Goal: Information Seeking & Learning: Learn about a topic

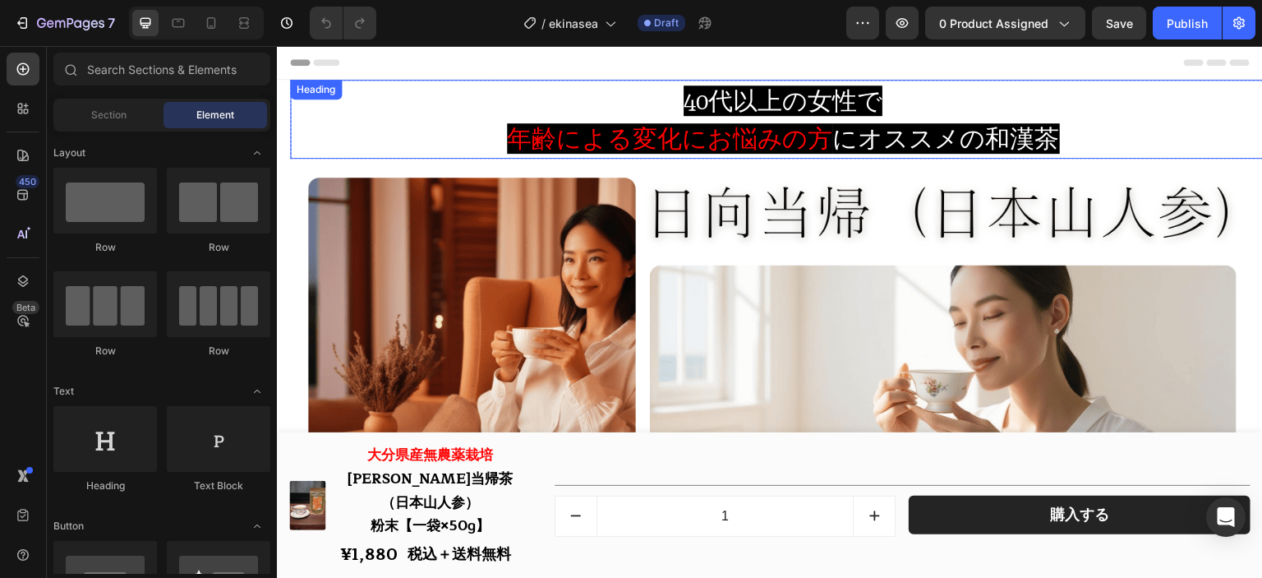
click at [809, 111] on span "40代以上の女性で" at bounding box center [783, 100] width 199 height 30
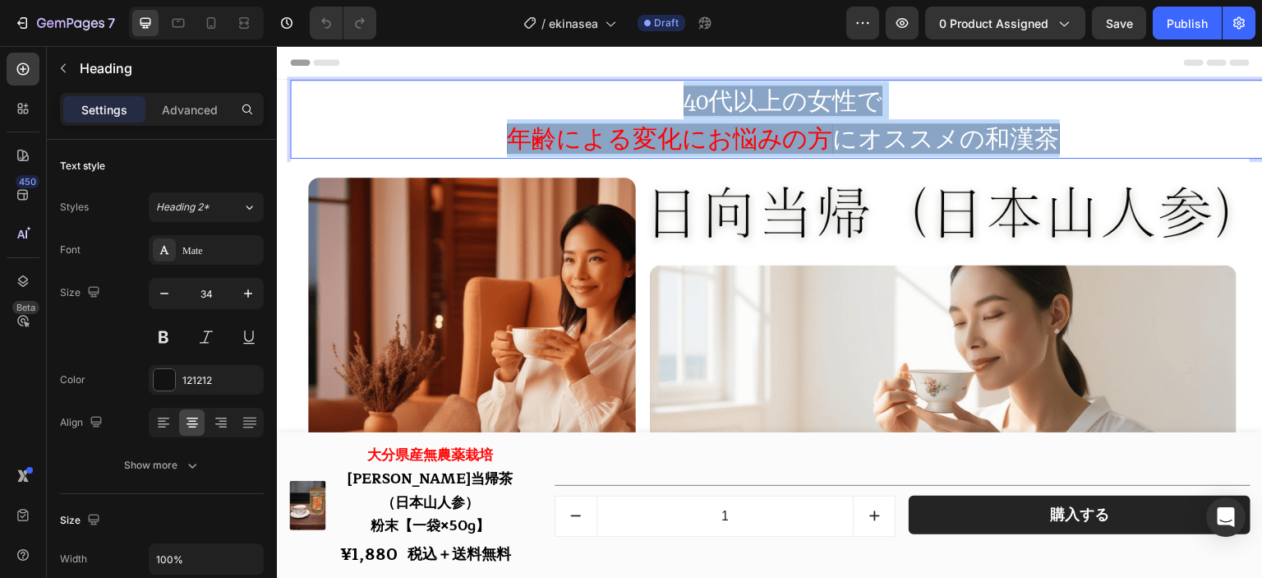
drag, startPoint x: 671, startPoint y: 97, endPoint x: 1100, endPoint y: 126, distance: 429.2
click at [1100, 126] on p "40代以上の女性で 年齢による変化にお悩みの方 にオススメの和漢茶" at bounding box center [783, 119] width 983 height 76
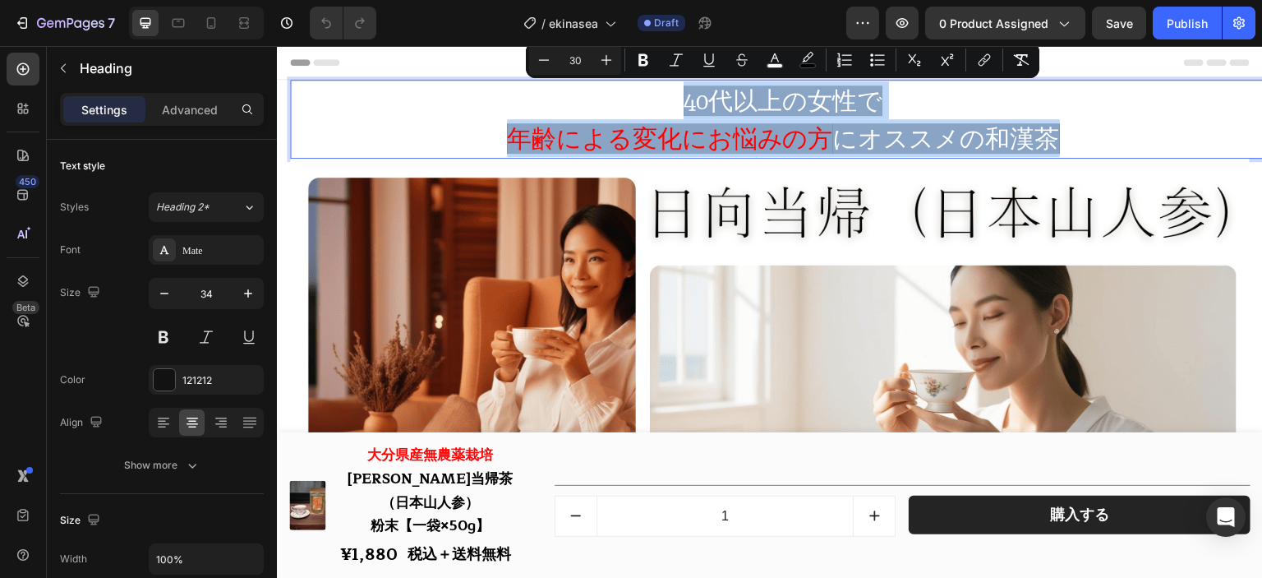
copy p "40代以上の女性で 年齢による変化にお悩みの方 にオススメの和漢茶"
click at [801, 104] on span "40代以上の女性で" at bounding box center [783, 100] width 199 height 30
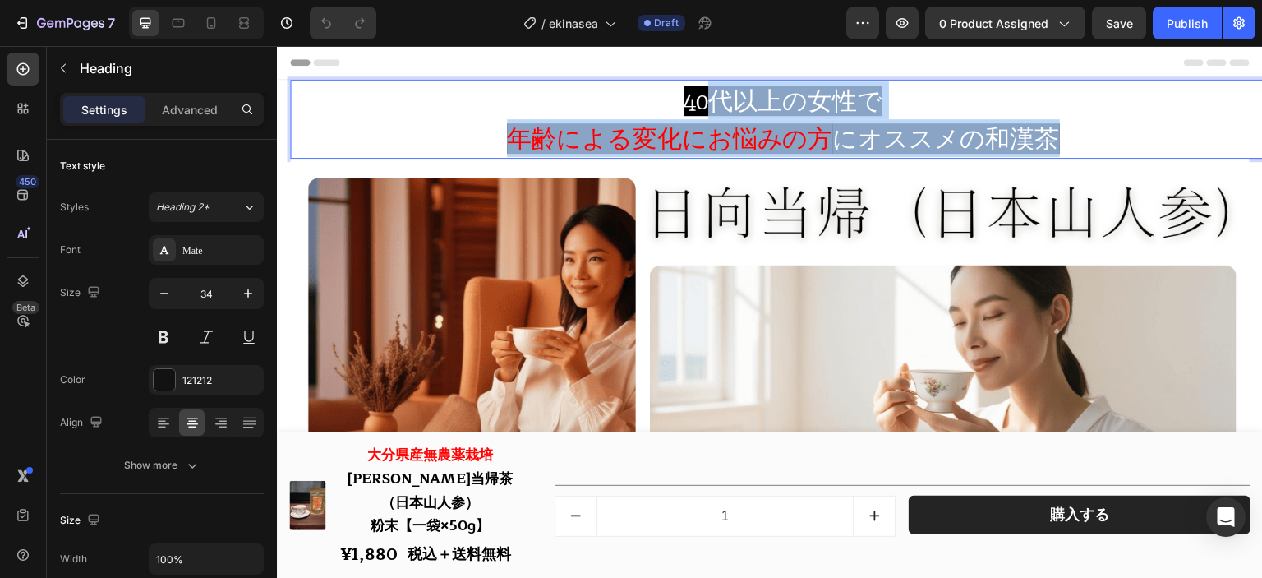
drag, startPoint x: 722, startPoint y: 103, endPoint x: 1050, endPoint y: 139, distance: 329.9
click at [1050, 139] on p "40代以上の女性で 年齢による変化にお悩みの方 にオススメの和漢茶" at bounding box center [783, 119] width 983 height 76
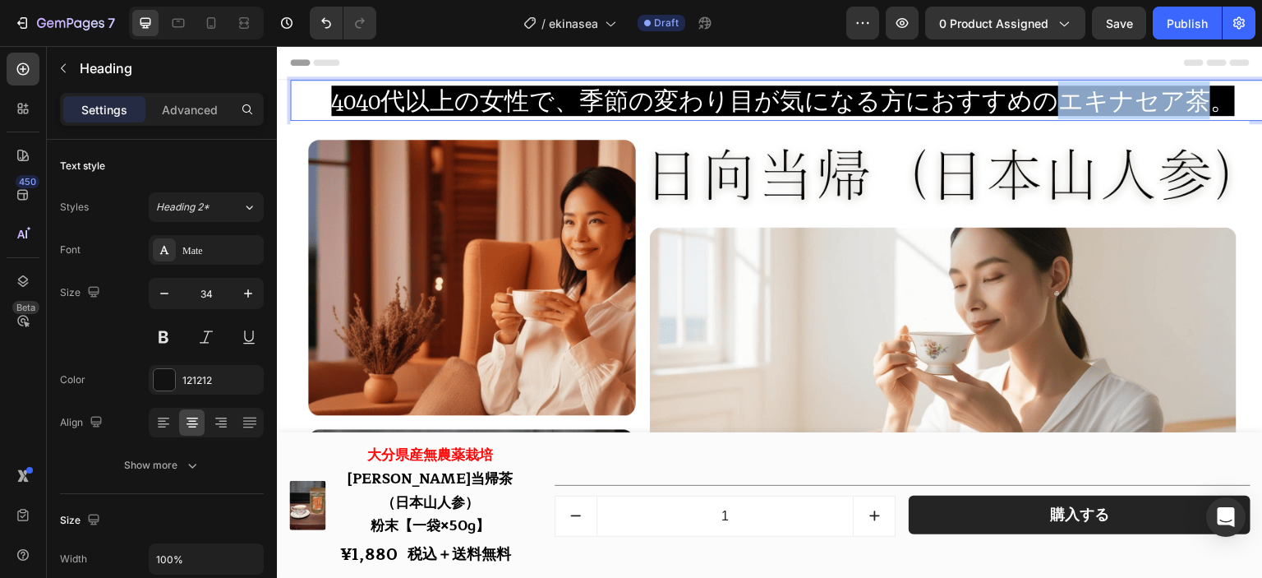
drag, startPoint x: 1207, startPoint y: 101, endPoint x: 1059, endPoint y: 105, distance: 147.2
click at [1059, 105] on span "4040代以上の女性で、季節の変わり目が気になる方におすすめのエキナセア茶。" at bounding box center [783, 100] width 904 height 30
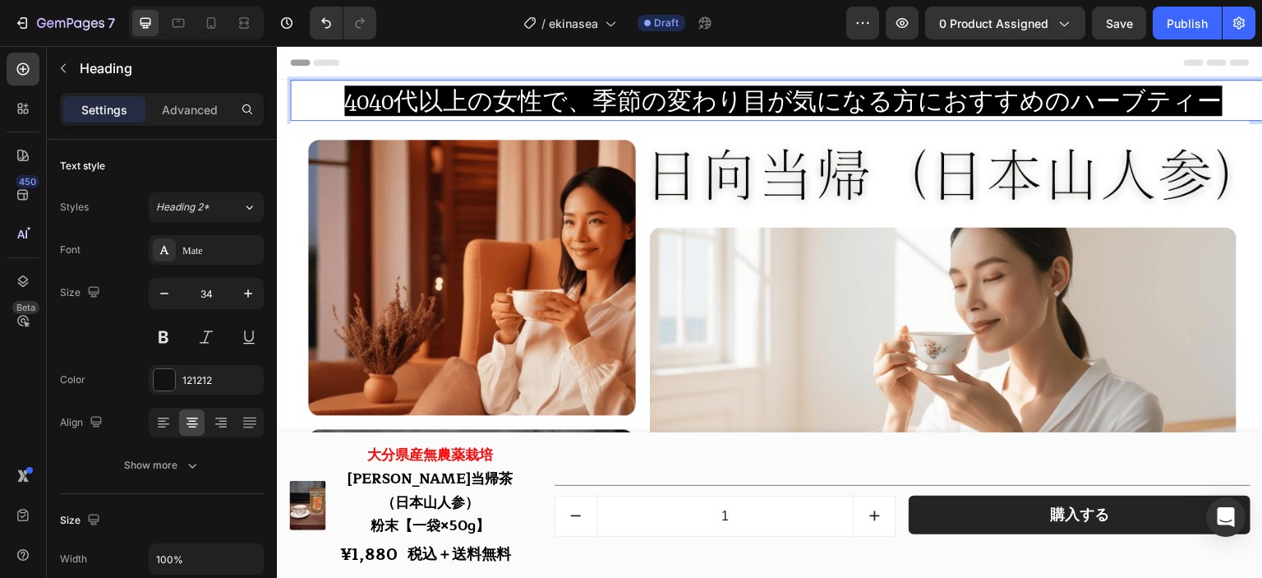
click at [379, 104] on span "4040代以上の女性で、季節の変わり目が気になる方におすすめのハーブティー" at bounding box center [783, 100] width 879 height 30
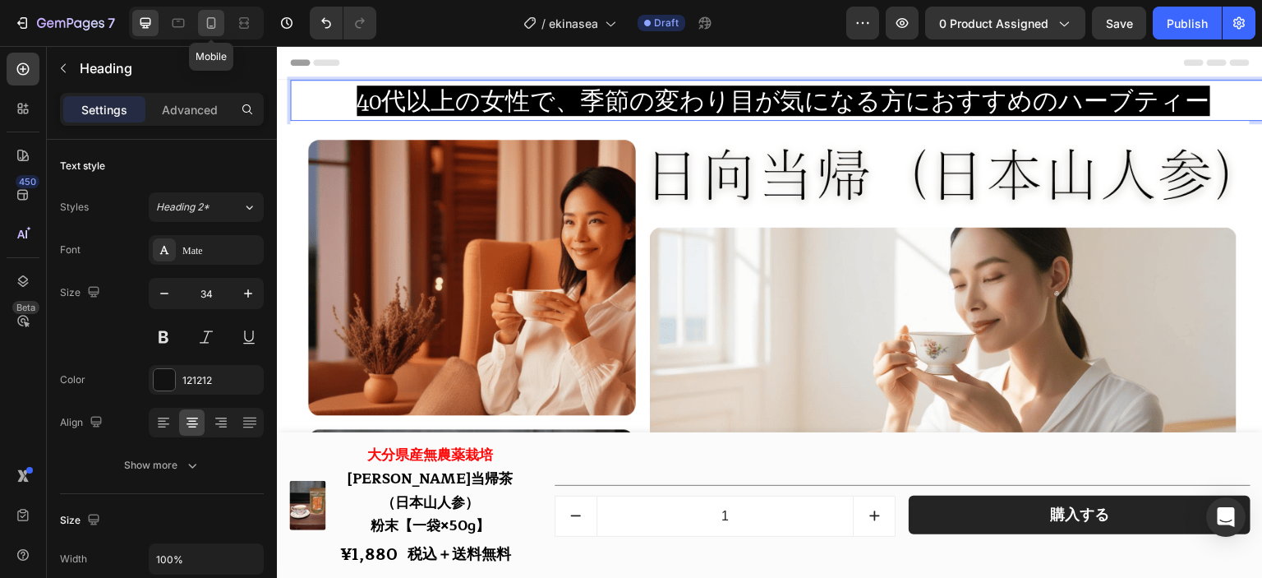
click at [210, 33] on div at bounding box center [211, 23] width 26 height 26
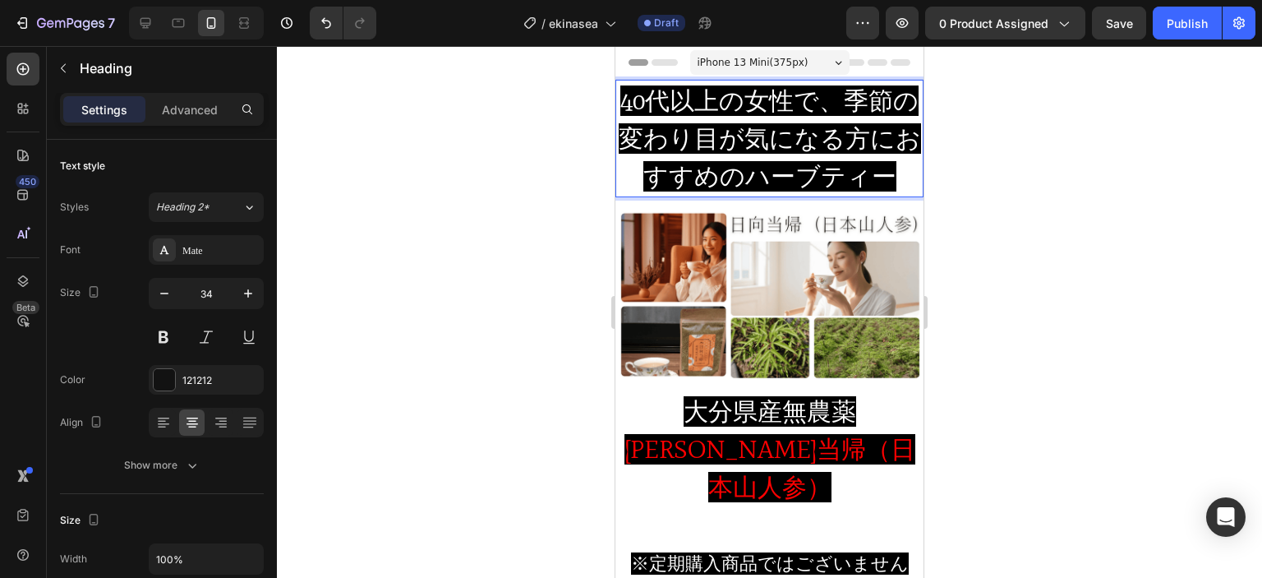
click at [857, 101] on span "40代以上の女性で、季節の変わり目が気になる方におすすめのハーブティー" at bounding box center [770, 138] width 302 height 106
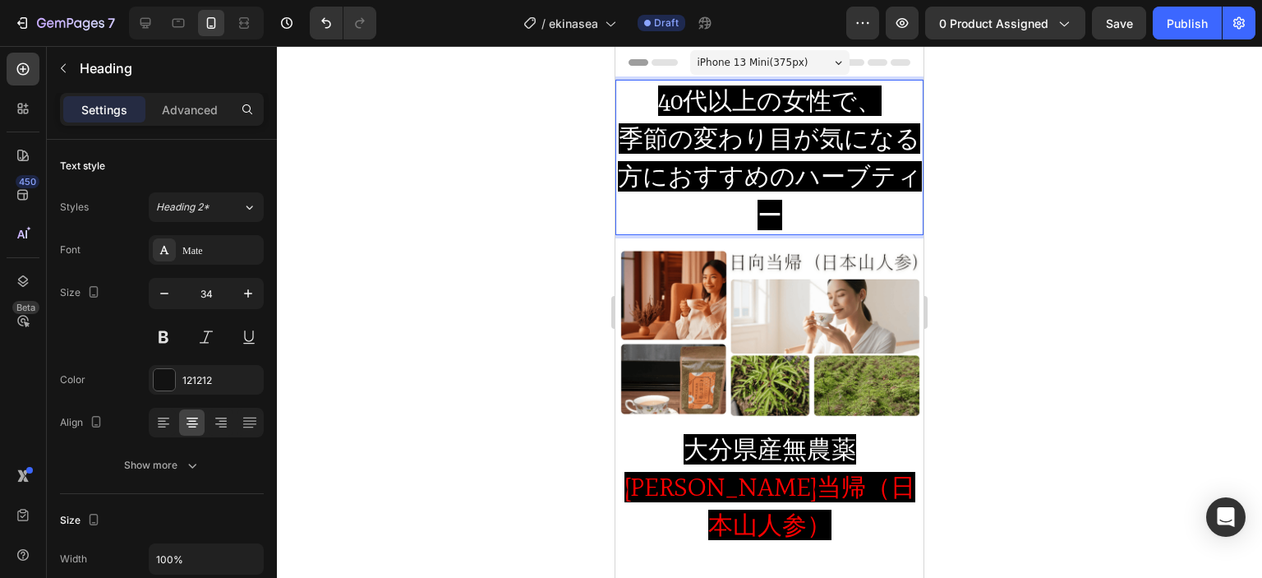
click at [825, 165] on span "季節の変わり目が気になる方におすすめのハーブティー" at bounding box center [770, 176] width 304 height 106
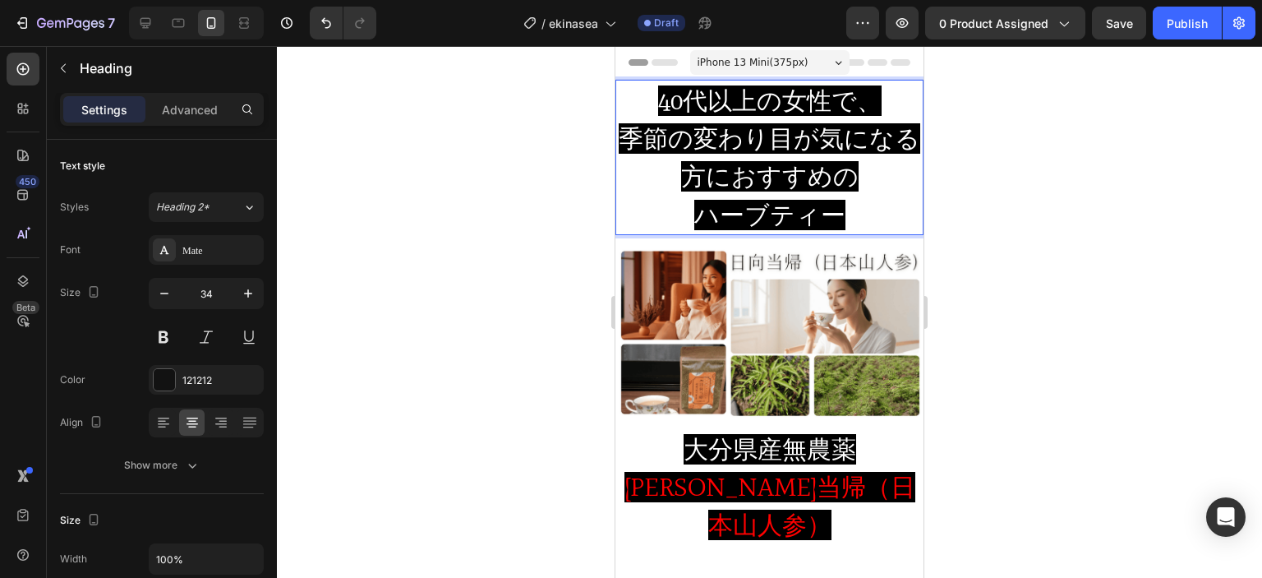
click at [830, 145] on span "季節の変わり目が気になる方におすすめの" at bounding box center [770, 157] width 302 height 68
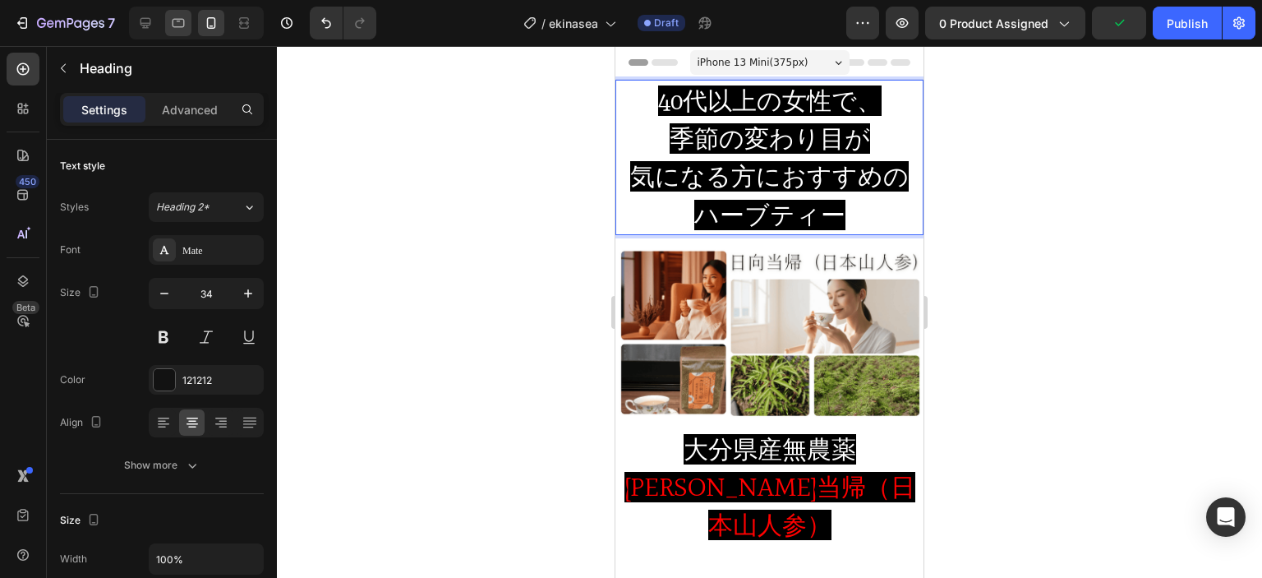
click at [177, 18] on icon at bounding box center [178, 23] width 16 height 16
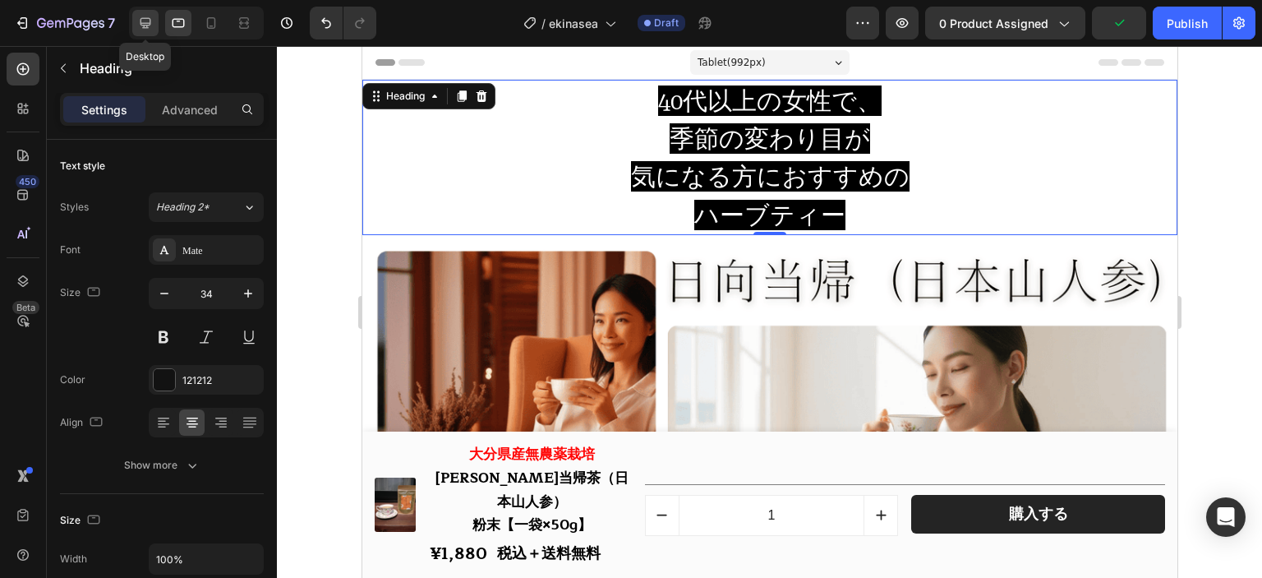
click at [149, 20] on icon at bounding box center [145, 23] width 16 height 16
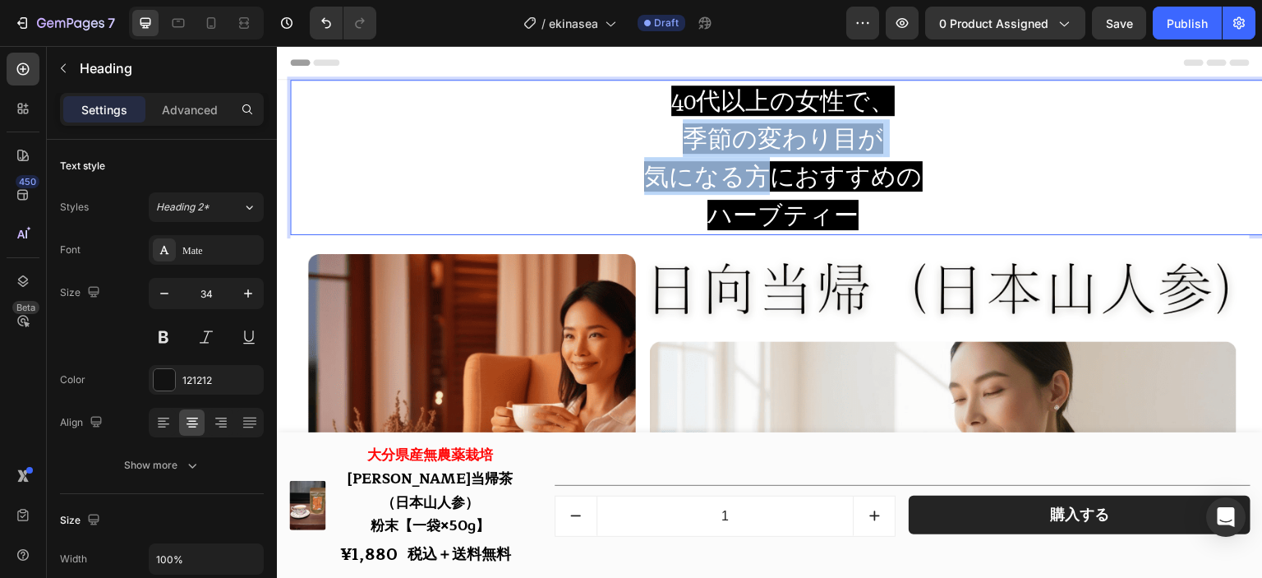
drag, startPoint x: 682, startPoint y: 136, endPoint x: 765, endPoint y: 177, distance: 92.3
click at [765, 177] on p "40代以上の女性で、 季節の変わり目が 気になる方におすすめの ハーブティー" at bounding box center [783, 157] width 983 height 152
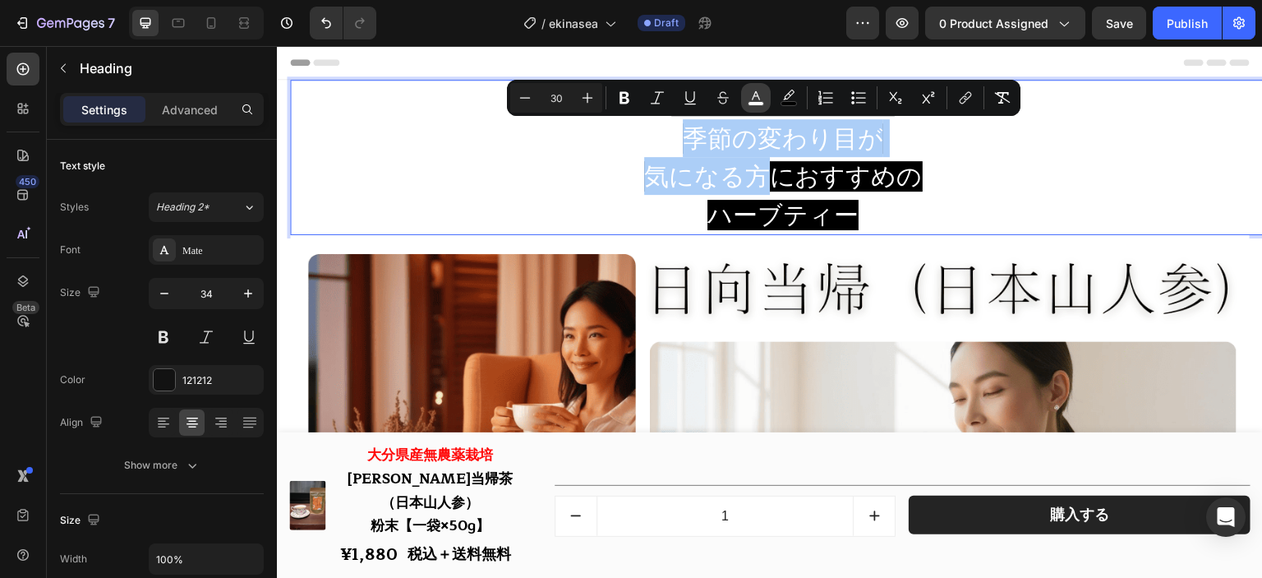
click at [753, 95] on icon "Editor contextual toolbar" at bounding box center [756, 98] width 16 height 16
type input "FFFFFF"
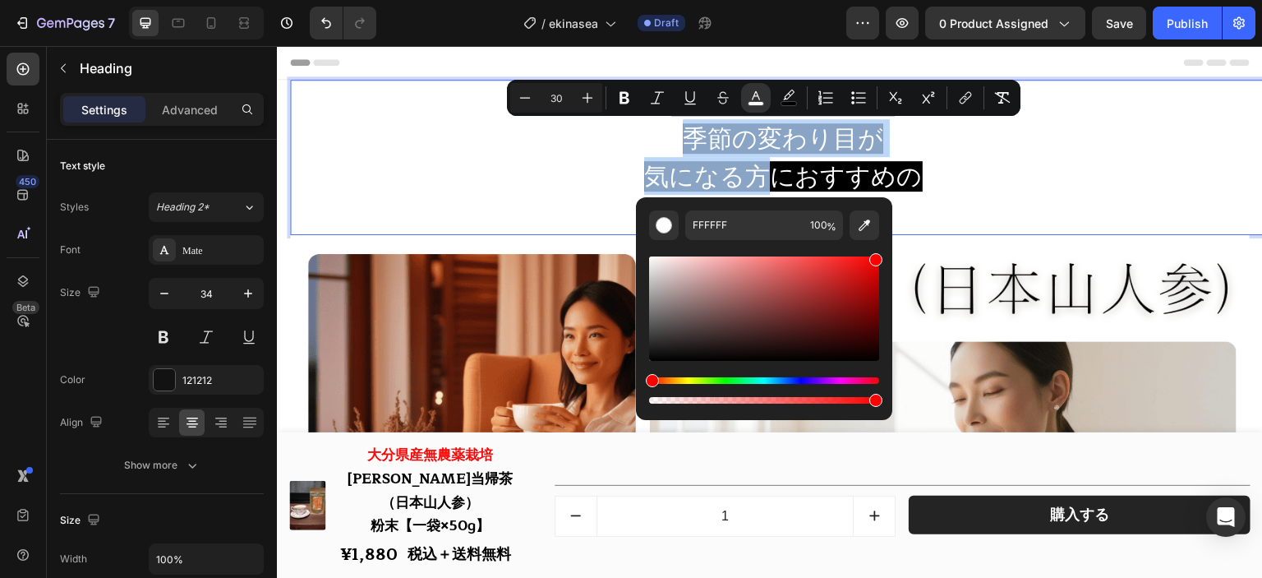
drag, startPoint x: 1112, startPoint y: 338, endPoint x: 907, endPoint y: 219, distance: 237.5
type input "FF0000"
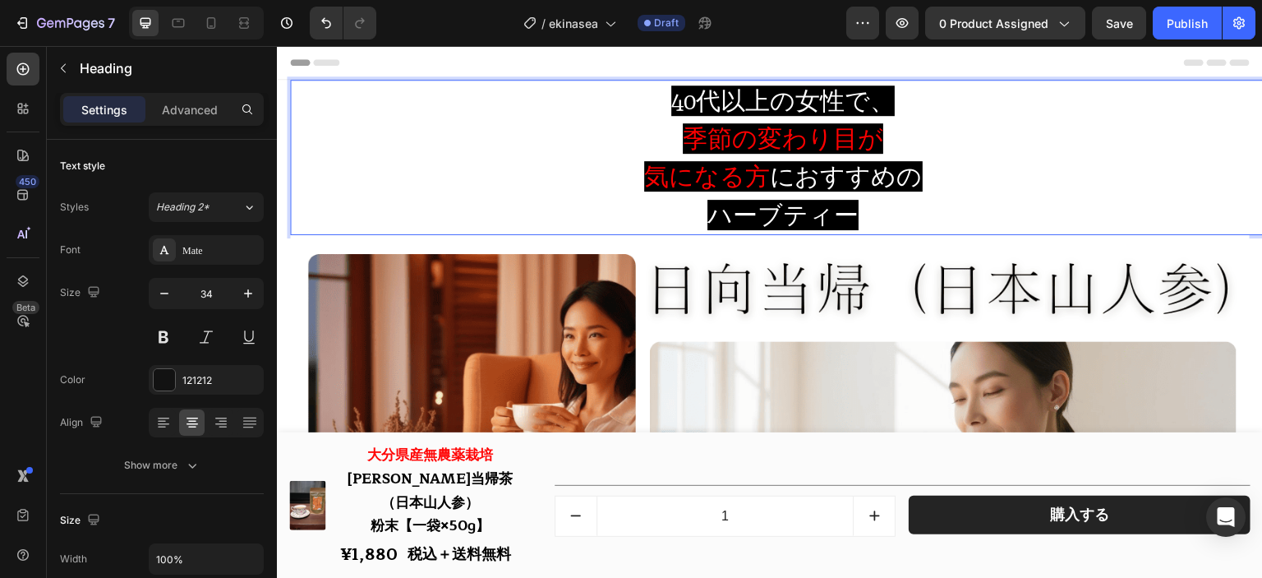
click at [900, 157] on p "40代以上の女性で、 季節の変わり目が 気になる方 におすすめの ハーブティー" at bounding box center [783, 157] width 983 height 152
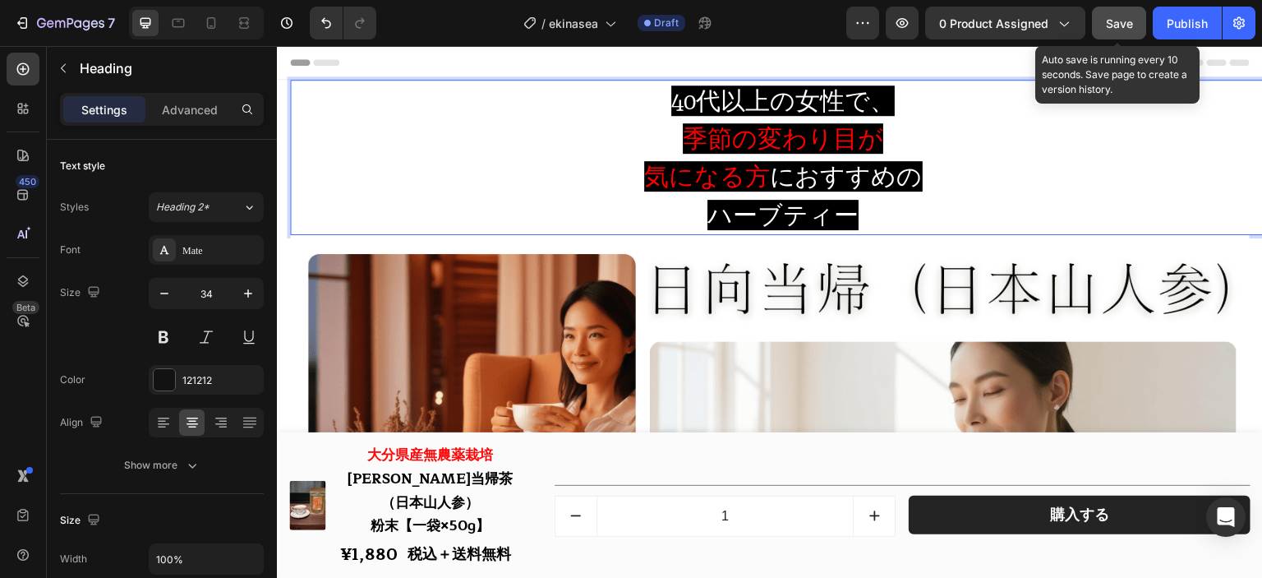
click at [1113, 25] on span "Save" at bounding box center [1119, 23] width 27 height 14
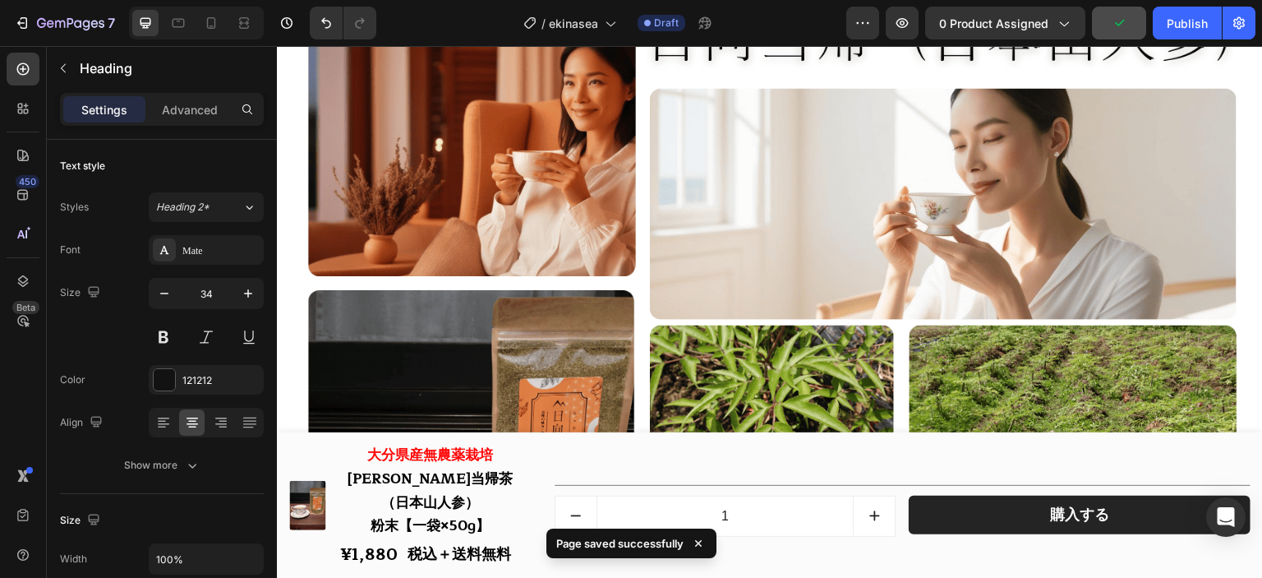
scroll to position [493, 0]
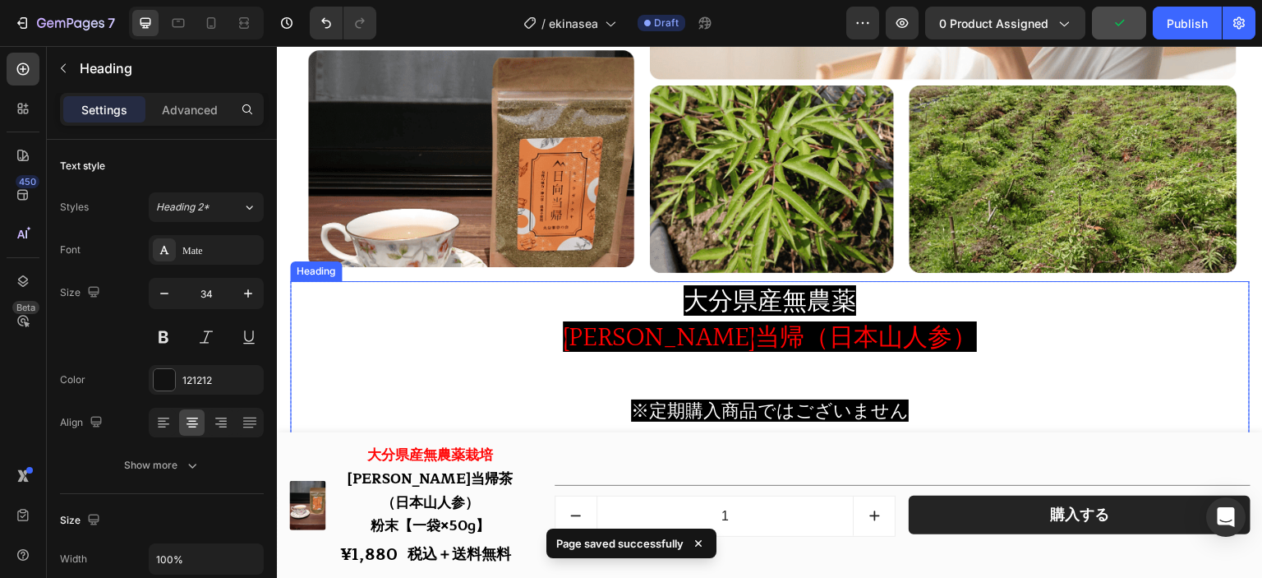
click at [750, 286] on span "大分県産無農薬" at bounding box center [770, 300] width 173 height 30
click at [731, 330] on span "[PERSON_NAME]当帰（日本山人参）" at bounding box center [770, 336] width 414 height 30
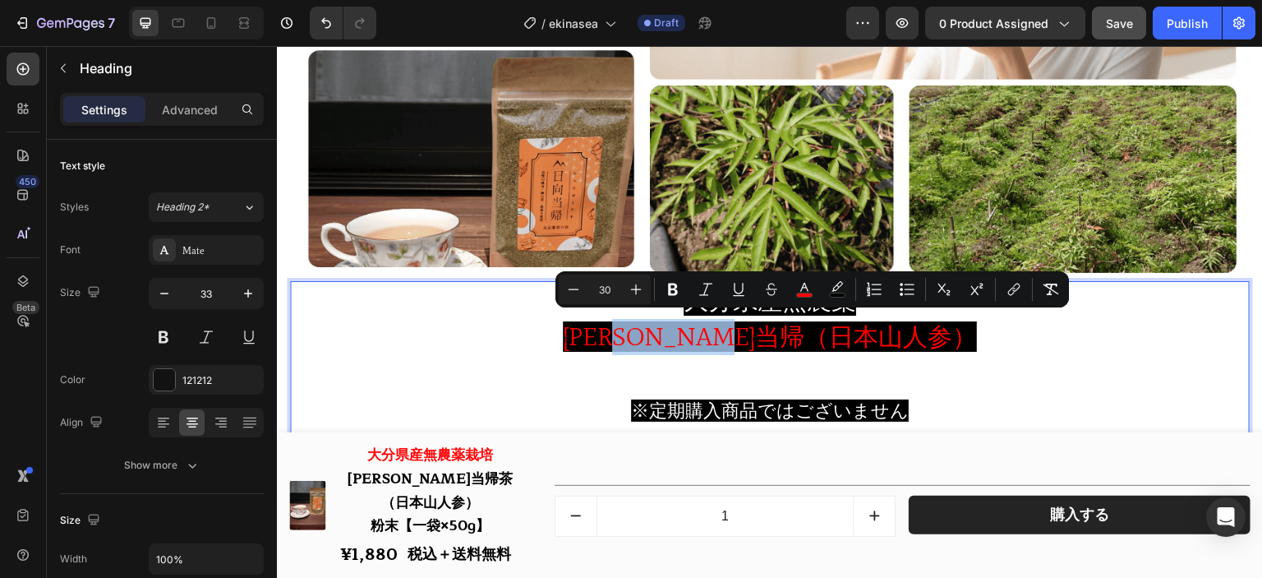
drag, startPoint x: 896, startPoint y: 325, endPoint x: 735, endPoint y: 325, distance: 161.1
click at [735, 325] on span "[PERSON_NAME]当帰（日本山人参）" at bounding box center [770, 336] width 414 height 30
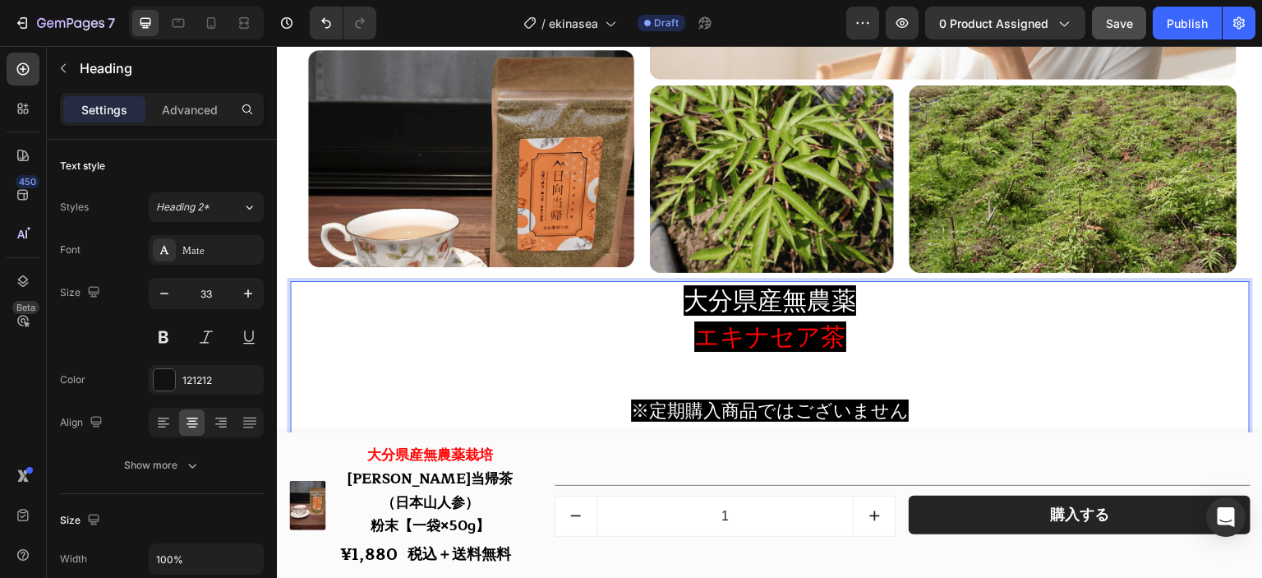
click at [893, 304] on p "大分県産無農薬 エキナセア茶 ※定期購入商品ではございません ※ページ下部に お得なまとめ買いセット もご用意しております" at bounding box center [770, 375] width 957 height 185
click at [885, 362] on p "大分県産無農薬 エキナセア茶 ※定期購入商品ではございません ※ページ下部に お得なまとめ買いセット もご用意しております" at bounding box center [770, 375] width 957 height 185
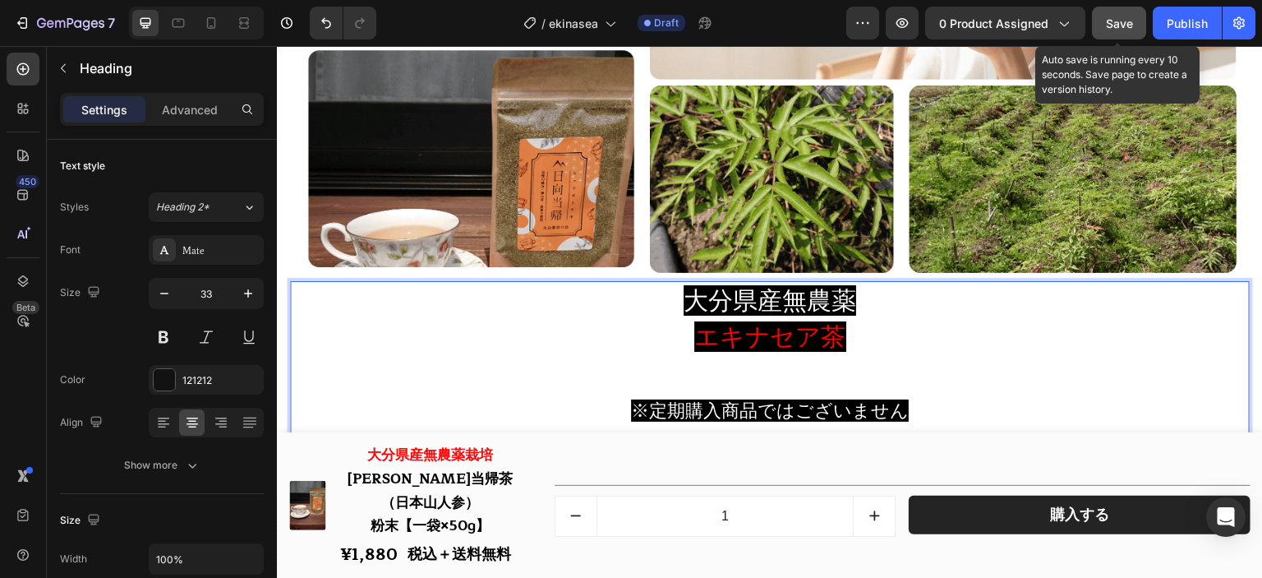
click at [1130, 25] on span "Save" at bounding box center [1119, 23] width 27 height 14
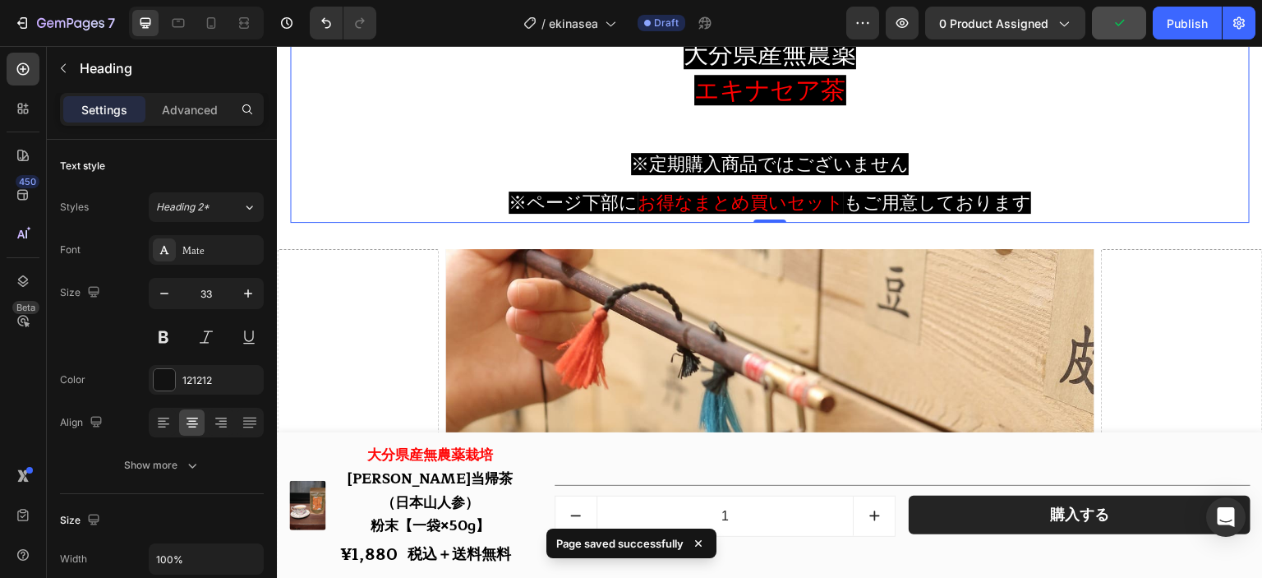
scroll to position [986, 0]
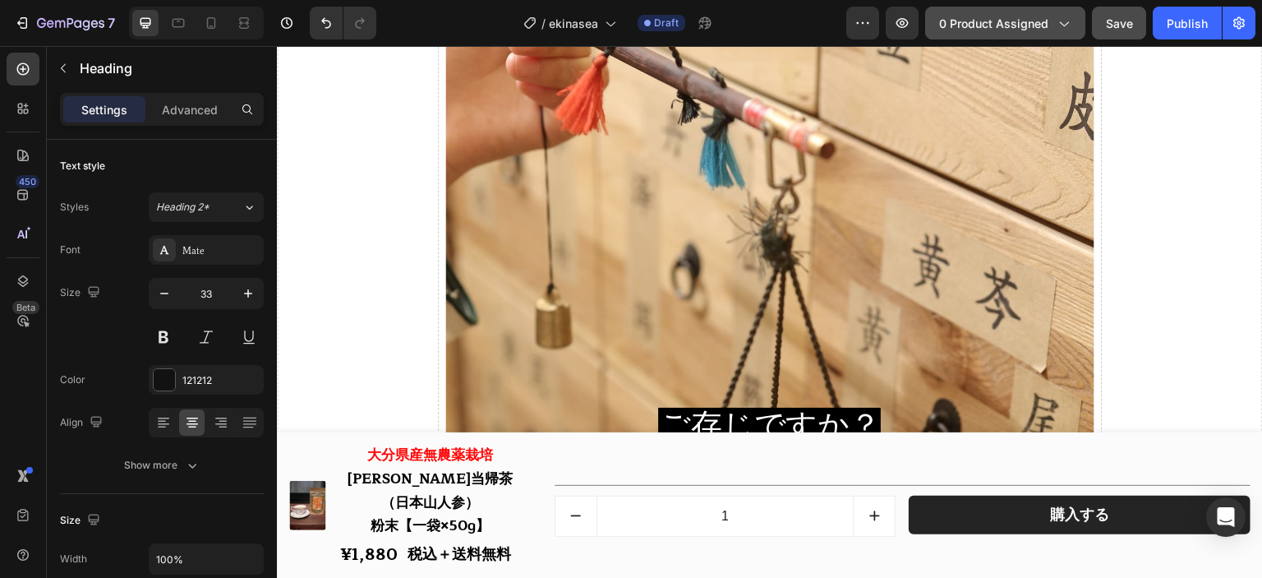
click at [980, 24] on span "0 product assigned" at bounding box center [993, 23] width 109 height 17
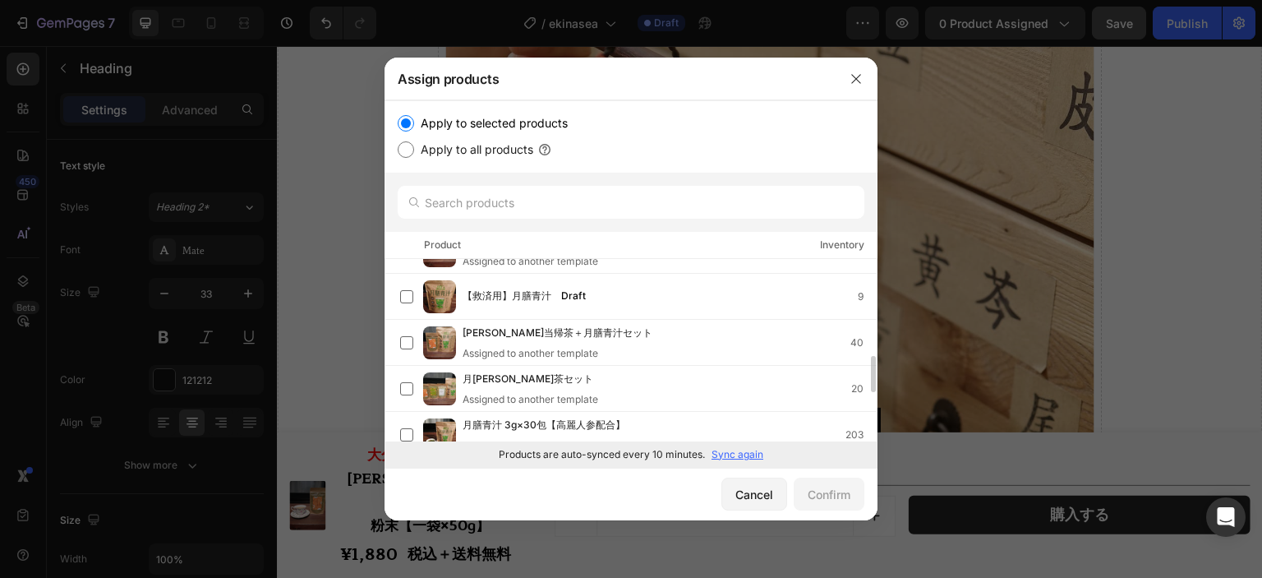
scroll to position [409, 0]
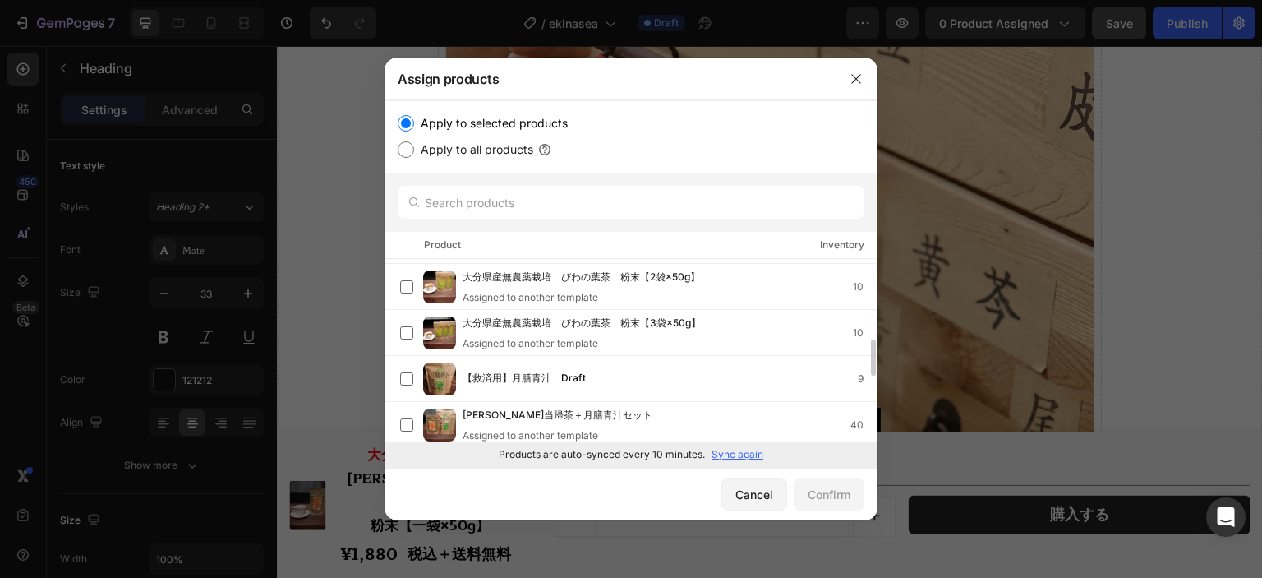
click at [733, 452] on p "Sync again" at bounding box center [738, 454] width 52 height 15
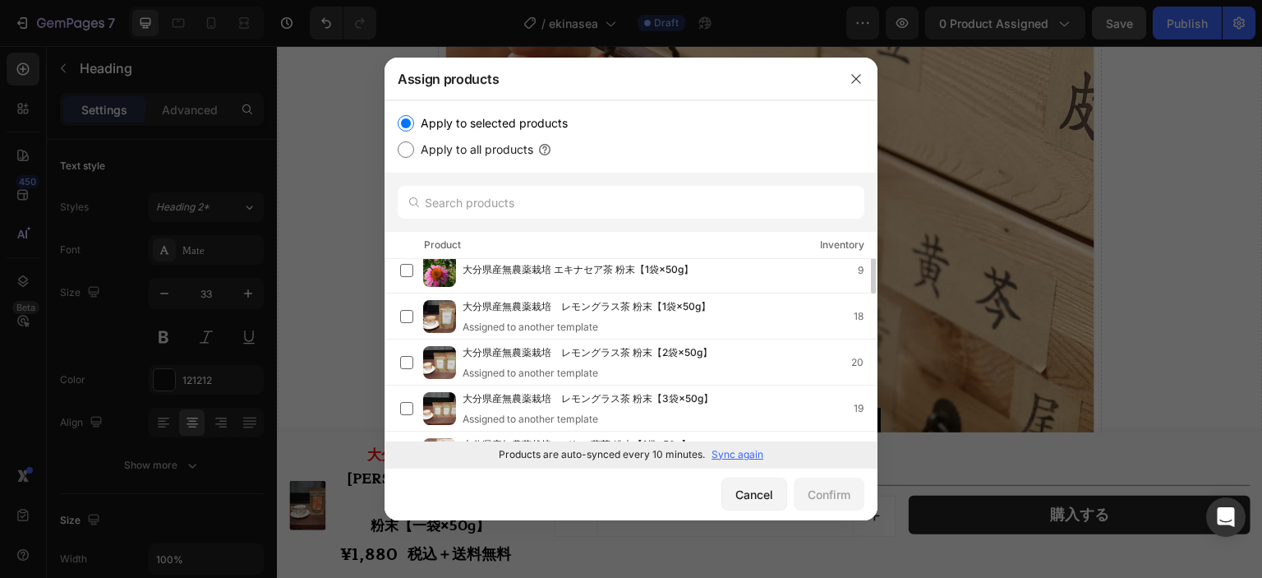
scroll to position [113, 0]
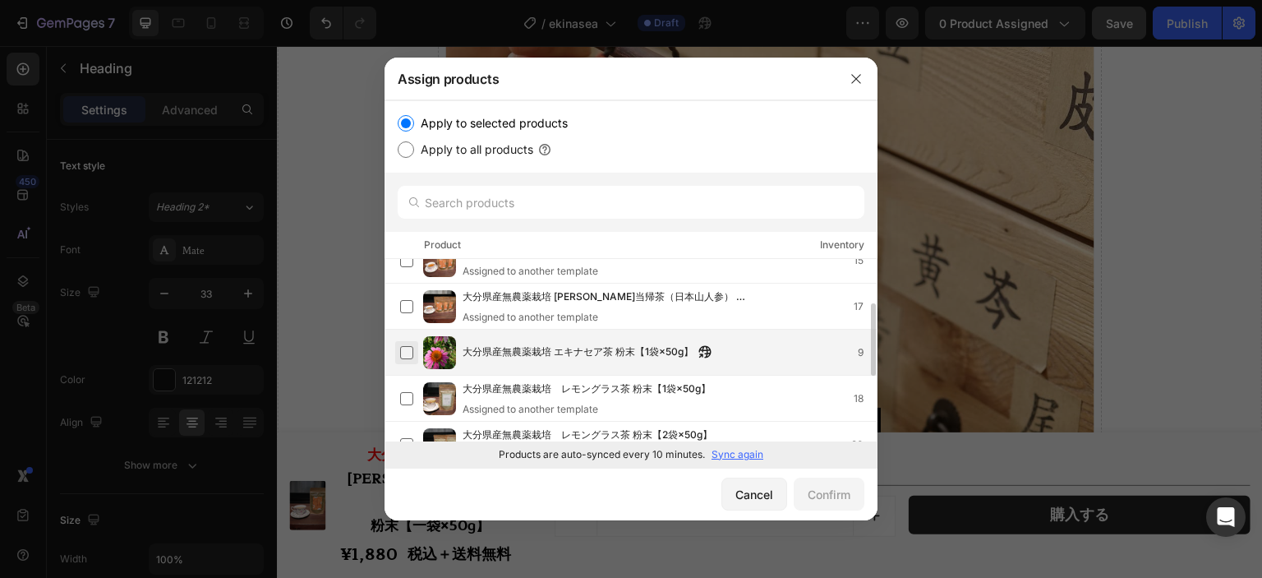
click at [413, 349] on label at bounding box center [406, 352] width 13 height 13
click at [834, 497] on div "Confirm" at bounding box center [829, 494] width 43 height 17
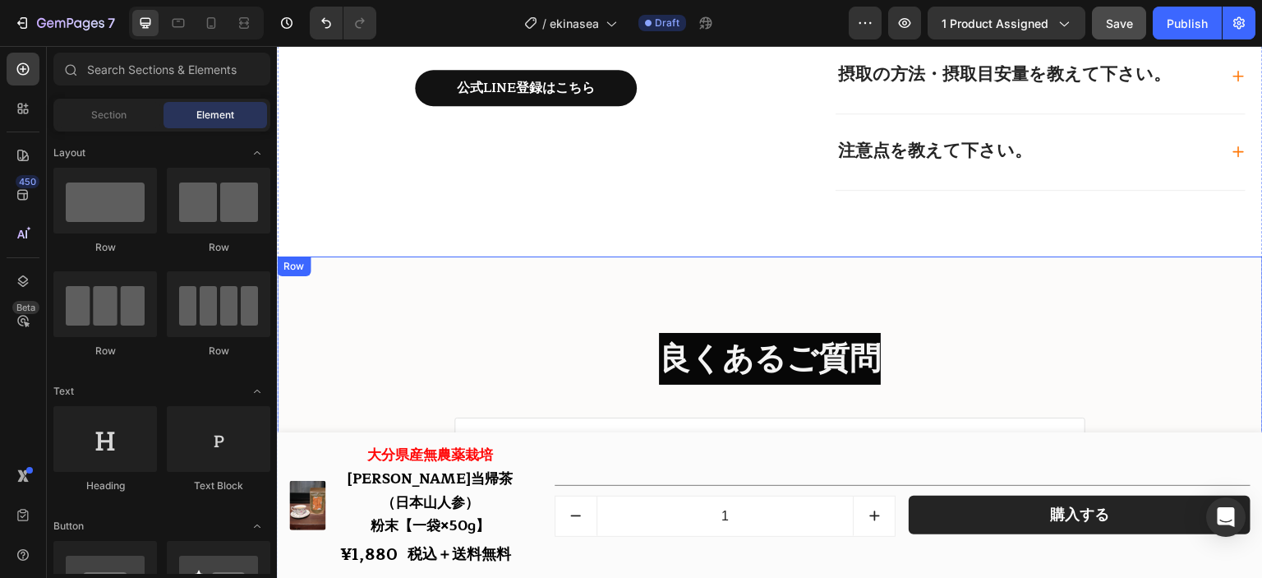
scroll to position [18388, 0]
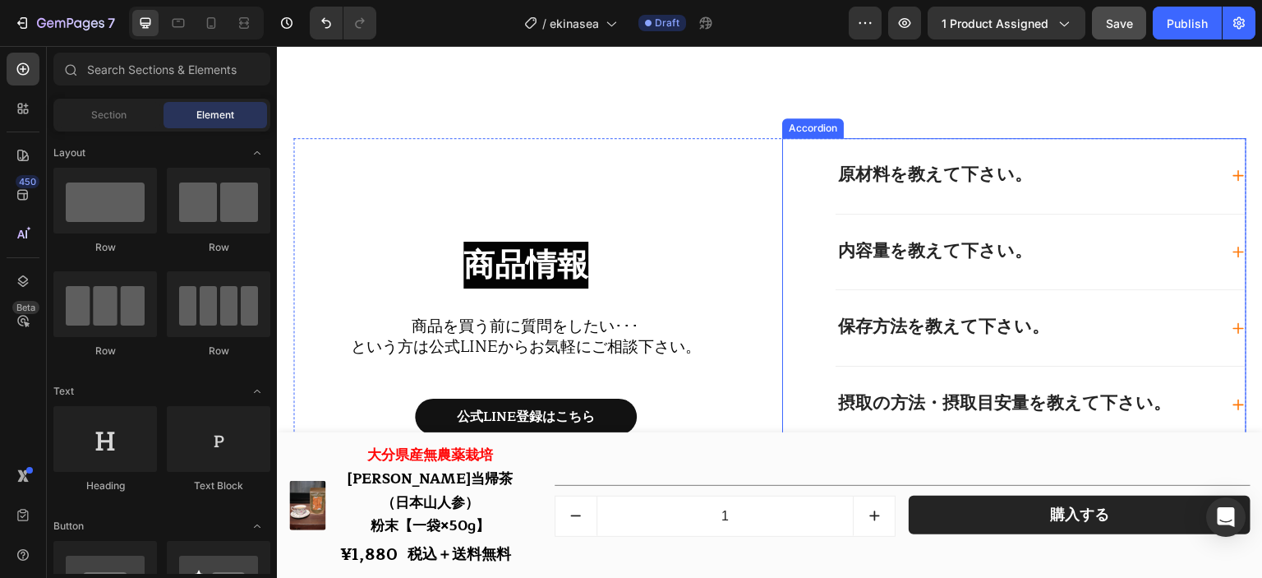
click at [1161, 169] on div "原材料を教えて下さい。" at bounding box center [1027, 175] width 383 height 23
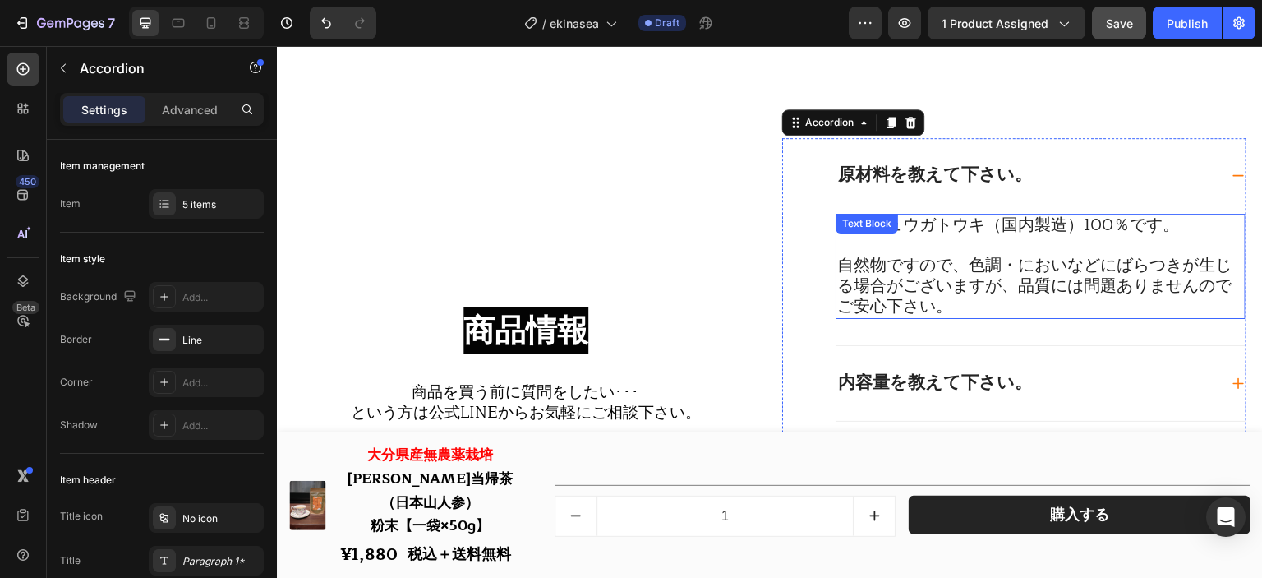
click at [944, 270] on span "自然物ですので、色調・においなどにばらつきが生じる場合がございますが、品質には問題ありませんのでご安心下さい。" at bounding box center [1035, 286] width 395 height 68
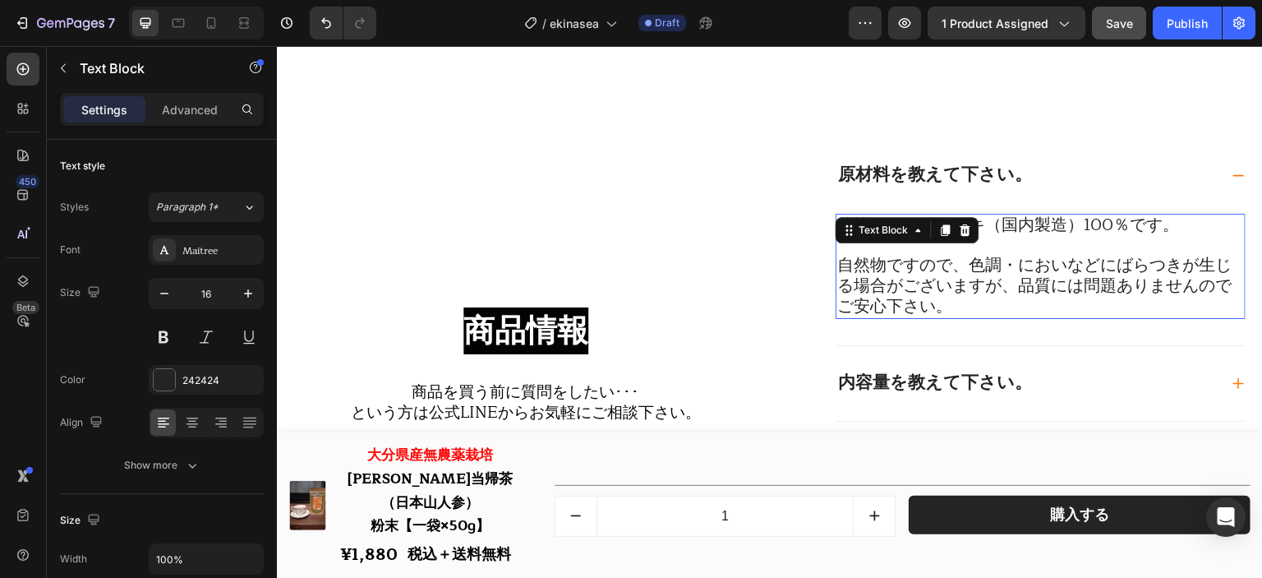
click at [944, 270] on span "自然物ですので、色調・においなどにばらつきが生じる場合がございますが、品質には問題ありませんのでご安心下さい。" at bounding box center [1035, 286] width 395 height 68
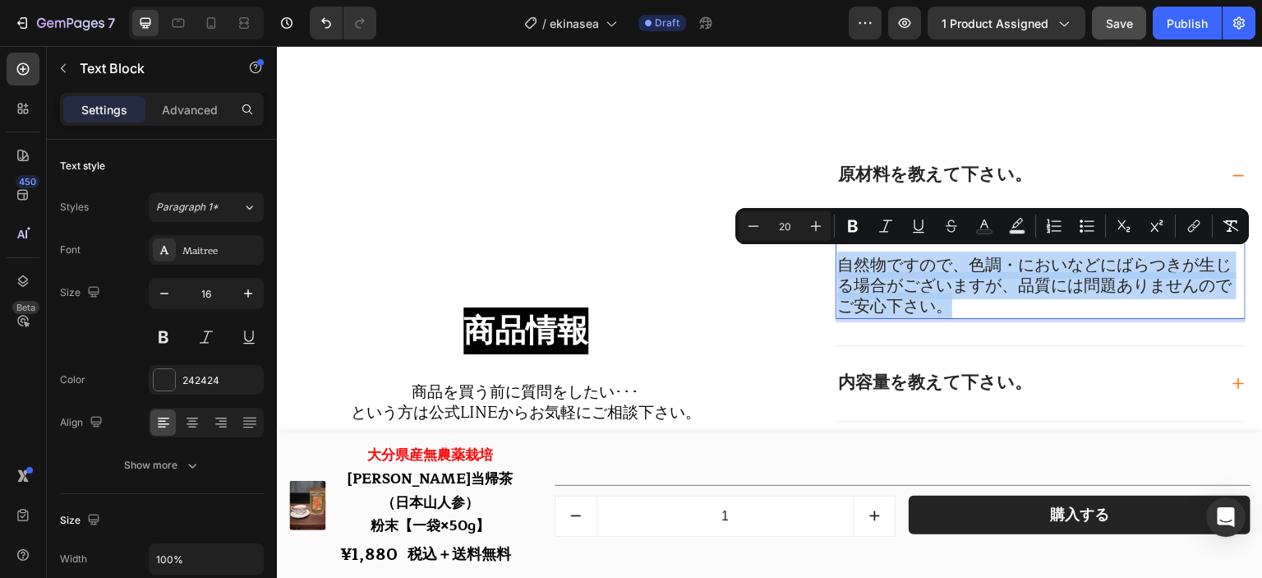
click at [1000, 306] on p "自然物ですので、色調・においなどにばらつきが生じる場合がございますが、品質には問題ありませんのでご安心下さい。" at bounding box center [1041, 287] width 407 height 62
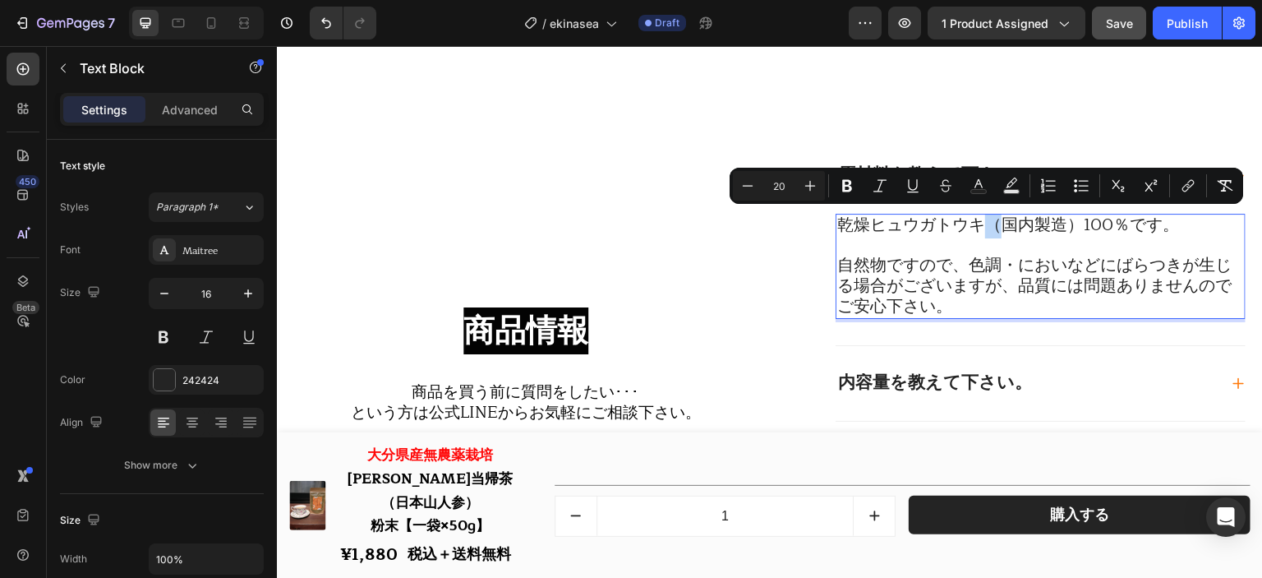
drag, startPoint x: 986, startPoint y: 226, endPoint x: 998, endPoint y: 229, distance: 12.0
click at [998, 229] on span "乾燥ヒュウガトウキ（国内製造）100％です。" at bounding box center [1009, 224] width 342 height 27
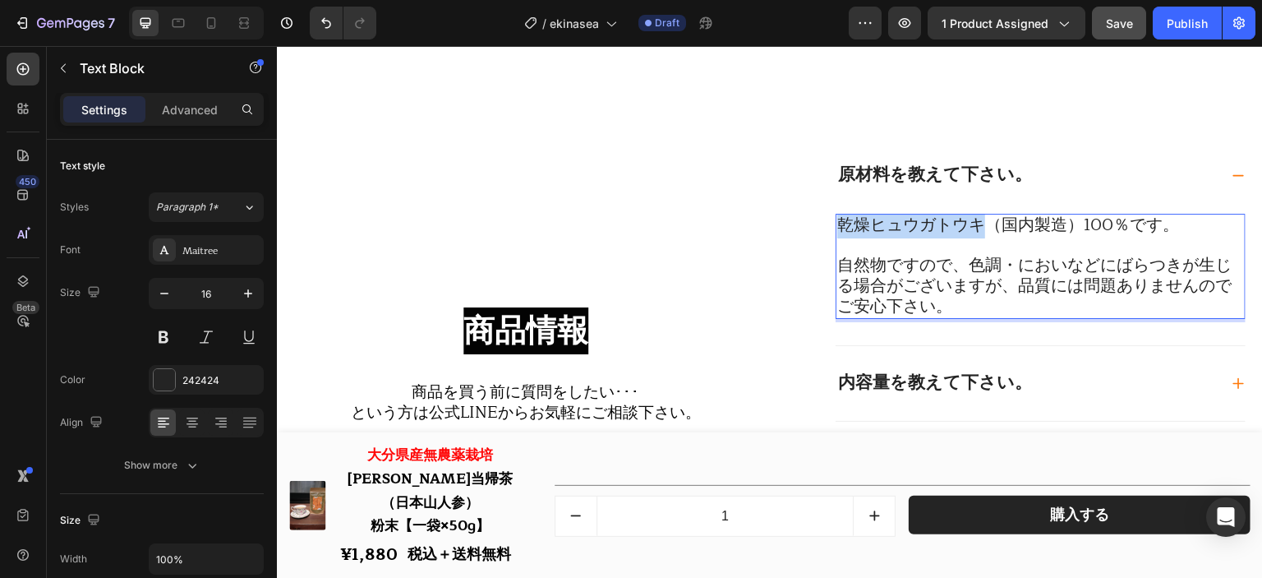
drag, startPoint x: 984, startPoint y: 223, endPoint x: 815, endPoint y: 224, distance: 169.3
click at [815, 224] on div "原材料を教えて下さい。 乾燥ヒュウガトウキ（国内製造）100％です。 自然物ですので、色調・においなどにばらつきが生じる場合がございますが、品質には問題ありま…" at bounding box center [1014, 394] width 464 height 513
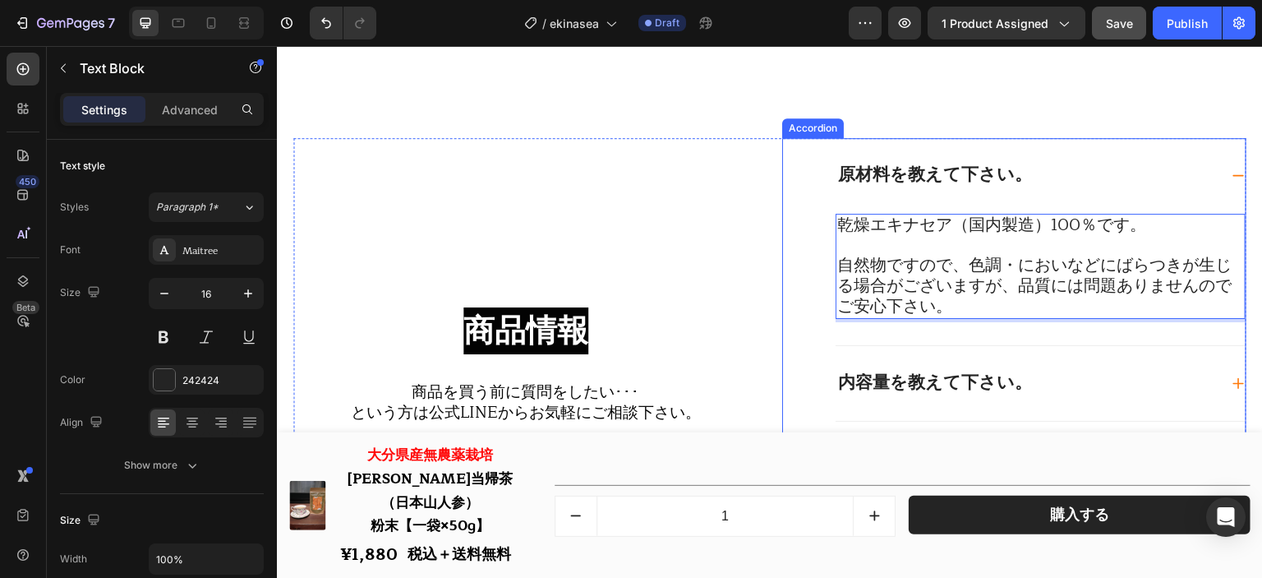
click at [1085, 178] on div "原材料を教えて下さい。" at bounding box center [1027, 175] width 383 height 23
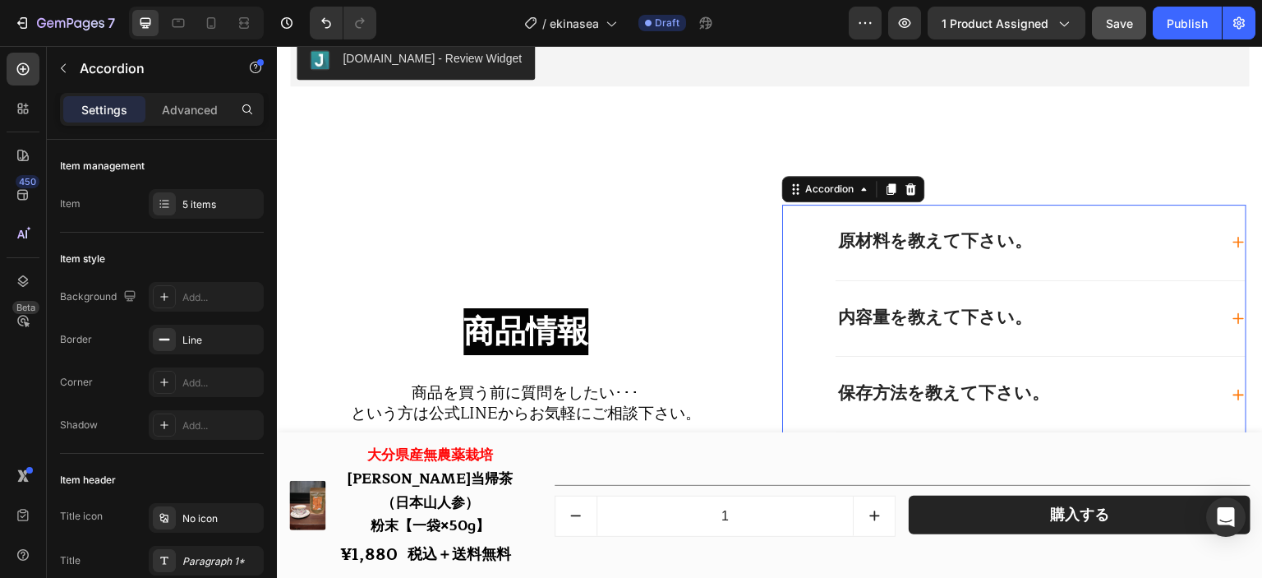
click at [1067, 307] on div "内容量を教えて下さい。" at bounding box center [1027, 318] width 383 height 23
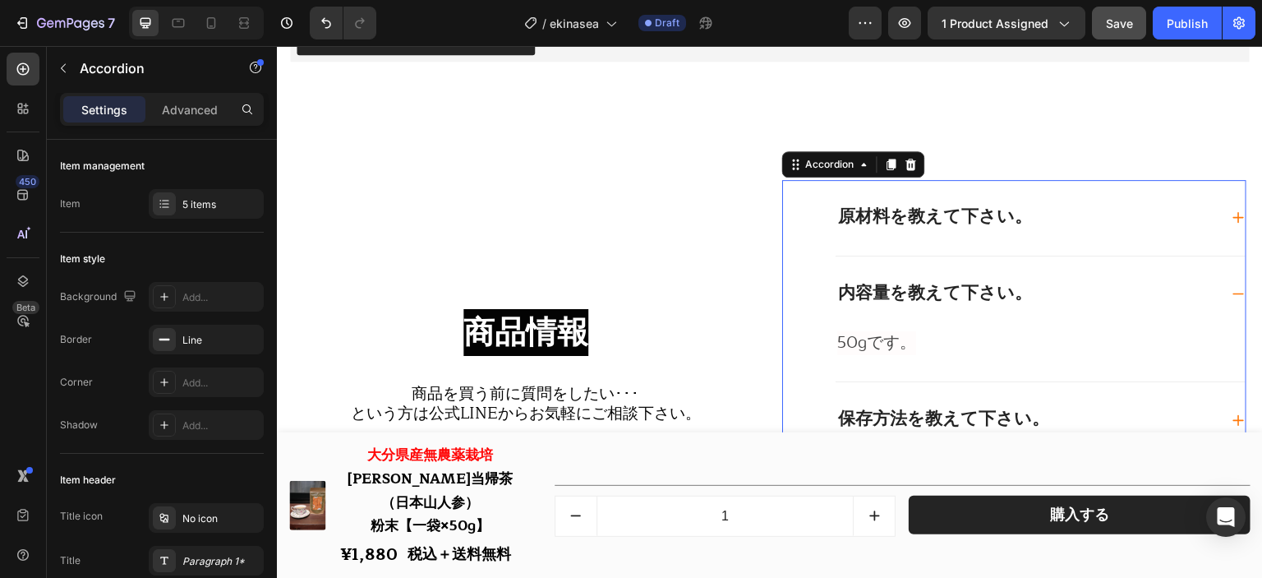
click at [1073, 283] on div "内容量を教えて下さい。" at bounding box center [1027, 294] width 383 height 23
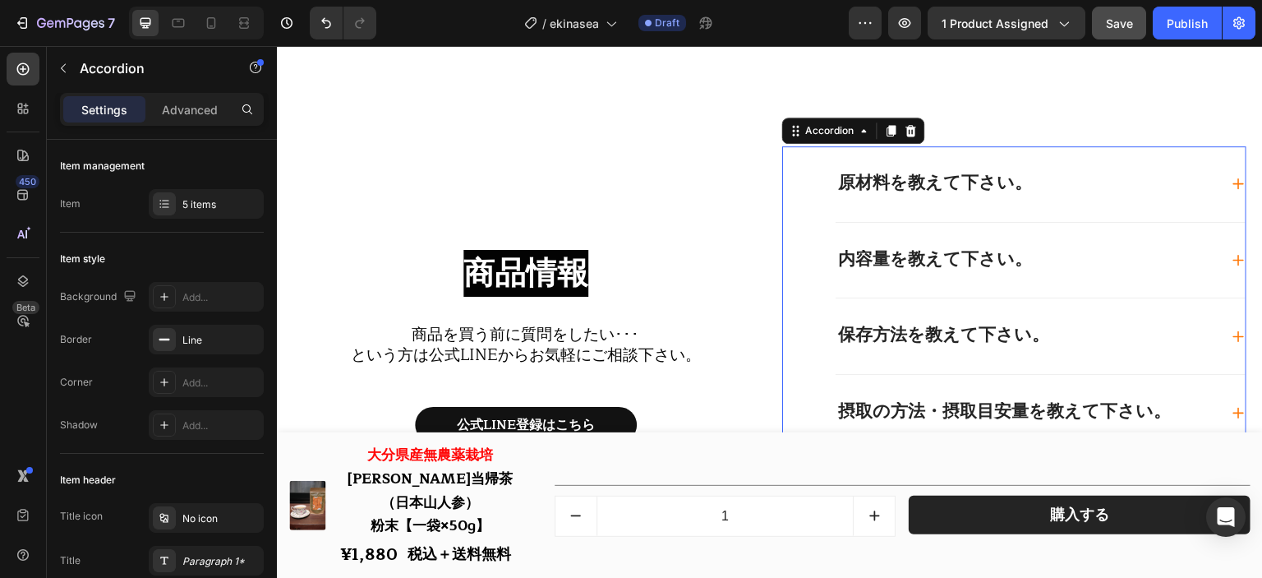
scroll to position [18407, 0]
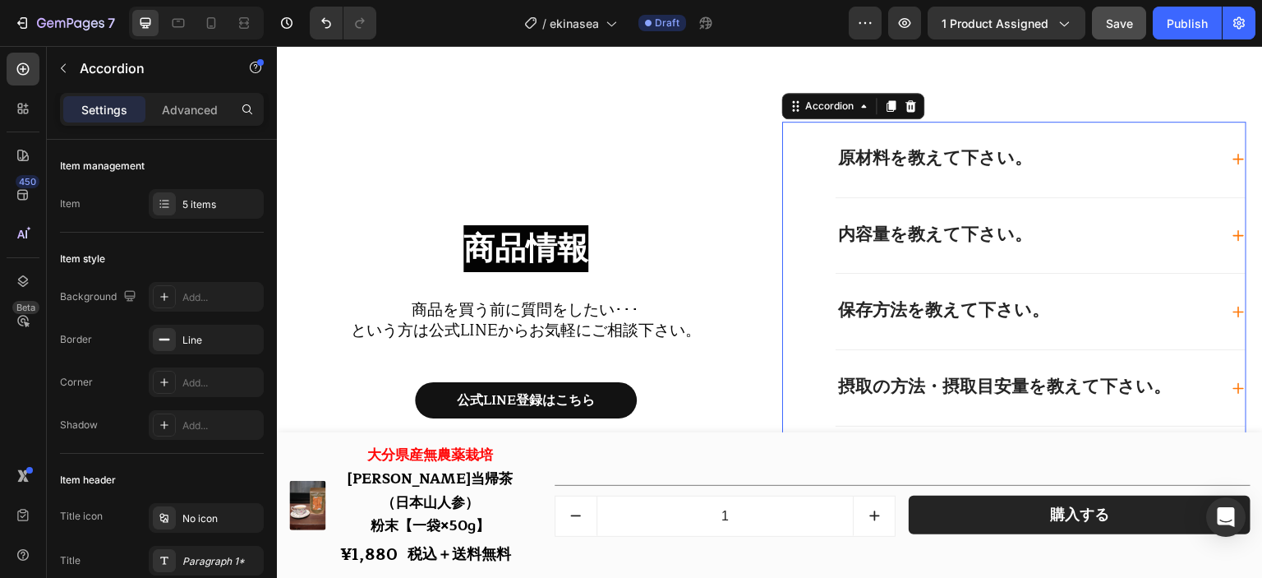
click at [1073, 283] on div "保存方法を教えて下さい。" at bounding box center [1041, 312] width 410 height 76
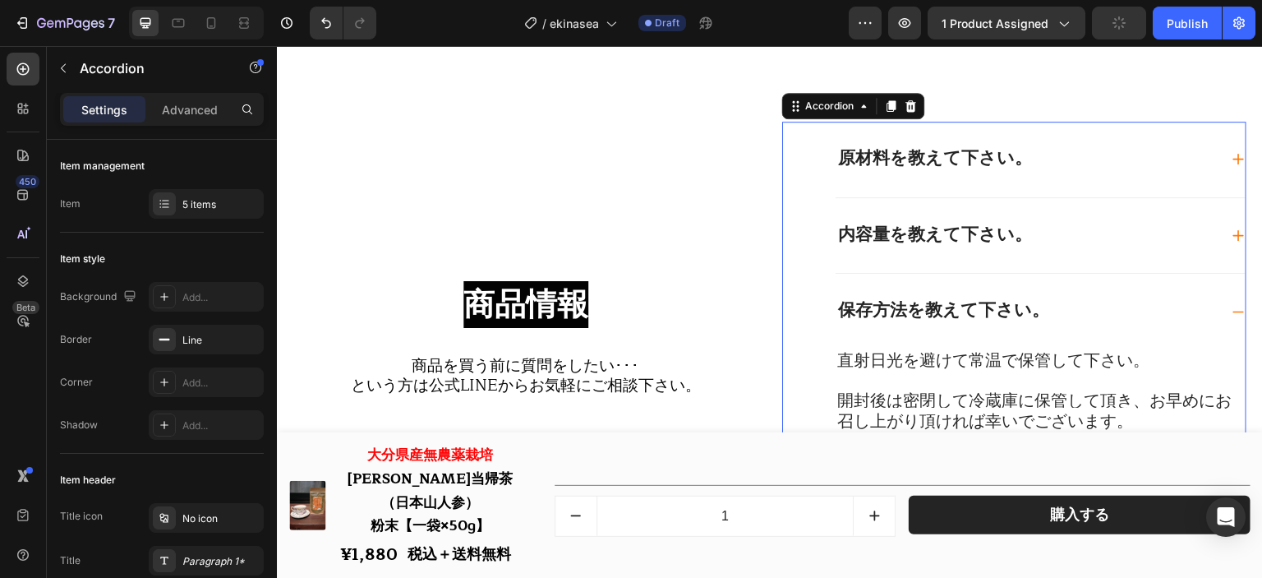
scroll to position [18572, 0]
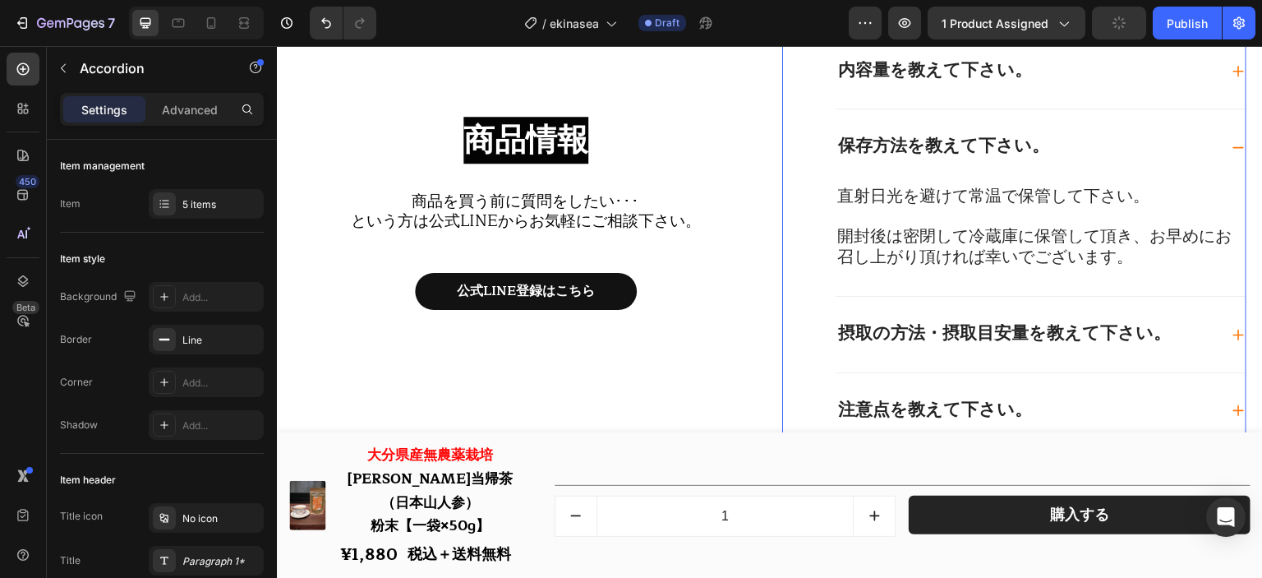
click at [1096, 150] on div "保存方法を教えて下さい。" at bounding box center [1027, 147] width 383 height 23
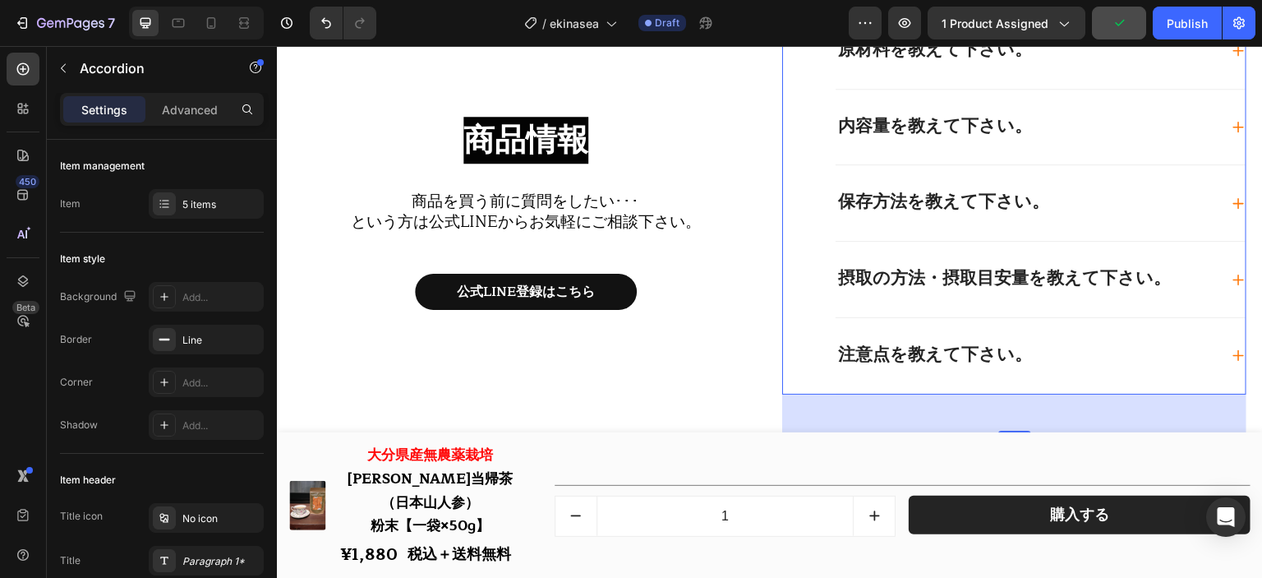
click at [1184, 286] on div "摂取の方法・摂取目安量を教えて下さい。" at bounding box center [1027, 279] width 383 height 23
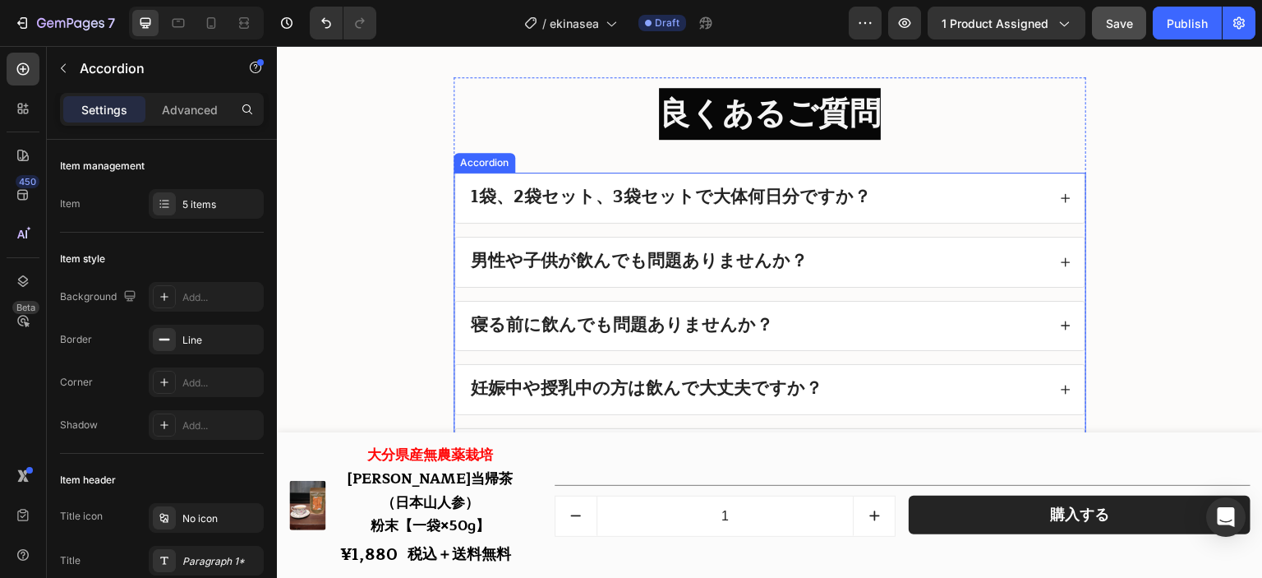
scroll to position [19364, 0]
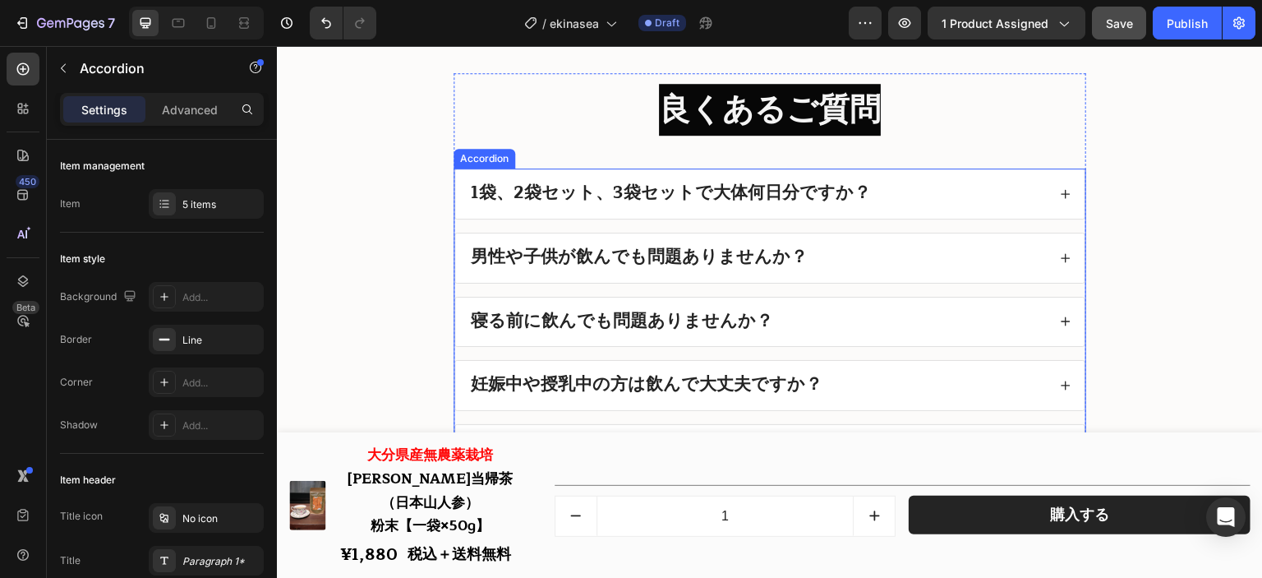
click at [906, 247] on div "男性や子供が飲んでも問題ありませんか？" at bounding box center [757, 258] width 579 height 23
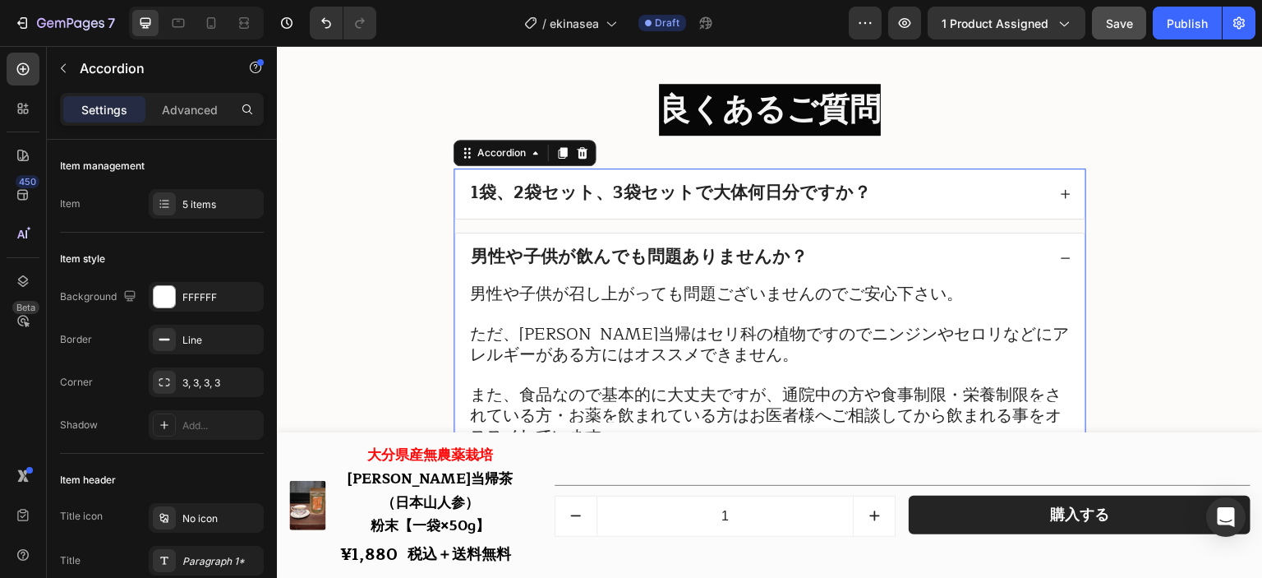
click at [899, 247] on div "男性や子供が飲んでも問題ありませんか？" at bounding box center [757, 258] width 579 height 23
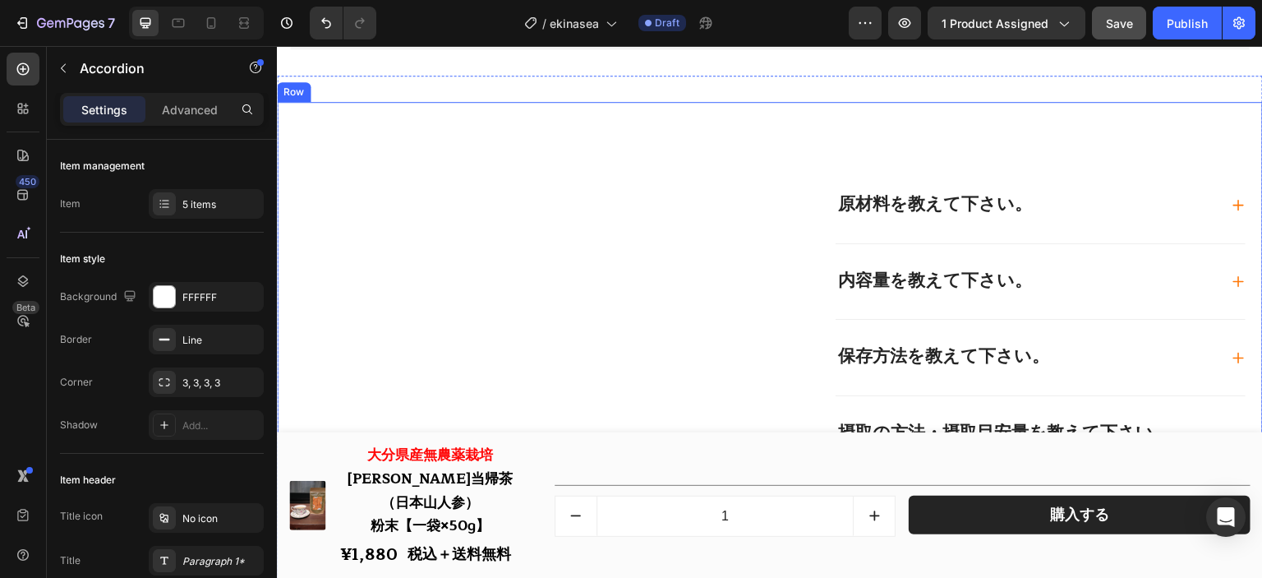
scroll to position [18296, 0]
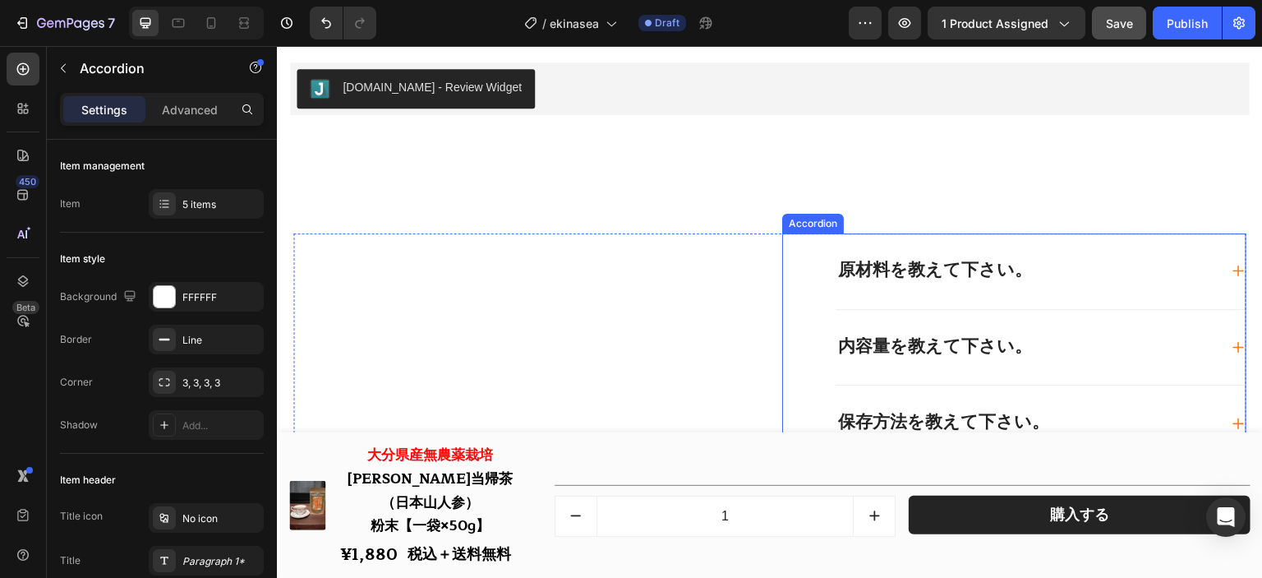
click at [1053, 260] on div "原材料を教えて下さい。" at bounding box center [1027, 271] width 383 height 23
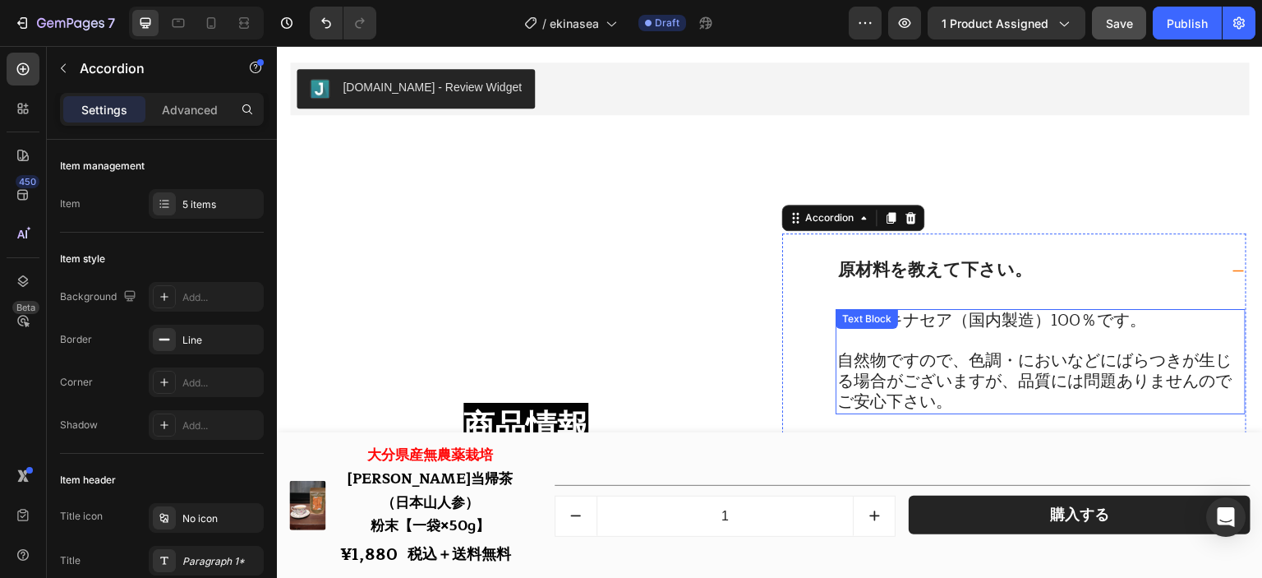
click at [1001, 323] on span "乾燥エキナセア（国内製造）100％です。" at bounding box center [992, 320] width 309 height 27
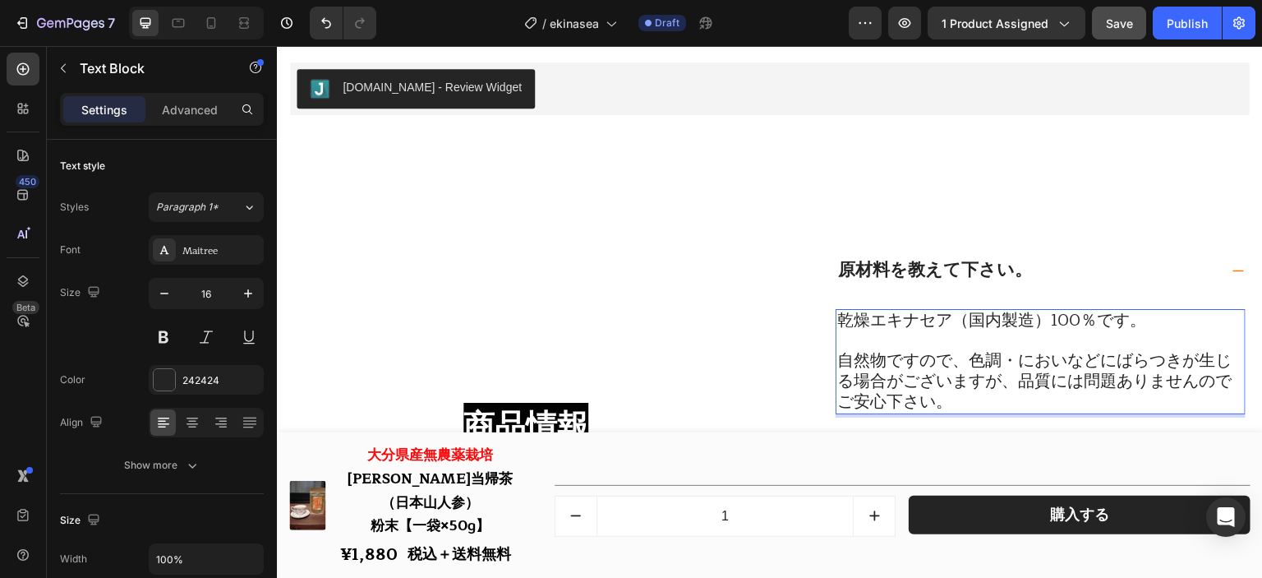
click at [847, 317] on span "乾燥エキナセア（国内製造）100％です。" at bounding box center [992, 320] width 309 height 27
click at [840, 315] on span "乾燥エキナセア（国内製造）100％です。" at bounding box center [992, 320] width 309 height 27
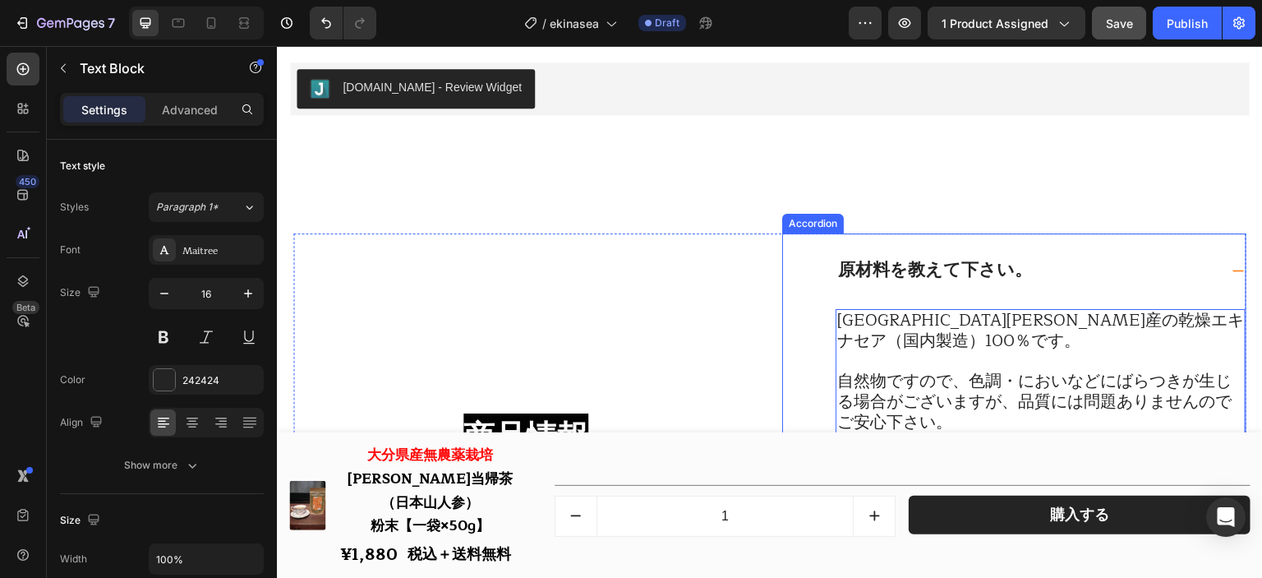
click at [1064, 272] on div "原材料を教えて下さい。" at bounding box center [1027, 271] width 383 height 23
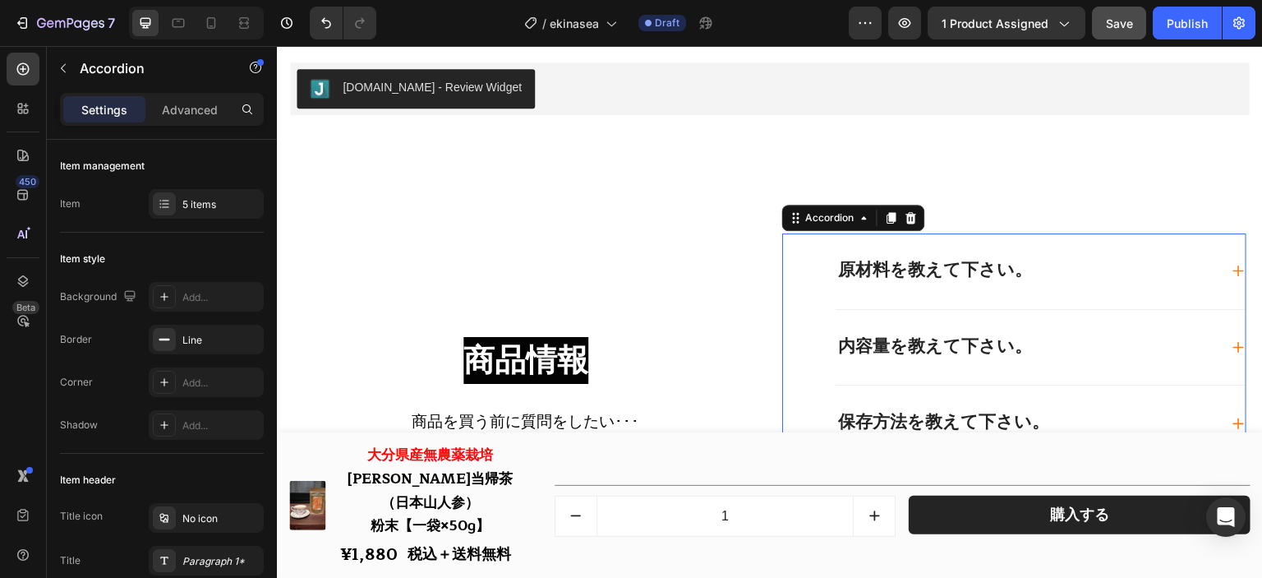
click at [1064, 272] on div "原材料を教えて下さい。" at bounding box center [1027, 271] width 383 height 23
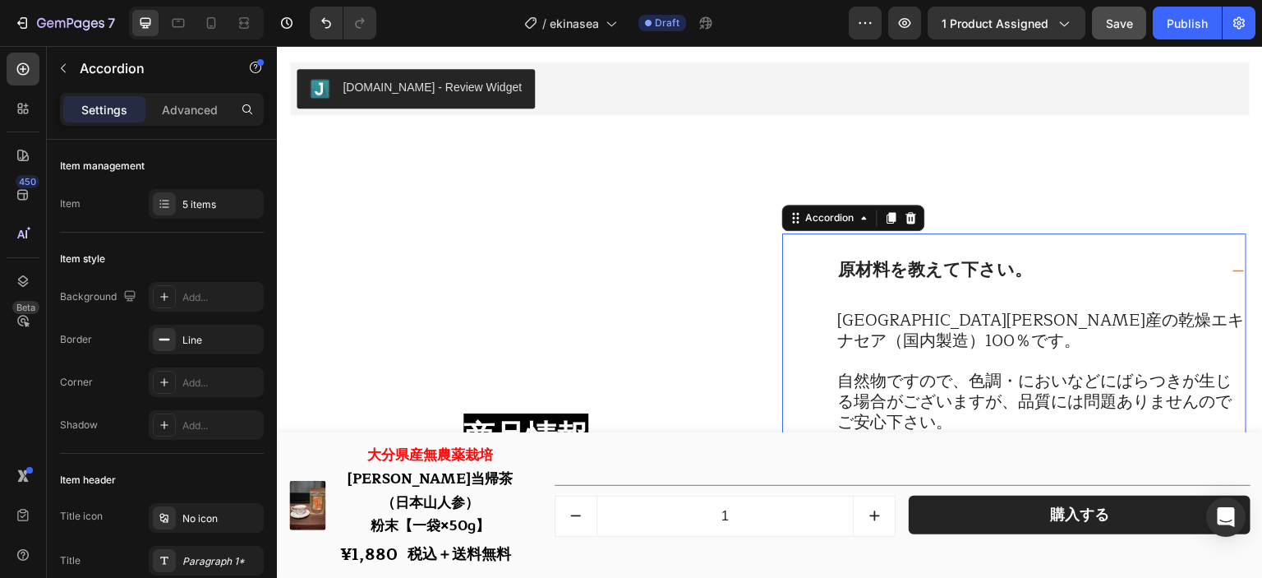
click at [1064, 272] on div "原材料を教えて下さい。" at bounding box center [1027, 271] width 383 height 23
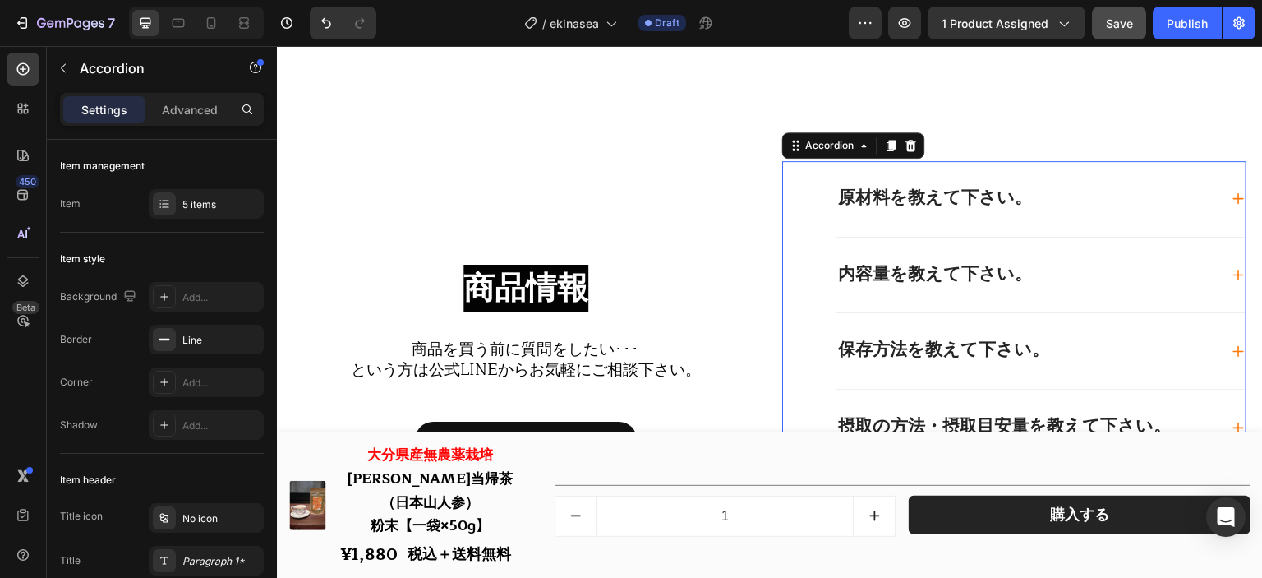
scroll to position [18378, 0]
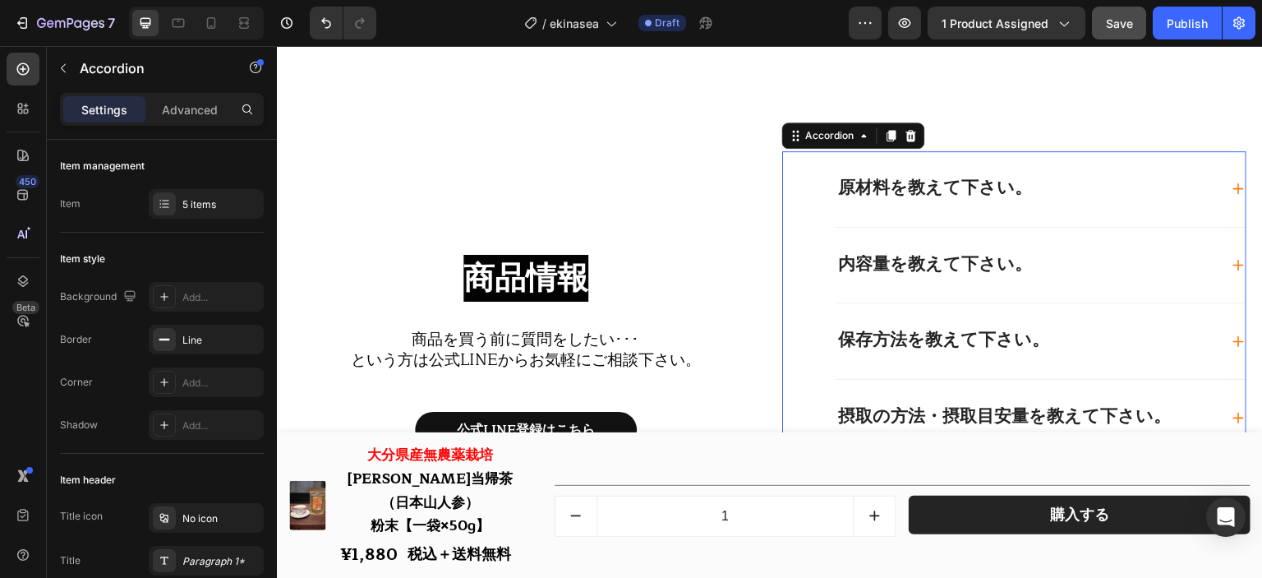
click at [1064, 263] on div "内容量を教えて下さい。" at bounding box center [1027, 265] width 383 height 23
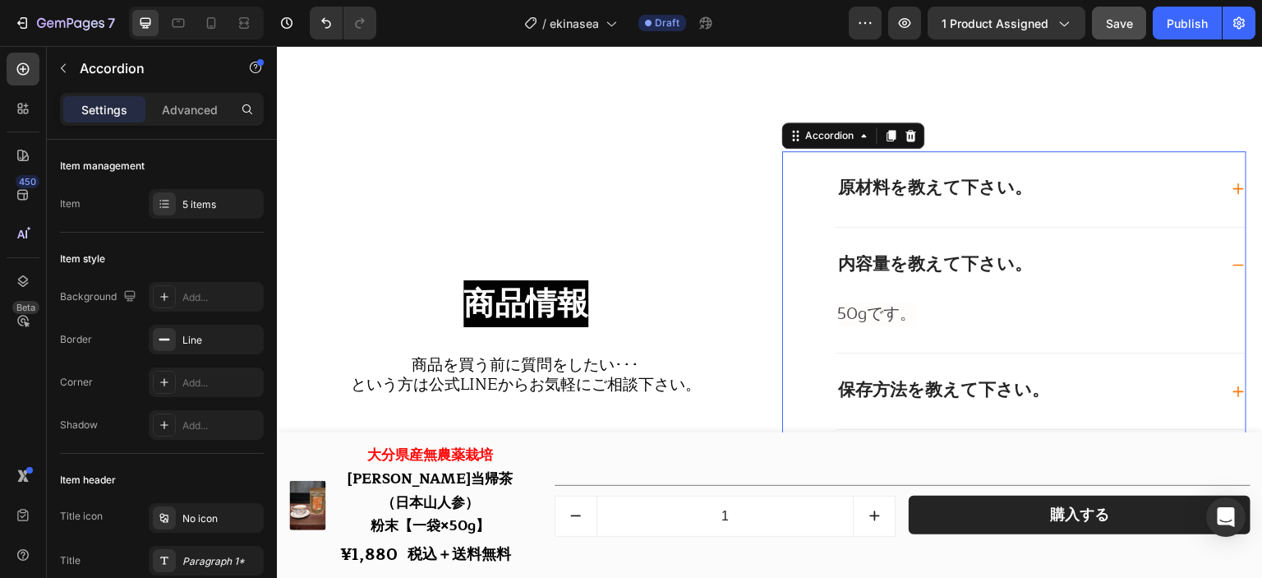
click at [1064, 262] on div "内容量を教えて下さい。" at bounding box center [1027, 265] width 383 height 23
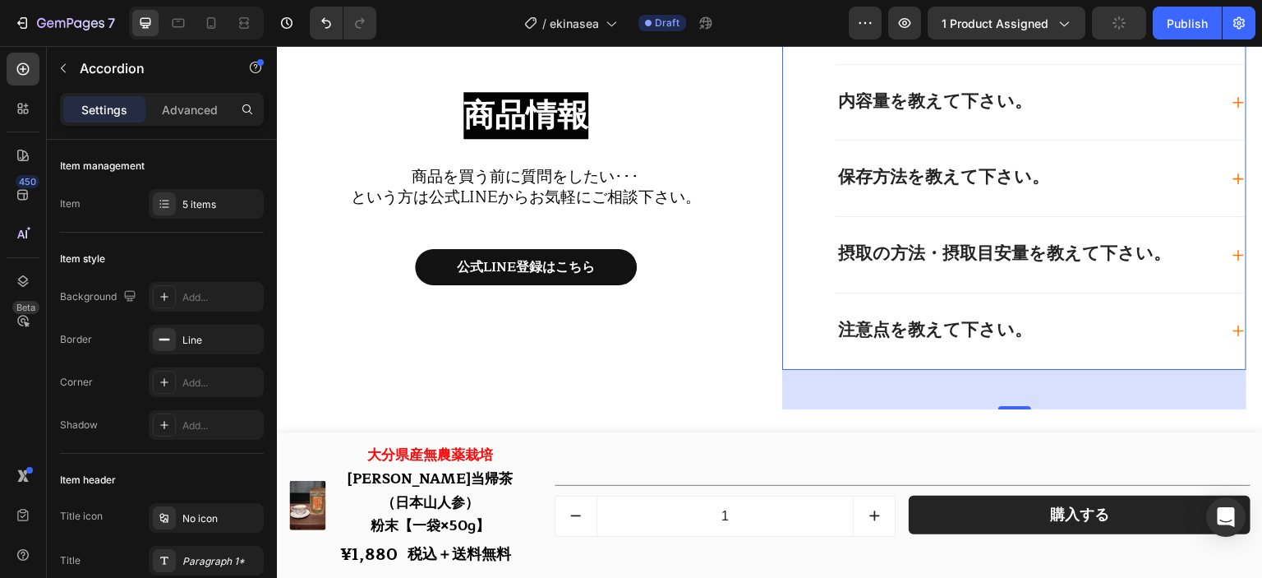
click at [1061, 336] on div "注意点を教えて下さい。" at bounding box center [1027, 331] width 383 height 23
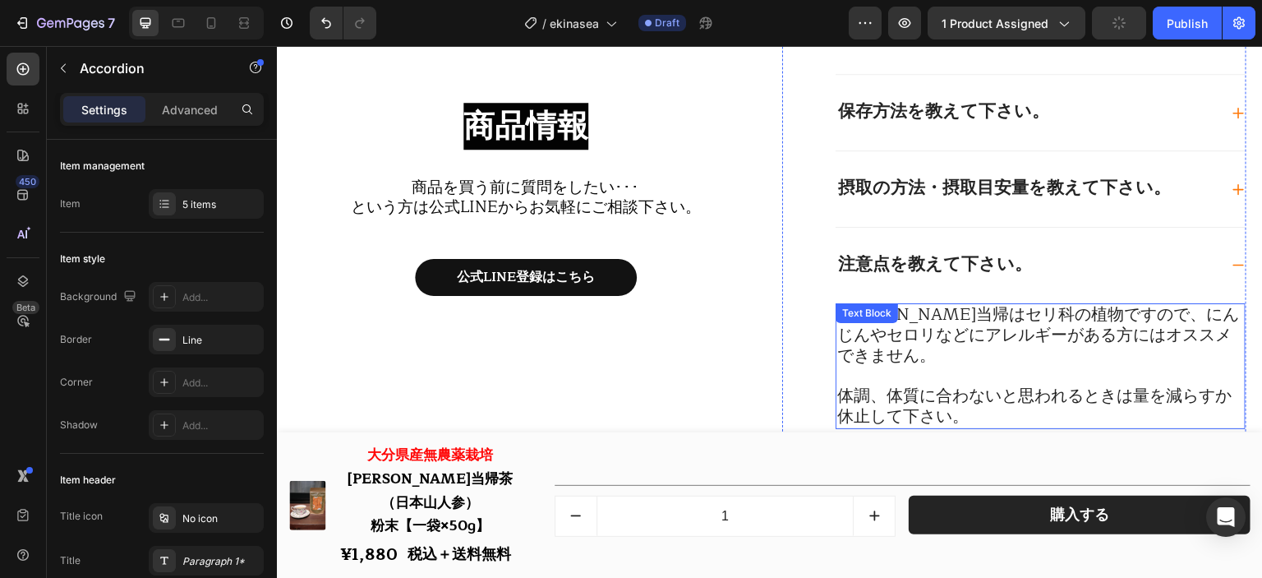
scroll to position [18607, 0]
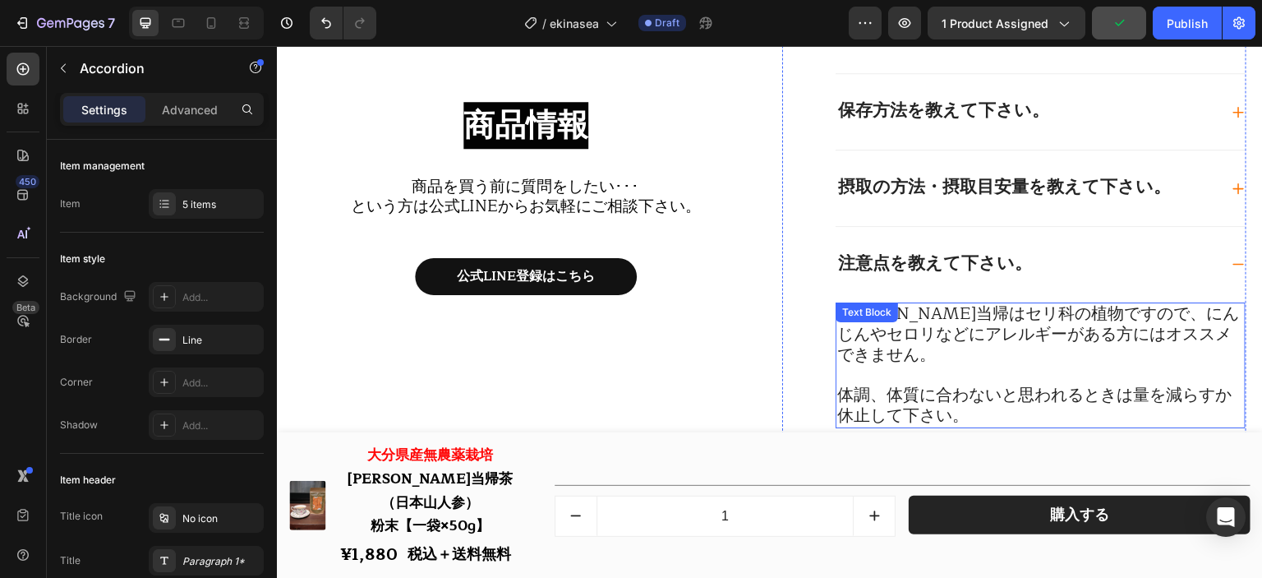
click at [1060, 334] on span "[PERSON_NAME]当帰はセリ科の植物ですので、にんじんやセロリなどにアレルギーがある方にはオススメできません。" at bounding box center [1039, 334] width 402 height 68
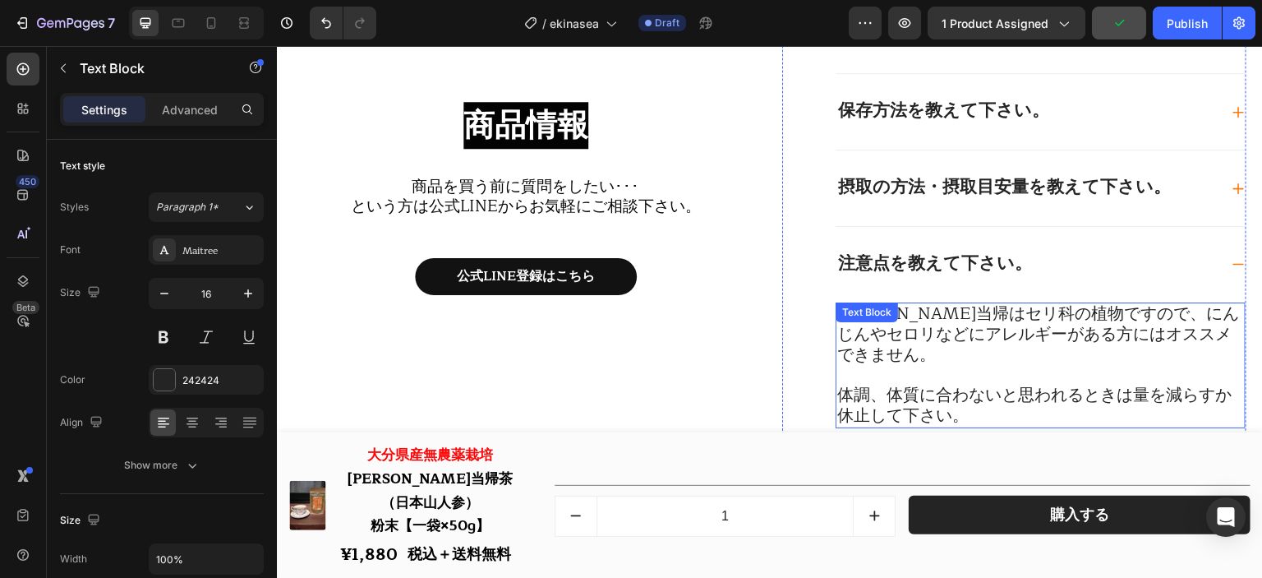
click at [1060, 334] on span "[PERSON_NAME]当帰はセリ科の植物ですので、にんじんやセロリなどにアレルギーがある方にはオススメできません。" at bounding box center [1039, 334] width 402 height 68
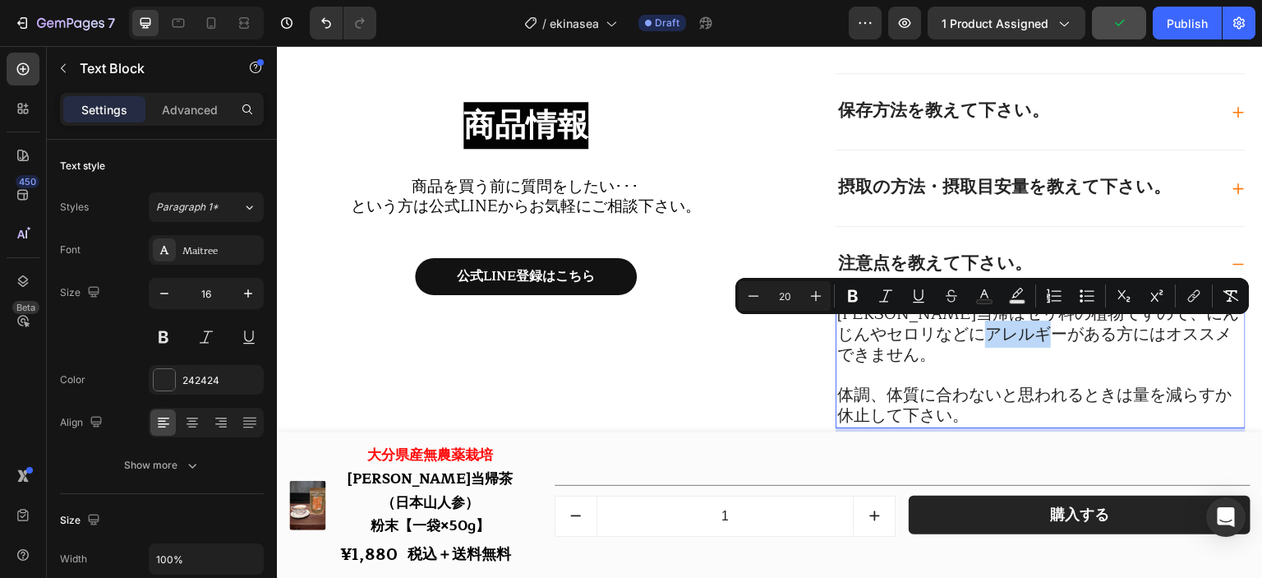
click at [1060, 334] on span "[PERSON_NAME]当帰はセリ科の植物ですので、にんじんやセロリなどにアレルギーがある方にはオススメできません。" at bounding box center [1039, 334] width 402 height 68
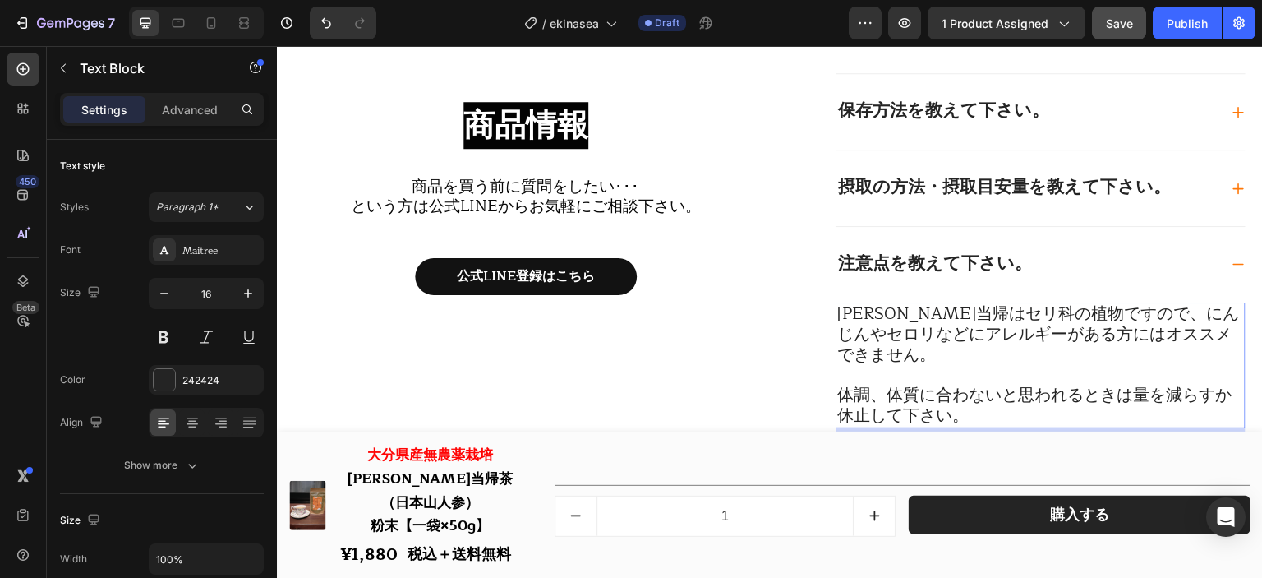
click at [863, 330] on span "[PERSON_NAME]当帰はセリ科の植物ですので、にんじんやセロリなどにアレルギーがある方にはオススメできません。" at bounding box center [1039, 334] width 402 height 68
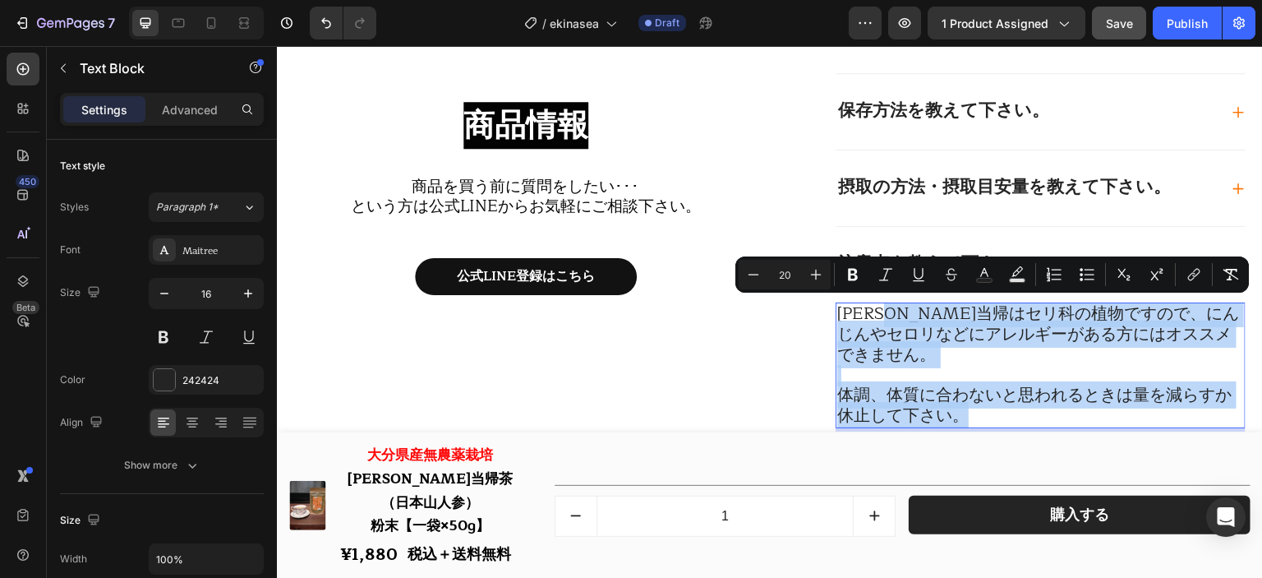
drag, startPoint x: 969, startPoint y: 399, endPoint x: 910, endPoint y: 315, distance: 102.6
click at [910, 315] on div "[PERSON_NAME]当帰はセリ科の植物ですので、にんじんやセロリなどにアレルギーがある方にはオススメできません。 体調、体質に合わないと思われるときは量…" at bounding box center [1041, 365] width 410 height 126
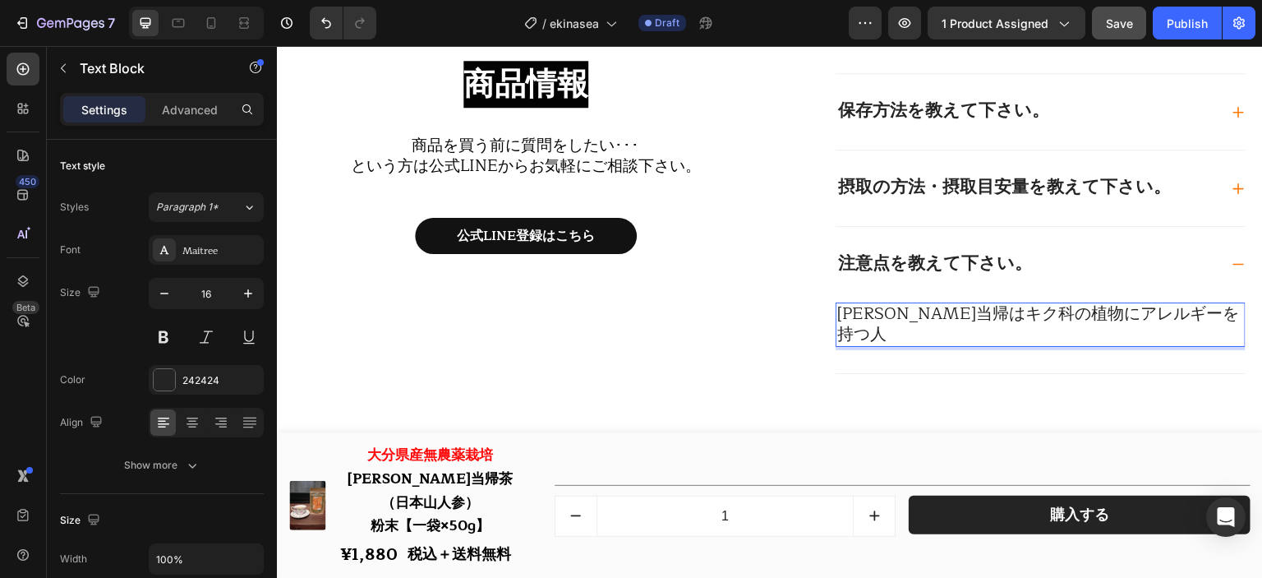
click at [911, 305] on span "[PERSON_NAME]当帰はキク科の植物にアレルギーを持つ人" at bounding box center [1039, 324] width 402 height 48
drag, startPoint x: 922, startPoint y: 313, endPoint x: 957, endPoint y: 313, distance: 34.5
click at [957, 313] on span "[PERSON_NAME]当帰はキク科の植物にアレルギーを持つ人" at bounding box center [1039, 324] width 402 height 48
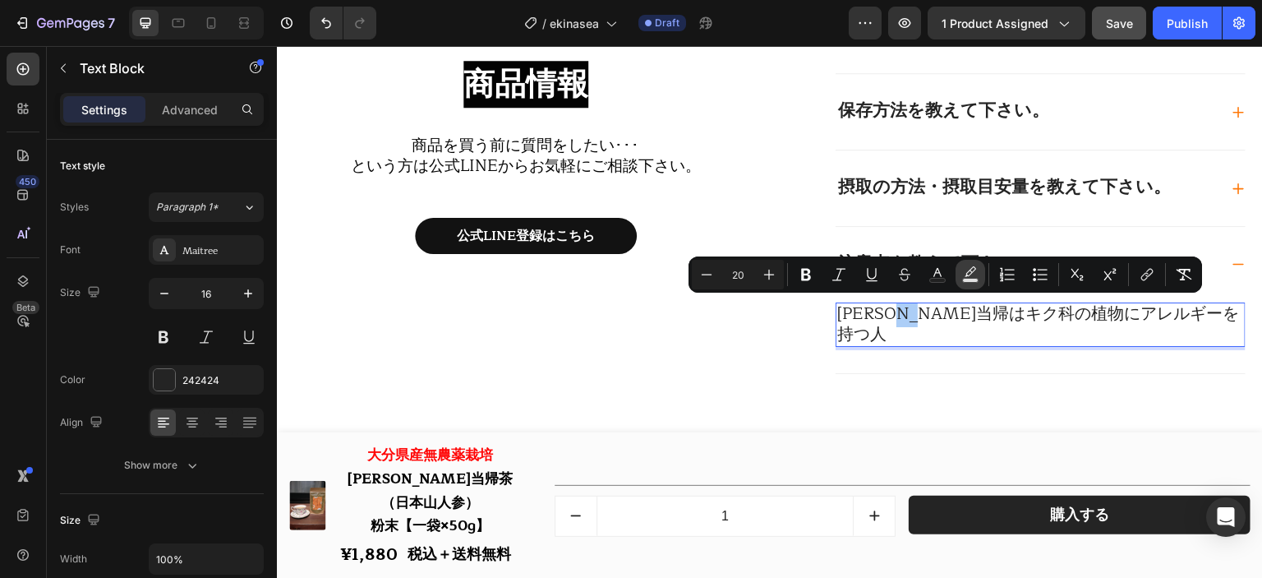
click at [969, 271] on icon "Editor contextual toolbar" at bounding box center [971, 271] width 12 height 10
type input "000000"
type input "77"
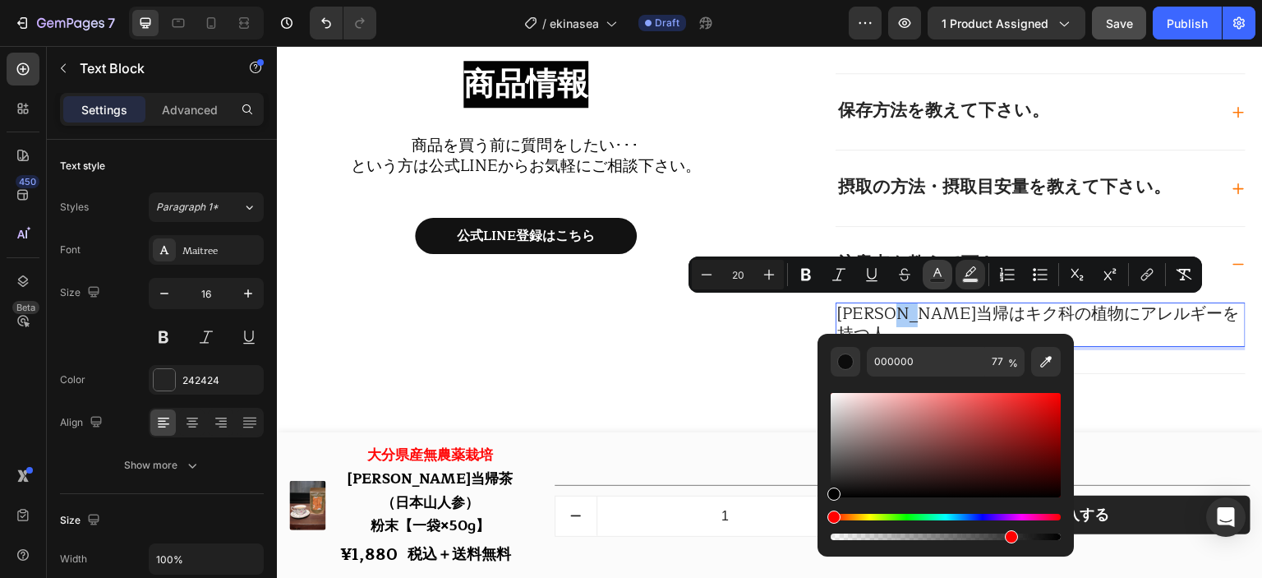
click at [943, 274] on icon "Editor contextual toolbar" at bounding box center [938, 274] width 16 height 16
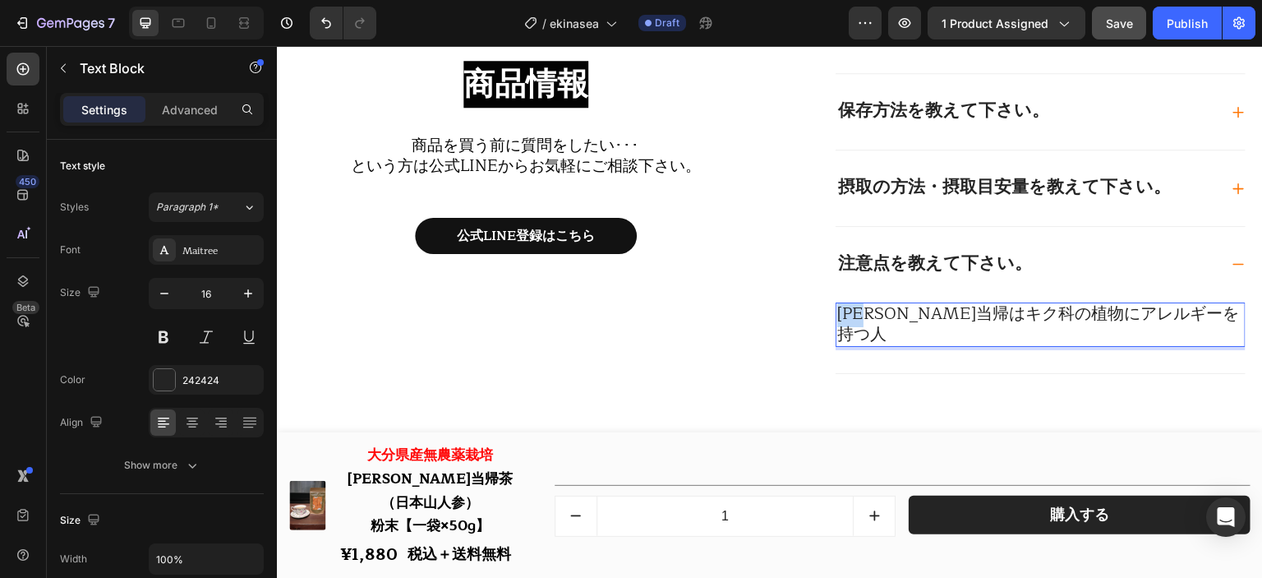
drag, startPoint x: 883, startPoint y: 309, endPoint x: 817, endPoint y: 311, distance: 65.8
click at [817, 311] on div "原材料を教えて下さい。 内容量を教えて下さい。 保存方法を教えて下さい。 摂取の方法・摂取目安量を教えて下さい。 注意点を教えて下さい。 [PERSON_NA…" at bounding box center [1014, 148] width 464 height 452
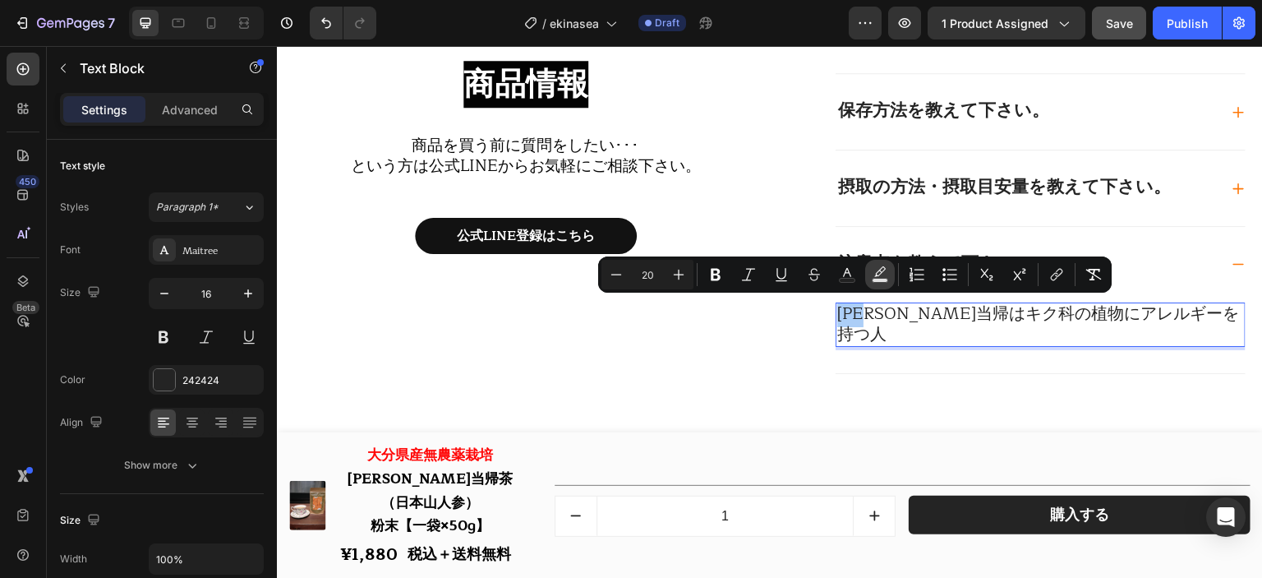
click at [879, 273] on icon "Editor contextual toolbar" at bounding box center [880, 274] width 16 height 16
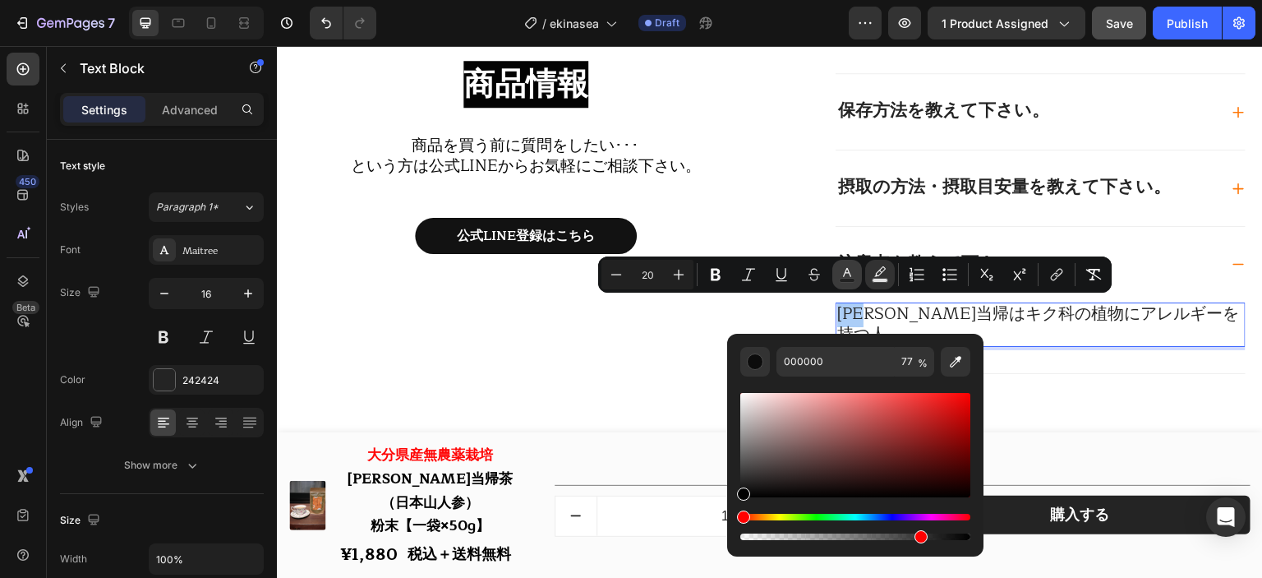
click at [841, 273] on icon "Editor contextual toolbar" at bounding box center [847, 274] width 16 height 16
click at [875, 316] on span "[PERSON_NAME]当帰はキク科の植物にアレルギーを持つ人" at bounding box center [1039, 324] width 402 height 48
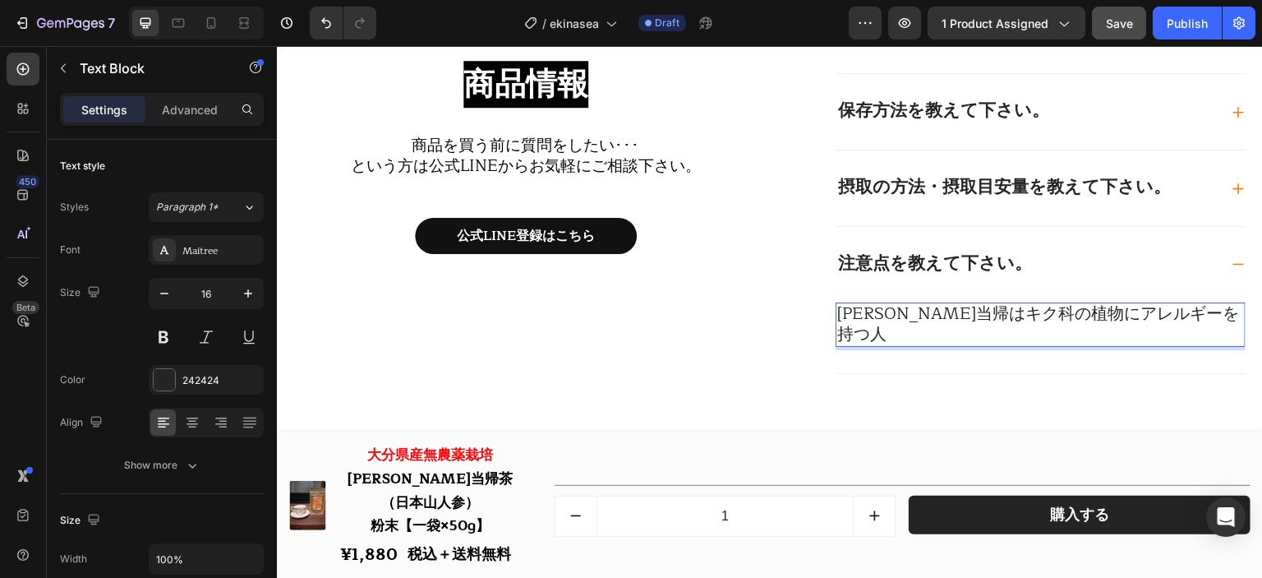
drag, startPoint x: 907, startPoint y: 310, endPoint x: 815, endPoint y: 310, distance: 91.2
click at [815, 310] on div "原材料を教えて下さい。 内容量を教えて下さい。 保存方法を教えて下さい。 摂取の方法・摂取目安量を教えて下さい。 注意点を教えて下さい。 [PERSON_NA…" at bounding box center [1014, 148] width 464 height 452
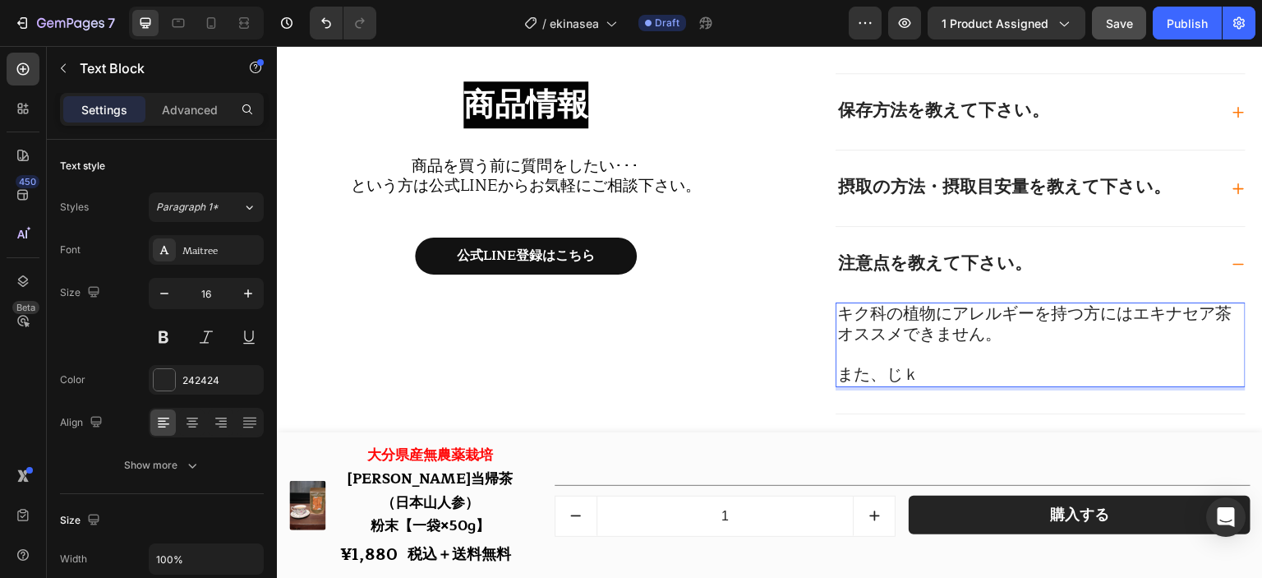
scroll to position [1, 0]
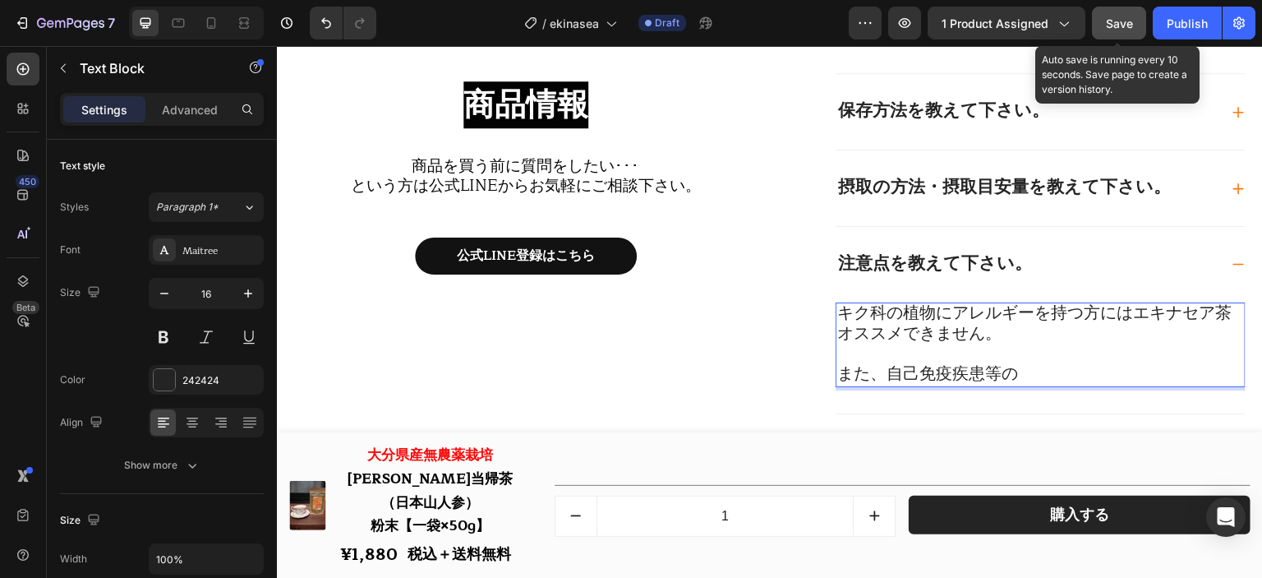
click at [1102, 28] on button "Save" at bounding box center [1119, 23] width 54 height 33
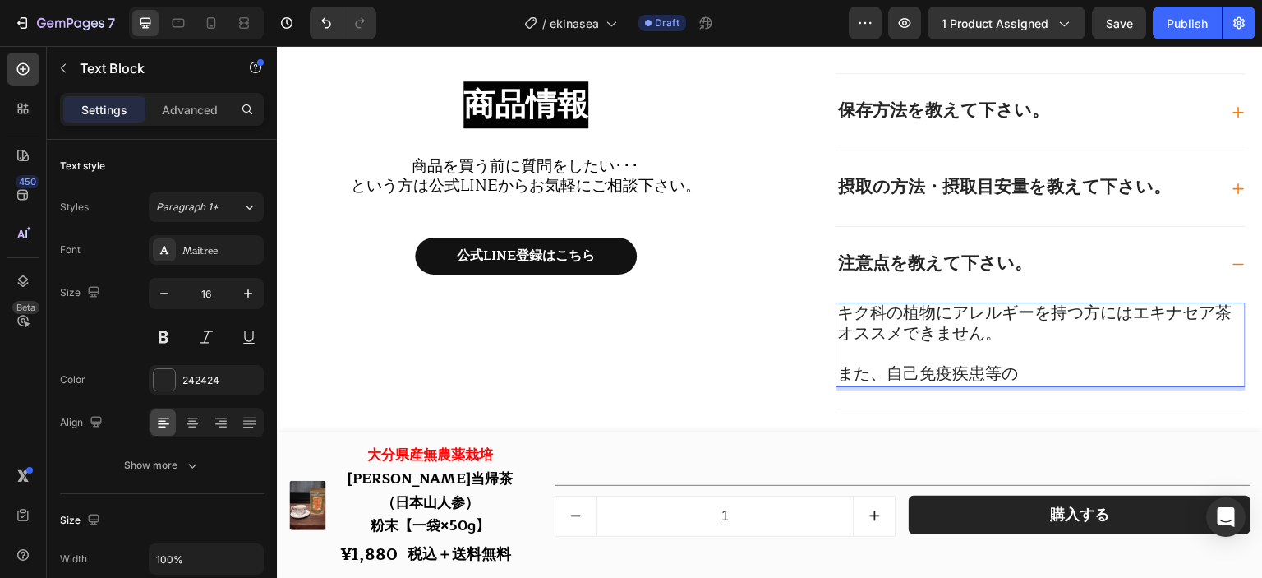
click at [1047, 368] on p "また、自己免疫疾患等の" at bounding box center [1041, 374] width 407 height 21
drag, startPoint x: 1046, startPoint y: 371, endPoint x: 1014, endPoint y: 371, distance: 32.1
click at [1014, 371] on p "また、自己免疫疾患等の" at bounding box center [1041, 374] width 407 height 21
click at [1038, 375] on p "また、自己免疫疾患等の" at bounding box center [1041, 374] width 407 height 21
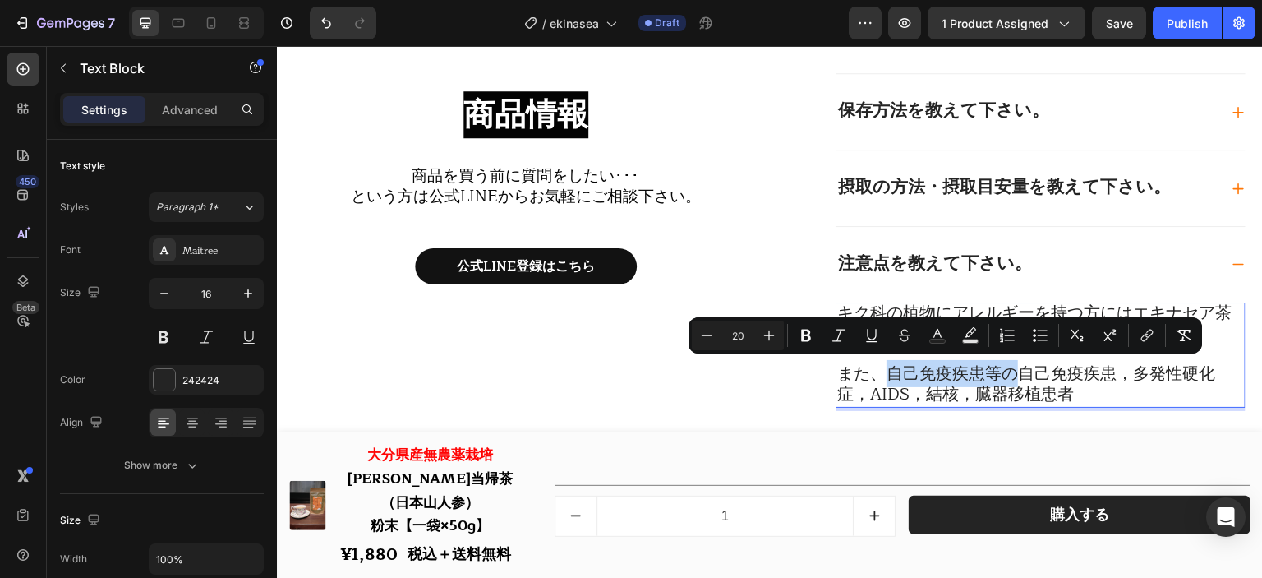
drag, startPoint x: 1013, startPoint y: 372, endPoint x: 877, endPoint y: 372, distance: 136.4
click at [877, 372] on span "また、自己免疫疾患等の自己免疫疾患，多発性硬化症，AIDS，結核，臓器移植患者" at bounding box center [1027, 384] width 378 height 48
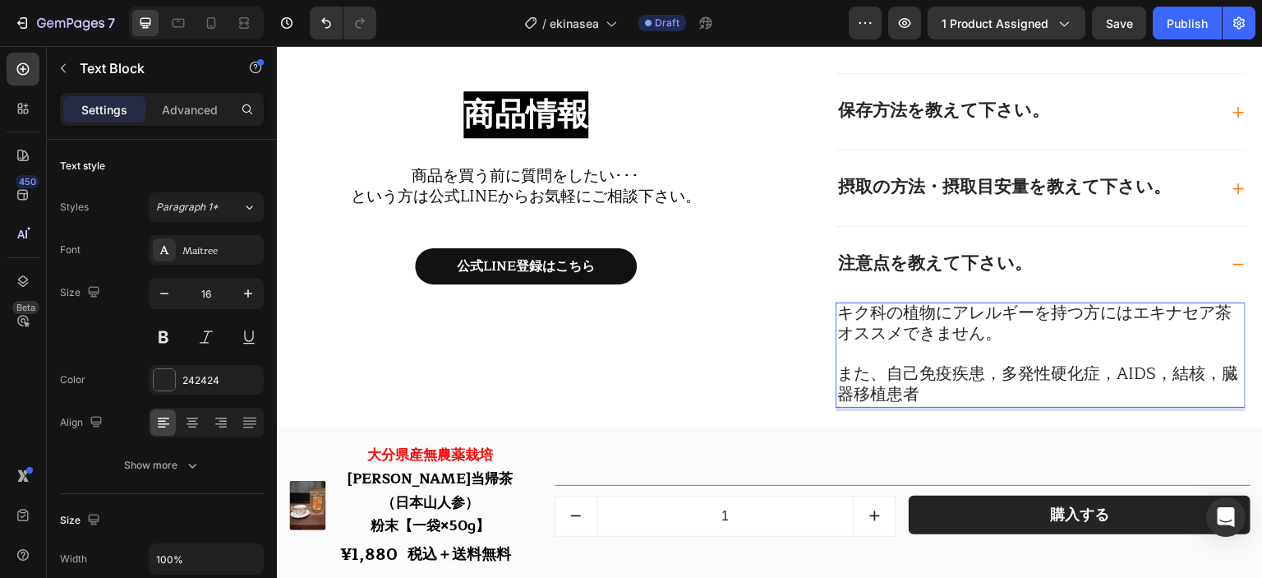
click at [988, 390] on p "また、自己免疫疾患，多発性硬化症，AIDS，結核，臓器移植患者" at bounding box center [1041, 384] width 407 height 41
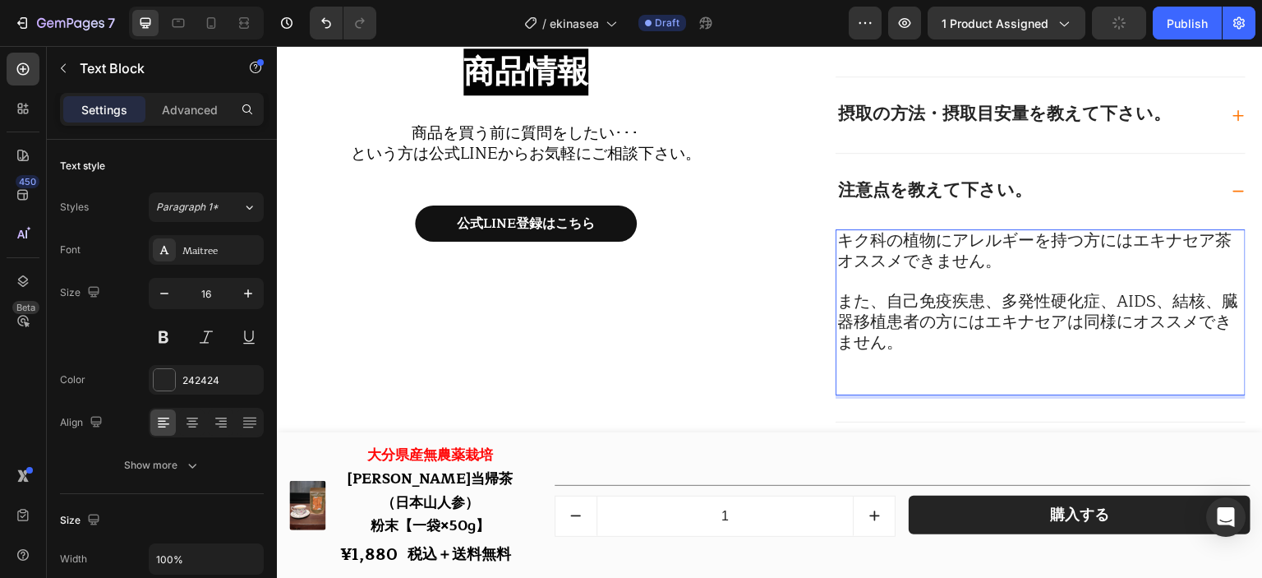
scroll to position [18689, 0]
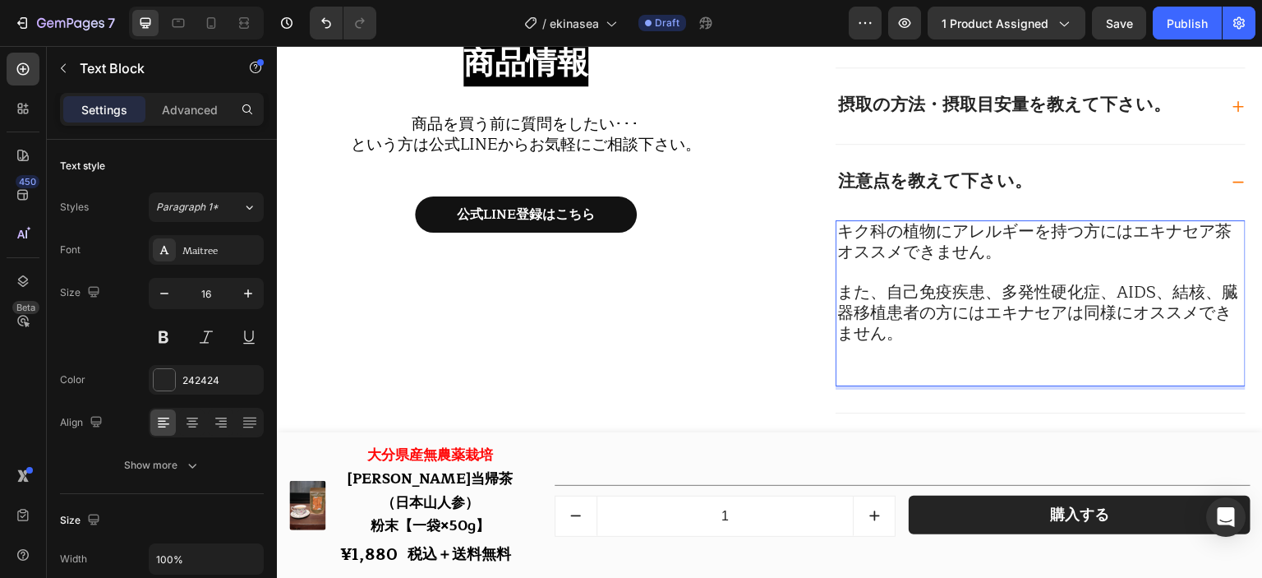
click at [953, 380] on p "Rich Text Editor. Editing area: main" at bounding box center [1041, 374] width 407 height 21
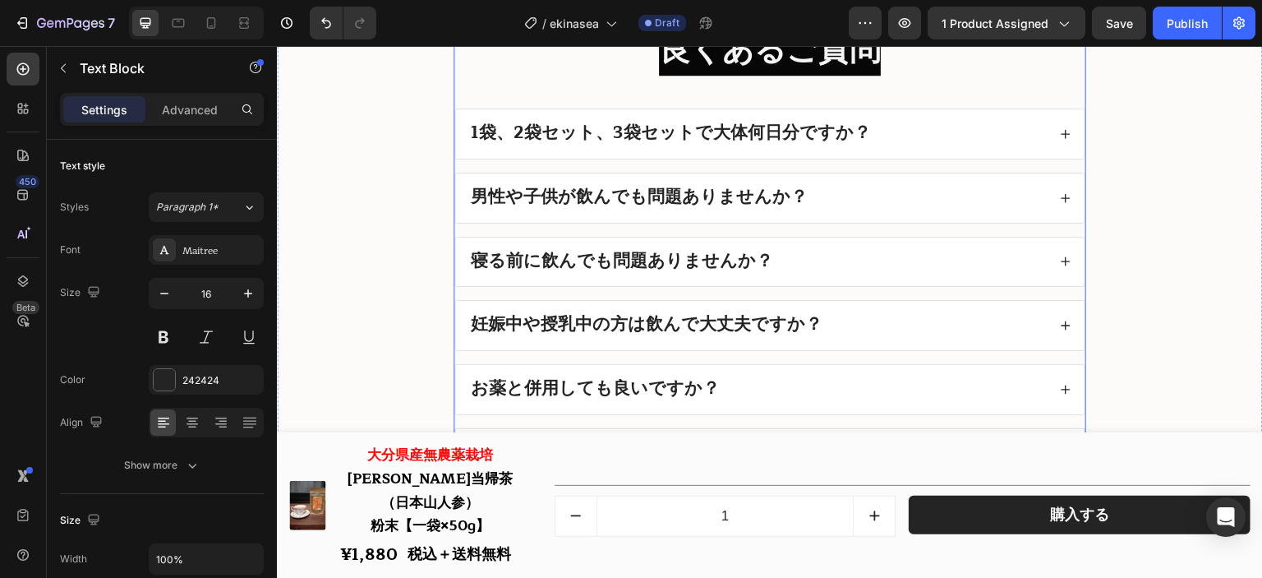
scroll to position [19265, 0]
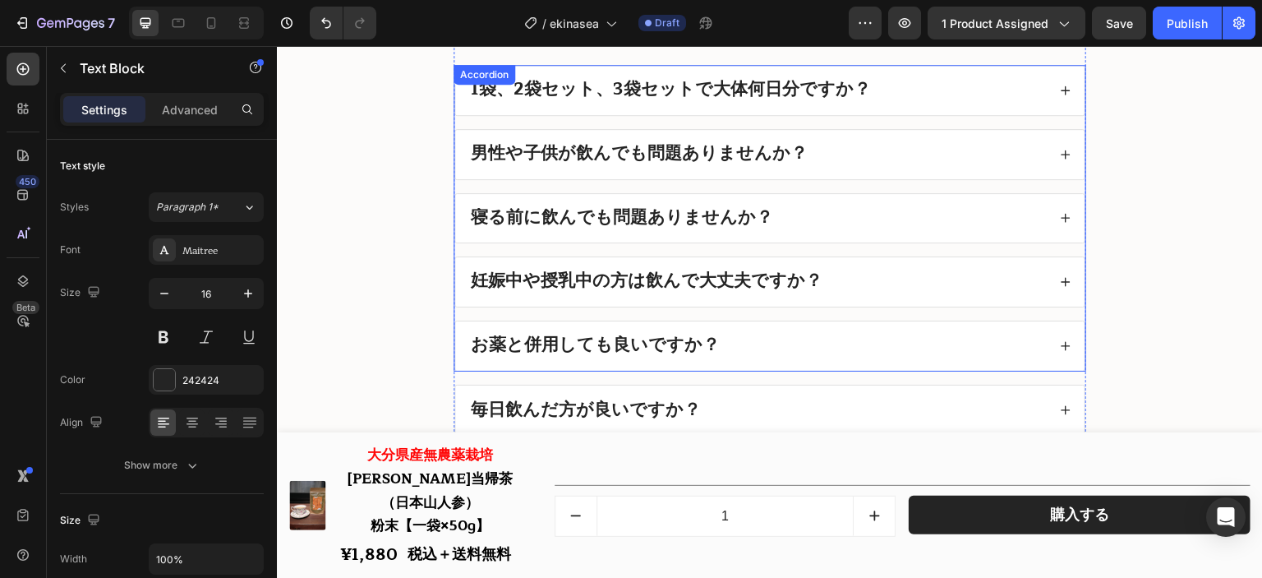
click at [892, 356] on div "お薬と併用しても良いですか？" at bounding box center [757, 346] width 579 height 23
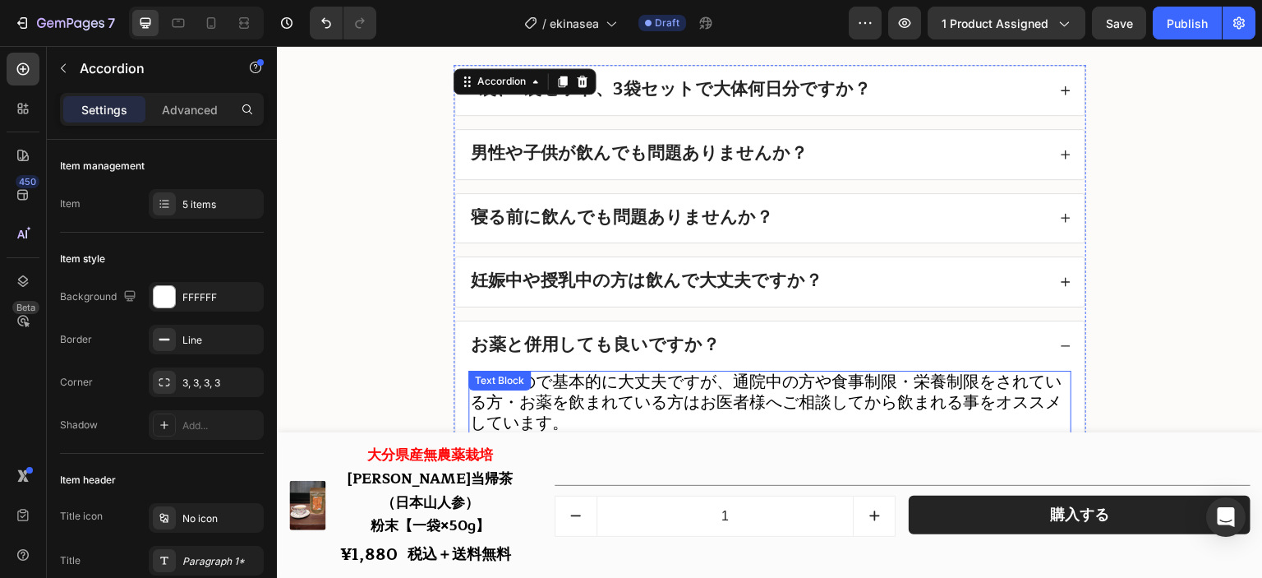
click at [775, 410] on span "食品なので基本的に大丈夫ですが、通院中の方や食事制限・栄養制限をされている方・お薬を飲まれている方はお医者様へご相談してから飲まれる事をオススメしています。" at bounding box center [766, 402] width 592 height 68
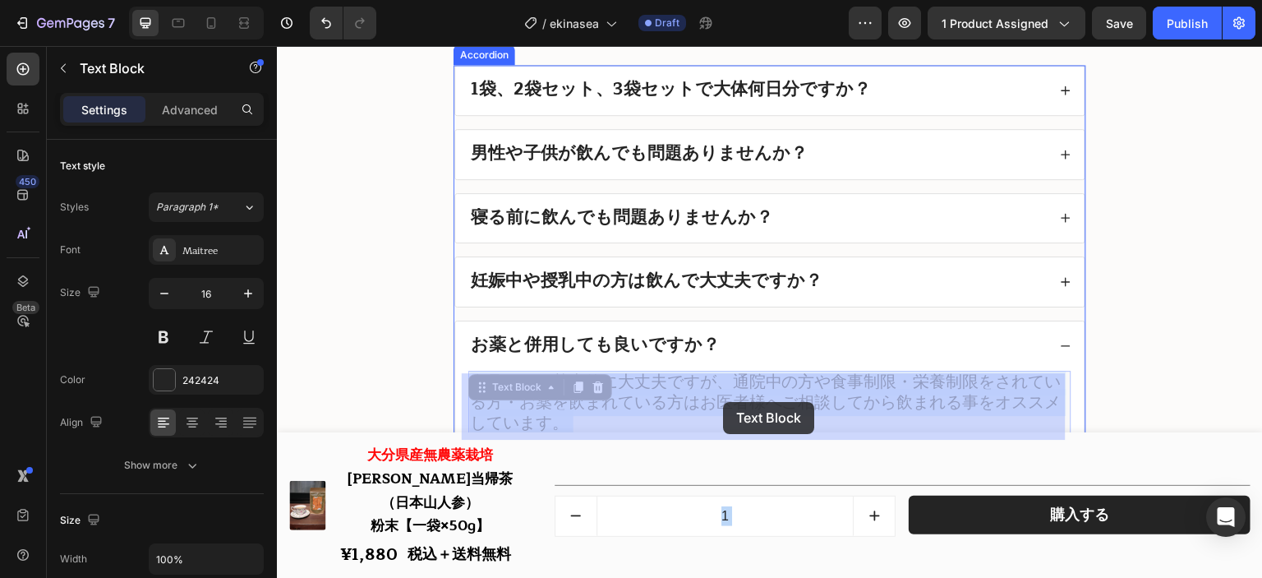
drag, startPoint x: 729, startPoint y: 389, endPoint x: 723, endPoint y: 402, distance: 14.4
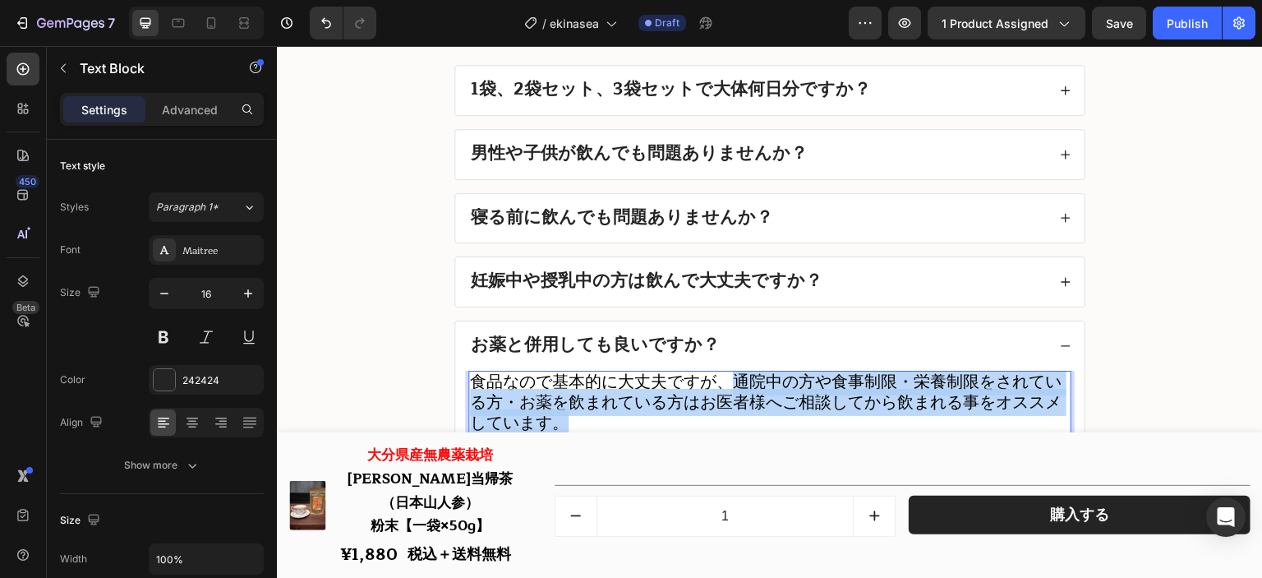
drag, startPoint x: 727, startPoint y: 382, endPoint x: 728, endPoint y: 428, distance: 46.1
click at [728, 428] on p "食品なので基本的に大丈夫ですが、通院中の方や食事制限・栄養制限をされている方・お薬を飲まれている方はお医者様へご相談してから飲まれる事をオススメしています。" at bounding box center [770, 403] width 600 height 62
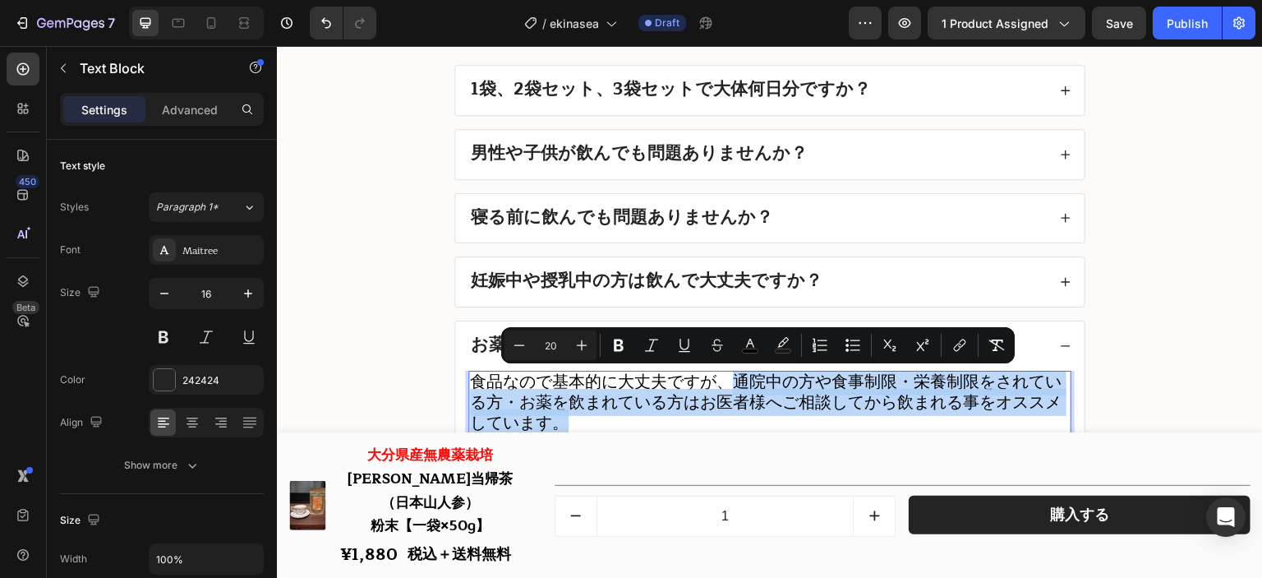
copy span "通院中の方や食事制限・栄養制限をされている方・お薬を飲まれている方はお医者様へご相談してから飲まれる事をオススメしています。"
click at [815, 394] on span "食品なので基本的に大丈夫ですが、通院中の方や食事制限・栄養制限をされている方・お薬を飲まれている方はお医者様へご相談してから飲まれる事をオススメしています。" at bounding box center [766, 402] width 592 height 68
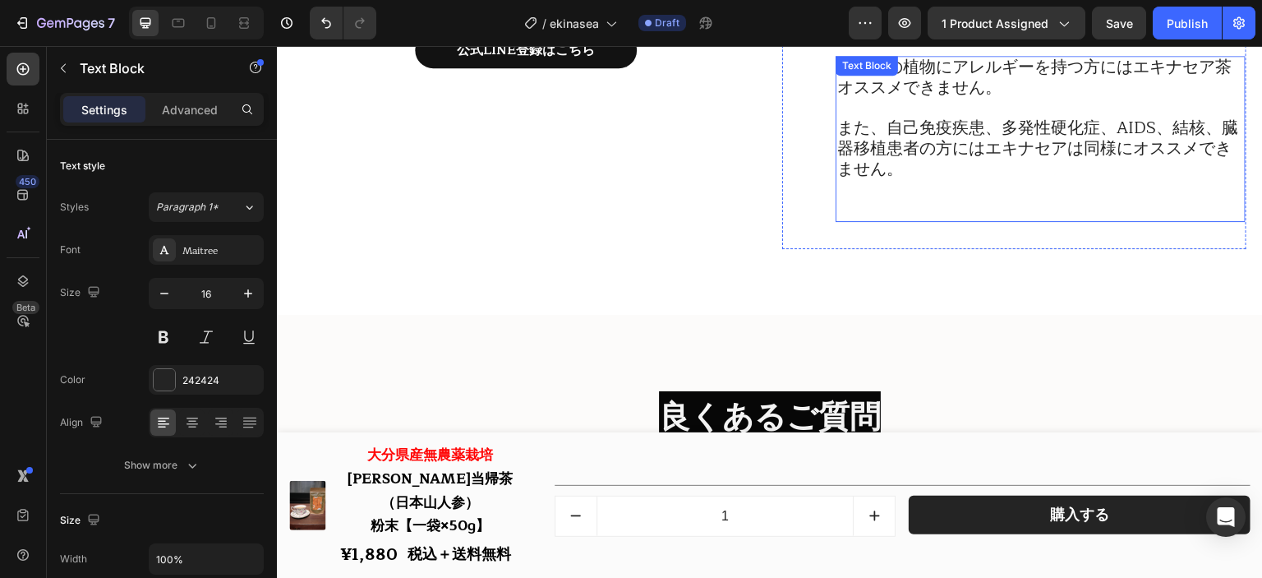
click at [935, 180] on p "また、自己免疫疾患、多発性硬化症、AIDS、結核、臓器移植患者の方にはエキナセアは同様にオススメできません。" at bounding box center [1041, 149] width 407 height 62
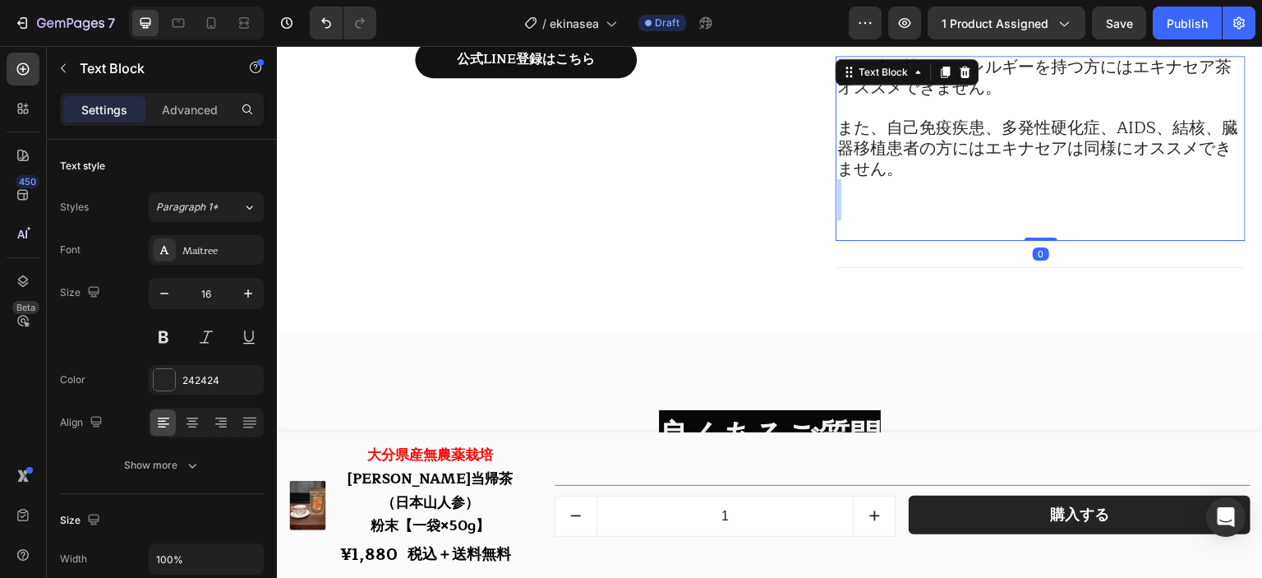
scroll to position [18863, 0]
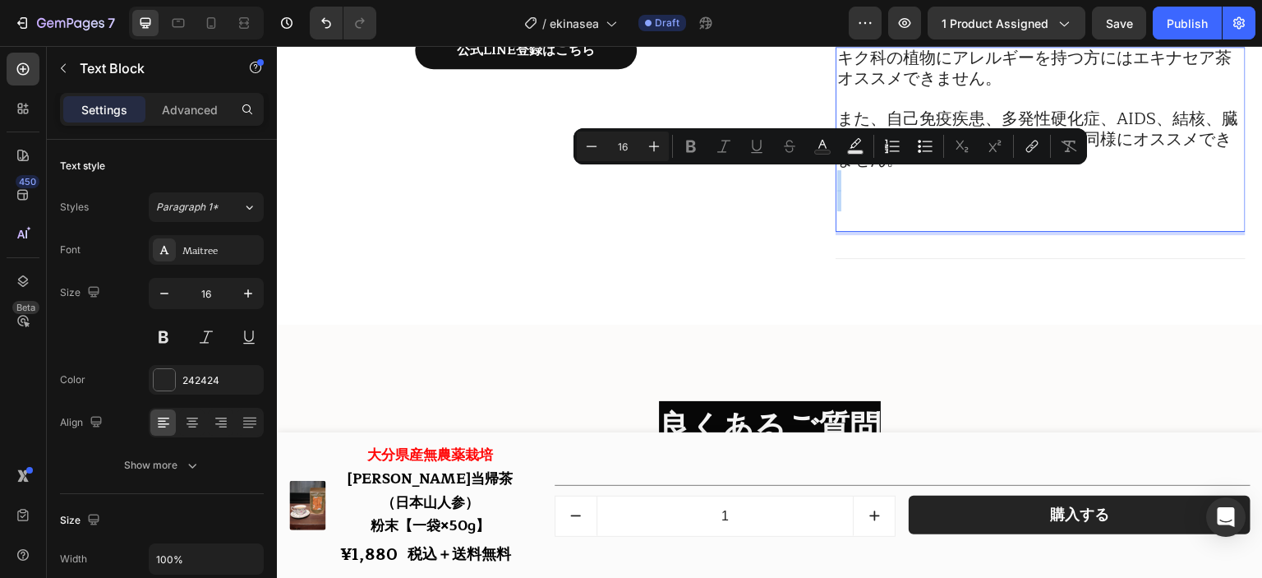
click at [907, 203] on p "Rich Text Editor. Editing area: main" at bounding box center [1041, 210] width 407 height 39
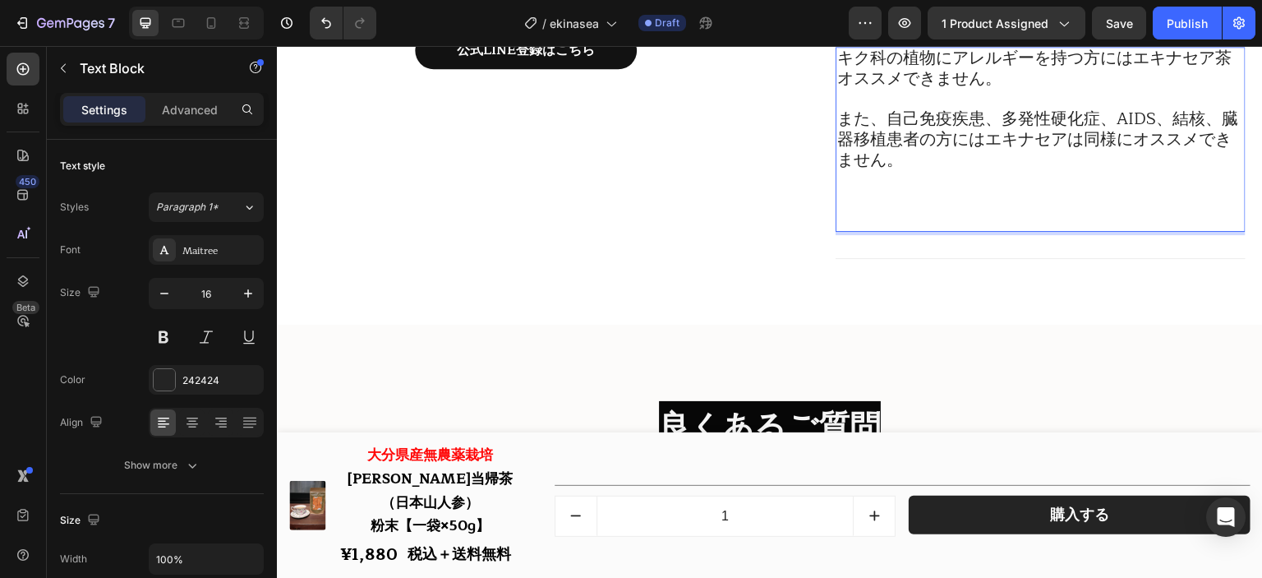
click at [893, 215] on p "⁠⁠⁠⁠⁠⁠⁠" at bounding box center [1041, 210] width 407 height 39
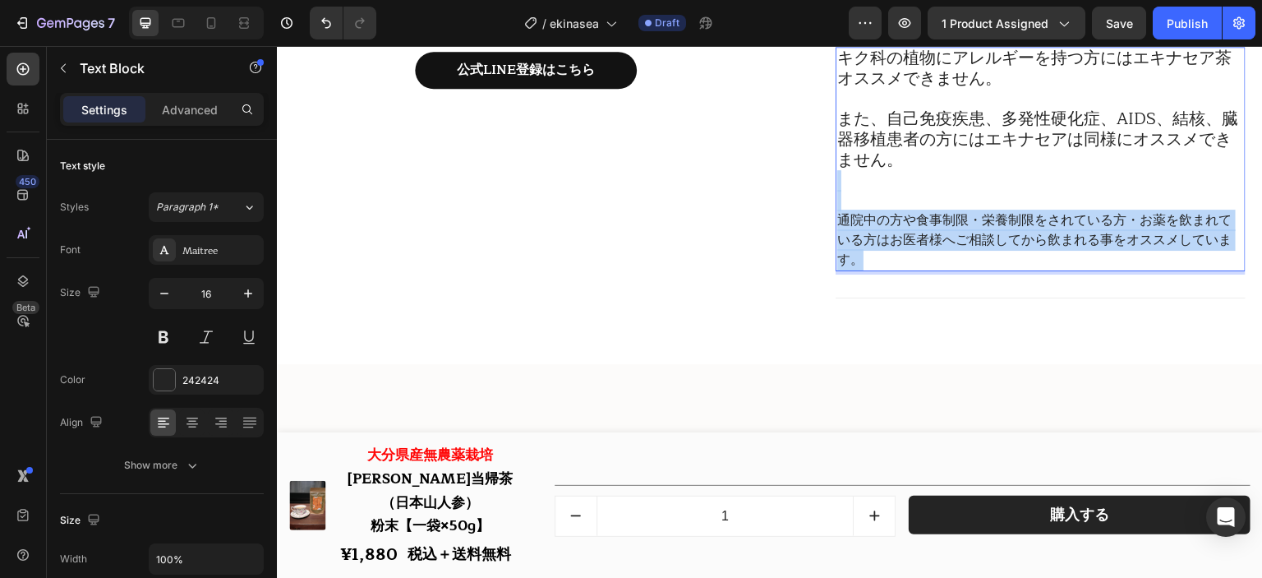
drag, startPoint x: 923, startPoint y: 258, endPoint x: 1181, endPoint y: 233, distance: 259.3
click at [855, 187] on div "キク科の植物にアレルギーを持つ方にはエキナセア茶オススメできません。 また、自己免疫疾患、多発性硬化症、AIDS、結核、臓器移植患者の方にはエキナセアは同様に…" at bounding box center [1041, 159] width 410 height 224
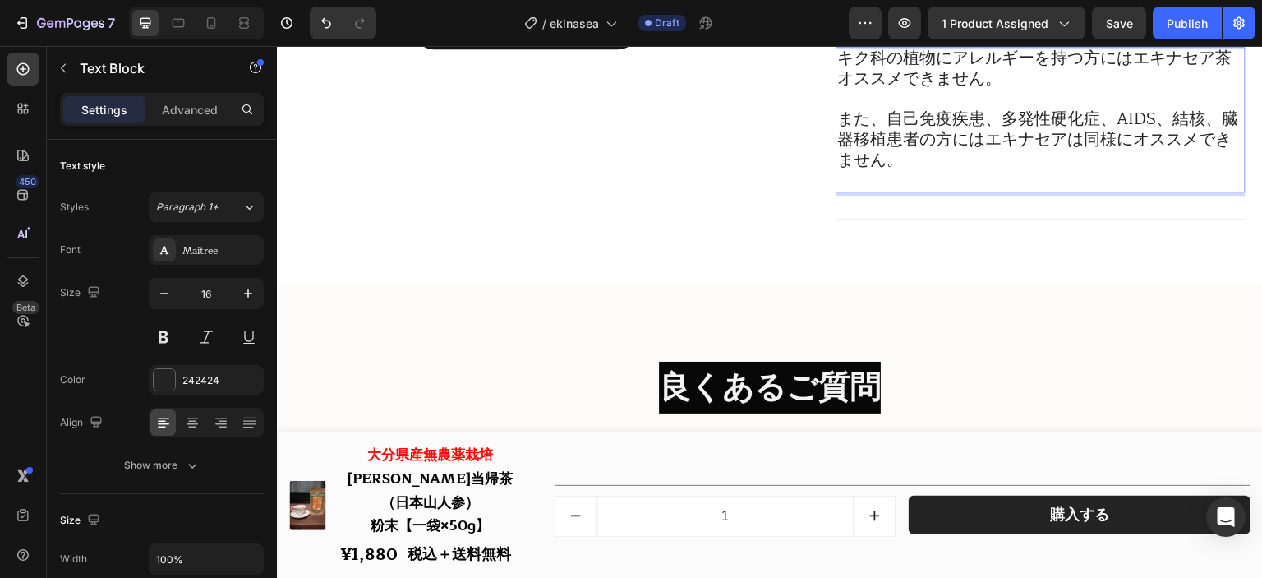
click at [919, 155] on p "また、自己免疫疾患、多発性硬化症、AIDS、結核、臓器移植患者の方にはエキナセアは同様にオススメできません。" at bounding box center [1041, 140] width 407 height 62
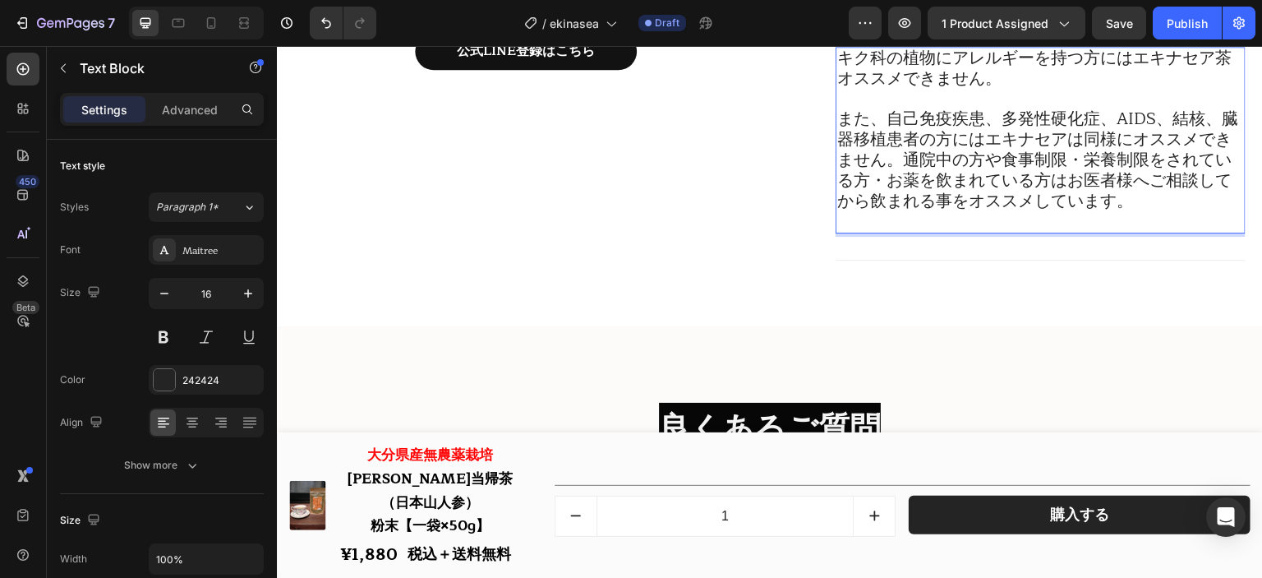
click at [919, 164] on span "また、自己免疫疾患、多発性硬化症、AIDS、結核、臓器移植患者の方にはエキナセアは同様にオススメできません。通院中の方や食事制限・栄養制限をされている方・お薬…" at bounding box center [1038, 159] width 401 height 109
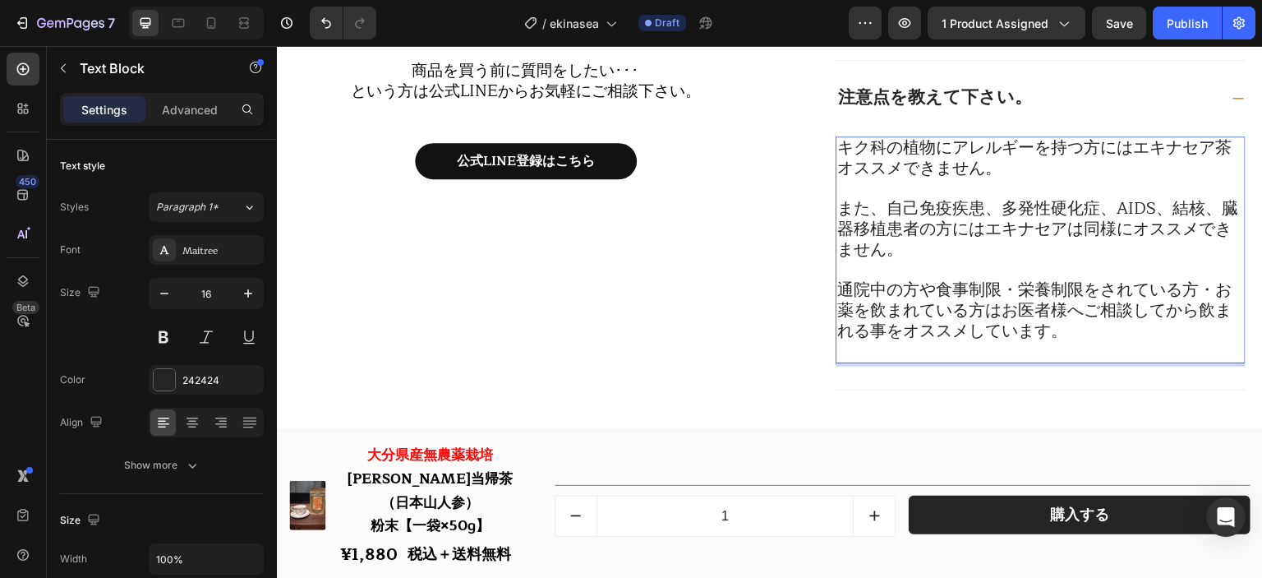
scroll to position [18698, 0]
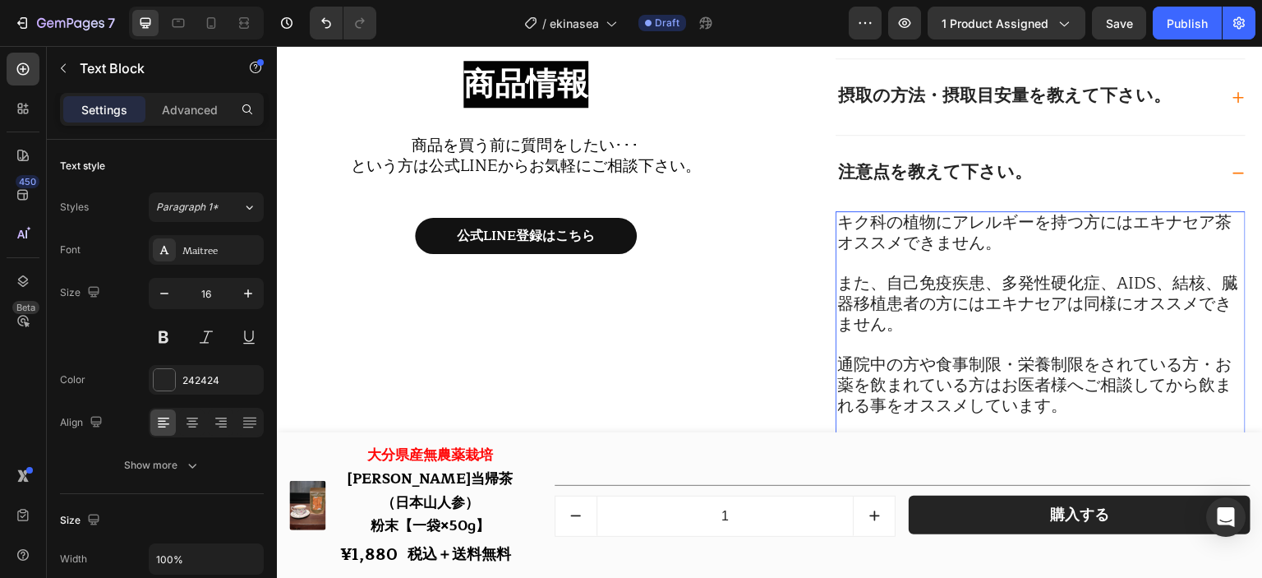
click at [920, 395] on span "通院中の方や食事制限・栄養制限をされている方・お薬を飲まれている方はお医者様へご相談してから飲まれる事をオススメしています。" at bounding box center [1035, 385] width 395 height 68
click at [918, 419] on span "通院中の方や食事制限・栄養制限をされている方・お薬を飲まれている方はお医者様へご相談してから飲まれる事をオススメしています。" at bounding box center [1035, 385] width 395 height 68
click at [1043, 412] on span "通院中の方や食事制限・栄養制限をされている方・お薬を飲まれている方はお医者様へご相談してから飲まれる事をオススメしています。" at bounding box center [1035, 385] width 395 height 68
click at [1064, 411] on p "通院中の方や食事制限・栄養制限をされている方・お薬を飲まれている方はお医者様へご相談してから飲まれる事をオススメしています。" at bounding box center [1041, 386] width 407 height 62
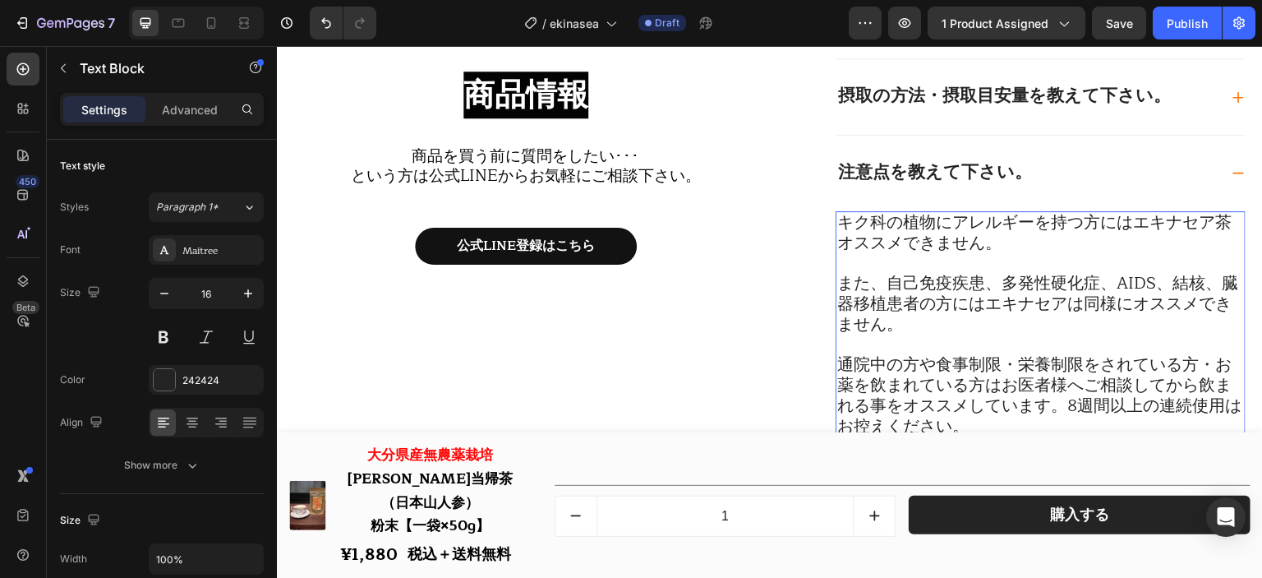
click at [1052, 407] on span "通院中の方や食事制限・栄養制限をされている方・お薬を飲まれている方はお医者様へご相談してから飲まれる事をオススメしています。8週間以上の連続使用はお控えくださ…" at bounding box center [1040, 395] width 404 height 89
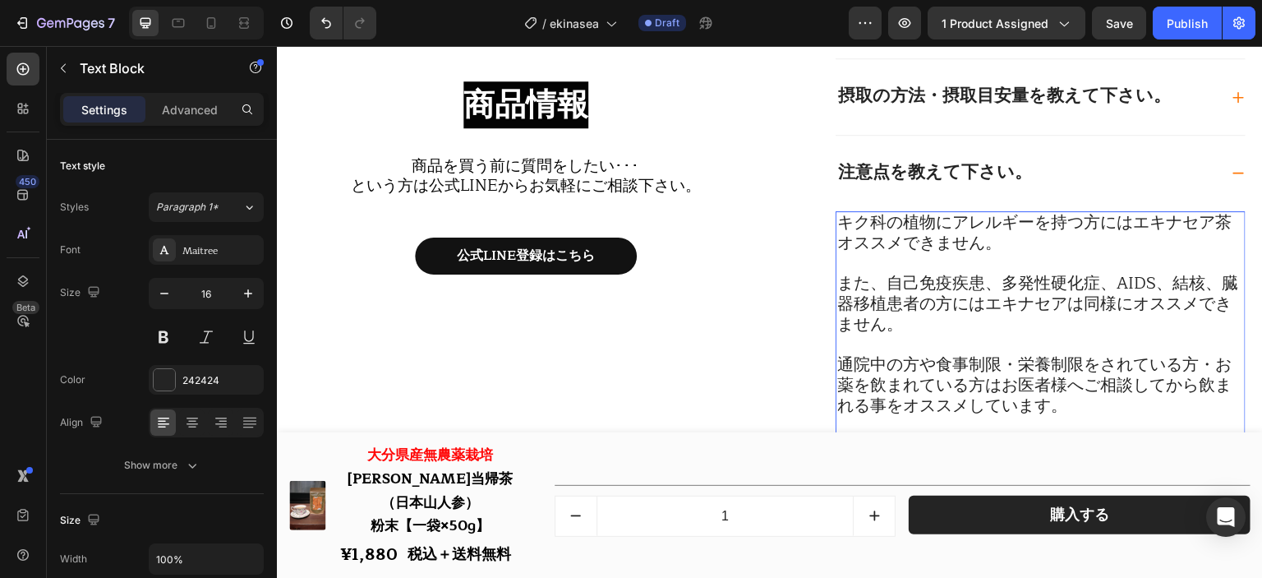
click at [843, 215] on span "キク科の植物にアレルギーを持つ方にはエキナセア茶オススメできません。" at bounding box center [1035, 233] width 395 height 48
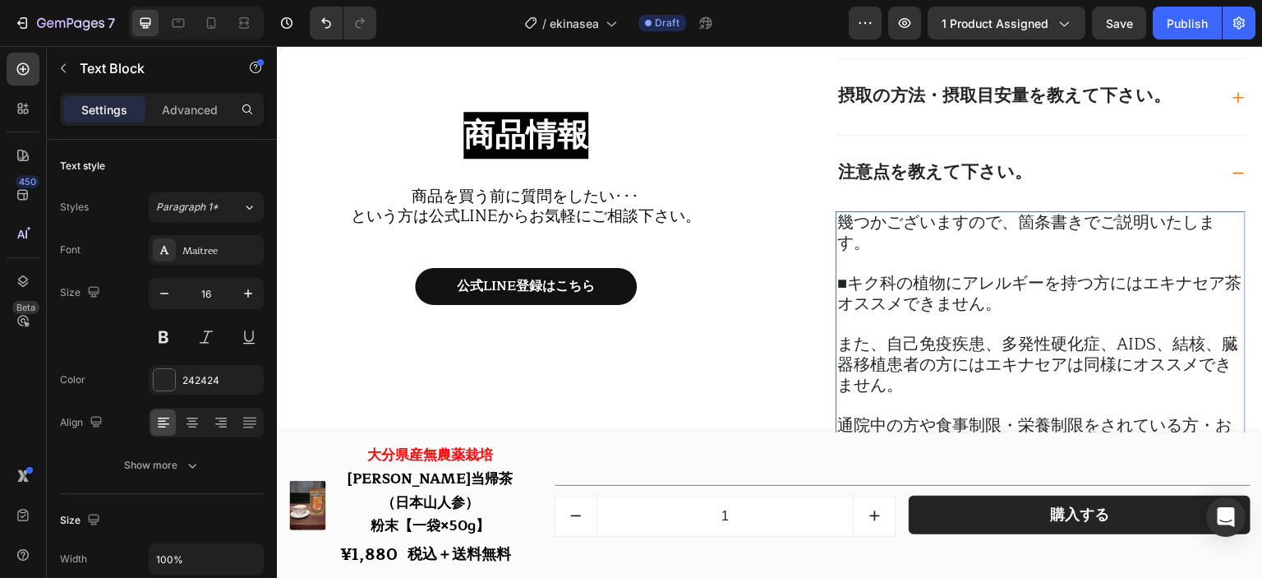
scroll to position [18780, 0]
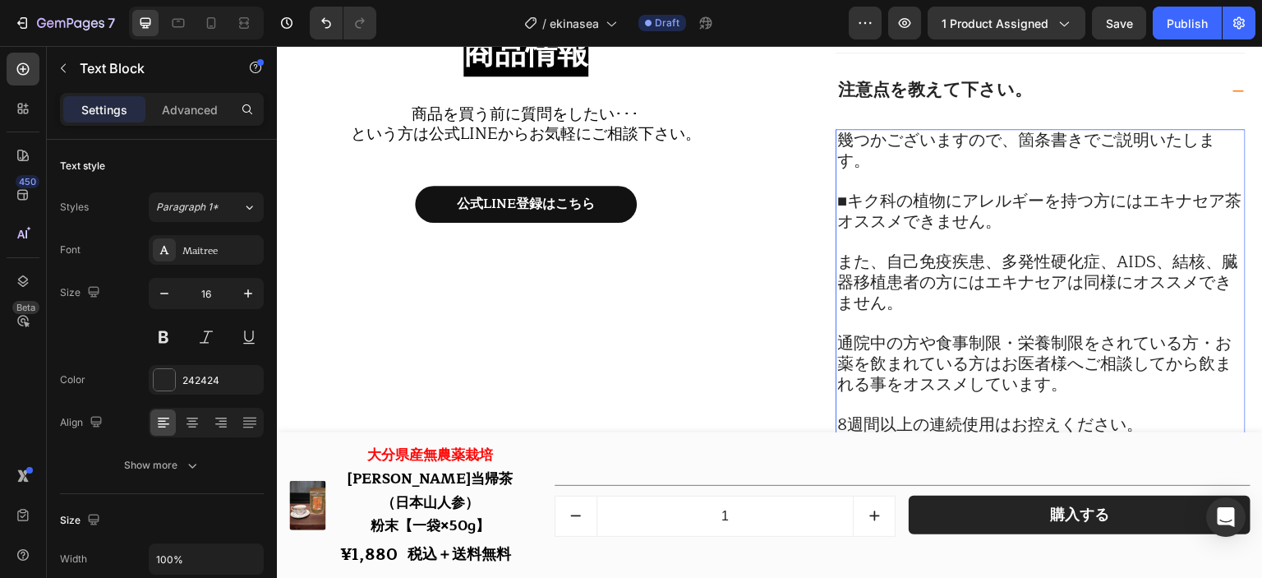
click at [875, 261] on span "また、自己免疫疾患、多発性硬化症、AIDS、結核、臓器移植患者の方にはエキナセアは同様にオススメできません。" at bounding box center [1038, 282] width 401 height 68
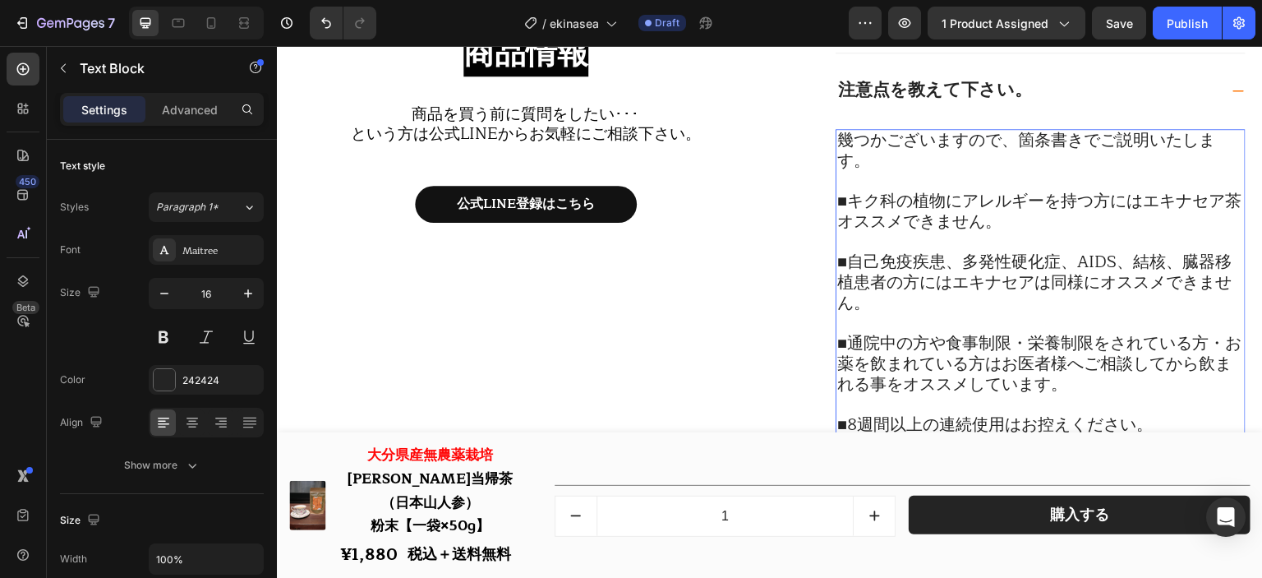
click at [987, 387] on span "■通院中の方や食事制限・栄養制限をされている方・お薬を飲まれている方はお医者様へご相談してから飲まれる事をオススメしています。" at bounding box center [1040, 364] width 404 height 68
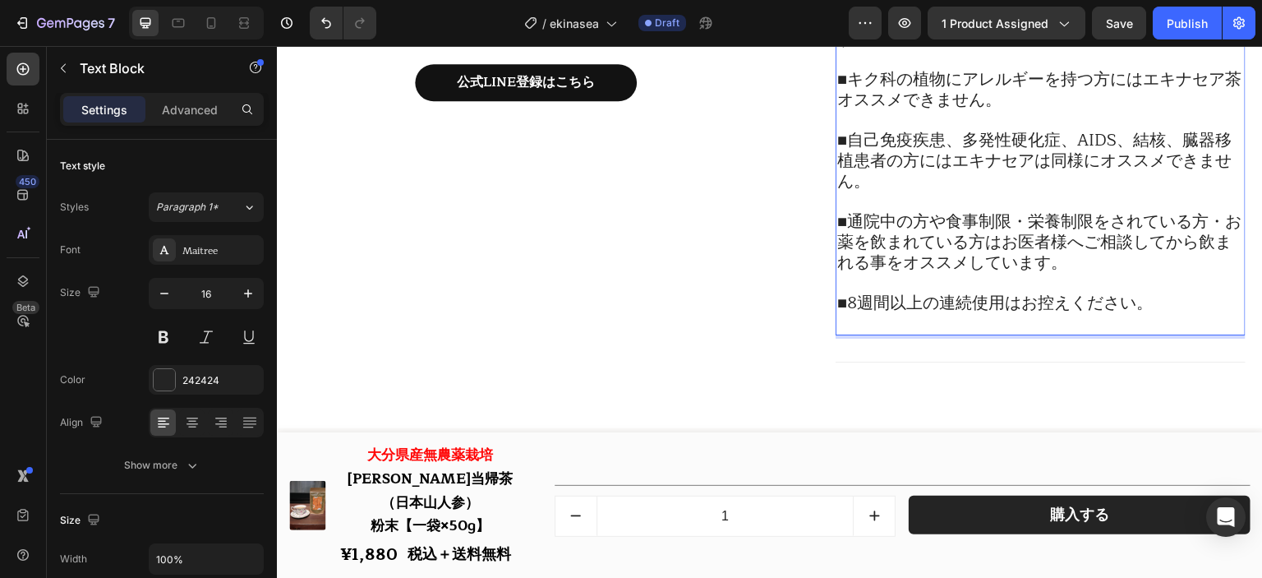
scroll to position [19027, 0]
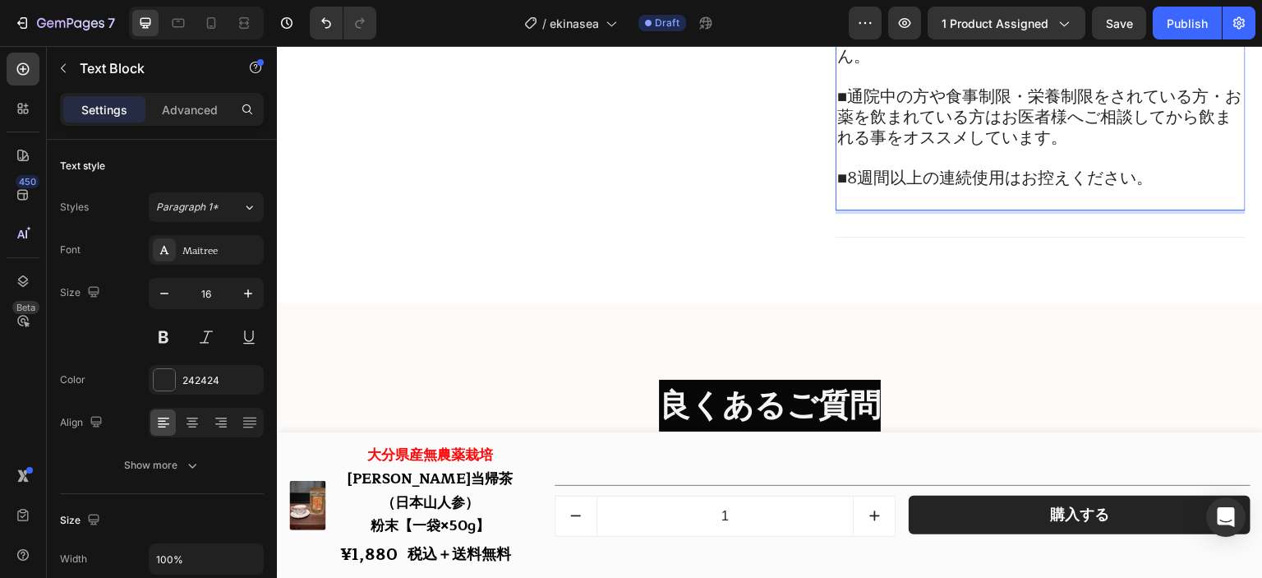
click at [1180, 182] on p "■8週間以上の連続使用はお控えください。" at bounding box center [1041, 178] width 407 height 21
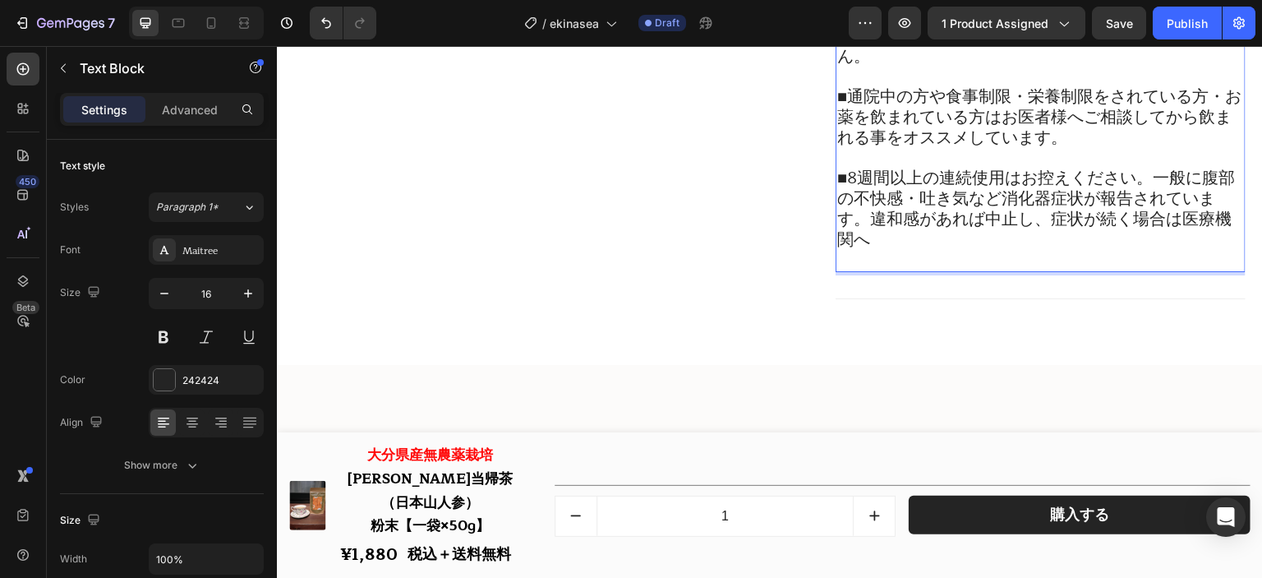
click at [1144, 177] on span "■8週間以上の連続使用はお控えください。一般に腹部の不快感・吐き気など消化器症状が報告されています。違和感があれば中止し、症状が続く場合は医療機関へ" at bounding box center [1037, 208] width 398 height 89
click at [1158, 176] on span "■8週間以上の連続使用はお控えください。一般に腹部の不快感・吐き気など消化器症状が報告されています。違和感があれば中止し、症状が続く場合は医療機関へ" at bounding box center [1037, 208] width 398 height 89
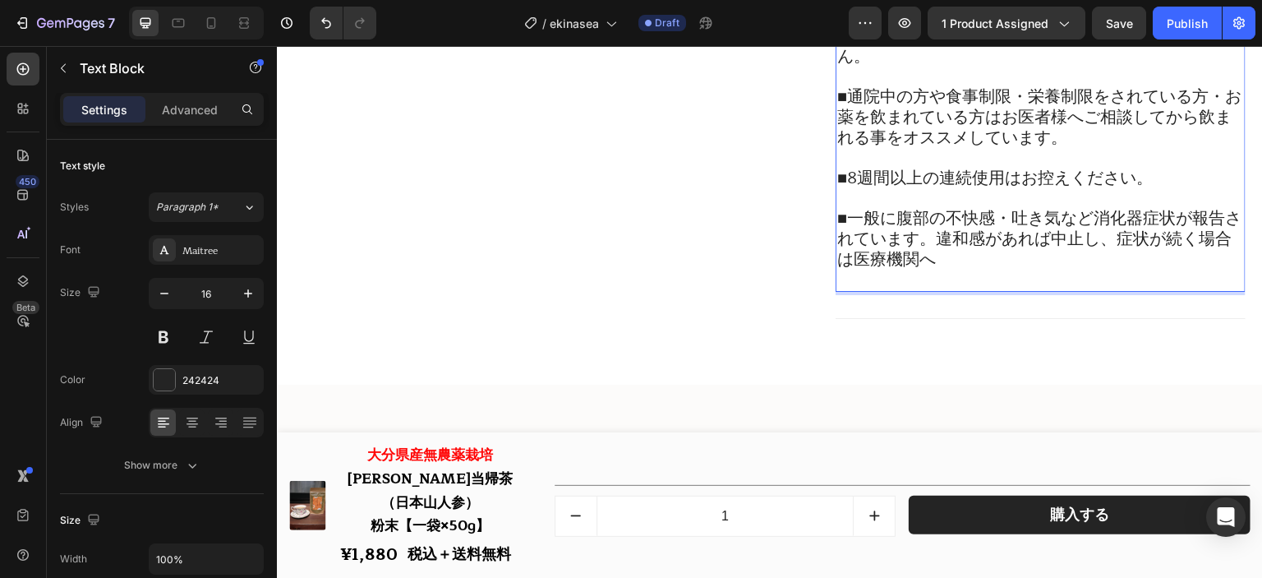
click at [967, 278] on p "Rich Text Editor. Editing area: main" at bounding box center [1041, 280] width 407 height 20
click at [967, 266] on p "■一般に腹部の不快感・吐き気など消化器症状が報告されています。違和感があれば中止し、症状が続く場合は医療機関へ" at bounding box center [1041, 240] width 407 height 62
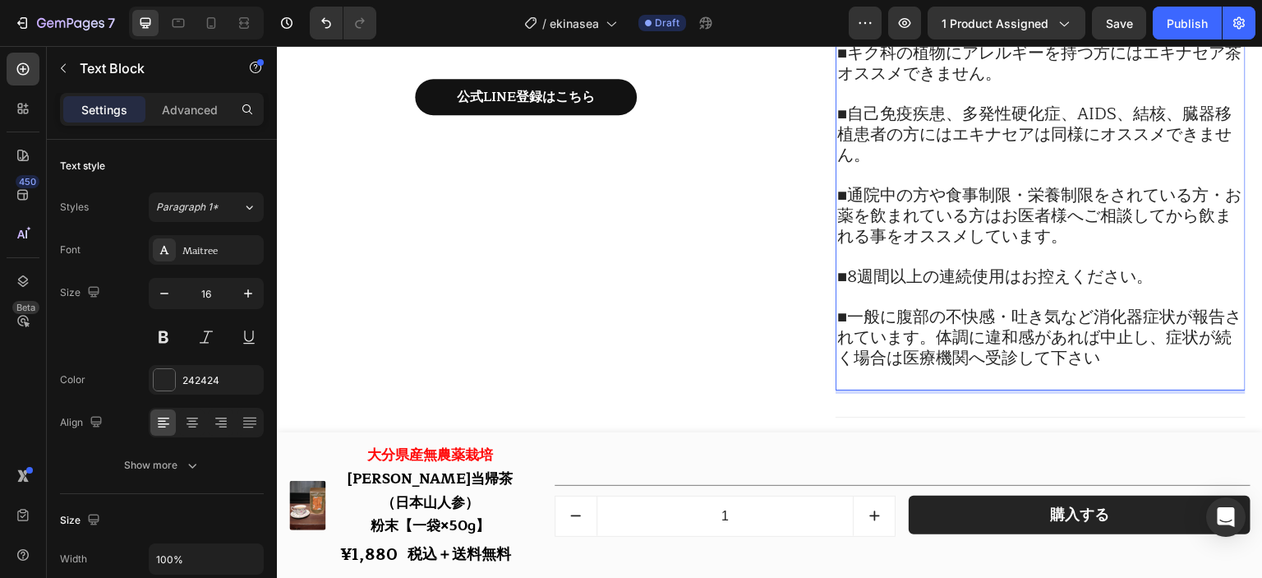
scroll to position [18946, 0]
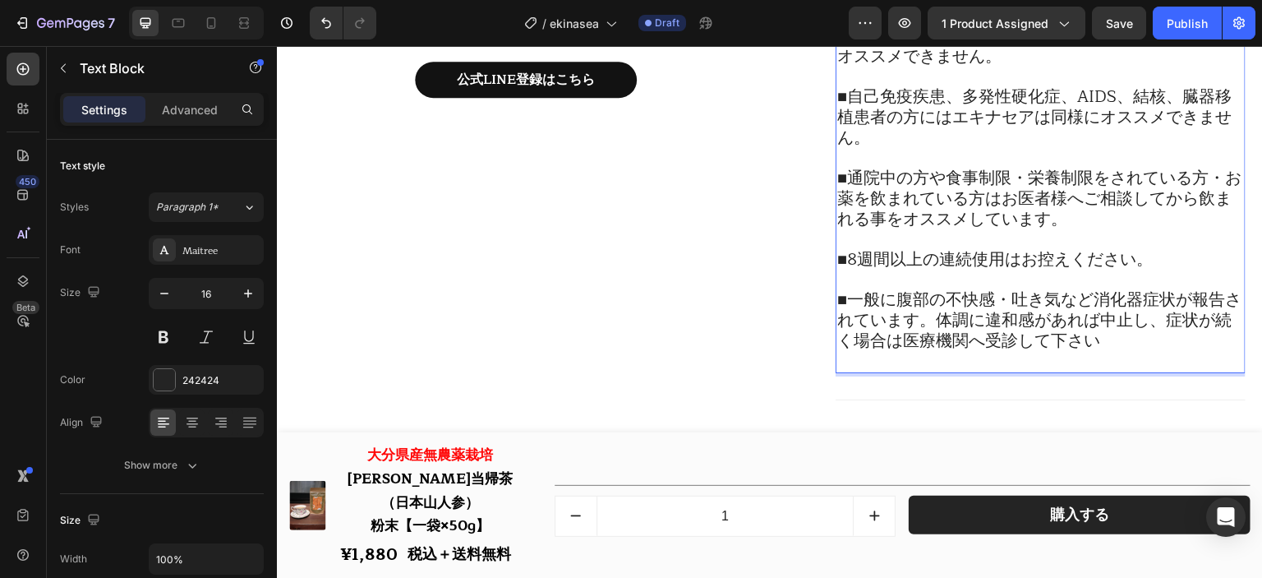
click at [1142, 332] on span "■一般に腹部の不快感・吐き気など消化器症状が報告されています。体調に違和感があれば中止し、症状が続く場合は医療機関へ受診して下さい" at bounding box center [1040, 320] width 404 height 68
click at [1138, 347] on p "■一般に腹部の不快感・吐き気など消化器症状が報告されています。体調に違和感があれば中止し、症状が続く場合は医療機関へ受診して下さい" at bounding box center [1041, 321] width 407 height 62
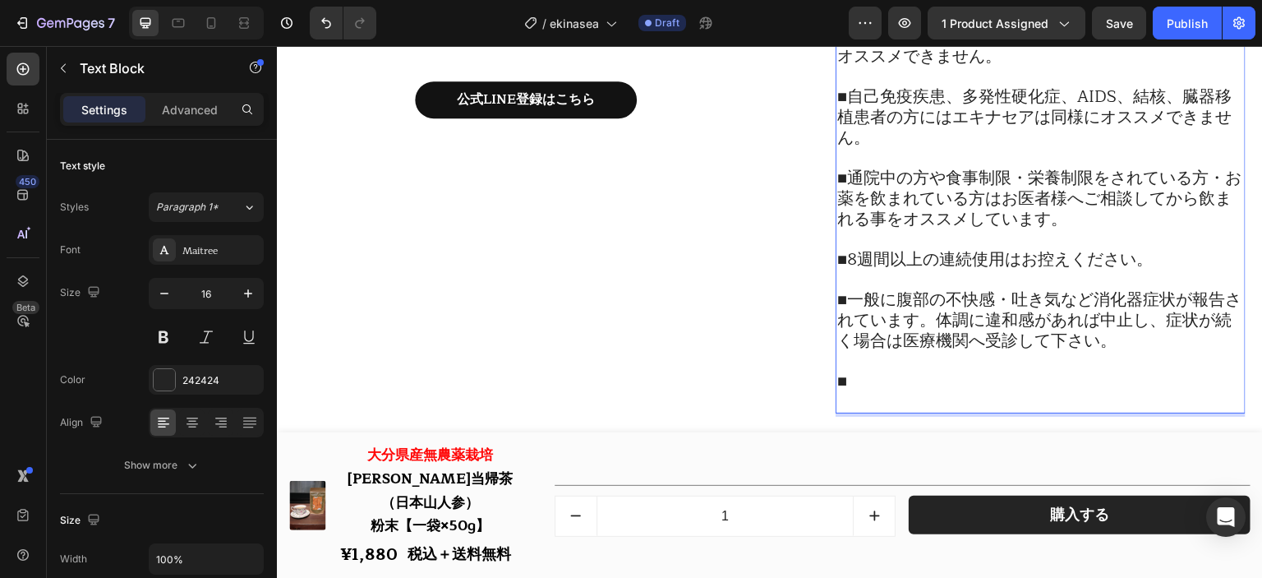
click at [910, 121] on span "■自己免疫疾患、多発性硬化症、AIDS、結核、臓器移植患者の方にはエキナセアは同様にオススメできません。" at bounding box center [1035, 117] width 395 height 68
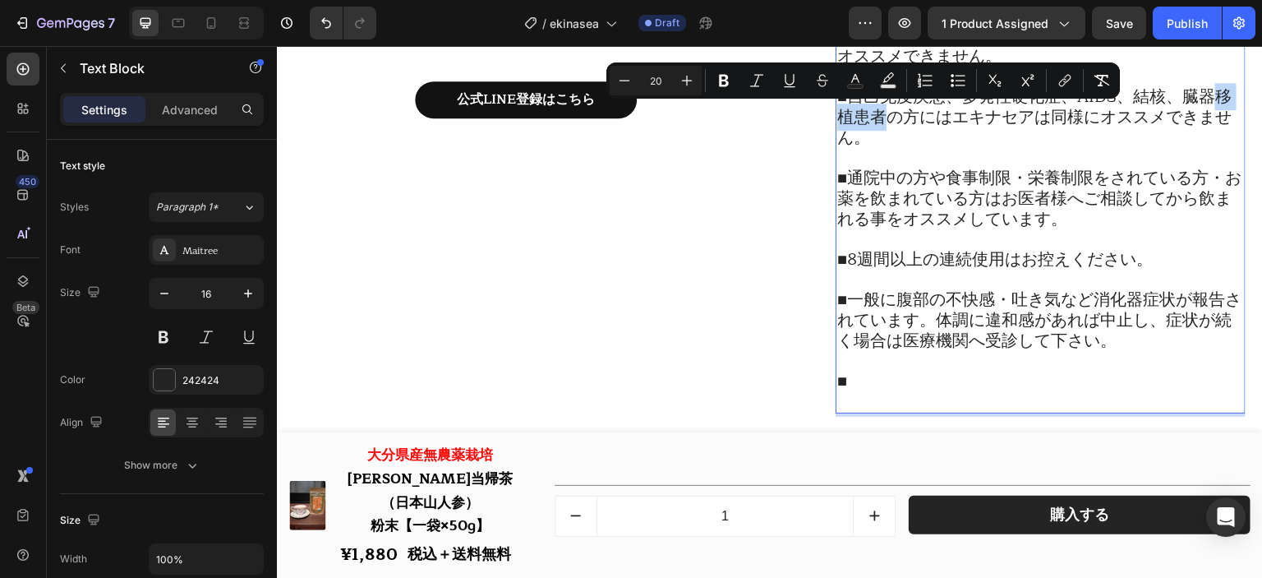
drag, startPoint x: 898, startPoint y: 119, endPoint x: 837, endPoint y: 119, distance: 61.6
click at [838, 119] on span "■自己免疫疾患、多発性硬化症、AIDS、結核、臓器移植患者の方にはエキナセアは同様にオススメできません。" at bounding box center [1035, 117] width 395 height 68
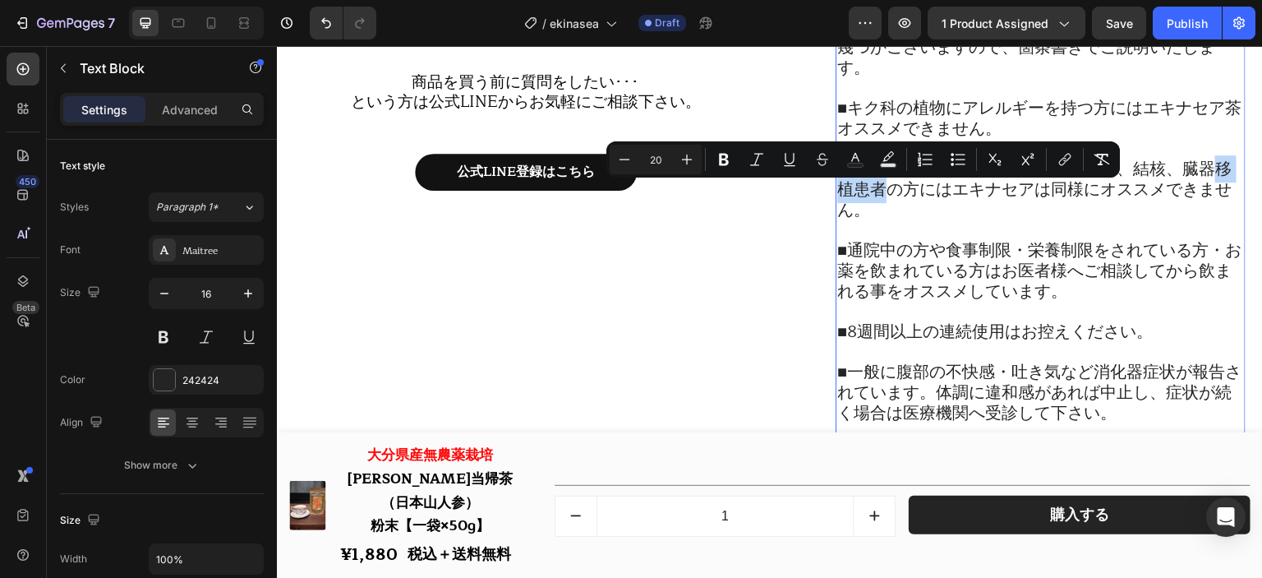
scroll to position [18863, 0]
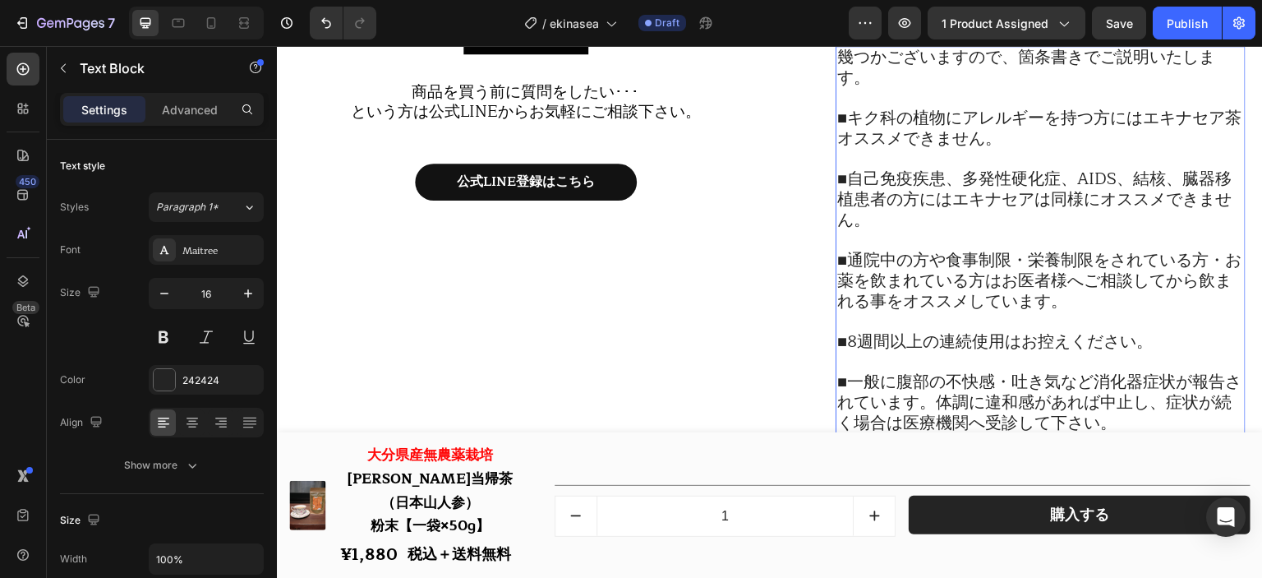
click at [1203, 190] on span "■自己免疫疾患、多発性硬化症、AIDS、結核、臓器移植患者の方にはエキナセアは同様にオススメできません。" at bounding box center [1035, 199] width 395 height 68
drag, startPoint x: 1187, startPoint y: 178, endPoint x: 900, endPoint y: 206, distance: 288.2
click at [900, 206] on span "■自己免疫疾患、多発性硬化症、AIDS、結核、臓器移植患者の方にはエキナセアは同様にオススメできません。" at bounding box center [1035, 199] width 395 height 68
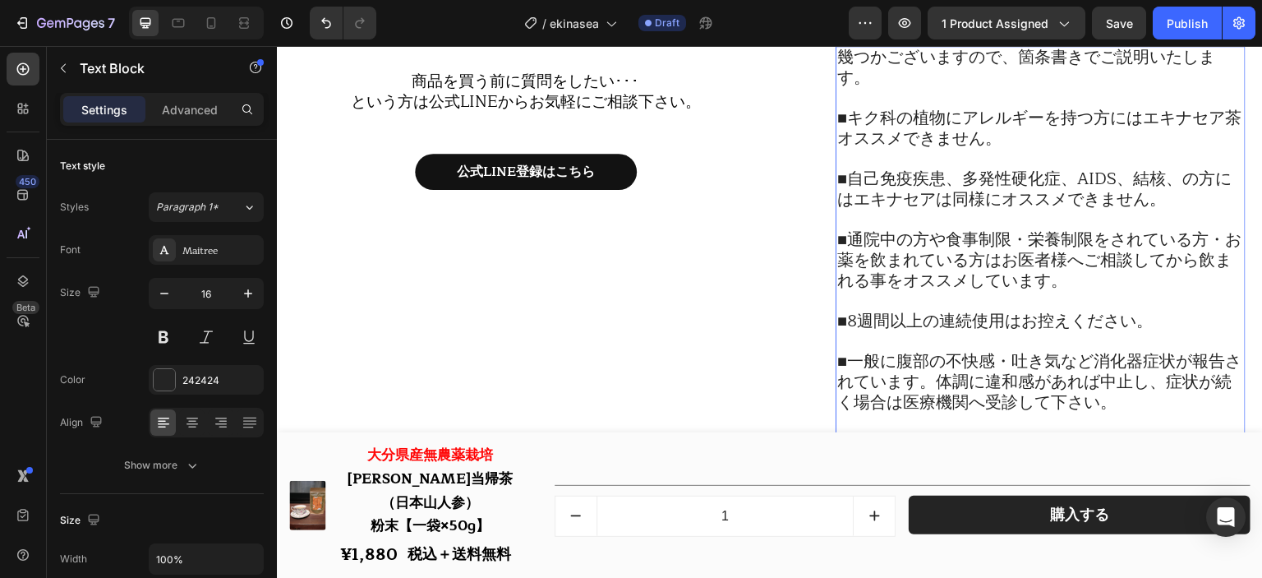
click at [962, 182] on span "■自己免疫疾患、多発性硬化症、AIDS、結核、の方にはエキナセアは同様にオススメできません。" at bounding box center [1035, 189] width 395 height 48
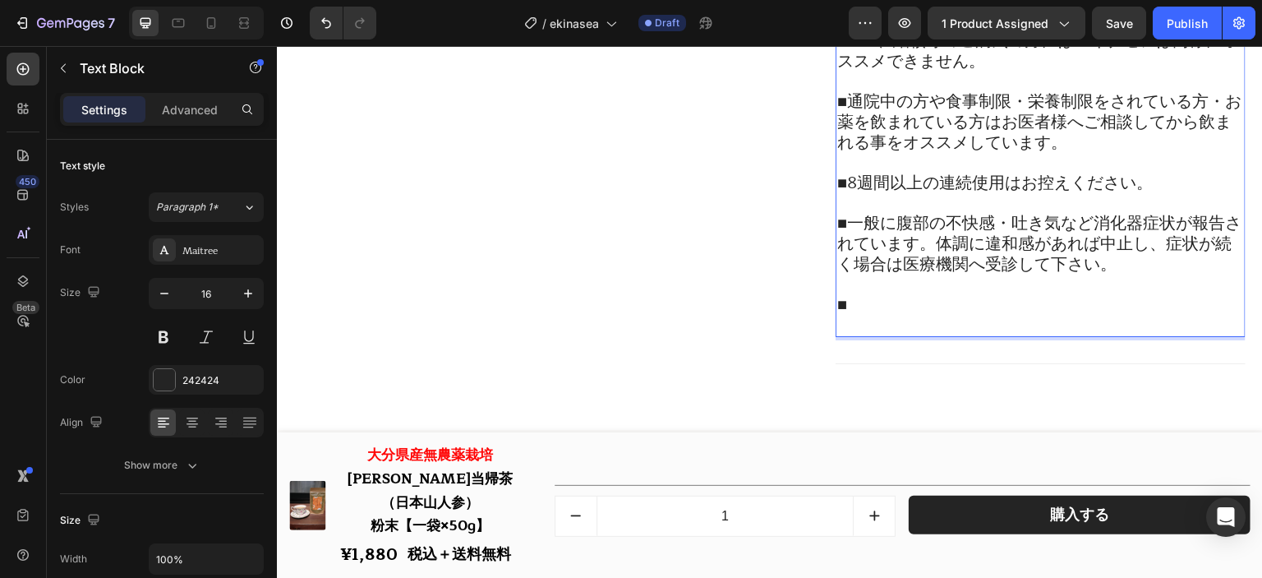
scroll to position [19028, 0]
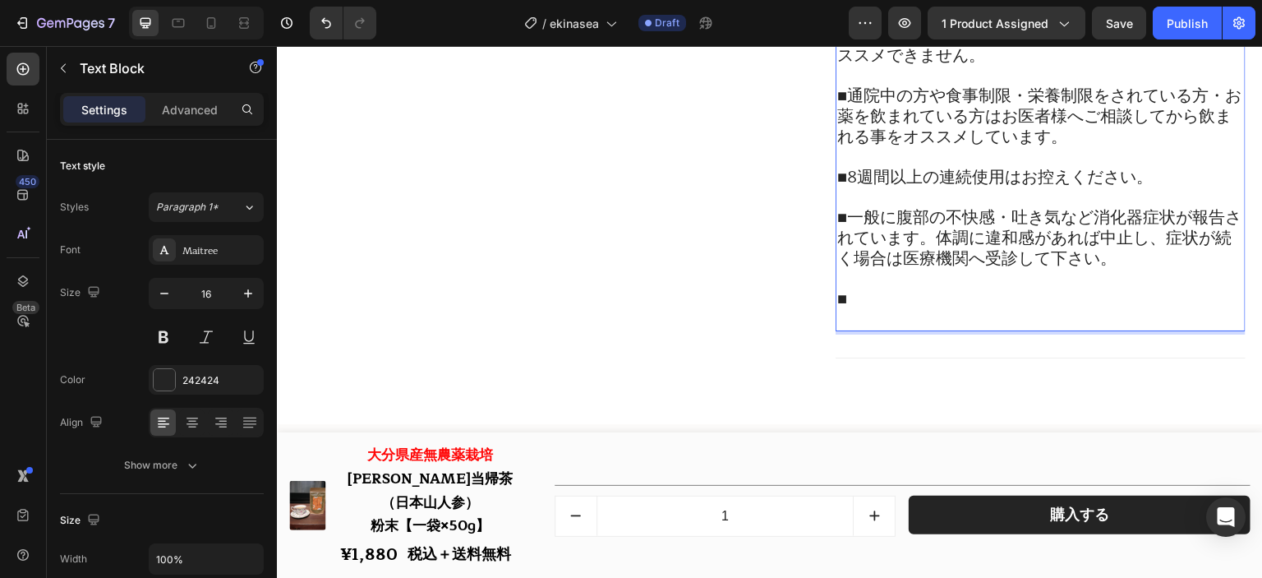
click at [967, 310] on p "■" at bounding box center [1041, 299] width 407 height 21
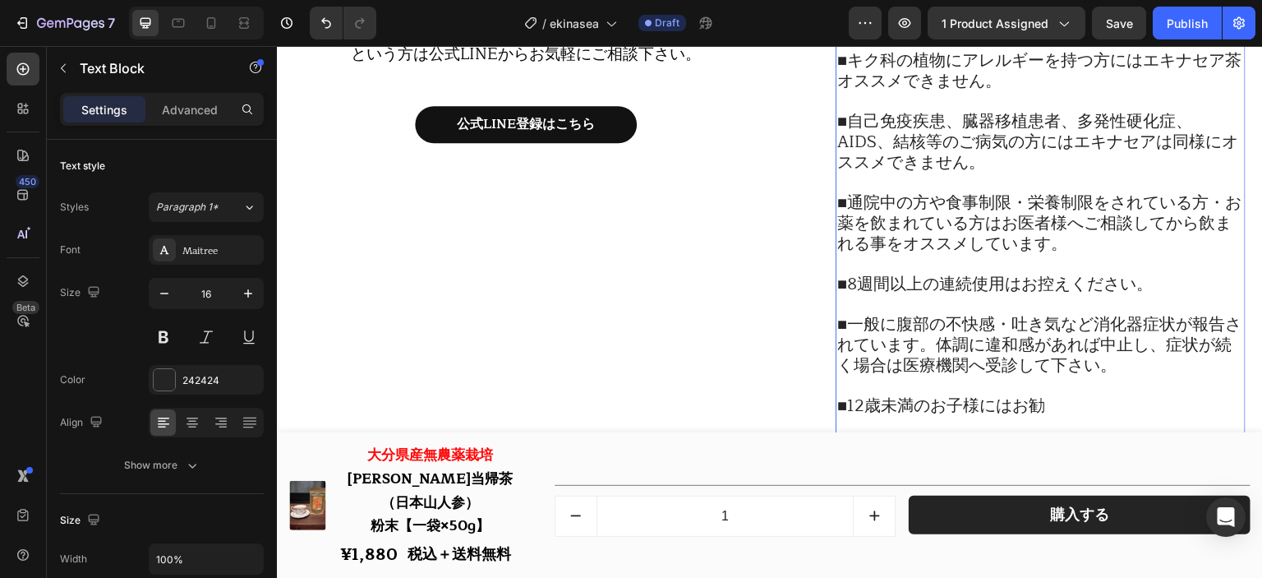
scroll to position [18947, 0]
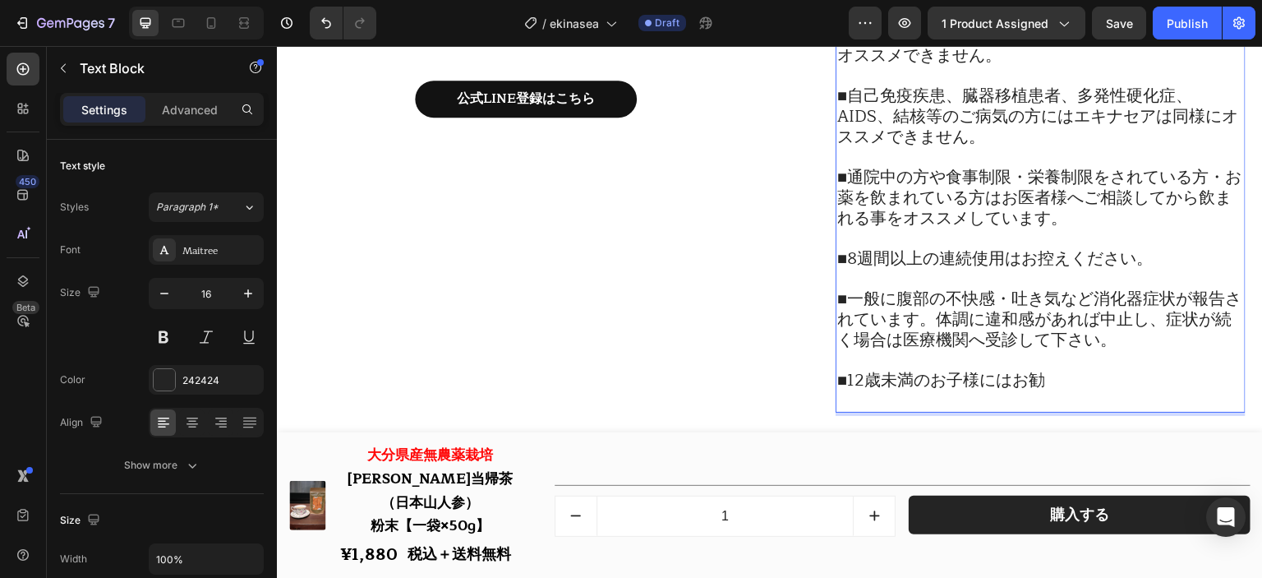
click at [1081, 391] on p "■12歳未満のお子様にはお勧" at bounding box center [1041, 381] width 407 height 21
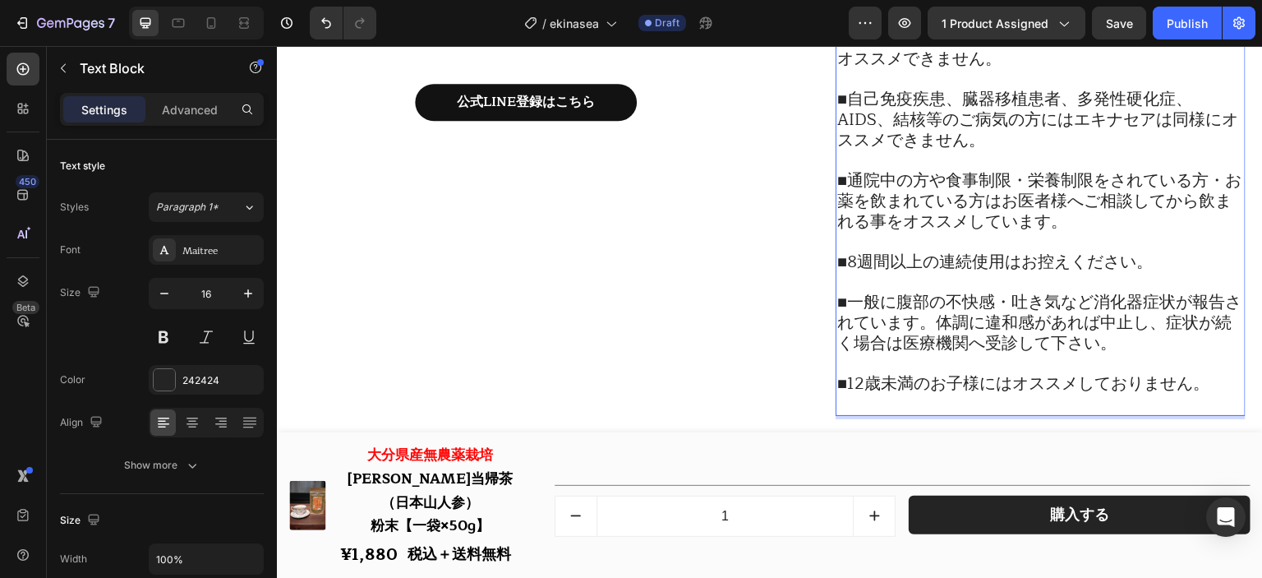
scroll to position [19028, 0]
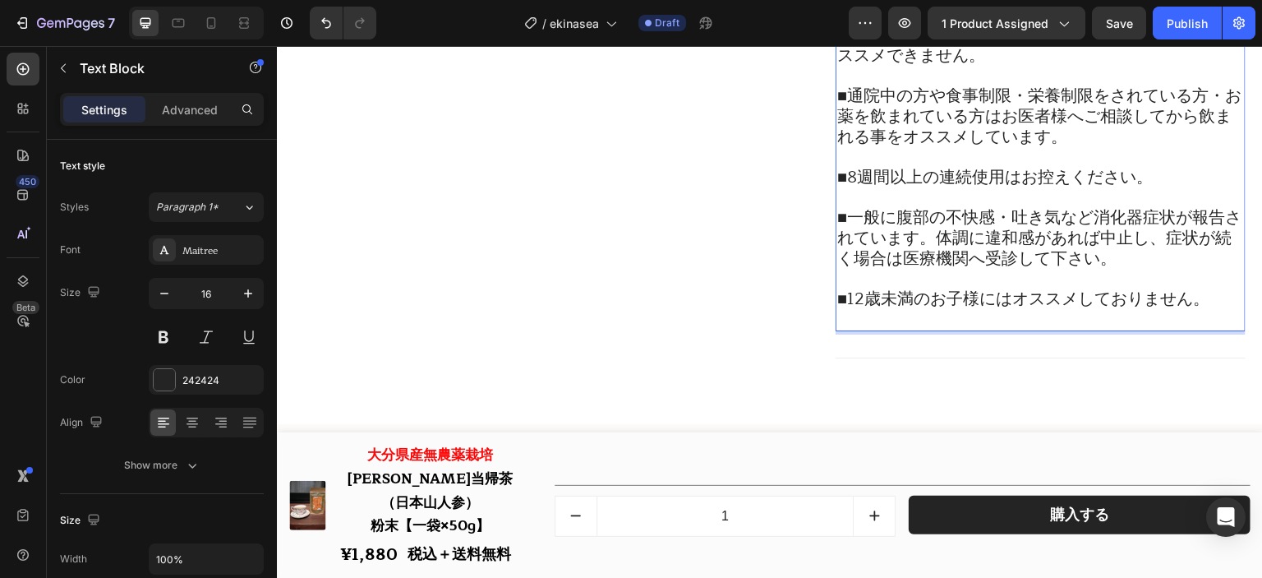
click at [898, 312] on span "■12歳未満のお子様にはオススメしておりません。" at bounding box center [1024, 298] width 372 height 27
click at [899, 312] on span "■12歳未満のお子様にはオススメしておりません。" at bounding box center [1024, 298] width 372 height 27
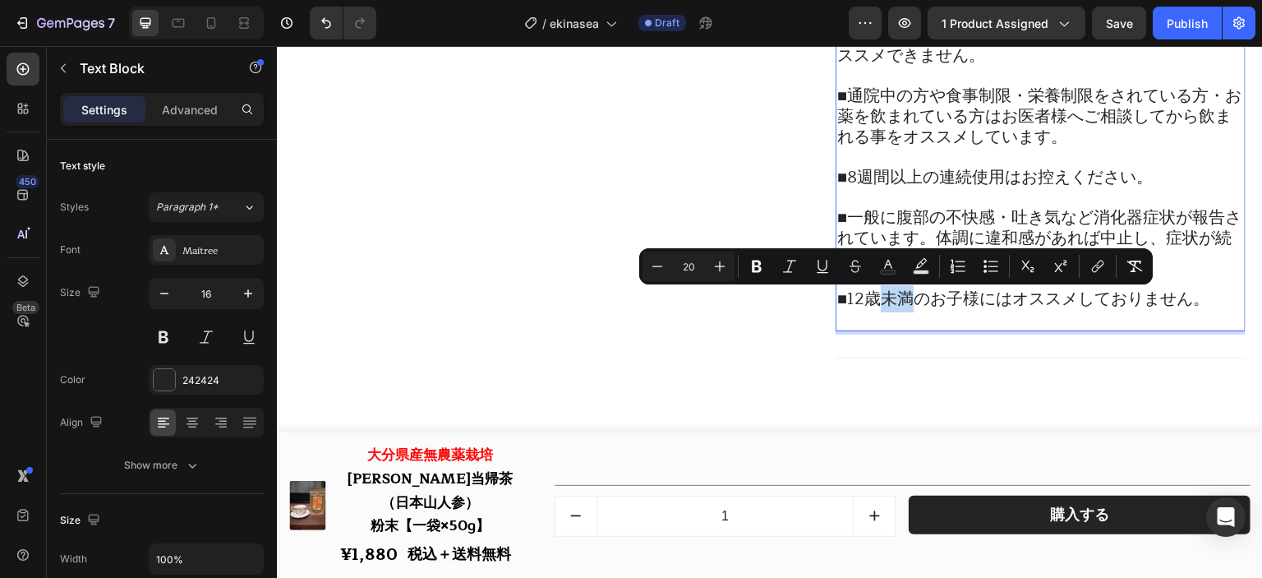
click at [899, 312] on span "■12歳未満のお子様にはオススメしておりません。" at bounding box center [1024, 298] width 372 height 27
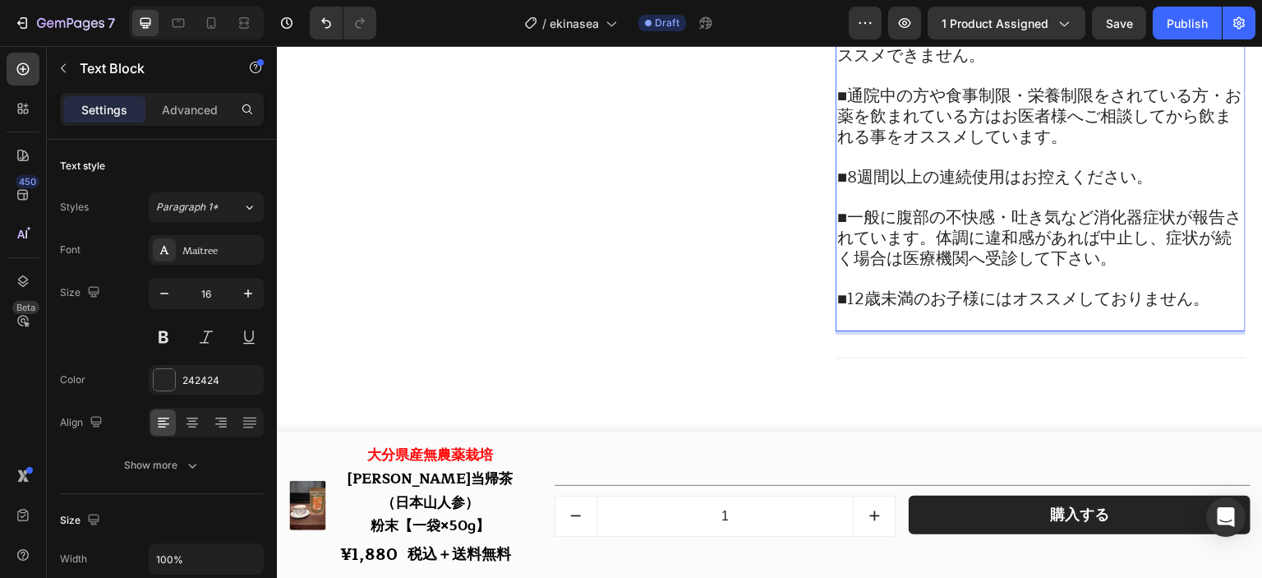
click at [899, 322] on p "Rich Text Editor. Editing area: main" at bounding box center [1041, 320] width 407 height 20
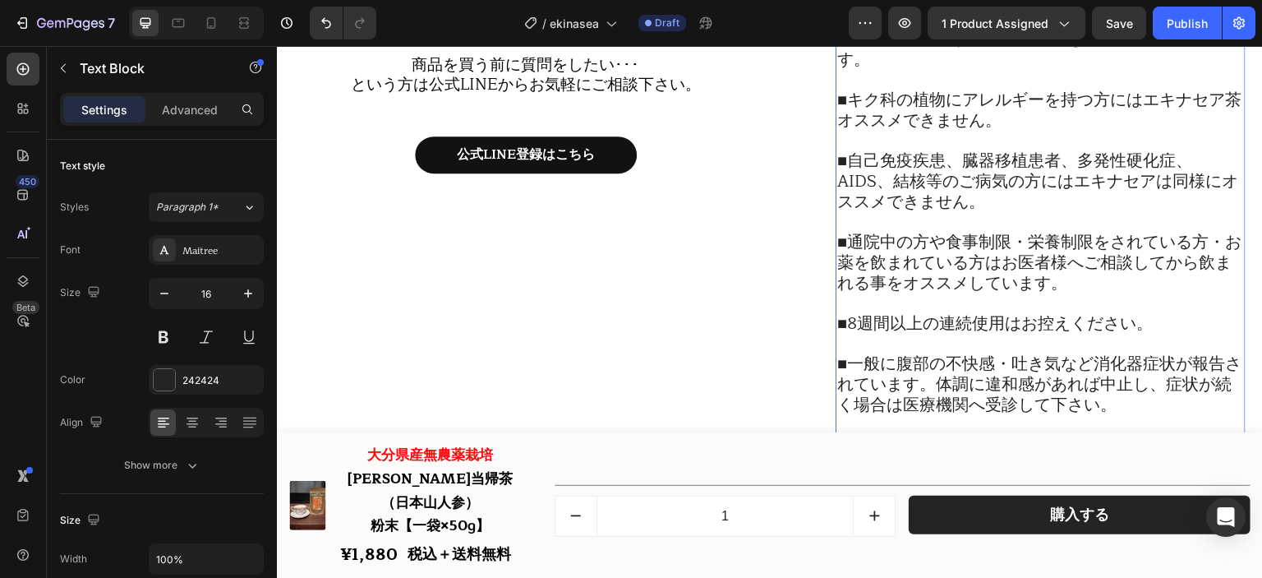
scroll to position [18781, 0]
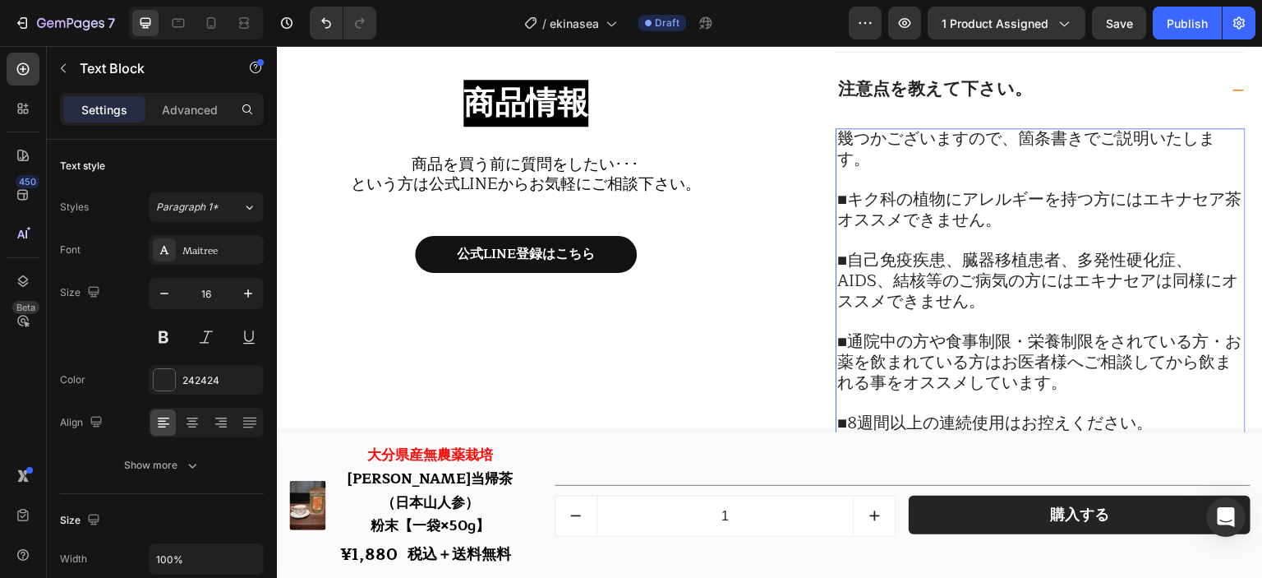
click at [1013, 417] on span "■8週間以上の連続使用はお控えください。" at bounding box center [996, 422] width 316 height 27
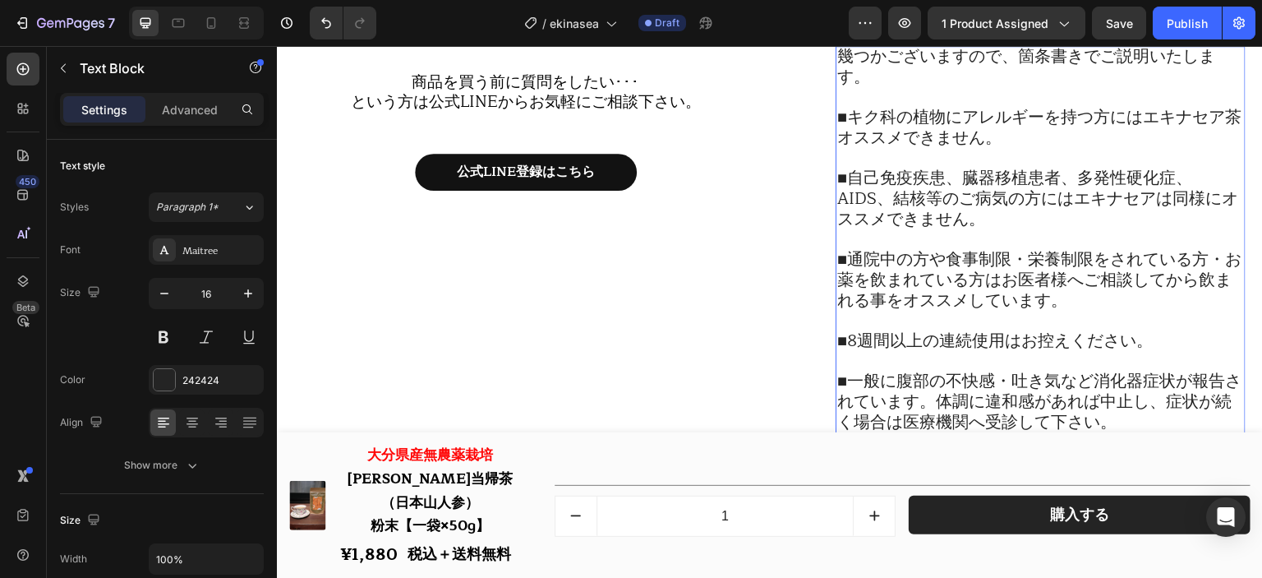
scroll to position [18946, 0]
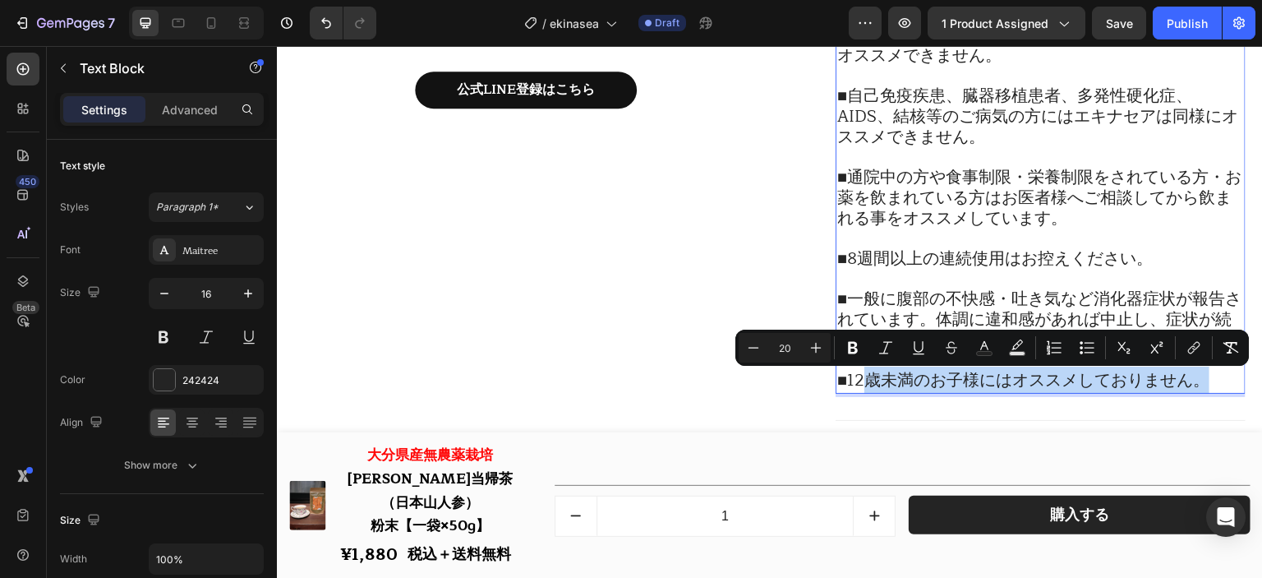
drag, startPoint x: 1202, startPoint y: 379, endPoint x: 864, endPoint y: 379, distance: 337.8
click at [864, 379] on span "■12歳未満のお子様にはオススメしておりません。" at bounding box center [1024, 380] width 372 height 27
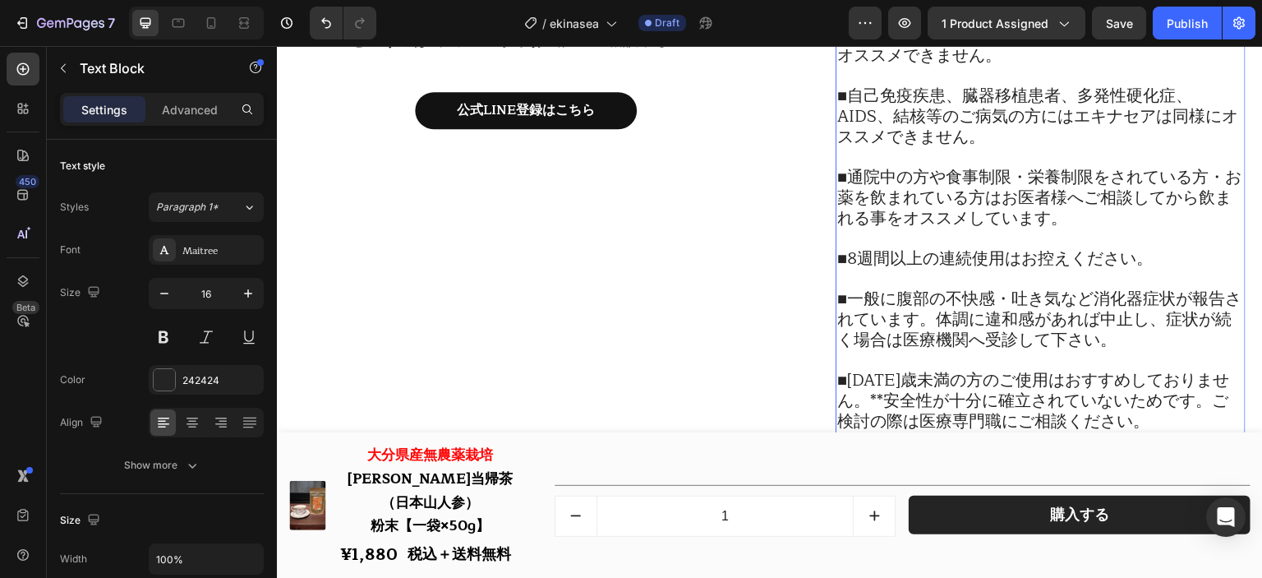
click at [860, 391] on span "■[DATE]歳未満の方のご使用はおすすめしておりません。**安全性が十分に確立されていないためです。ご検討の際は医療専門職にご相談ください。" at bounding box center [1034, 401] width 392 height 68
click at [869, 390] on span "■[DATE]歳未満の方のご使用はおすすめしておりません。**安全性が十分に確立されていないためです。ご検討の際は医療専門職にご相談ください。" at bounding box center [1034, 401] width 392 height 68
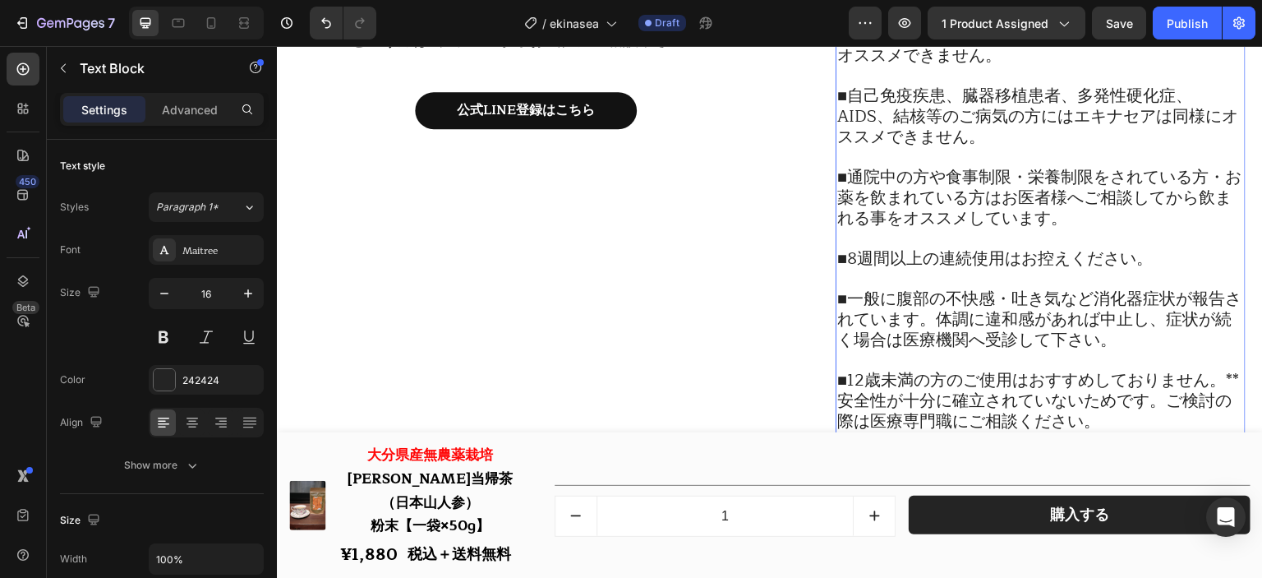
click at [846, 399] on span "■12歳未満の方のご使用はおすすめしておりません。**安全性が十分に確立されていないためです。ご検討の際は医療専門職にご相談ください。" at bounding box center [1039, 401] width 402 height 68
click at [847, 407] on span "■12歳未満の方のご使用はおすすめしておりません。**安全性が十分に確立されていないためです。ご検討の際は医療専門職にご相談ください。" at bounding box center [1039, 401] width 402 height 68
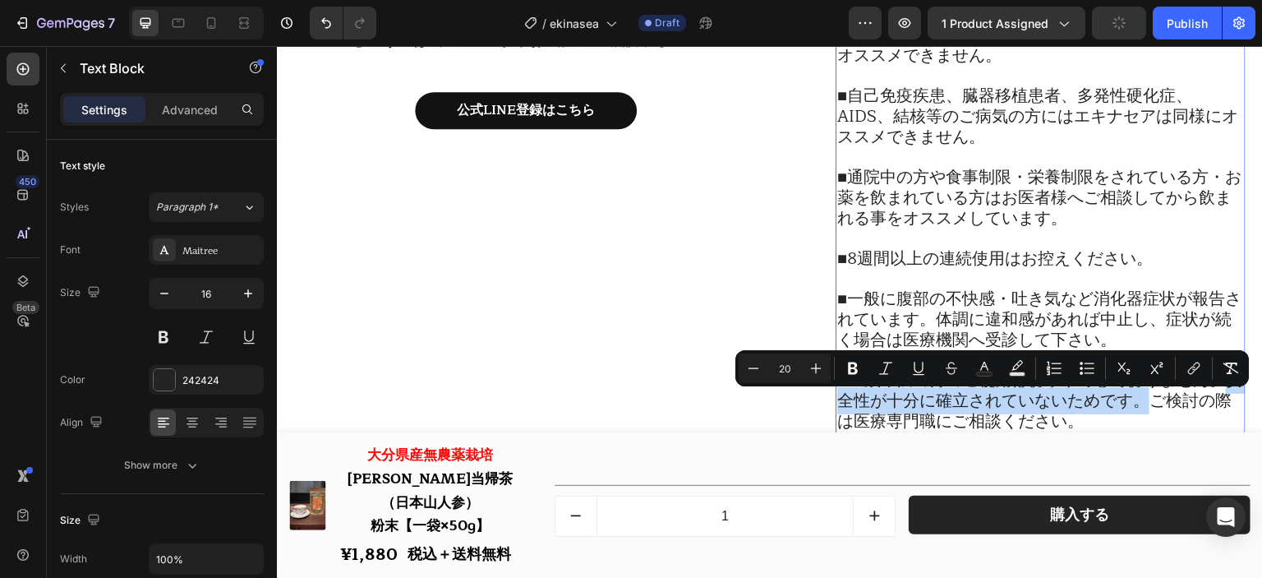
drag, startPoint x: 1156, startPoint y: 403, endPoint x: 837, endPoint y: 404, distance: 319.7
click at [838, 404] on span "■12歳未満の方のご使用はおすすめしておりません。安全性が十分に確立されていないためです。ご検討の際は医療専門職にご相談ください。" at bounding box center [1040, 401] width 405 height 68
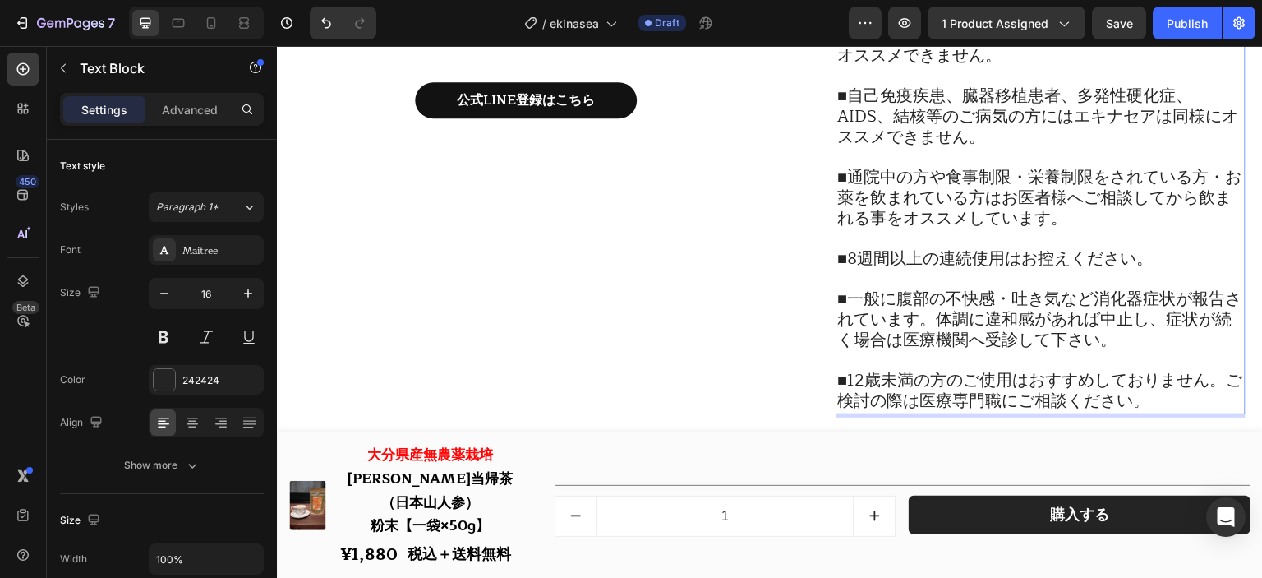
click at [1025, 391] on span "■12歳未満の方のご使用はおすすめしておりません。ご検討の際は医療専門職にご相談ください。" at bounding box center [1040, 391] width 405 height 48
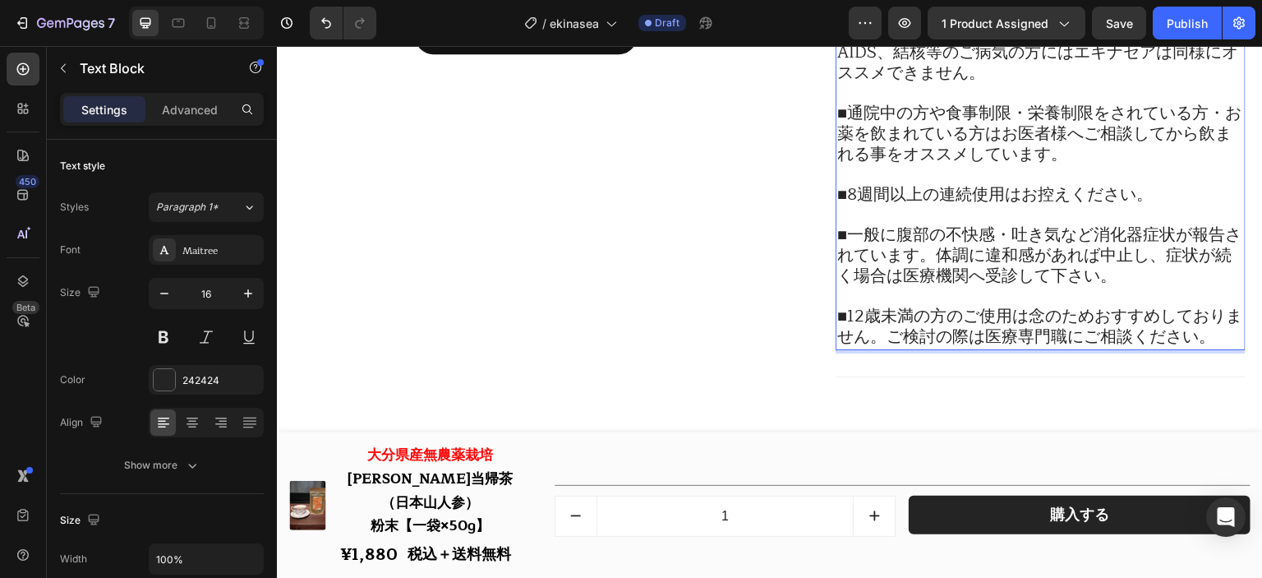
scroll to position [19028, 0]
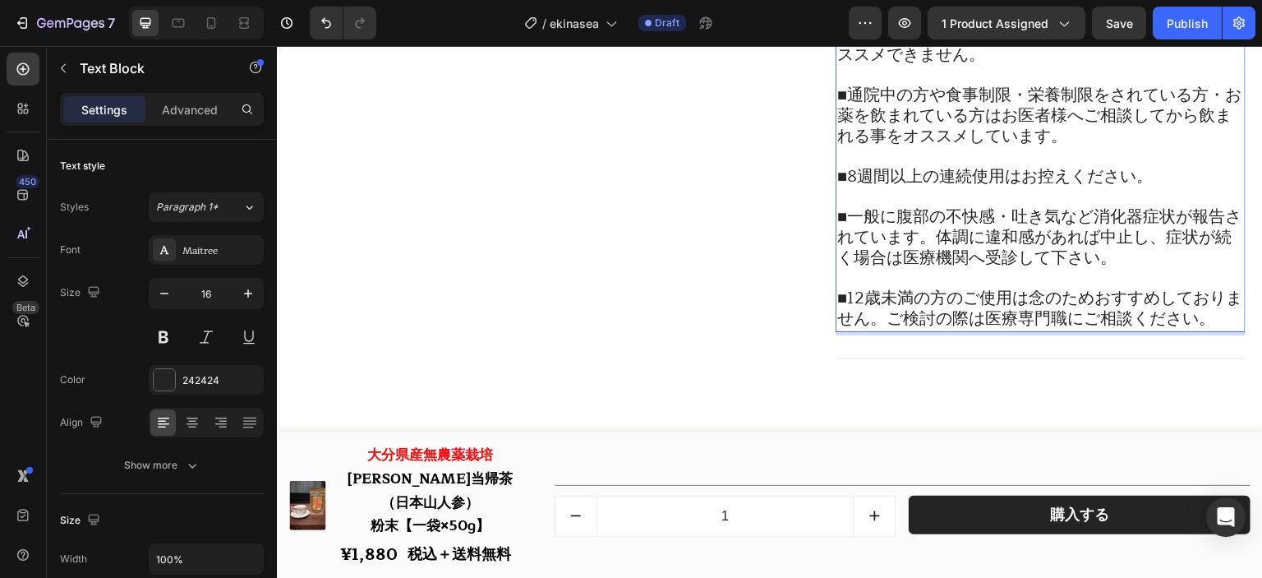
click at [1216, 323] on span "■12歳未満の方のご使用は念のためおすすめしておりません。ご検討の際は医療専門職にご相談ください。" at bounding box center [1040, 308] width 405 height 48
click at [1218, 323] on span "■12歳未満の方のご使用は念のためおすすめしておりません。ご検討の際は医療専門職にご相談ください。" at bounding box center [1040, 308] width 405 height 48
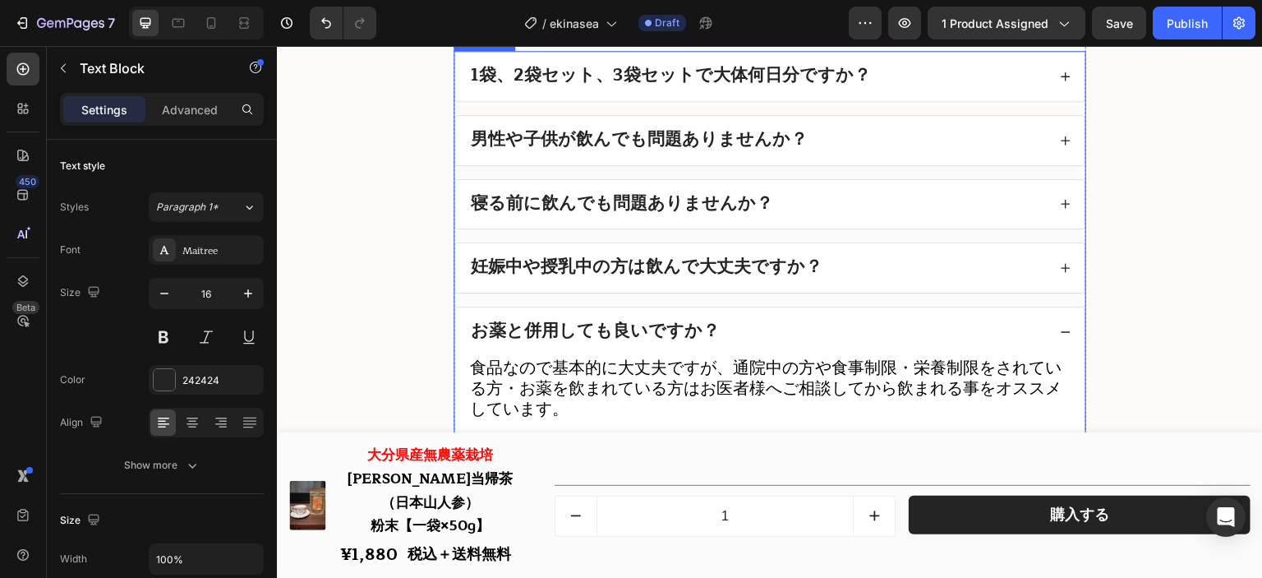
scroll to position [19521, 0]
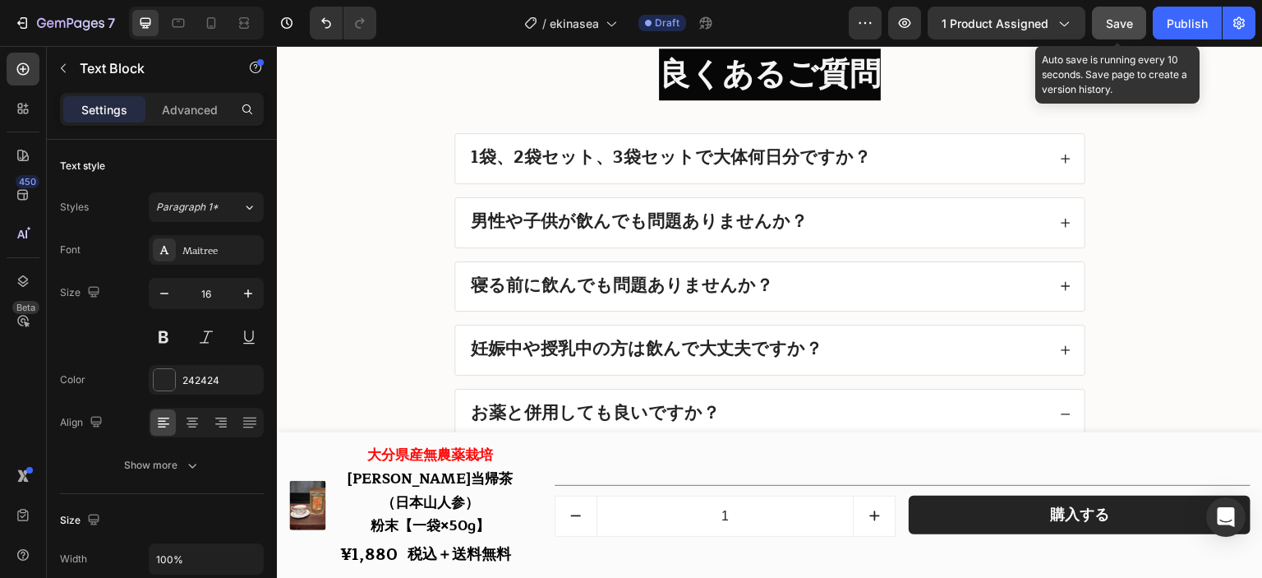
click at [1134, 25] on button "Save" at bounding box center [1119, 23] width 54 height 33
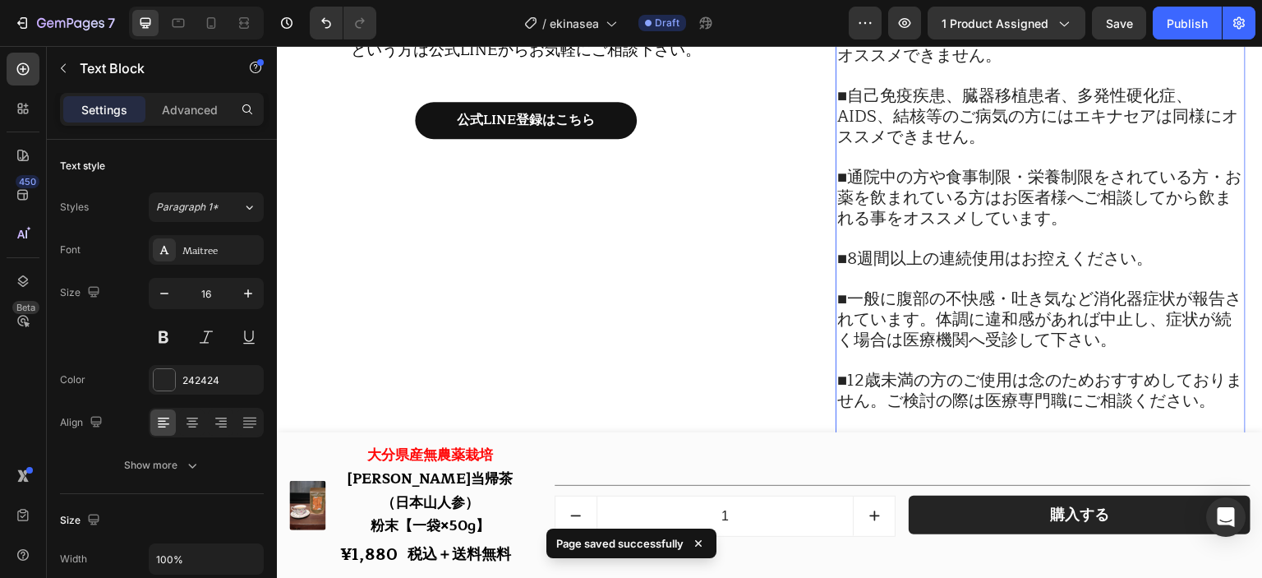
scroll to position [18781, 0]
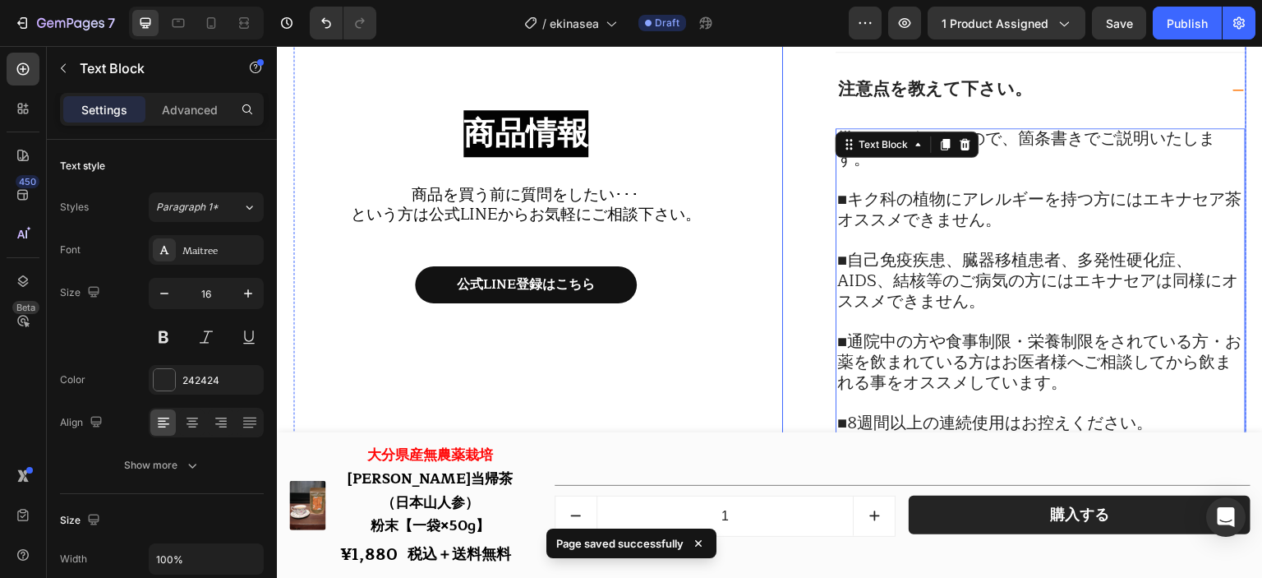
click at [1072, 95] on div "注意点を教えて下さい。" at bounding box center [1027, 90] width 383 height 23
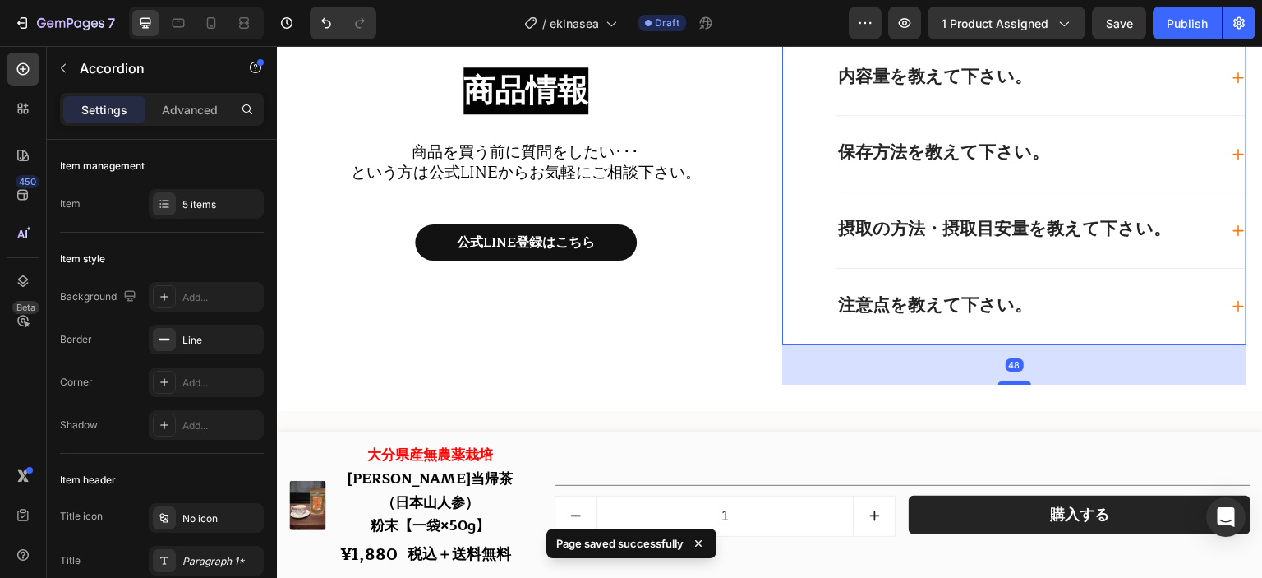
scroll to position [18519, 0]
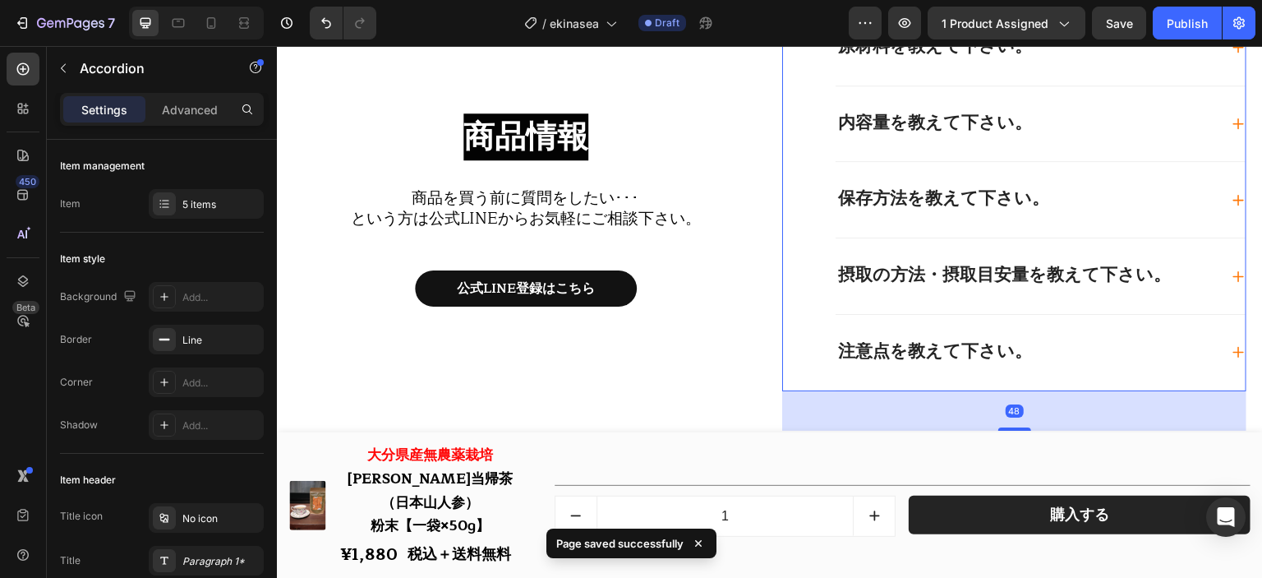
click at [1077, 339] on div "注意点を教えて下さい。" at bounding box center [1041, 353] width 410 height 76
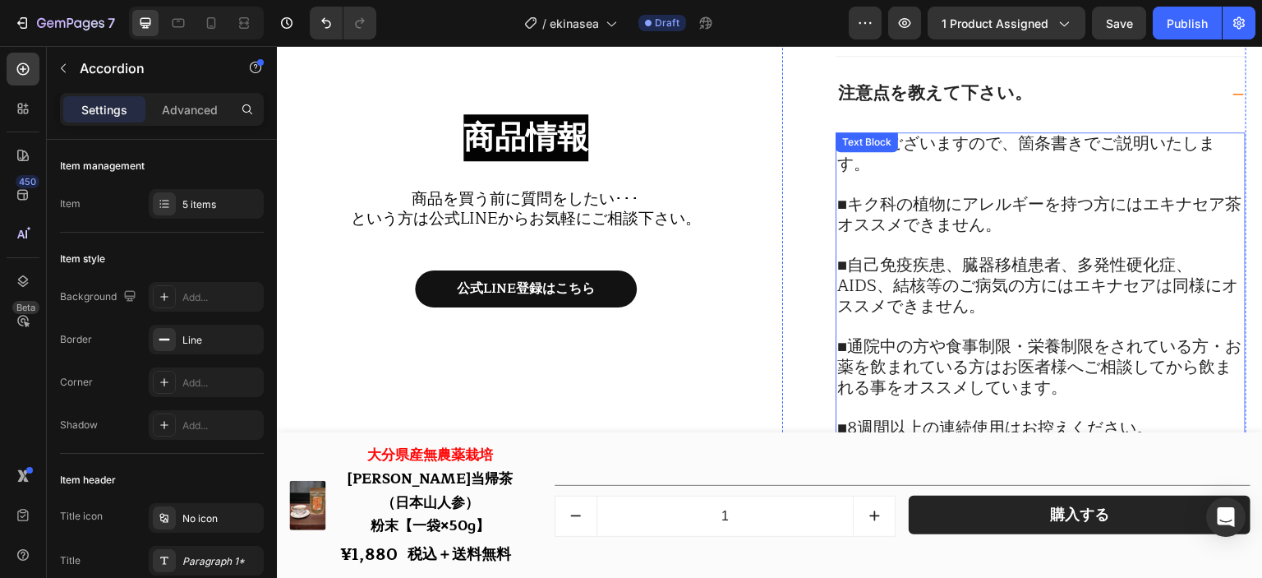
scroll to position [18781, 0]
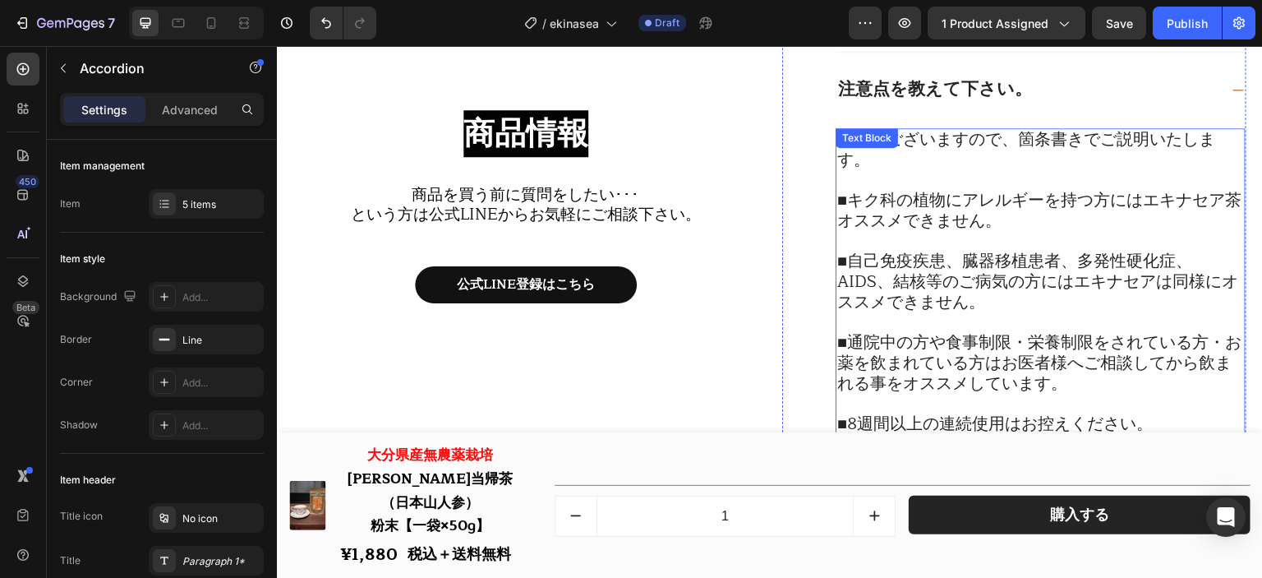
click at [929, 196] on span "■キク科の植物にアレルギーを持つ方にはエキナセア茶オススメできません。" at bounding box center [1040, 211] width 404 height 48
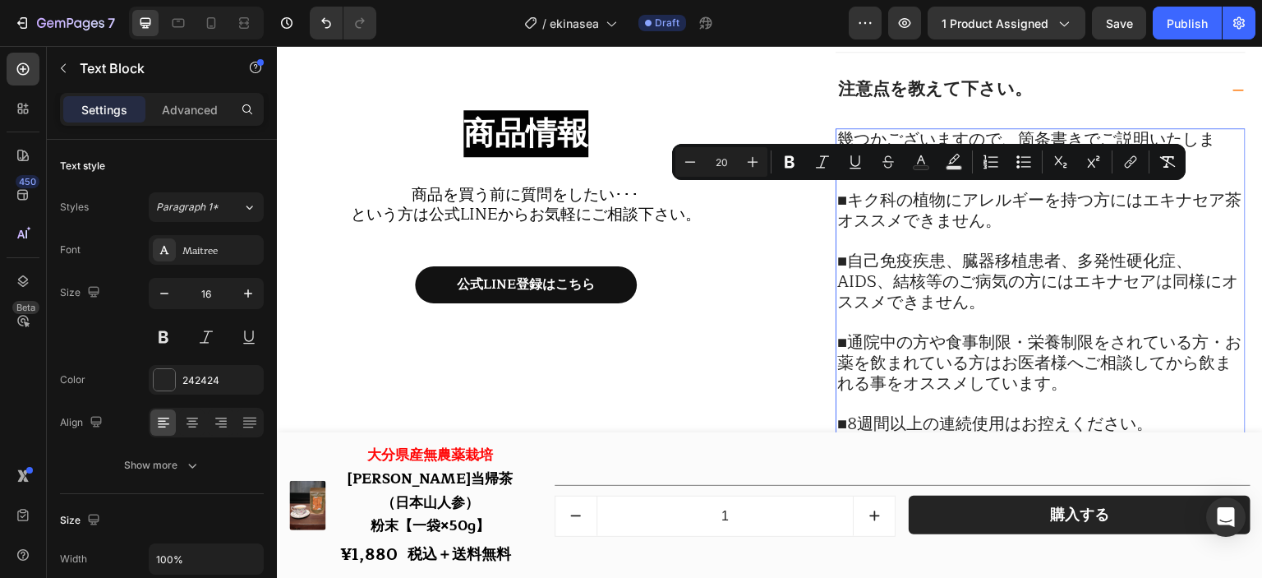
click at [949, 216] on span "■キク科の植物にアレルギーを持つ方にはエキナセア茶オススメできません。" at bounding box center [1040, 211] width 404 height 48
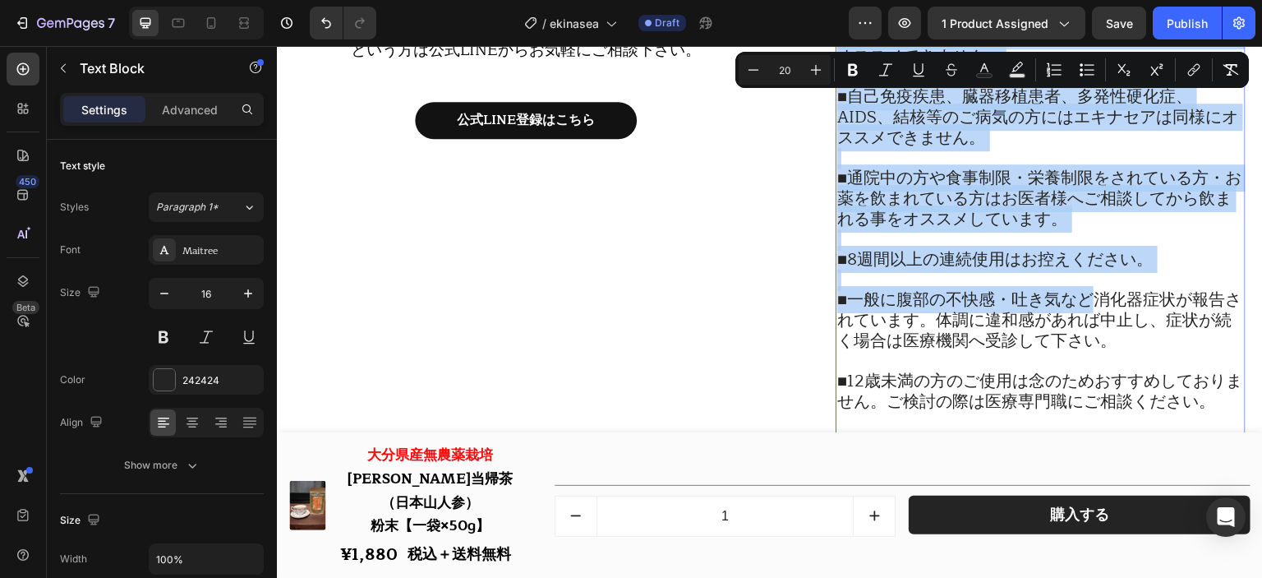
scroll to position [19028, 0]
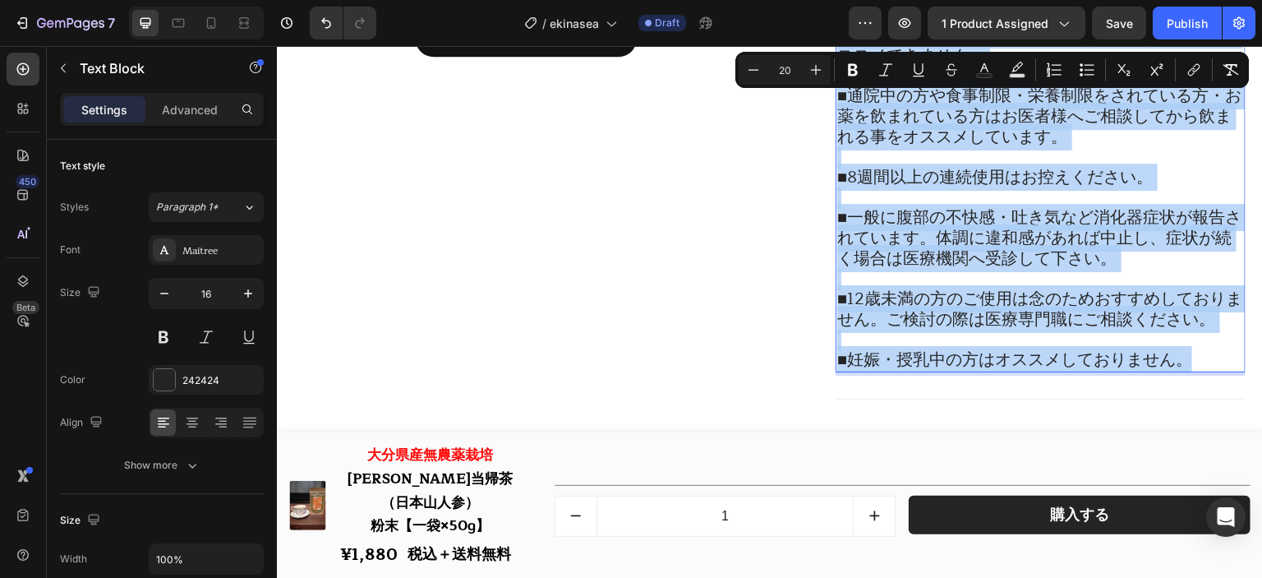
drag, startPoint x: 833, startPoint y: 134, endPoint x: 1211, endPoint y: 361, distance: 440.2
click at [1211, 361] on div "幾つかございますので、箇条書きでご説明いたします。 ■キク科の植物にアレルギーを持つ方にはエキナセア茶オススメできません。 ■自己免疫疾患、臓器移植患者、多発…" at bounding box center [1041, 127] width 410 height 491
copy div "幾つかございますので、箇条書きでご説明いたします。 ■キク科の植物にアレルギーを持つ方にはエキナセア茶オススメできません。 ■自己免疫疾患、臓器移植患者、多発…"
click at [1092, 343] on p "Rich Text Editor. Editing area: main" at bounding box center [1041, 340] width 407 height 20
type input "16"
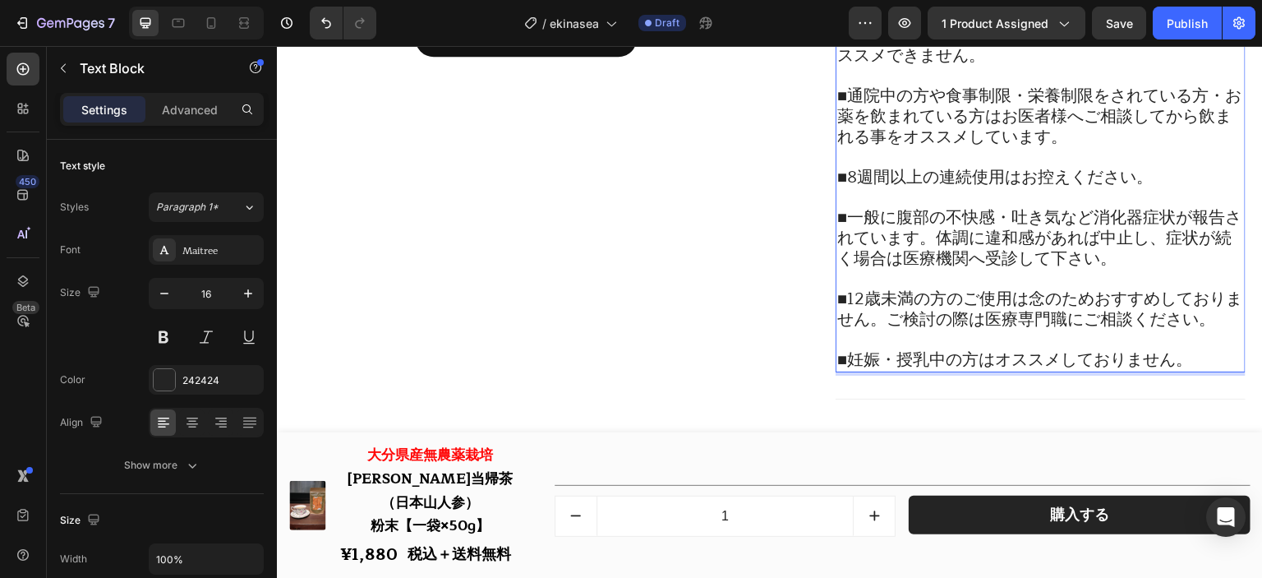
click at [1194, 368] on p "■妊娠・授乳中の方はオススメしておりません。" at bounding box center [1041, 360] width 407 height 21
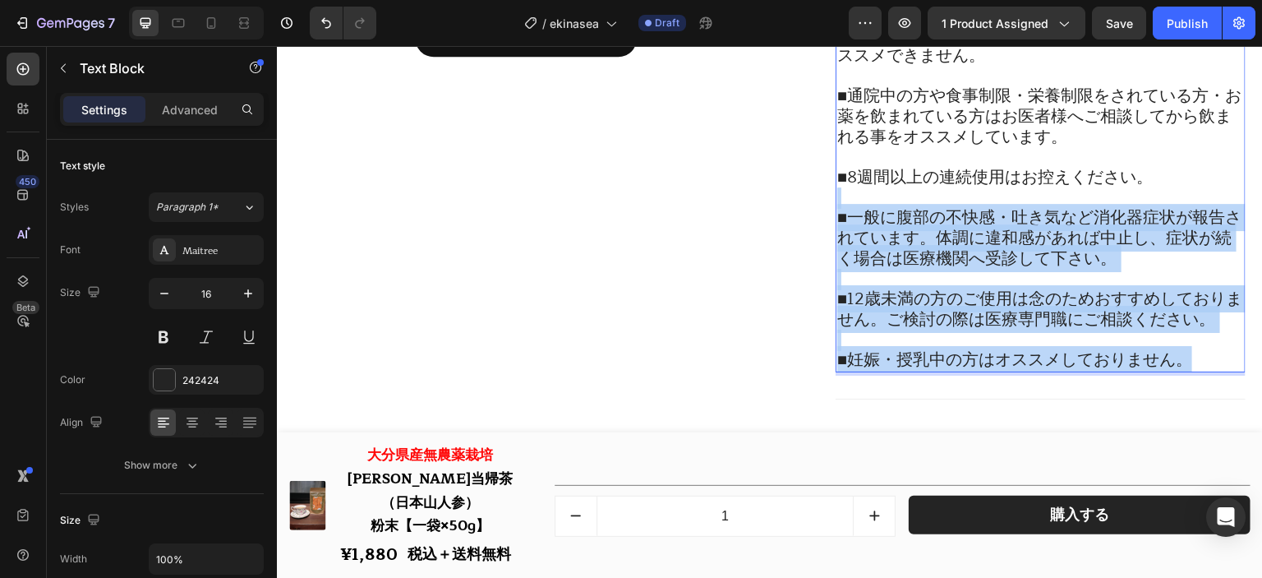
scroll to position [18781, 0]
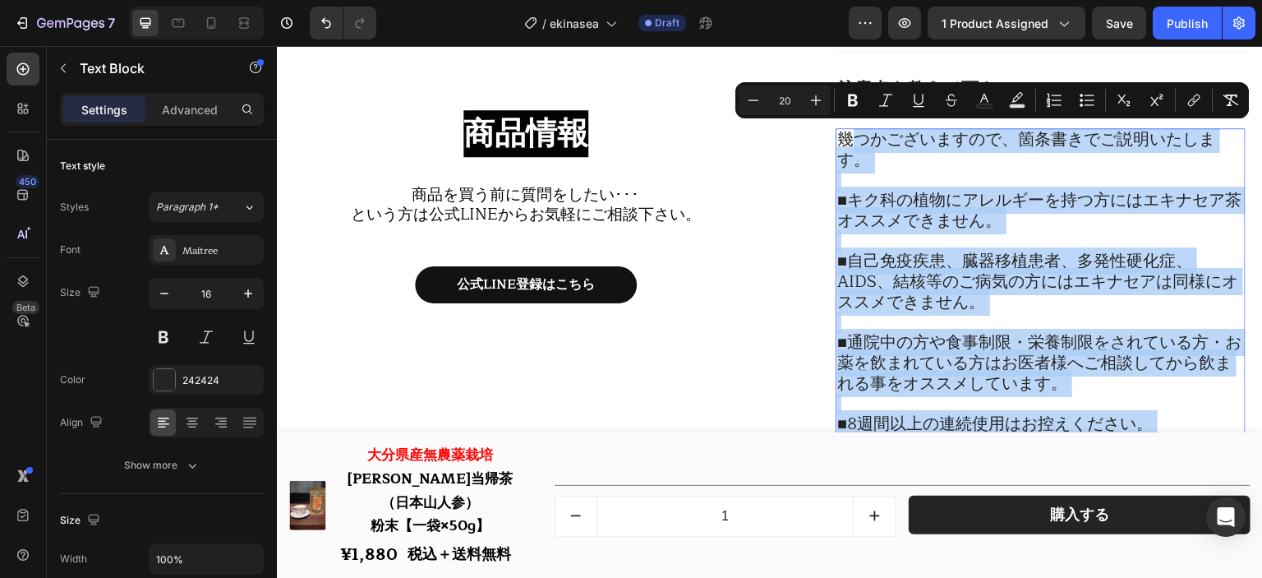
drag, startPoint x: 1194, startPoint y: 368, endPoint x: 855, endPoint y: 134, distance: 412.4
click at [855, 134] on div "幾つかございますので、箇条書きでご説明いたします。 ■キク科の植物にアレルギーを持つ方にはエキナセア茶オススメできません。 ■自己免疫疾患、臓器移植患者、多発…" at bounding box center [1041, 373] width 410 height 491
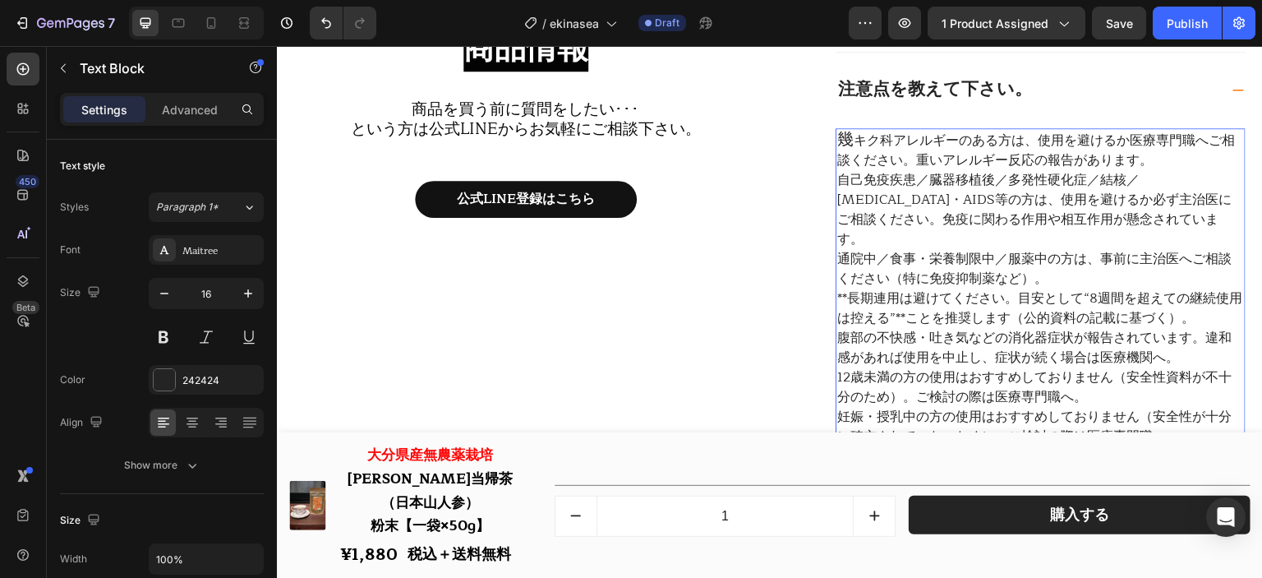
click at [850, 132] on p "幾 キク科アレルギーのある方は、使用を避けるか医療専門職へご相談ください。重いアレルギー反応の報告があります。" at bounding box center [1041, 150] width 407 height 40
drag, startPoint x: 851, startPoint y: 142, endPoint x: 823, endPoint y: 142, distance: 27.9
click at [823, 142] on div "原材料を教えて下さい。 内容量を教えて下さい。 保存方法を教えて下さい。 摂取の方法・摂取目安量を教えて下さい。 注意点を教えて下さい。 幾 キク科アレルギー…" at bounding box center [1014, 111] width 464 height 727
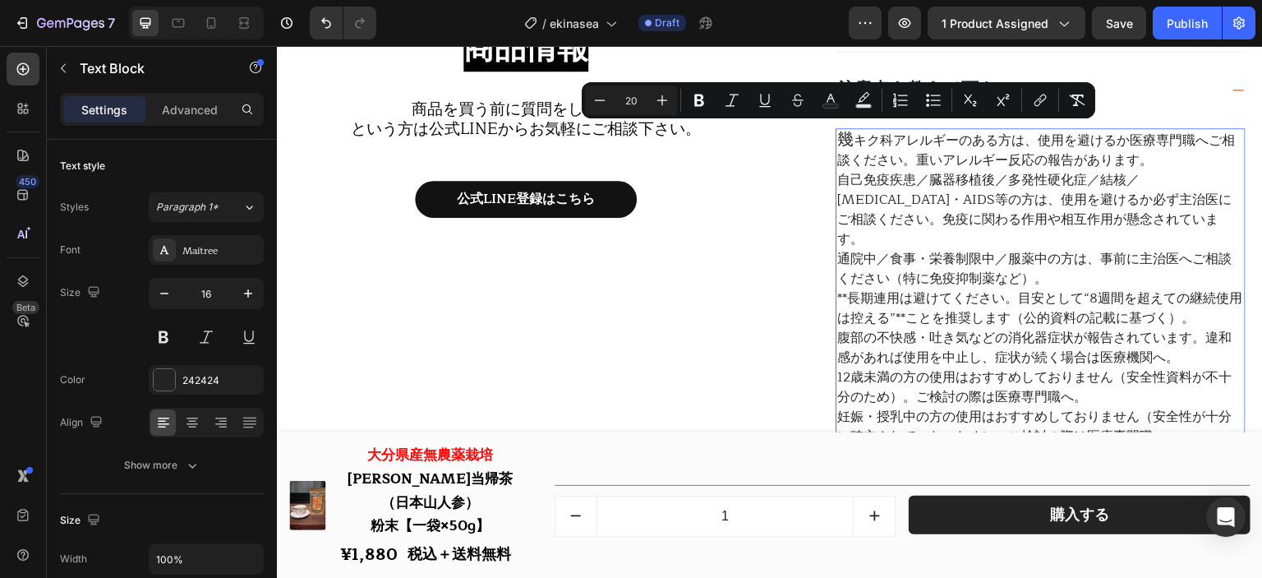
click at [852, 140] on p "幾 キク科アレルギーのある方は、使用を避けるか医療専門職へご相談ください。重いアレルギー反応の報告があります。" at bounding box center [1041, 150] width 407 height 40
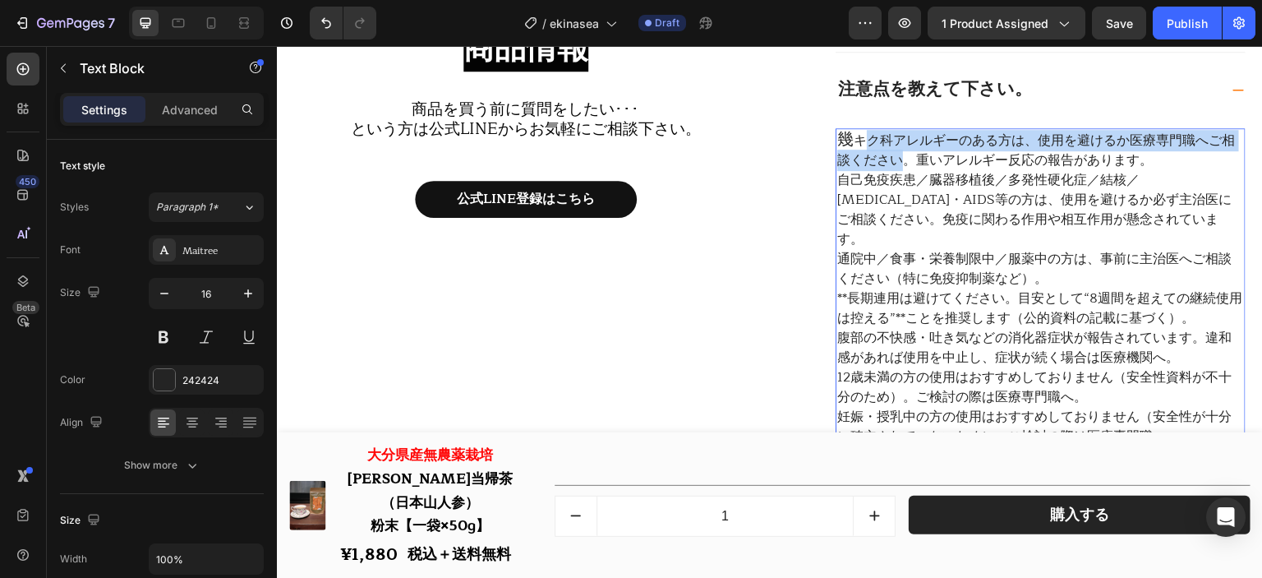
drag, startPoint x: 855, startPoint y: 140, endPoint x: 897, endPoint y: 154, distance: 44.2
click at [897, 154] on p "幾 キク科アレルギーのある方は、使用を避けるか医療専門職へご相談ください。重いアレルギー反応の報告があります。" at bounding box center [1041, 150] width 407 height 40
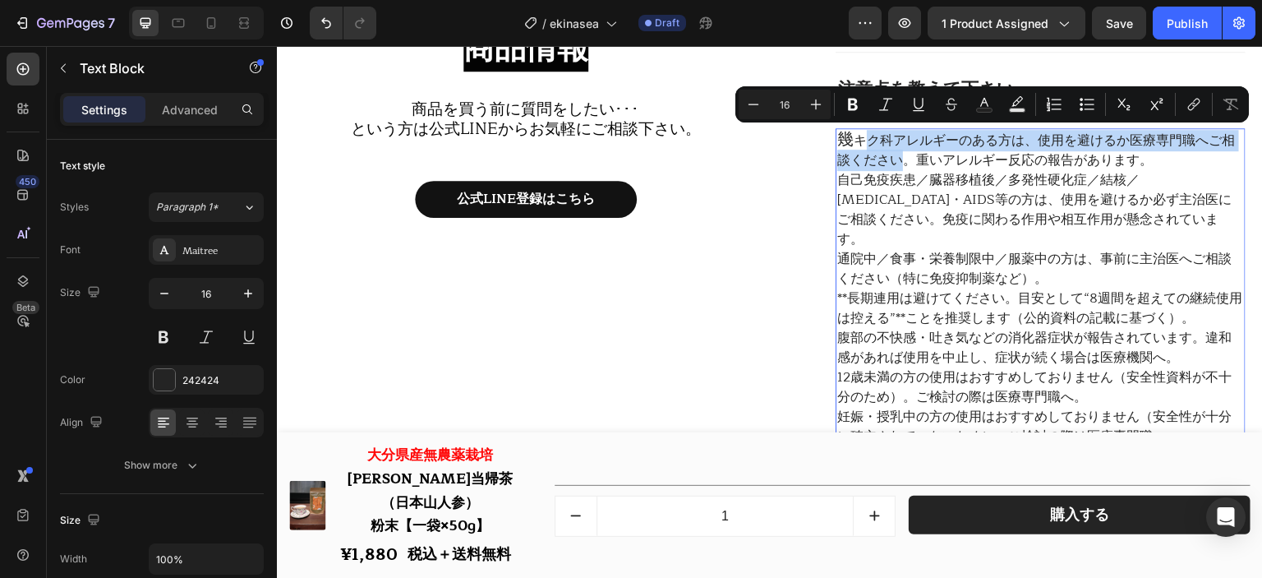
type input "20"
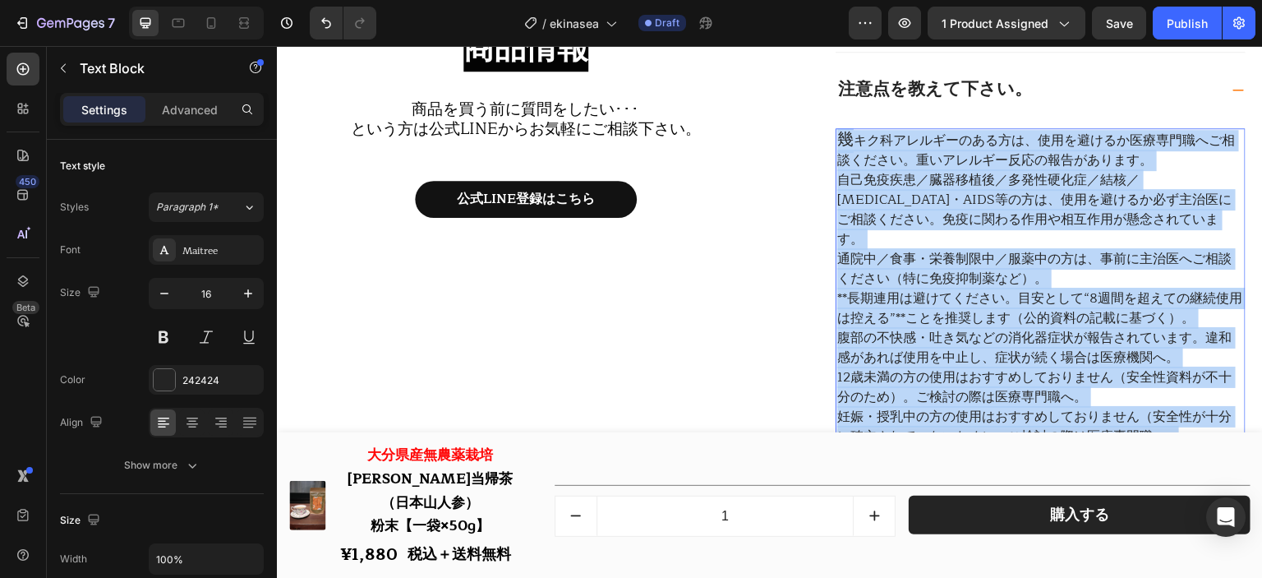
drag, startPoint x: 833, startPoint y: 135, endPoint x: 1185, endPoint y: 418, distance: 452.0
click at [1185, 418] on div "幾 キク科アレルギーのある方は、使用を避けるか医療専門職へご相談ください。重いアレルギー反応の報告があります。 自己免疫疾患／臓器移植後／多発性硬化症／結核／…" at bounding box center [1041, 288] width 410 height 320
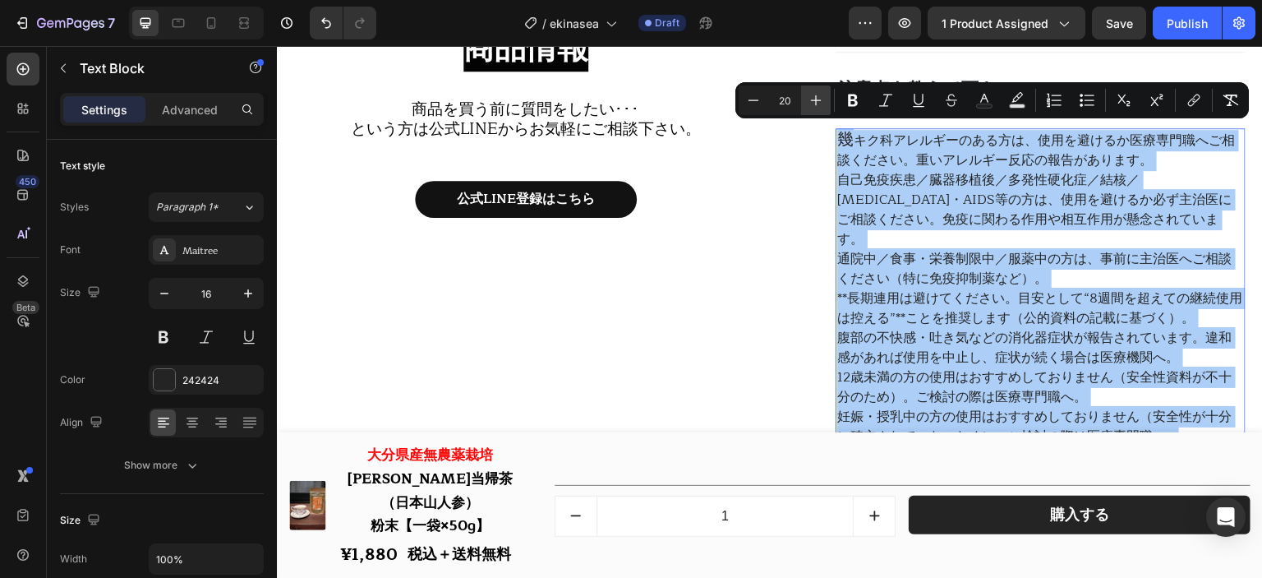
click at [823, 102] on icon "Editor contextual toolbar" at bounding box center [816, 100] width 16 height 16
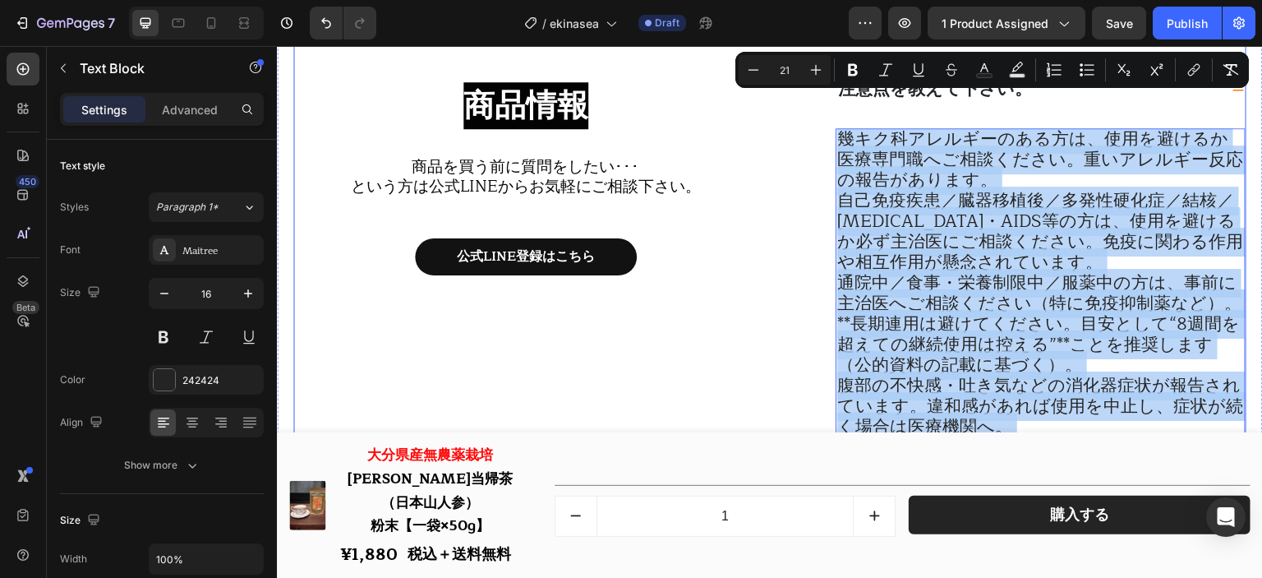
scroll to position [18854, 0]
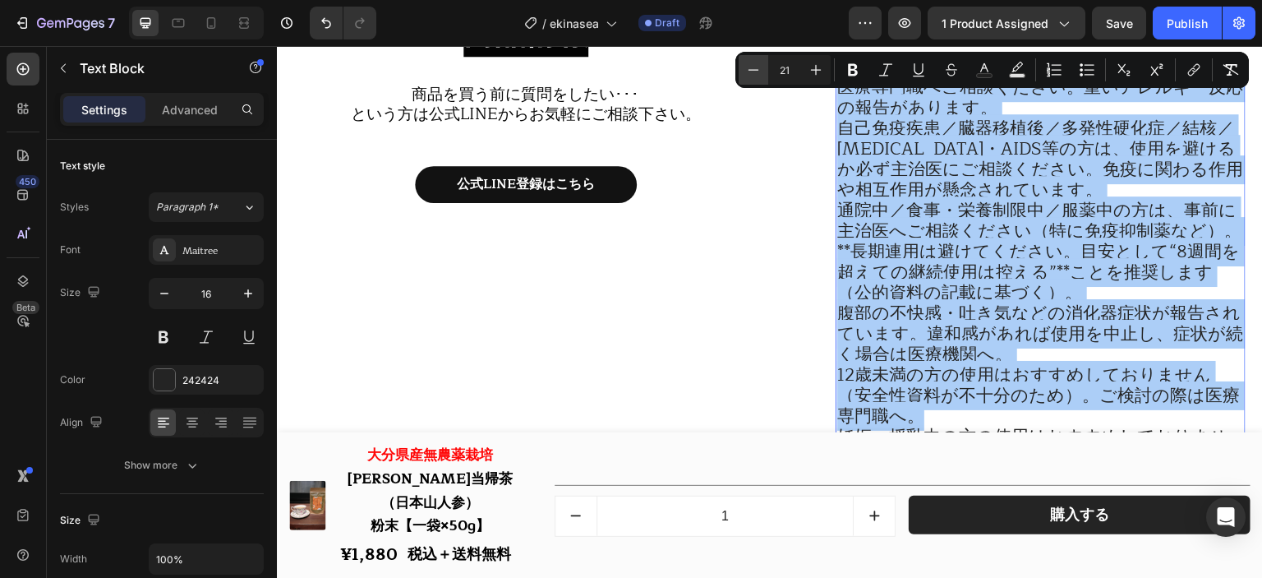
click at [753, 81] on button "Minus" at bounding box center [754, 70] width 30 height 30
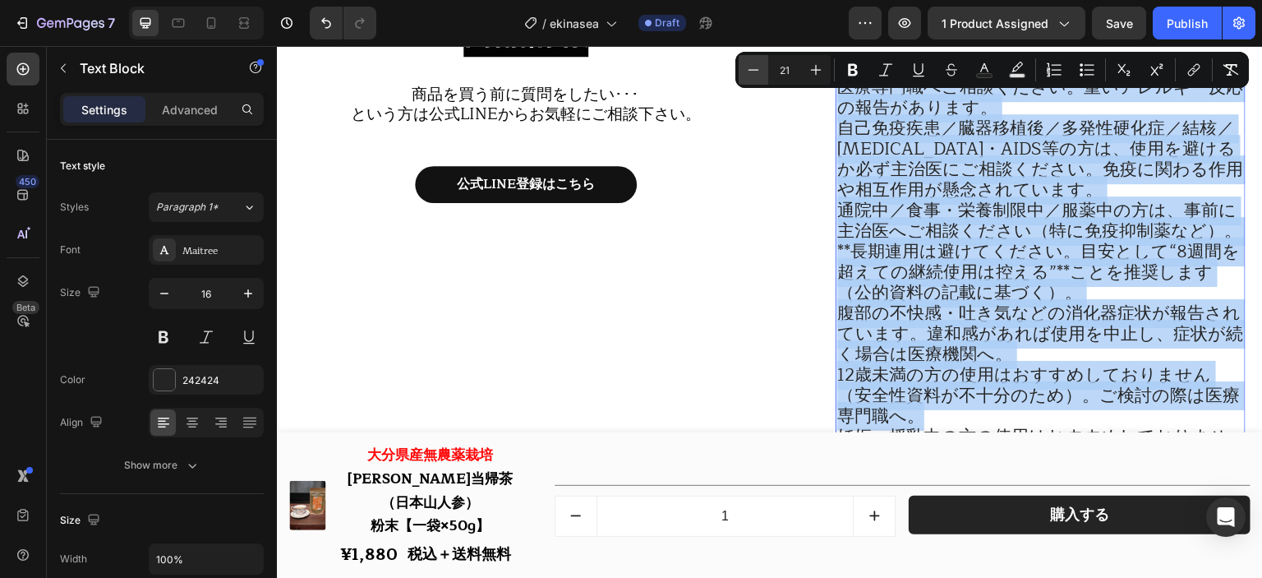
type input "20"
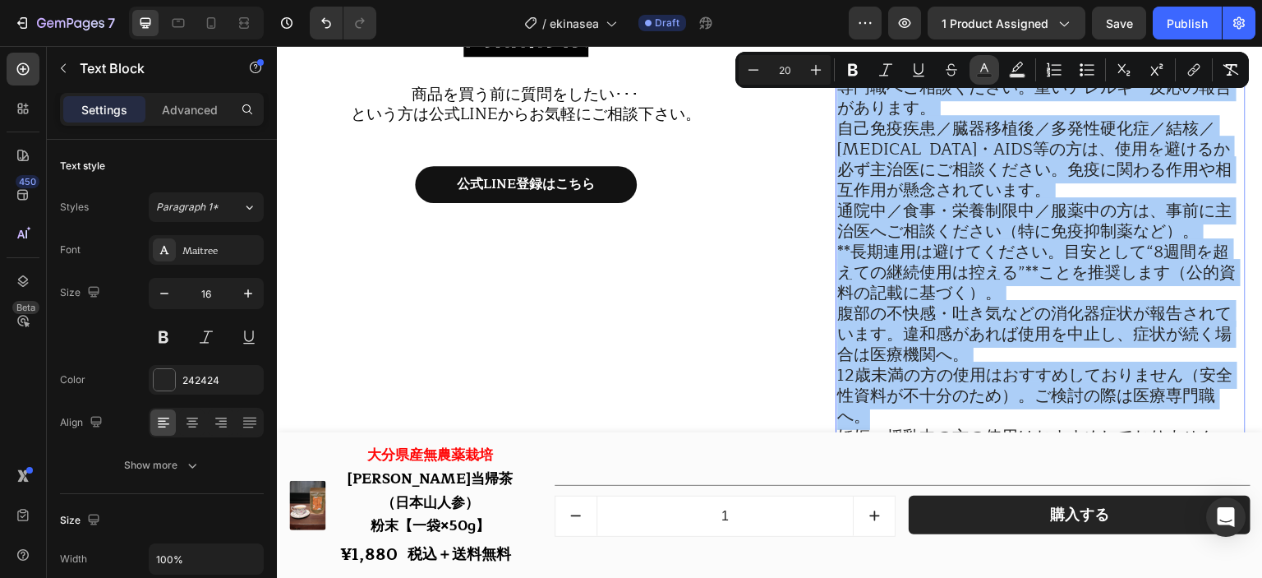
click at [980, 74] on rect "Editor contextual toolbar" at bounding box center [985, 76] width 16 height 4
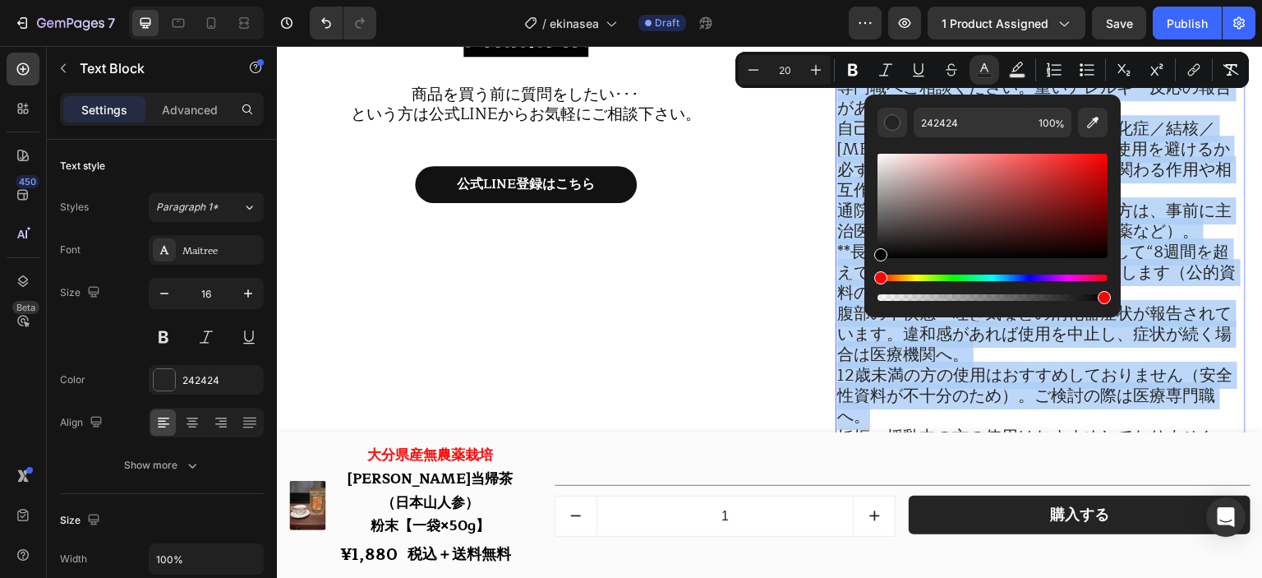
drag, startPoint x: 1202, startPoint y: 284, endPoint x: 847, endPoint y: 296, distance: 356.1
type input "000000"
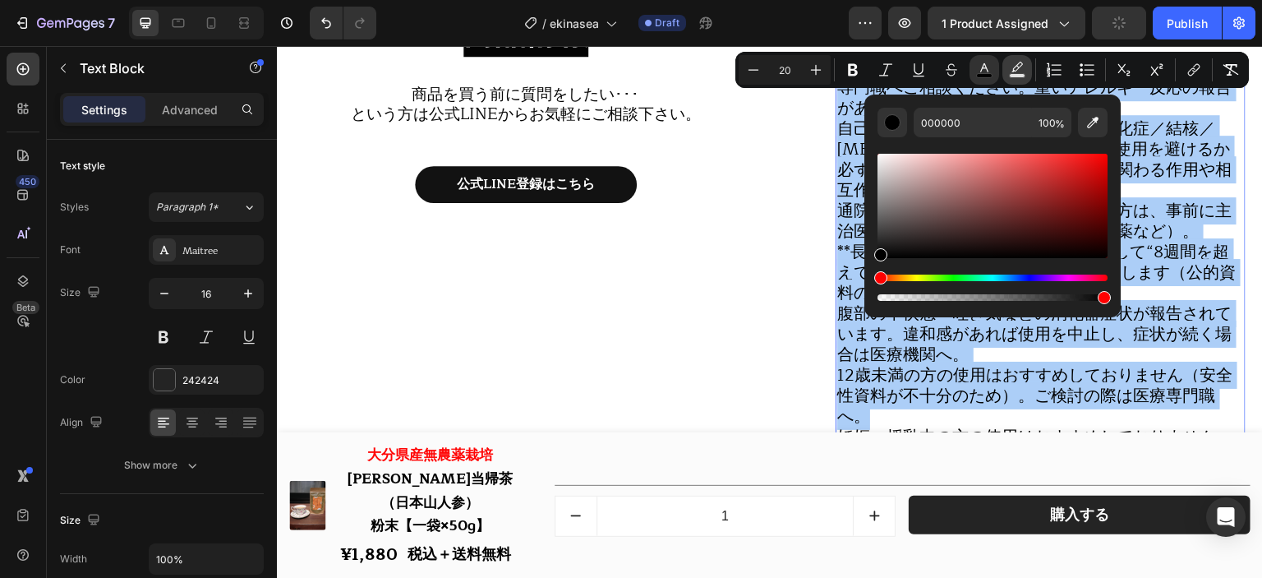
click at [1016, 68] on icon "Editor contextual toolbar" at bounding box center [1017, 70] width 16 height 16
drag, startPoint x: 1236, startPoint y: 252, endPoint x: 861, endPoint y: 119, distance: 397.5
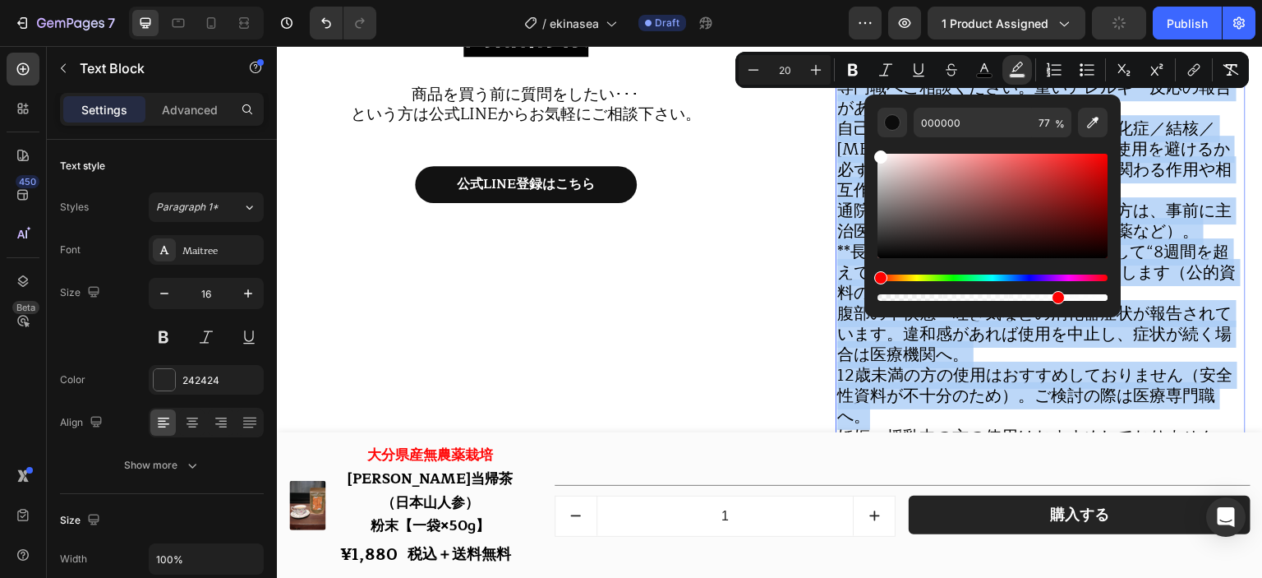
type input "FFFFFF"
drag, startPoint x: 1336, startPoint y: 348, endPoint x: 1204, endPoint y: 302, distance: 140.4
drag, startPoint x: 1364, startPoint y: 340, endPoint x: 1123, endPoint y: 294, distance: 245.2
type input "100"
click at [1162, 196] on p "自己免疫疾患／臓器移植後／多発性硬化症／結核／[MEDICAL_DATA]・AIDS等の方は、使用を避けるか必ず主治医にご相談ください。免疫に関わる作用や相互…" at bounding box center [1041, 160] width 407 height 82
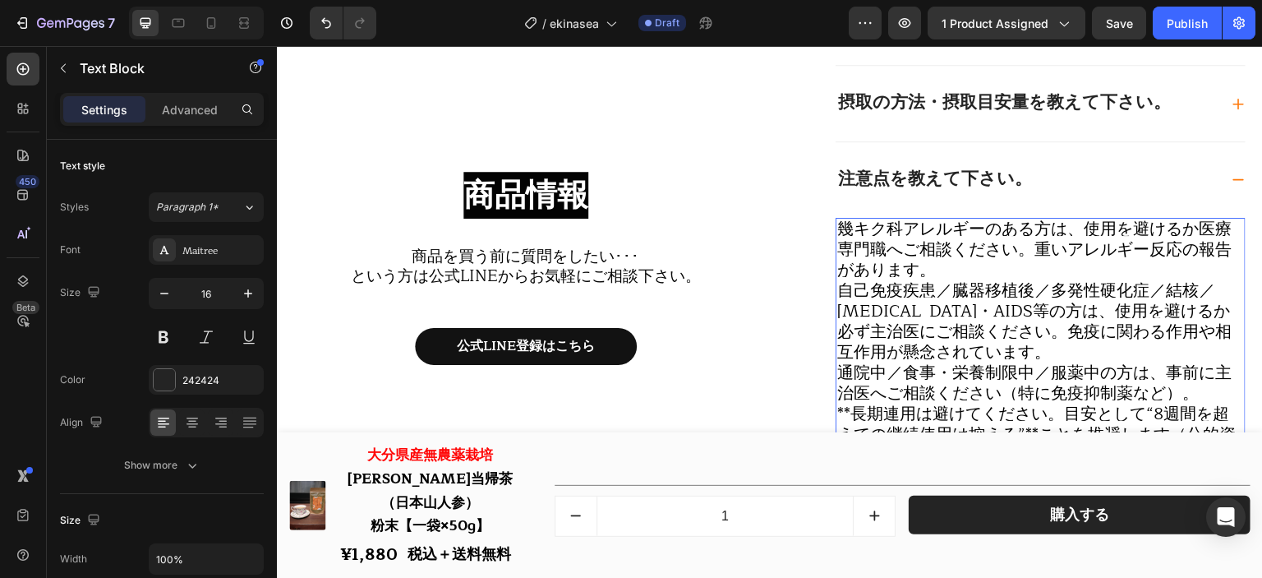
scroll to position [18689, 0]
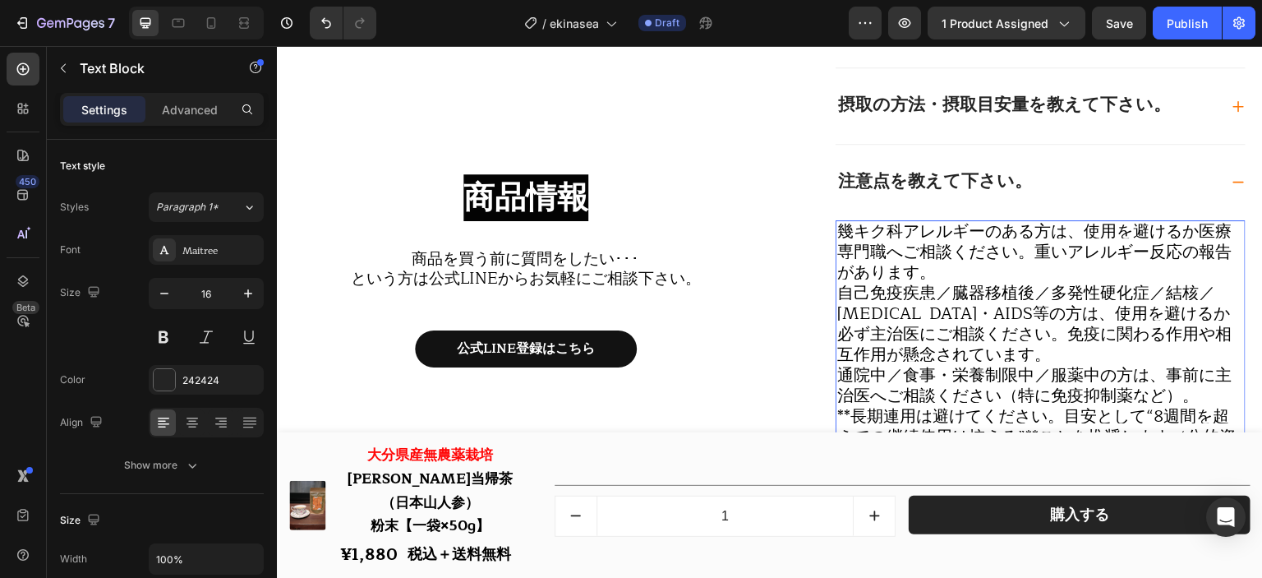
click at [854, 230] on span "幾キク科アレルギーのある方は、使用を避けるか医療専門職へご相談ください。重いアレルギー反応の報告があります。" at bounding box center [1035, 252] width 395 height 68
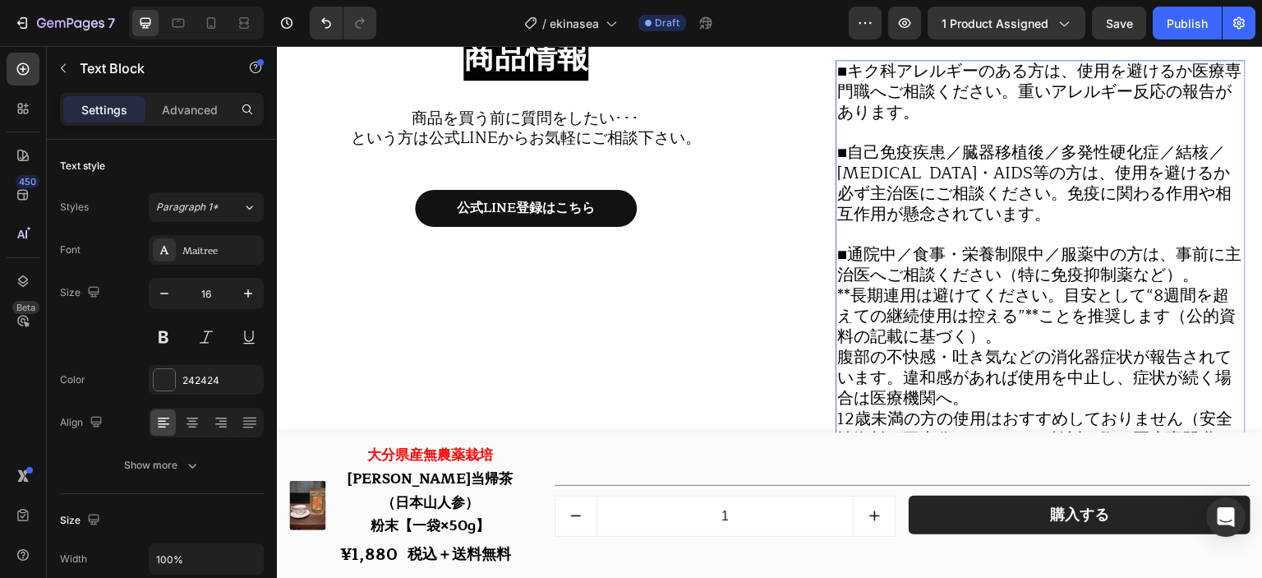
scroll to position [18854, 0]
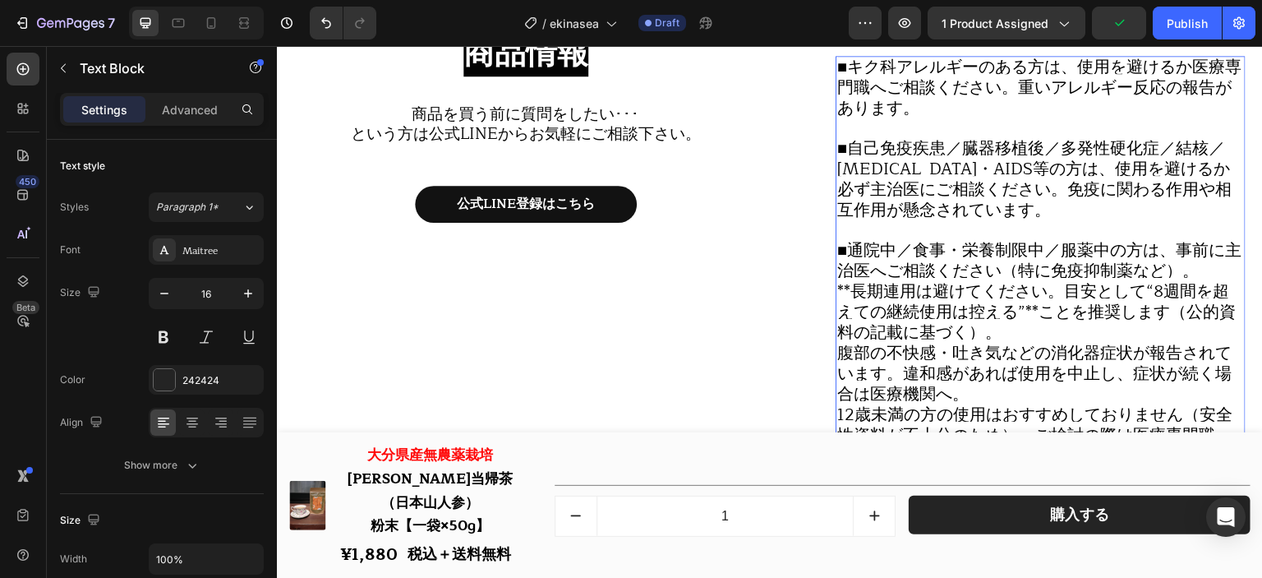
click at [850, 289] on span "**長期連用は避けてください。目安として“8週間を超えての継続使用は控える”**ことを推奨します（公的資料の記載に基づく）。" at bounding box center [1037, 312] width 399 height 68
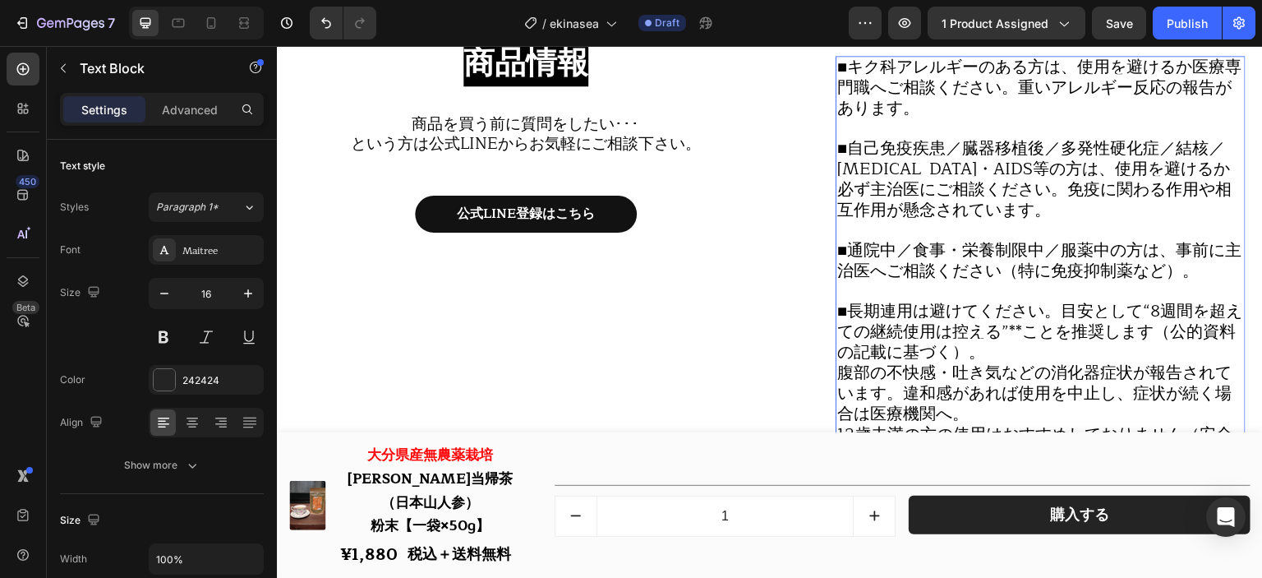
click at [1031, 339] on span "■長期連用は避けてください。目安として“8週間を超えての継続使用は控える”**ことを推奨します（公的資料の記載に基づく）。" at bounding box center [1040, 332] width 405 height 68
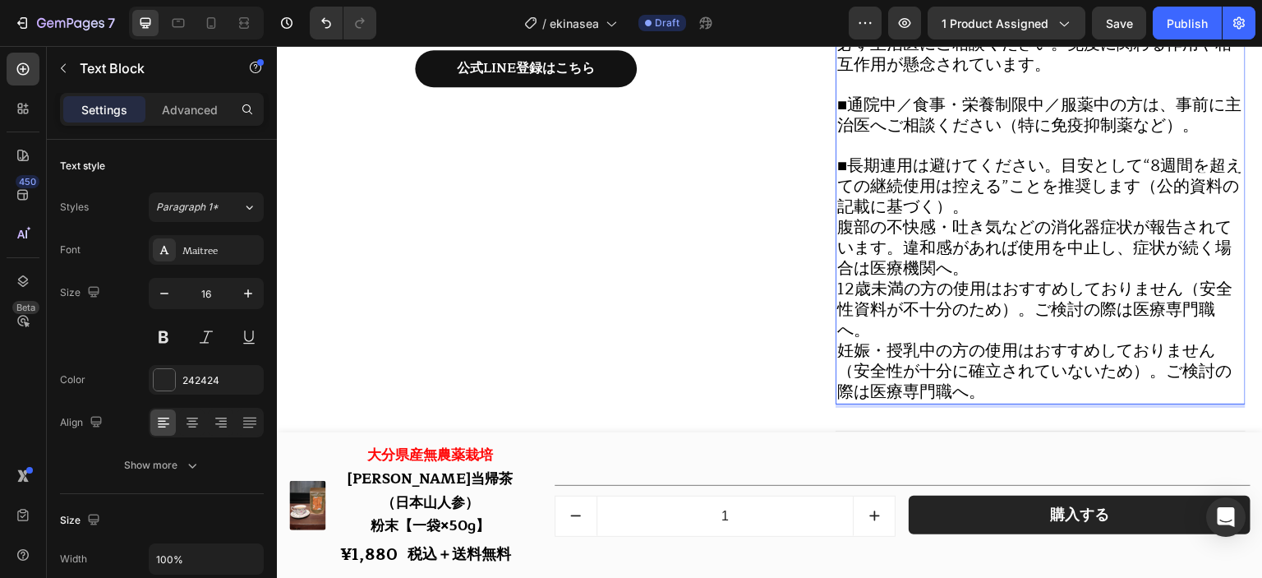
scroll to position [19018, 0]
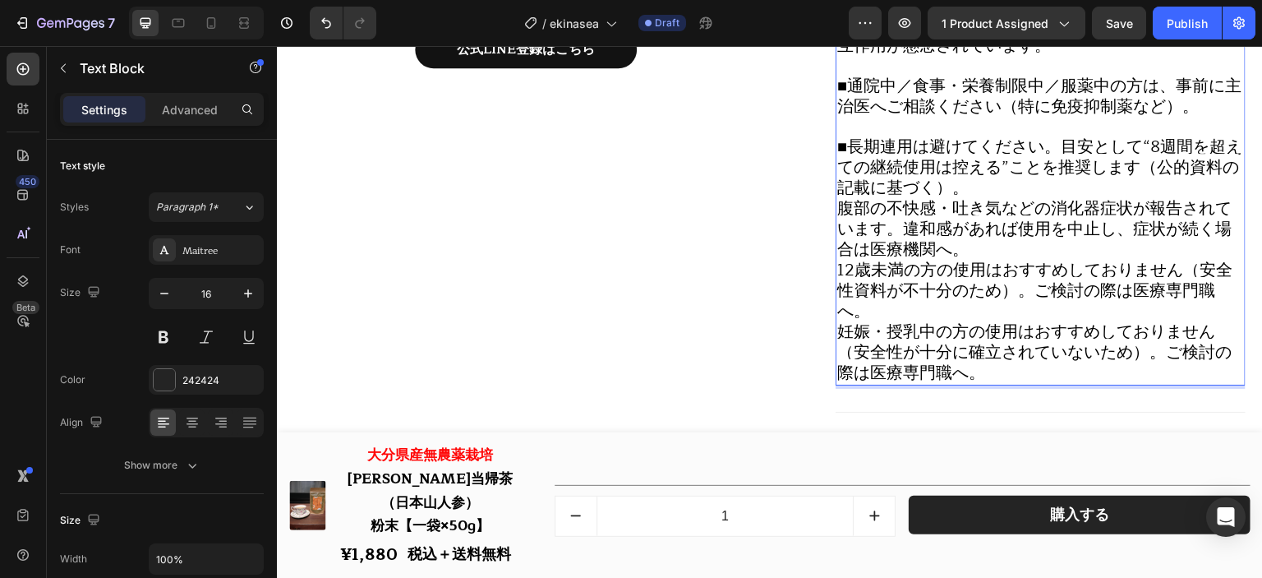
click at [1026, 193] on p "■長期連用は避けてください。目安として“8週間を超えての継続使用は控える”ことを推奨します（公的資料の記載に基づく）。" at bounding box center [1041, 168] width 407 height 62
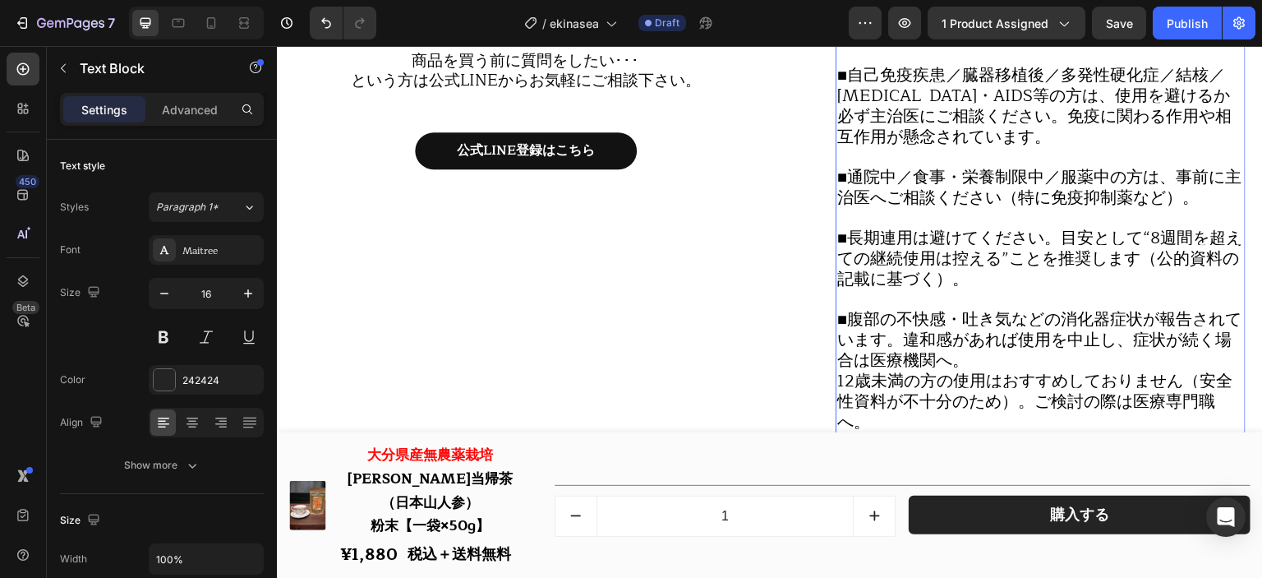
scroll to position [18946, 0]
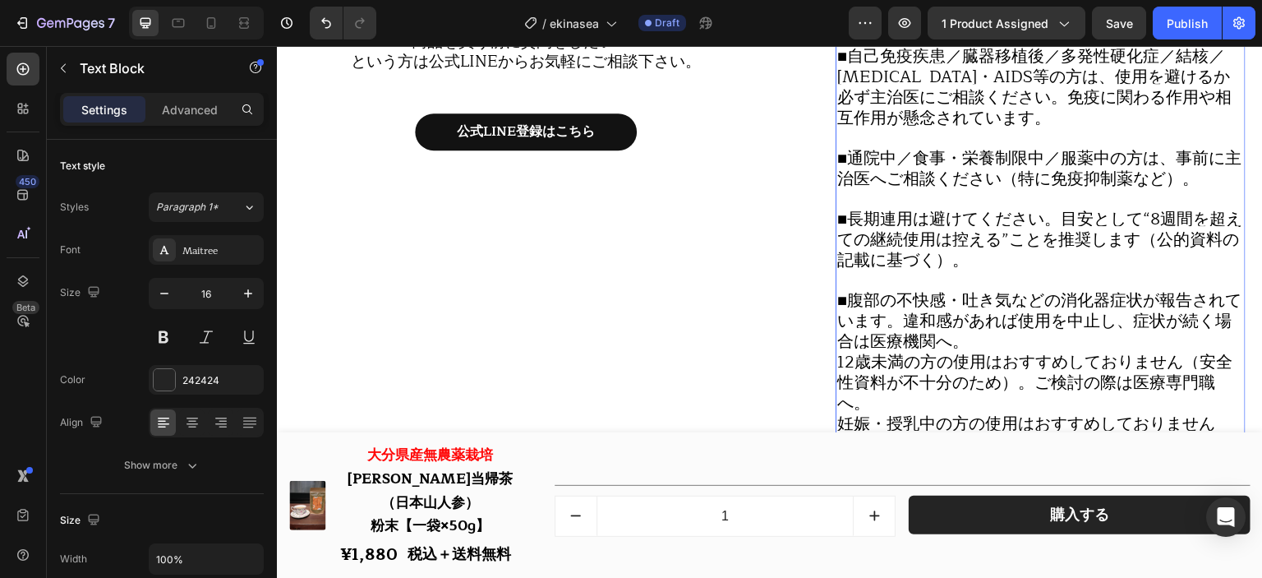
click at [998, 344] on p "■腹部の不快感・吐き気などの消化器症状が報告されています。違和感があれば使用を中止し、症状が続く場合は医療機関へ。" at bounding box center [1041, 322] width 407 height 62
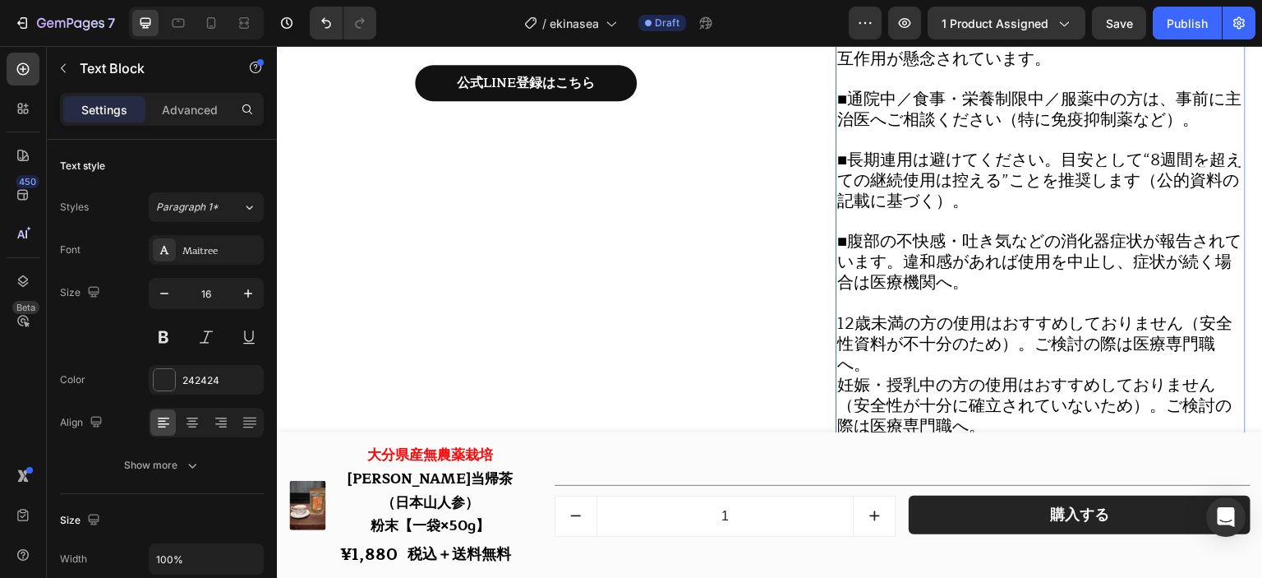
scroll to position [19028, 0]
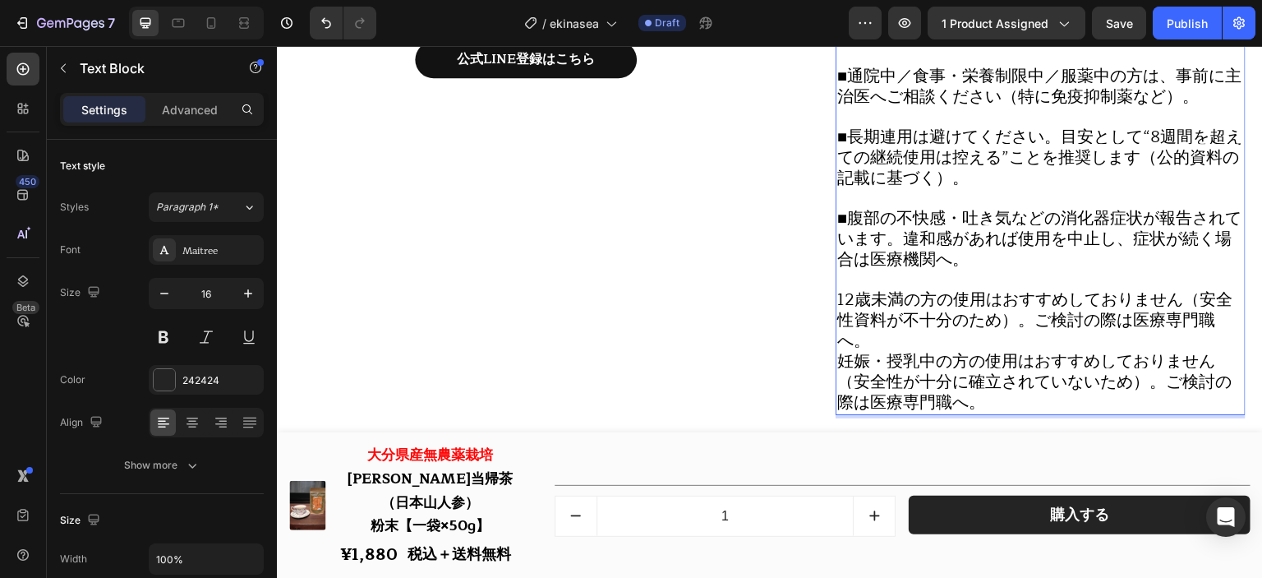
click at [838, 307] on span "12歳未満の方の使用はおすすめしておりません（安全性資料が不十分のため）。ご検討の際は医療専門職へ。" at bounding box center [1035, 320] width 395 height 68
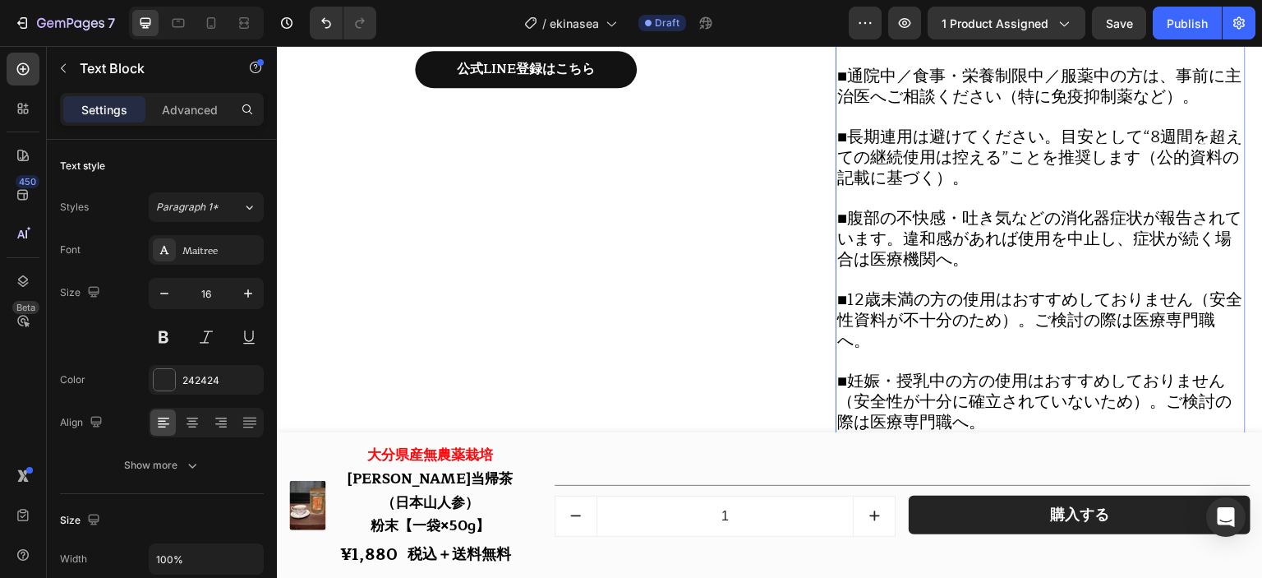
click at [969, 266] on span "■腹部の不快感・吐き気などの消化器症状が報告されています。違和感があれば使用を中止し、症状が続く場合は医療機関へ。" at bounding box center [1040, 239] width 404 height 68
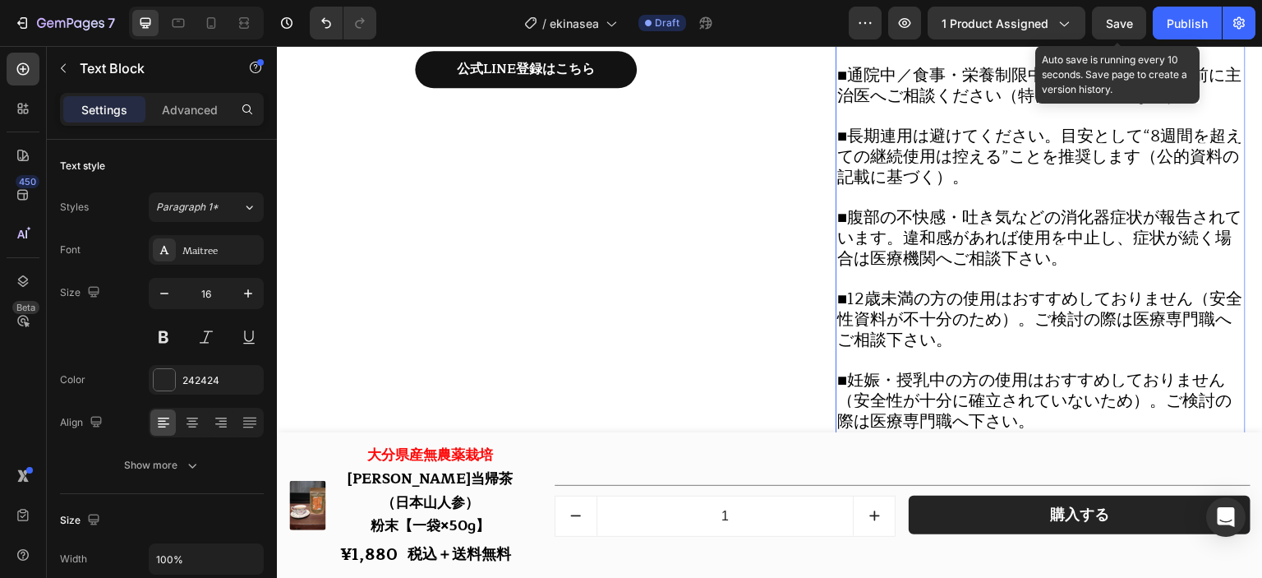
click at [1131, 17] on span "Save" at bounding box center [1119, 23] width 27 height 14
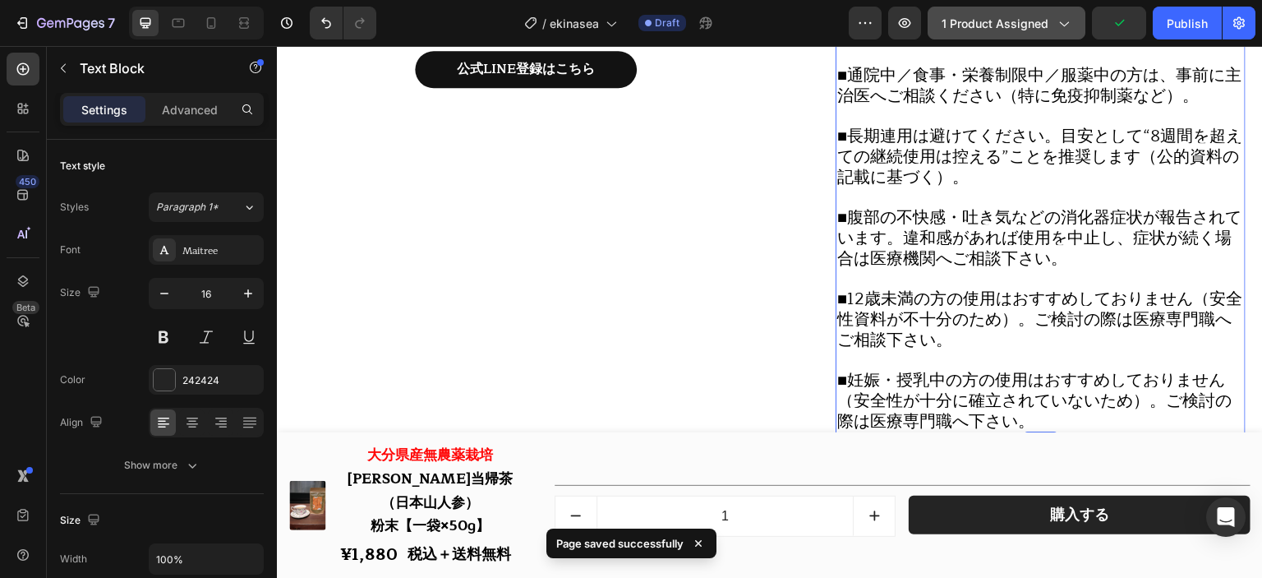
click at [1030, 21] on span "1 product assigned" at bounding box center [995, 23] width 107 height 17
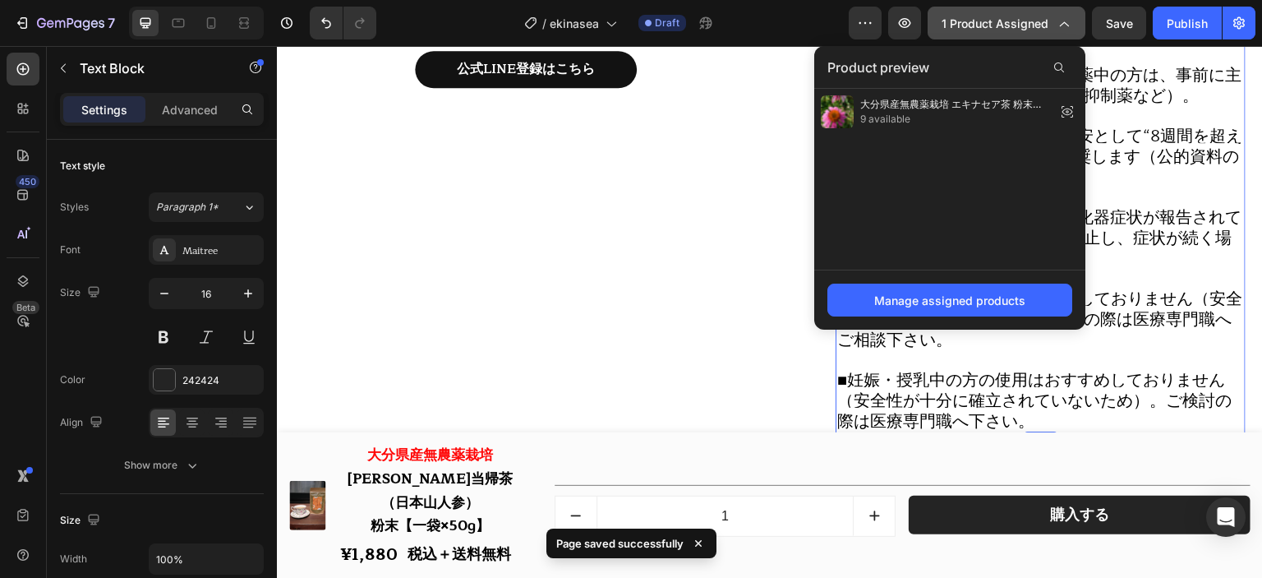
click at [1030, 21] on span "1 product assigned" at bounding box center [995, 23] width 107 height 17
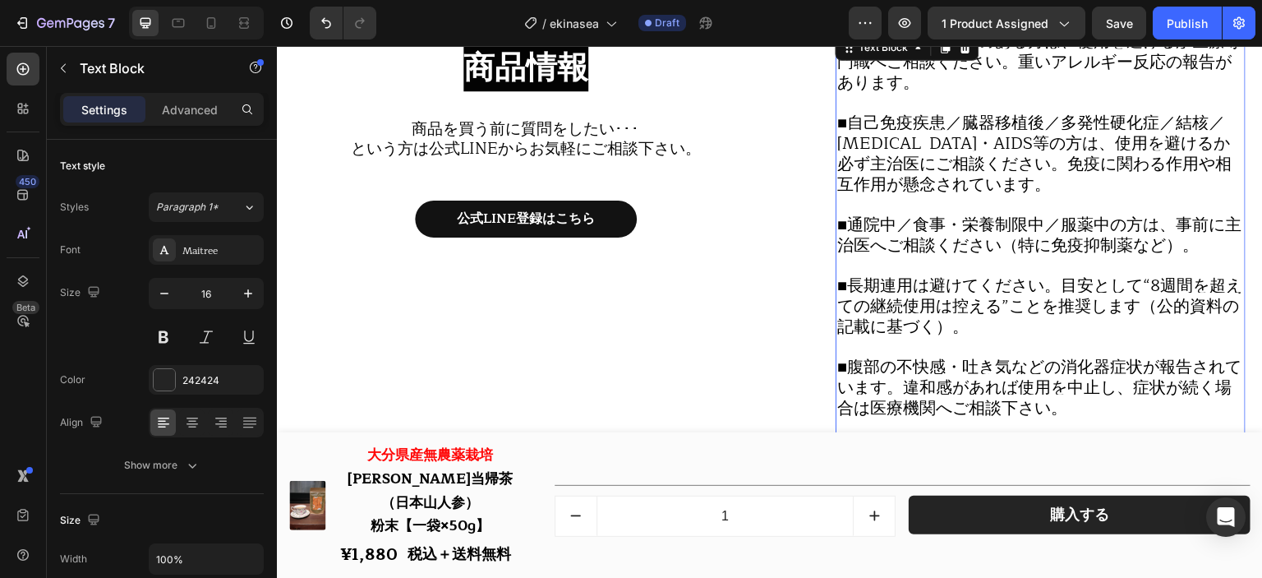
scroll to position [18781, 0]
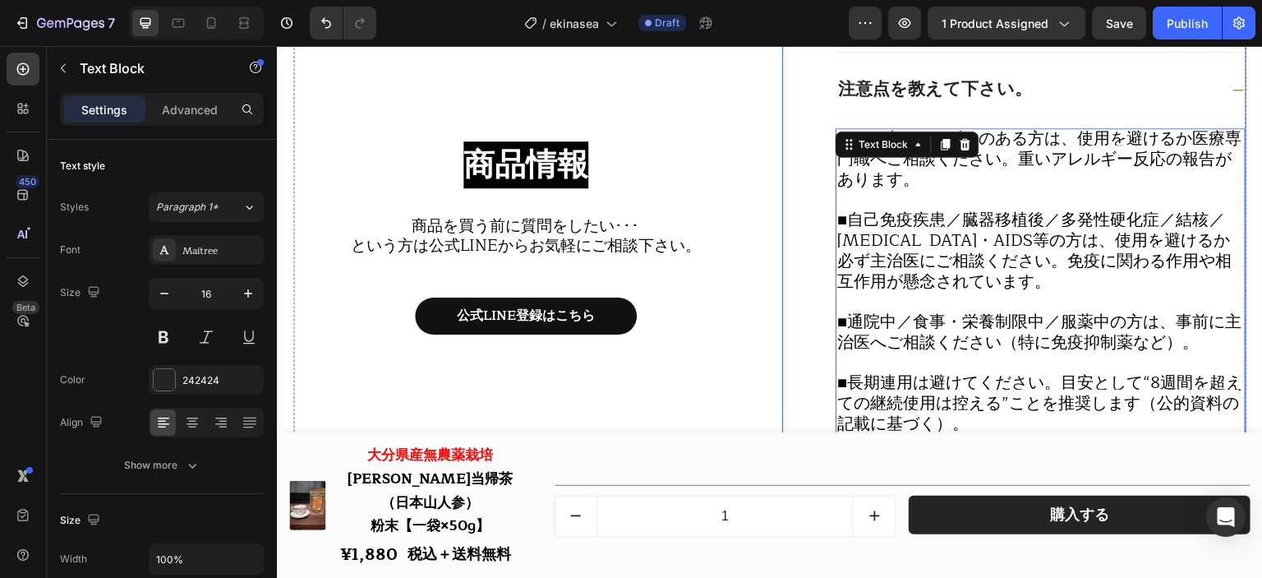
click at [1048, 85] on div "注意点を教えて下さい。" at bounding box center [1027, 90] width 383 height 23
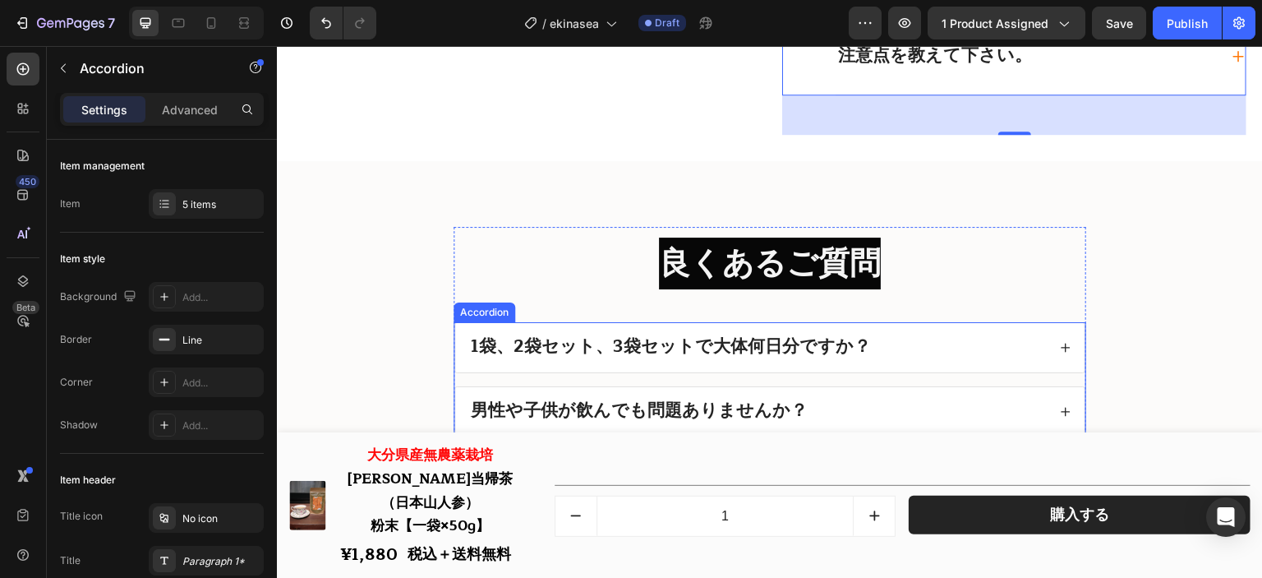
scroll to position [18979, 0]
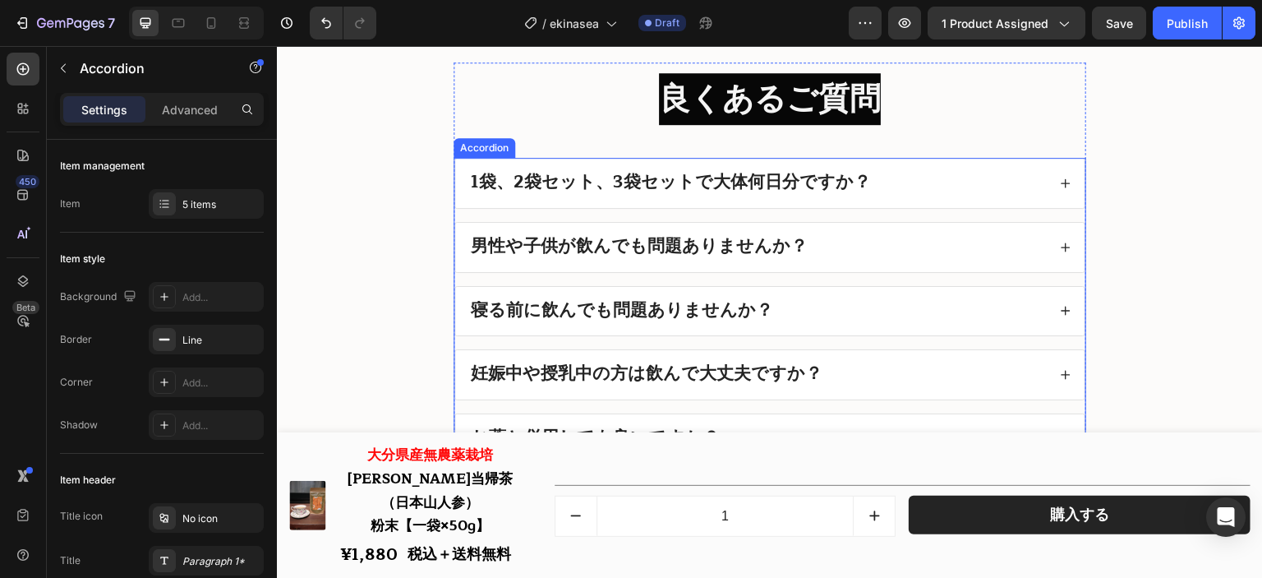
click at [835, 236] on div "男性や子供が飲んでも問題ありませんか？" at bounding box center [757, 247] width 579 height 23
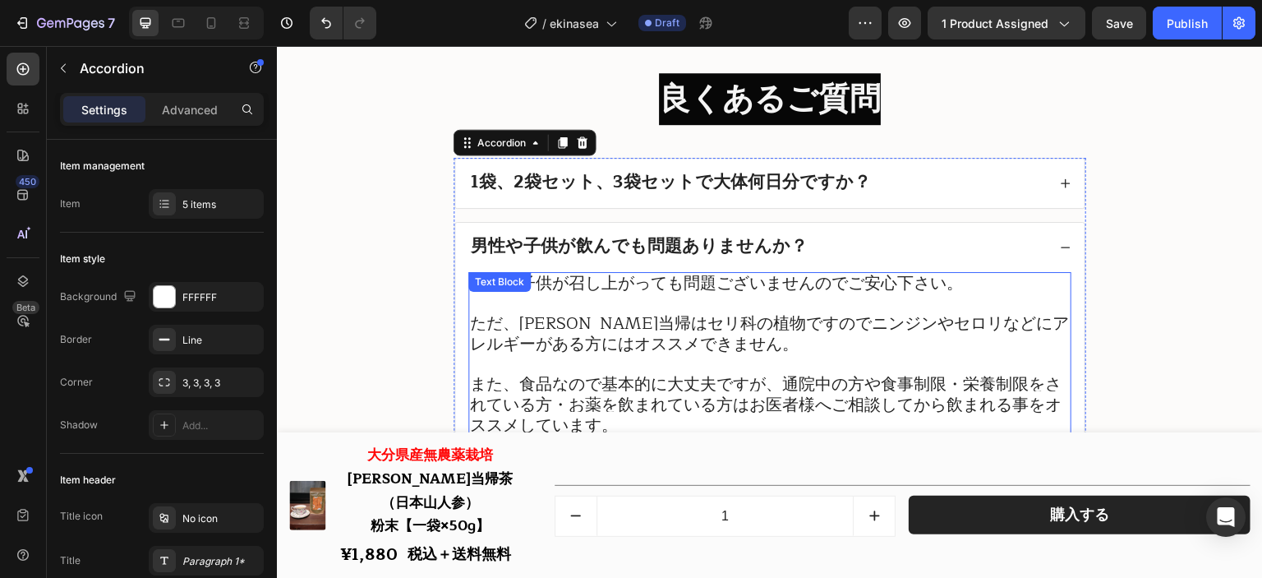
click at [782, 345] on p "ただ、[PERSON_NAME]当帰はセリ科の植物ですのでニンジンやセロリなどにアレルギーがある方にはオススメできません。" at bounding box center [770, 334] width 600 height 41
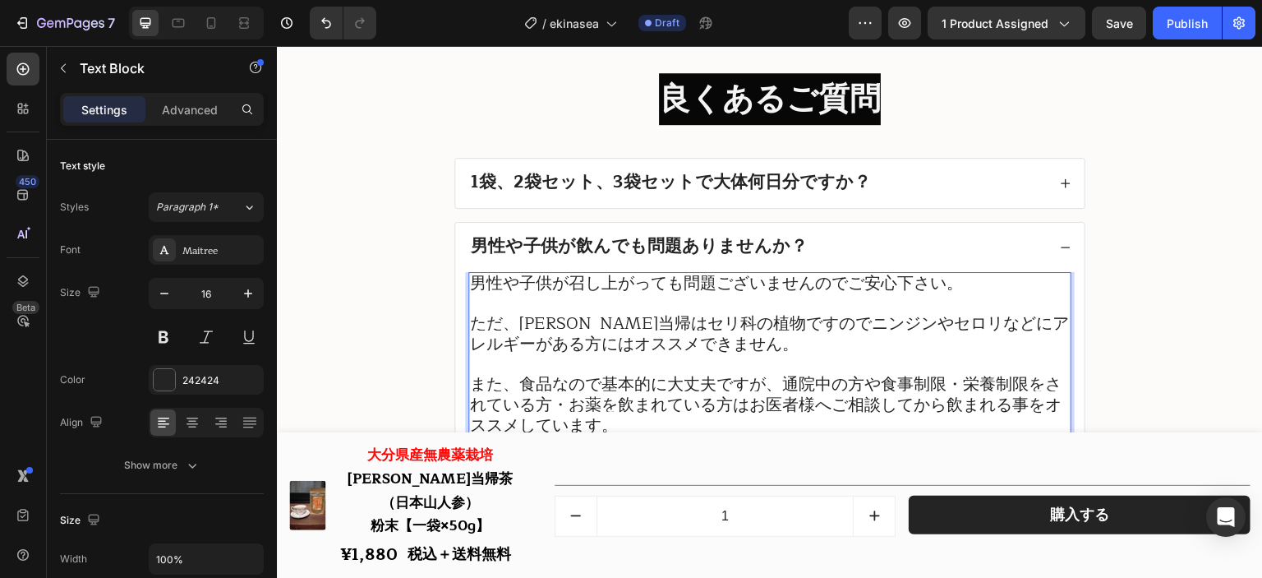
click at [694, 372] on span "また、食品なので基本的に大丈夫ですが、通院中の方や食事制限・栄養制限をされている方・お薬を飲まれている方はお医者様へご相談してから飲まれる事をオススメしていま…" at bounding box center [766, 405] width 592 height 68
click at [471, 278] on span "男性や子供が召し上がっても問題ございませんのでご安心下さい。" at bounding box center [716, 283] width 493 height 27
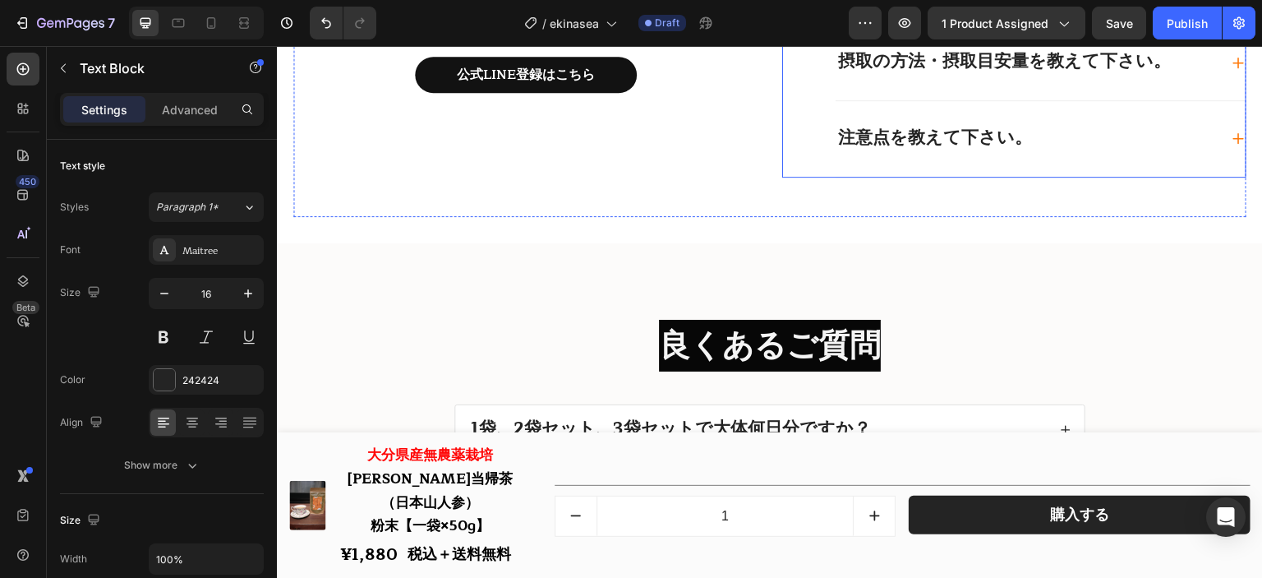
scroll to position [18568, 0]
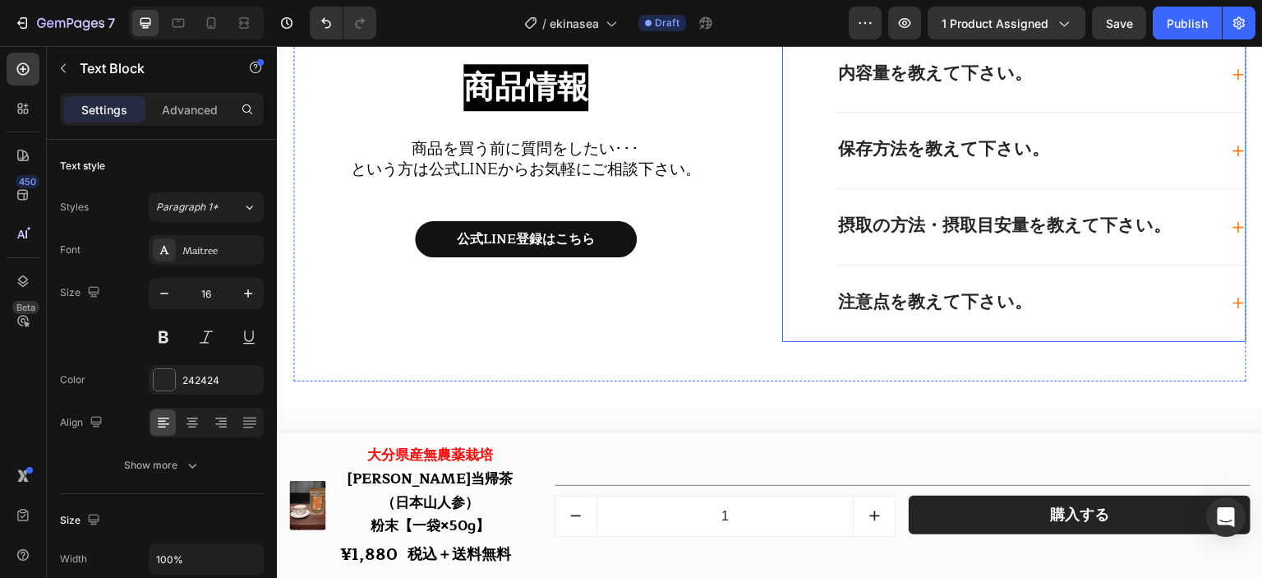
click at [1125, 306] on div "注意点を教えて下さい。" at bounding box center [1027, 303] width 383 height 23
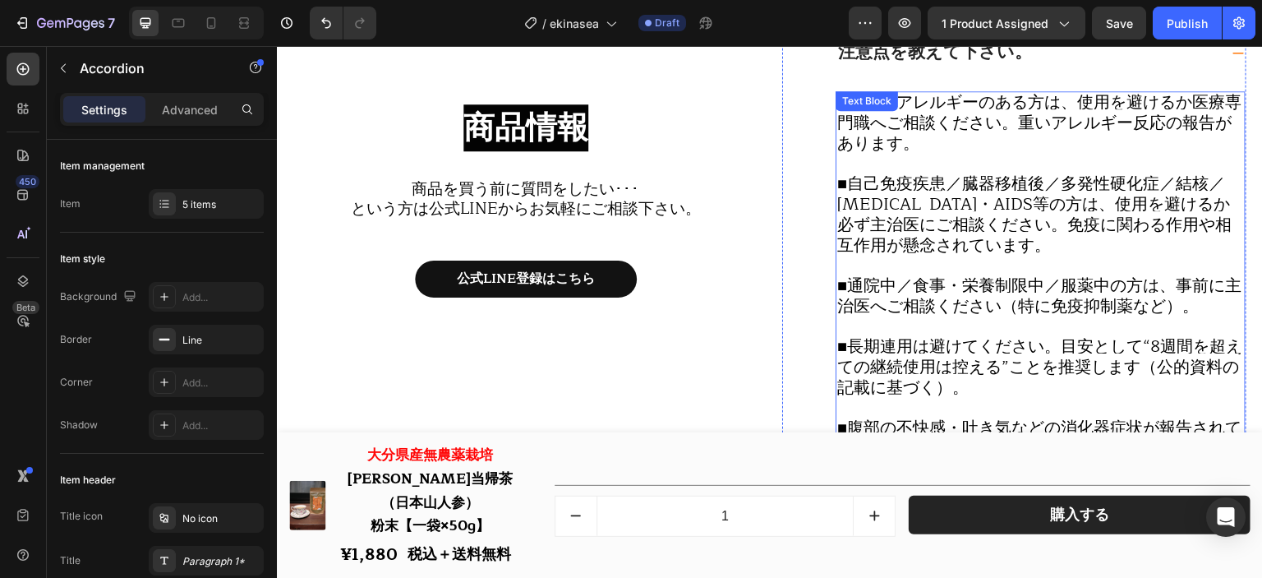
scroll to position [18863, 0]
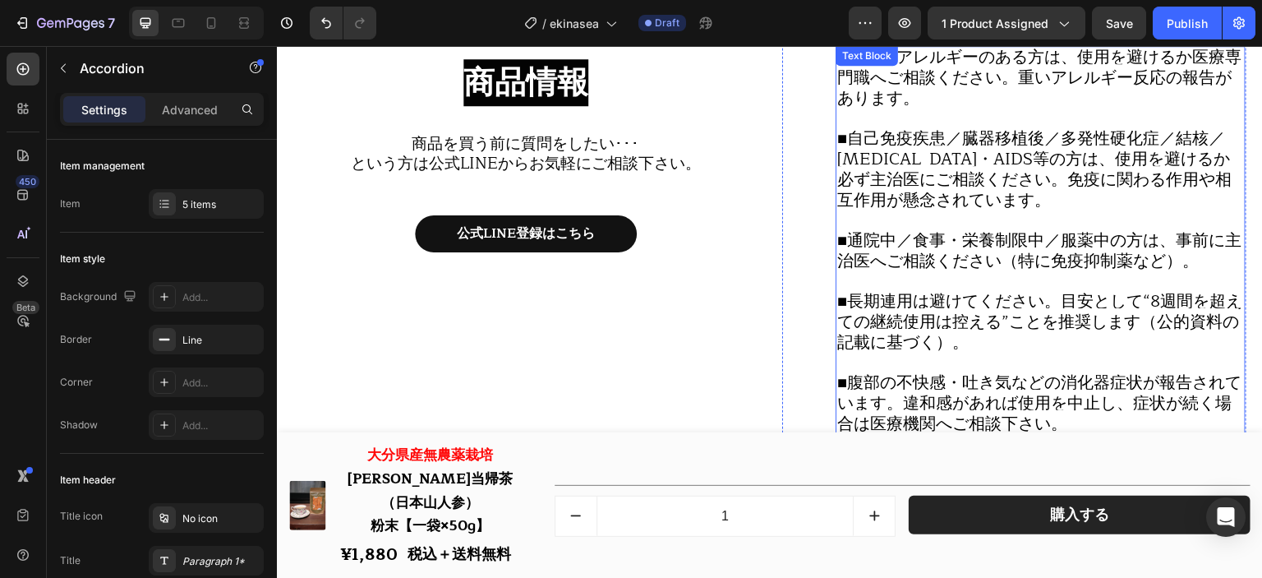
click at [944, 197] on p "■自己免疫疾患／臓器移植後／多発性硬化症／結核／[MEDICAL_DATA]・AIDS等の方は、使用を避けるか必ず主治医にご相談ください。免疫に関わる作用や相…" at bounding box center [1041, 170] width 407 height 82
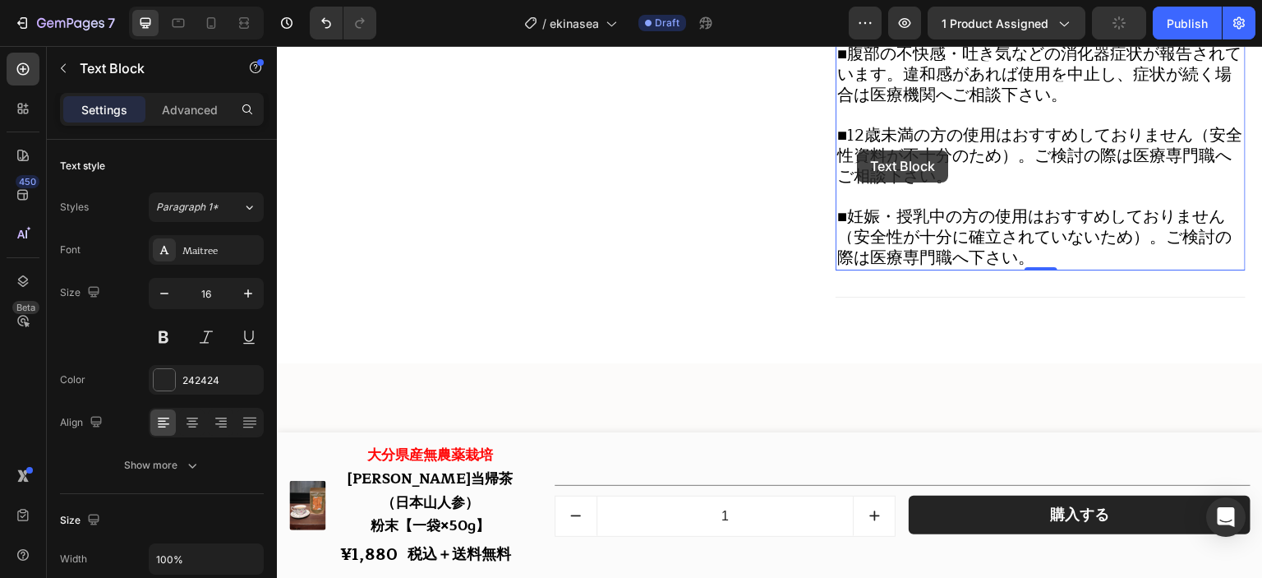
scroll to position [18910, 0]
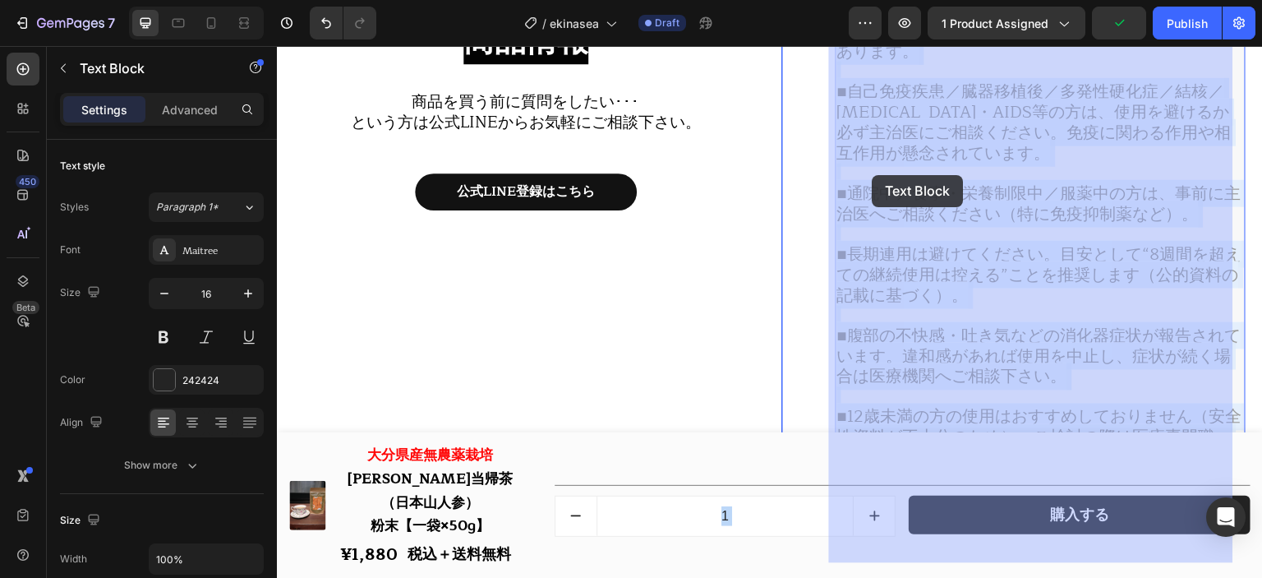
drag, startPoint x: 911, startPoint y: 160, endPoint x: 873, endPoint y: 175, distance: 40.6
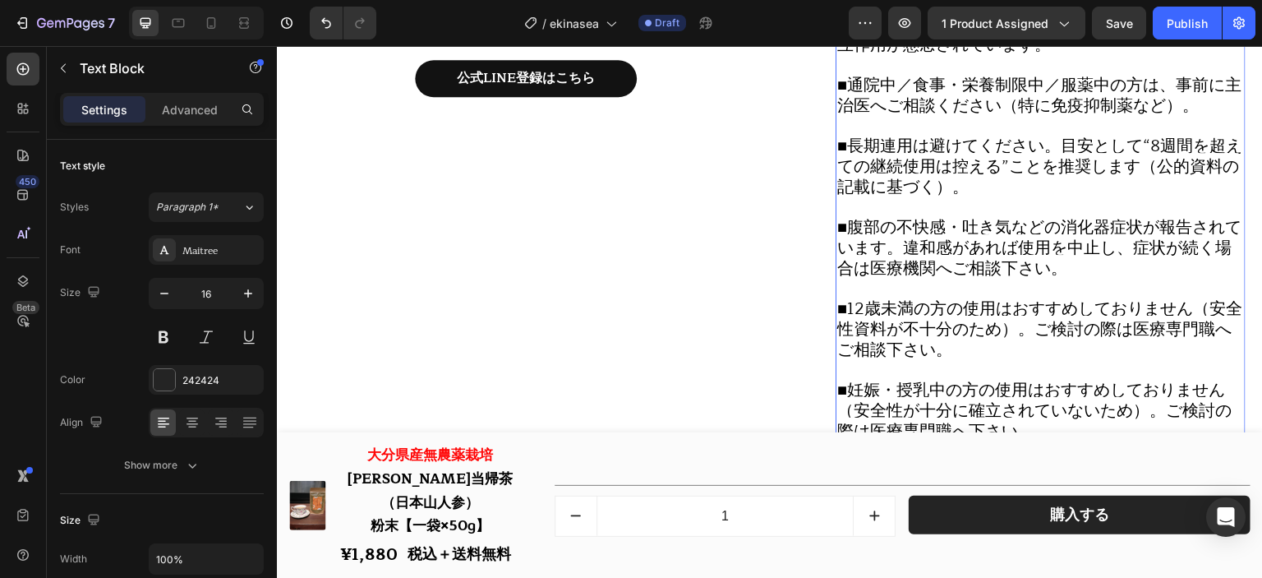
scroll to position [19021, 0]
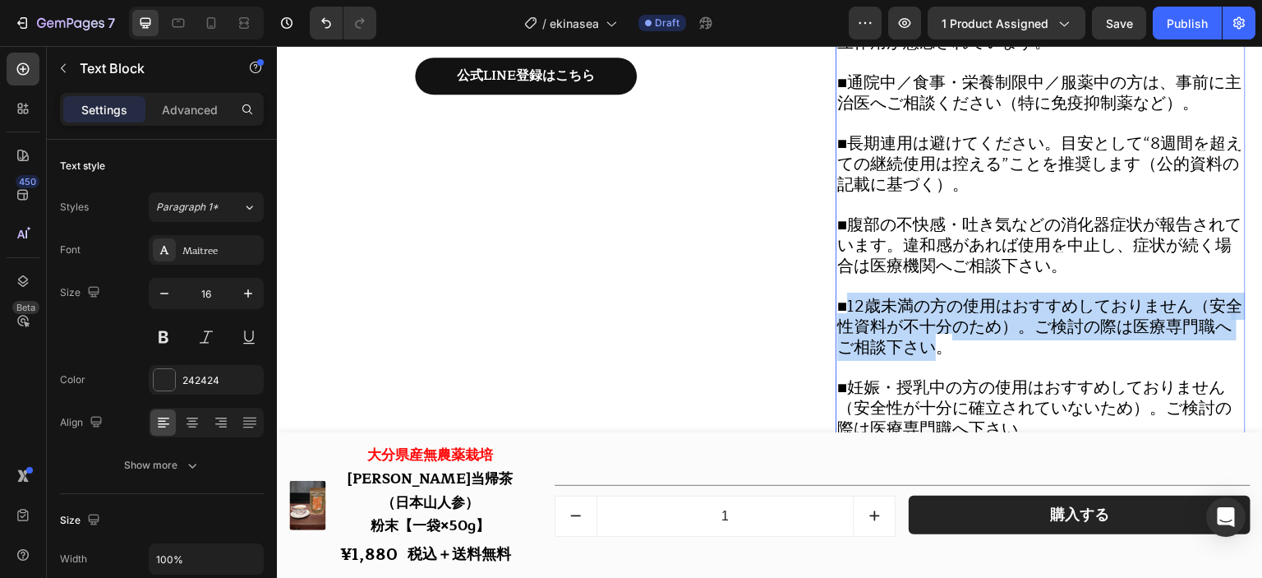
drag, startPoint x: 847, startPoint y: 312, endPoint x: 953, endPoint y: 356, distance: 114.6
click at [953, 356] on span "■12歳未満の方の使用はおすすめしておりません（安全性資料が不十分のため）。ご検討の際は医療専門職へご相談下さい。" at bounding box center [1040, 327] width 405 height 68
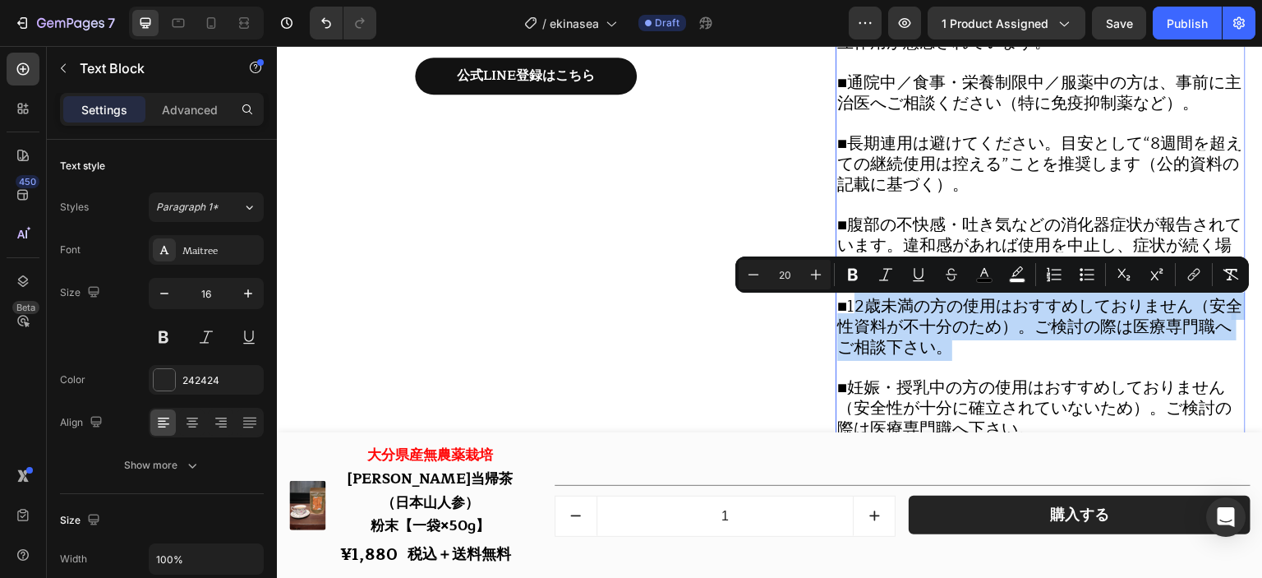
drag, startPoint x: 976, startPoint y: 362, endPoint x: 853, endPoint y: 319, distance: 129.7
click at [853, 319] on p "■12歳未満の方の使用はおすすめしておりません（安全性資料が不十分のため）。ご検討の際は医療専門職へご相談下さい。" at bounding box center [1041, 328] width 407 height 62
click at [852, 315] on span "■12歳未満の方の使用はおすすめしておりません（安全性資料が不十分のため）。ご検討の際は医療専門職へご相談下さい。" at bounding box center [1040, 327] width 405 height 68
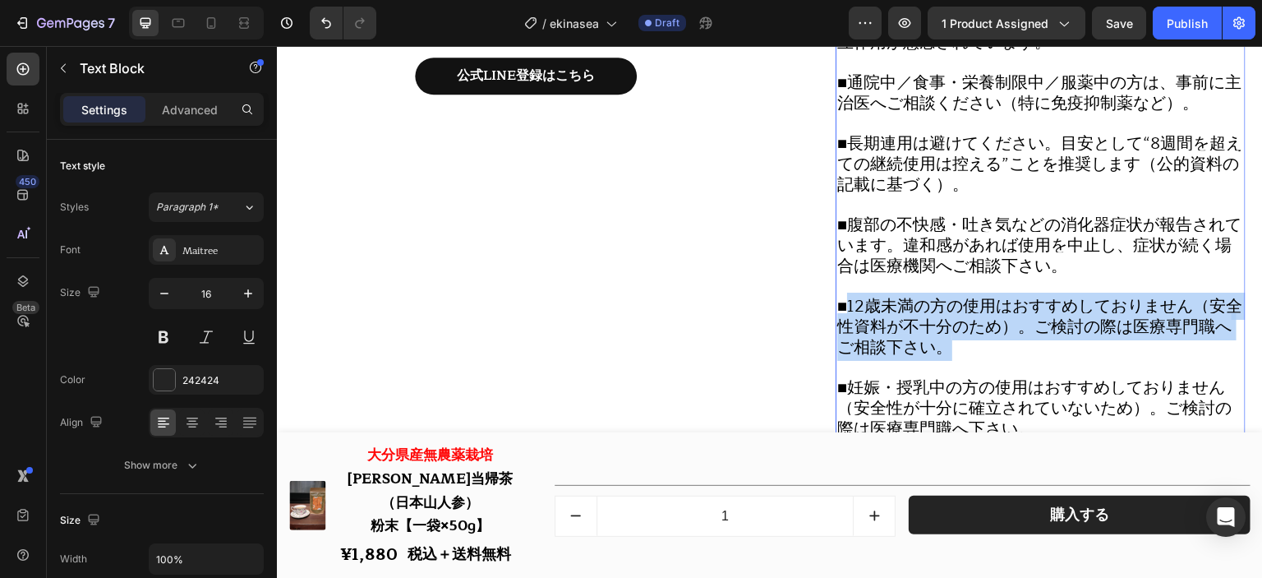
drag, startPoint x: 850, startPoint y: 315, endPoint x: 980, endPoint y: 358, distance: 137.0
click at [980, 358] on p "■12歳未満の方の使用はおすすめしておりません（安全性資料が不十分のため）。ご検討の際は医療専門職へご相談下さい。" at bounding box center [1041, 328] width 407 height 62
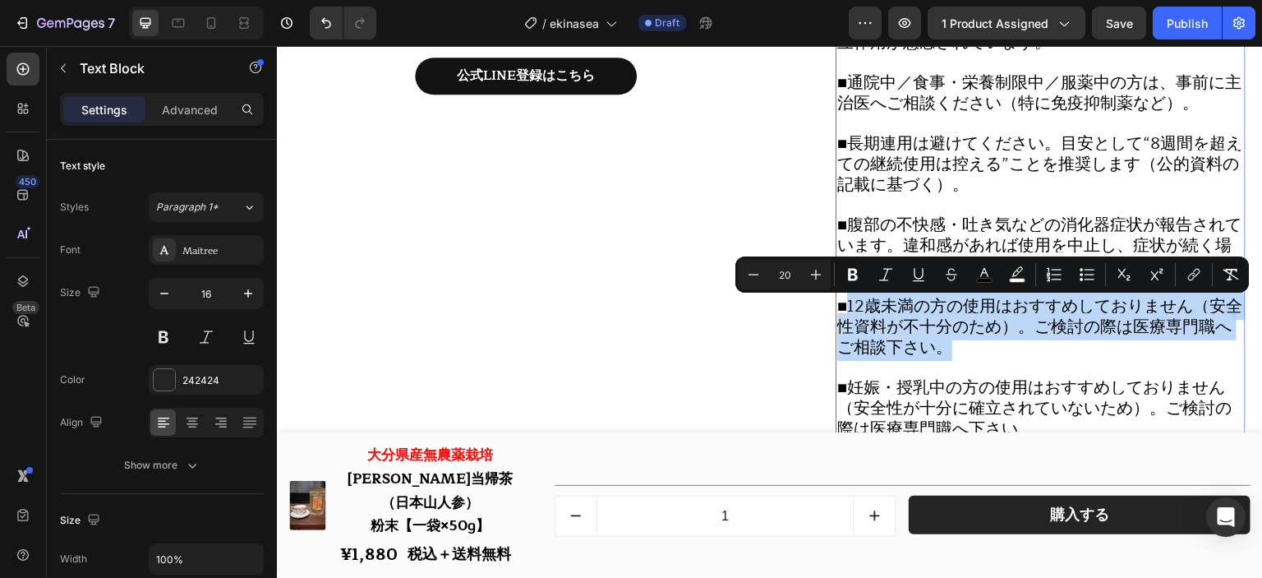
copy span "12歳未満の方の使用はおすすめしておりません（安全性資料が不十分のため）。ご検討の際は医療専門職へご相談下さい。"
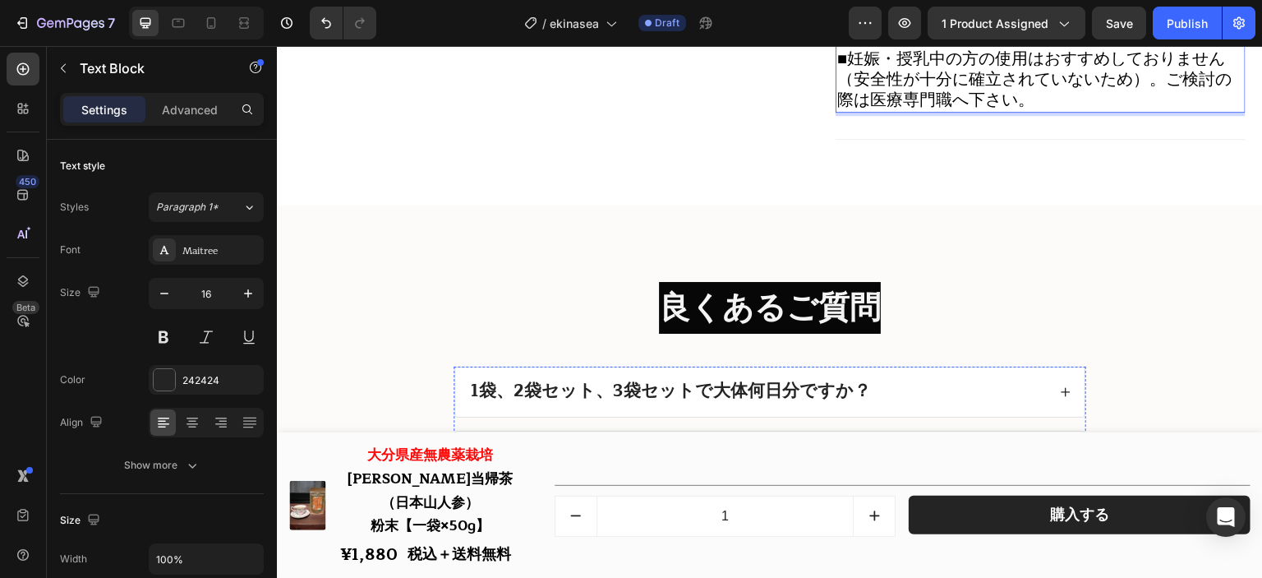
scroll to position [19597, 0]
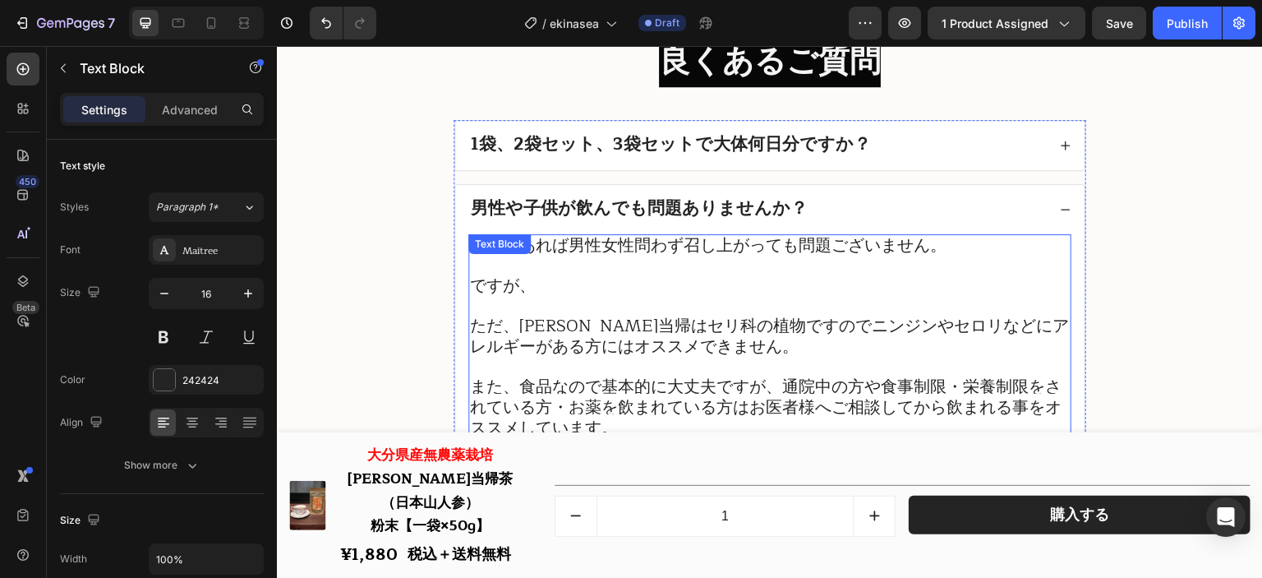
click at [798, 356] on p "ただ、[PERSON_NAME]当帰はセリ科の植物ですのでニンジンやセロリなどにアレルギーがある方にはオススメできません。" at bounding box center [770, 336] width 600 height 41
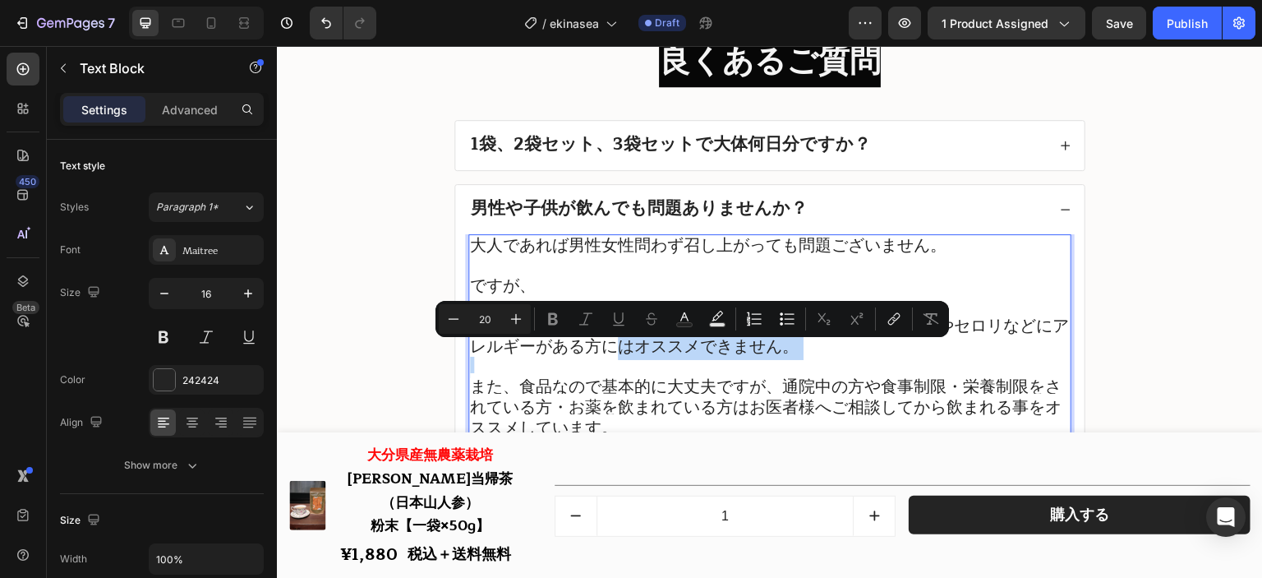
click at [778, 358] on p "ただ、[PERSON_NAME]当帰はセリ科の植物ですのでニンジンやセロリなどにアレルギーがある方にはオススメできません。" at bounding box center [770, 336] width 600 height 41
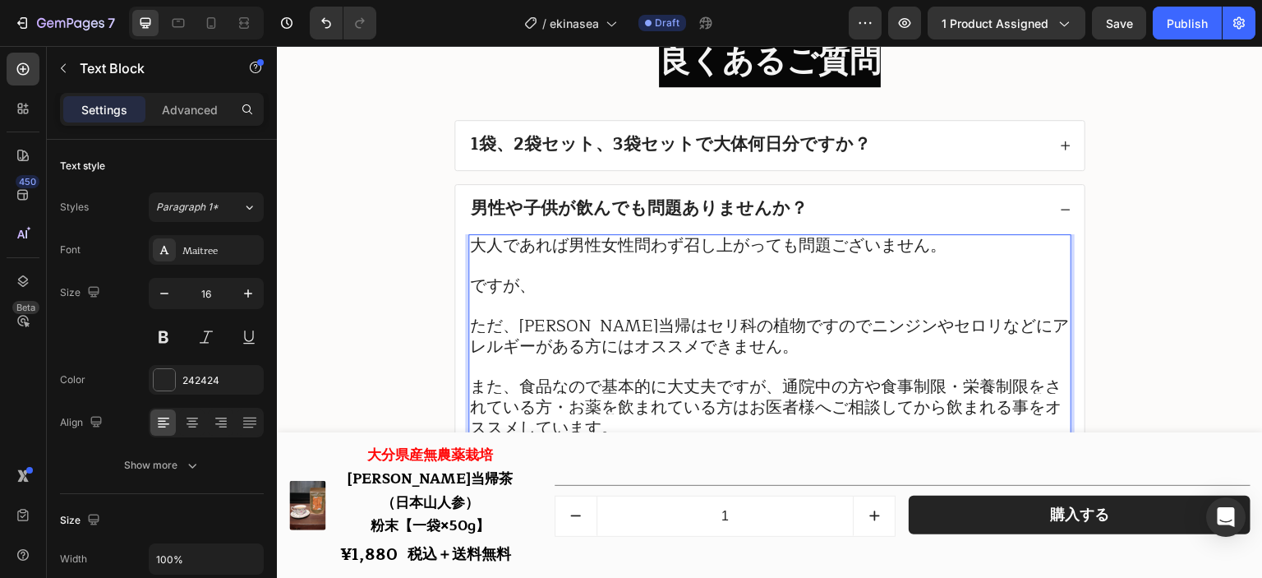
click at [543, 292] on p "ですが、" at bounding box center [770, 286] width 600 height 21
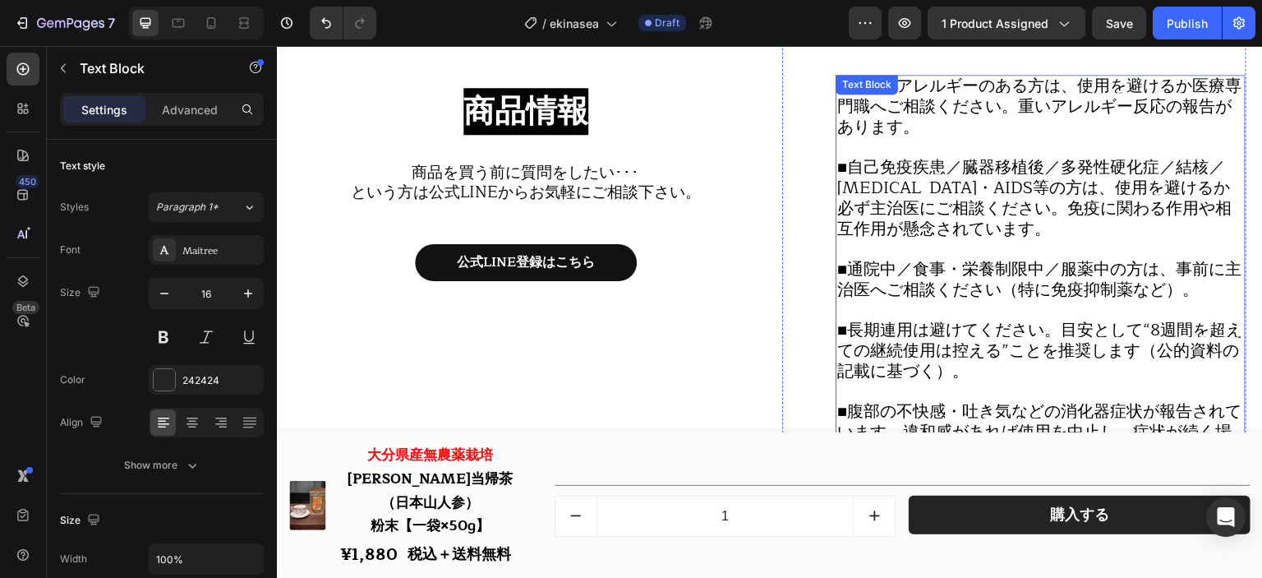
scroll to position [18775, 0]
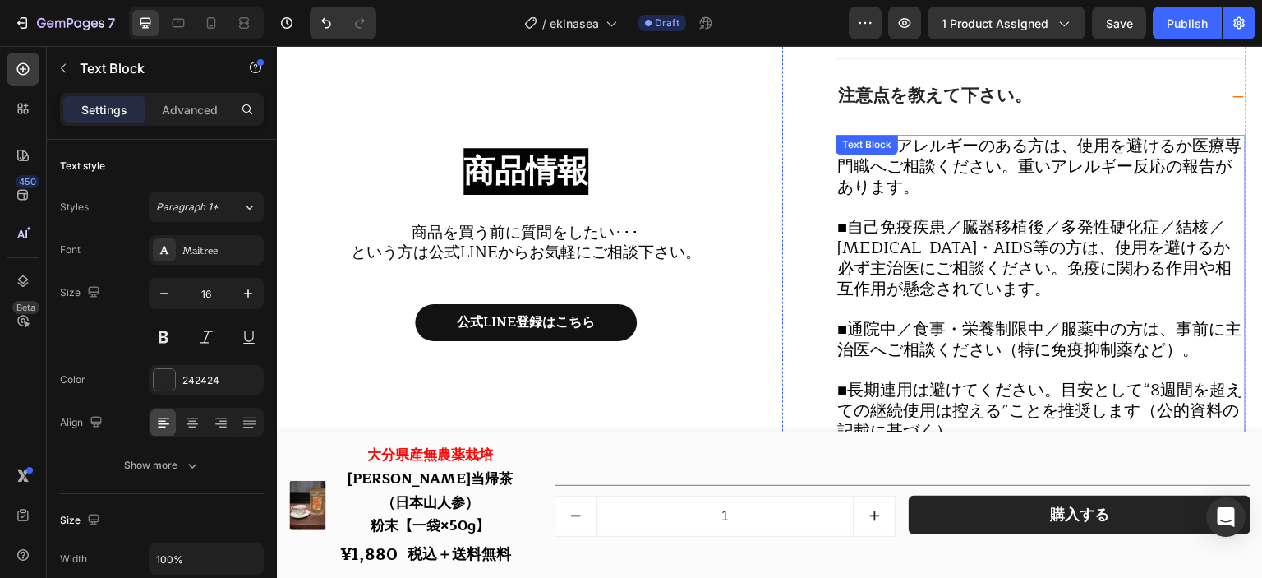
click at [985, 186] on p "■キク科アレルギーのある方は、使用を避けるか医療専門職へご相談ください。重いアレルギー反応の報告があります。" at bounding box center [1041, 167] width 407 height 62
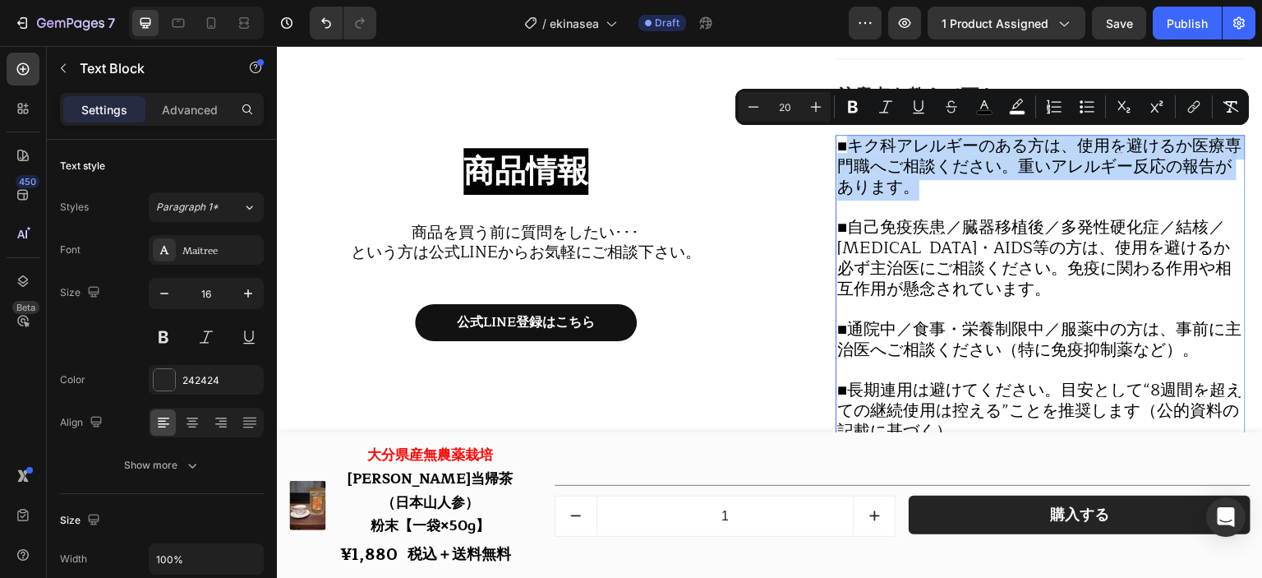
drag, startPoint x: 982, startPoint y: 187, endPoint x: 850, endPoint y: 149, distance: 137.6
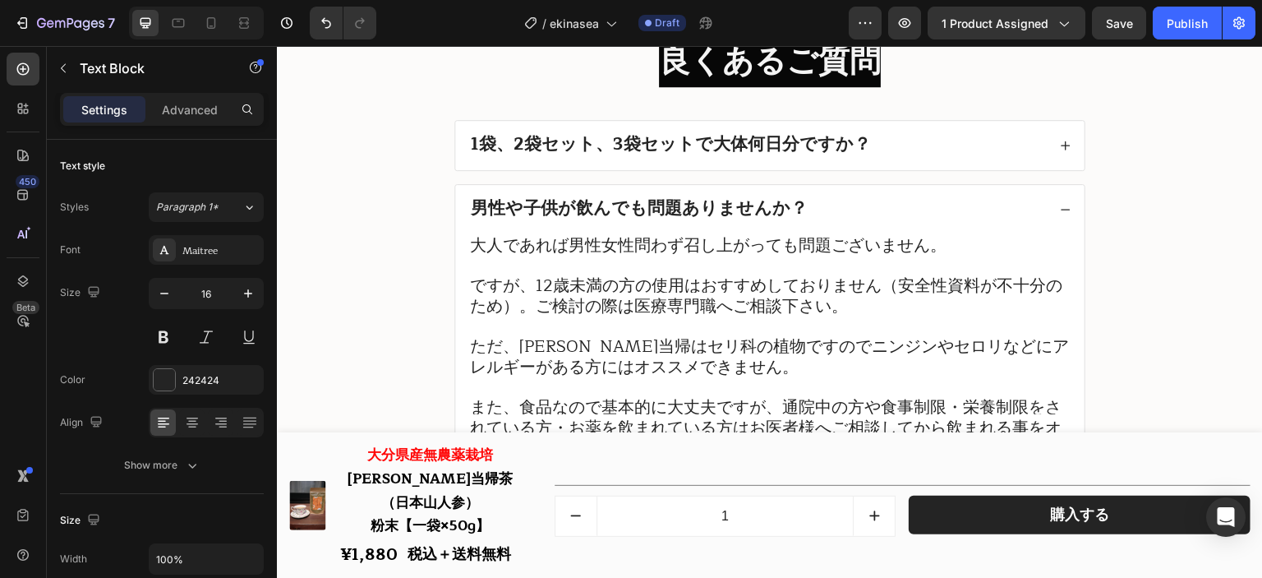
scroll to position [19679, 0]
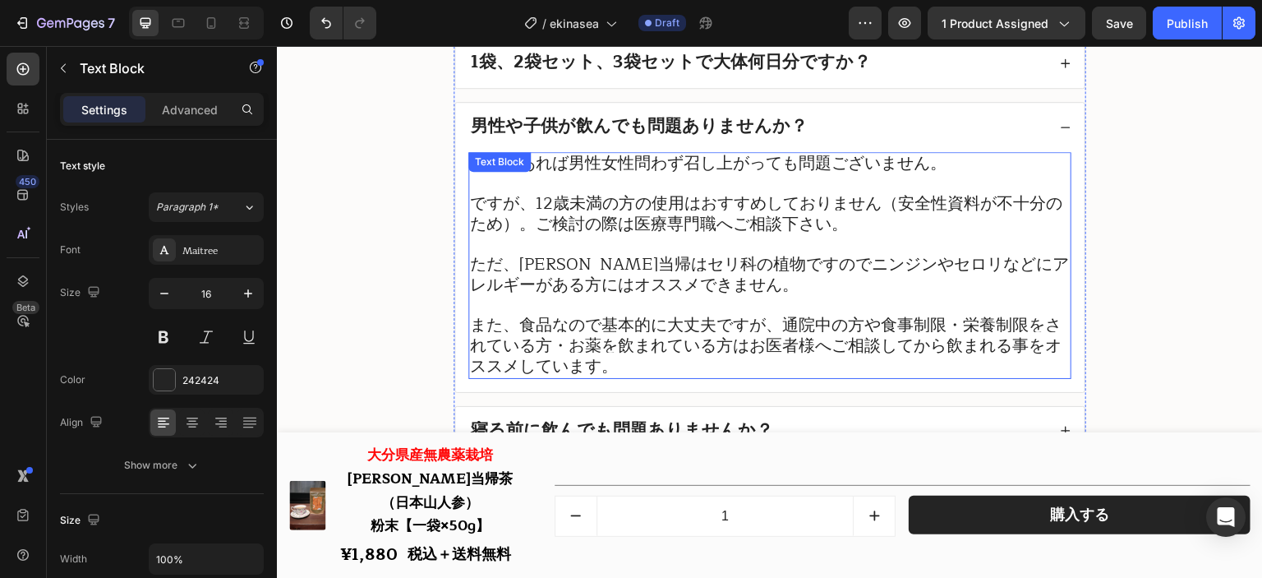
click at [770, 359] on span "また、食品なので基本的に大丈夫ですが、通院中の方や食事制限・栄養制限をされている方・お薬を飲まれている方はお医者様へご相談してから飲まれる事をオススメしていま…" at bounding box center [766, 346] width 592 height 68
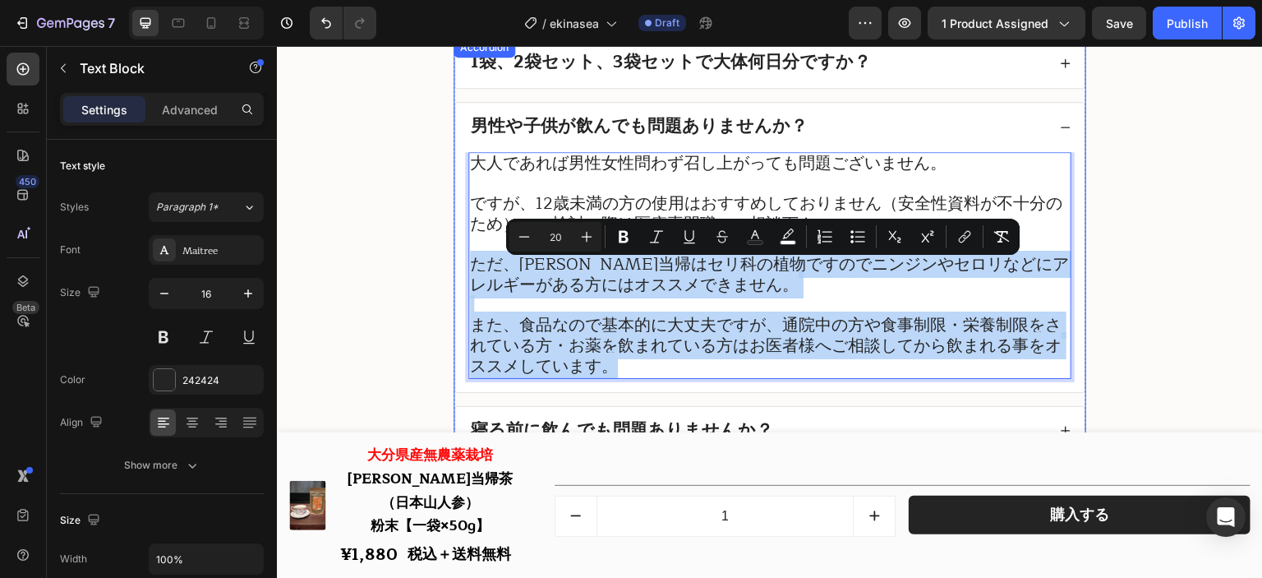
drag, startPoint x: 672, startPoint y: 376, endPoint x: 458, endPoint y: 275, distance: 236.8
click at [458, 275] on div "大人であれば男性女性問わず召し上がっても問題ございません。 ですが、12歳未満の方の使用はおすすめしておりません（安全性資料が不十分のため）。ご検討の際は医療…" at bounding box center [770, 272] width 630 height 240
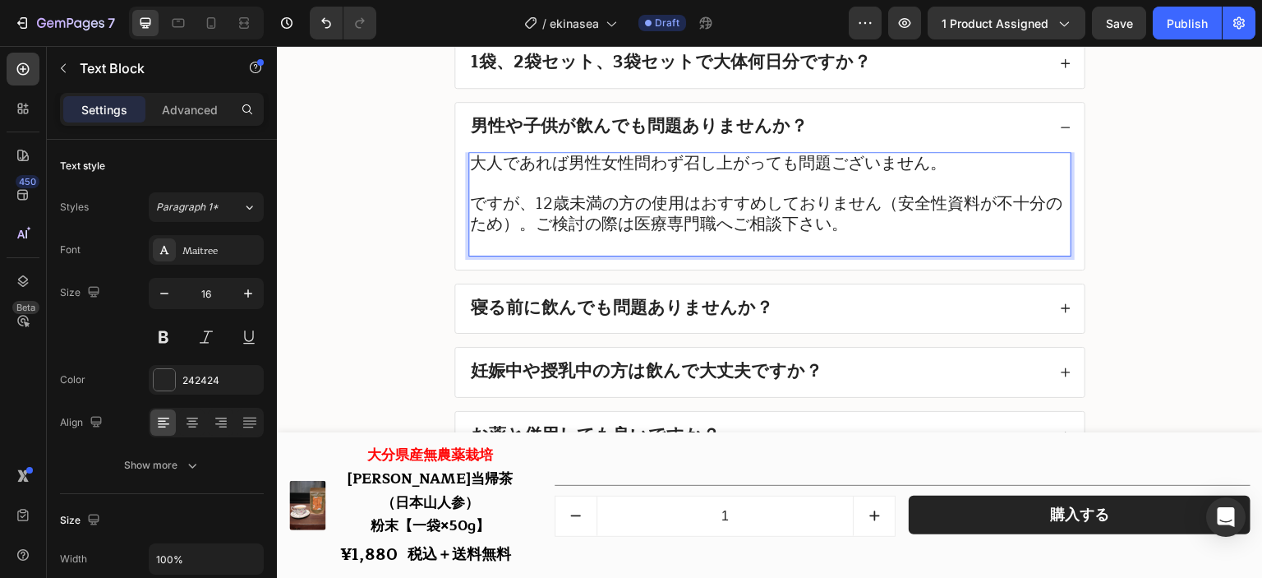
scroll to position [1, 0]
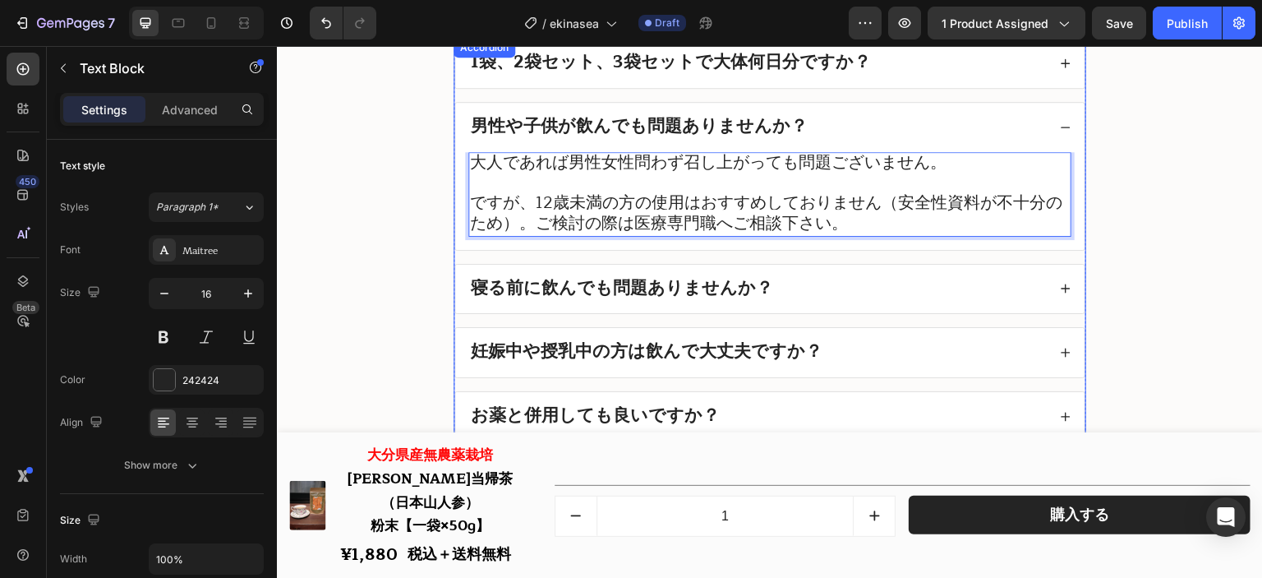
click at [874, 126] on div "男性や子供が飲んでも問題ありませんか？" at bounding box center [757, 127] width 579 height 23
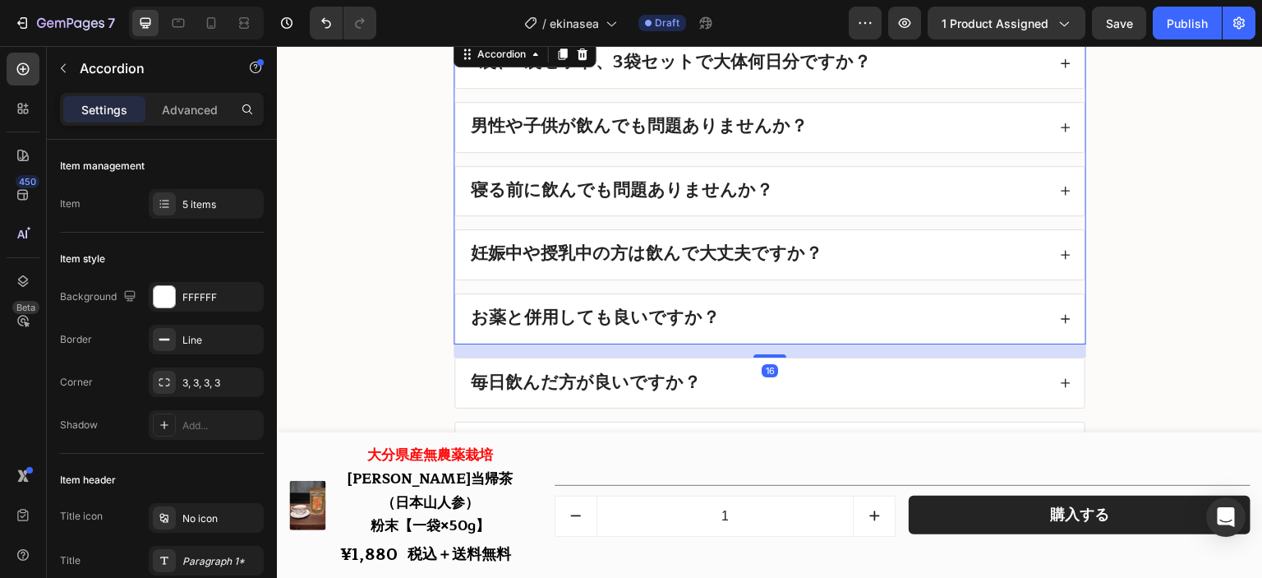
click at [827, 203] on div "寝る前に飲んでも問題ありませんか？" at bounding box center [757, 191] width 579 height 23
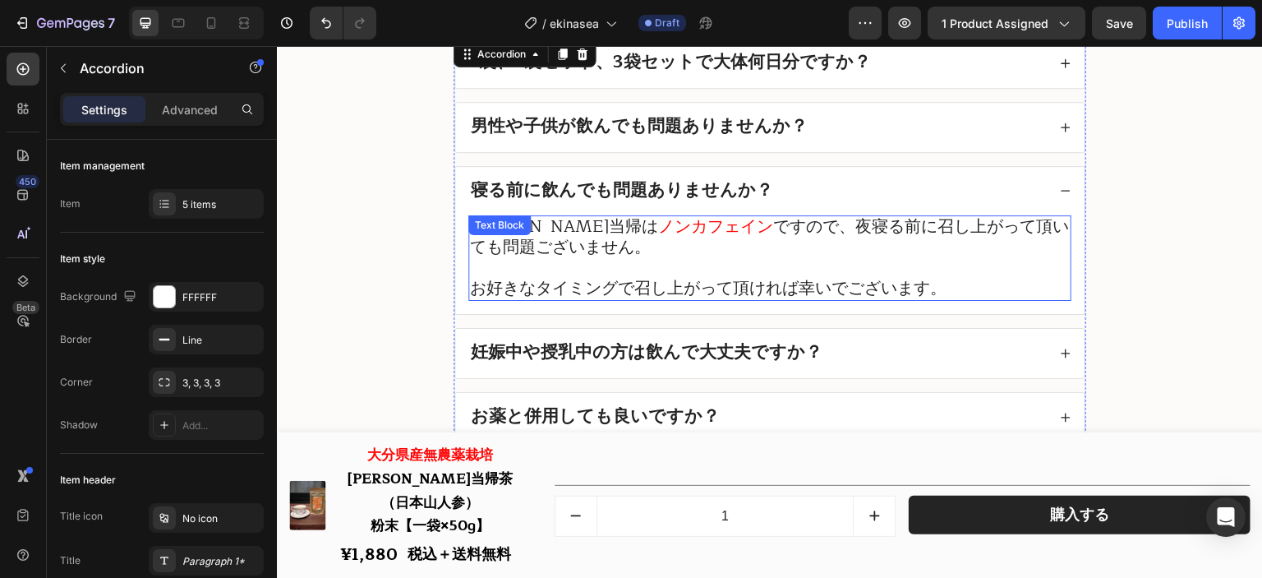
click at [526, 237] on div "[PERSON_NAME]当帰は ノンカフェイン ですので、夜寝る前に召し上がって頂いても問題ございません。　 　 お好きなタイミングで召し上がって頂ければ幸…" at bounding box center [769, 257] width 603 height 85
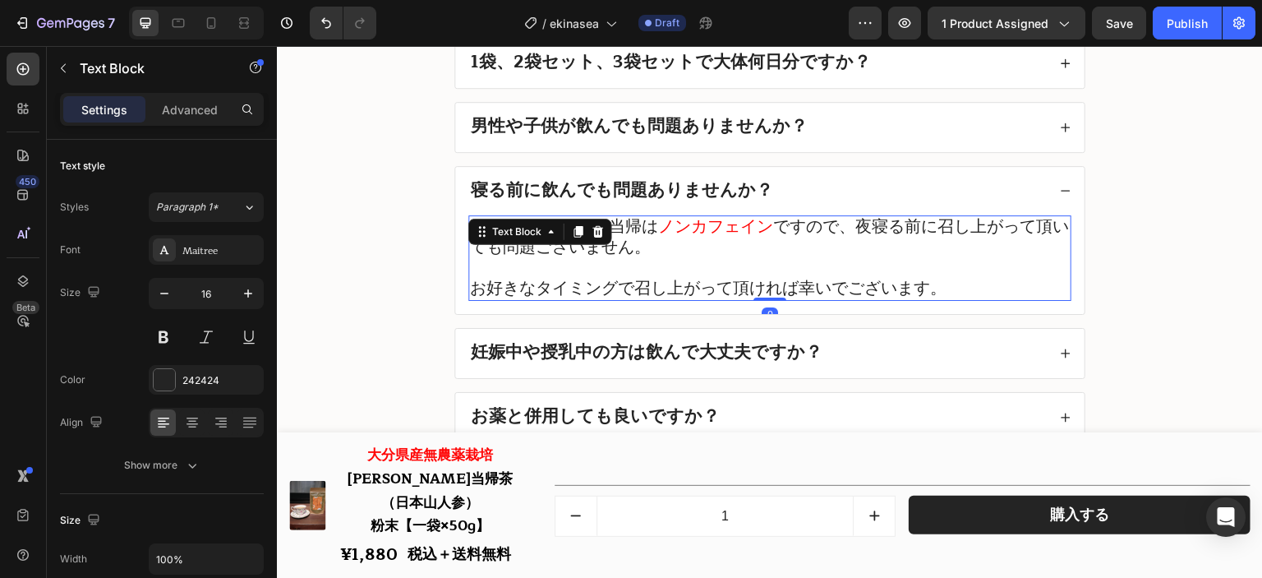
click at [596, 293] on span "お好きなタイミングで召し上がって頂ければ幸いでございます。" at bounding box center [708, 288] width 477 height 27
drag, startPoint x: 527, startPoint y: 236, endPoint x: 435, endPoint y: 228, distance: 92.3
click at [435, 228] on div "良くあるご質問 Heading 1袋、2袋セット、3袋セットで大体何日分ですか？ 男性や子供が飲んでも問題ありませんか？ 寝る前に飲んでも問題ありませんか？ …" at bounding box center [769, 520] width 953 height 1156
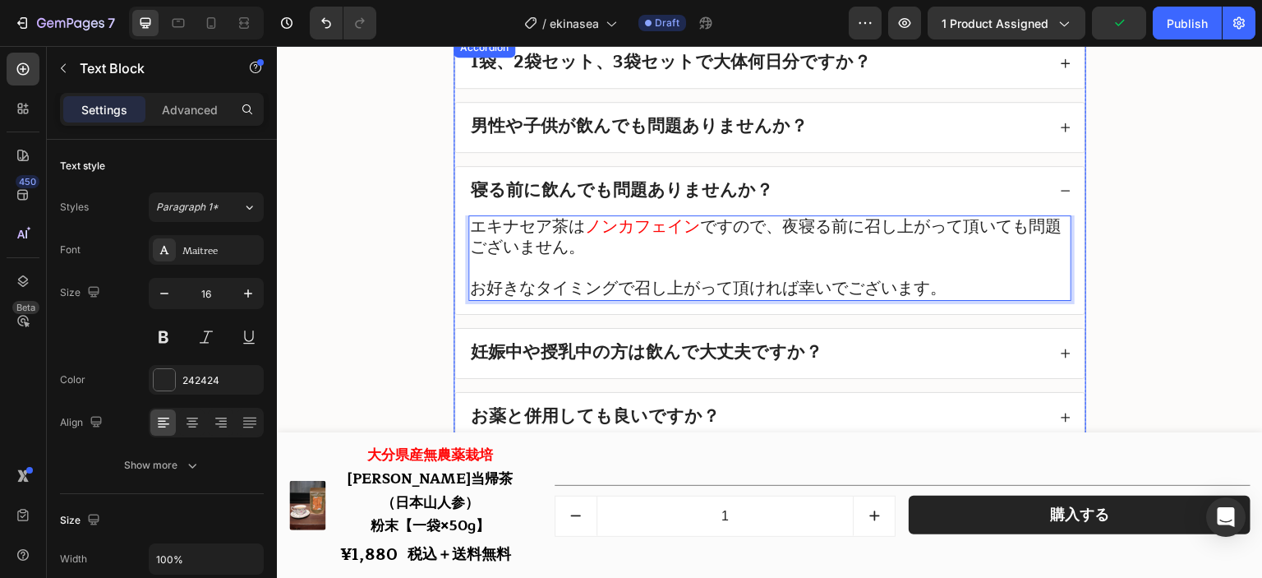
click at [812, 198] on div "寝る前に飲んでも問題ありませんか？" at bounding box center [757, 191] width 579 height 23
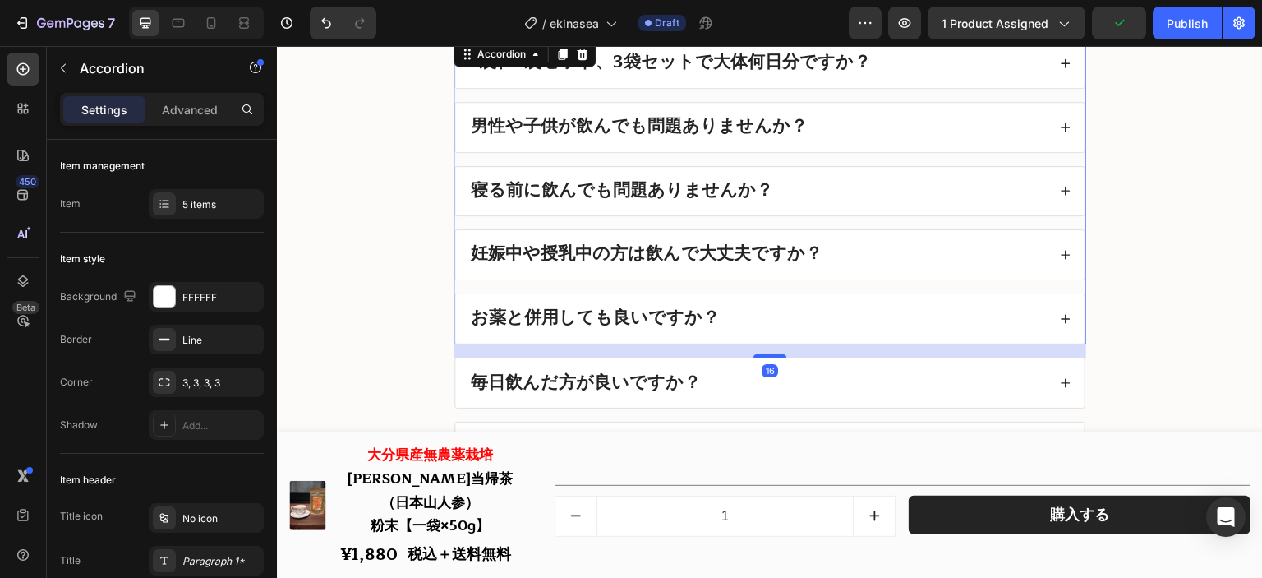
click at [849, 256] on div "妊娠中や授乳中の方は飲んで大丈夫ですか？" at bounding box center [757, 254] width 579 height 23
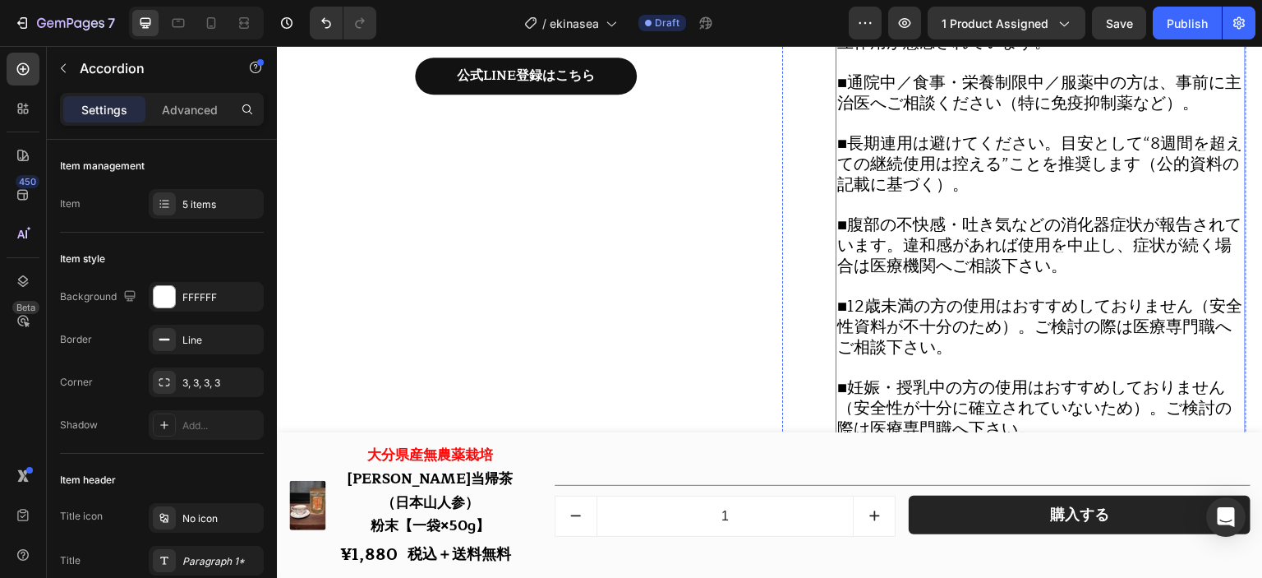
scroll to position [19103, 0]
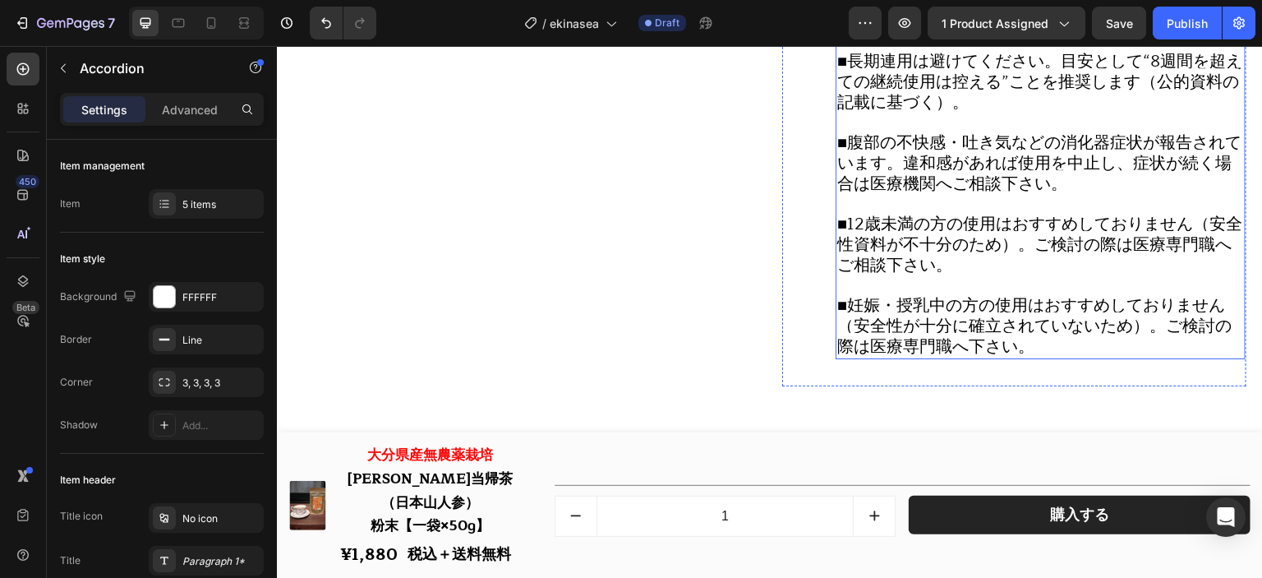
click at [952, 232] on span "■12歳未満の方の使用はおすすめしておりません（安全性資料が不十分のため）。ご検討の際は医療専門職へご相談下さい。" at bounding box center [1040, 244] width 405 height 68
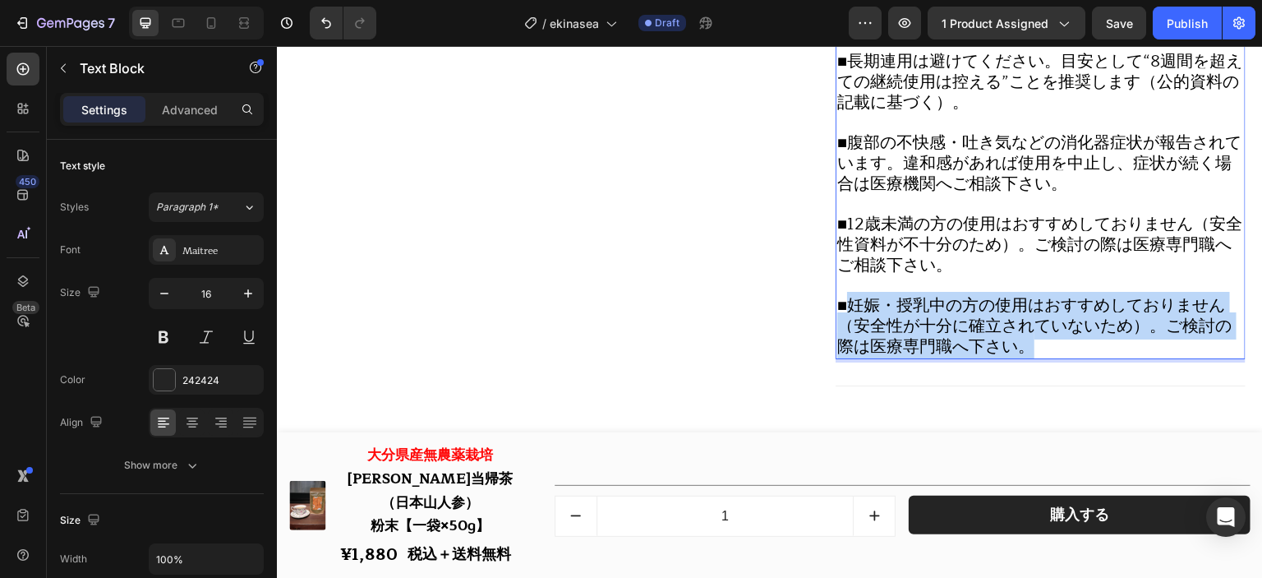
drag, startPoint x: 1031, startPoint y: 354, endPoint x: 854, endPoint y: 312, distance: 181.6
click at [854, 312] on p "■妊娠・授乳中の方の使用はおすすめしておりません（安全性が十分に確立されていないため）。ご検討の際は医療専門職へ下さい。" at bounding box center [1041, 327] width 407 height 62
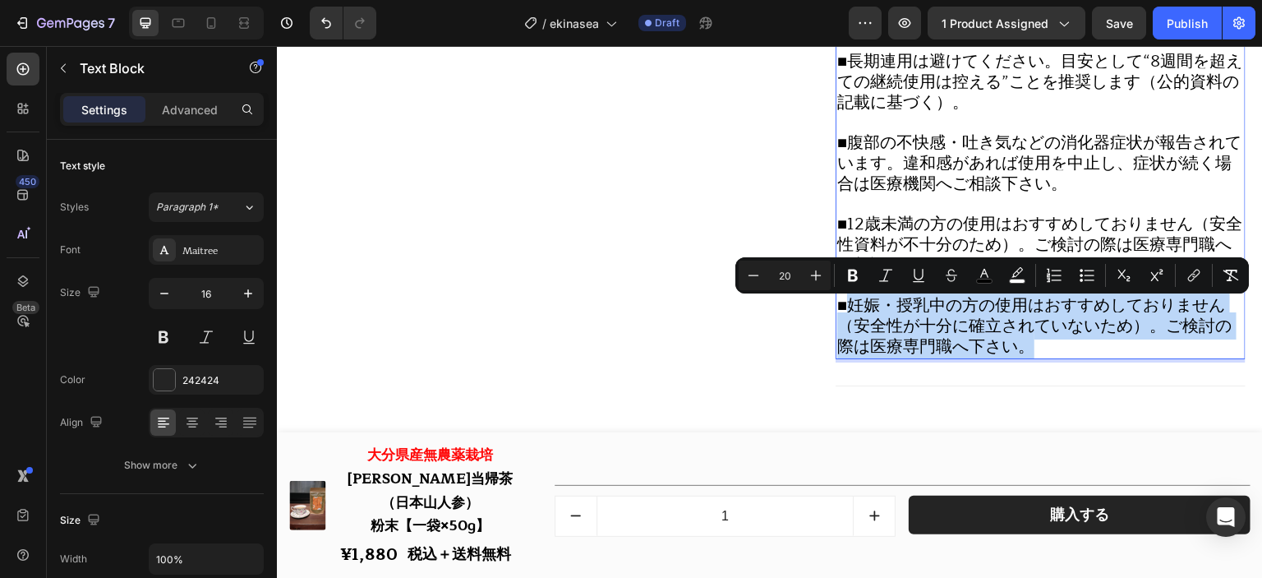
copy span "妊娠・授乳中の方の使用はおすすめしておりません（安全性が十分に確立されていないため）。ご検討の際は医療専門職へ下さい。"
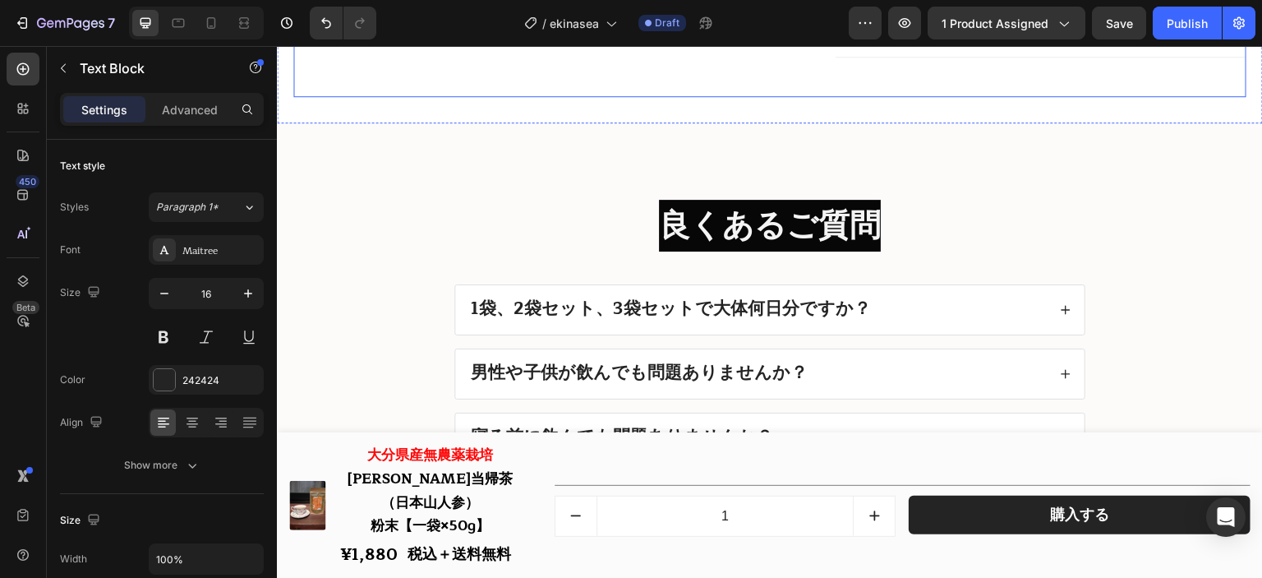
scroll to position [19761, 0]
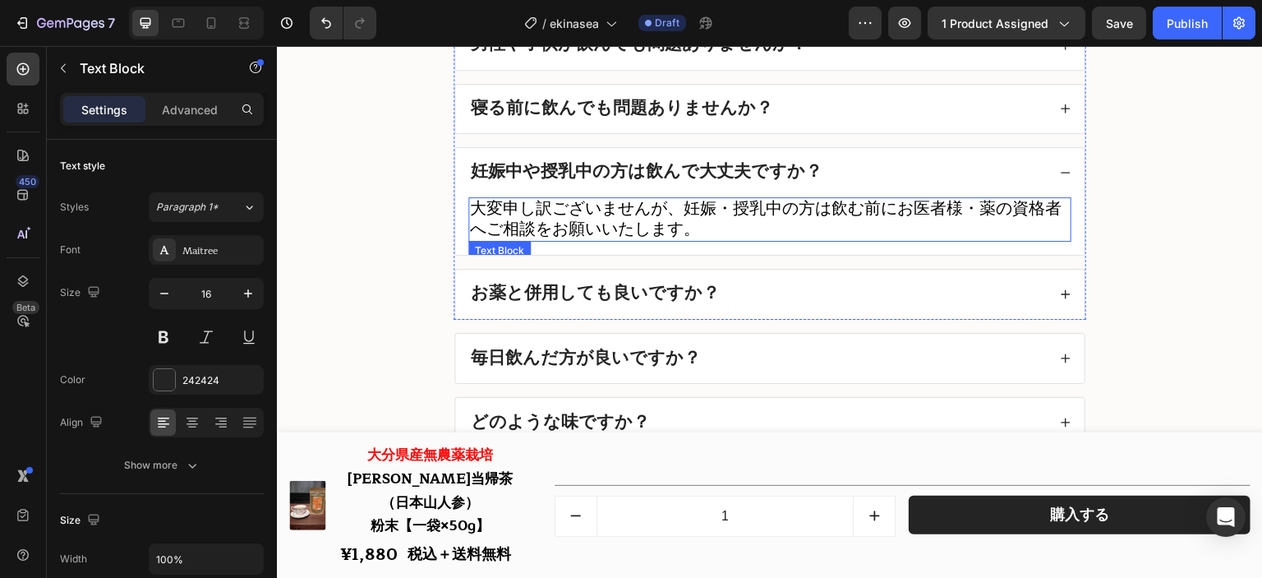
click at [778, 240] on p "大変申し訳ございませんが、妊娠・授乳中の方は飲む前にお医者様・薬の資格者へご相談をお願いいたします。" at bounding box center [770, 219] width 600 height 41
click at [762, 240] on p "大変申し訳ございませんが、妊娠・授乳中の方は飲む前にお医者様・薬の資格者へご相談をお願いいたします。" at bounding box center [770, 219] width 600 height 41
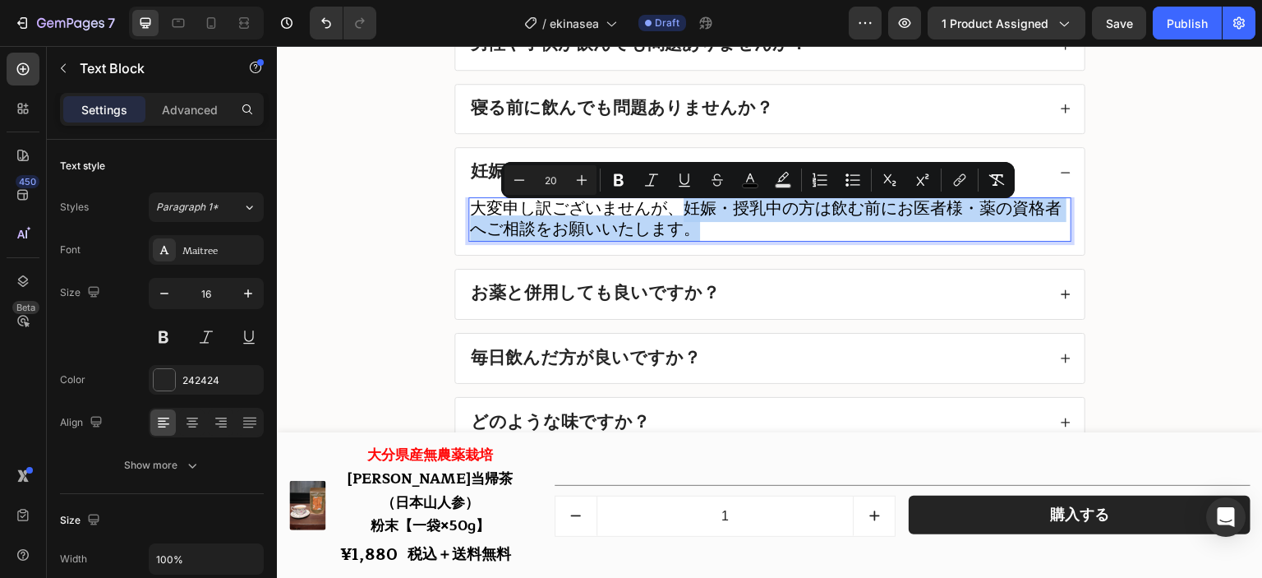
drag, startPoint x: 760, startPoint y: 242, endPoint x: 670, endPoint y: 223, distance: 92.5
click at [670, 223] on p "大変申し訳ございませんが、妊娠・授乳中の方は飲む前にお医者様・薬の資格者へご相談をお願いいたします。" at bounding box center [770, 219] width 600 height 41
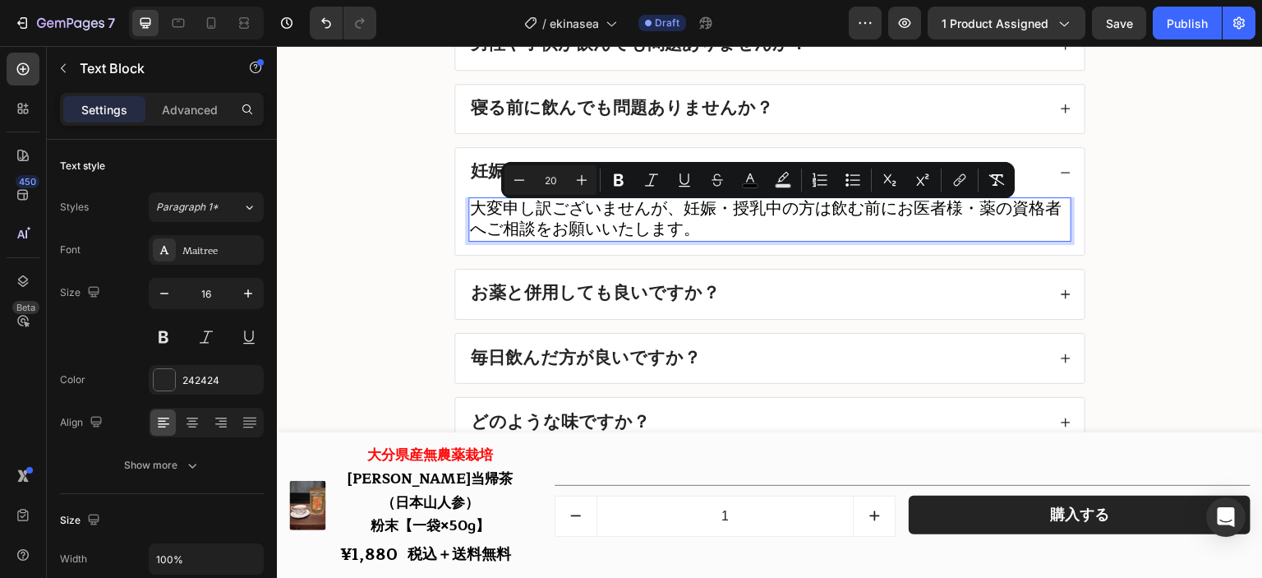
scroll to position [1, 0]
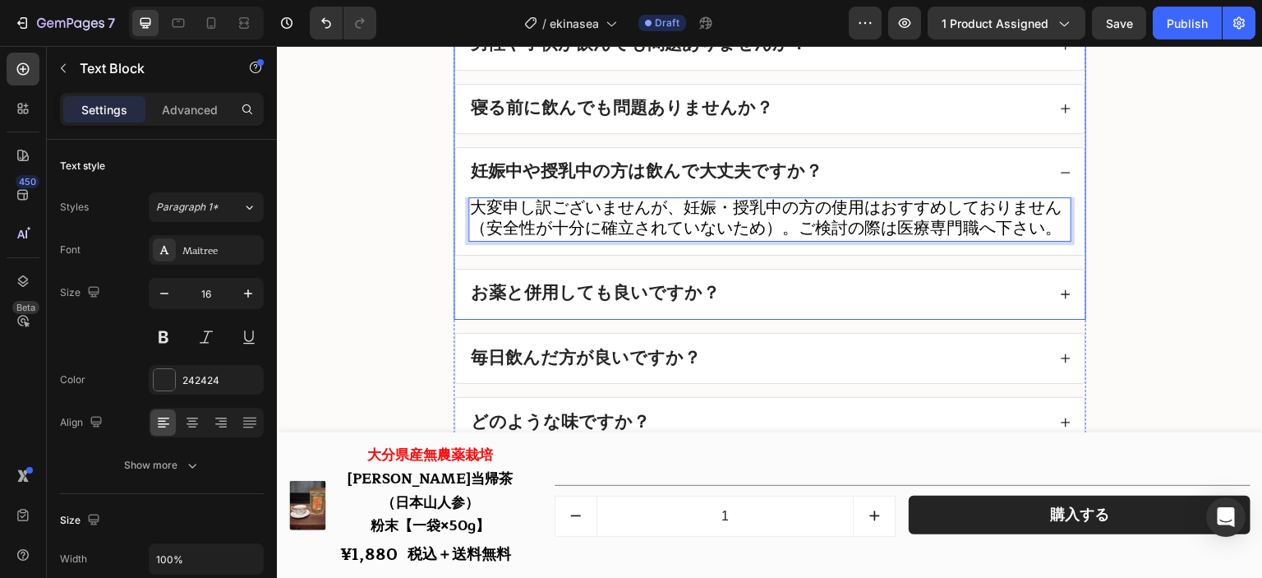
click at [874, 177] on div "妊娠中や授乳中の方は飲んで大丈夫ですか？" at bounding box center [757, 172] width 579 height 23
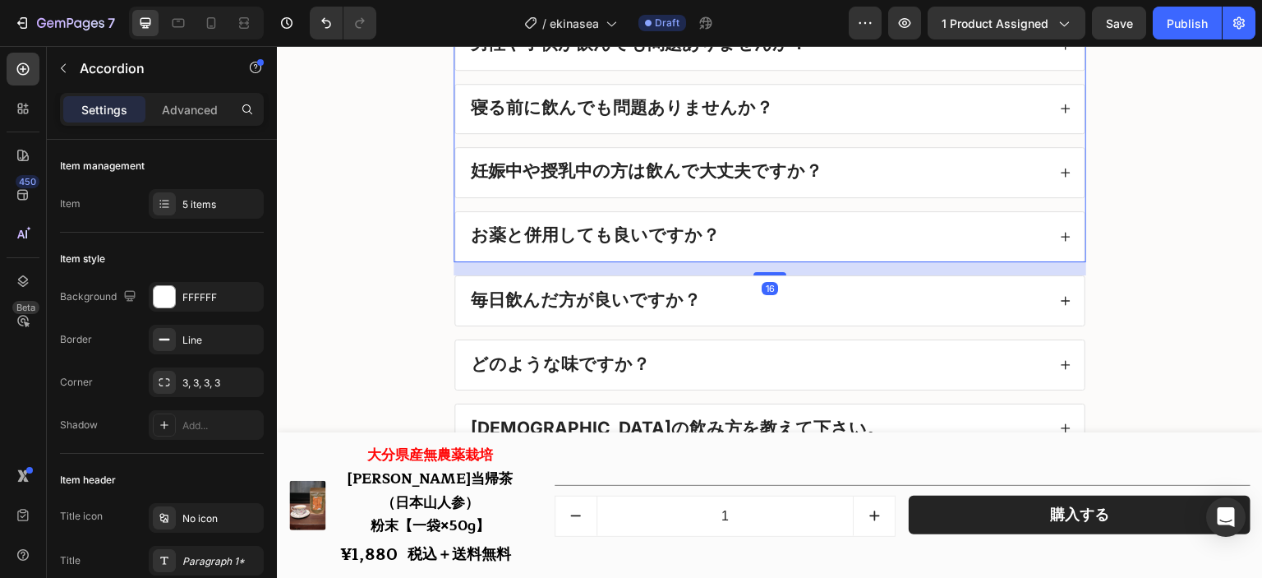
click at [861, 245] on div "お薬と併用しても良いですか？" at bounding box center [757, 236] width 579 height 23
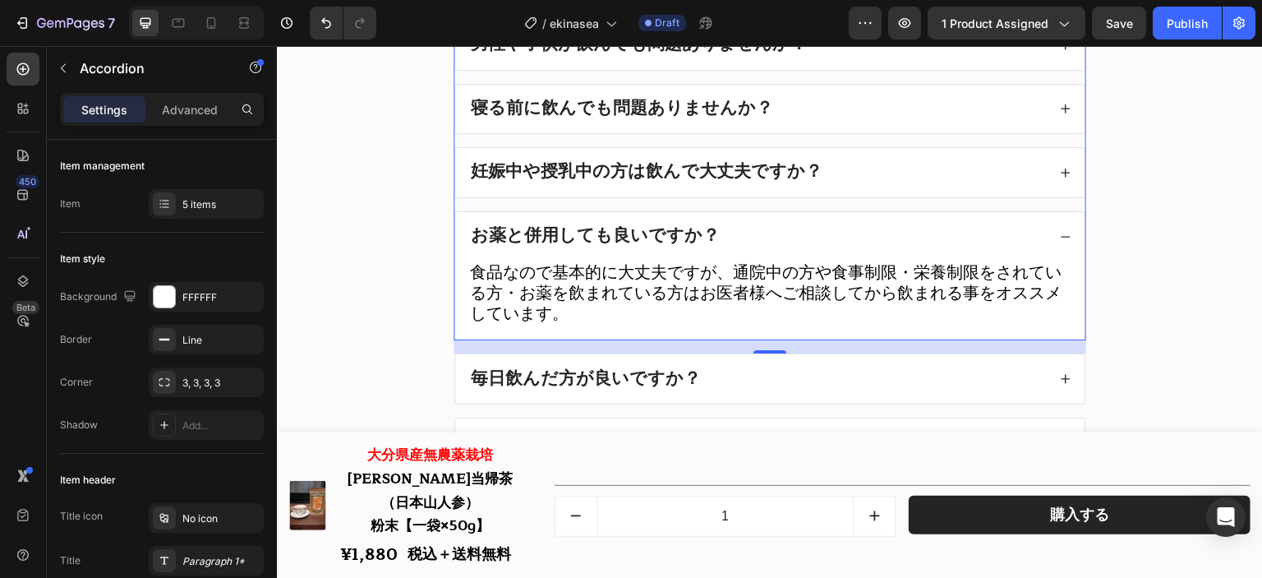
click at [861, 245] on div "お薬と併用しても良いですか？" at bounding box center [757, 236] width 579 height 23
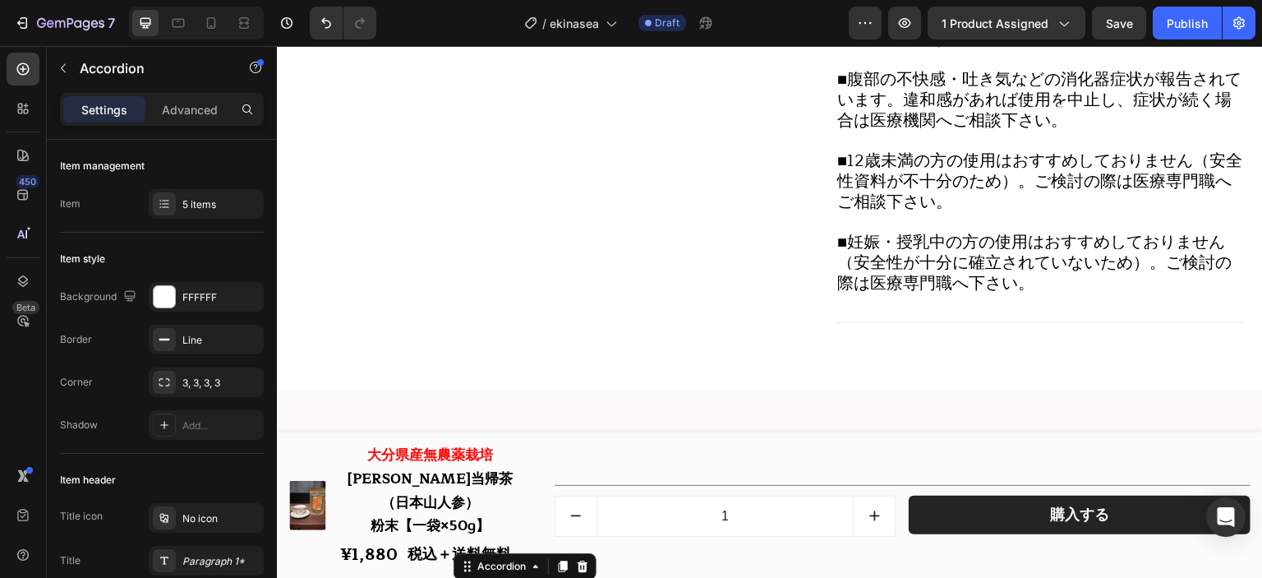
scroll to position [19103, 0]
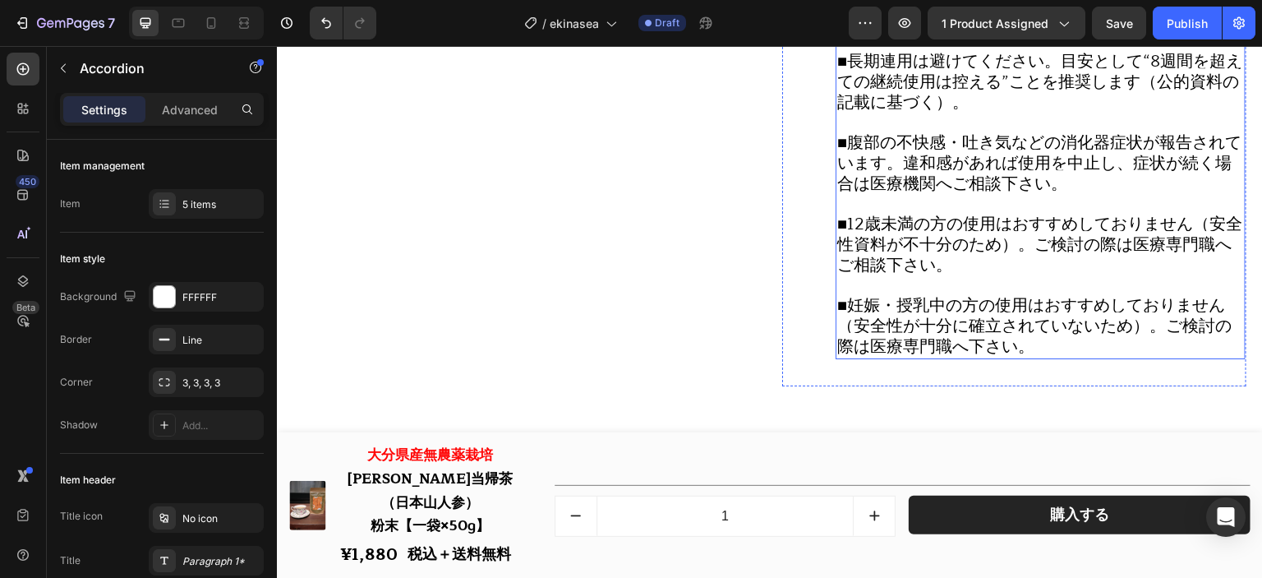
click at [966, 218] on span "■12歳未満の方の使用はおすすめしておりません（安全性資料が不十分のため）。ご検討の際は医療専門職へご相談下さい。" at bounding box center [1040, 244] width 405 height 68
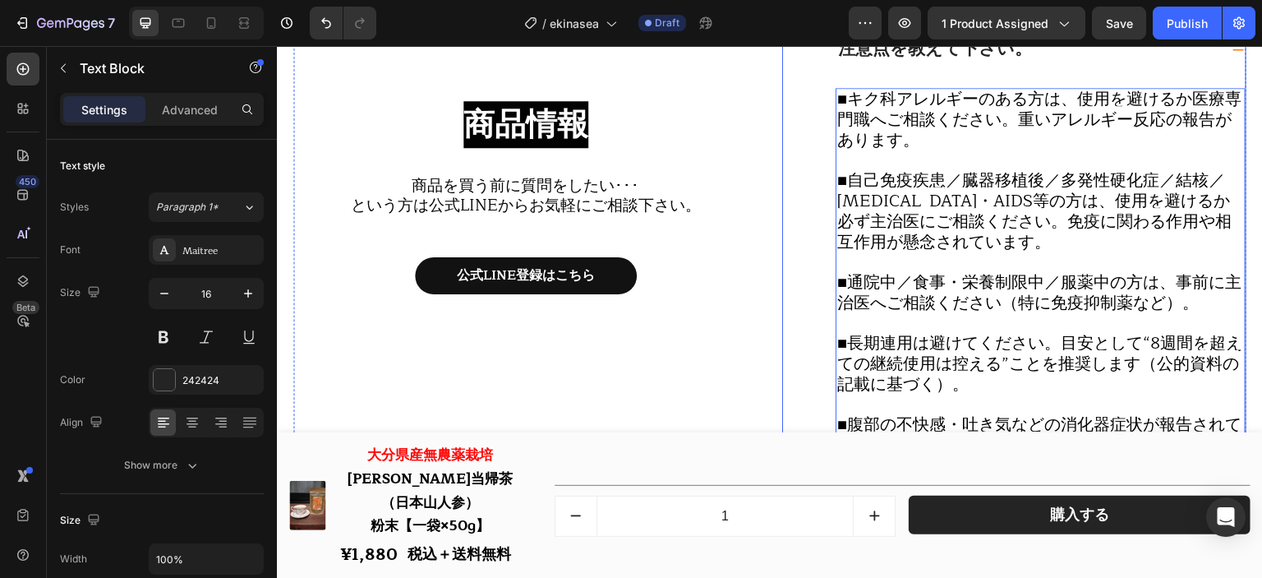
scroll to position [18857, 0]
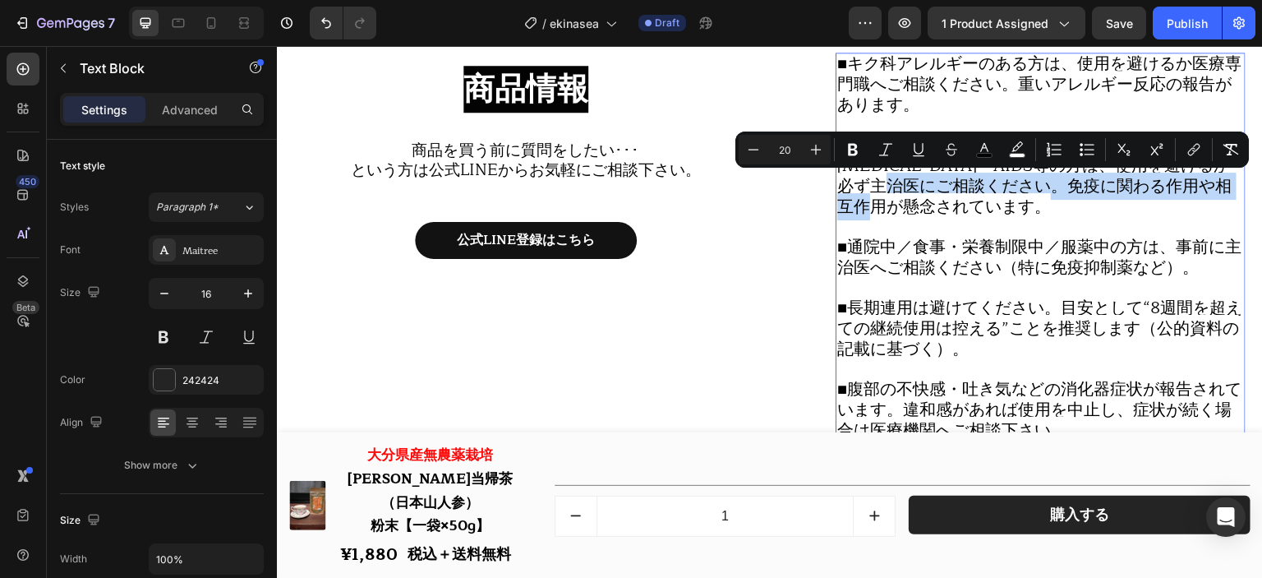
drag, startPoint x: 979, startPoint y: 207, endPoint x: 942, endPoint y: 199, distance: 37.9
click at [942, 199] on p "■自己免疫疾患／臓器移植後／多発性硬化症／結核／[MEDICAL_DATA]・AIDS等の方は、使用を避けるか必ず主治医にご相談ください。免疫に関わる作用や相…" at bounding box center [1041, 177] width 407 height 82
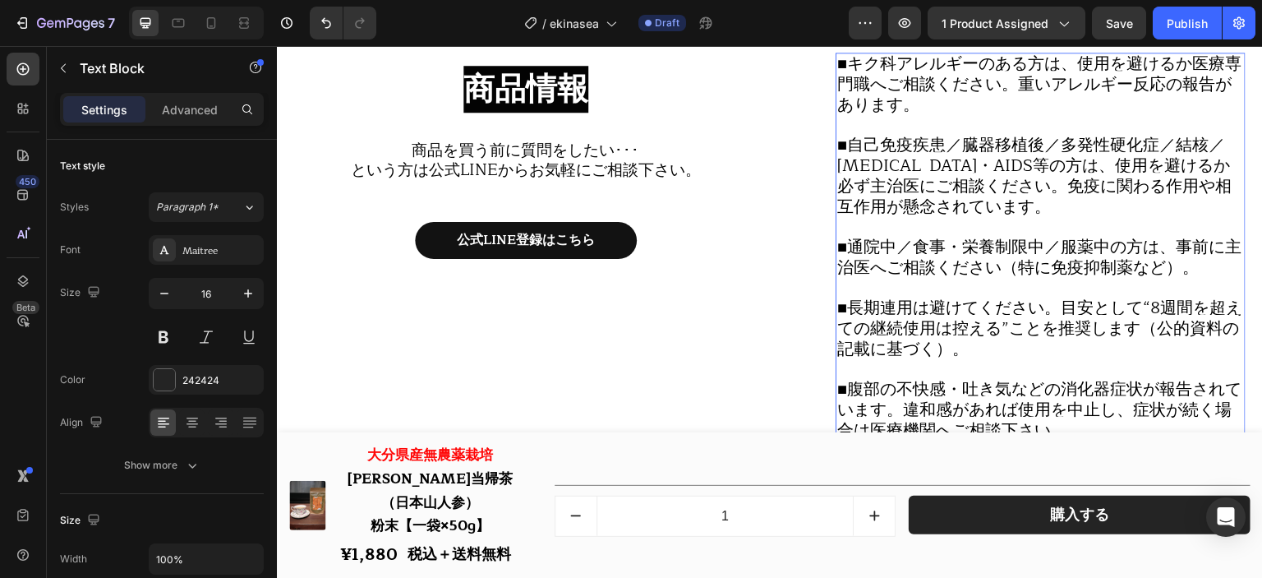
click at [1115, 264] on span "■通院中／食事・栄養制限中／服薬中の方は、事前に主治医へご相談ください（特に免疫抑制薬など）。" at bounding box center [1040, 257] width 404 height 48
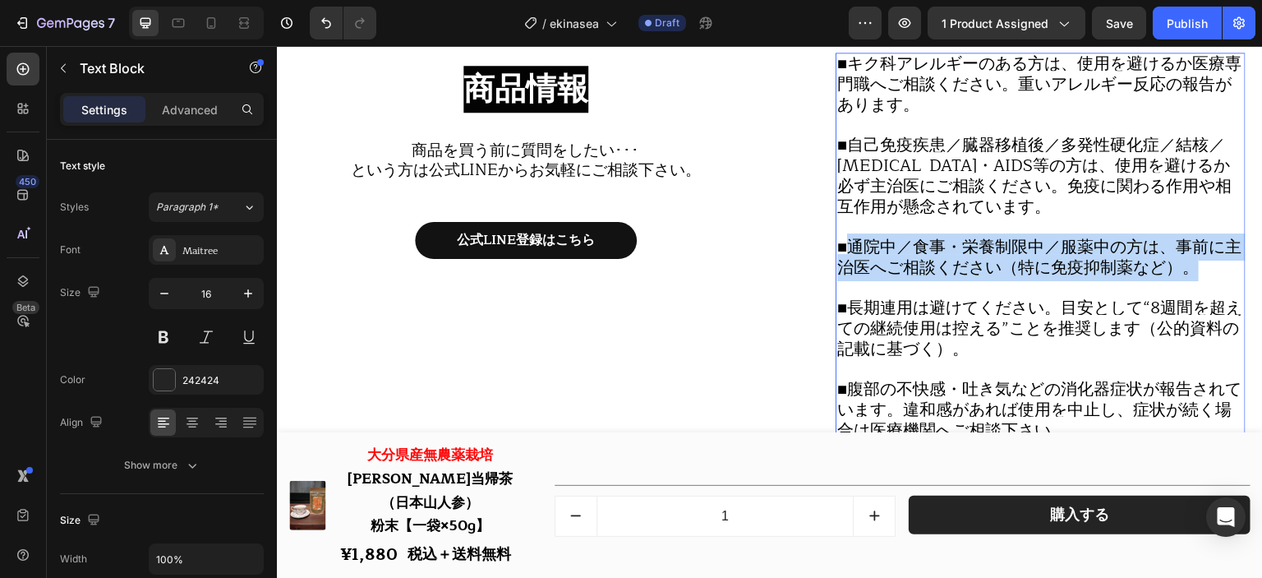
drag, startPoint x: 1208, startPoint y: 275, endPoint x: 855, endPoint y: 260, distance: 353.8
click at [855, 260] on p "■通院中／食事・栄養制限中／服薬中の方は、事前に主治医へご相談ください（特に免疫抑制薬など）。" at bounding box center [1041, 258] width 407 height 41
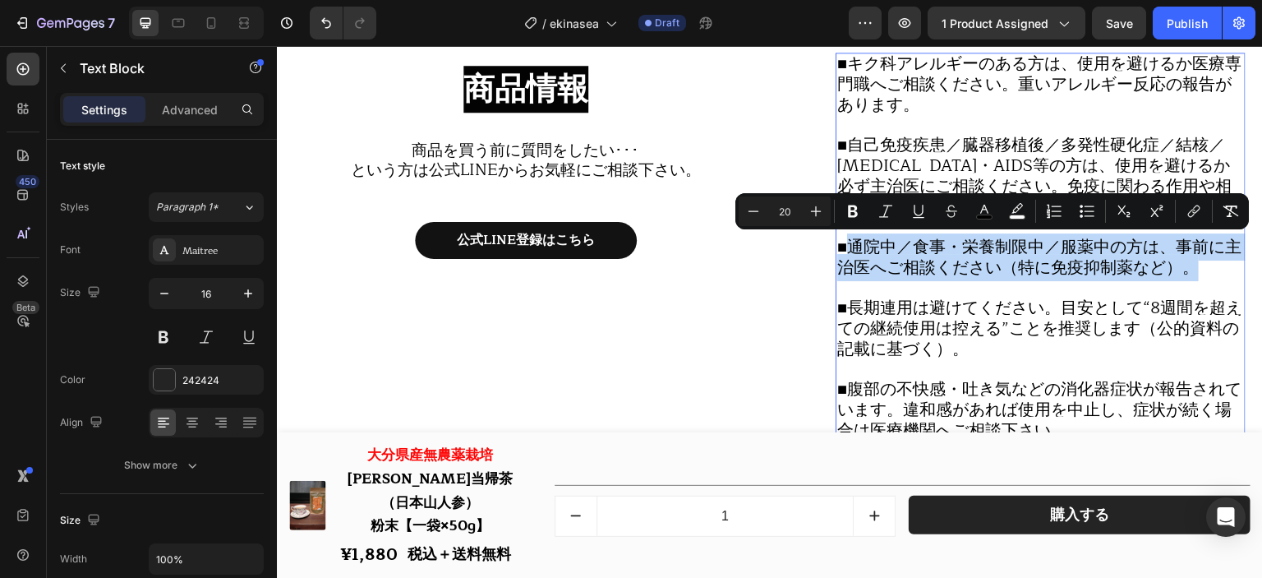
copy span "通院中／食事・栄養制限中／服薬中の方は、事前に主治医へご相談ください（特に免疫抑制薬など）。"
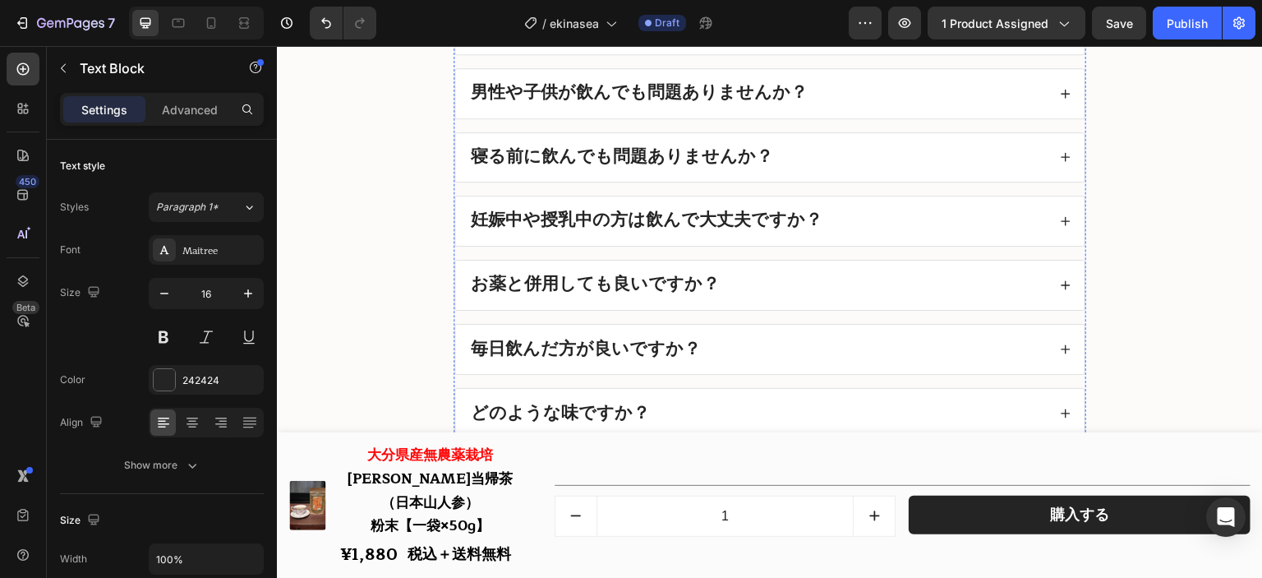
scroll to position [19679, 0]
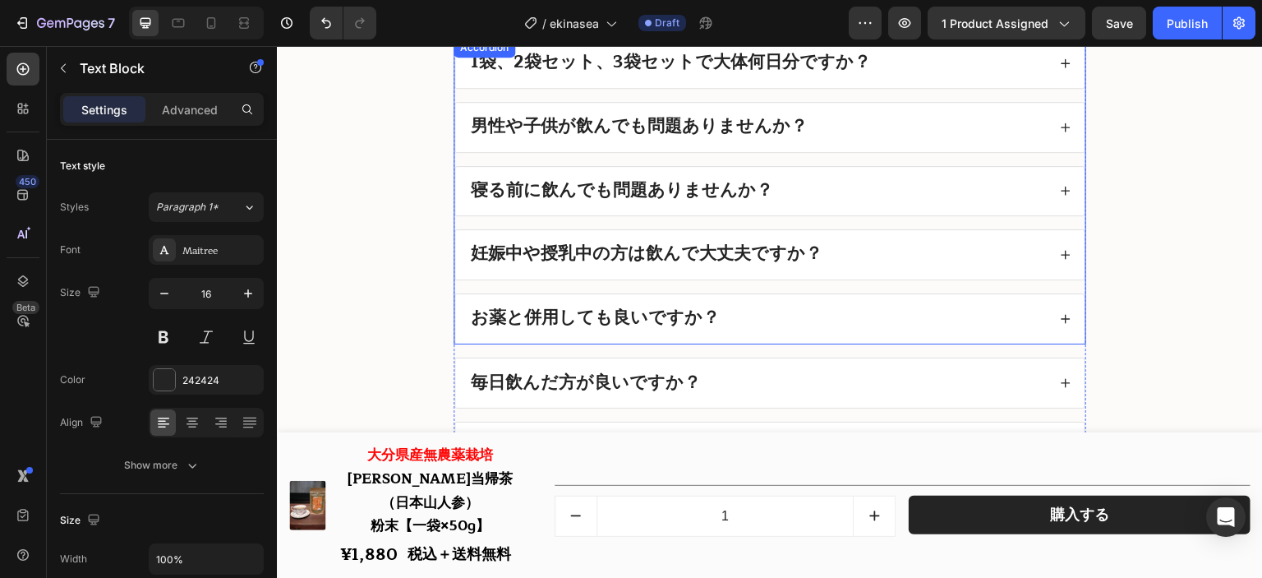
click at [755, 322] on div "お薬と併用しても良いですか？" at bounding box center [757, 318] width 579 height 23
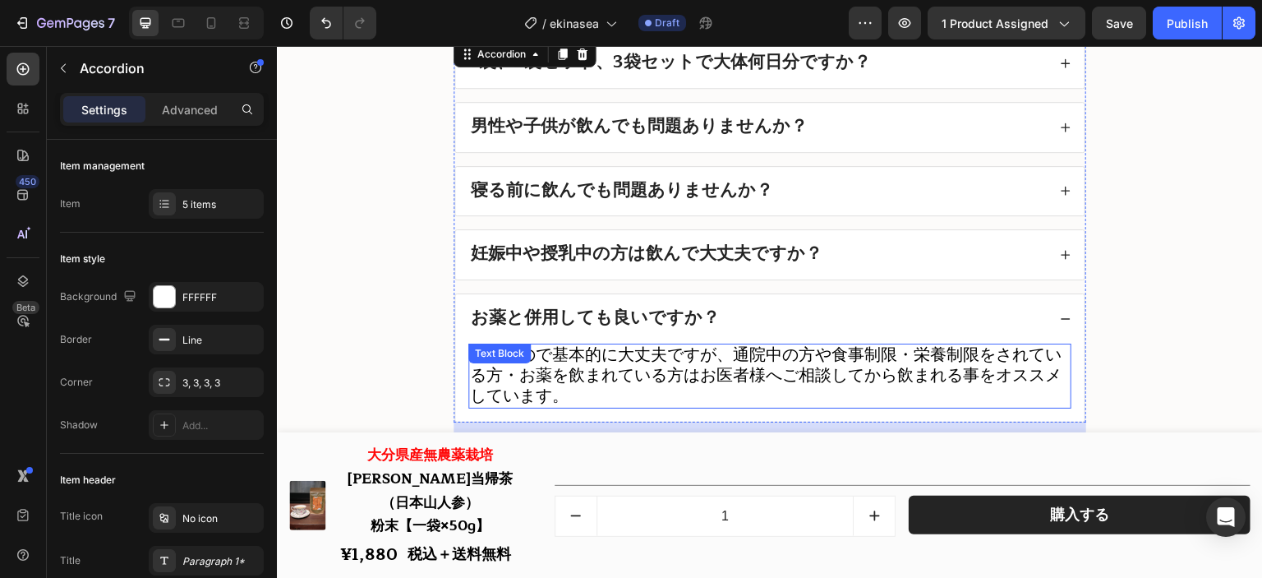
click at [669, 404] on p "食品なので基本的に大丈夫ですが、通院中の方や食事制限・栄養制限をされている方・お薬を飲まれている方はお医者様へご相談してから飲まれる事をオススメしています。" at bounding box center [770, 376] width 600 height 62
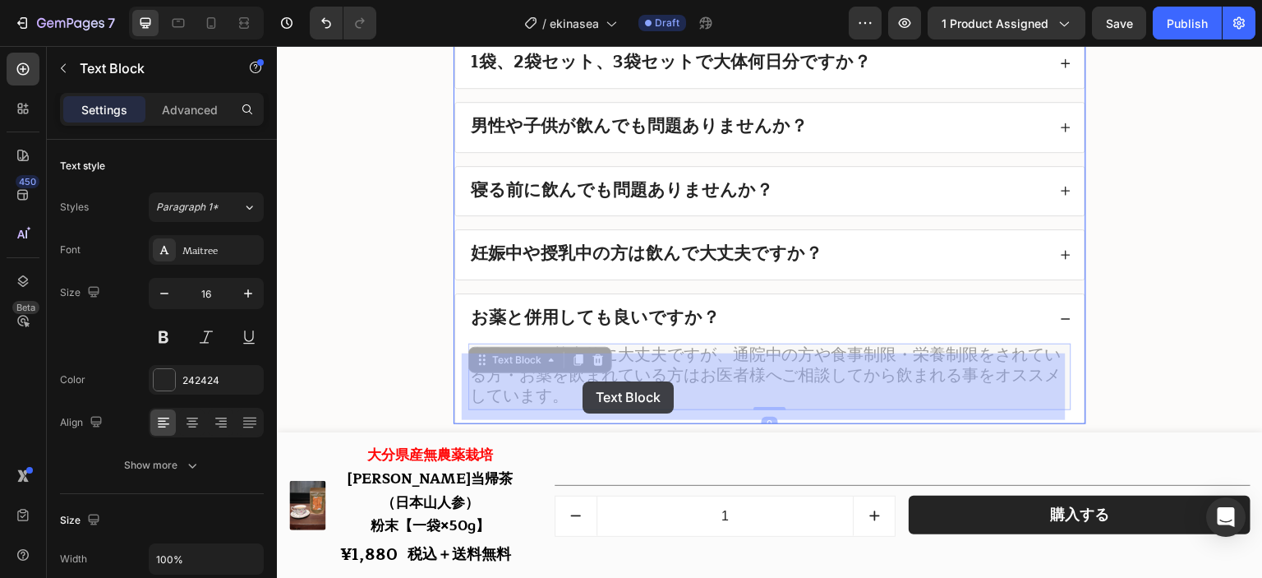
drag, startPoint x: 665, startPoint y: 404, endPoint x: 583, endPoint y: 382, distance: 84.9
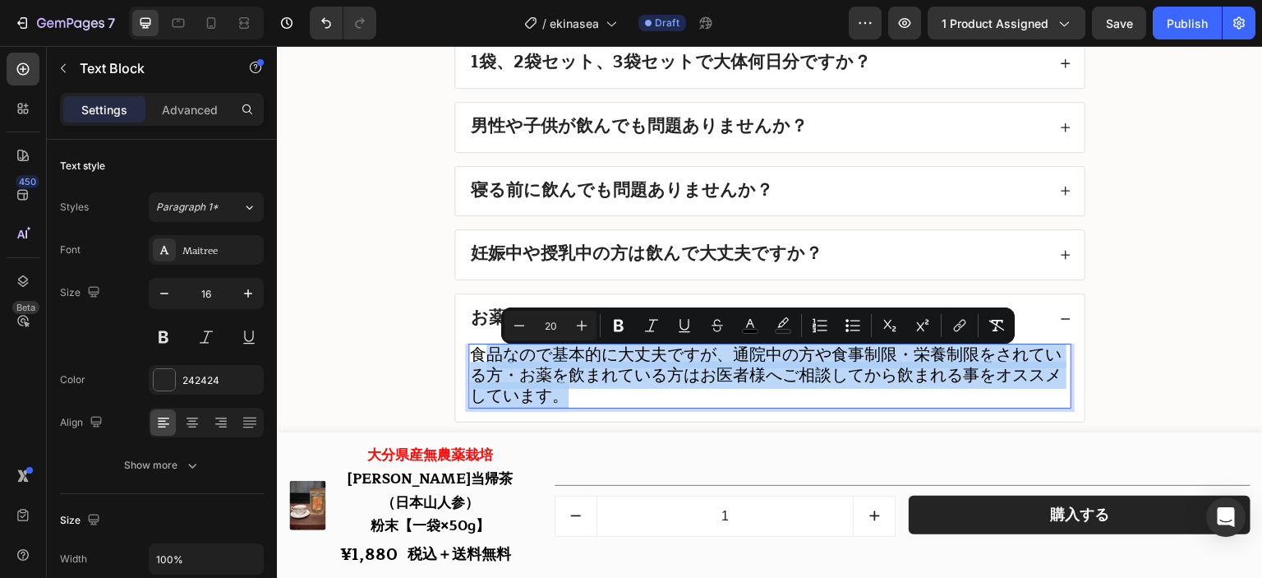
drag, startPoint x: 620, startPoint y: 398, endPoint x: 478, endPoint y: 366, distance: 145.8
click at [478, 366] on p "食品なので基本的に大丈夫ですが、通院中の方や食事制限・栄養制限をされている方・お薬を飲まれている方はお医者様へご相談してから飲まれる事をオススメしています。" at bounding box center [770, 376] width 600 height 62
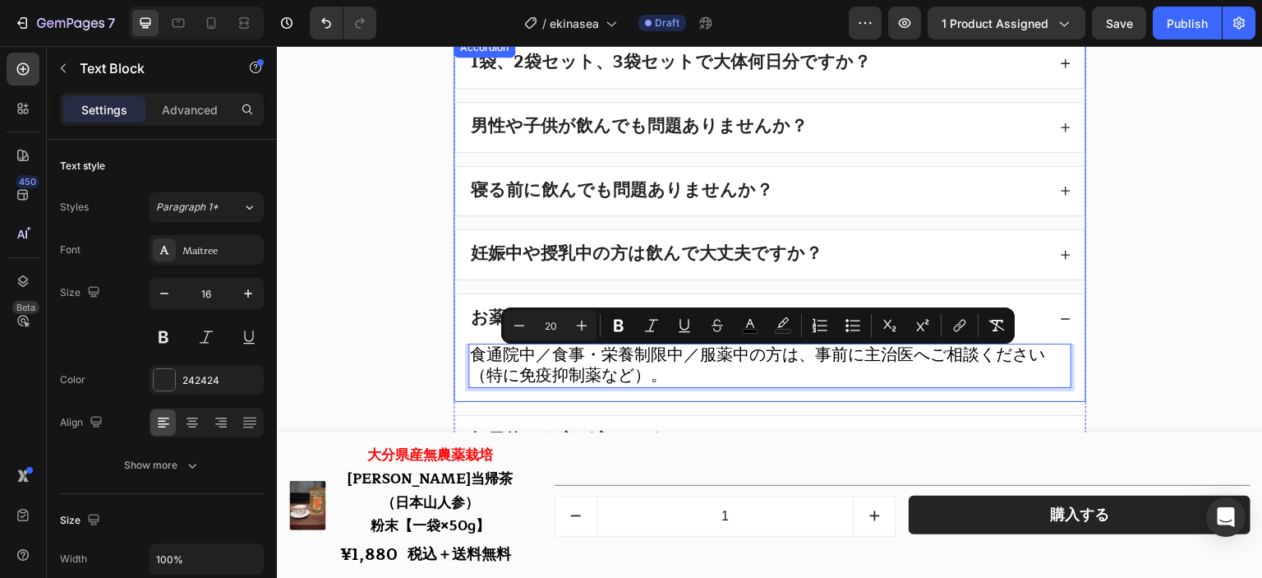
scroll to position [1, 0]
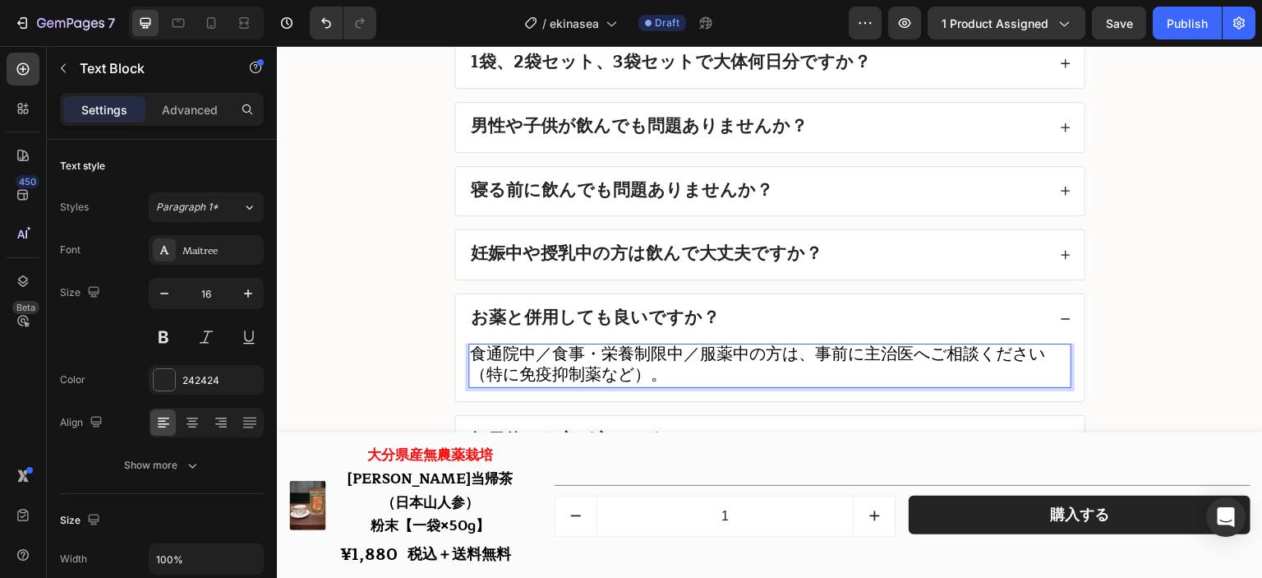
click at [487, 365] on span "食通院中／食事・栄養制限中／服薬中の方は、事前に主治医へご相談ください（特に免疫抑制薬など）。" at bounding box center [757, 364] width 575 height 48
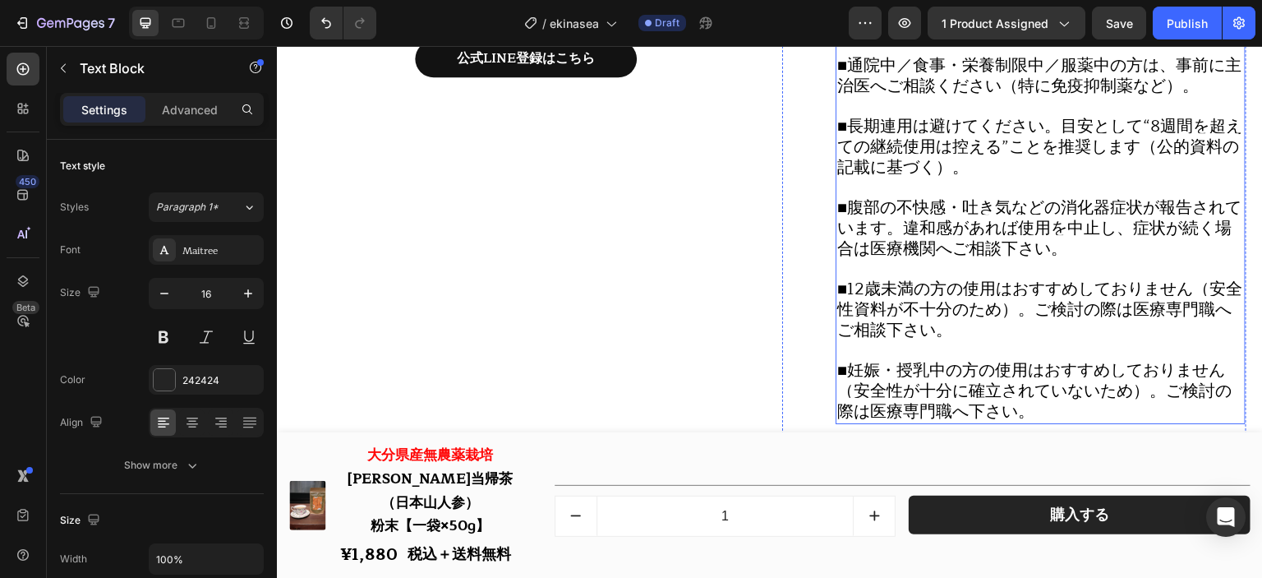
scroll to position [19021, 0]
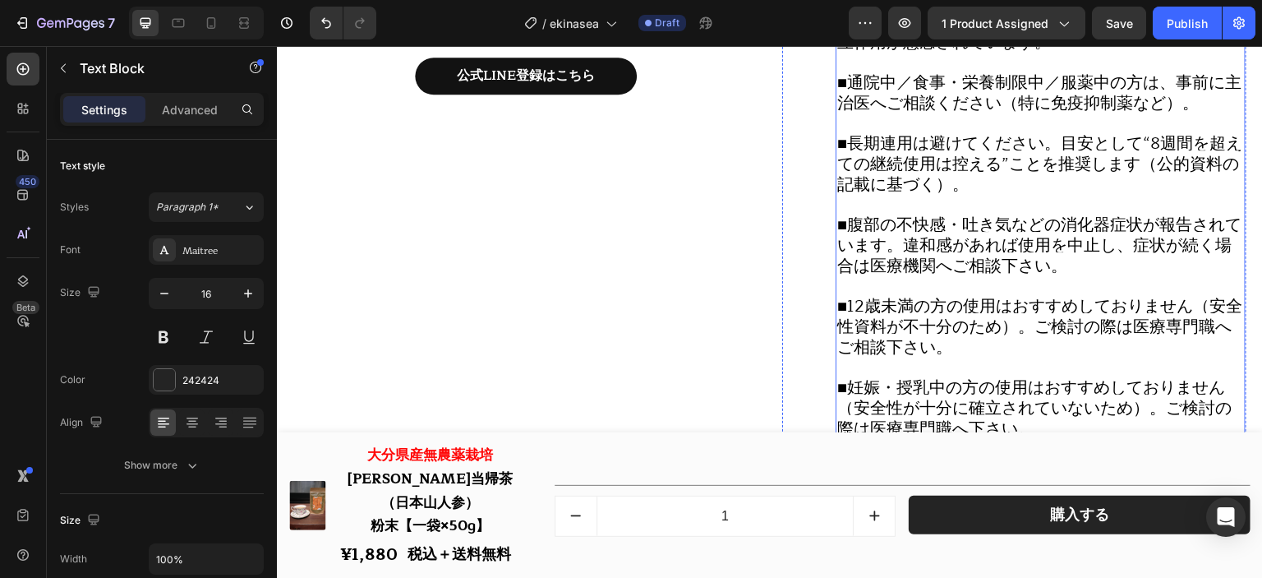
click at [1021, 236] on span "■腹部の不快感・吐き気などの消化器症状が報告されています。違和感があれば使用を中止し、症状が続く場合は医療機関へご相談下さい。" at bounding box center [1040, 245] width 404 height 68
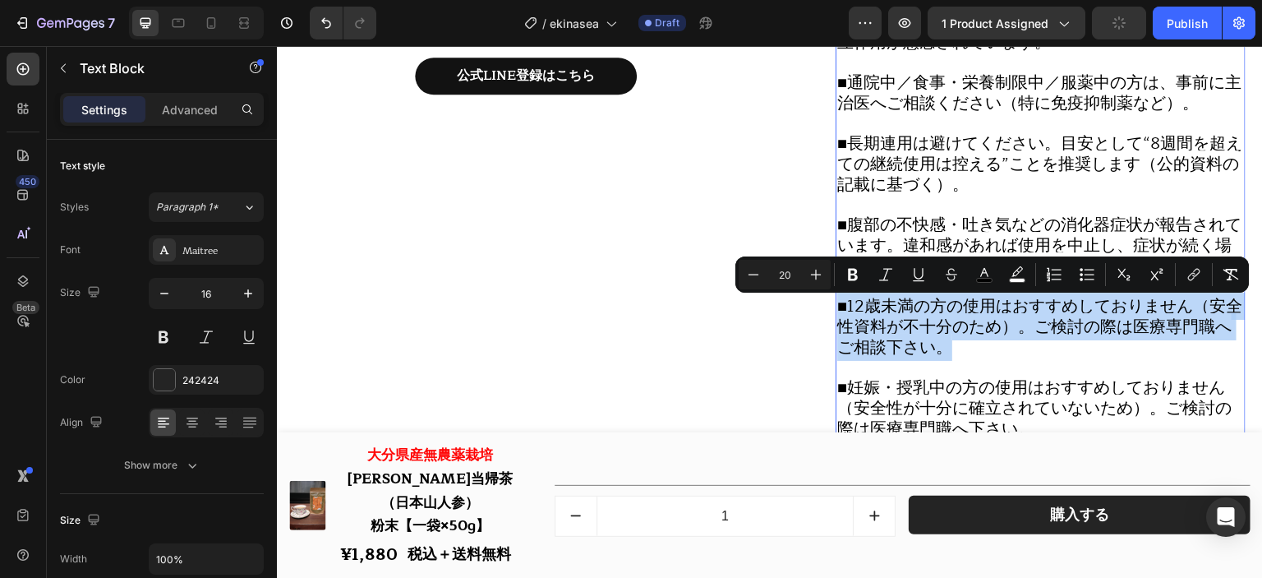
drag, startPoint x: 1030, startPoint y: 348, endPoint x: 837, endPoint y: 321, distance: 195.0
copy span "■12歳未満の方の使用はおすすめしておりません（安全性資料が不十分のため）。ご検討の際は医療専門職へご相談下さい。"
click at [929, 350] on span "■12歳未満の方の使用はおすすめしておりません（安全性資料が不十分のため）。ご検討の際は医療専門職へご相談下さい。" at bounding box center [1040, 327] width 405 height 68
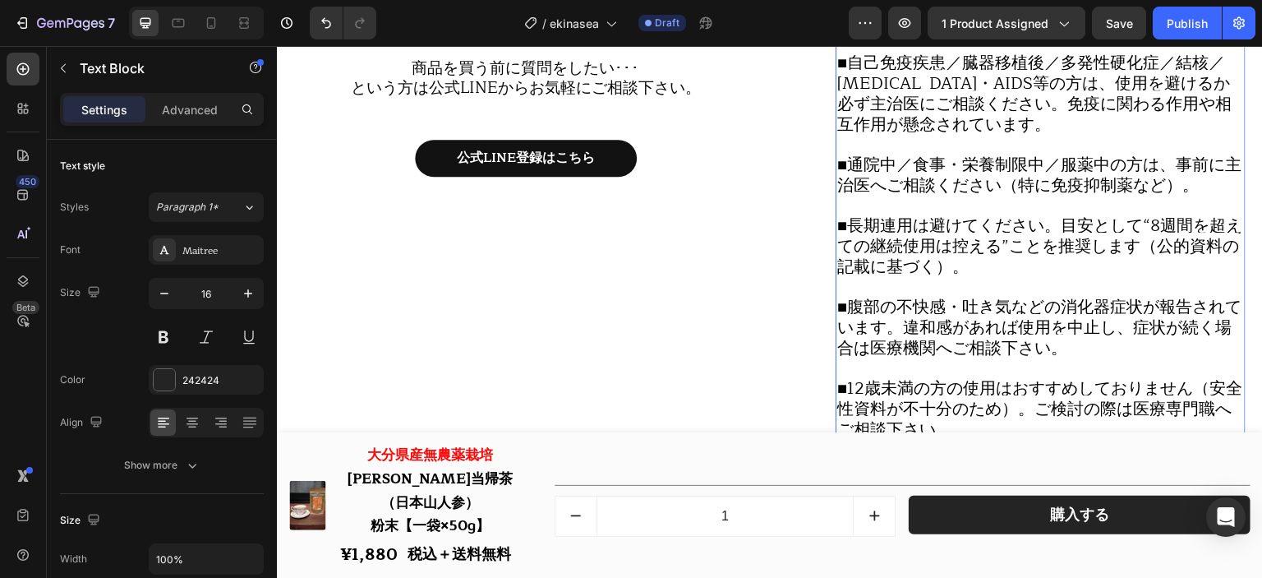
scroll to position [18775, 0]
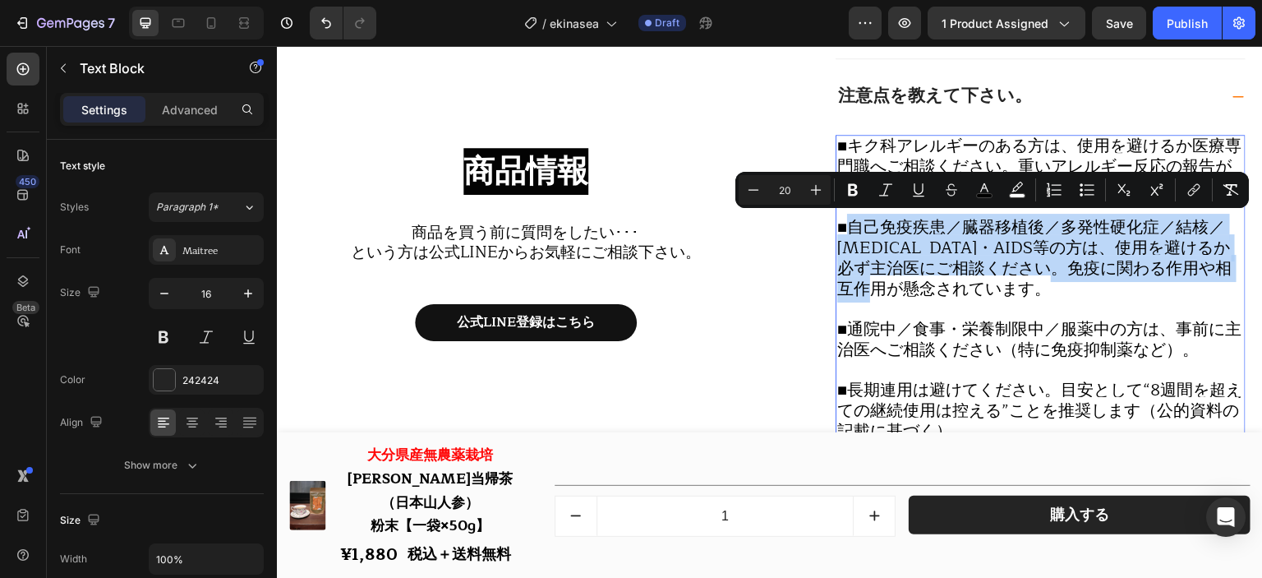
drag, startPoint x: 971, startPoint y: 292, endPoint x: 853, endPoint y: 239, distance: 128.8
click at [853, 239] on p "■自己免疫疾患／臓器移植後／多発性硬化症／結核／[MEDICAL_DATA]・AIDS等の方は、使用を避けるか必ず主治医にご相談ください。免疫に関わる作用や相…" at bounding box center [1041, 259] width 407 height 82
copy span "自己免疫疾患／臓器移植後／多発性硬化症／結核／[MEDICAL_DATA]・AIDS等の方は、使用を避けるか必ず主治医にご相談ください。免疫に関わる作用や相互…"
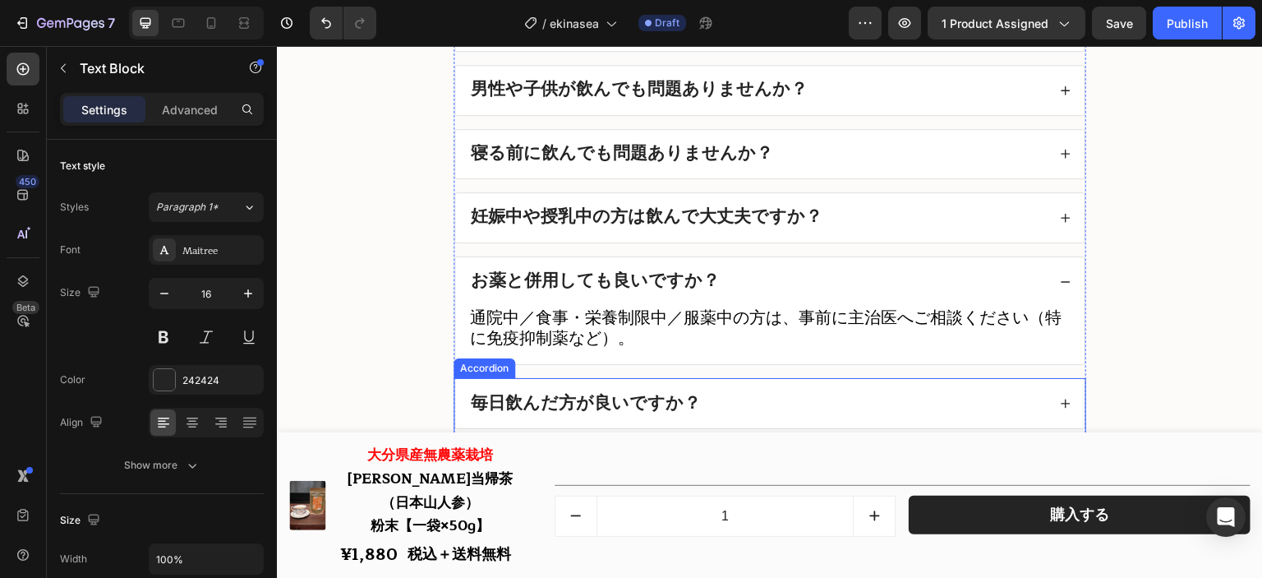
scroll to position [19761, 0]
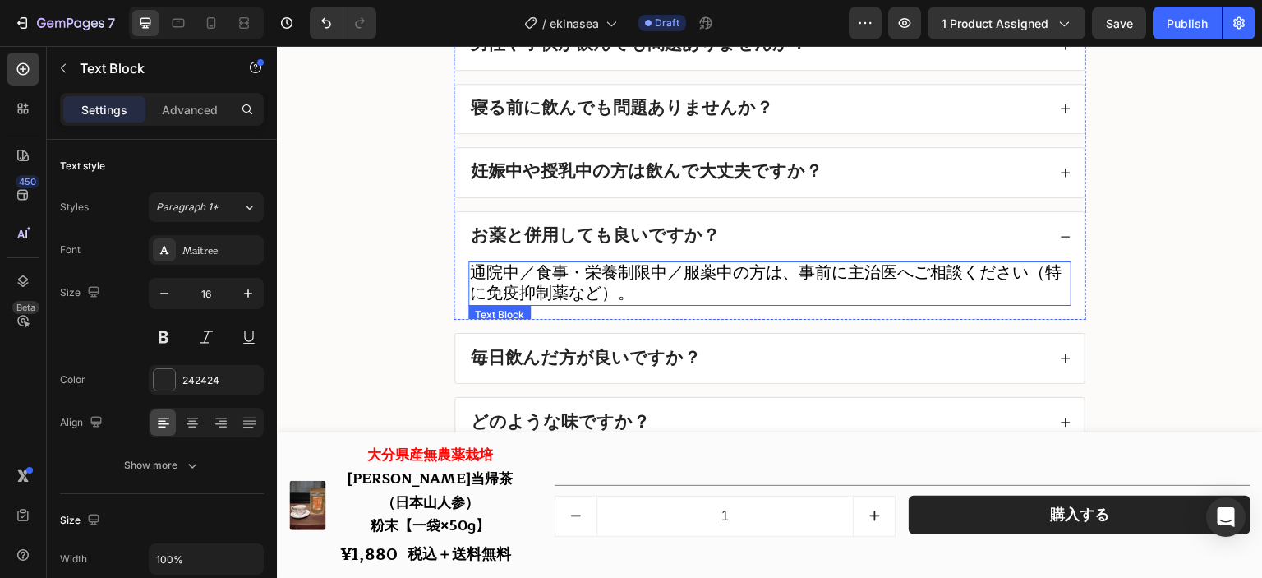
click at [745, 304] on p "通院中／食事・栄養制限中／服薬中の方は、事前に主治医へご相談ください（特に免疫抑制薬など）。" at bounding box center [770, 283] width 600 height 41
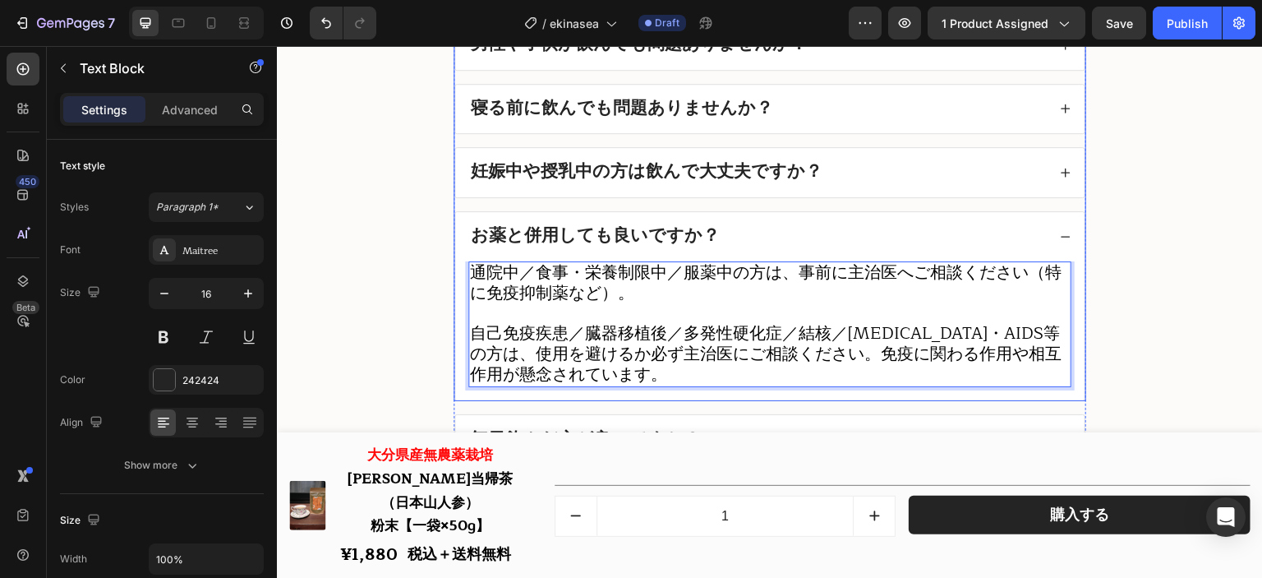
scroll to position [1, 0]
click at [741, 230] on div "お薬と併用しても良いですか？" at bounding box center [770, 236] width 630 height 49
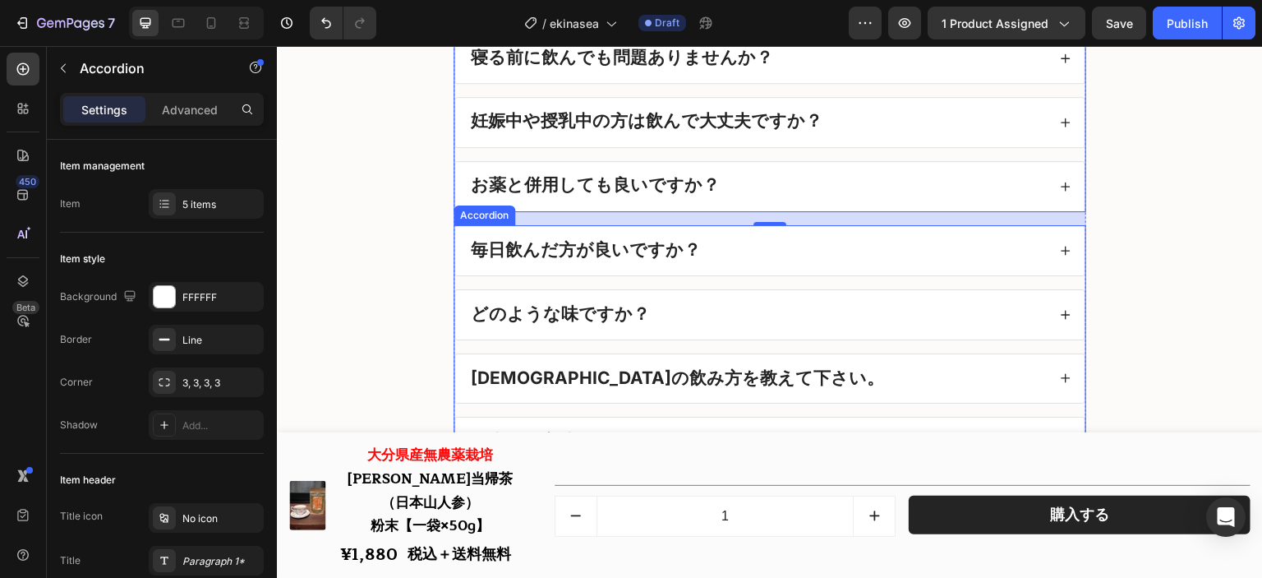
scroll to position [19761, 0]
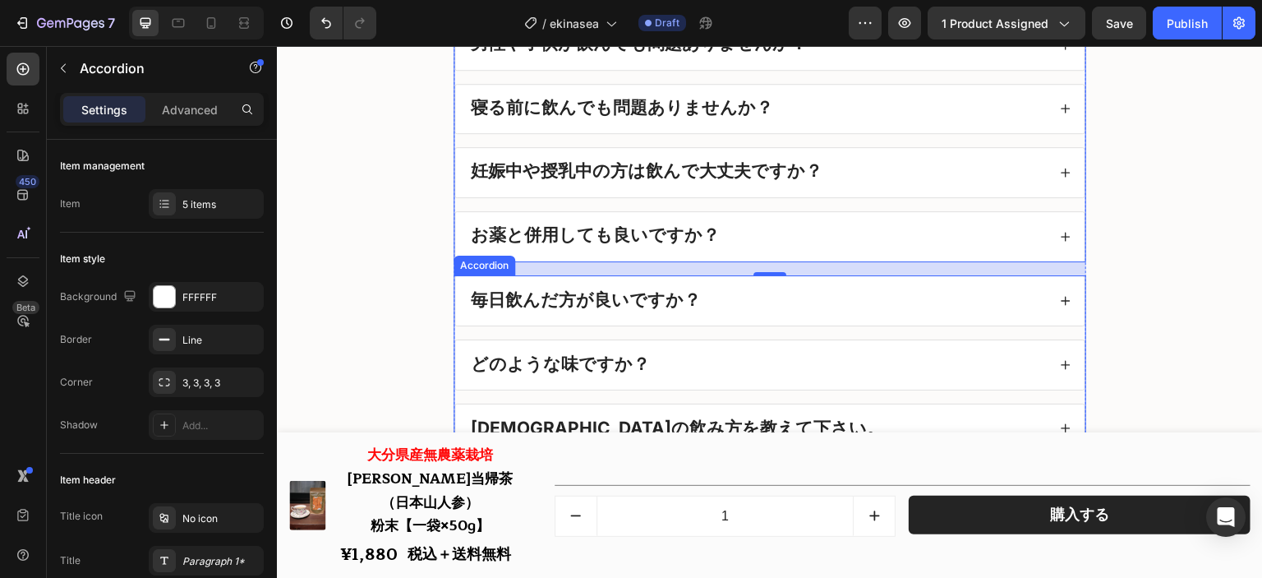
click at [718, 312] on div "毎日飲んだ方が良いですか？" at bounding box center [757, 300] width 579 height 23
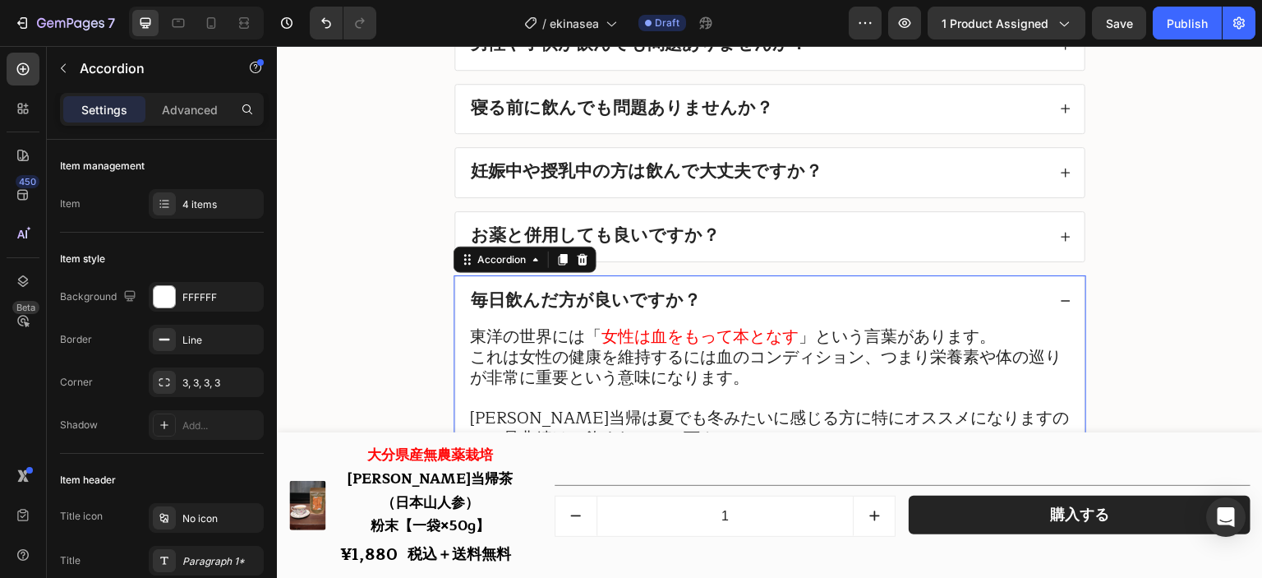
click at [708, 302] on div "毎日飲んだ方が良いですか？" at bounding box center [757, 300] width 579 height 23
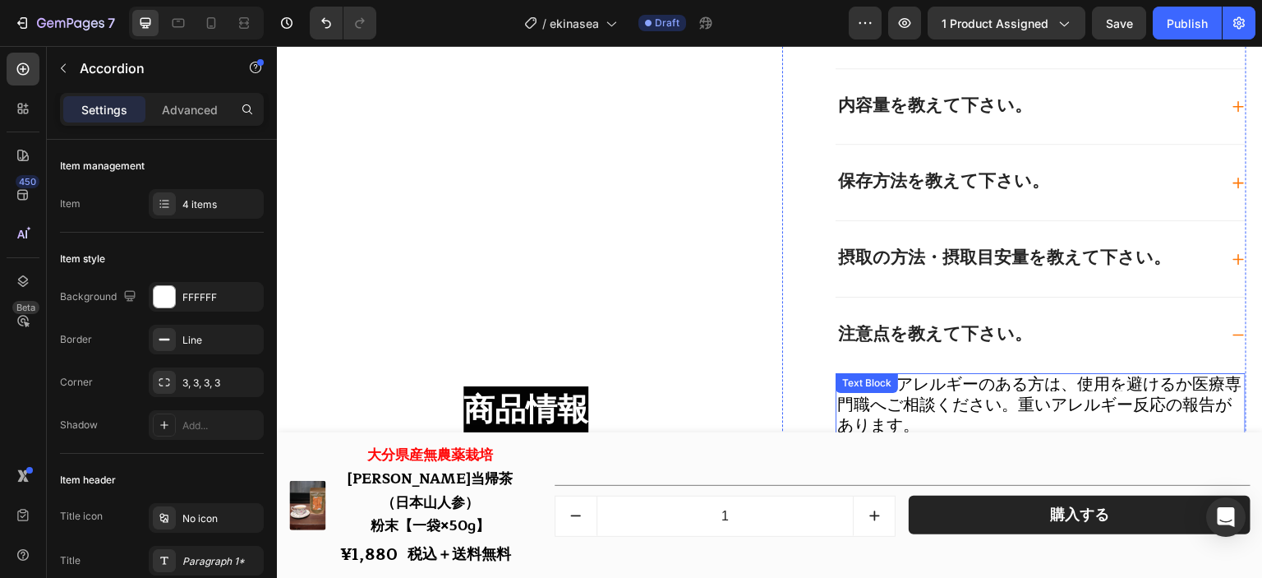
scroll to position [18528, 0]
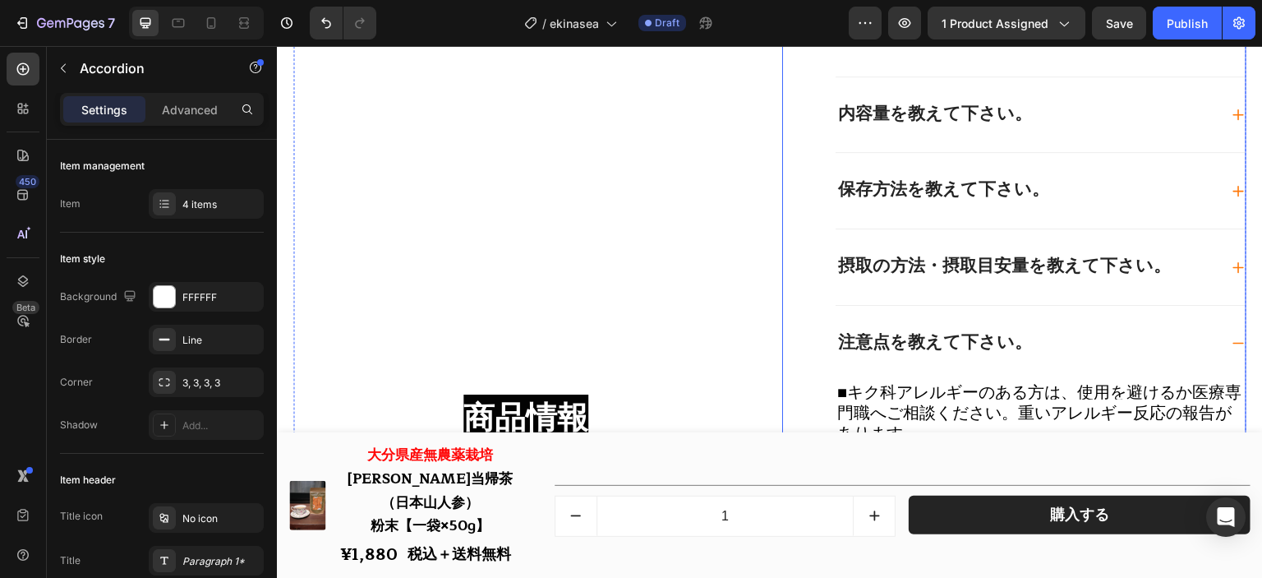
click at [1067, 339] on div "注意点を教えて下さい。" at bounding box center [1027, 343] width 383 height 23
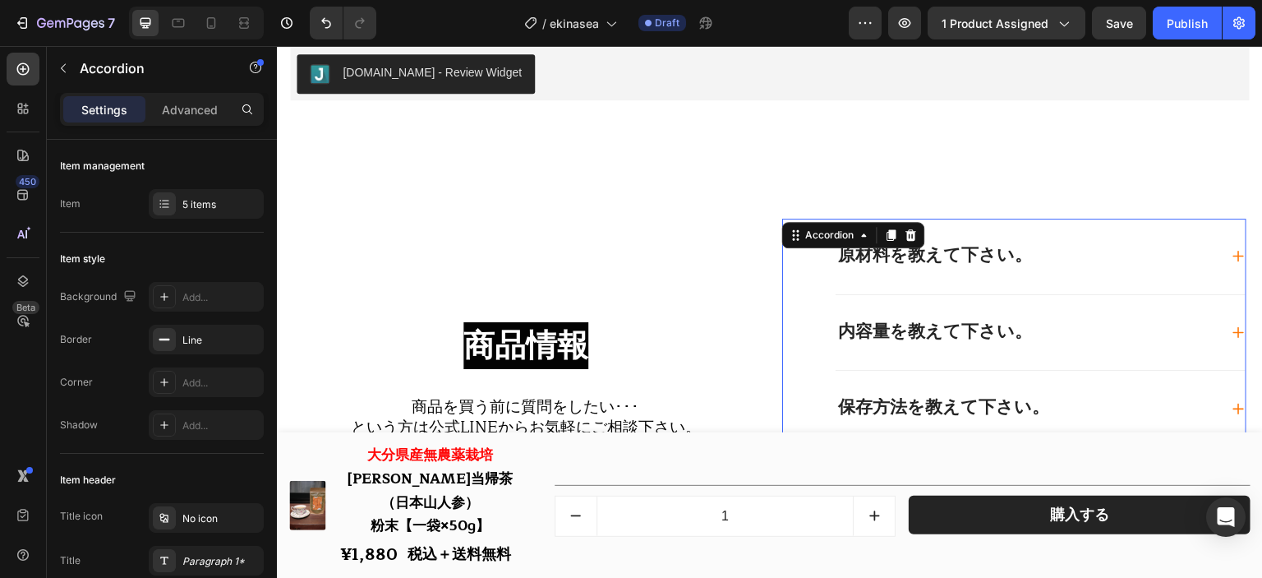
scroll to position [18563, 0]
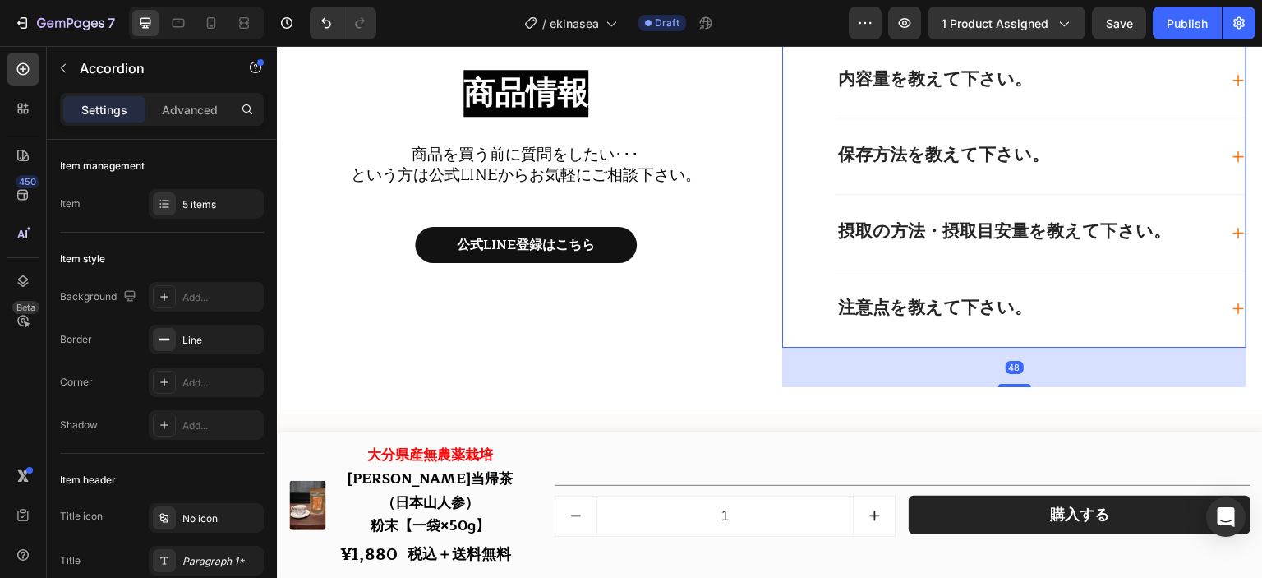
click at [1175, 229] on div "摂取の方法・摂取目安量を教えて下さい。" at bounding box center [1027, 232] width 383 height 23
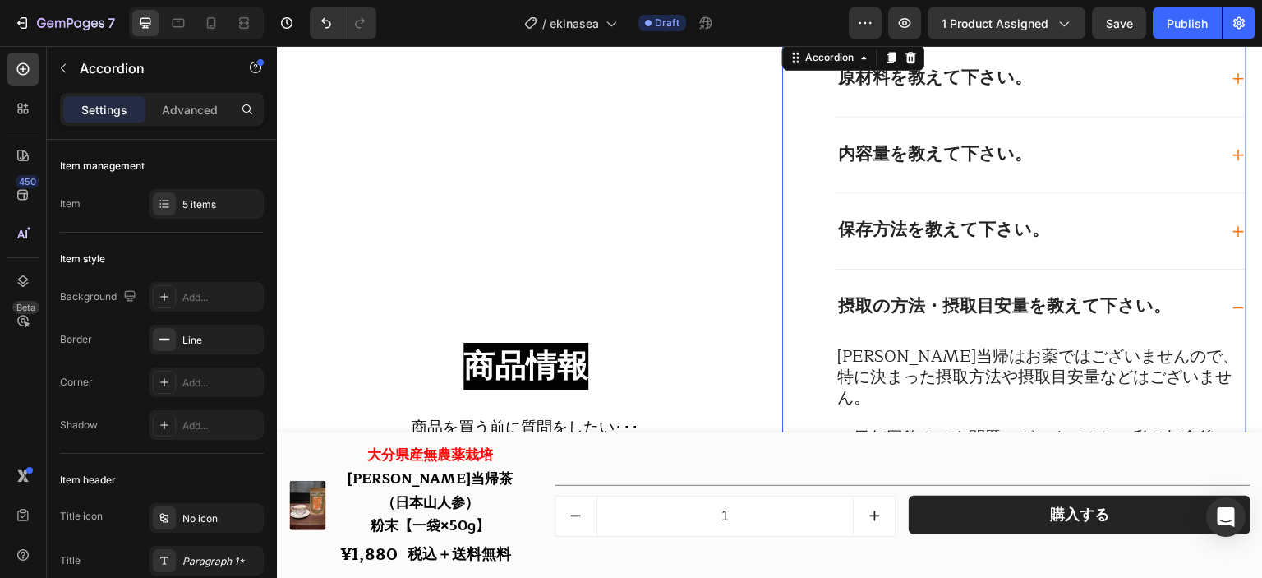
scroll to position [18506, 0]
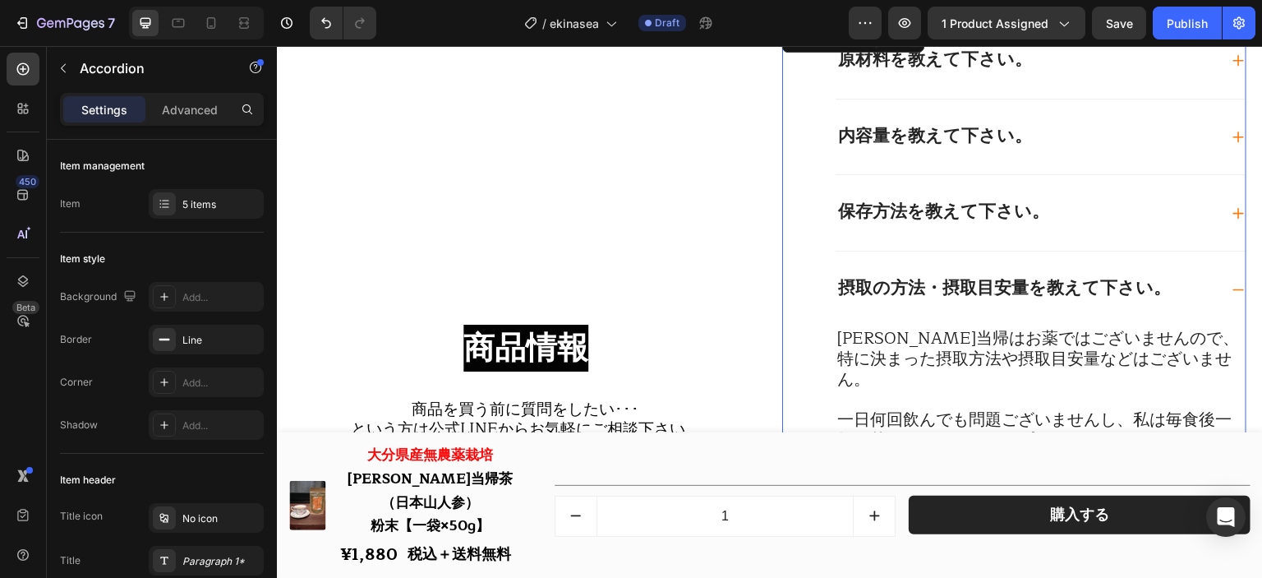
click at [1078, 289] on span "摂取の方法・摂取目安量を教えて下さい。" at bounding box center [1004, 288] width 333 height 29
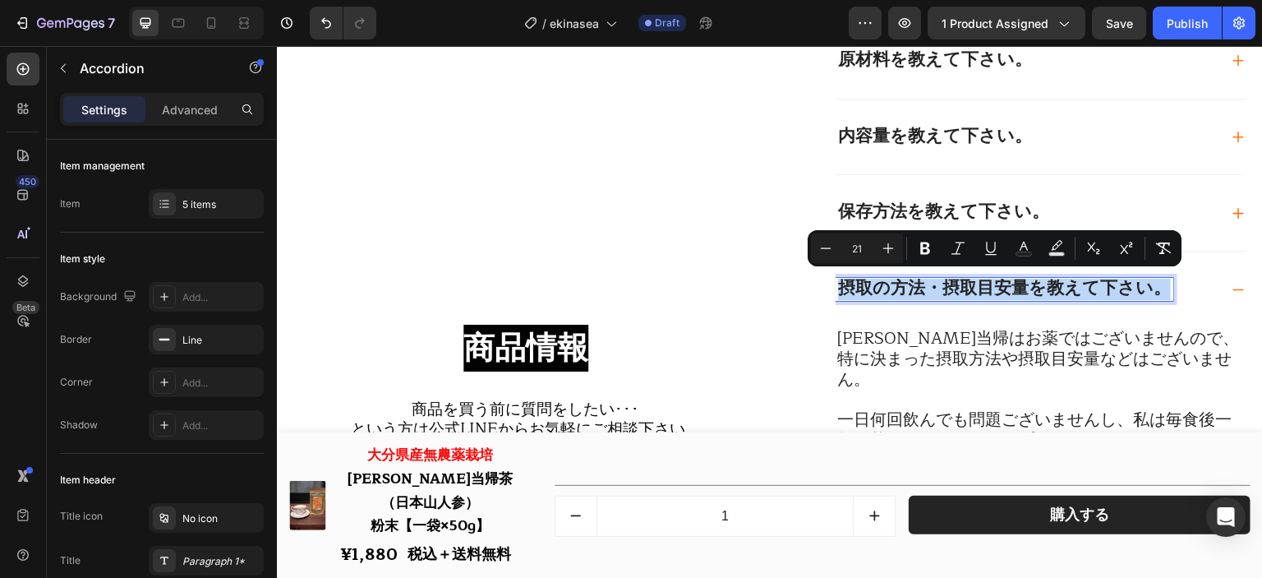
copy span "摂取の方法・摂取目安量を教えて下さい。"
click at [946, 352] on span "[PERSON_NAME]当帰はお薬ではございませんので、特に決まった摂取方法や摂取目安量などはございません。" at bounding box center [1039, 359] width 402 height 68
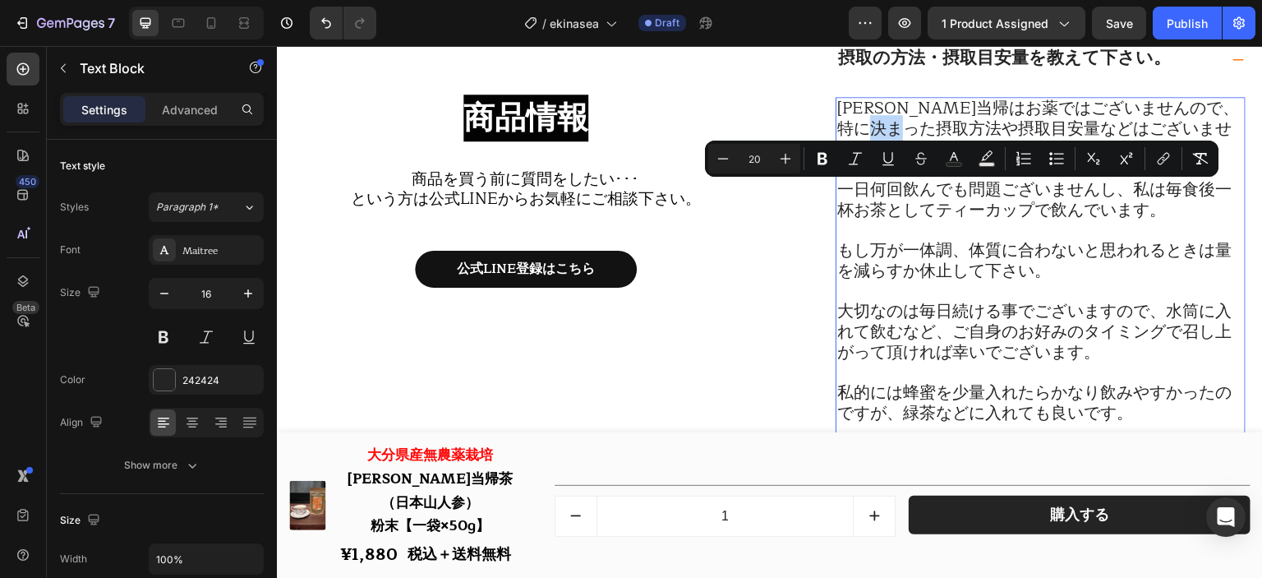
scroll to position [18753, 0]
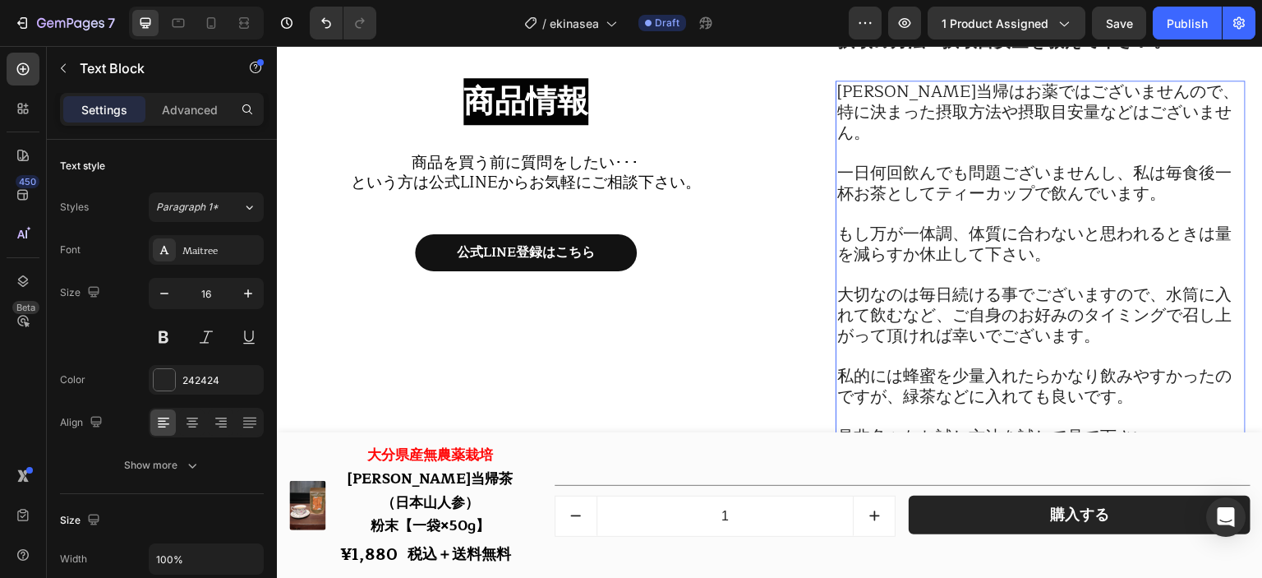
click at [1090, 362] on span "私的には蜂蜜を少量入れたらかなり飲みやすかったのですが、緑茶などに入れても良いです。" at bounding box center [1035, 386] width 395 height 48
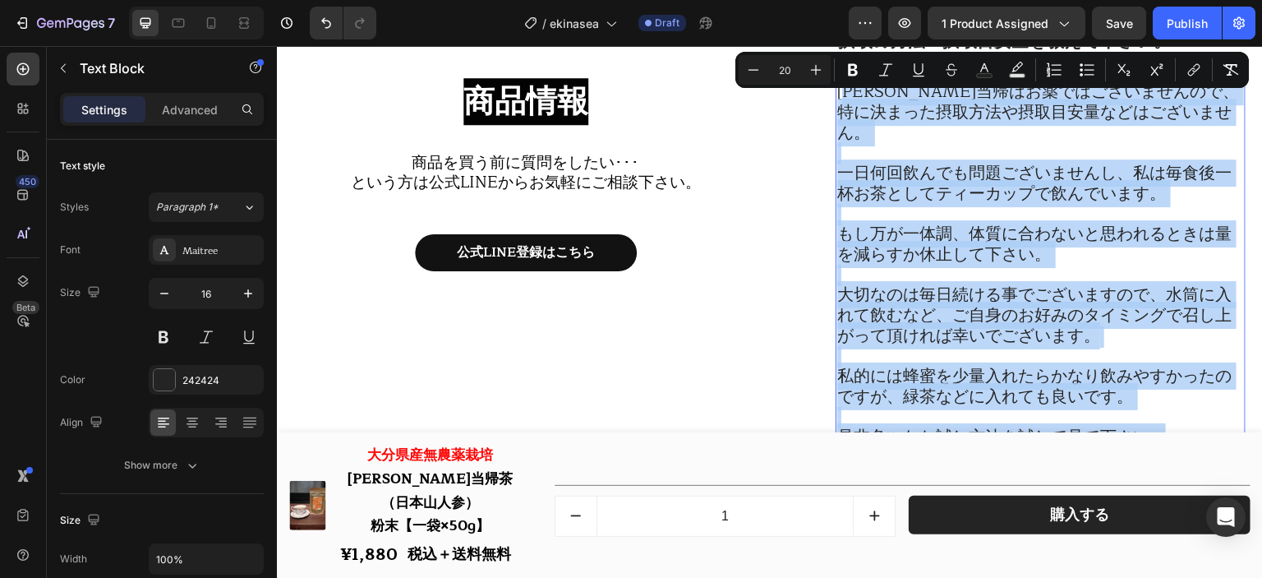
drag, startPoint x: 1174, startPoint y: 430, endPoint x: 854, endPoint y: 99, distance: 460.3
click at [854, 99] on div "[PERSON_NAME]当帰はお薬ではございませんので、特に決まった摂取方法や摂取目安量などはございません。 一日何回飲んでも問題ございませんし、私は毎食後…" at bounding box center [1041, 265] width 410 height 369
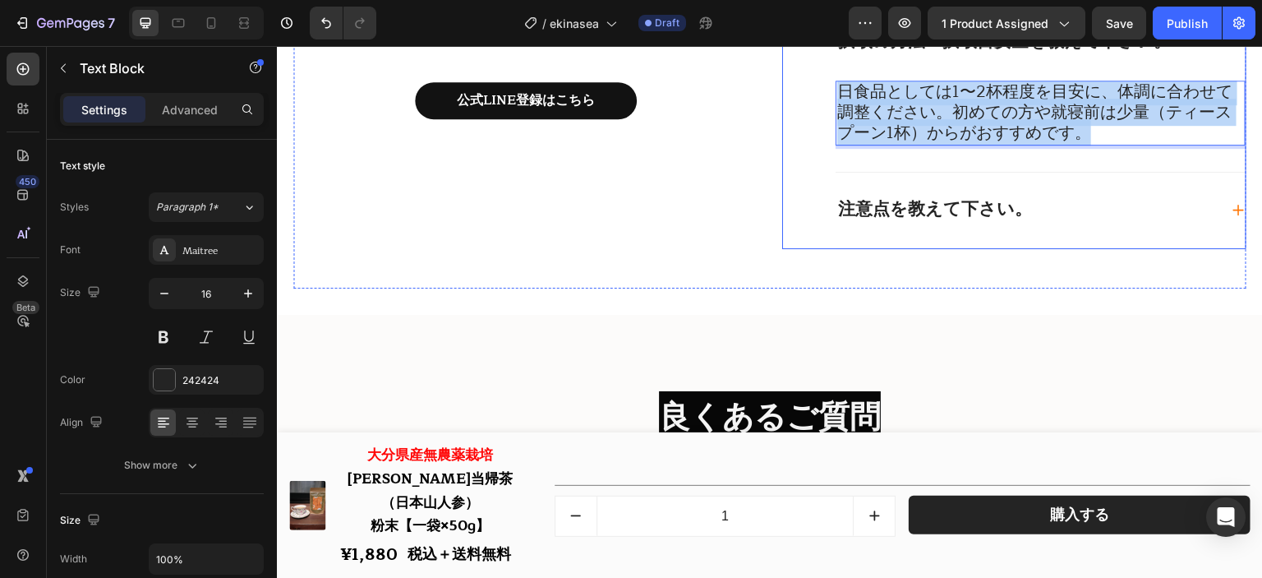
scroll to position [1, 0]
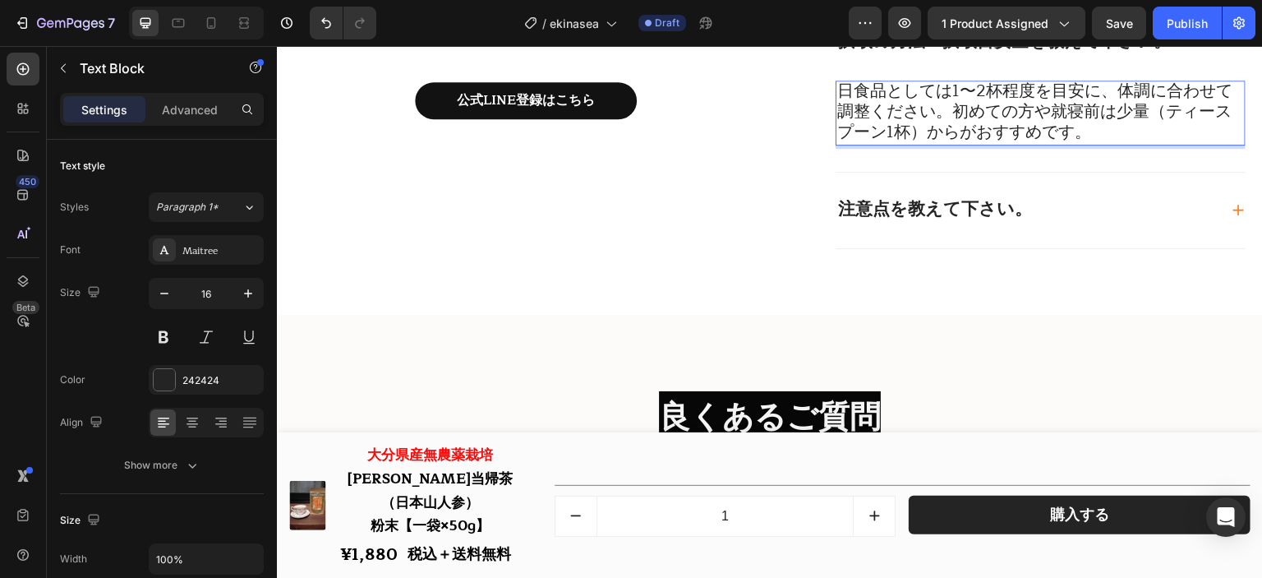
click at [848, 86] on span "日食品としては1〜2杯程度を目安に、体調に合わせて調整ください。初めての方や就寝前は少量（ティースプーン1杯）からがおすすめです。" at bounding box center [1035, 111] width 395 height 68
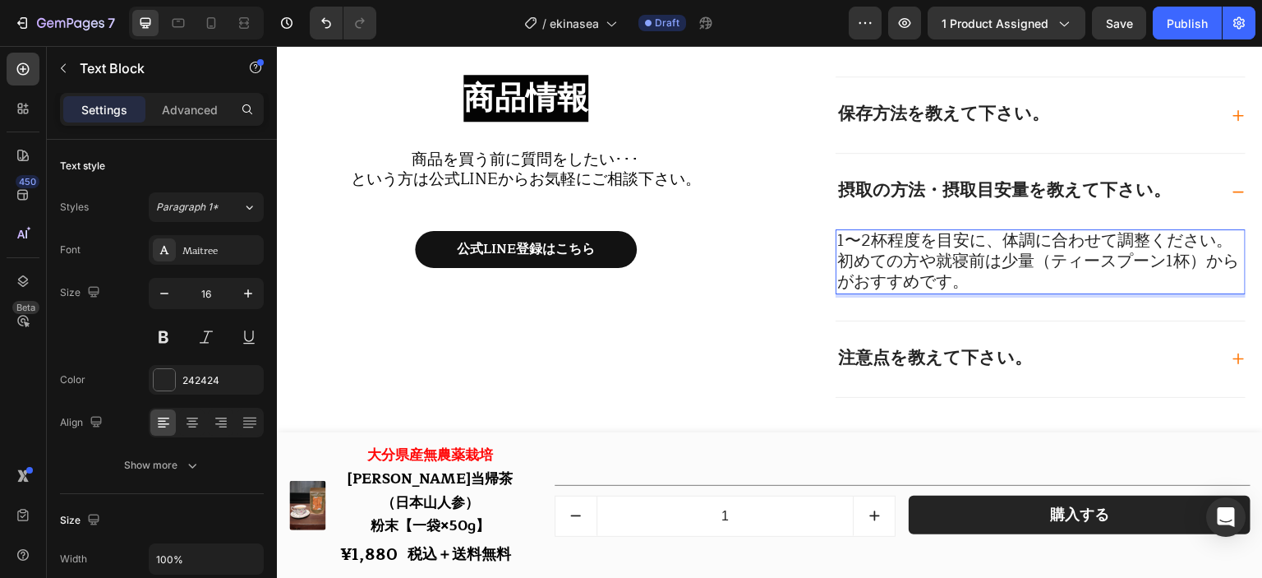
scroll to position [18588, 0]
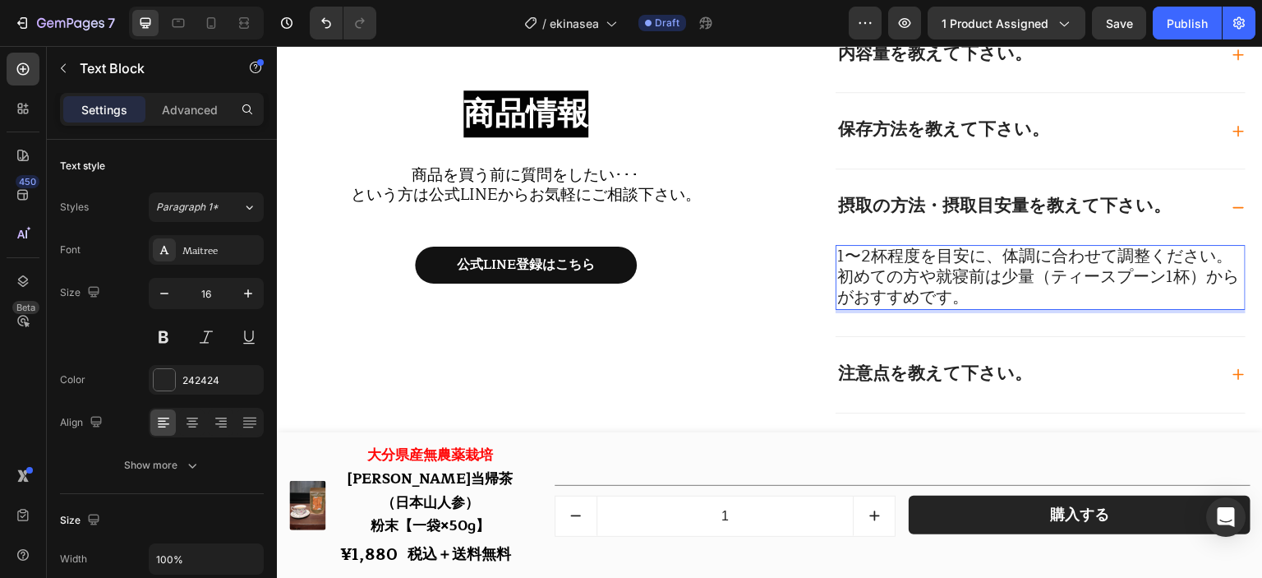
click at [968, 302] on p "1〜2杯程度を目安に、体調に合わせて調整ください。初めての方や就寝前は少量（ティースプーン1杯）からがおすすめです。" at bounding box center [1041, 278] width 407 height 62
click at [955, 298] on span "1〜2杯程度を目安に、体調に合わせて調整ください。初めての方や就寝前は少量（ティースプーン1杯）からがおすすめです。" at bounding box center [1039, 276] width 402 height 68
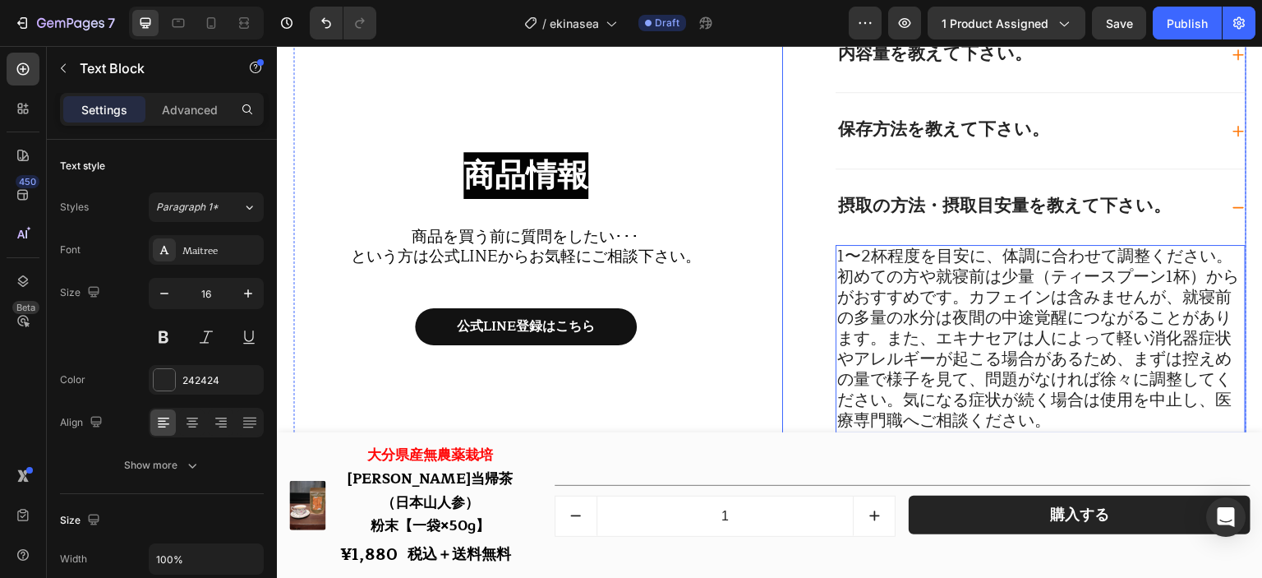
scroll to position [1, 0]
click at [959, 293] on span "1〜2杯程度を目安に、体調に合わせて調整ください。初めての方や就寝前は少量（ティースプーン1杯）からがおすすめです。カフェインは含みませんが、就寝前の多量の水…" at bounding box center [1039, 338] width 402 height 192
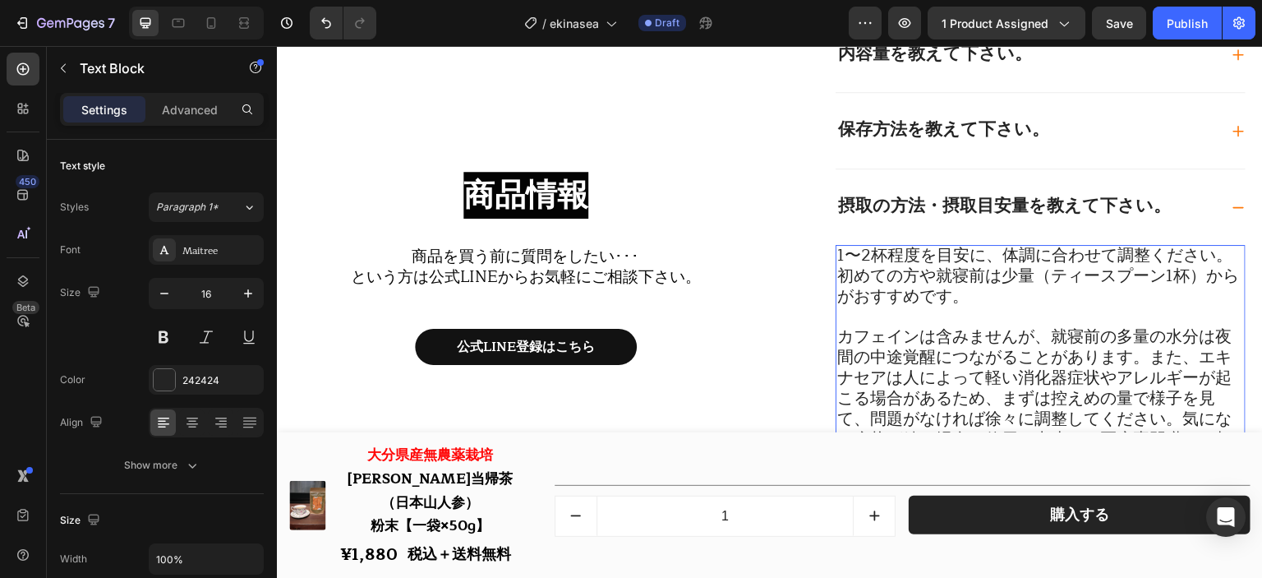
scroll to position [18670, 0]
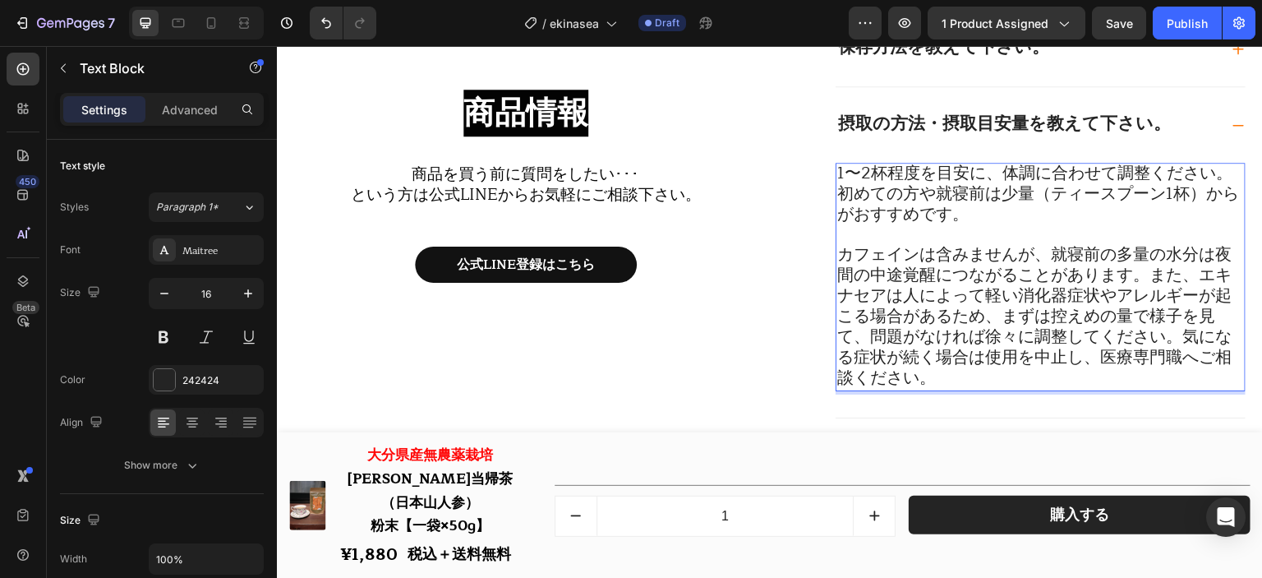
click at [1147, 275] on span "カフェインは含みませんが、就寝前の多量の水分は夜間の中途覚醒につながることがあります。また、エキナセアは人によって軽い消化器症状やアレルギーが起こる場合がある…" at bounding box center [1035, 316] width 395 height 150
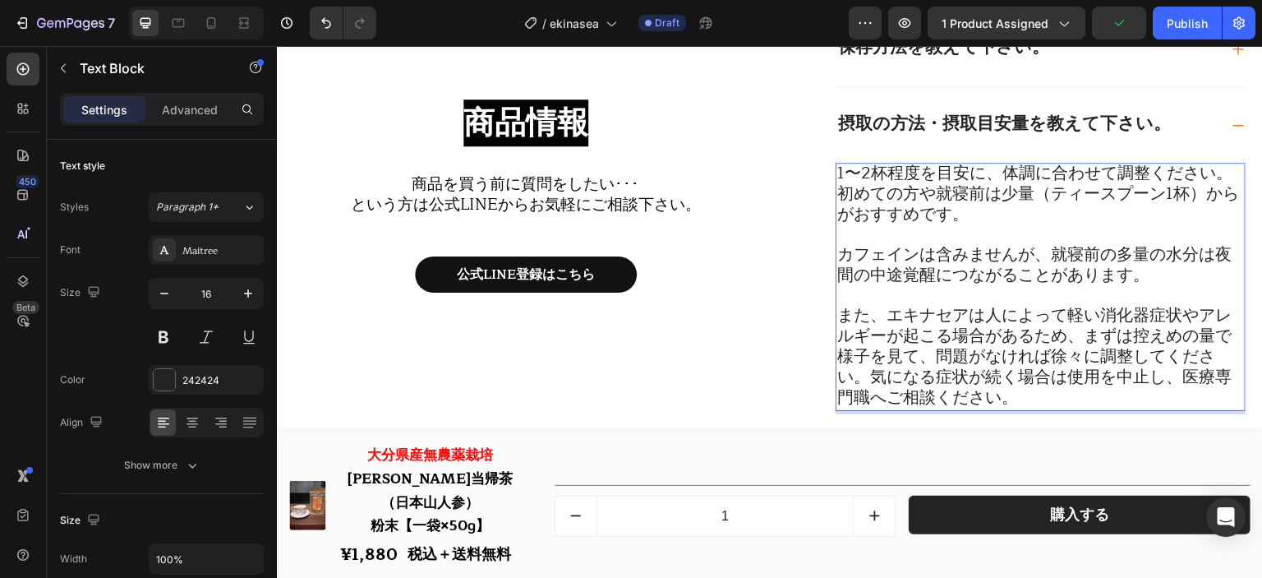
click at [863, 376] on span "また、エキナセアは人によって軽い消化器症状やアレルギーが起こる場合があるため、まずは控えめの量で様子を見て、問題がなければ徐々に調整してください。気になる症状…" at bounding box center [1035, 356] width 395 height 109
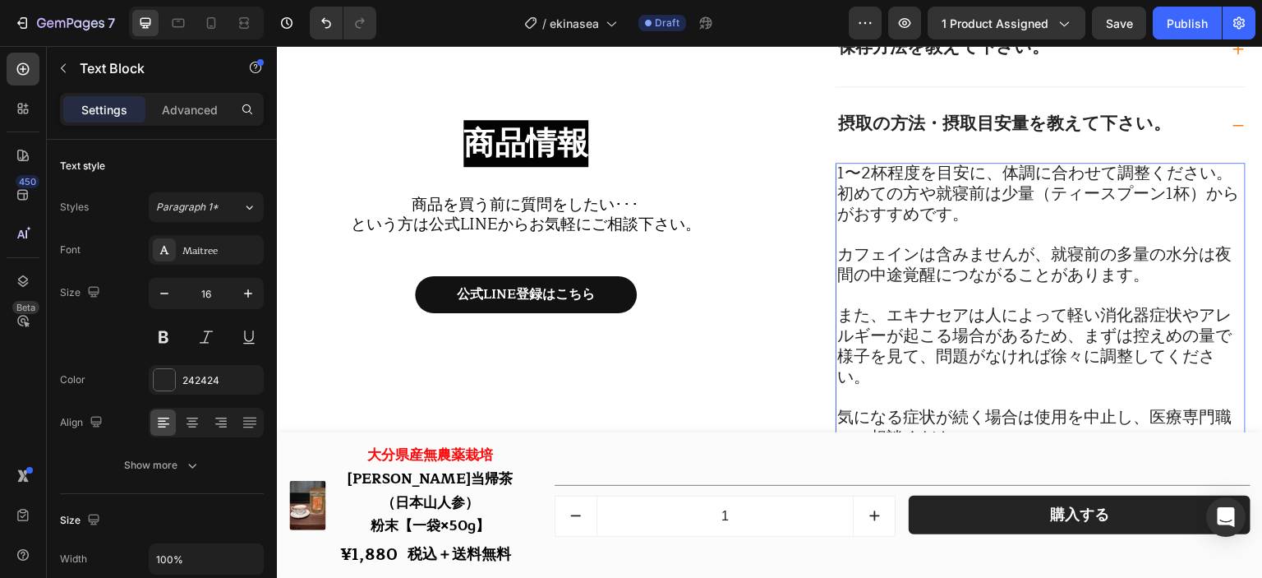
click at [995, 281] on span "カフェインは含みませんが、就寝前の多量の水分は夜間の中途覚醒につながることがあります。" at bounding box center [1035, 265] width 395 height 48
click at [838, 177] on span "1〜2杯程度を目安に、体調に合わせて調整ください。初めての方や就寝前は少量（ティースプーン1杯）からがおすすめです。" at bounding box center [1039, 193] width 402 height 68
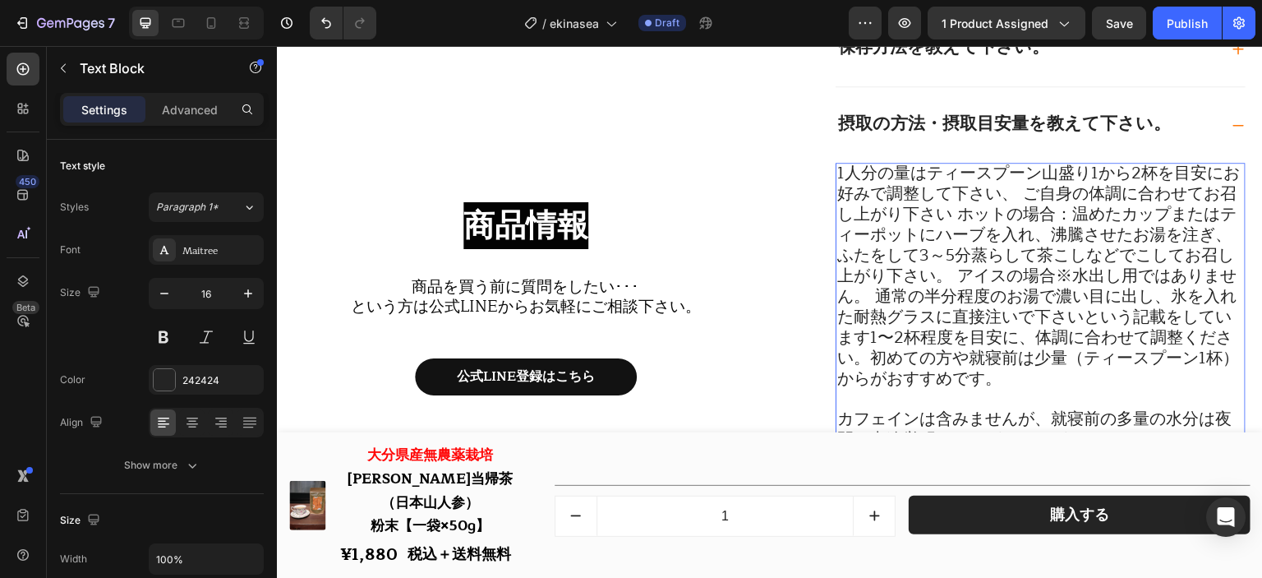
click at [1014, 196] on span "1人分の量はティースプーン山盛り1から2杯を目安にお好みで調整して下さい、 ご自身の体調に合わせてお召し上がり下さい ホットの場合：温めたカップまたはティーポ…" at bounding box center [1039, 275] width 403 height 233
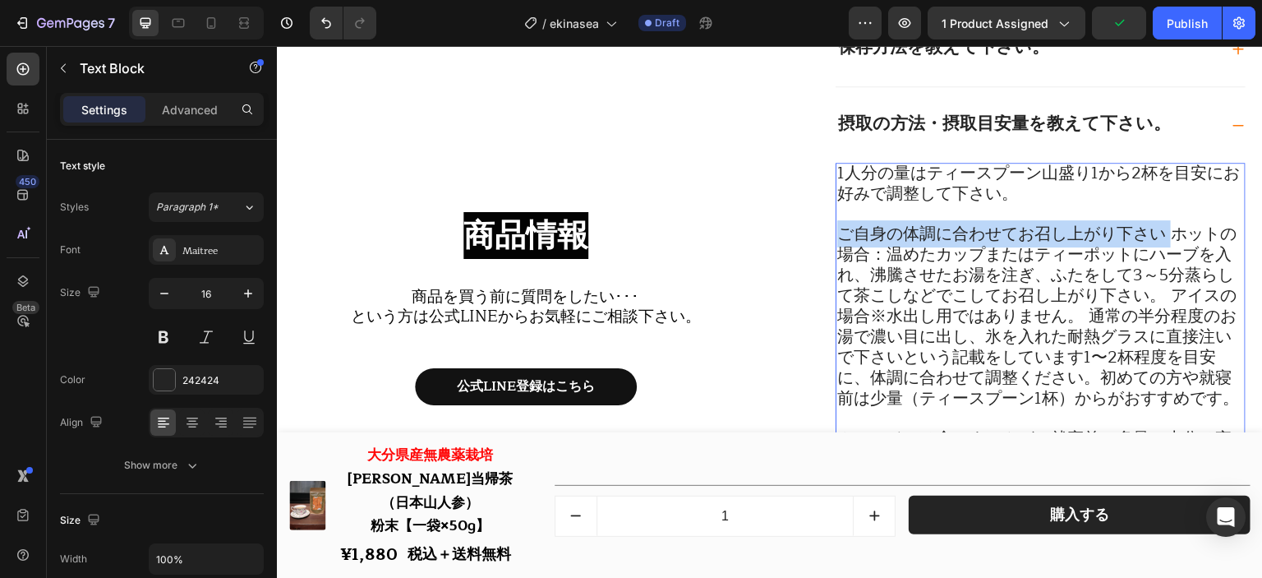
drag, startPoint x: 1164, startPoint y: 242, endPoint x: 836, endPoint y: 242, distance: 327.9
click at [838, 242] on span "ご自身の体調に合わせてお召し上がり下さい ホットの場合：温めたカップまたはティーポットにハーブを入れ、沸騰させたお湯を注ぎ、ふたをして3～5分蒸らして茶こしな…" at bounding box center [1039, 316] width 402 height 192
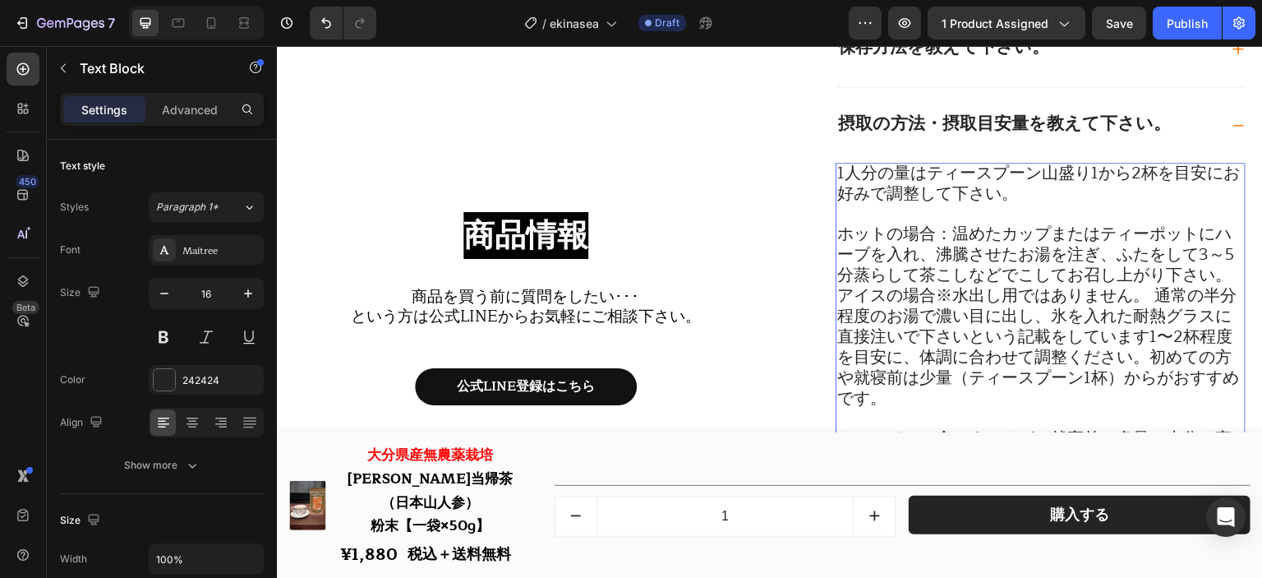
click at [1221, 276] on span "ホットの場合：温めたカップまたはティーポットにハーブを入れ、沸騰させたお湯を注ぎ、ふたをして3～5分蒸らして茶こしなどでこしてお召し上がり下さい。 アイスの場…" at bounding box center [1039, 316] width 402 height 192
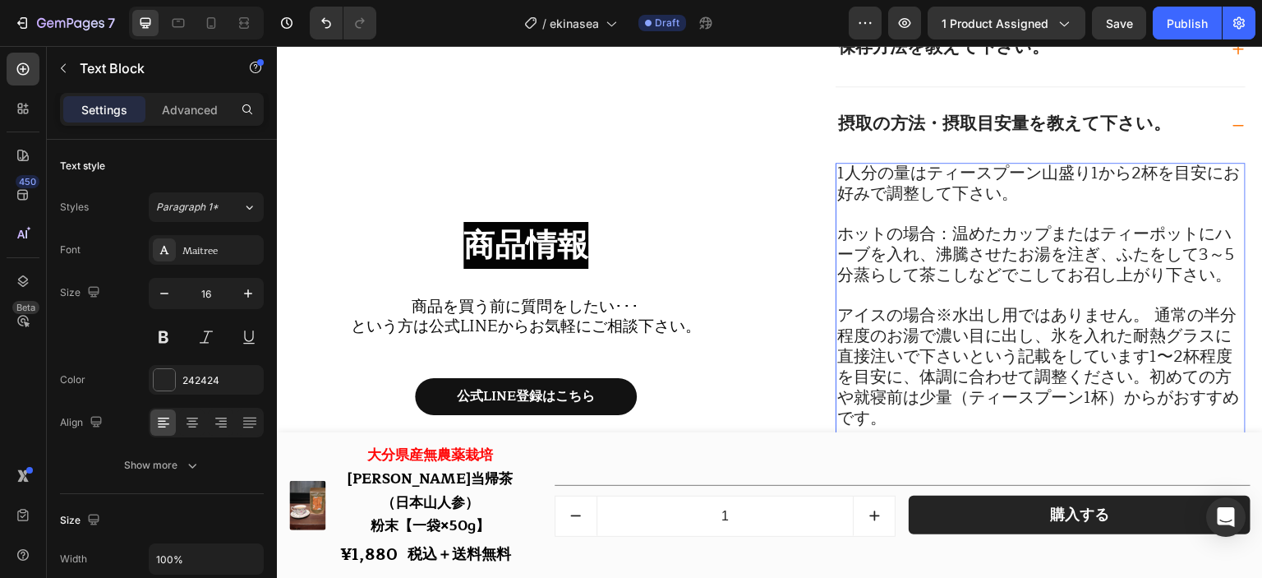
click at [1142, 323] on span "アイスの場合※水出し用ではありません。 通常の半分程度のお湯で濃い目に出し、氷を入れた耐熱グラスに直接注いで下さいという記載をしています1〜2杯程度を目安に、…" at bounding box center [1039, 367] width 402 height 130
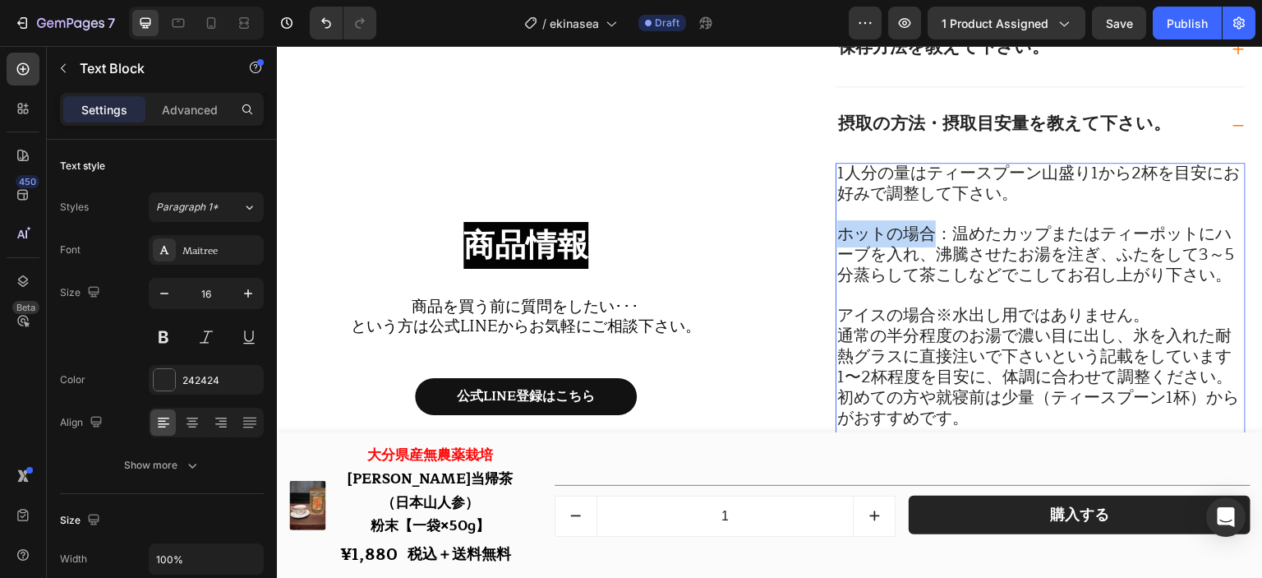
drag, startPoint x: 925, startPoint y: 236, endPoint x: 834, endPoint y: 237, distance: 91.2
click at [838, 237] on span "ホットの場合：温めたカップまたはティーポットにハーブを入れ、沸騰させたお湯を注ぎ、ふたをして3～5分蒸らして茶こしなどでこしてお召し上がり下さい。" at bounding box center [1036, 254] width 397 height 68
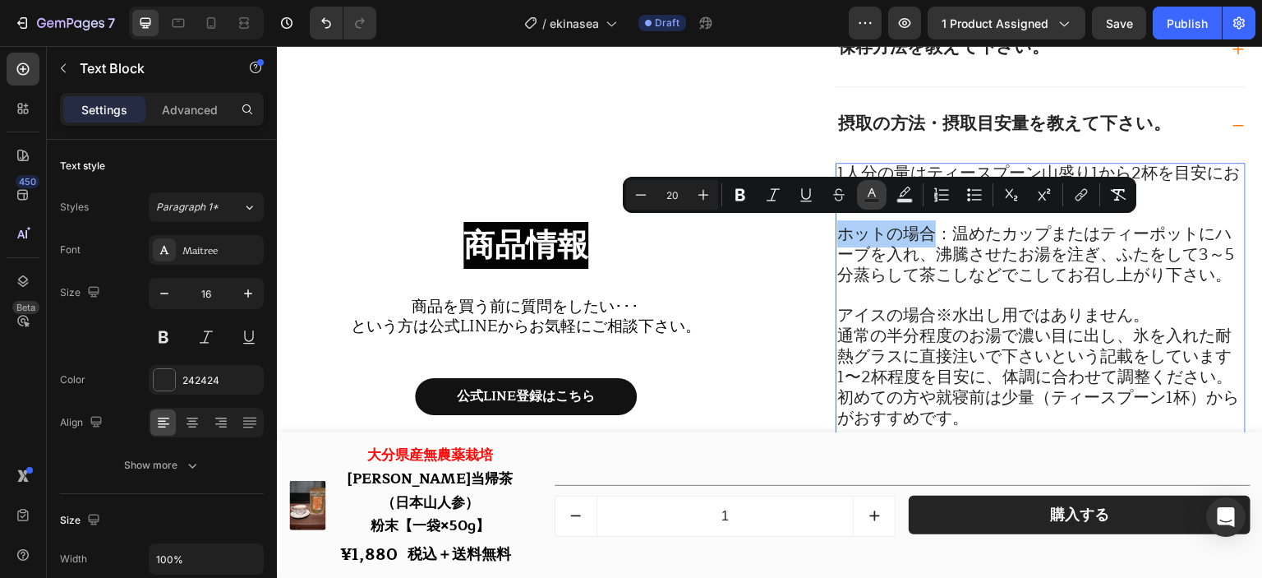
click at [874, 195] on icon "Editor contextual toolbar" at bounding box center [872, 195] width 16 height 16
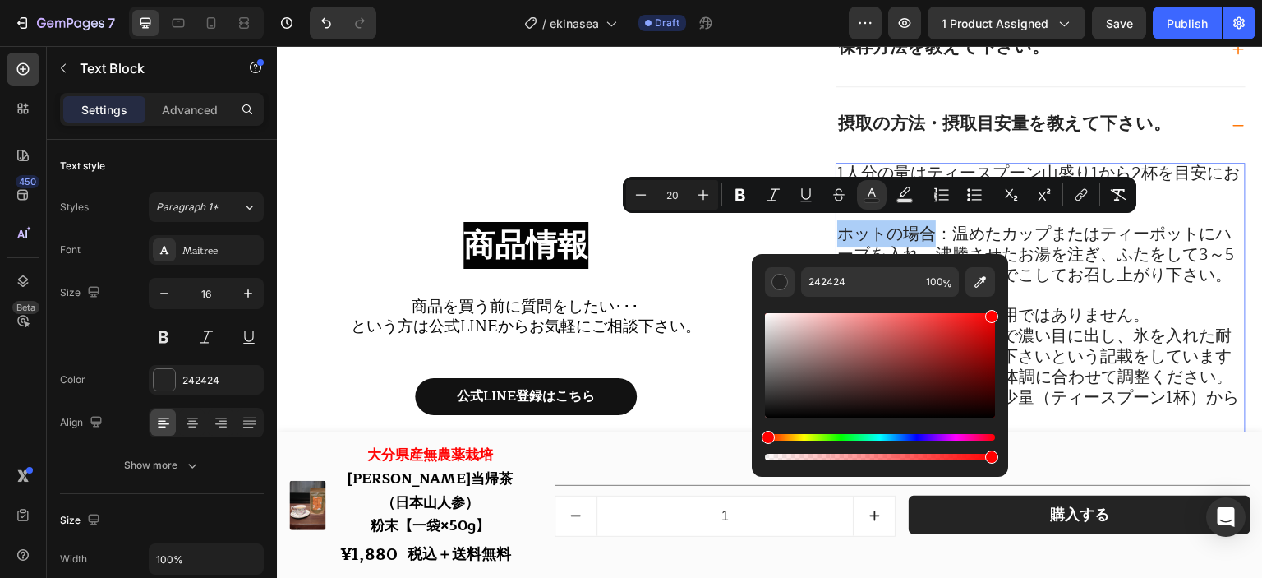
drag, startPoint x: 1245, startPoint y: 373, endPoint x: 1014, endPoint y: 284, distance: 247.4
type input "FF0000"
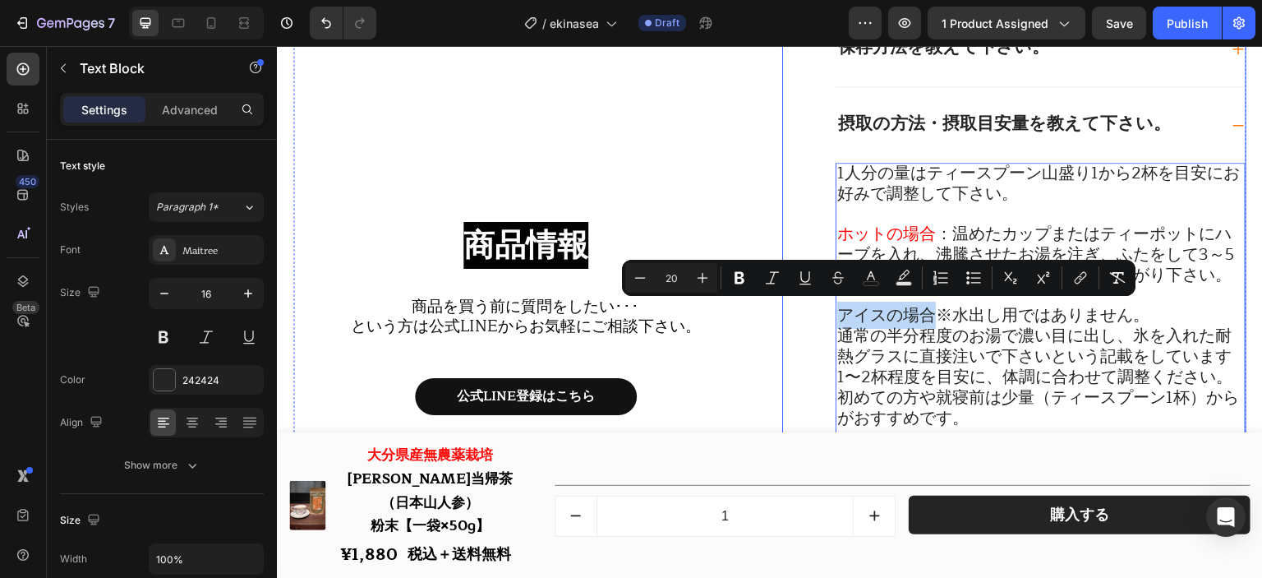
drag, startPoint x: 927, startPoint y: 316, endPoint x: 827, endPoint y: 317, distance: 100.3
click at [827, 317] on div "原材料を教えて下さい。 内容量を教えて下さい。 保存方法を教えて下さい。 摂取の方法・摂取目安量を教えて下さい。 1人分の量はティースプーン山盛り1から2杯を…" at bounding box center [1014, 309] width 464 height 900
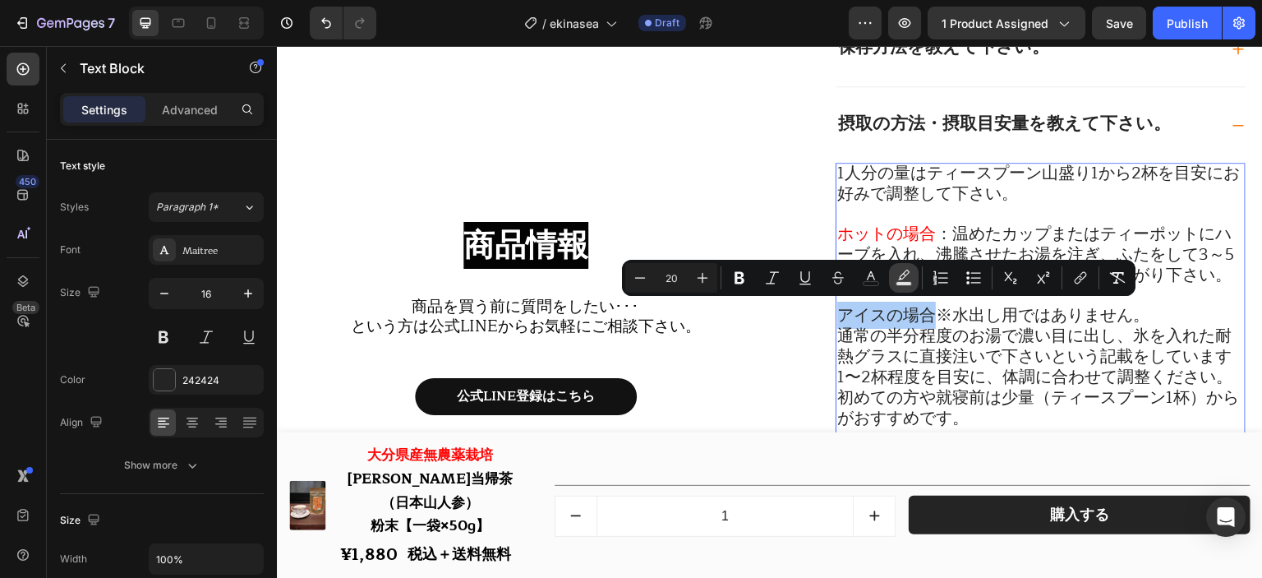
click at [872, 272] on icon "Editor contextual toolbar" at bounding box center [871, 275] width 8 height 9
type input "242424"
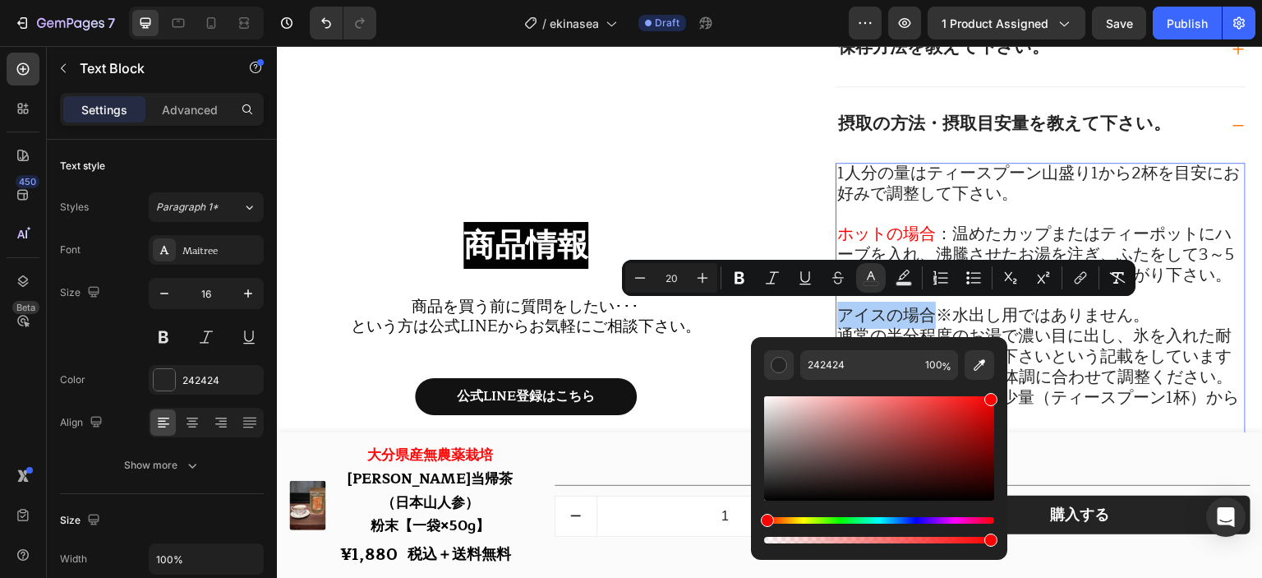
drag, startPoint x: 974, startPoint y: 417, endPoint x: 1001, endPoint y: 383, distance: 43.3
click at [1001, 383] on div "242424 100 %" at bounding box center [879, 442] width 256 height 210
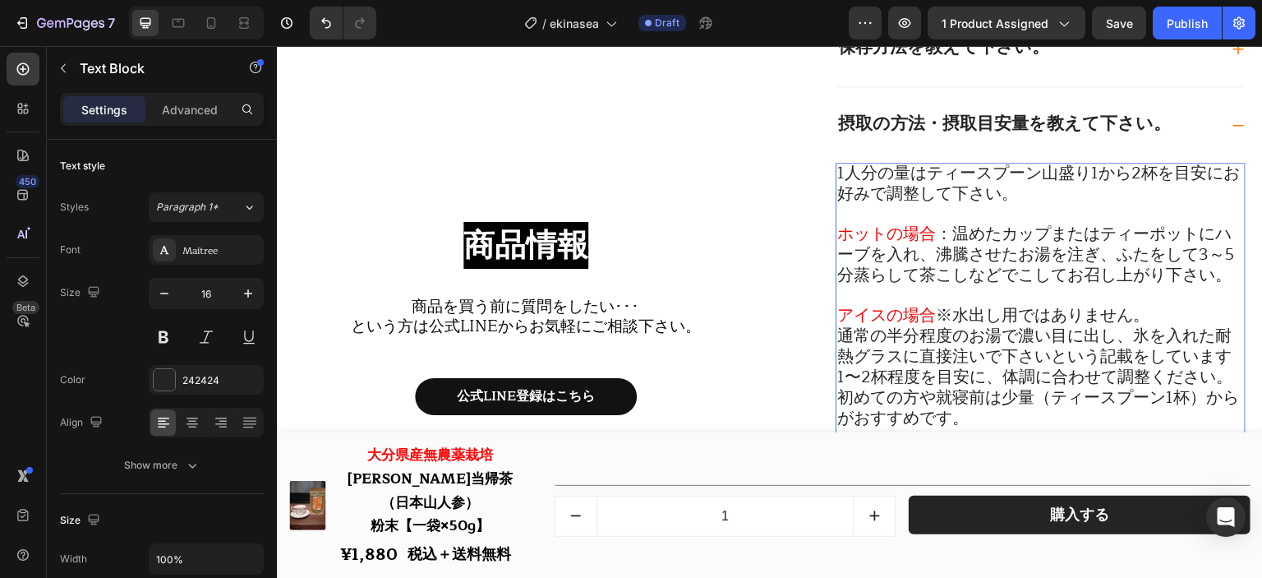
click at [1088, 335] on span "通常の半分程度のお湯で濃い目に出し、氷を入れた耐熱グラスに直接注いで下さいという記載をしています1〜2杯程度を目安に、体調に合わせて調整ください。初めての方や…" at bounding box center [1039, 376] width 402 height 109
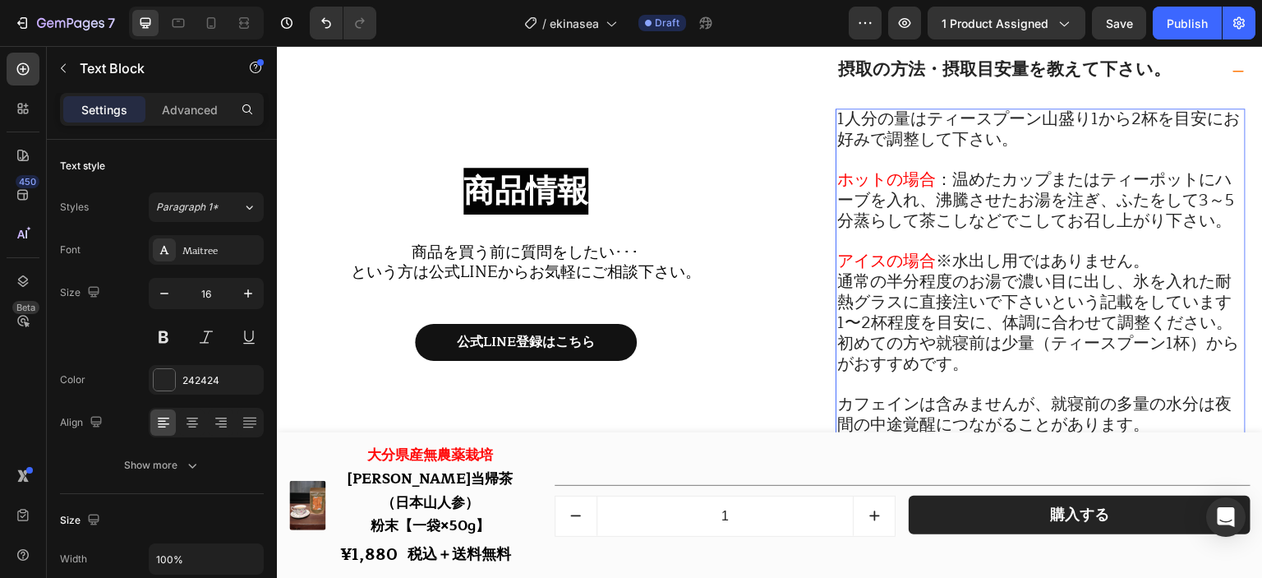
scroll to position [18753, 0]
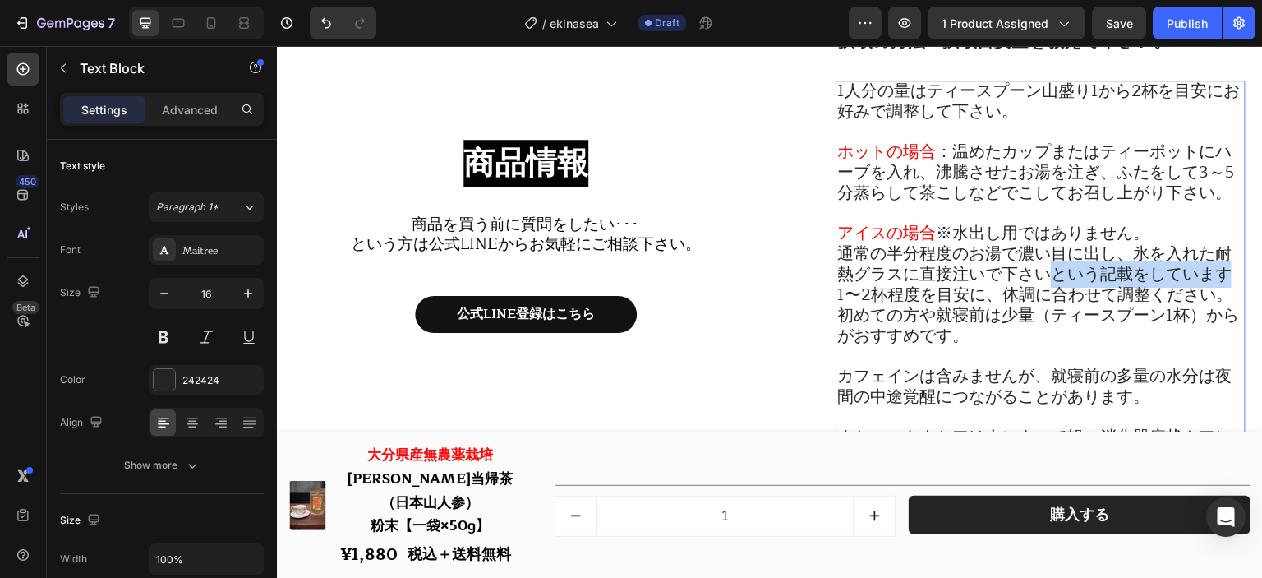
drag, startPoint x: 1045, startPoint y: 282, endPoint x: 1218, endPoint y: 279, distance: 173.4
click at [1218, 279] on span "通常の半分程度のお湯で濃い目に出し、氷を入れた耐熱グラスに直接注いで下さいという記載をしています1〜2杯程度を目安に、体調に合わせて調整ください。初めての方や…" at bounding box center [1039, 294] width 402 height 109
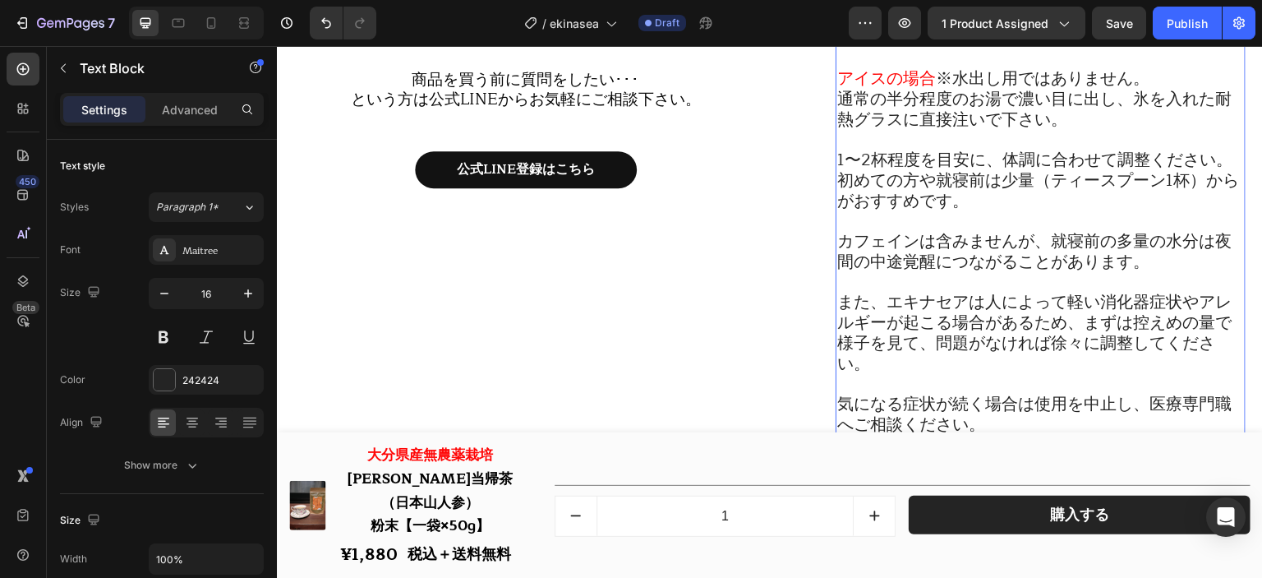
scroll to position [18917, 0]
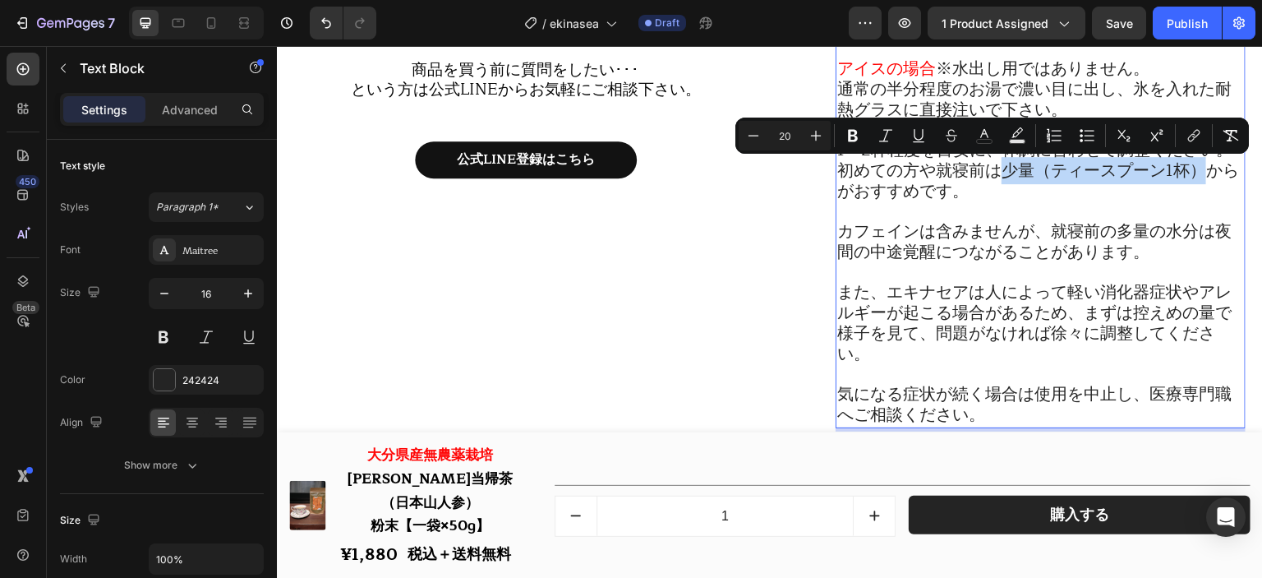
drag, startPoint x: 995, startPoint y: 180, endPoint x: 1193, endPoint y: 178, distance: 197.3
click at [1193, 178] on span "1〜2杯程度を目安に、体調に合わせて調整ください。初めての方や就寝前は少量（ティースプーン1杯）からがおすすめです。" at bounding box center [1039, 170] width 402 height 68
click at [995, 135] on button "color" at bounding box center [985, 136] width 30 height 30
type input "242424"
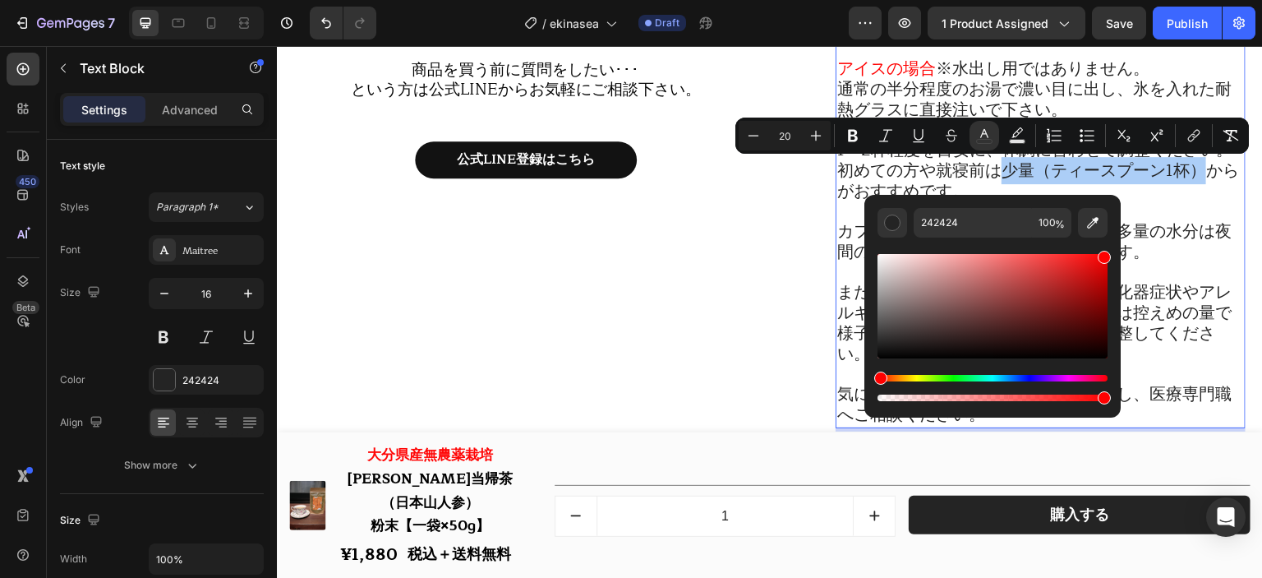
drag, startPoint x: 1054, startPoint y: 299, endPoint x: 1113, endPoint y: 237, distance: 86.0
click at [1113, 237] on div "242424 100 %" at bounding box center [993, 300] width 256 height 210
type input "FF0000"
click at [1138, 198] on p "1〜2杯程度を目安に、体調に合わせて調整ください。初めての方や就寝前は 少量（ティースプーン1杯） からがおすすめです。" at bounding box center [1041, 172] width 407 height 62
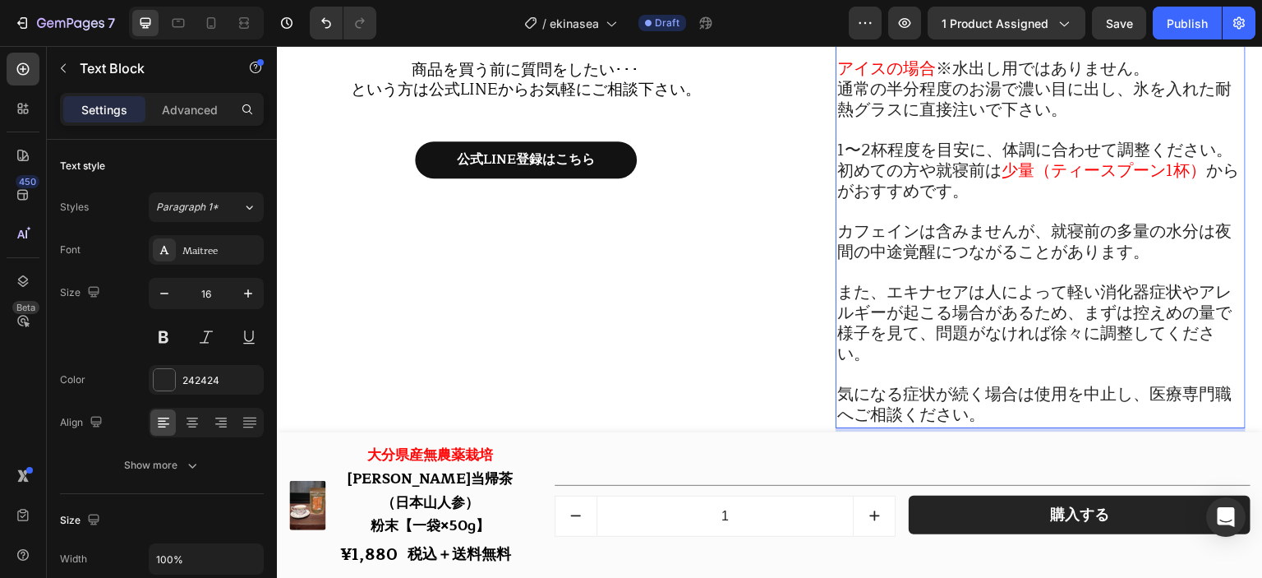
click at [1146, 256] on p "カフェインは含みませんが、就寝前の多量の水分は夜間の中途覚醒につながることがあります。" at bounding box center [1041, 242] width 407 height 41
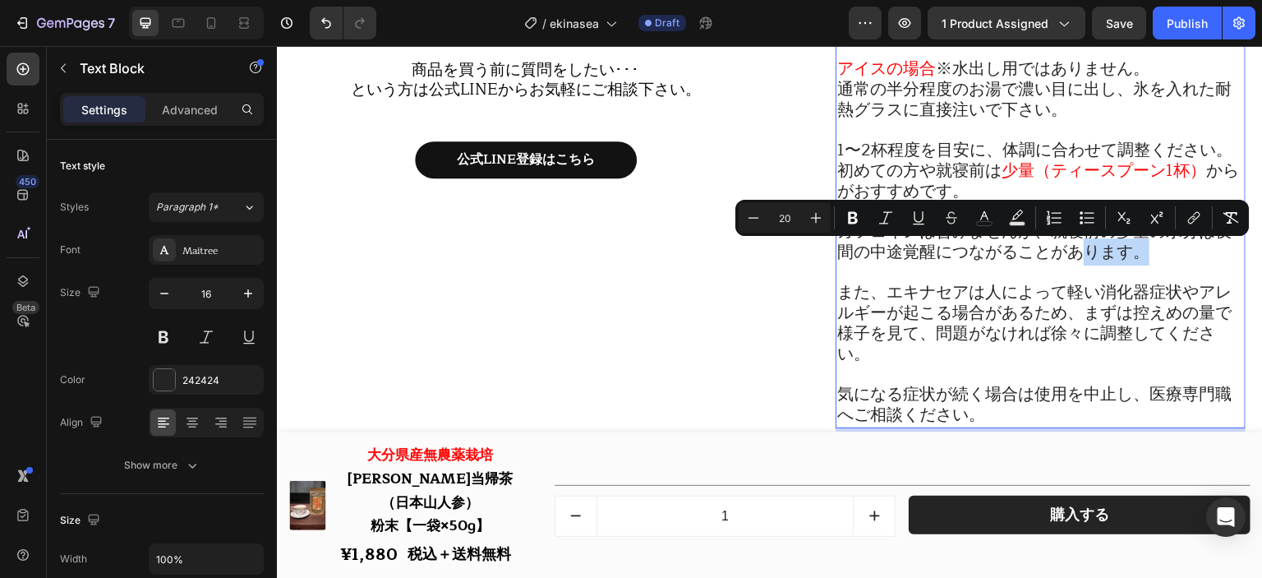
drag, startPoint x: 1137, startPoint y: 256, endPoint x: 1082, endPoint y: 257, distance: 54.3
click at [1082, 257] on span "カフェインは含みませんが、就寝前の多量の水分は夜間の中途覚醒につながることがあります。" at bounding box center [1035, 242] width 395 height 48
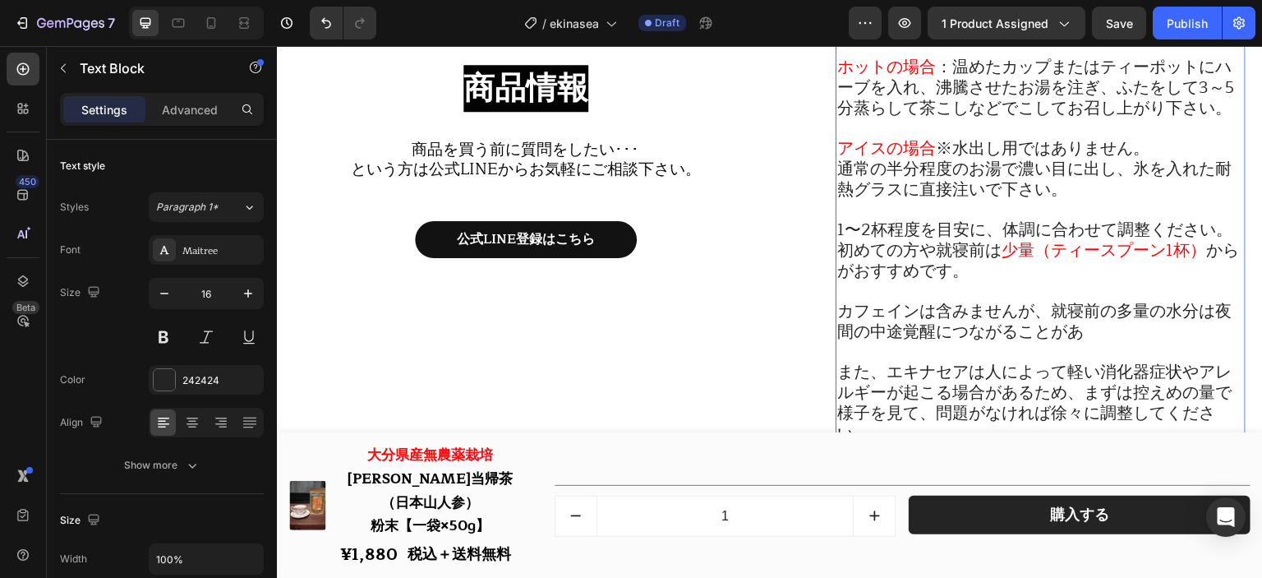
scroll to position [0, 0]
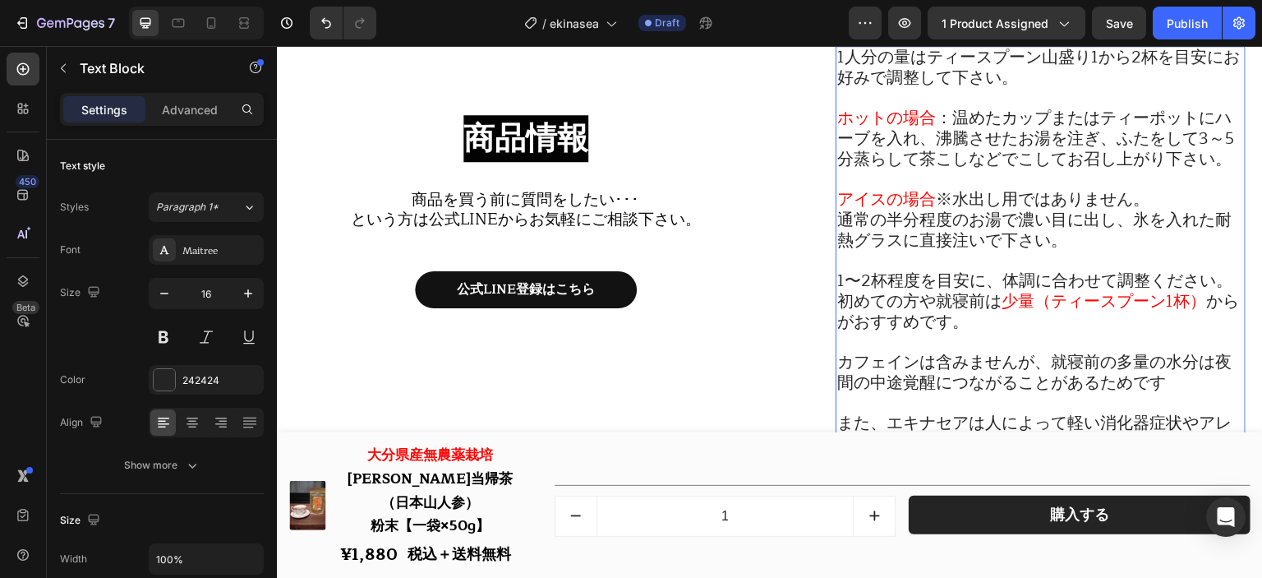
click at [1046, 362] on span "カフェインは含みませんが、就寝前の多量の水分は夜間の中途覚醒につながることがあるためです" at bounding box center [1035, 372] width 395 height 48
click at [1045, 369] on span "カフェインは含みませんが、就寝前の多量の水分は夜間の中途覚醒につながることがあるためです" at bounding box center [1035, 372] width 395 height 48
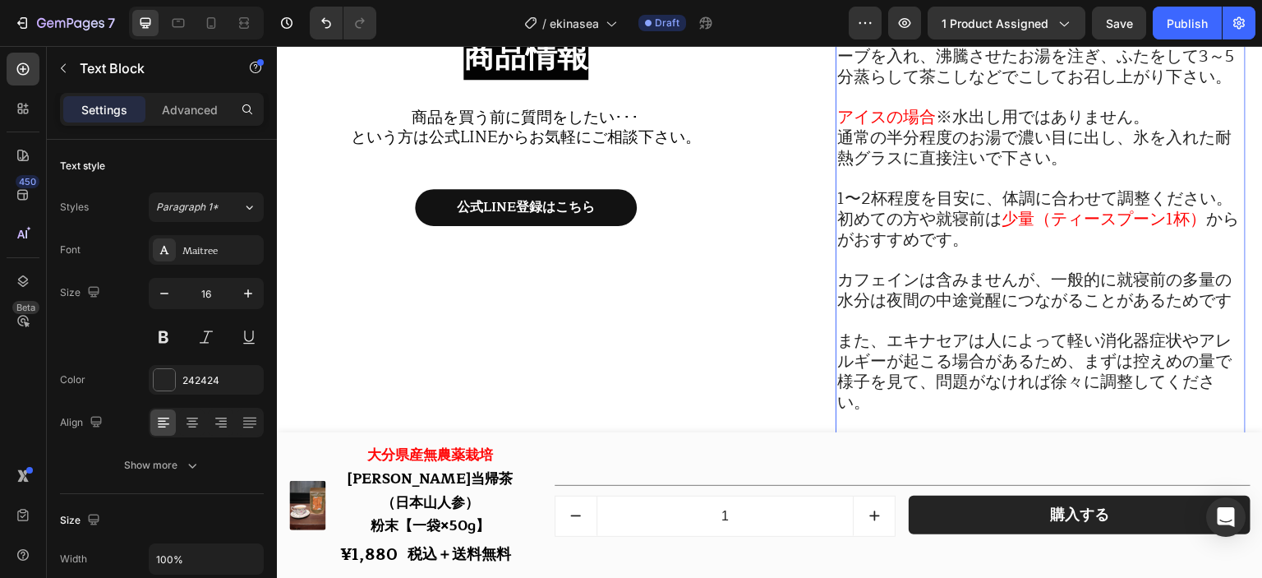
click at [1220, 304] on span "カフェインは含みませんが、一般的に就寝前の多量の水分は夜間の中途覚醒につながることがあるためです" at bounding box center [1035, 290] width 395 height 48
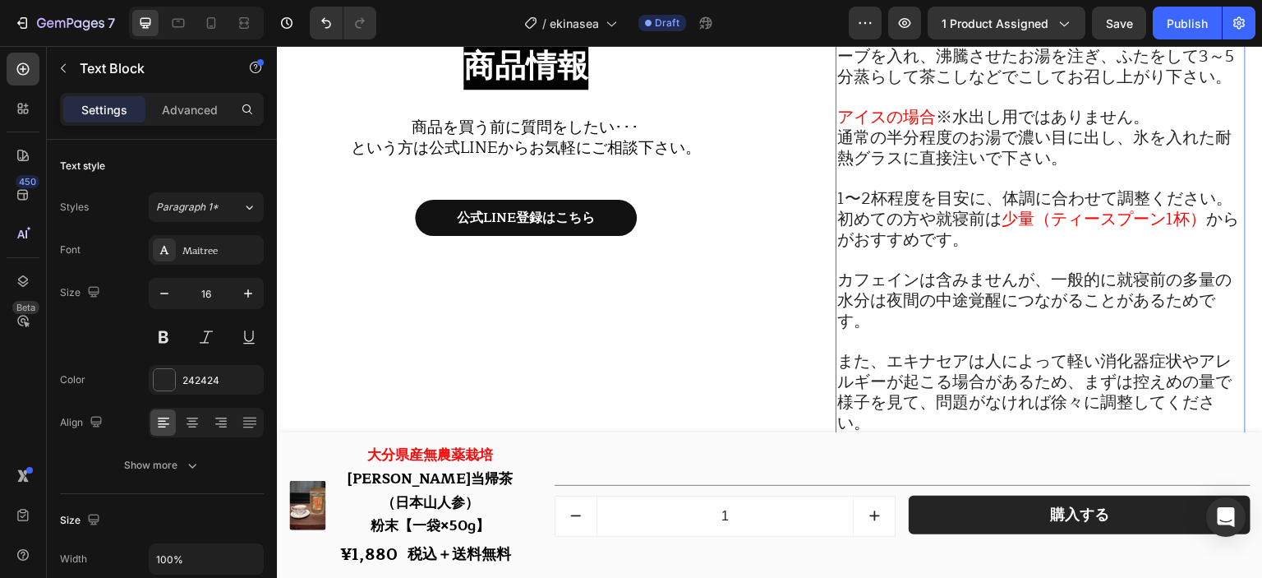
scroll to position [18951, 0]
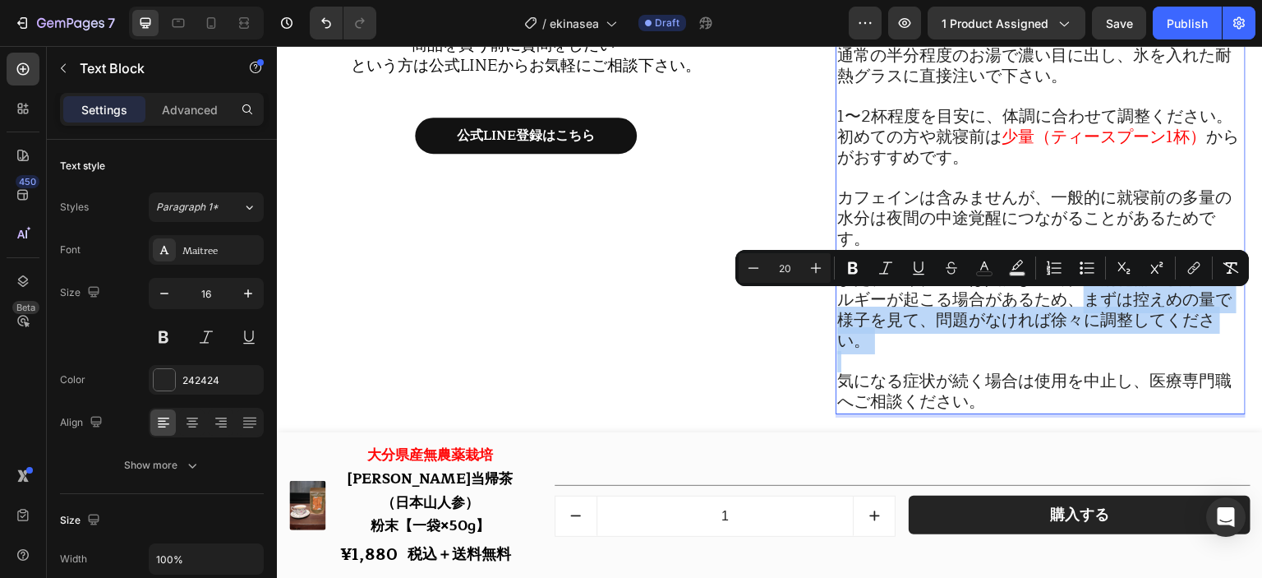
drag, startPoint x: 1078, startPoint y: 301, endPoint x: 1082, endPoint y: 369, distance: 68.3
click at [1082, 369] on div "1人分の量はティースプーン山盛り1から2杯を目安にお好みで調整して下さい。 ホットの場合 ：温めたカップまたはティーポットにハーブを入れ、沸騰させたお湯を注ぎ…" at bounding box center [1041, 148] width 410 height 533
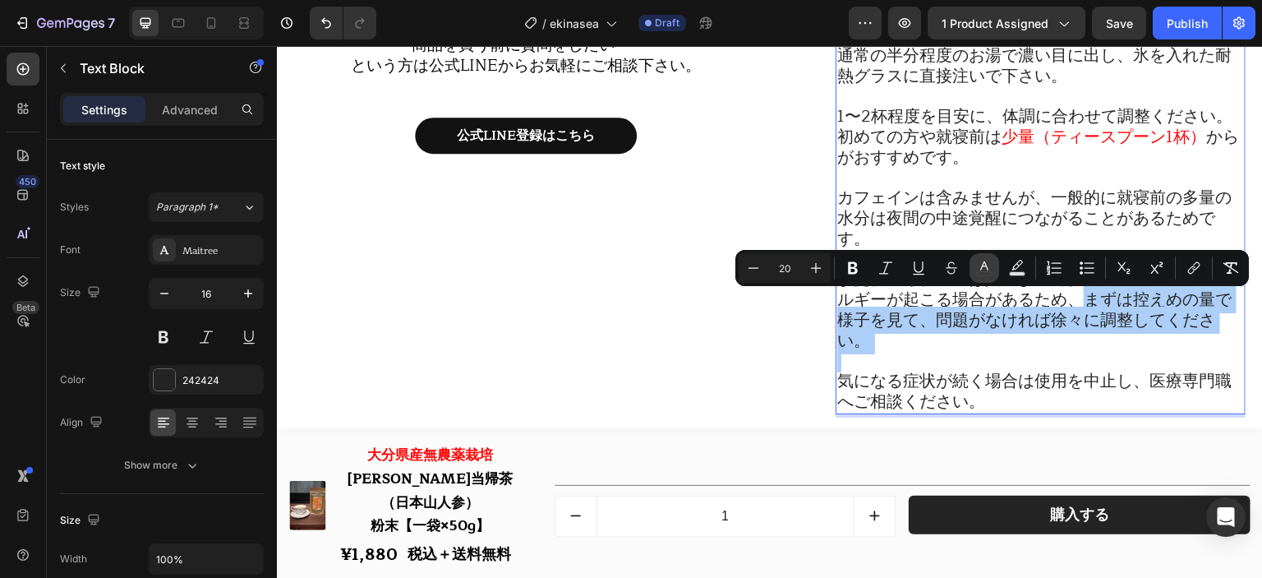
click at [974, 270] on button "color" at bounding box center [985, 268] width 30 height 30
type input "242424"
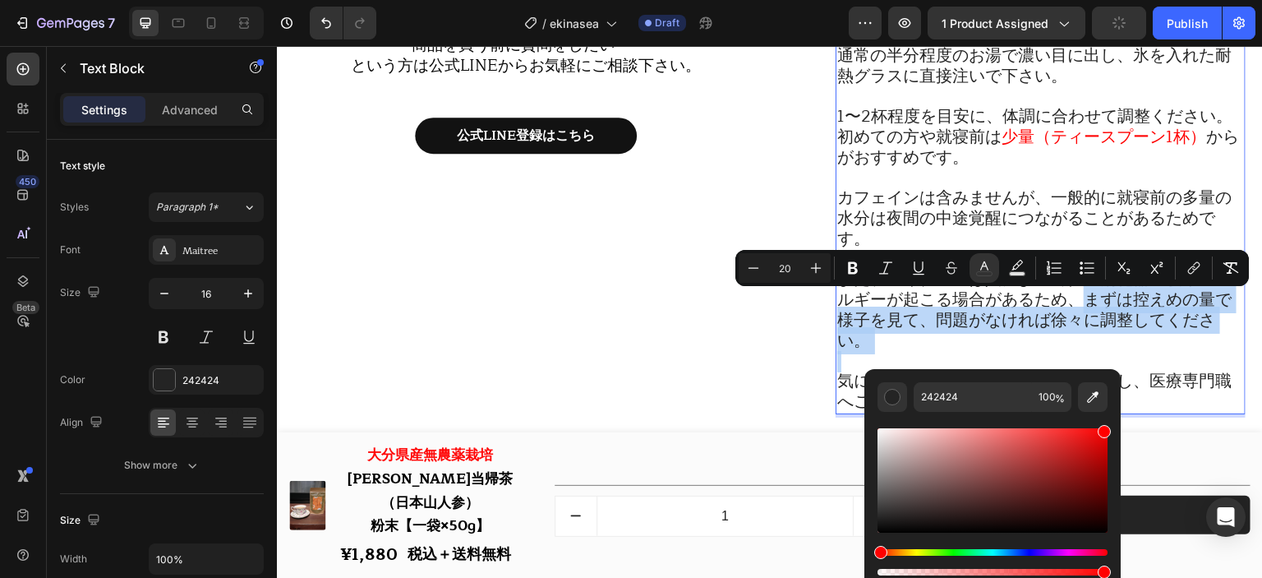
drag, startPoint x: 1341, startPoint y: 487, endPoint x: 1124, endPoint y: 397, distance: 234.3
type input "FF0000"
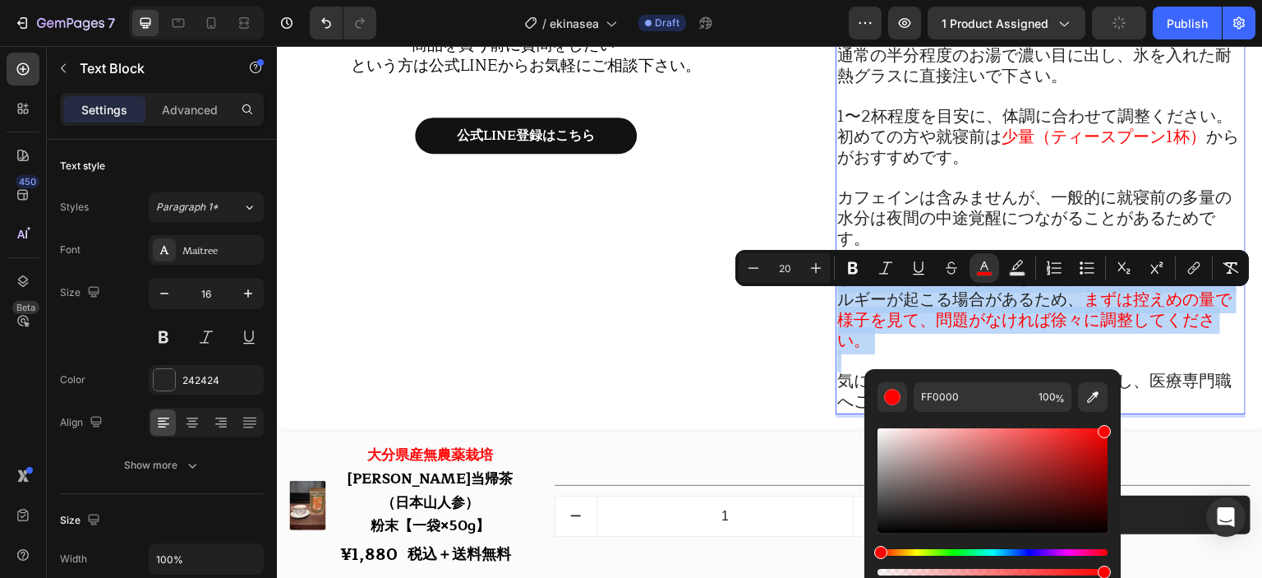
click at [1101, 322] on span "まずは控えめの量で様子を見て、問題がなければ徐々に調整してください。" at bounding box center [1035, 320] width 395 height 68
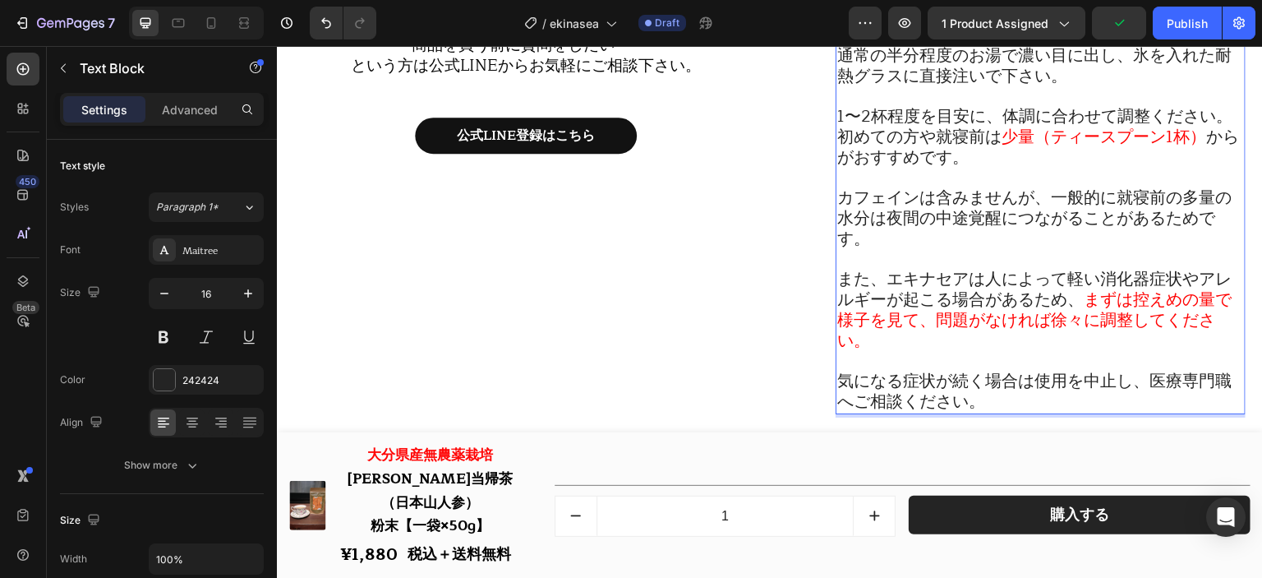
click at [1053, 316] on span "まずは控えめの量で様子を見て、問題がなければ徐々に調整してください。" at bounding box center [1035, 320] width 395 height 68
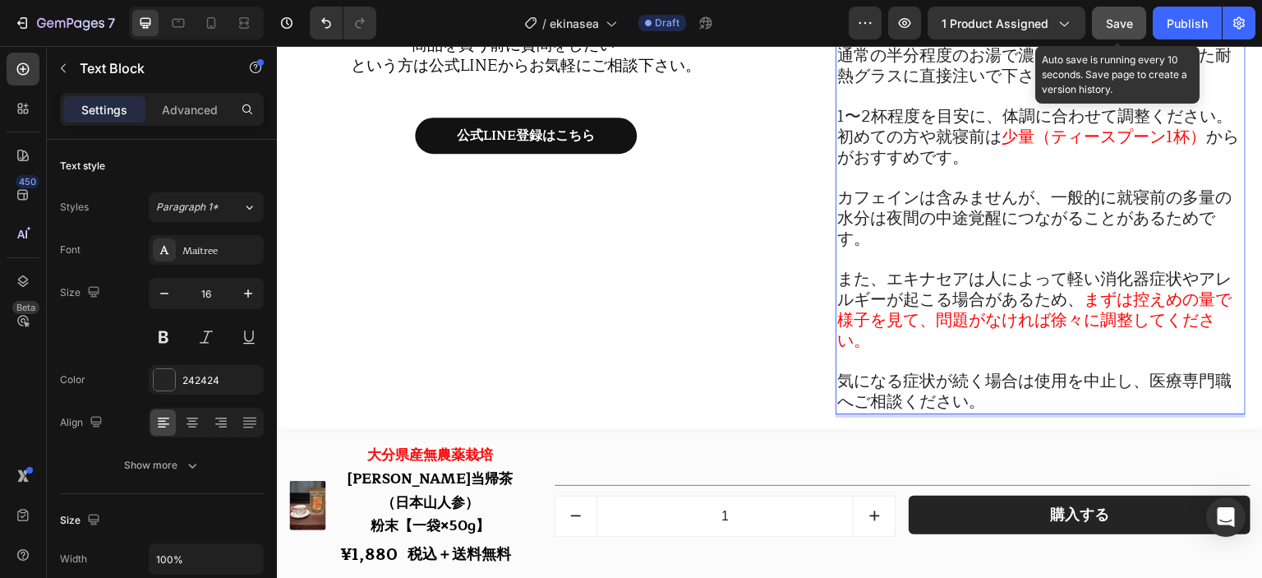
click at [1104, 27] on button "Save" at bounding box center [1119, 23] width 54 height 33
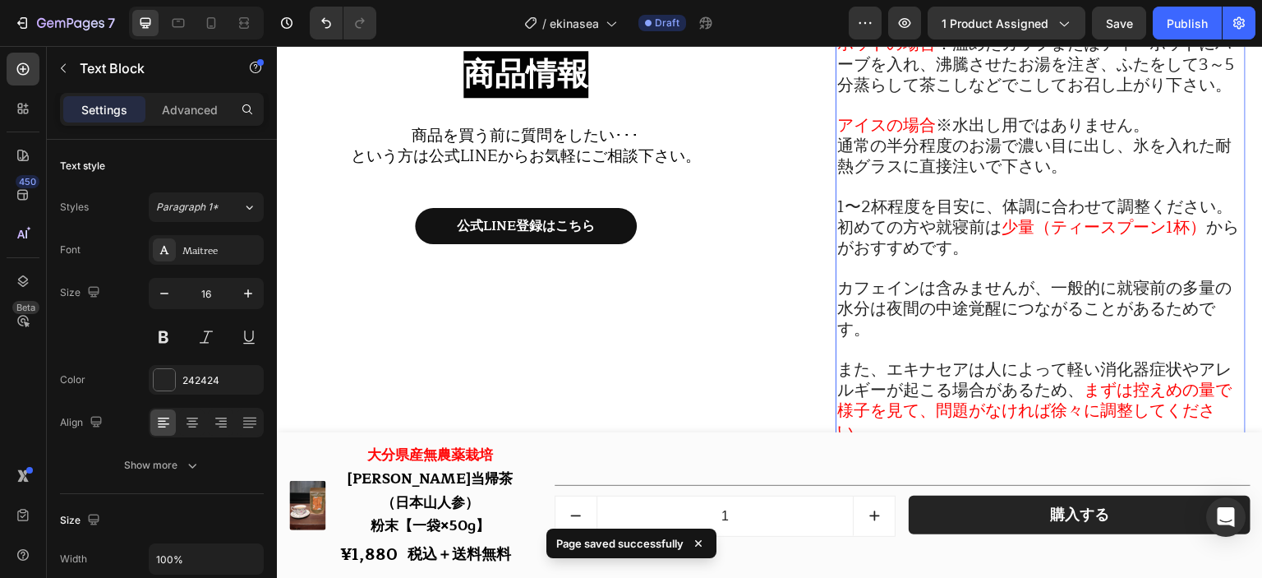
scroll to position [18863, 0]
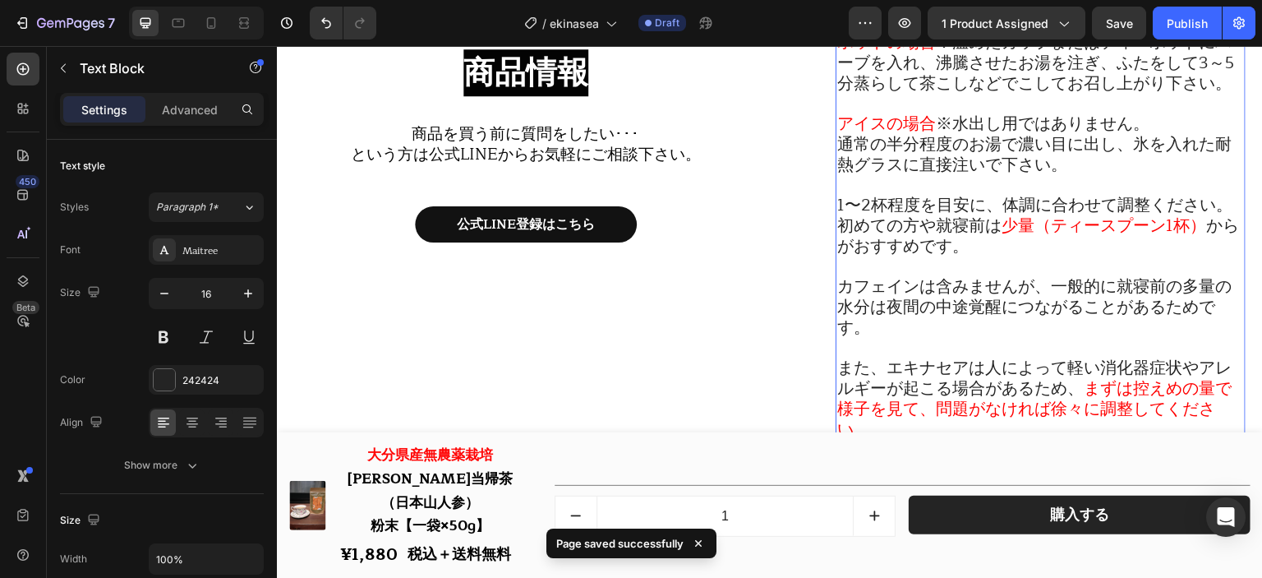
click at [979, 283] on span "カフェインは含みませんが、一般的に就寝前の多量の水分は夜間の中途覚醒につながることがあるためです。" at bounding box center [1035, 307] width 395 height 68
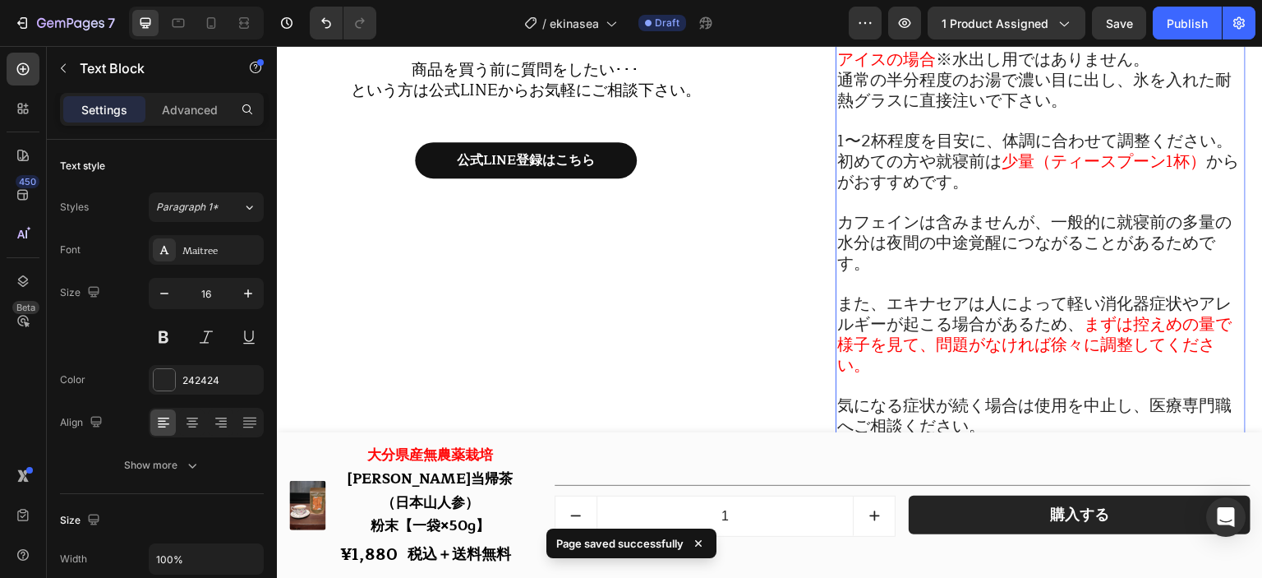
scroll to position [18945, 0]
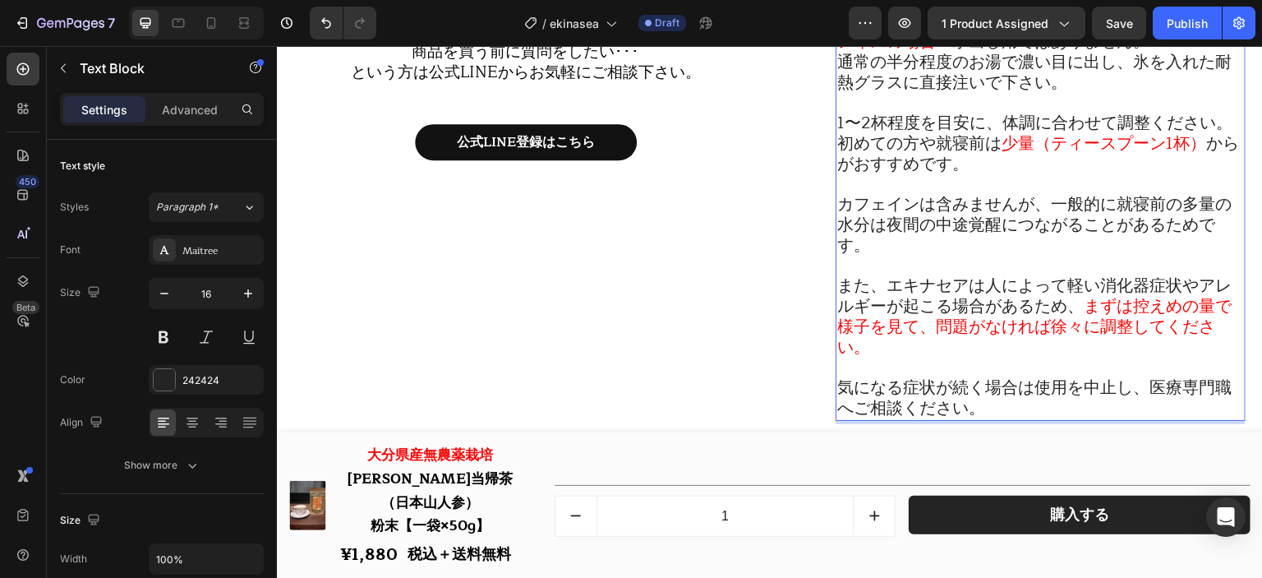
click at [978, 285] on span "また、エキナセアは人によって軽い消化器症状やアレルギーが起こる場合があるため、" at bounding box center [1035, 296] width 395 height 48
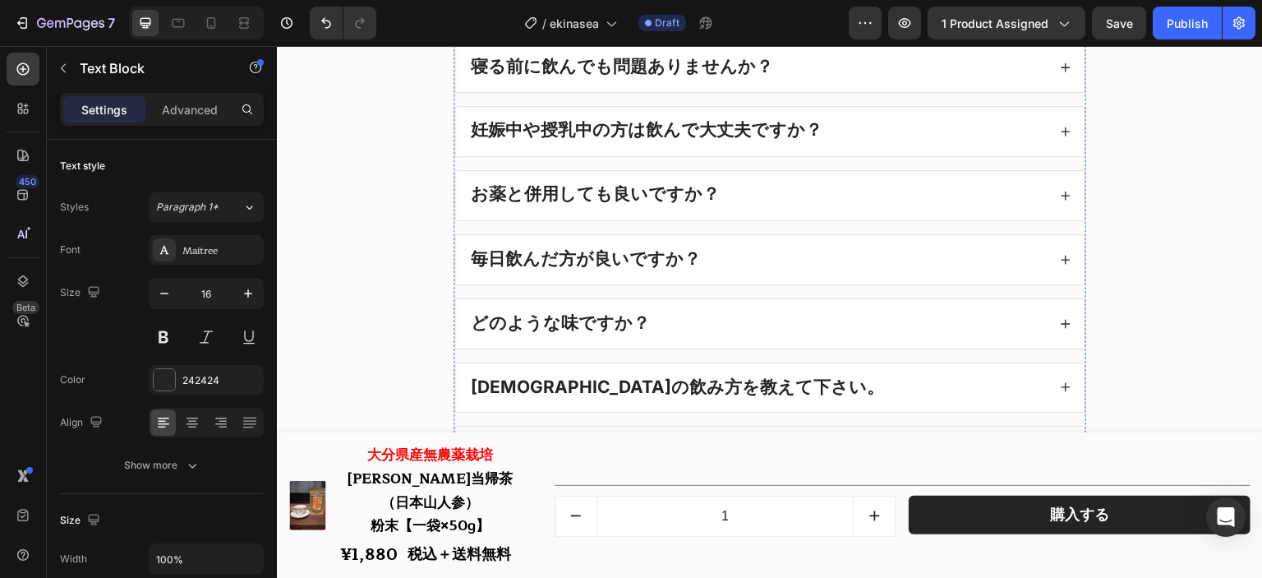
scroll to position [19535, 0]
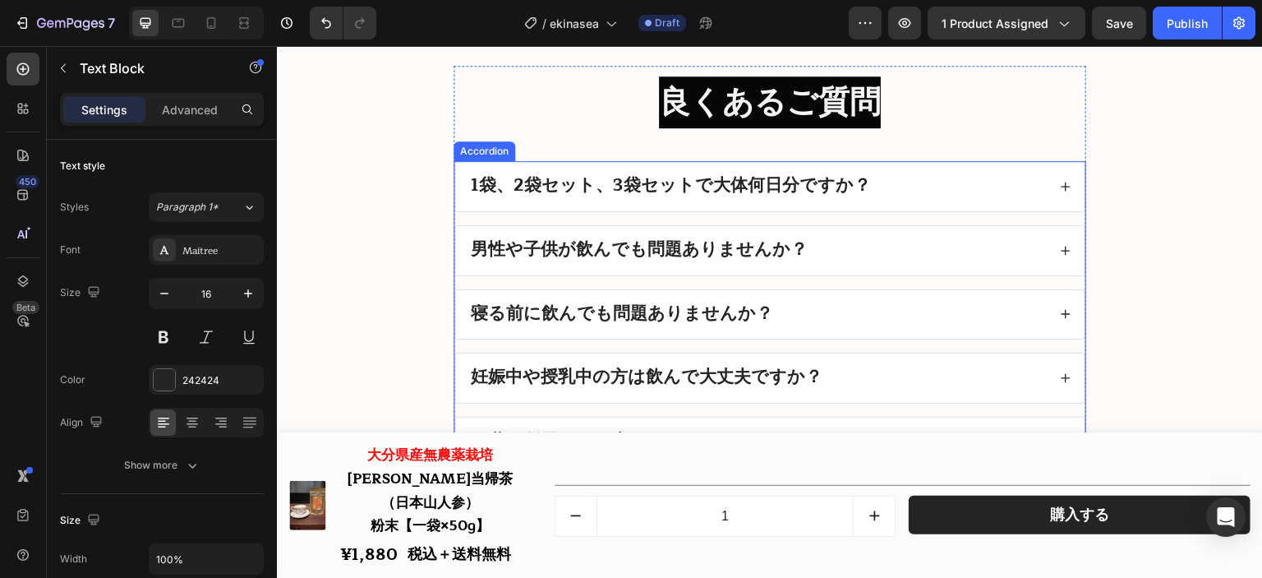
click at [885, 193] on div "1袋、2袋セット、3袋セットで大体何日分ですか？" at bounding box center [757, 186] width 579 height 23
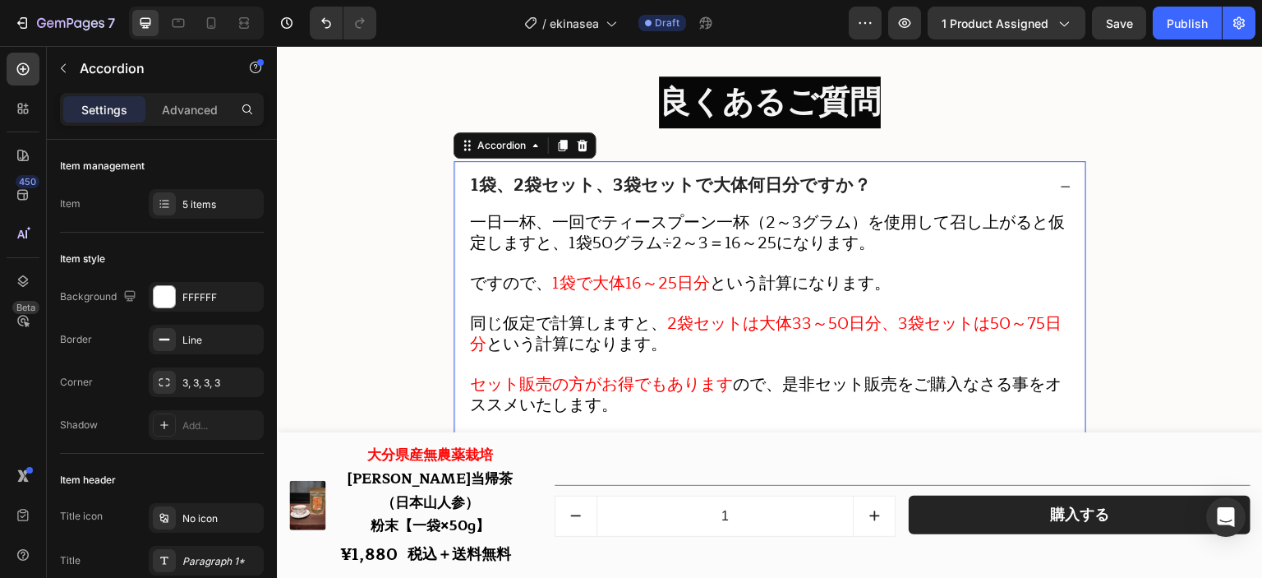
click at [887, 193] on div "1袋、2袋セット、3袋セットで大体何日分ですか？" at bounding box center [757, 186] width 579 height 23
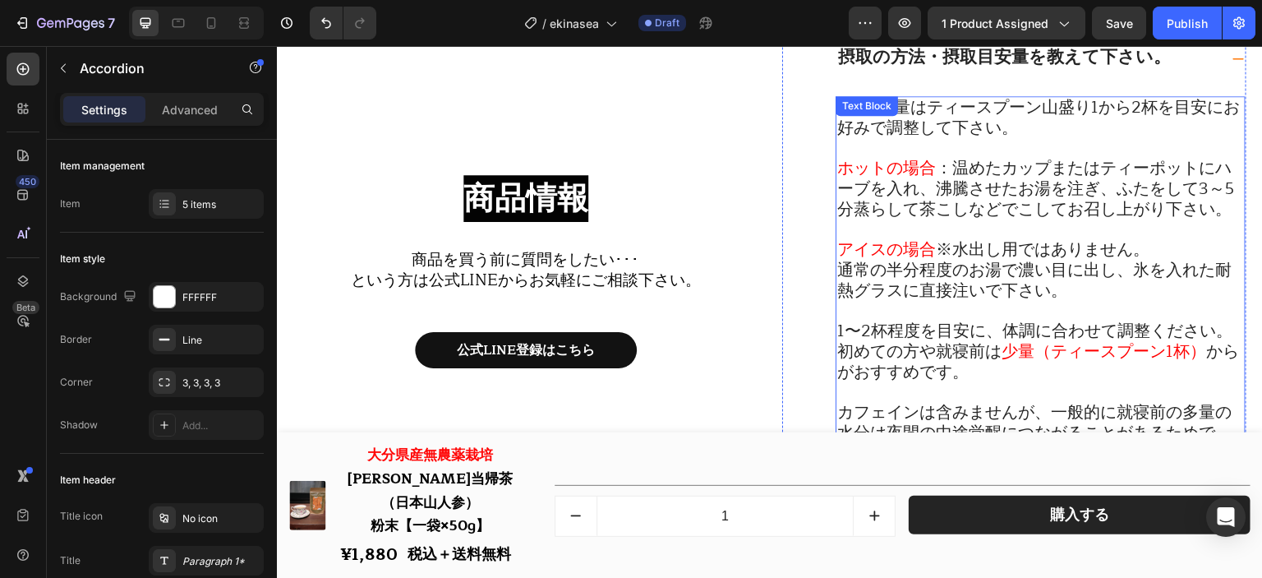
scroll to position [18713, 0]
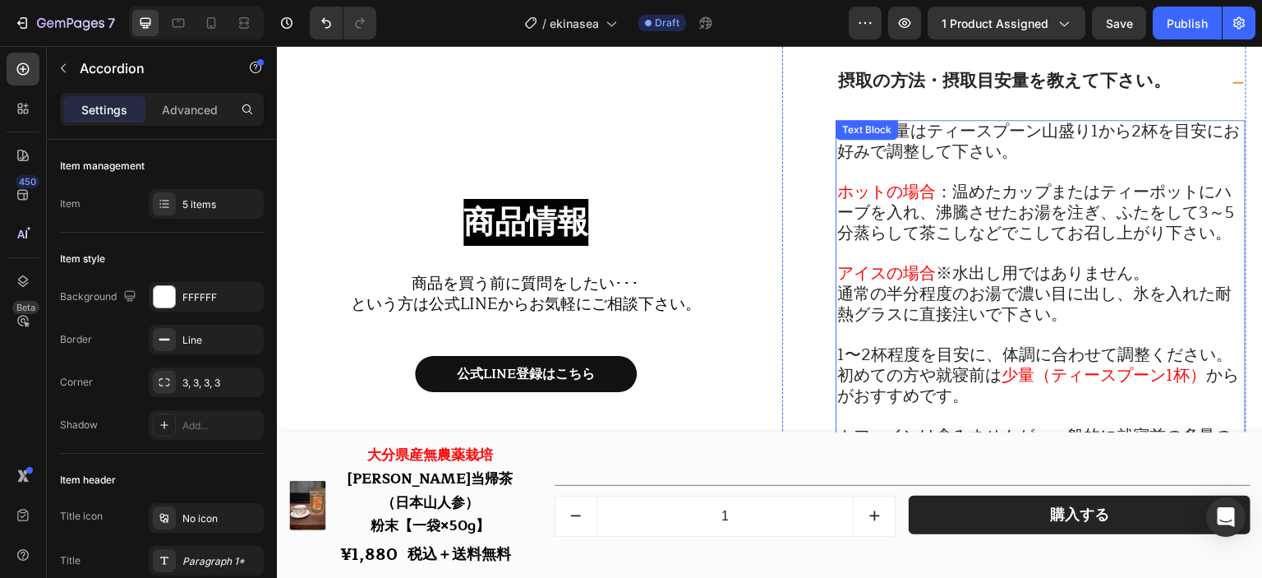
click at [848, 358] on span "1〜2杯程度を目安に、体調に合わせて調整ください。初めての方や就寝前は" at bounding box center [1035, 365] width 395 height 48
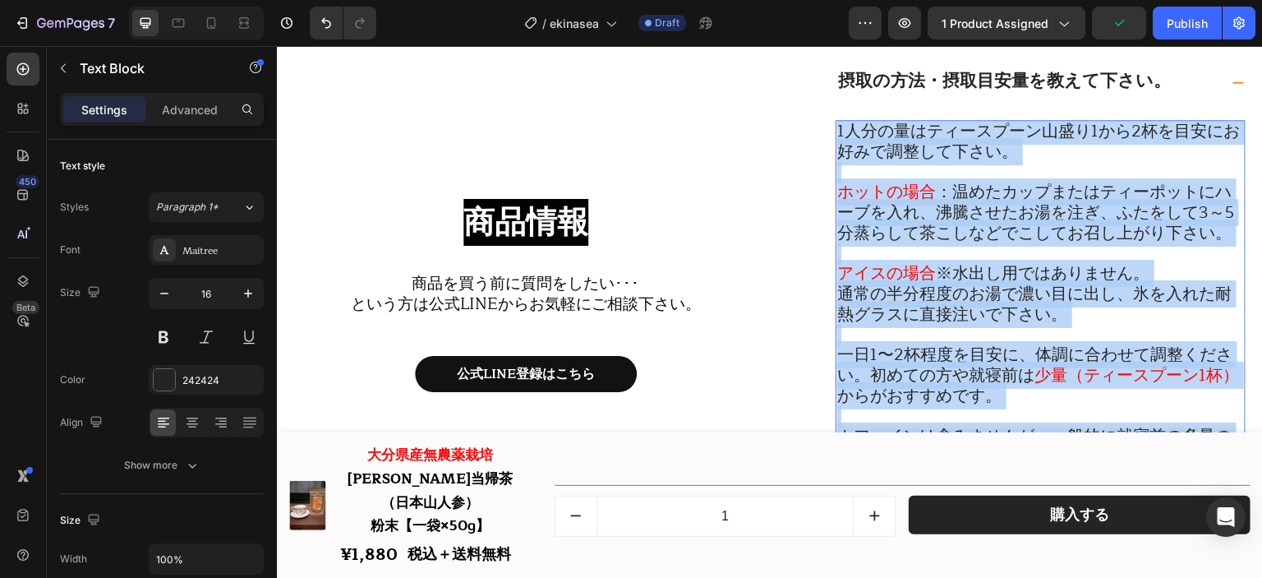
drag, startPoint x: 1035, startPoint y: 404, endPoint x: 833, endPoint y: 132, distance: 338.5
click at [836, 132] on div "1人分の量はティースプーン山盛り1から2杯を目安にお好みで調整して下さい。 ホットの場合 ：温めたカップまたはティーポットにハーブを入れ、沸騰させたお湯を注ぎ…" at bounding box center [1041, 386] width 410 height 533
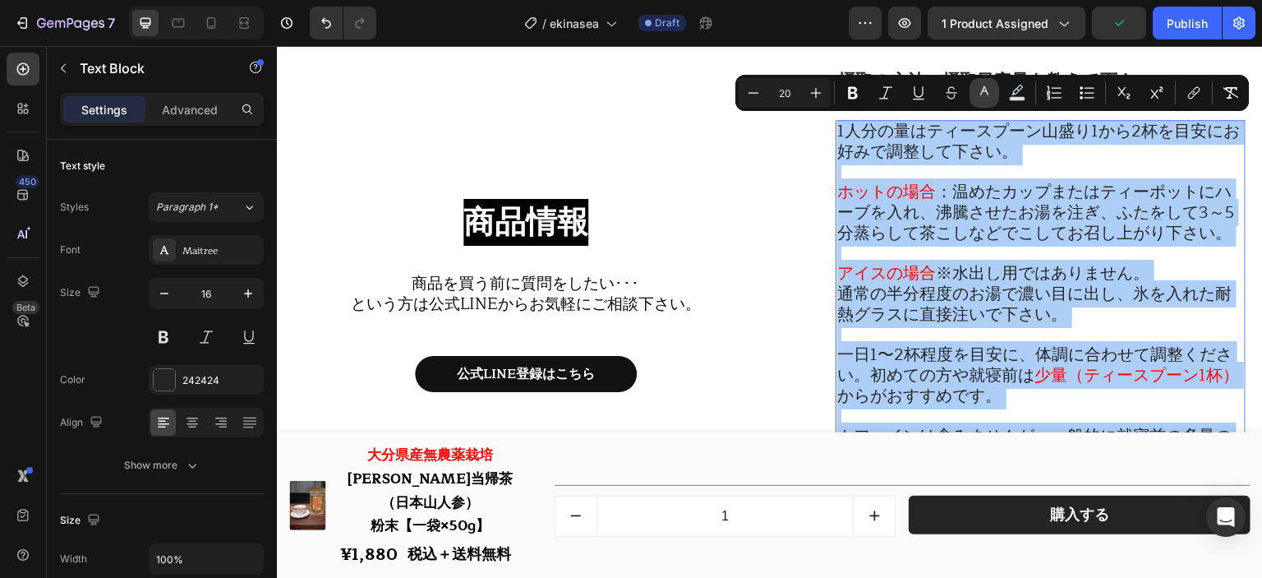
click at [983, 95] on icon "Editor contextual toolbar" at bounding box center [984, 93] width 16 height 16
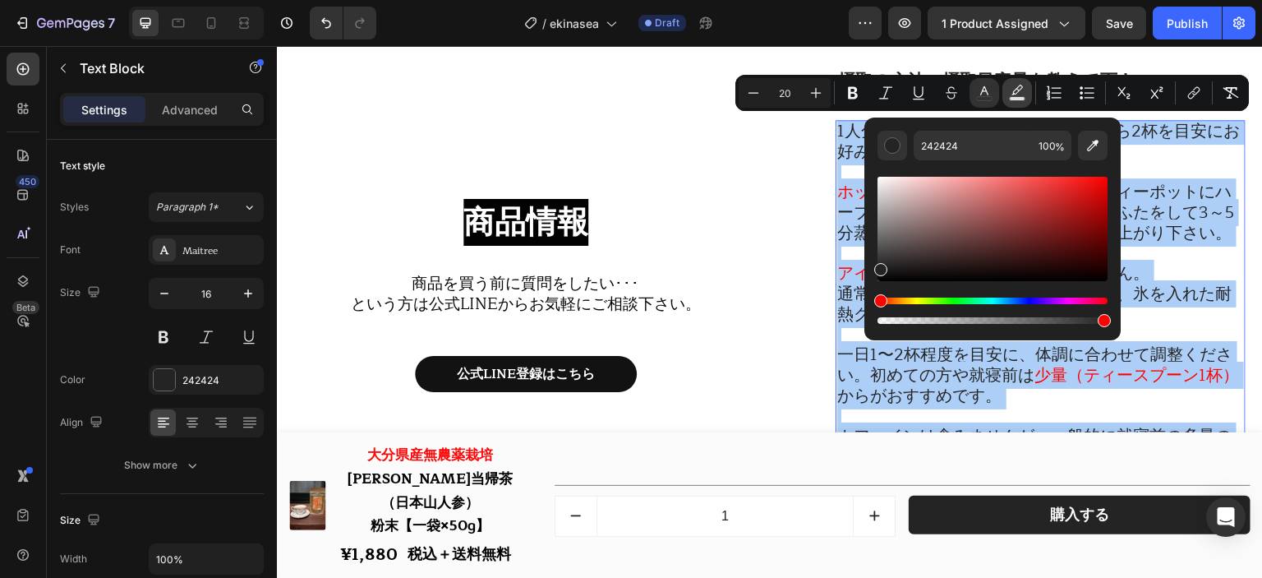
click at [1015, 90] on icon "Editor contextual toolbar" at bounding box center [1018, 90] width 12 height 10
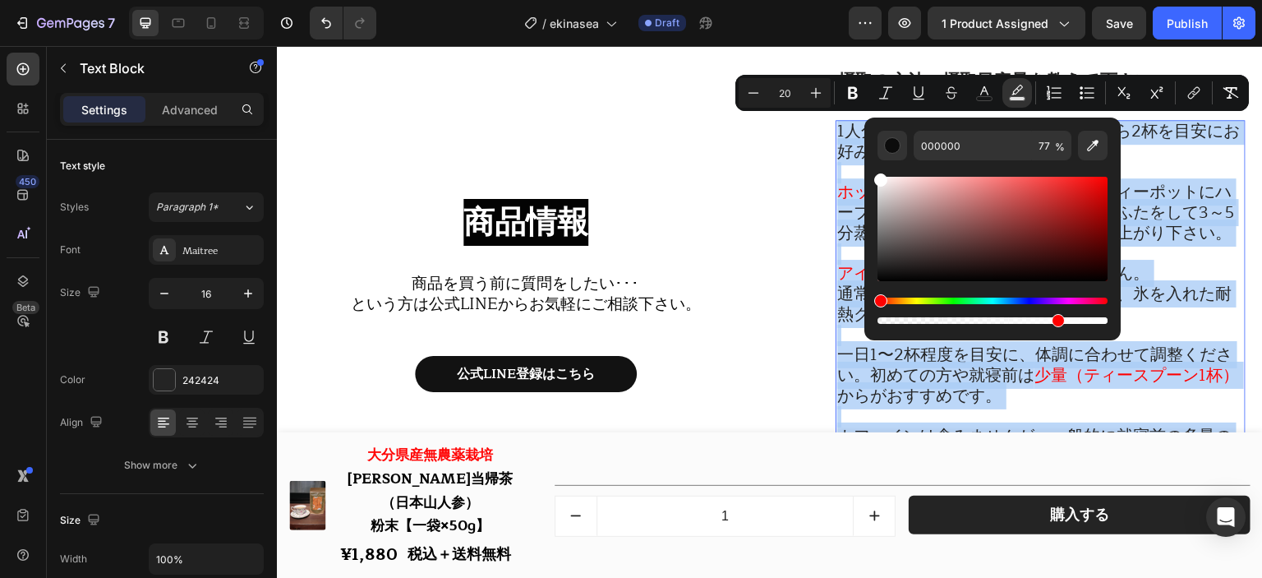
drag, startPoint x: 1206, startPoint y: 261, endPoint x: 851, endPoint y: 158, distance: 368.8
type input "FFFFFF"
drag, startPoint x: 1061, startPoint y: 324, endPoint x: 1115, endPoint y: 318, distance: 53.7
click at [1115, 318] on div "FFFFFF 77 %" at bounding box center [993, 223] width 256 height 210
type input "100"
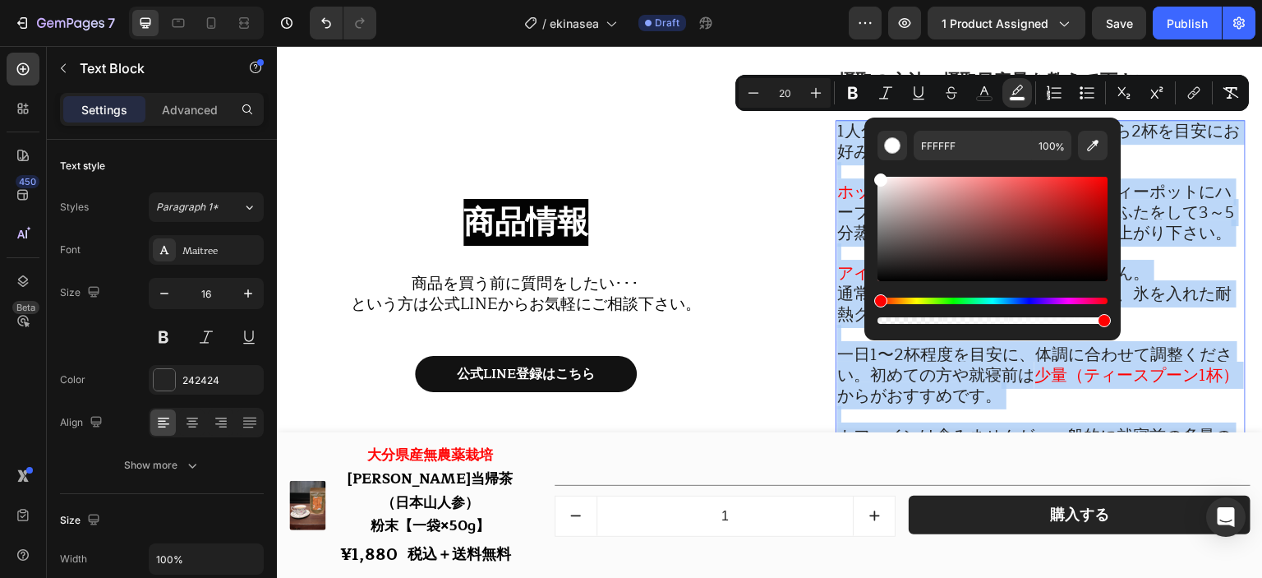
click at [1190, 224] on span "：温めたカップまたはティーポットにハーブを入れ、沸騰させたお湯を注ぎ、ふたをして3～5分蒸らして茶こしなどでこしてお召し上がり下さい。" at bounding box center [1036, 212] width 397 height 68
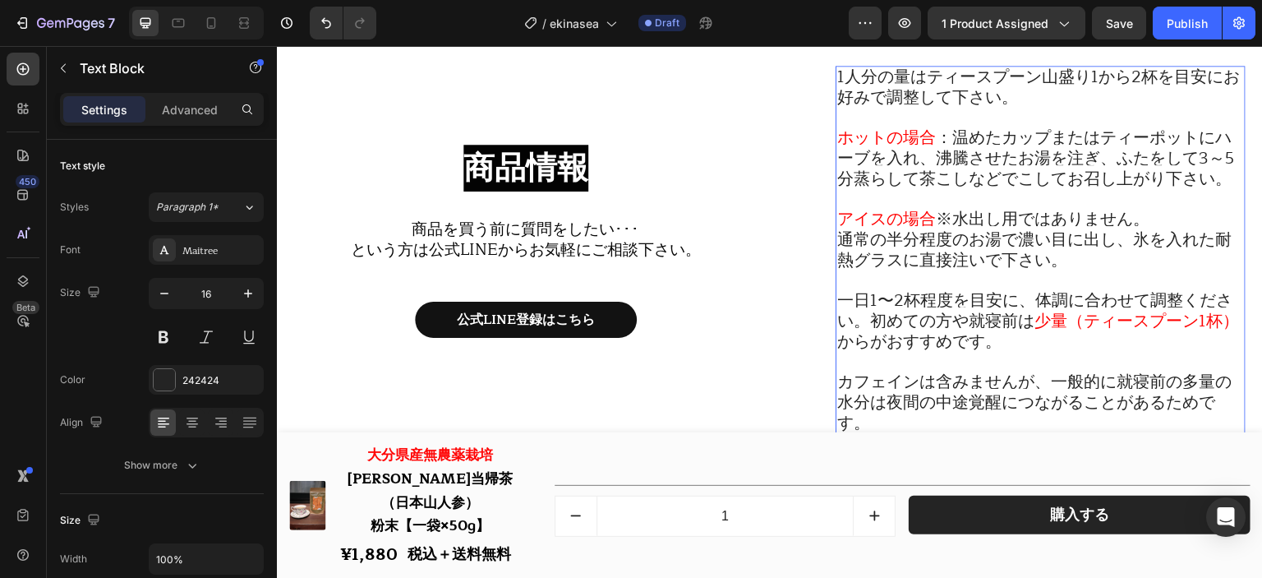
scroll to position [18795, 0]
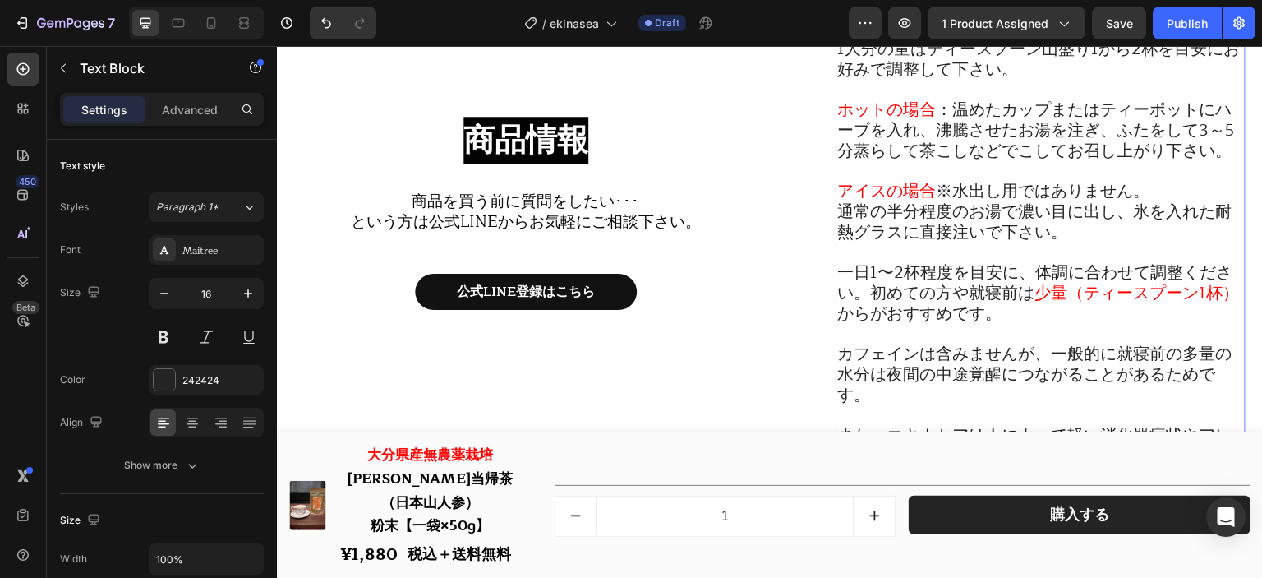
click at [1108, 237] on p "通常の半分程度のお湯で濃い目に出し、氷を入れた耐熱グラスに直接注いで下さい。" at bounding box center [1041, 222] width 407 height 41
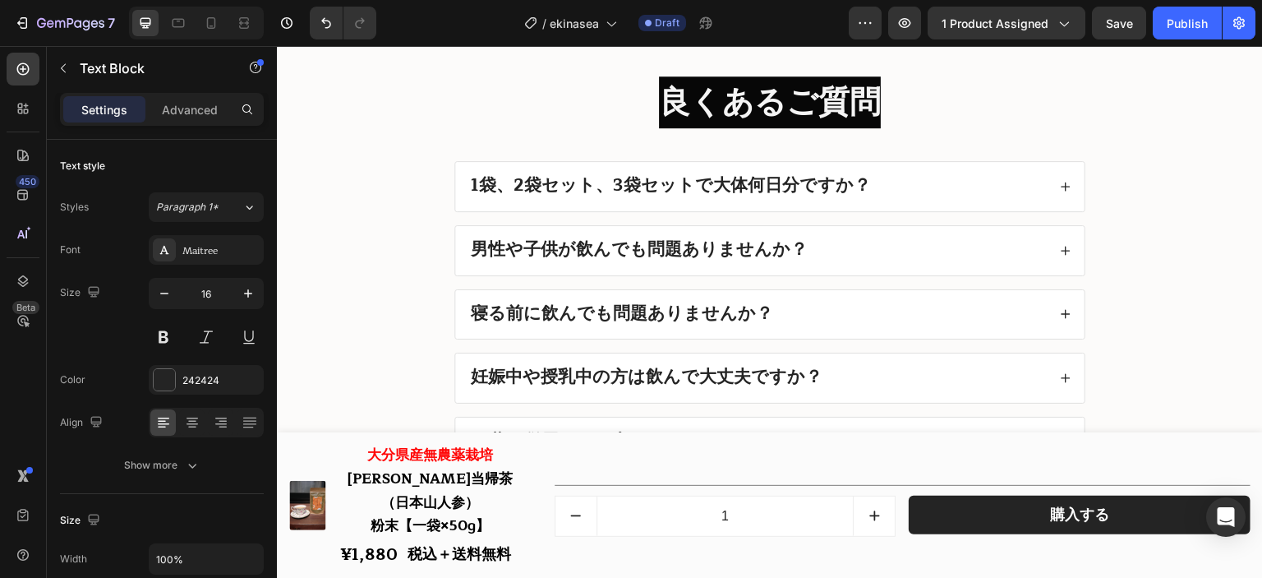
scroll to position [19782, 0]
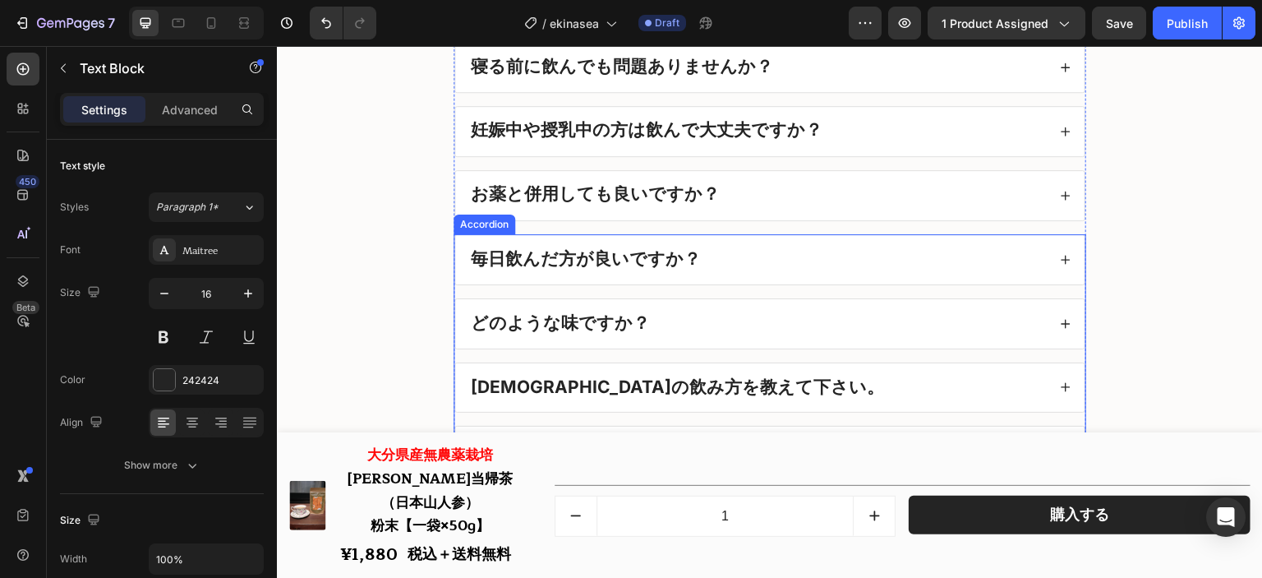
click at [797, 263] on div "毎日飲んだ方が良いですか？" at bounding box center [757, 259] width 579 height 23
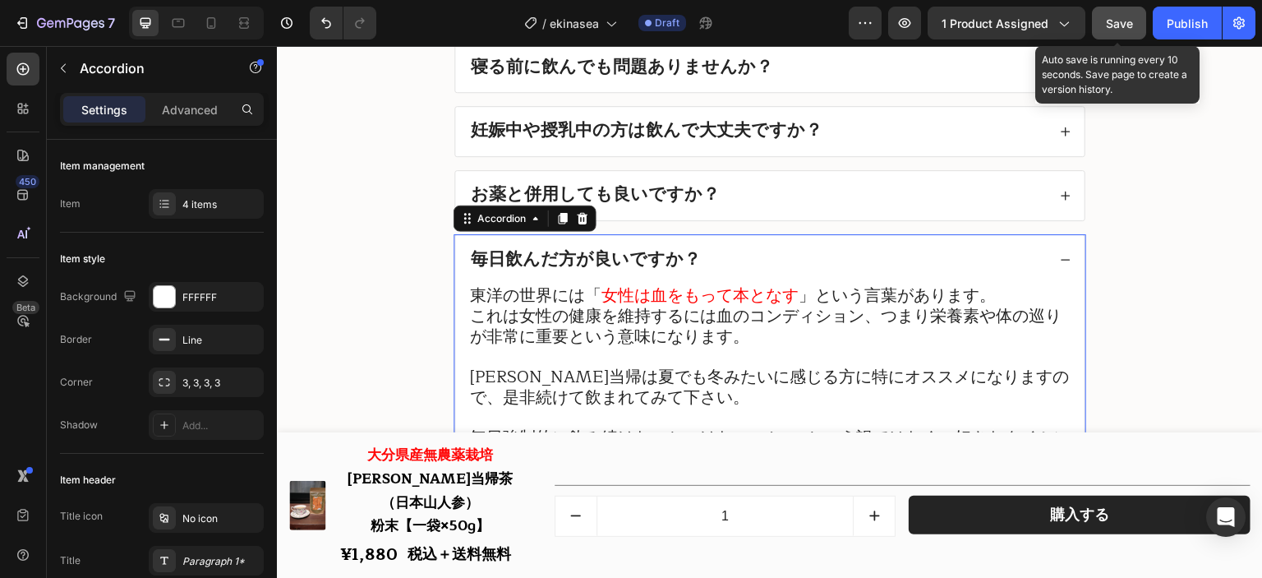
click at [1105, 19] on button "Save" at bounding box center [1119, 23] width 54 height 33
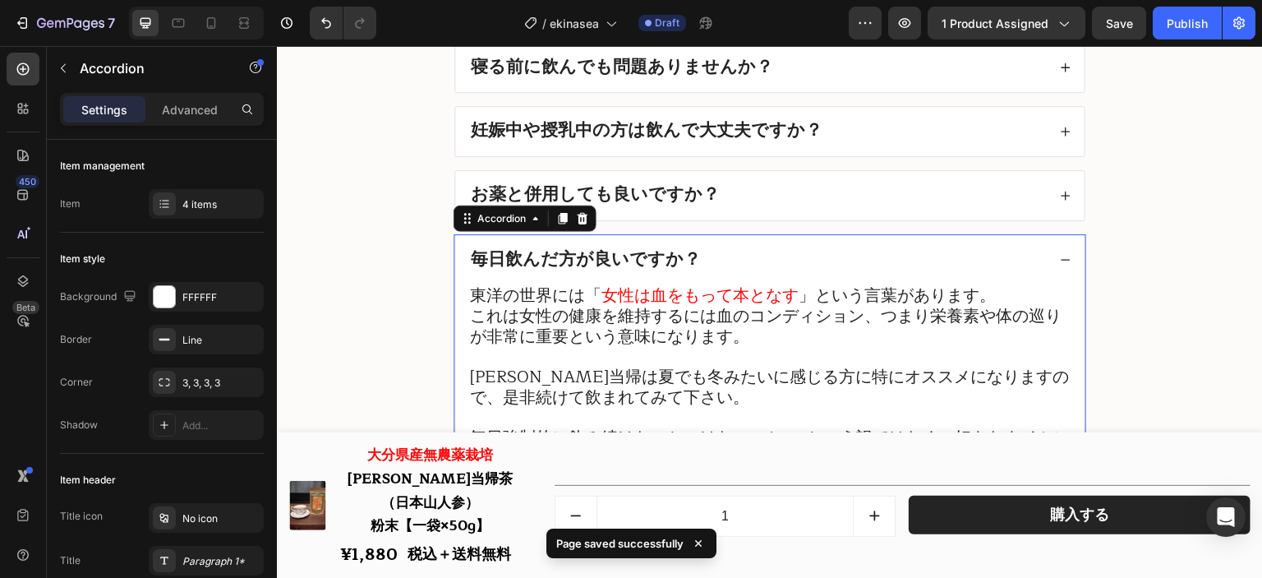
click at [648, 265] on strong "毎日飲んだ方が良いですか？" at bounding box center [586, 258] width 230 height 21
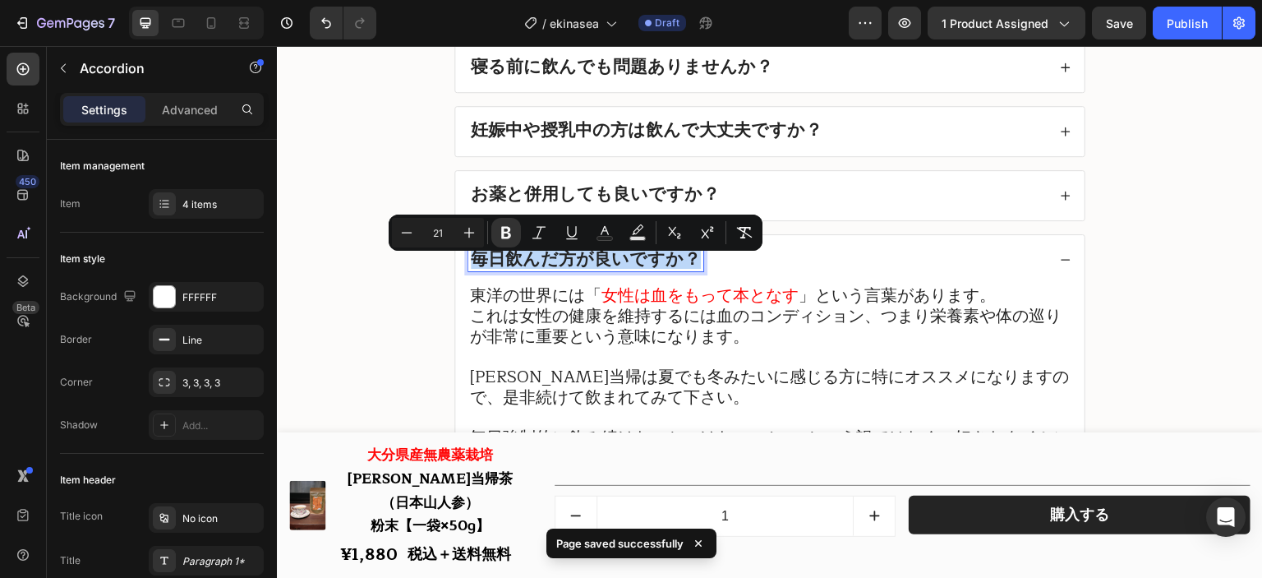
copy strong "毎日飲んだ方が良いですか？"
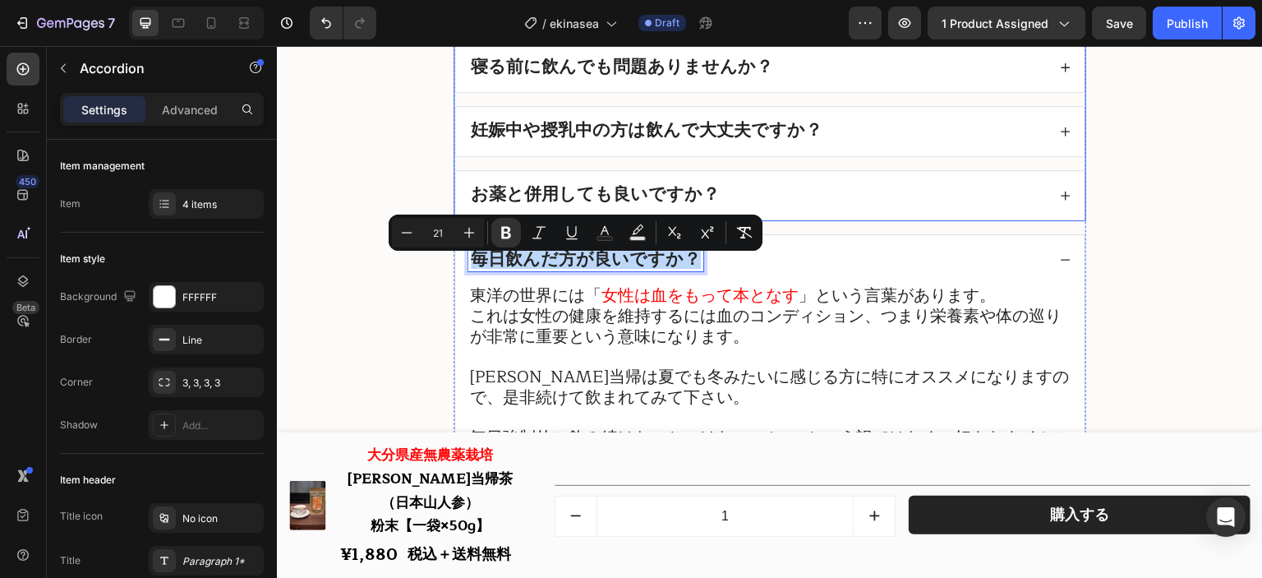
click at [814, 80] on div "寝る前に飲んでも問題ありませんか？" at bounding box center [757, 68] width 579 height 23
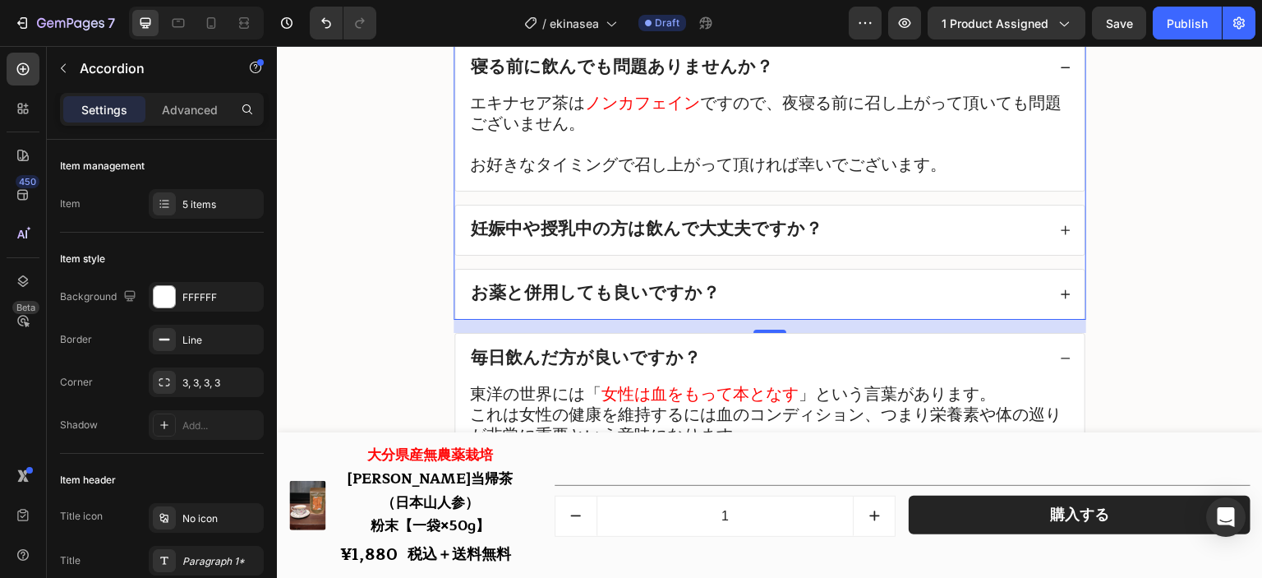
click at [814, 80] on div "寝る前に飲んでも問題ありませんか？" at bounding box center [757, 68] width 579 height 23
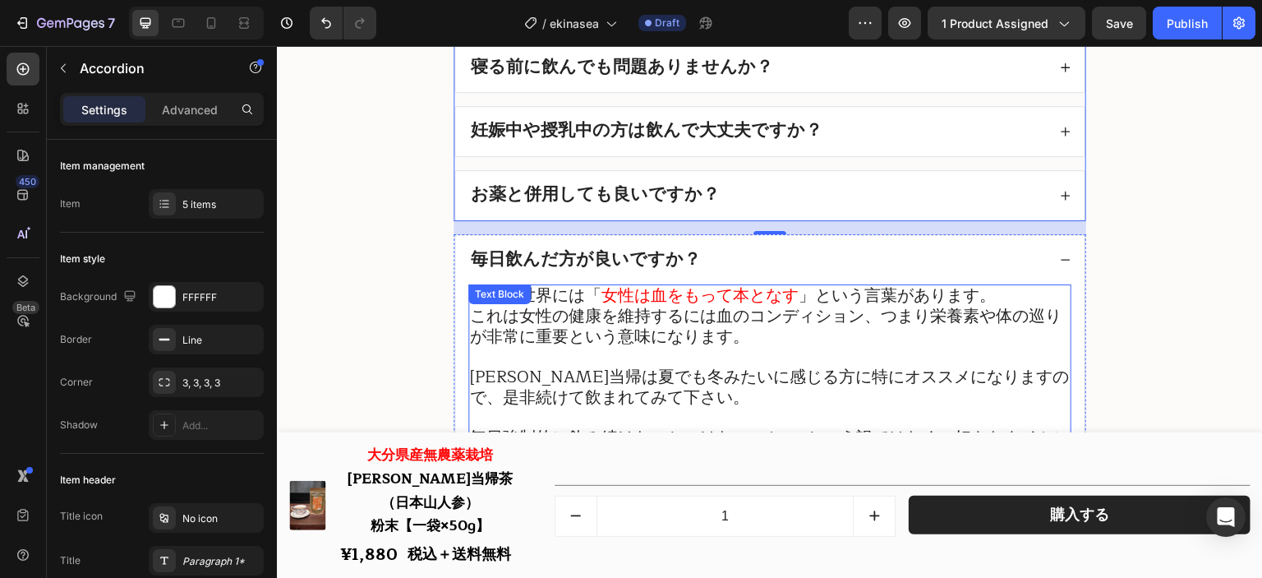
click at [796, 348] on p "これは女性の健康を維持するには血のコンディション、つまり栄養素や体の巡りが非常に重要という意味になります。" at bounding box center [770, 327] width 600 height 41
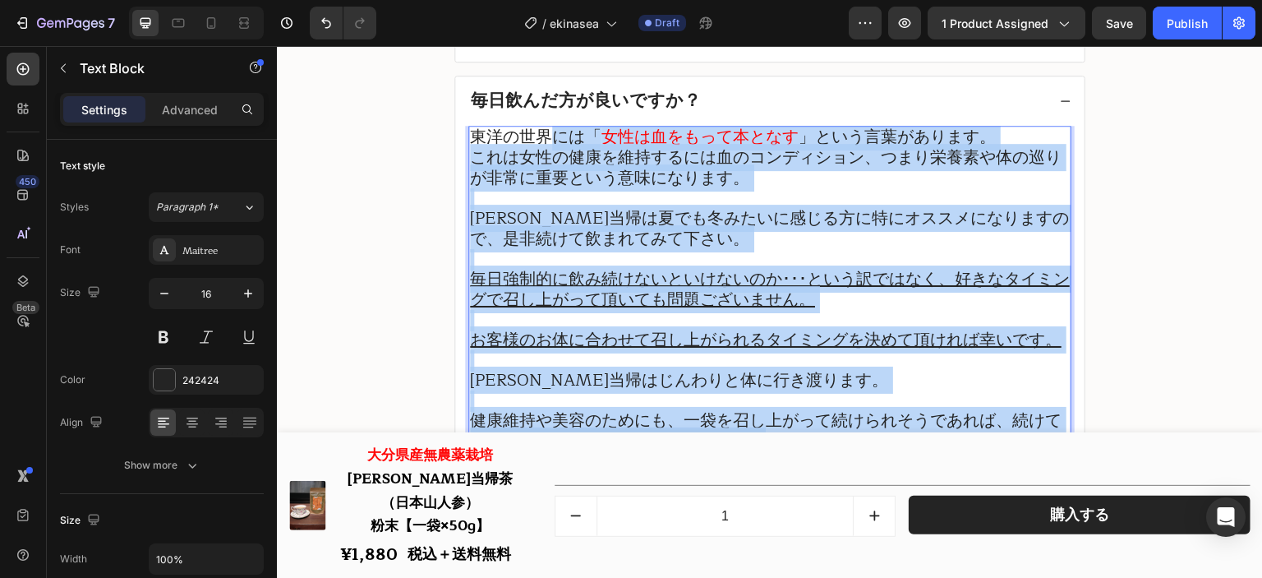
scroll to position [19864, 0]
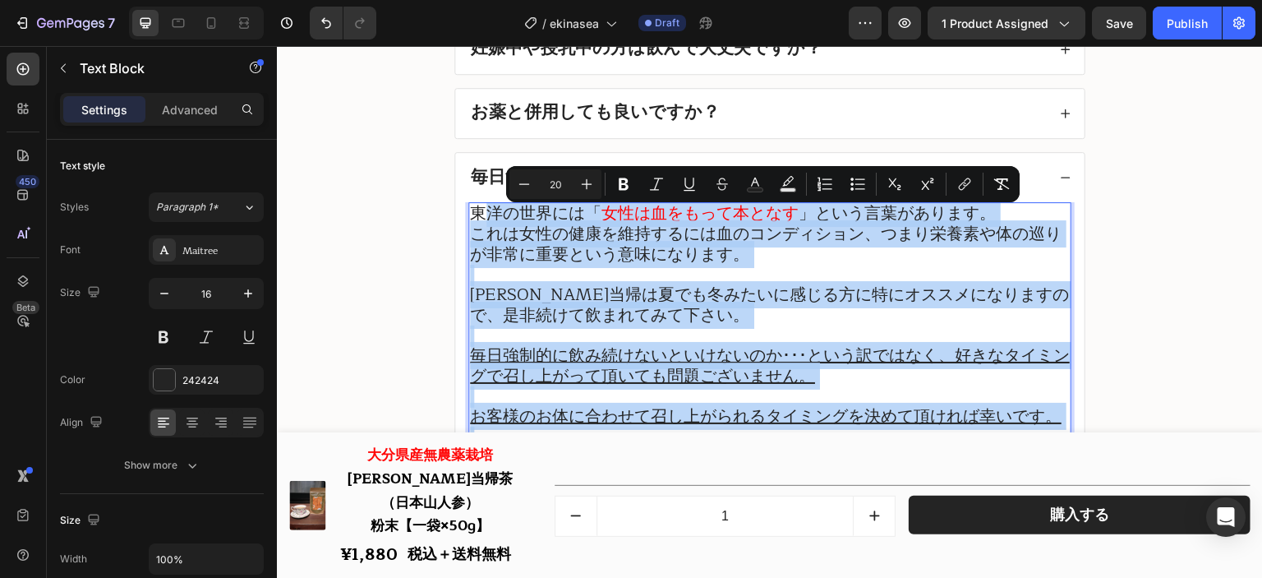
drag, startPoint x: 794, startPoint y: 361, endPoint x: 480, endPoint y: 226, distance: 341.7
click at [480, 226] on div "東洋の世界には「 女性は血をもって本となす 」という言葉があります。 これは女性の健康を維持するには血のコンディション、つまり栄養素や体の巡りが非常に重要とい…" at bounding box center [769, 366] width 603 height 328
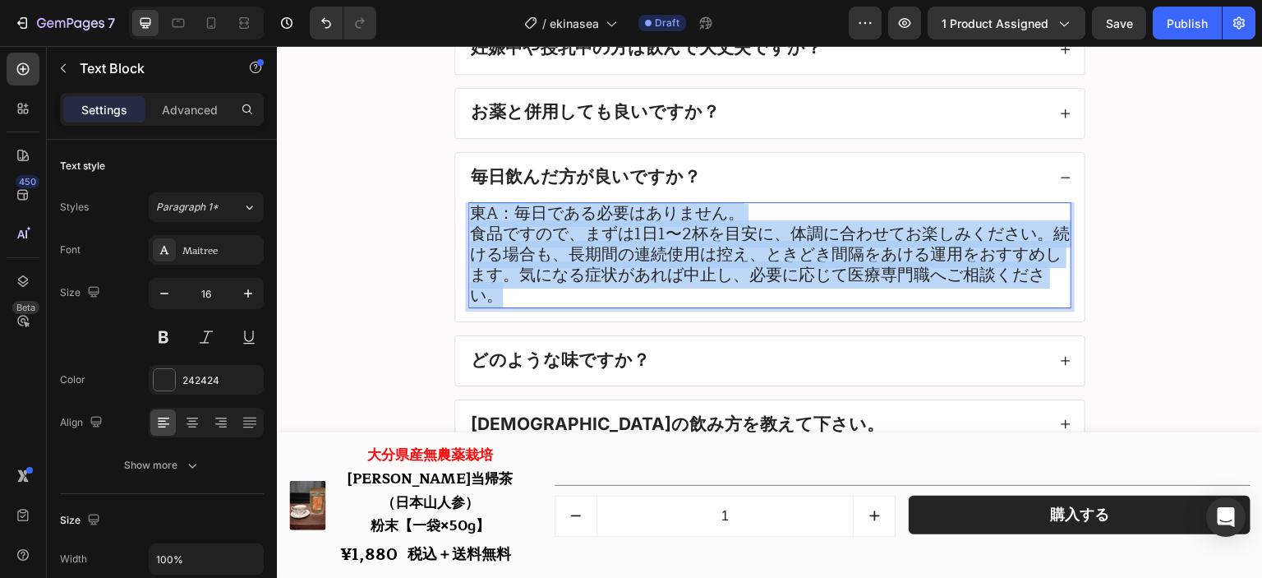
scroll to position [1, 0]
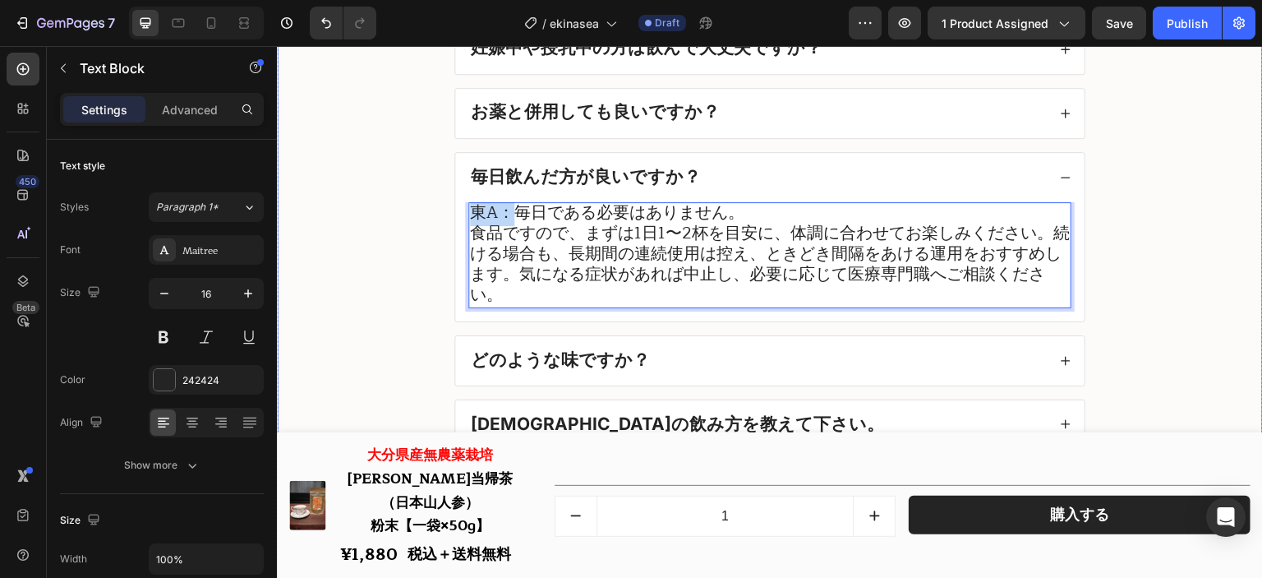
drag, startPoint x: 505, startPoint y: 222, endPoint x: 429, endPoint y: 223, distance: 76.4
click at [429, 223] on div "良くあるご質問 Heading 1袋、2袋セット、3袋セットで大体何日分ですか？ 男性や子供が飲んでも問題ありませんか？ 寝る前に飲んでも問題ありませんか？ …" at bounding box center [769, 325] width 953 height 1177
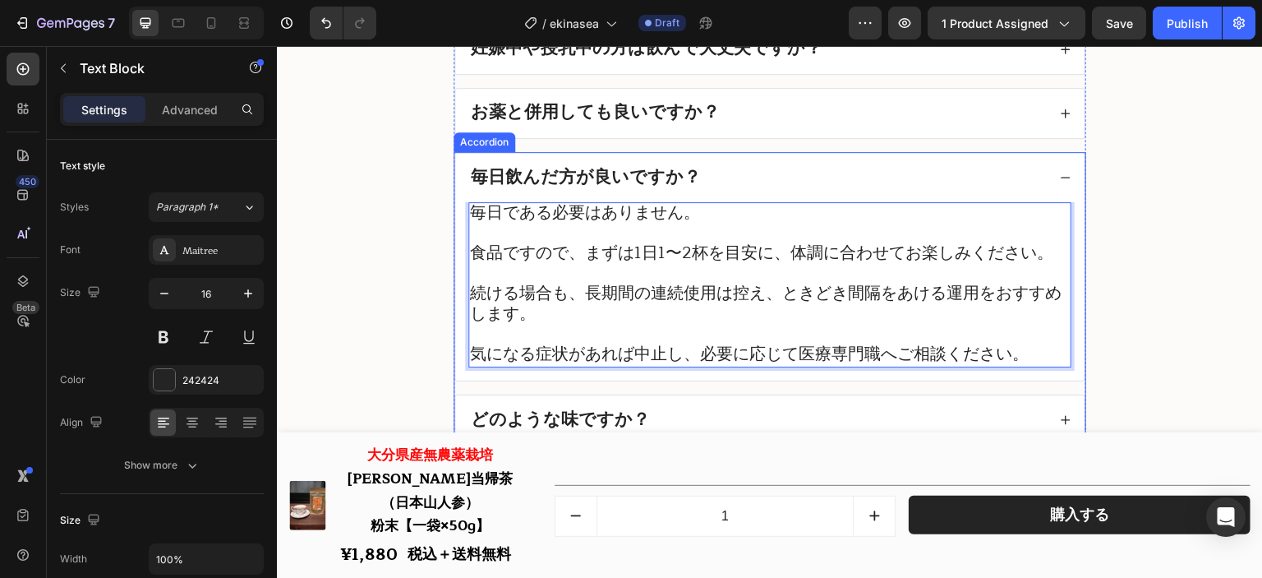
click at [768, 174] on div "毎日飲んだ方が良いですか？" at bounding box center [757, 177] width 579 height 23
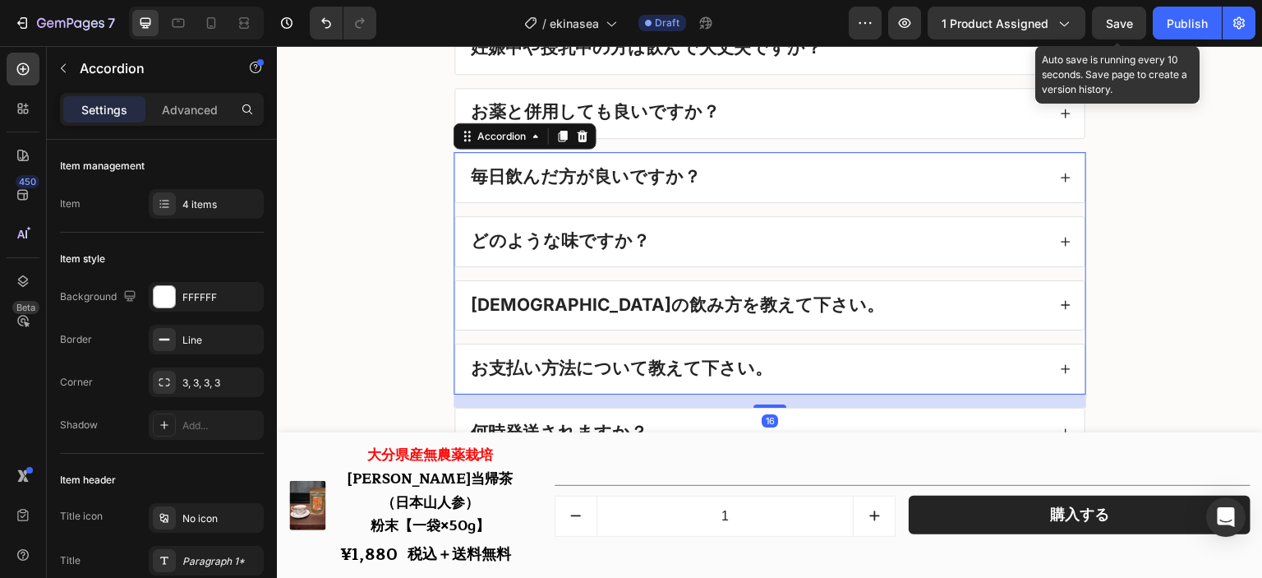
click at [1118, 25] on span "Save" at bounding box center [1119, 23] width 27 height 14
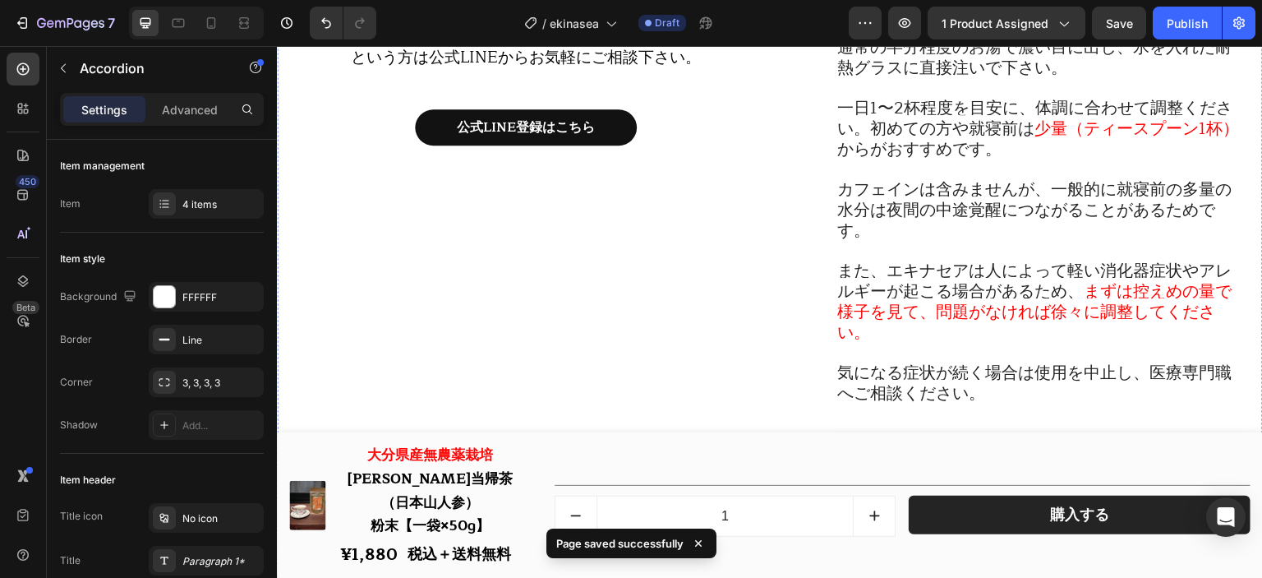
scroll to position [18713, 0]
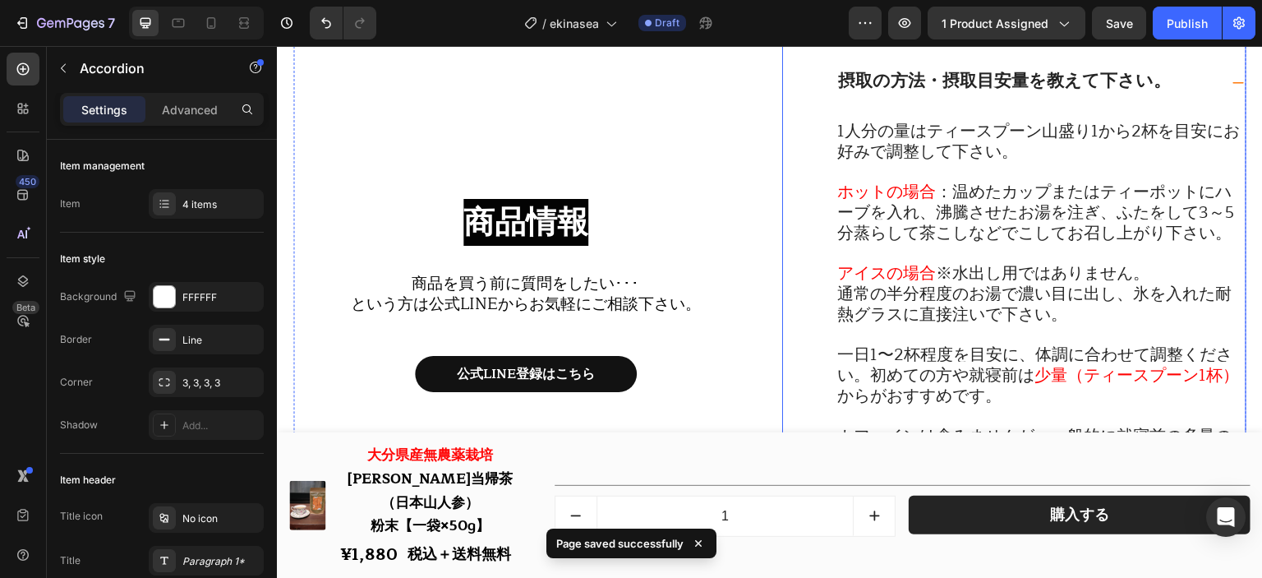
click at [1174, 81] on div "摂取の方法・摂取目安量を教えて下さい。" at bounding box center [1027, 82] width 383 height 23
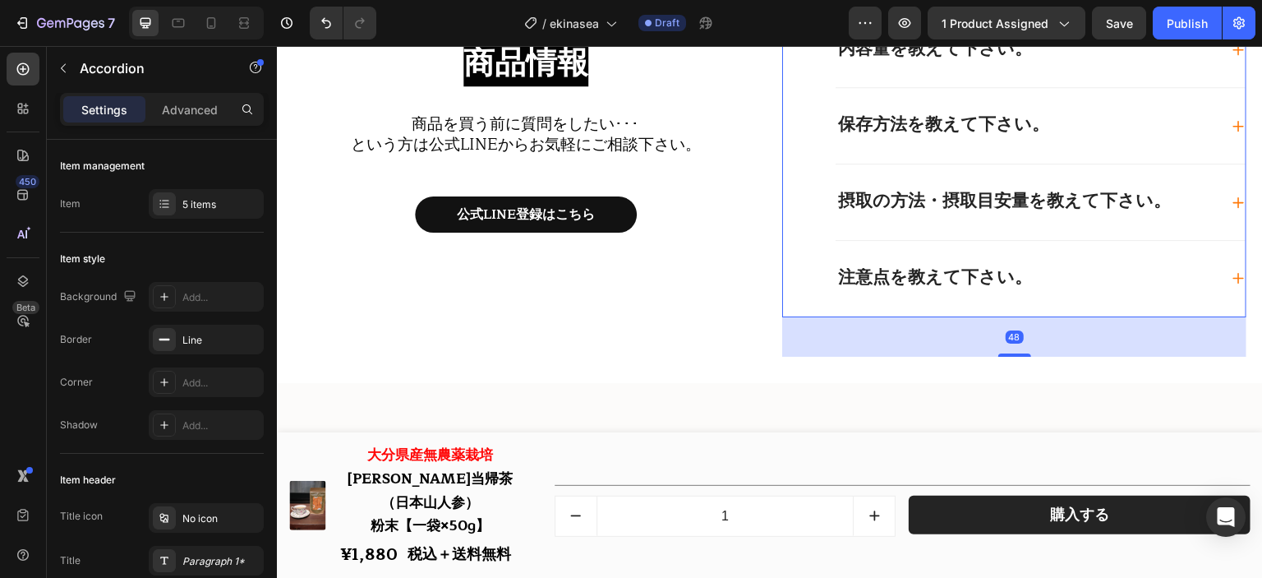
click at [1091, 269] on div "注意点を教えて下さい。" at bounding box center [1027, 278] width 383 height 23
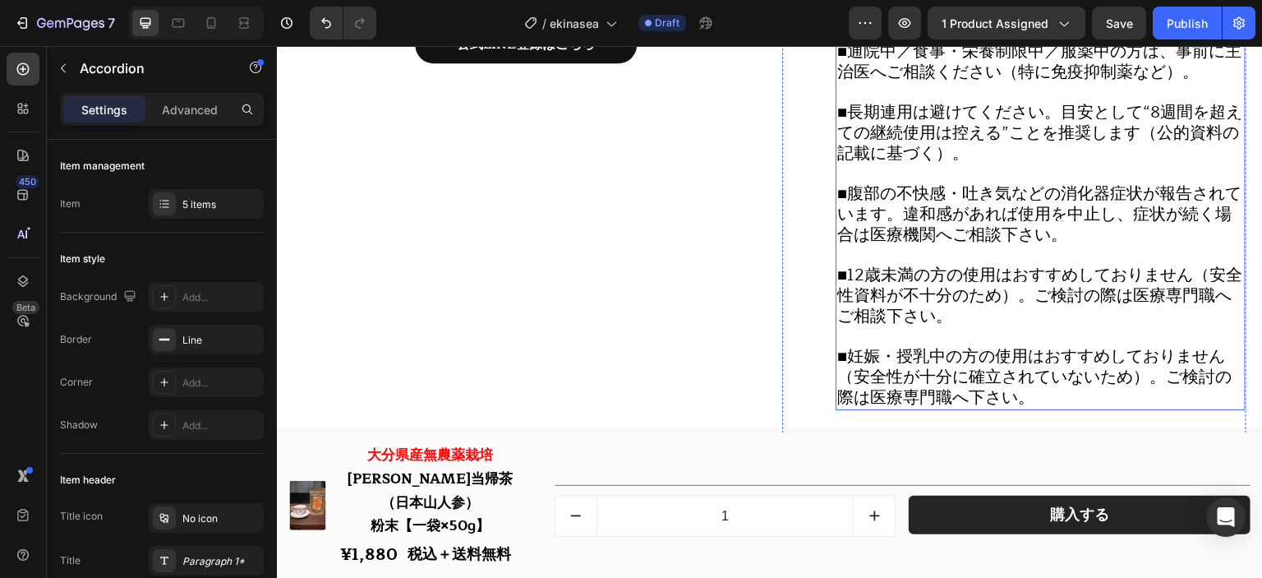
scroll to position [18888, 0]
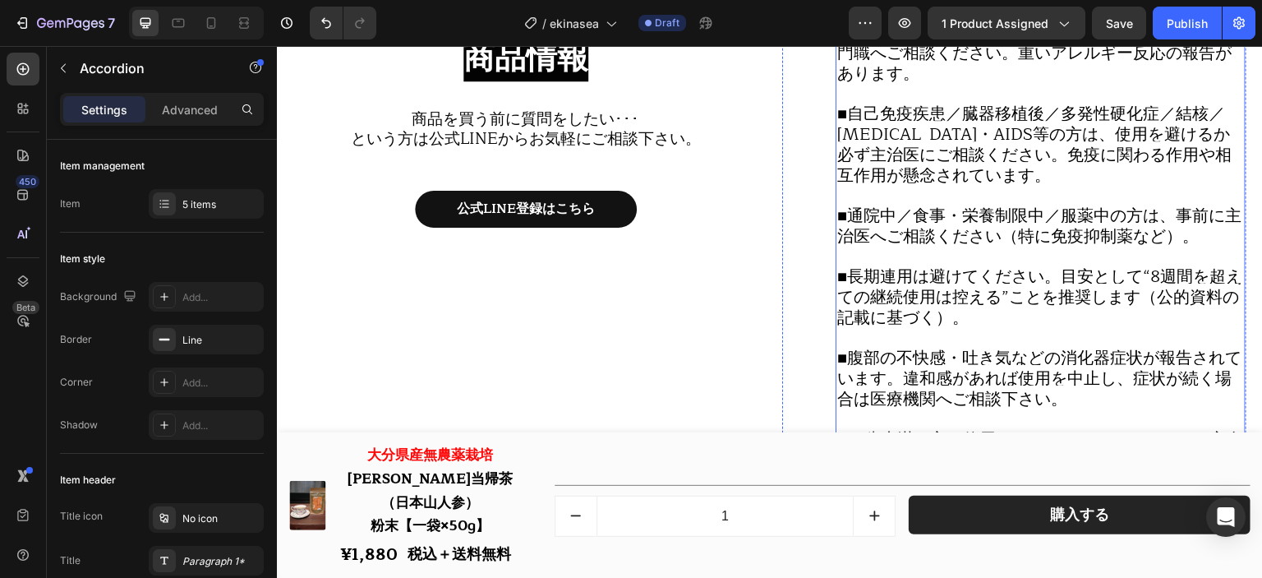
click at [1007, 271] on span "■長期連用は避けてください。目安として“8週間を超えての継続使用は控える”ことを推奨します（公的資料の記載に基づく）。" at bounding box center [1040, 297] width 405 height 68
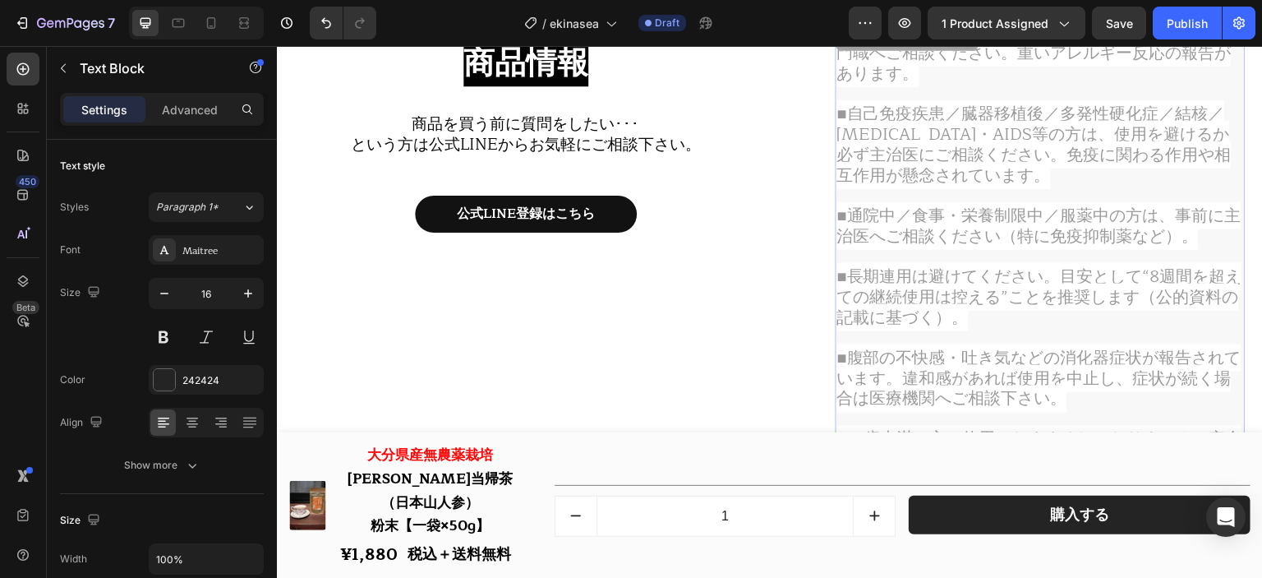
scroll to position [18606, 0]
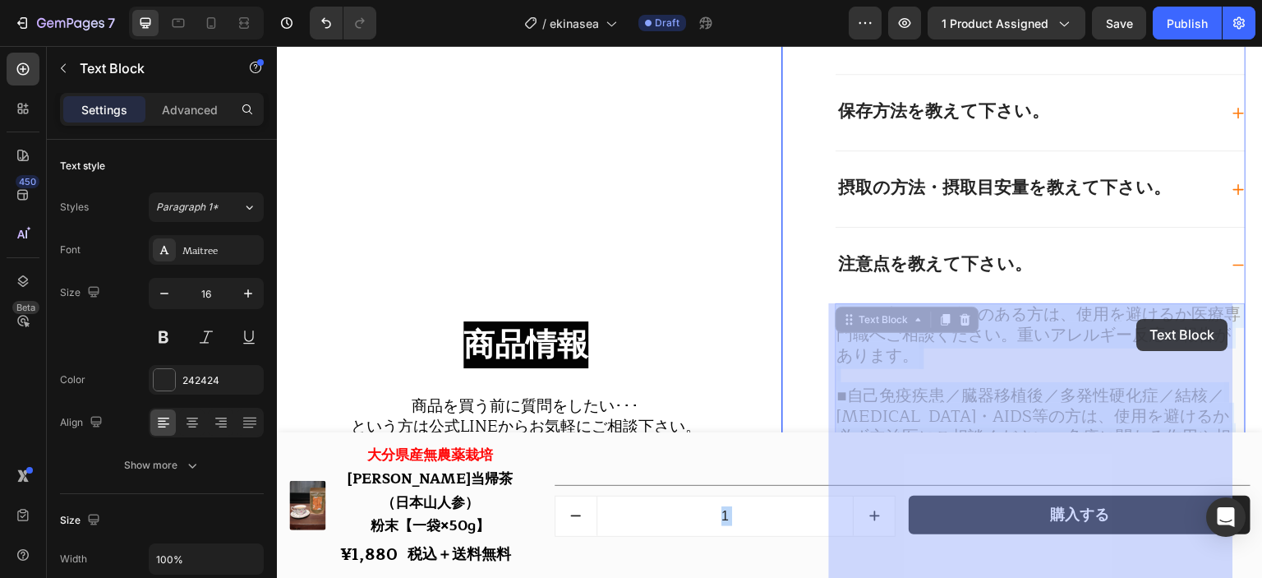
drag, startPoint x: 1058, startPoint y: 282, endPoint x: 1137, endPoint y: 319, distance: 87.1
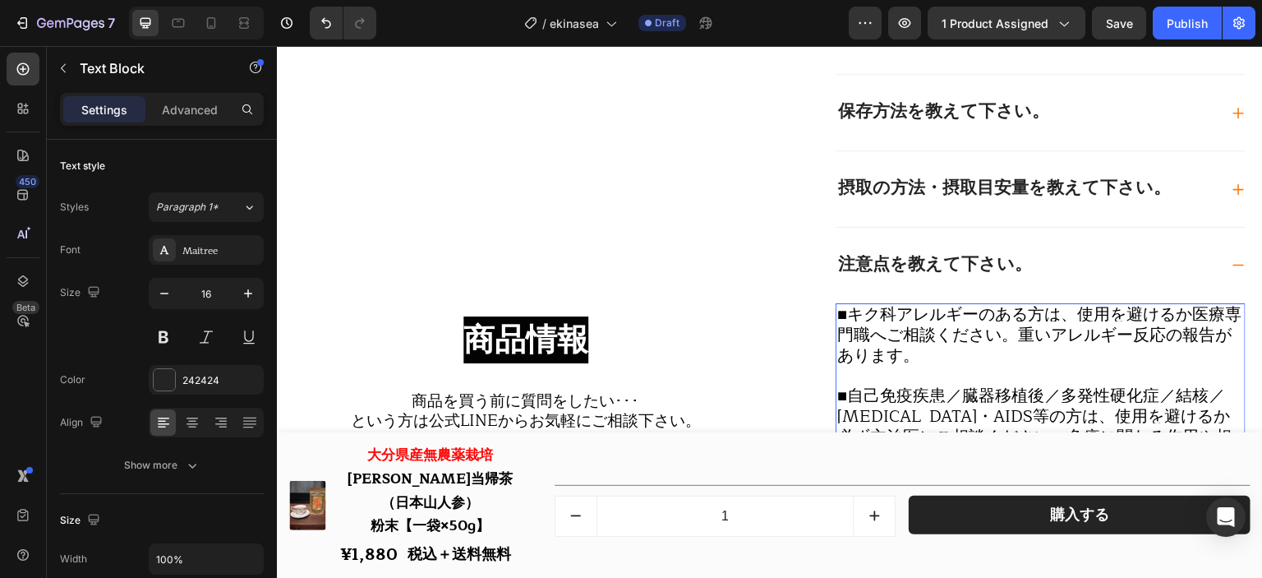
click at [1124, 320] on span "■キク科アレルギーのある方は、使用を避けるか医療専門職へご相談ください。重いアレルギー反応の報告があります。" at bounding box center [1040, 335] width 404 height 68
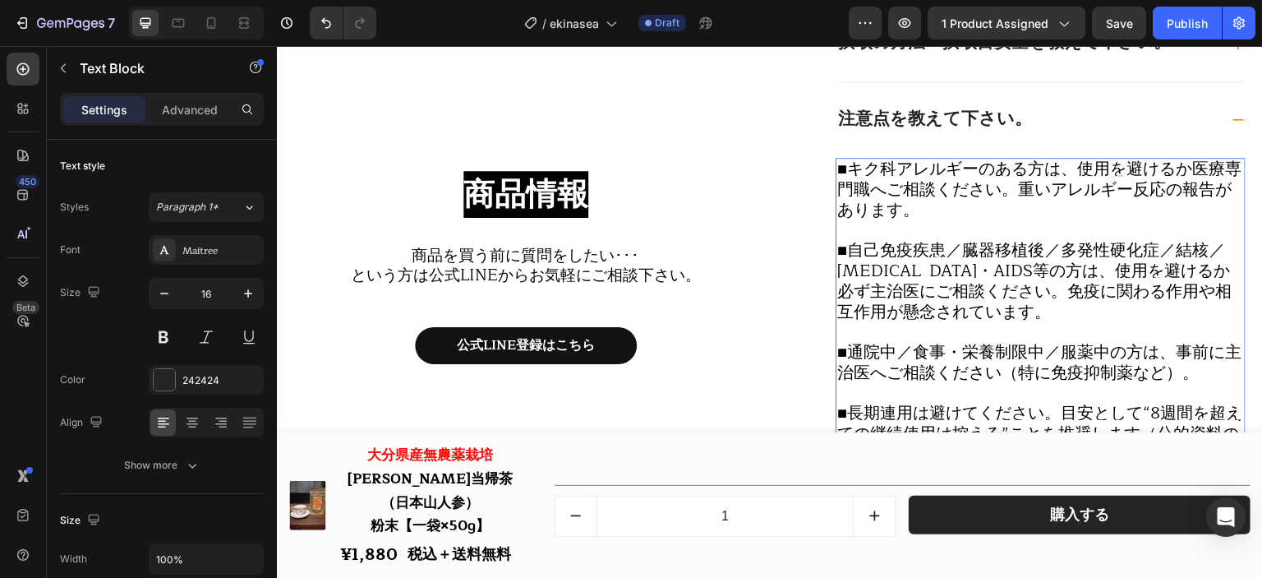
scroll to position [18853, 0]
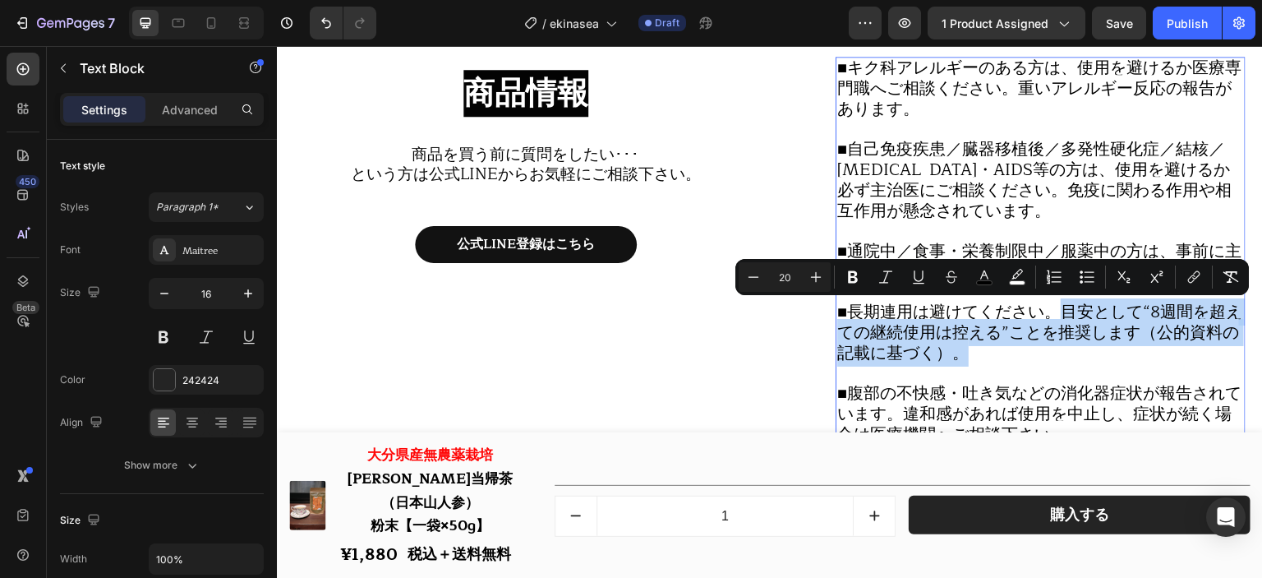
drag, startPoint x: 1056, startPoint y: 315, endPoint x: 1072, endPoint y: 364, distance: 51.7
click at [1072, 364] on p "■長期連用は避けてください。目安として“8週間を超えての継続使用は控える”ことを推奨します（公的資料の記載に基づく）。" at bounding box center [1041, 333] width 407 height 62
click at [1051, 329] on span "■長期連用は避けてください。目安として“8週間を超えての継続使用は控える”ことを推奨します（公的資料の記載に基づく）。" at bounding box center [1040, 332] width 405 height 68
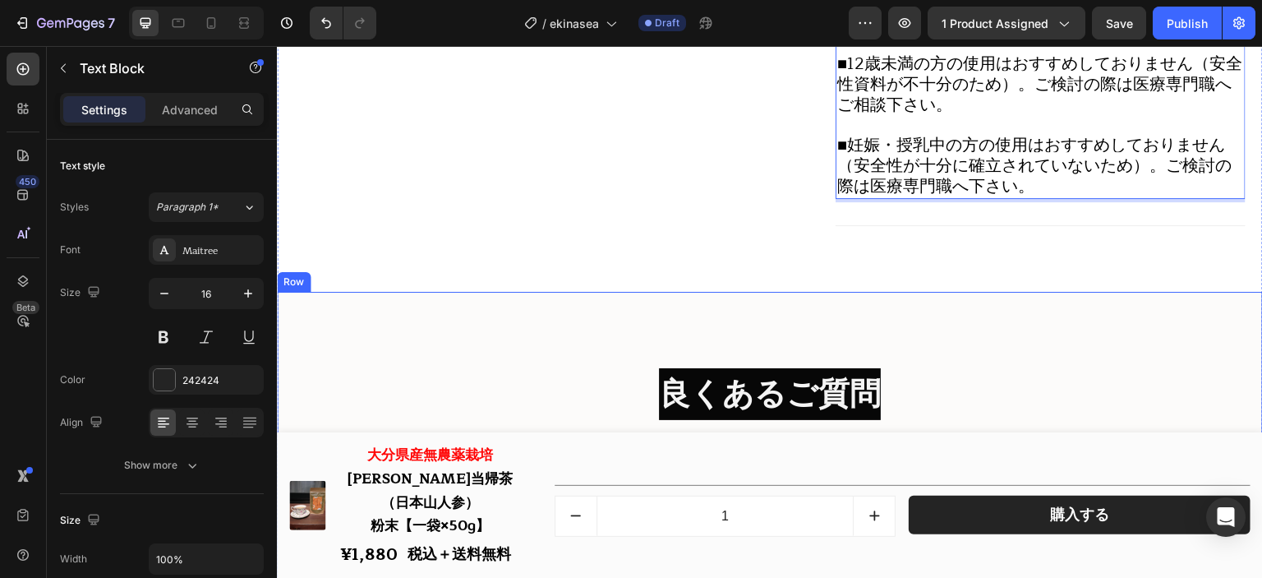
scroll to position [19757, 0]
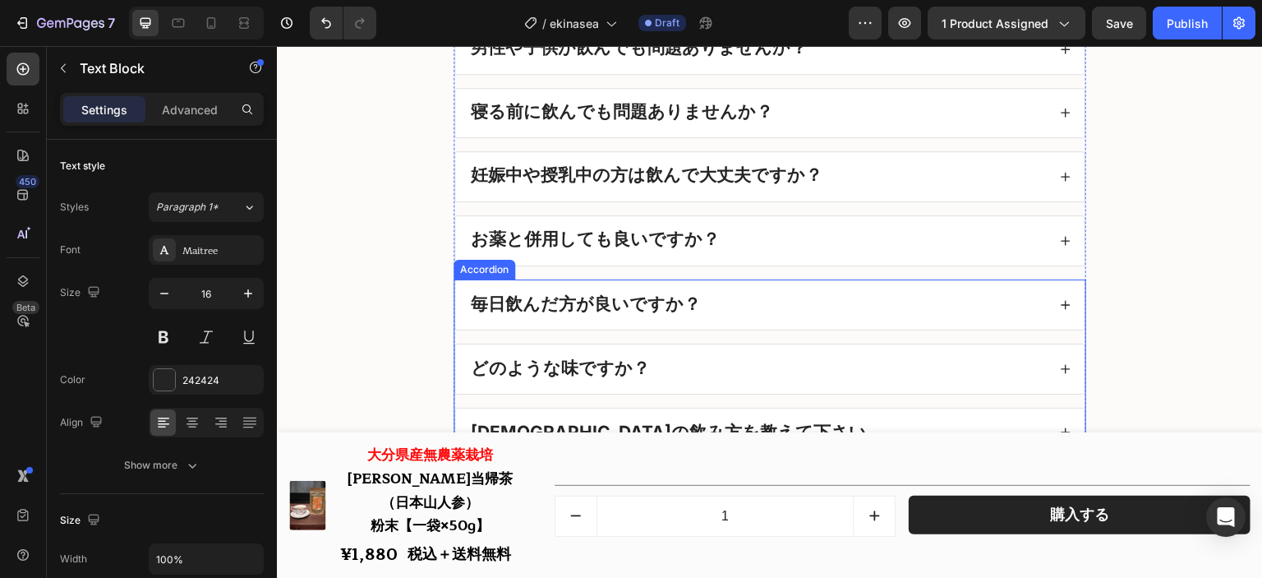
click at [732, 303] on div "毎日飲んだ方が良いですか？" at bounding box center [757, 304] width 579 height 23
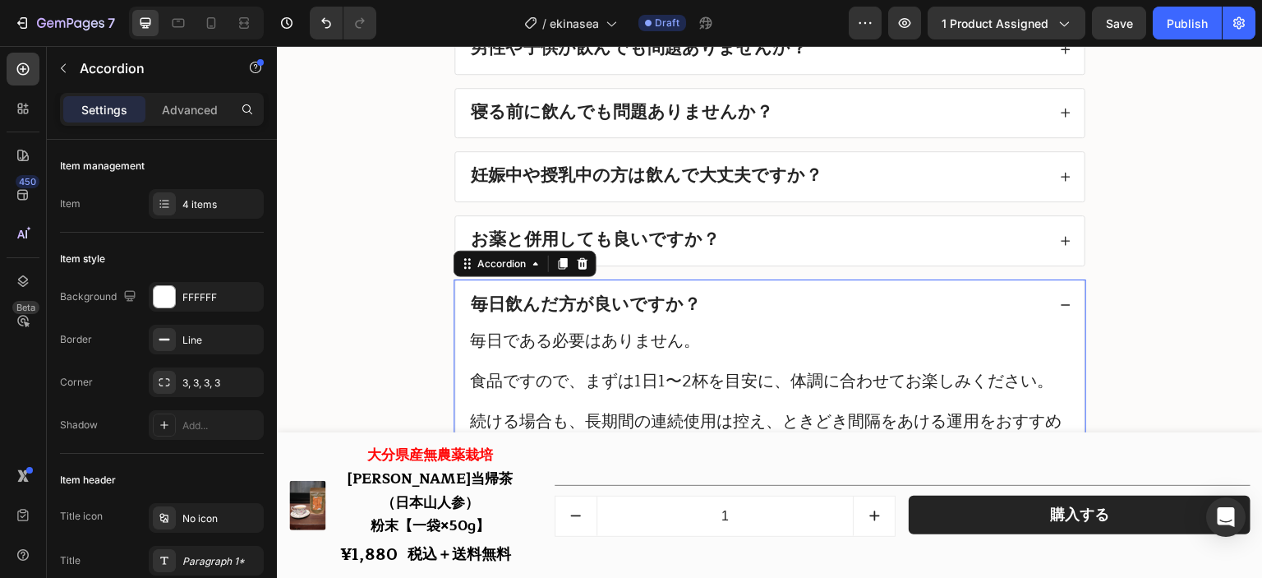
scroll to position [19921, 0]
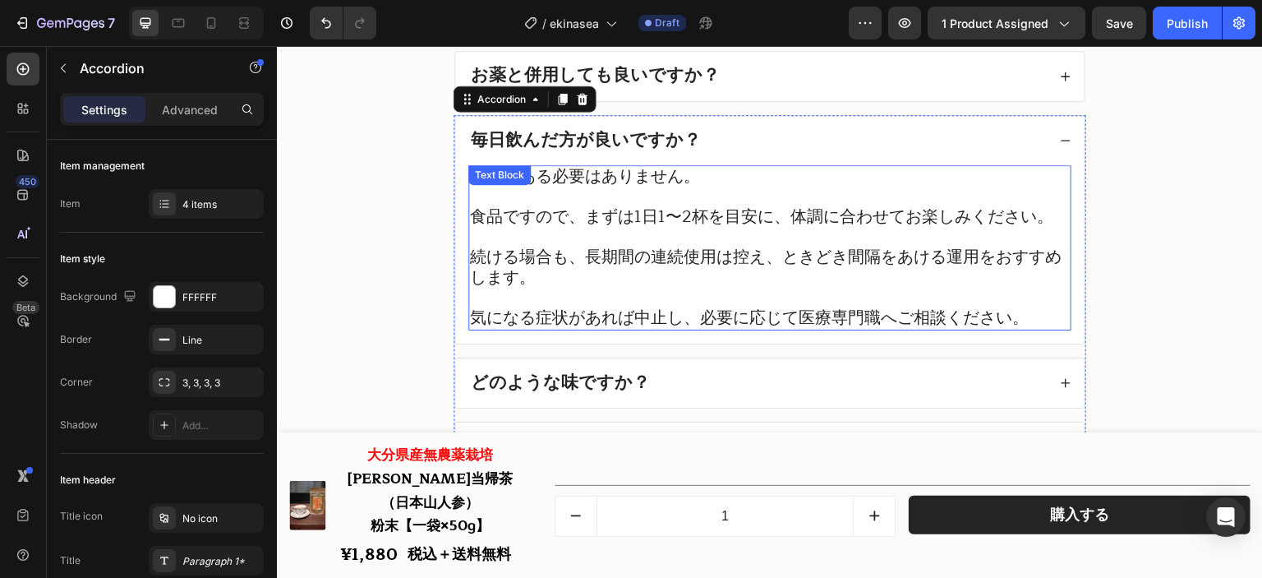
click at [715, 288] on p "続ける場合も、長期間の連続使用は控え、ときどき間隔をあける運用をおすすめします。" at bounding box center [770, 267] width 600 height 41
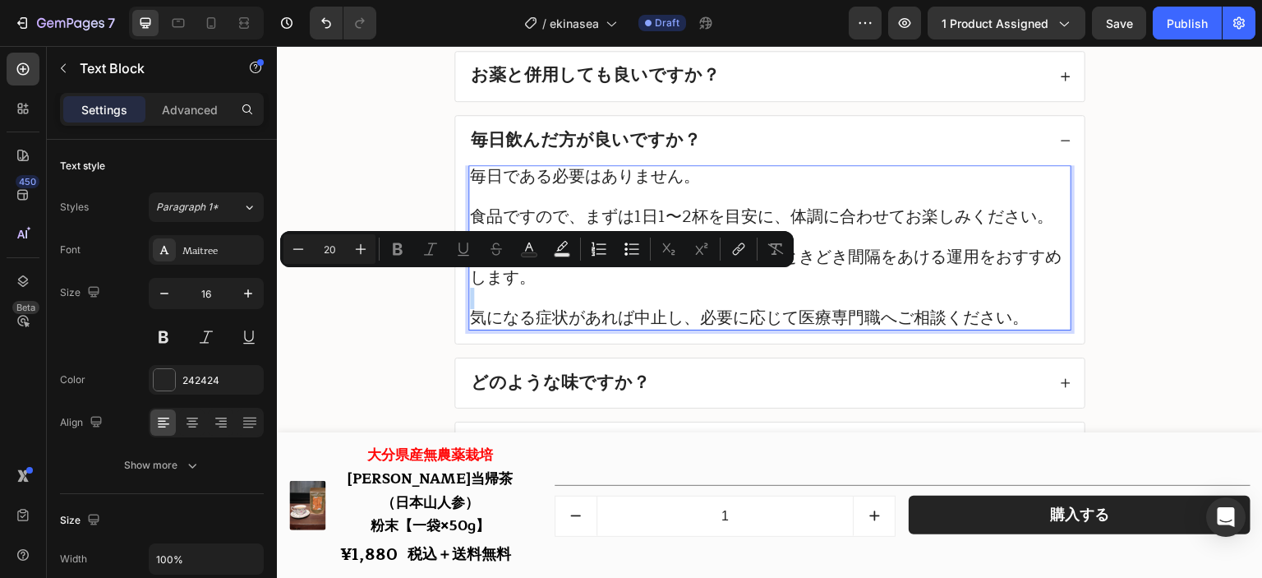
click at [705, 288] on p "続ける場合も、長期間の連続使用は控え、ときどき間隔をあける運用をおすすめします。" at bounding box center [770, 267] width 600 height 41
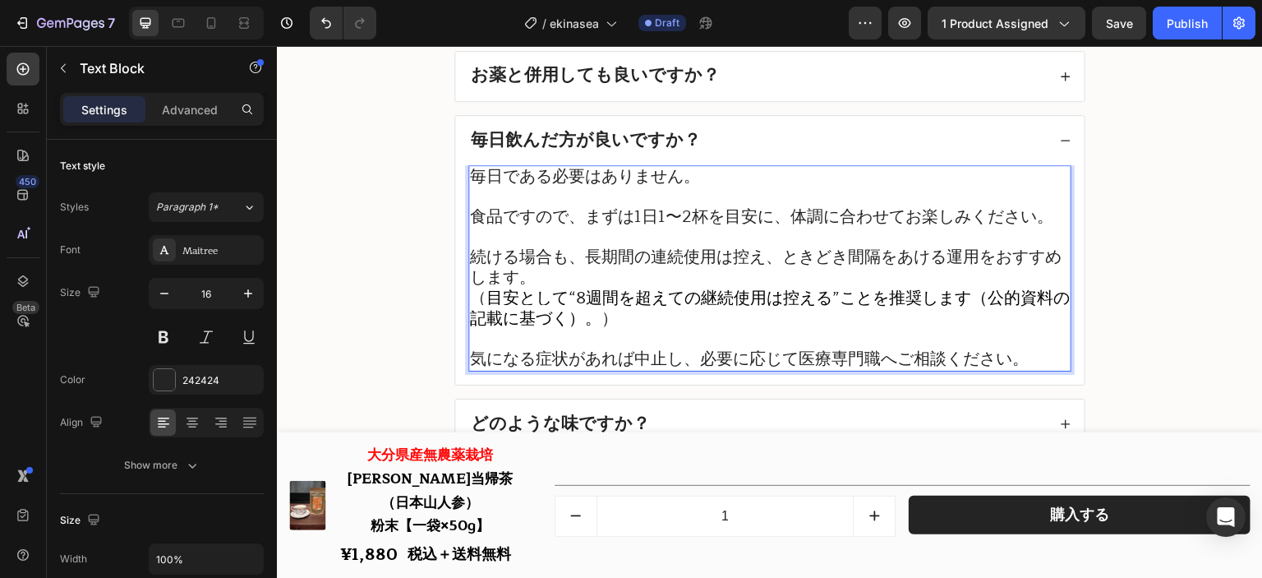
click at [713, 312] on span "目安として“8週間を超えての継続使用は控える”ことを推奨します（公的資料の記載に基づく）。" at bounding box center [770, 308] width 600 height 48
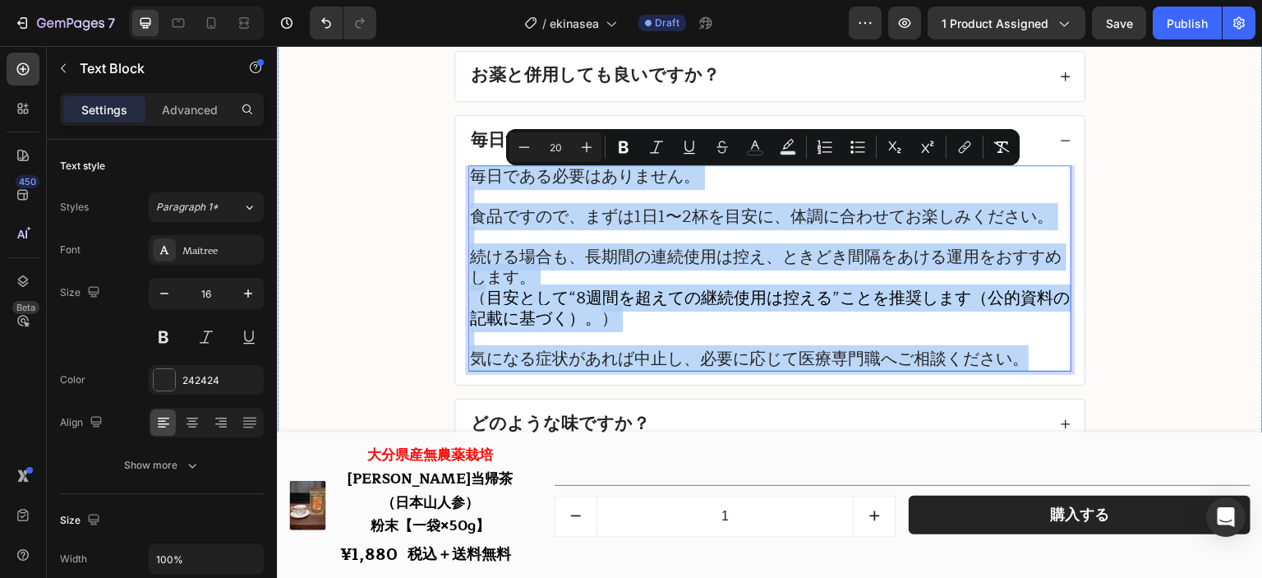
drag, startPoint x: 1031, startPoint y: 372, endPoint x: 425, endPoint y: 183, distance: 634.3
click at [425, 183] on div "良くあるご質問 Heading 1袋、2袋セット、3袋セットで大体何日分ですか？ 男性や子供が飲んでも問題ありませんか？ 寝る前に飲んでも問題ありませんか？ …" at bounding box center [769, 338] width 953 height 1277
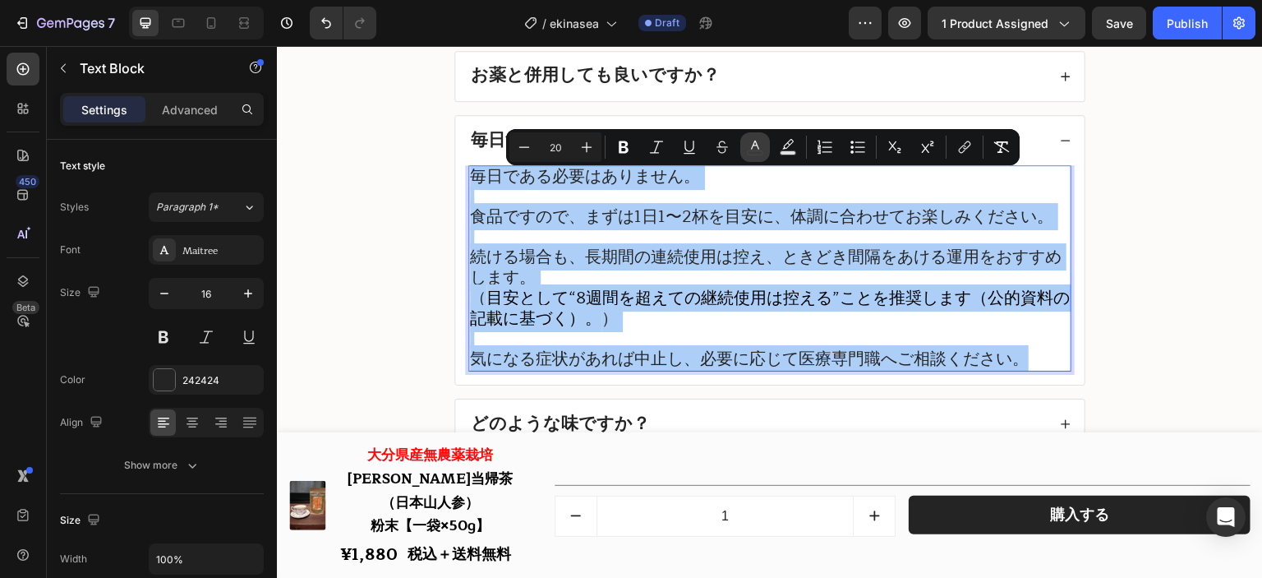
click at [753, 146] on icon "Editor contextual toolbar" at bounding box center [755, 145] width 8 height 9
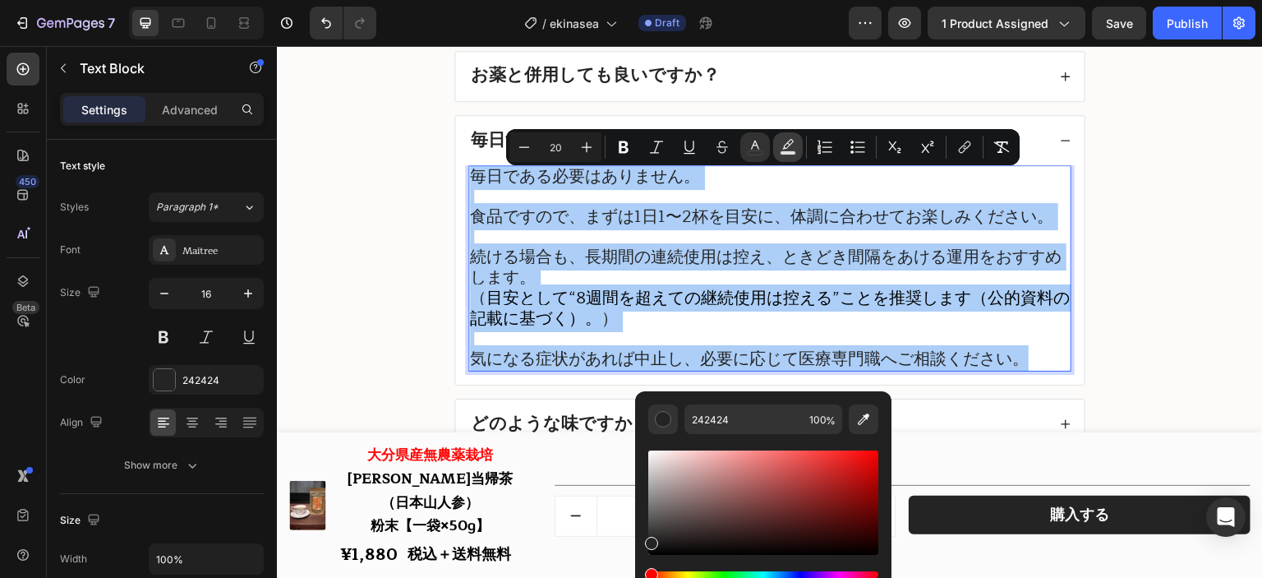
click at [782, 146] on icon "Editor contextual toolbar" at bounding box center [788, 147] width 16 height 16
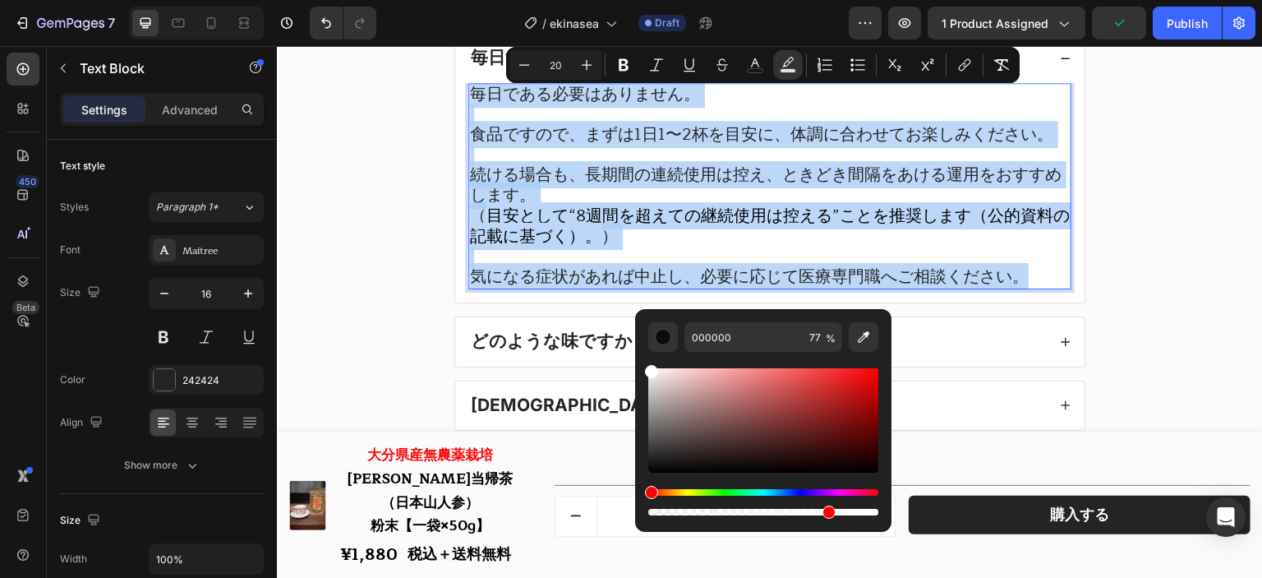
drag, startPoint x: 990, startPoint y: 446, endPoint x: 599, endPoint y: 323, distance: 410.2
type input "FFFFFF"
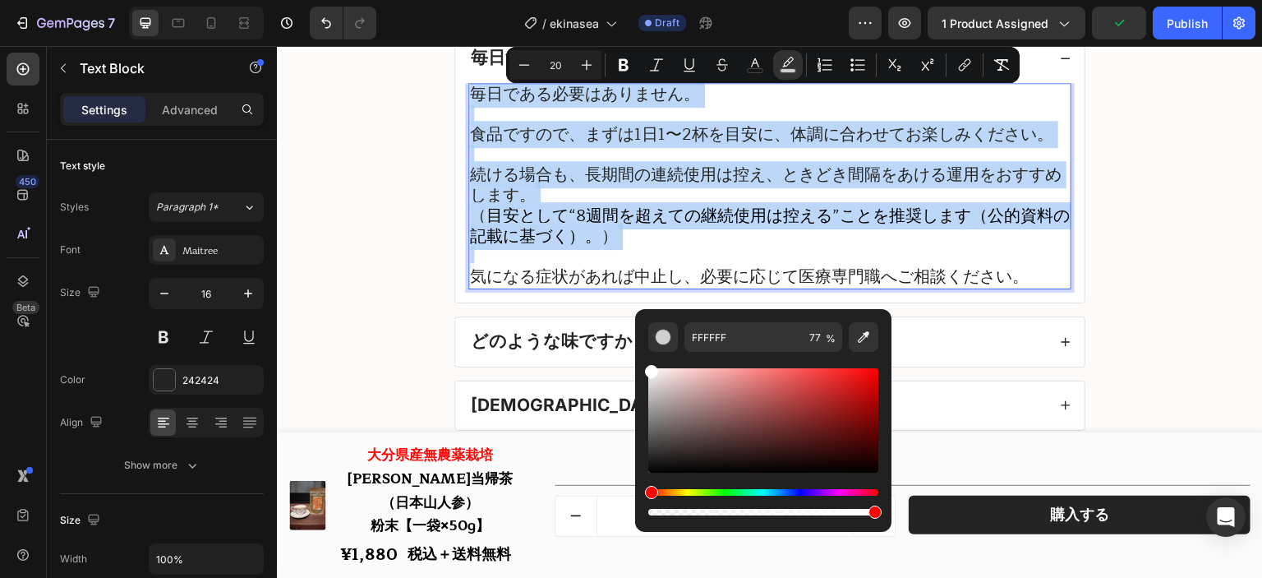
drag, startPoint x: 825, startPoint y: 510, endPoint x: 888, endPoint y: 504, distance: 62.8
click at [888, 504] on div "FFFFFF 77 %" at bounding box center [763, 414] width 256 height 210
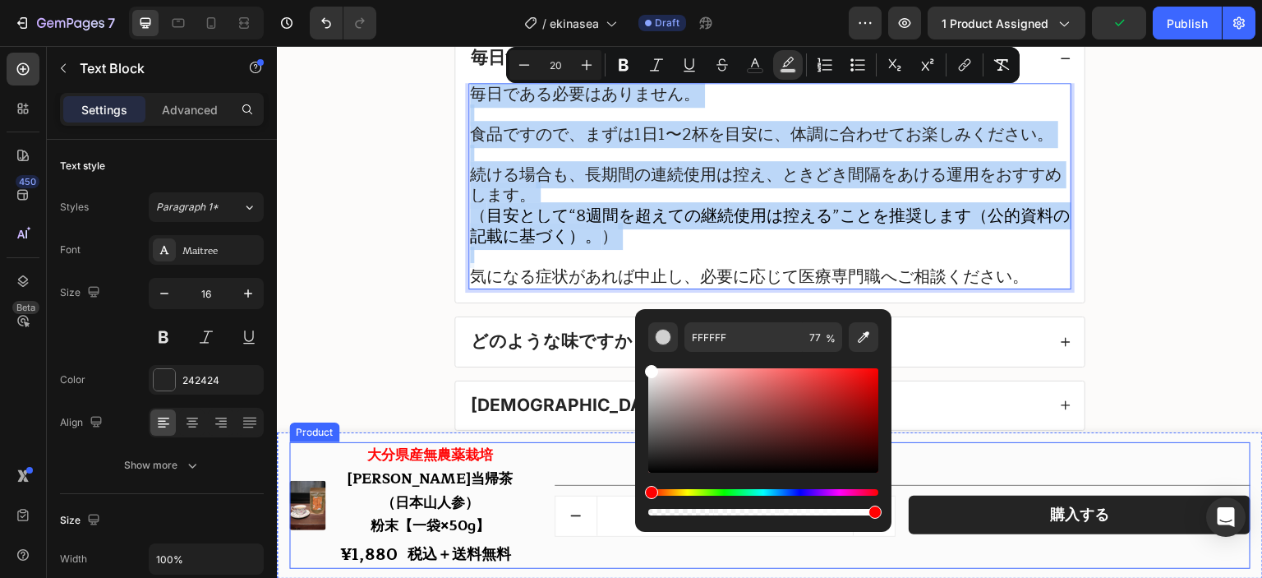
type input "100"
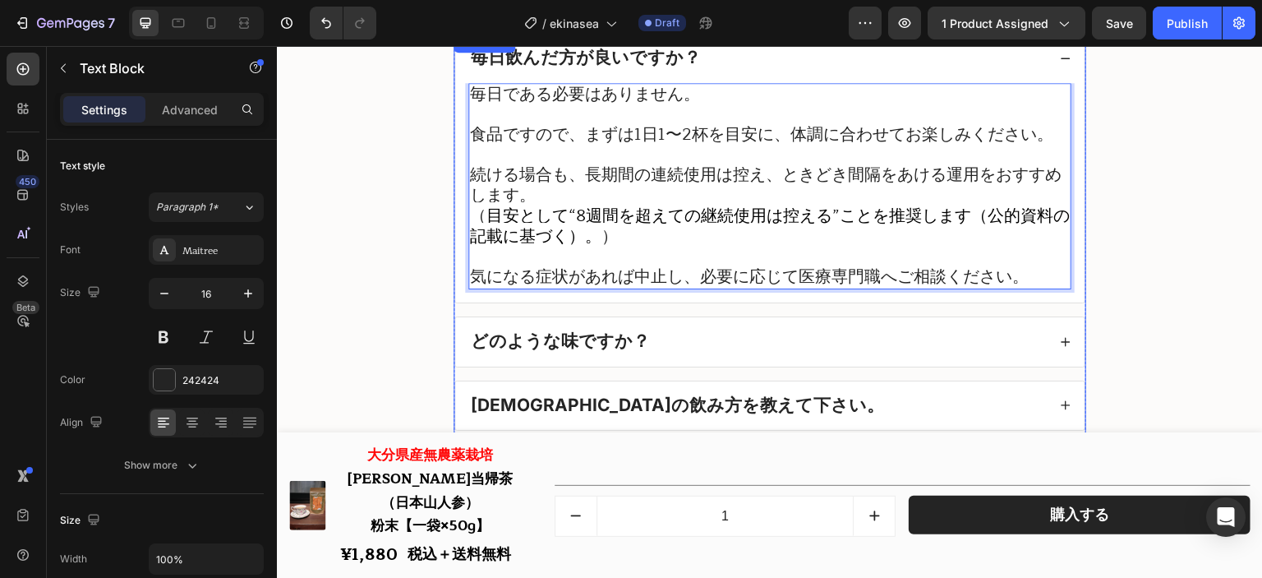
click at [981, 70] on div "毎日飲んだ方が良いですか？" at bounding box center [757, 58] width 579 height 23
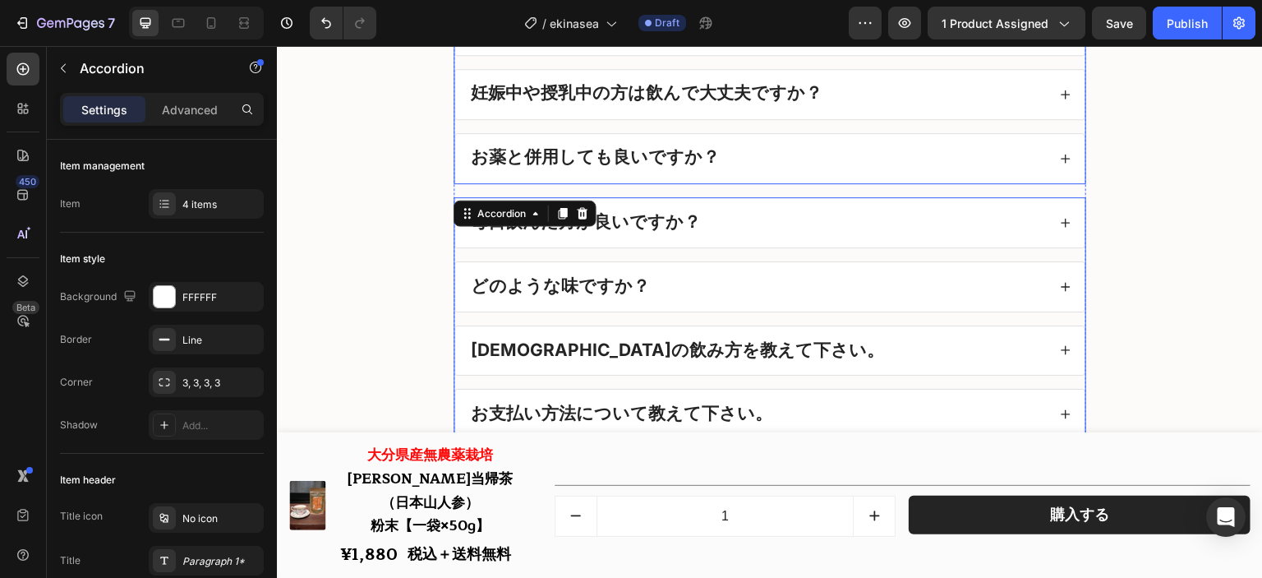
scroll to position [19593, 0]
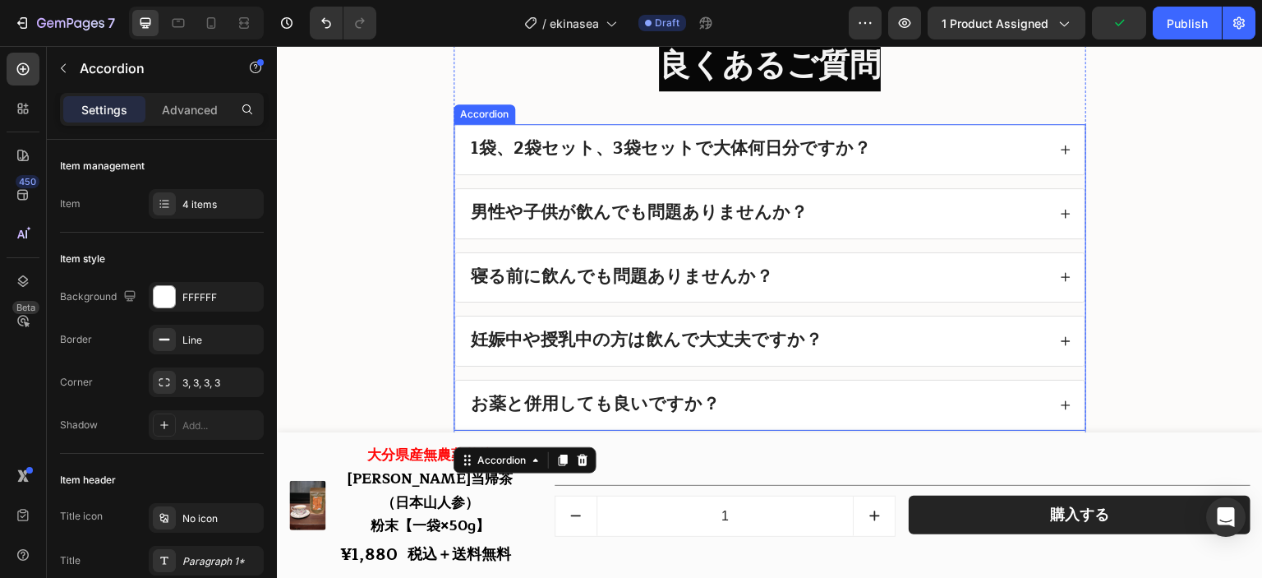
click at [942, 150] on div "1袋、2袋セット、3袋セットで大体何日分ですか？" at bounding box center [757, 149] width 579 height 23
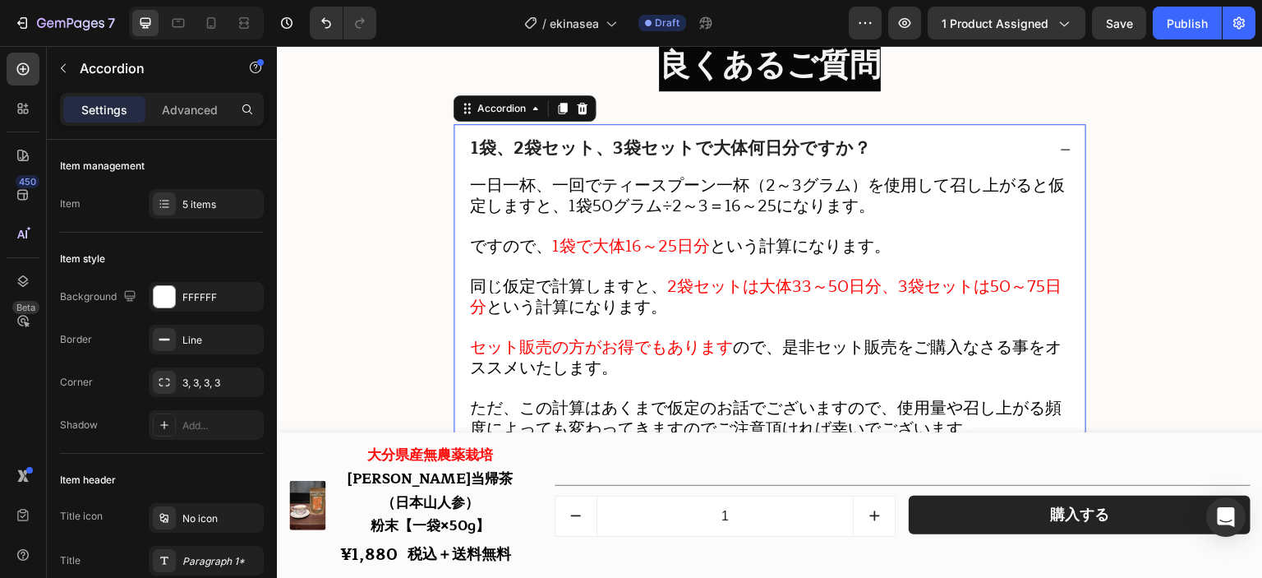
click at [1008, 172] on div "1袋、2袋セット、3袋セットで大体何日分ですか？" at bounding box center [770, 149] width 630 height 49
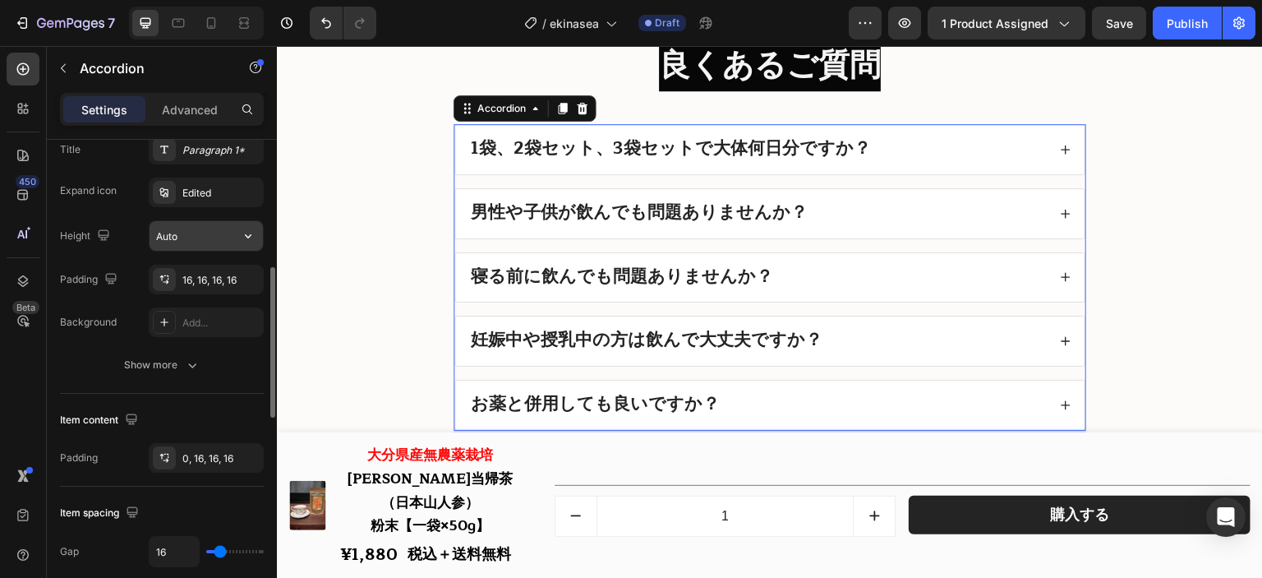
scroll to position [658, 0]
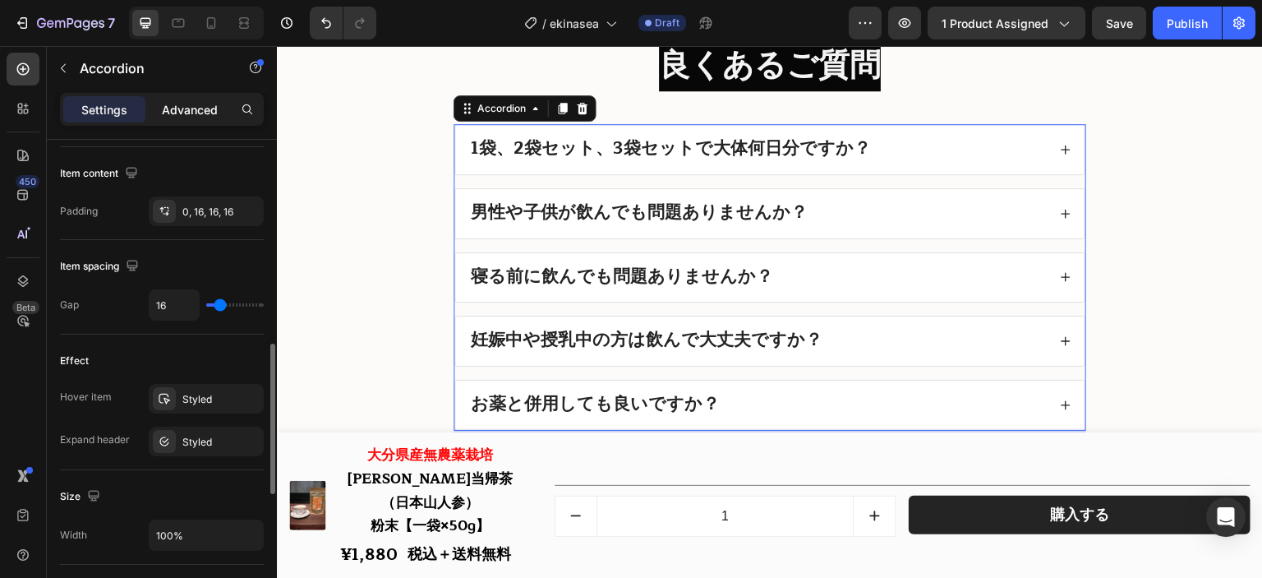
click at [166, 117] on p "Advanced" at bounding box center [190, 109] width 56 height 17
type input "100%"
type input "100"
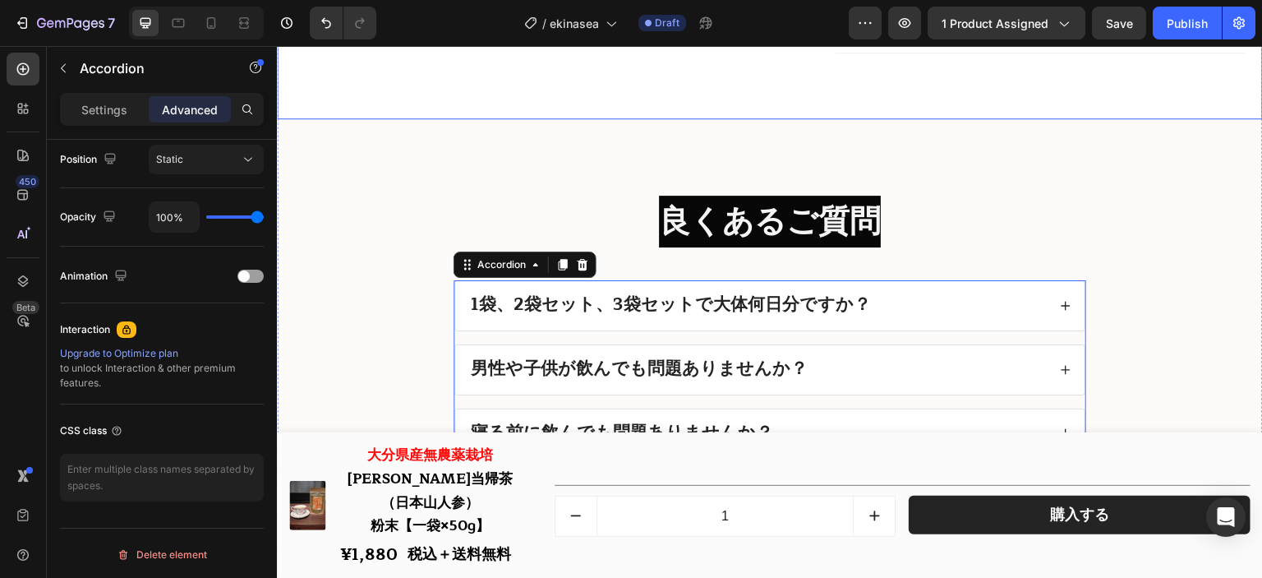
scroll to position [19510, 0]
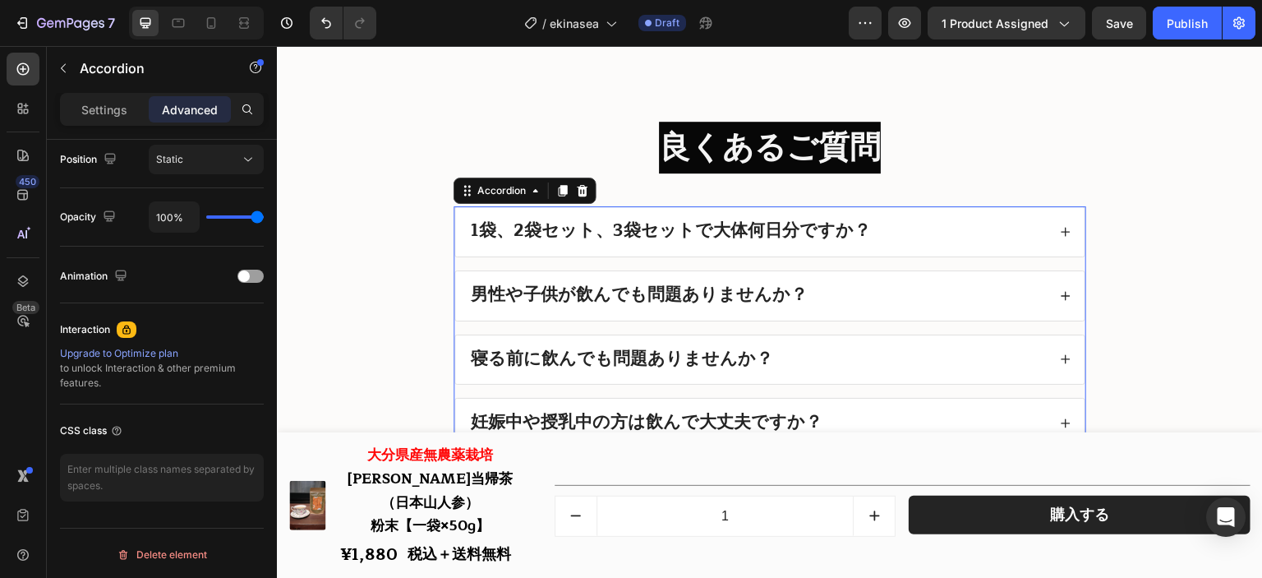
click at [907, 256] on div "1袋、2袋セット、3袋セットで大体何日分ですか？" at bounding box center [770, 231] width 630 height 49
click at [900, 243] on div "1袋、2袋セット、3袋セットで大体何日分ですか？" at bounding box center [757, 231] width 579 height 23
click at [898, 243] on div "1袋、2袋セット、3袋セットで大体何日分ですか？" at bounding box center [757, 231] width 579 height 23
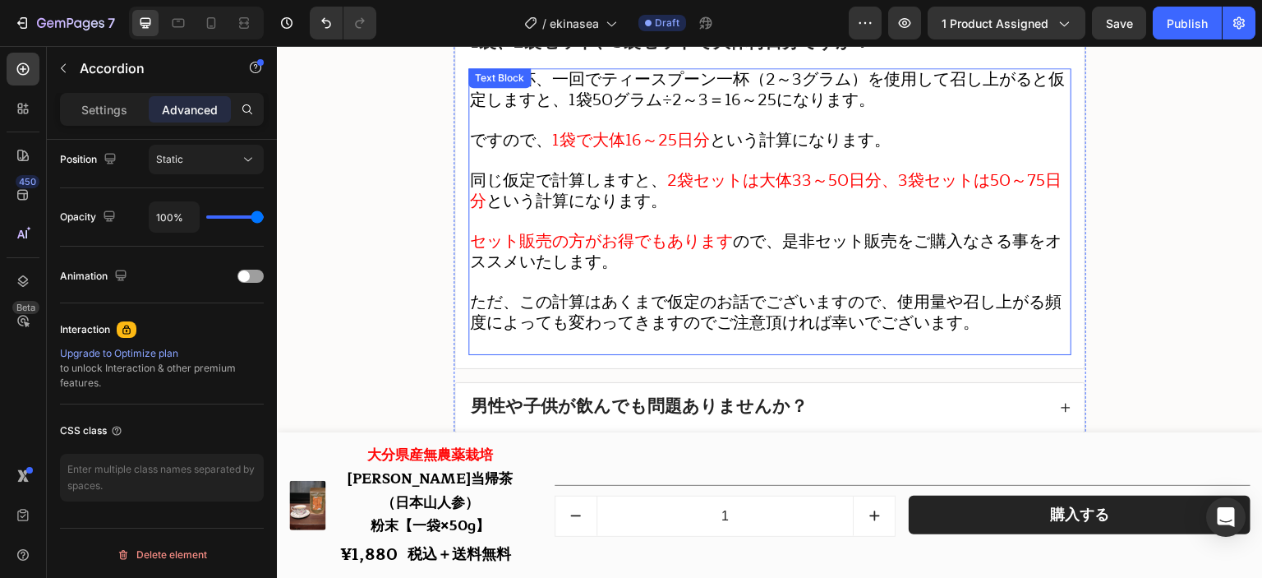
scroll to position [19757, 0]
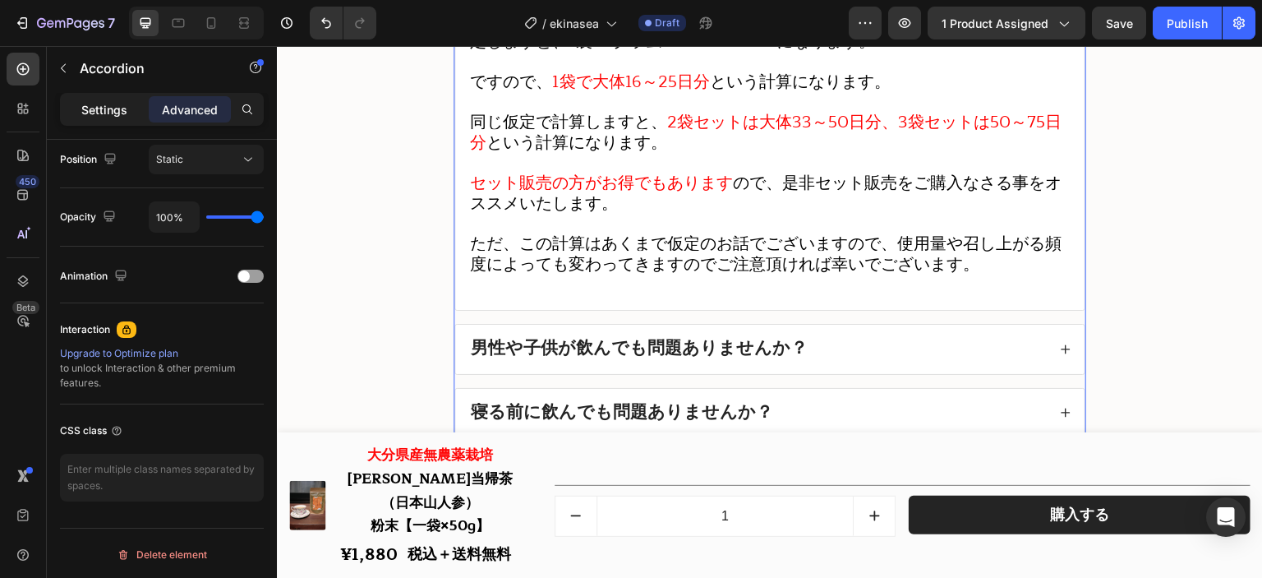
click at [132, 103] on div "Settings" at bounding box center [104, 109] width 82 height 26
type input "16"
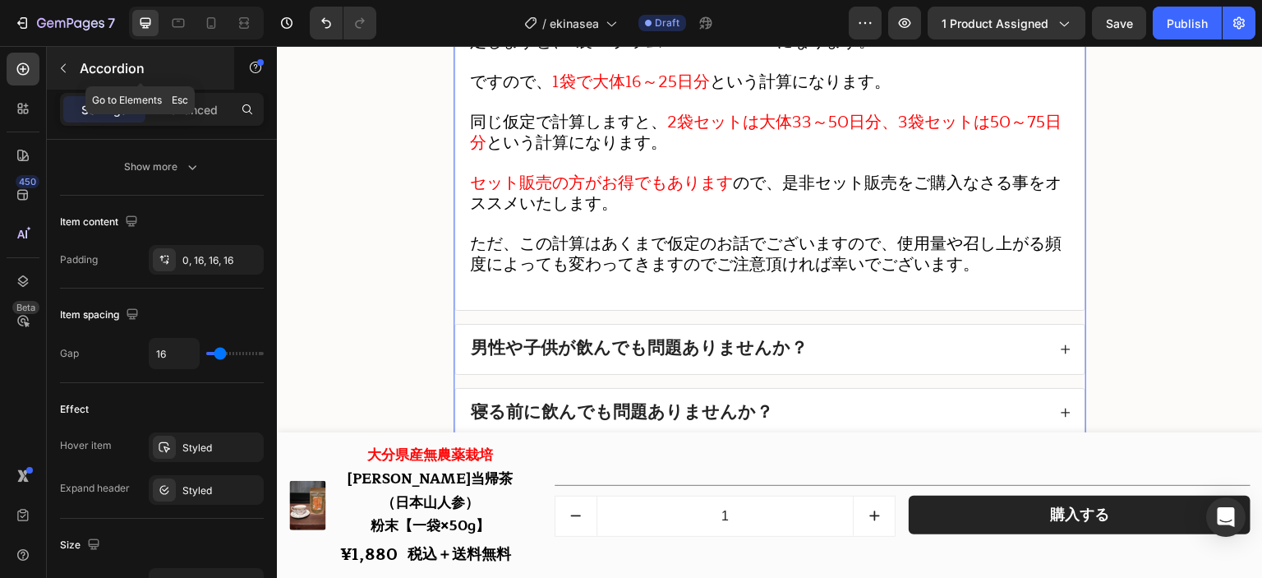
click at [67, 75] on button "button" at bounding box center [63, 68] width 26 height 26
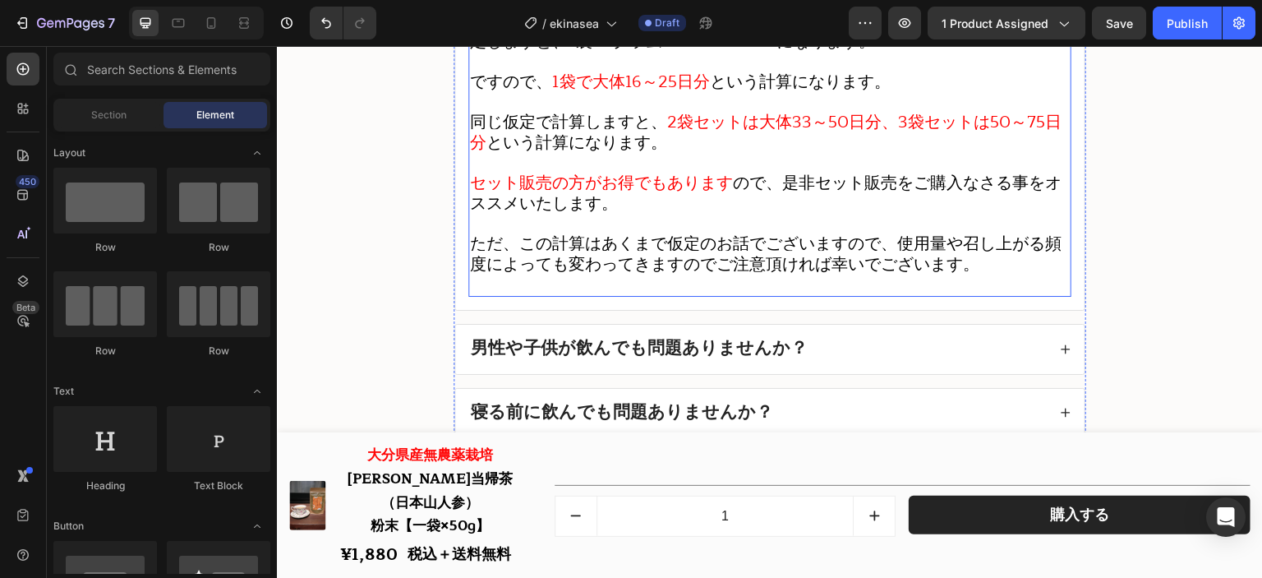
click at [538, 136] on span "同じ仮定で計算しますと、" at bounding box center [568, 121] width 197 height 27
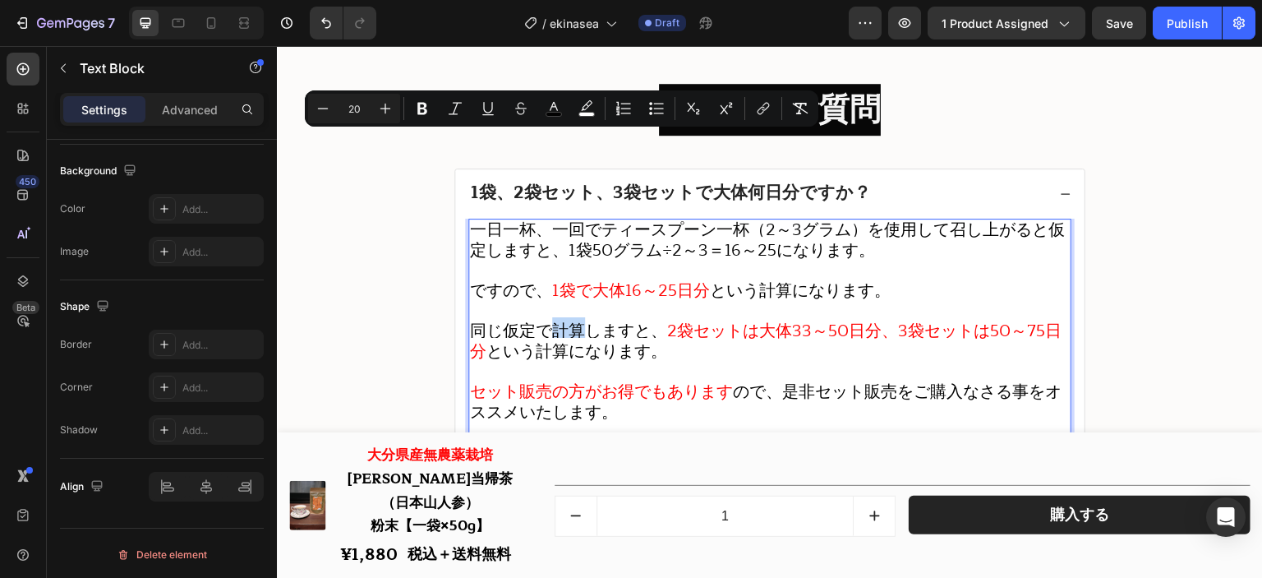
scroll to position [19281, 0]
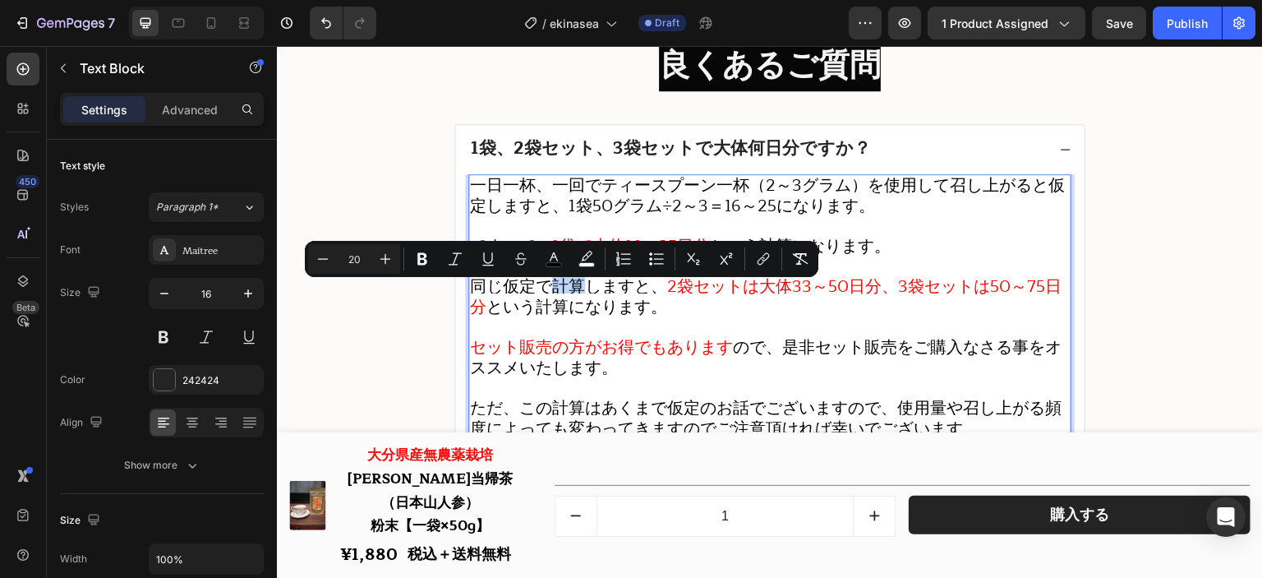
scroll to position [487, 0]
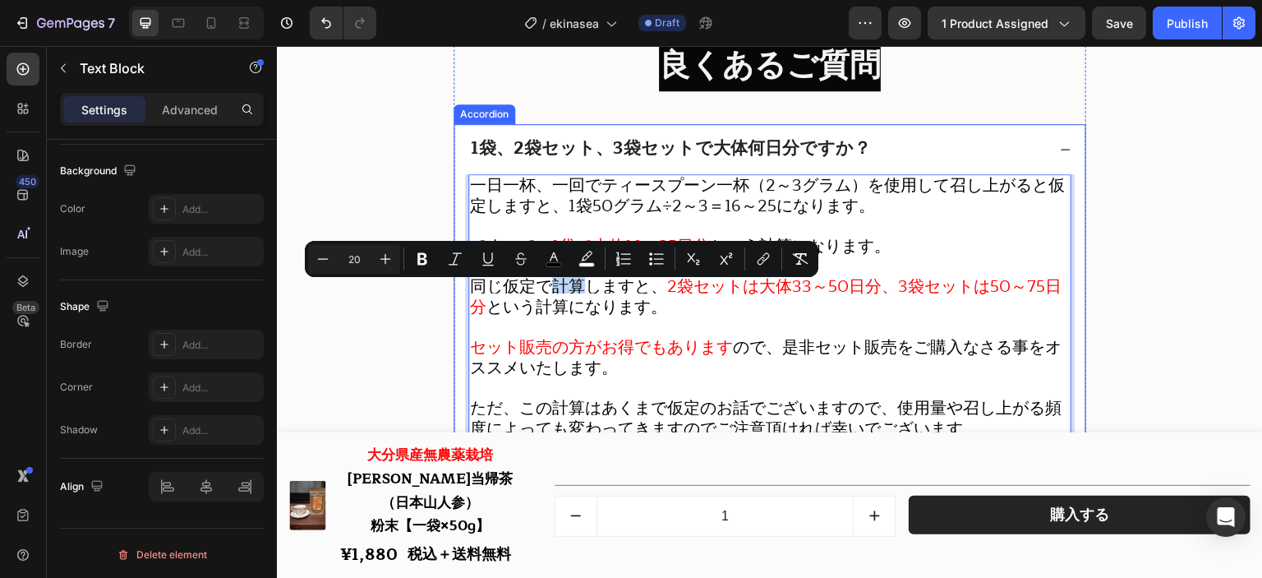
click at [900, 155] on div "1袋、2袋セット、3袋セットで大体何日分ですか？" at bounding box center [757, 149] width 579 height 23
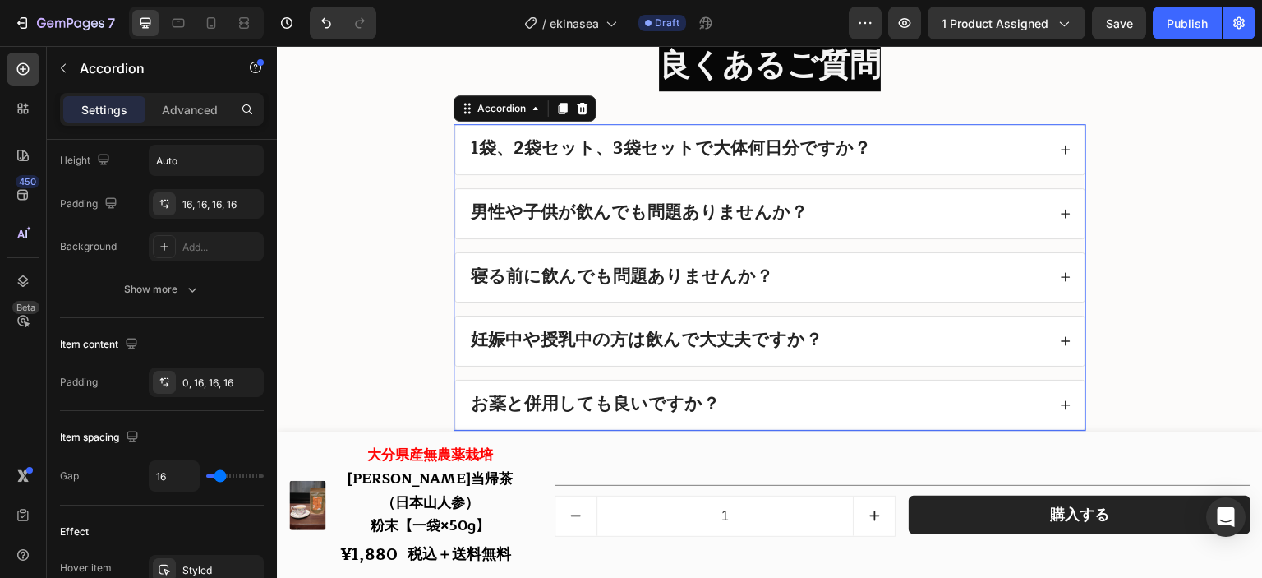
scroll to position [0, 0]
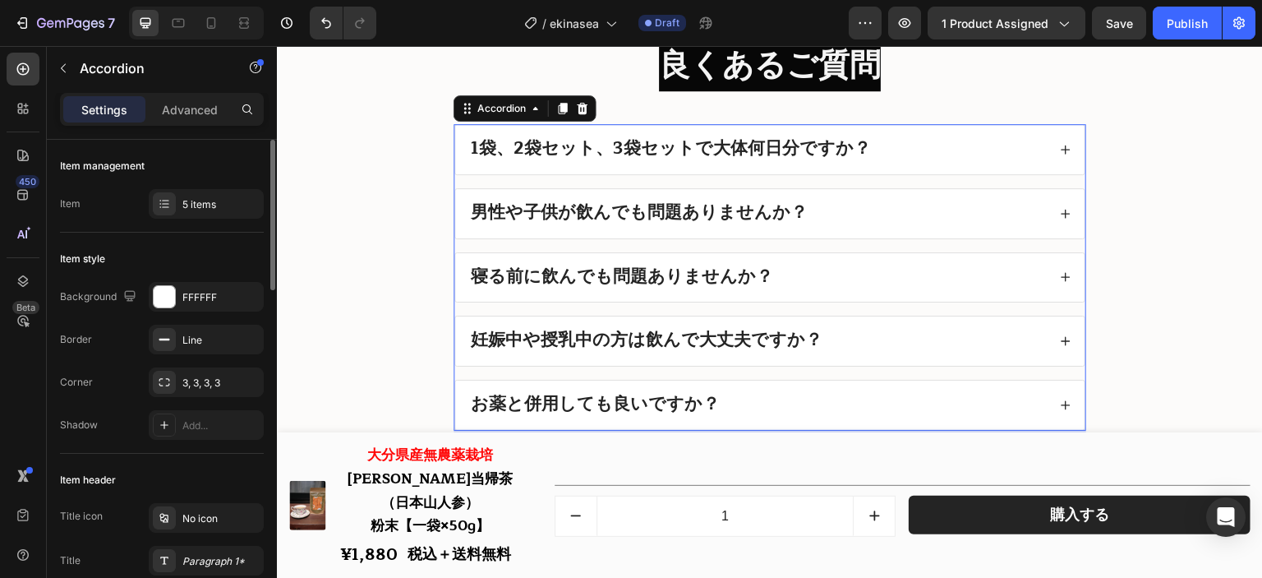
click at [893, 158] on div "1袋、2袋セット、3袋セットで大体何日分ですか？" at bounding box center [757, 149] width 579 height 23
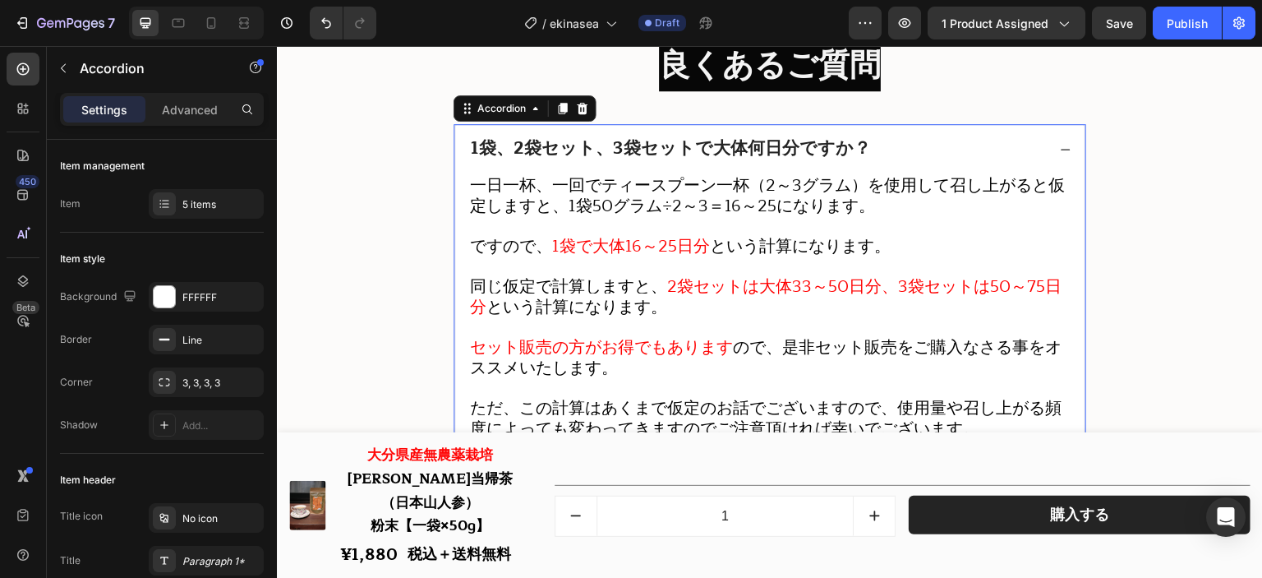
click at [849, 163] on strong "1袋、2袋セット、3袋セットで大体何日分ですか？" at bounding box center [671, 148] width 400 height 29
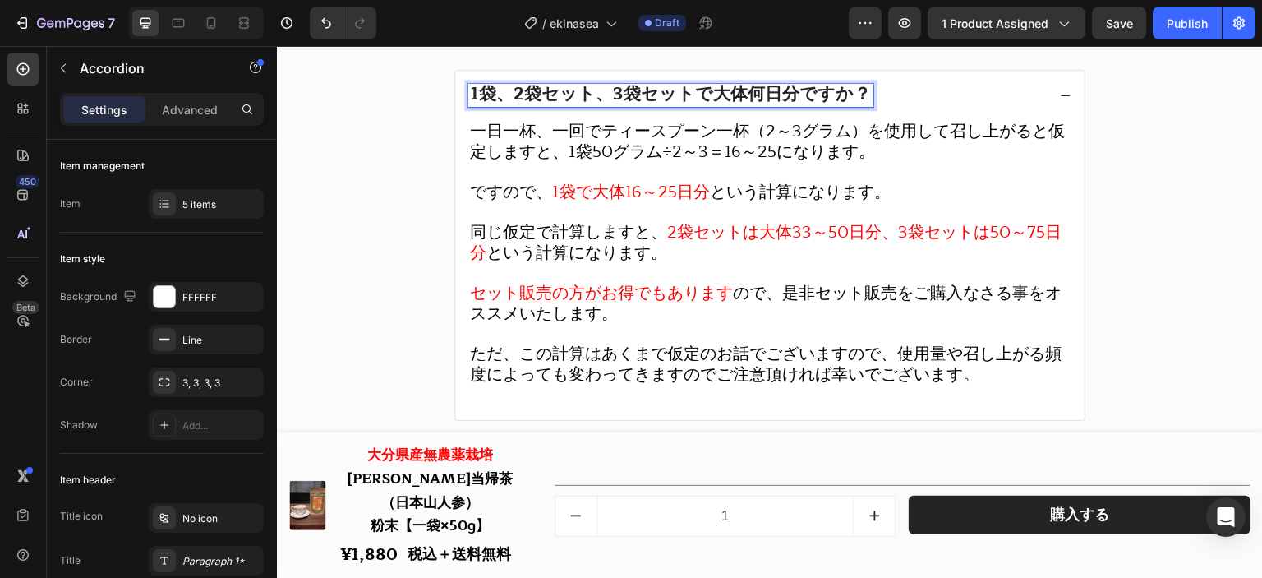
scroll to position [19675, 0]
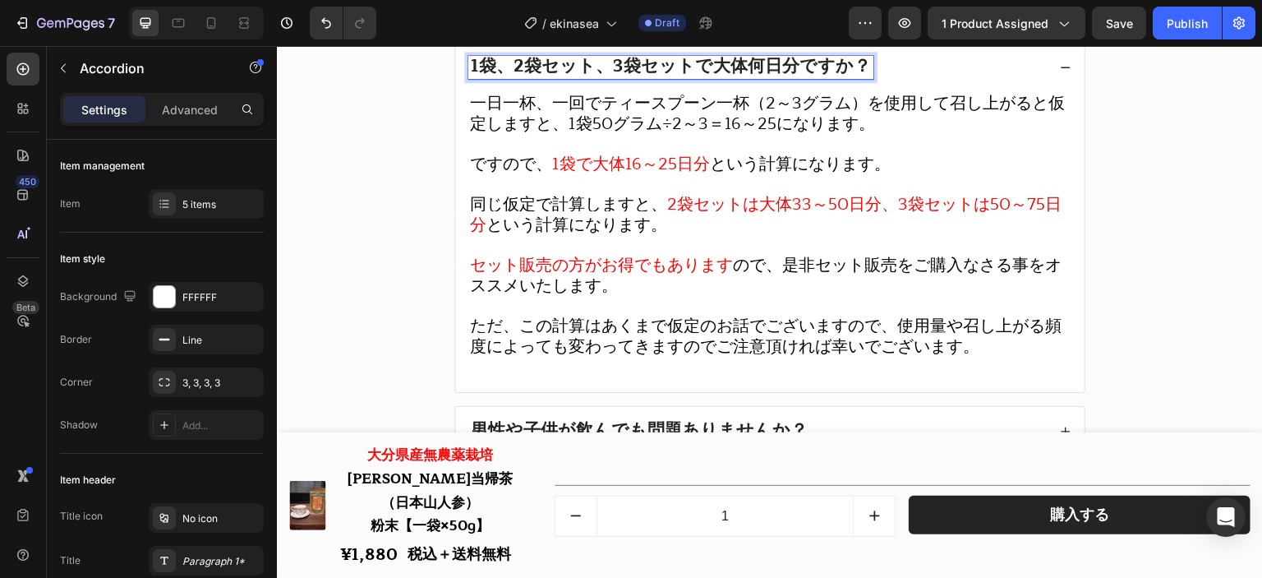
click at [890, 79] on div "1袋、2袋セット、3袋セットで大体何日分ですか？" at bounding box center [757, 67] width 579 height 23
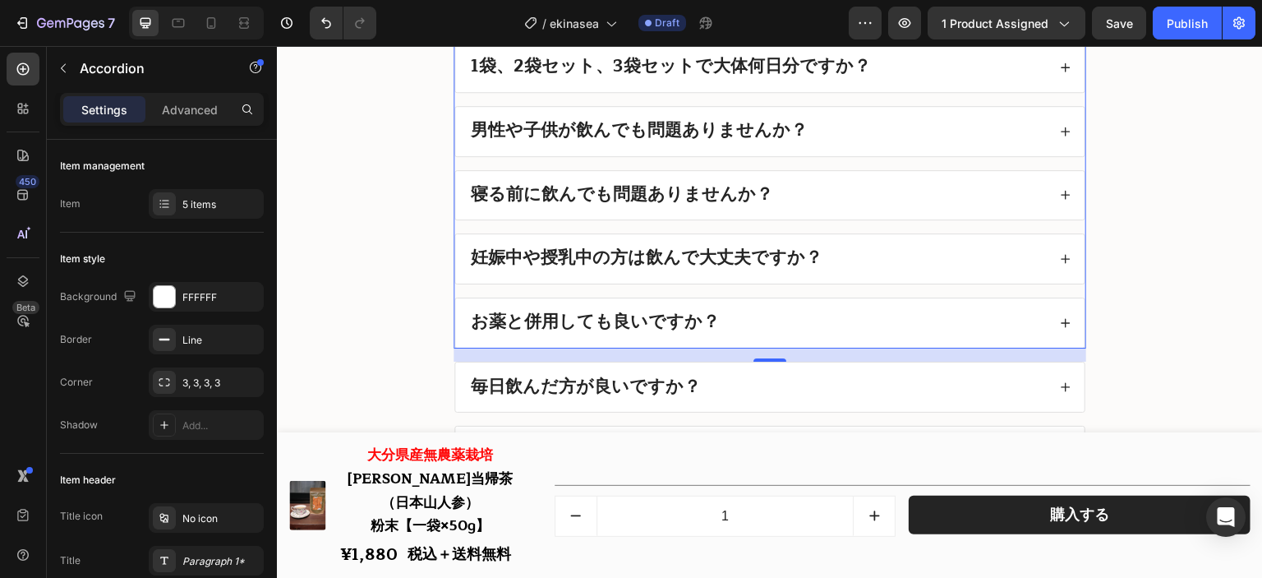
click at [857, 138] on div "男性や子供が飲んでも問題ありませんか？" at bounding box center [757, 131] width 579 height 23
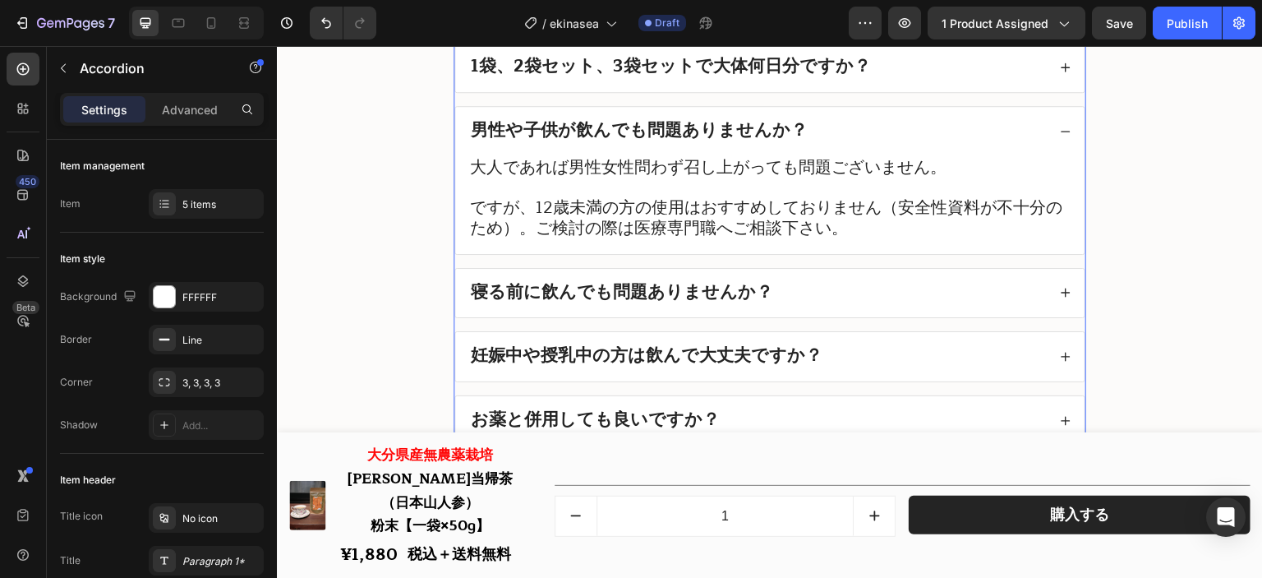
click at [857, 138] on div "男性や子供が飲んでも問題ありませんか？" at bounding box center [757, 131] width 579 height 23
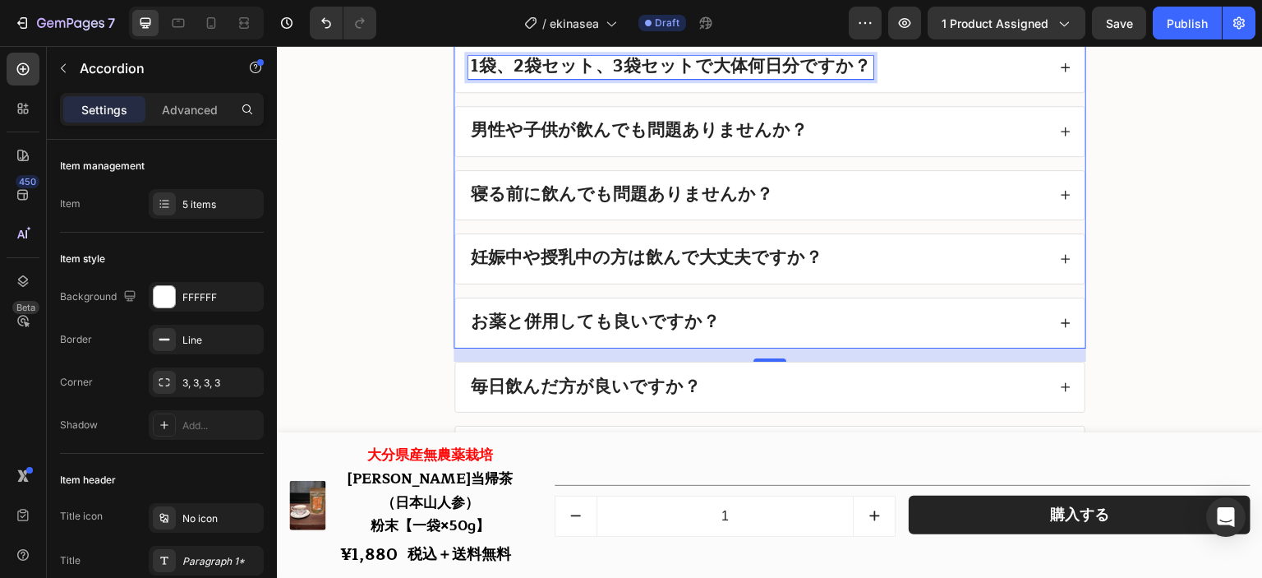
click at [856, 79] on div "1袋、2袋セット、3袋セットで大体何日分ですか？" at bounding box center [670, 67] width 405 height 23
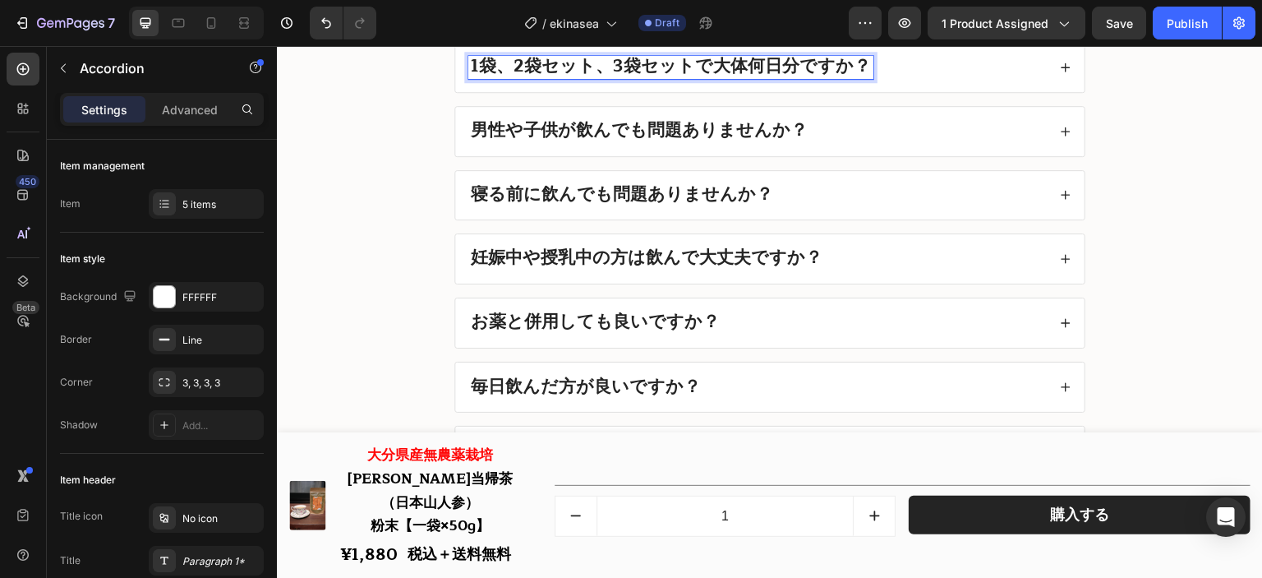
click at [833, 78] on strong "1袋、2袋セット、3袋セットで大体何日分ですか？" at bounding box center [671, 66] width 400 height 29
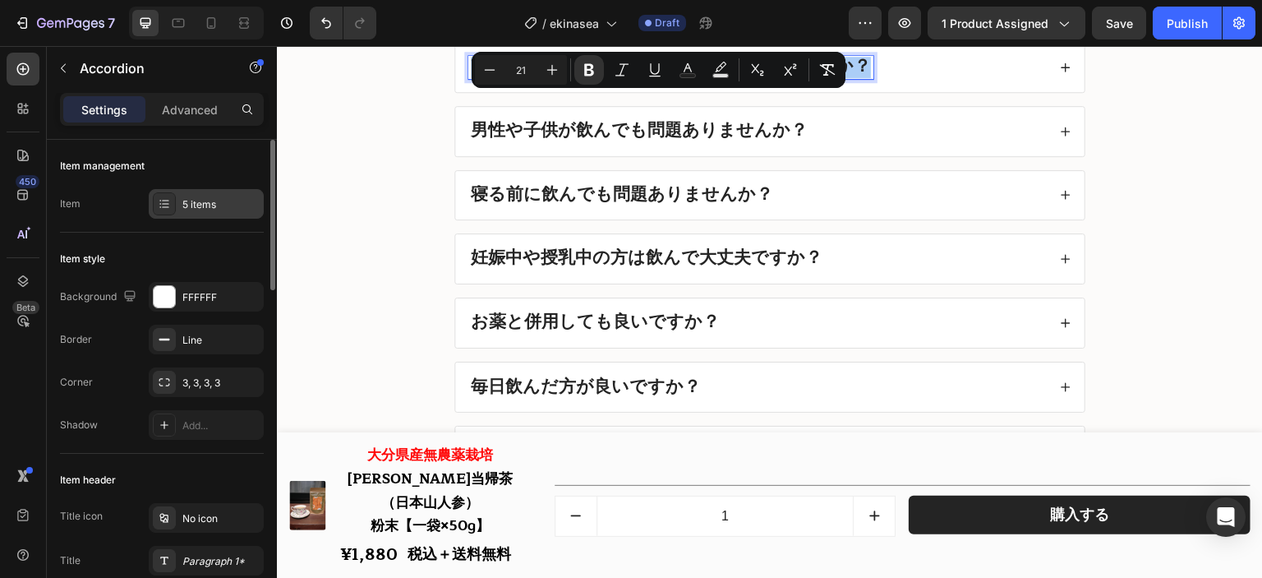
click at [191, 197] on div "5 items" at bounding box center [220, 204] width 77 height 15
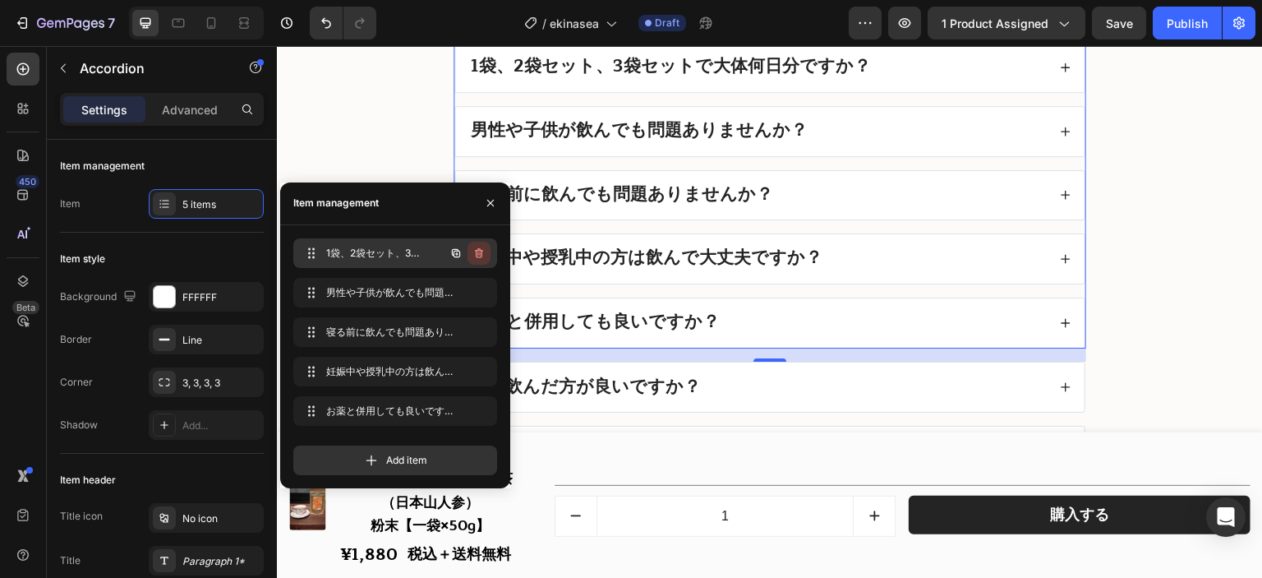
click at [478, 255] on icon "button" at bounding box center [478, 254] width 1 height 4
click at [478, 255] on div "Delete" at bounding box center [468, 253] width 30 height 15
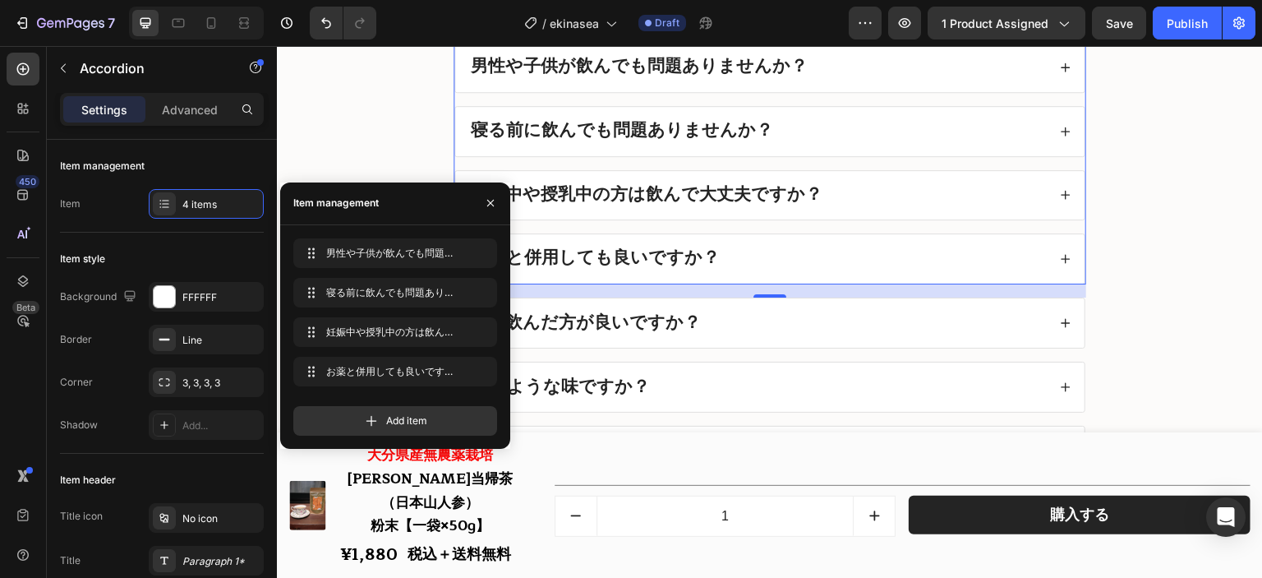
click at [824, 122] on div "寝る前に飲んでも問題ありませんか？" at bounding box center [770, 131] width 630 height 49
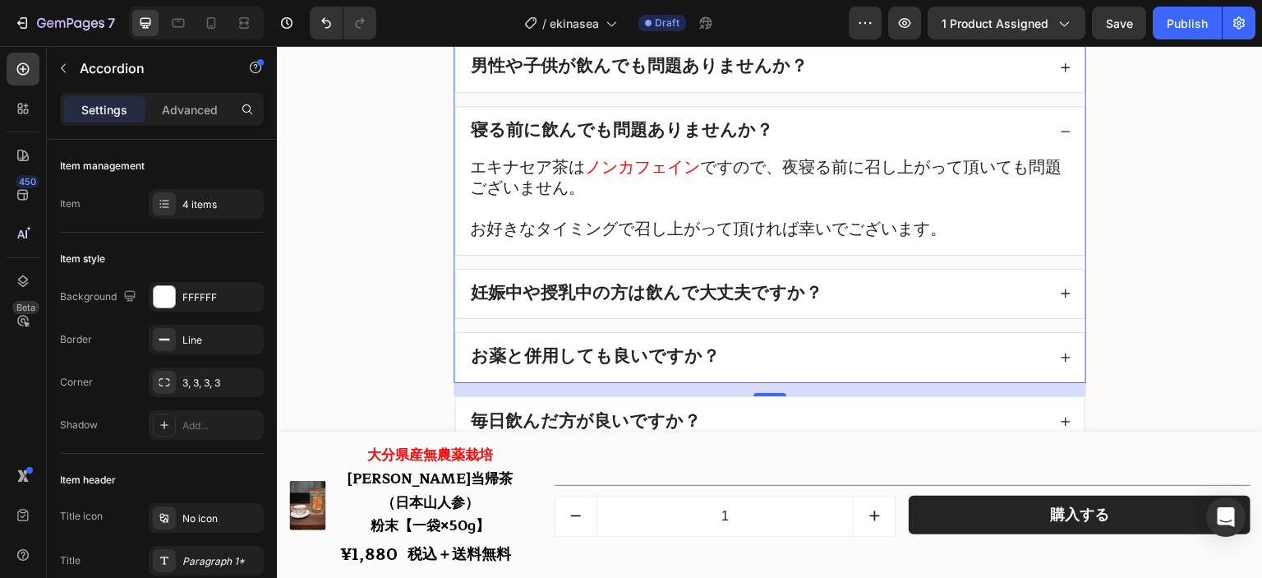
click at [824, 122] on div "寝る前に飲んでも問題ありませんか？" at bounding box center [770, 131] width 630 height 49
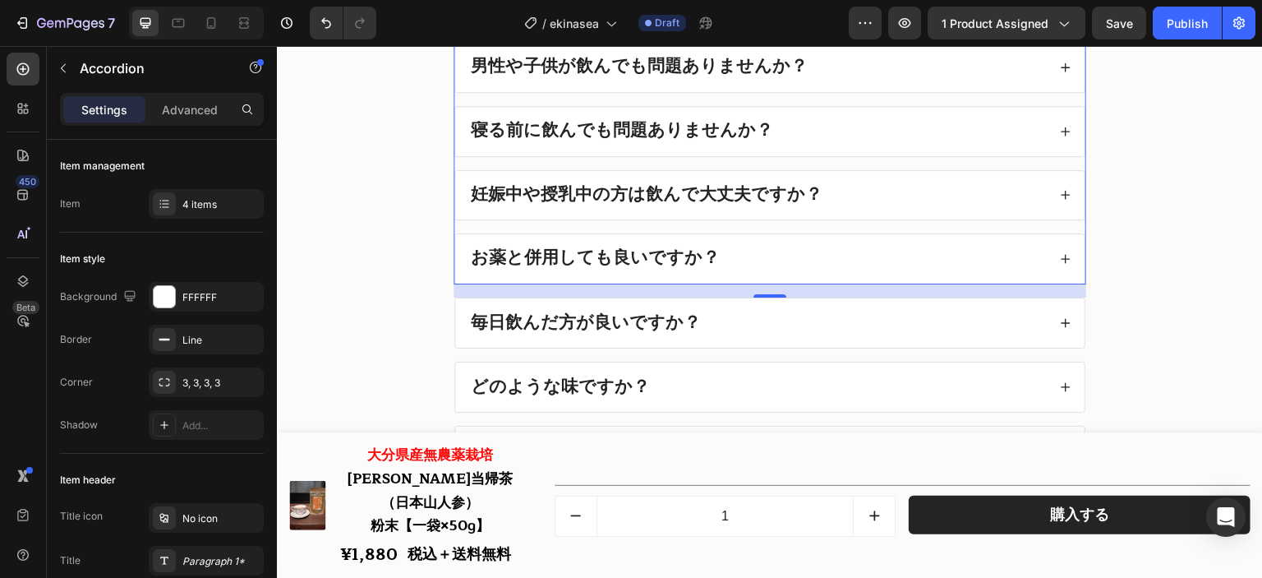
click at [824, 122] on div "寝る前に飲んでも問題ありませんか？" at bounding box center [770, 131] width 630 height 49
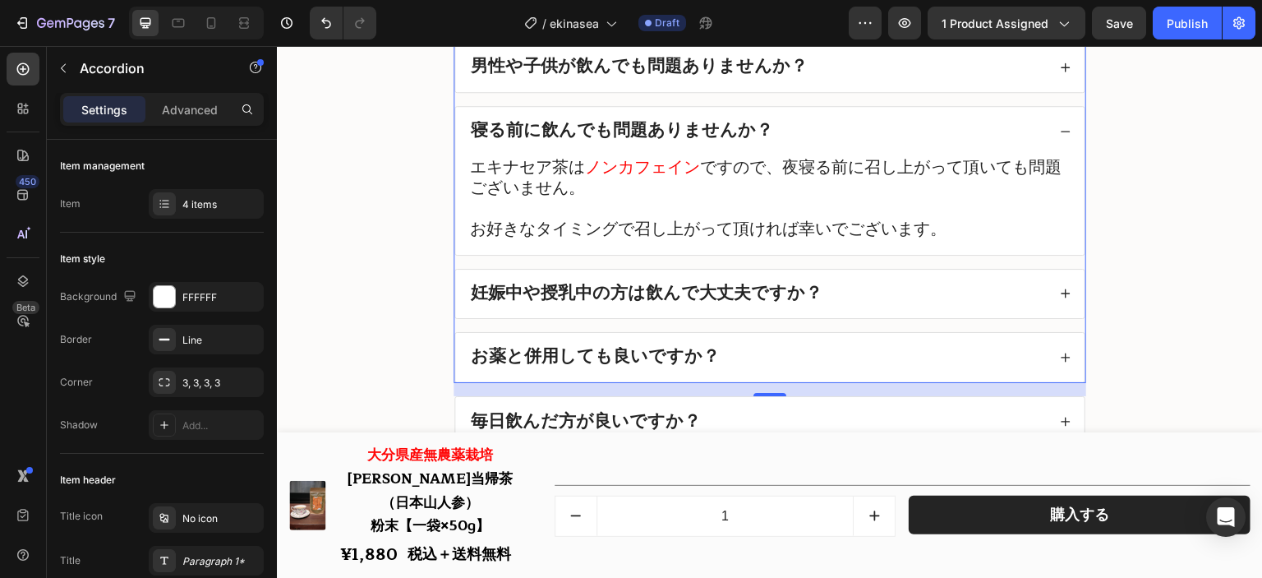
click at [818, 125] on div "寝る前に飲んでも問題ありませんか？" at bounding box center [770, 131] width 630 height 49
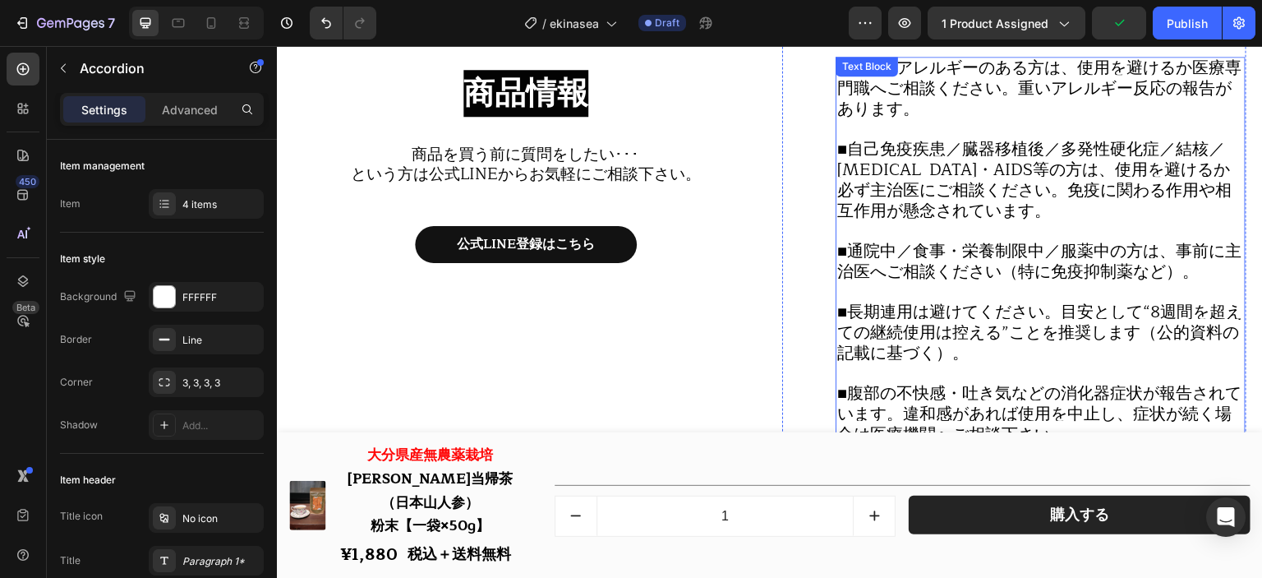
scroll to position [18606, 0]
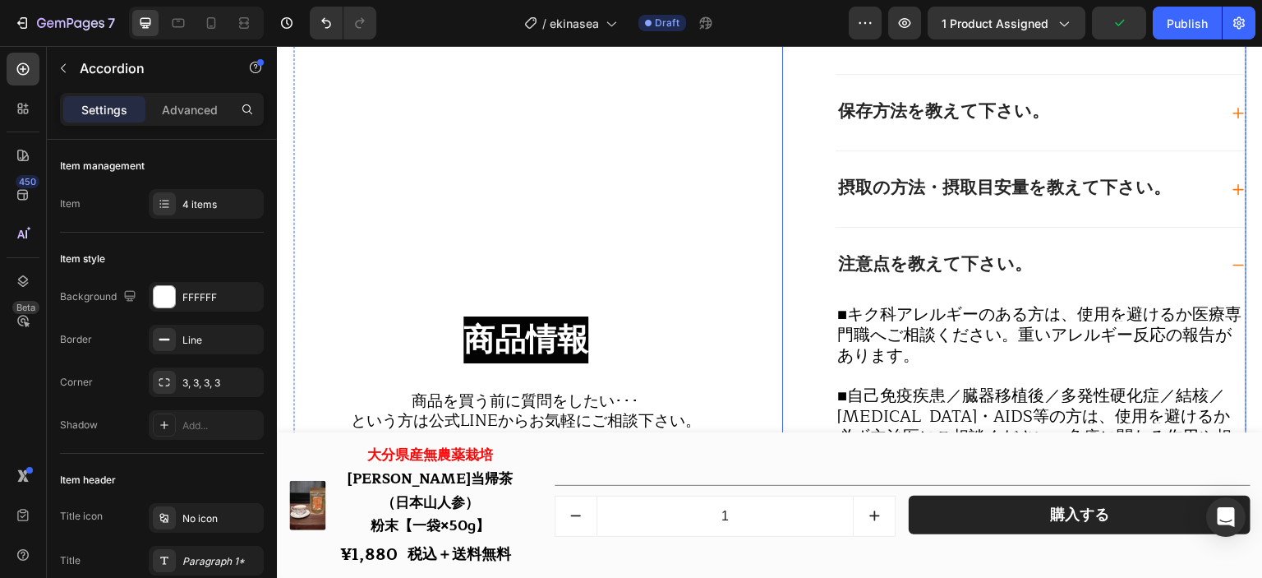
click at [1036, 263] on div "注意点を教えて下さい。" at bounding box center [1027, 265] width 383 height 23
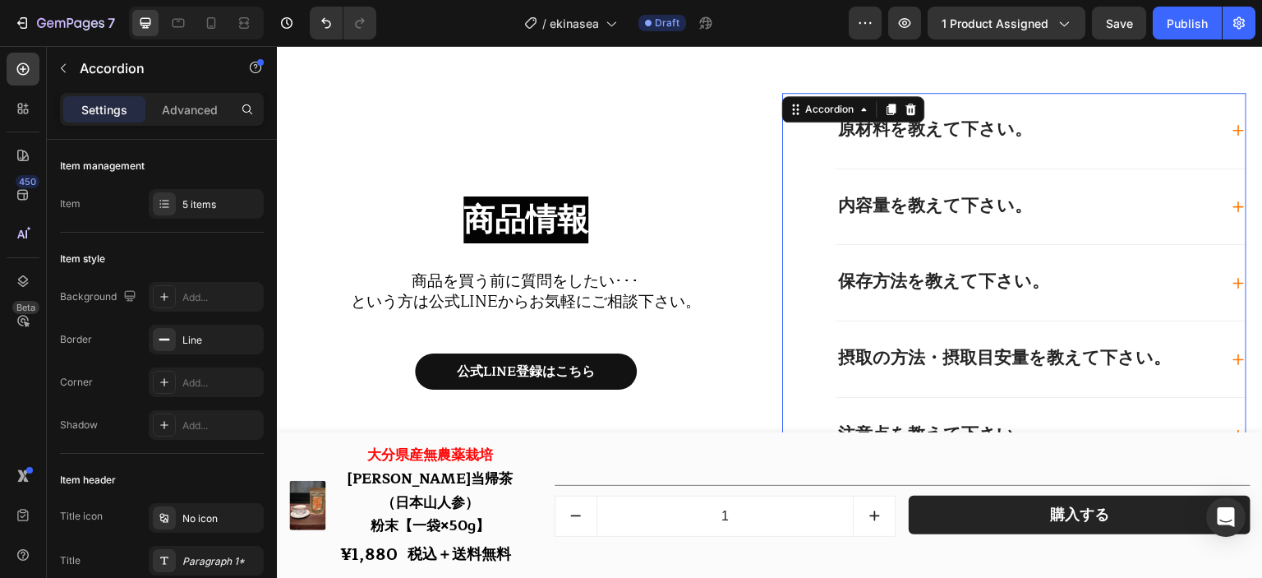
scroll to position [18476, 0]
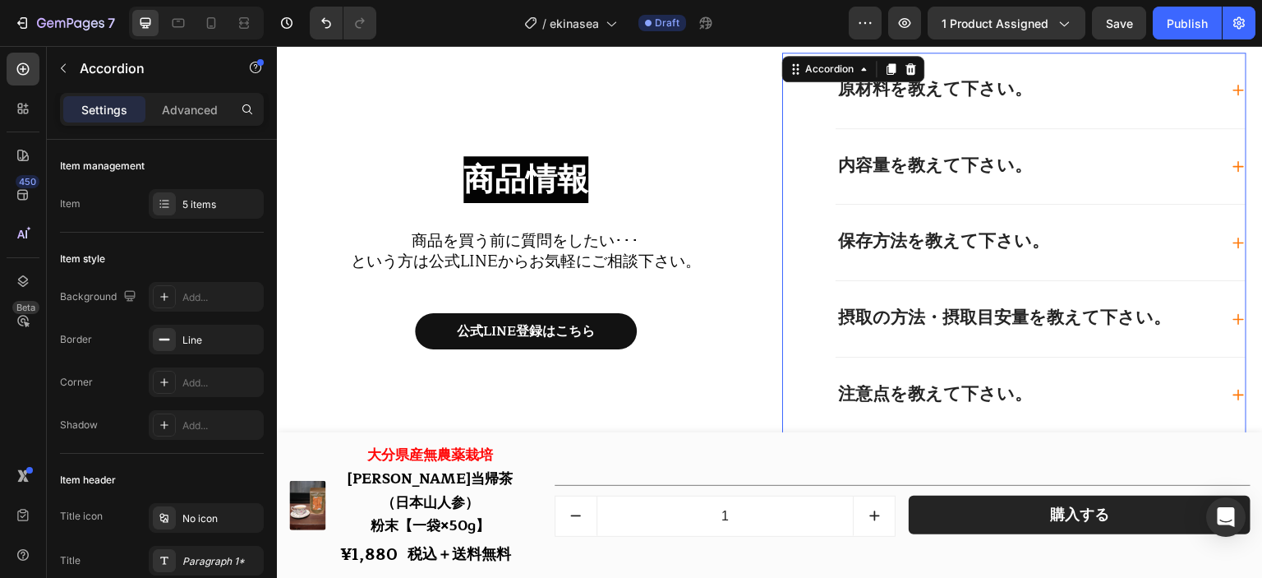
click at [1184, 311] on div "摂取の方法・摂取目安量を教えて下さい。" at bounding box center [1027, 318] width 383 height 23
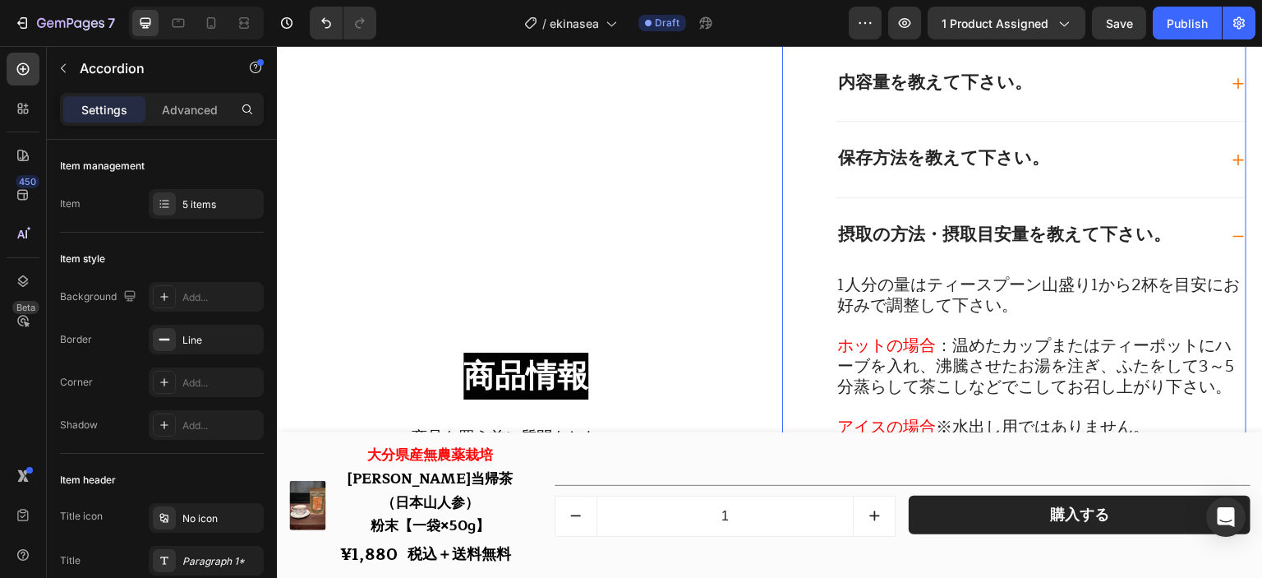
scroll to position [18643, 0]
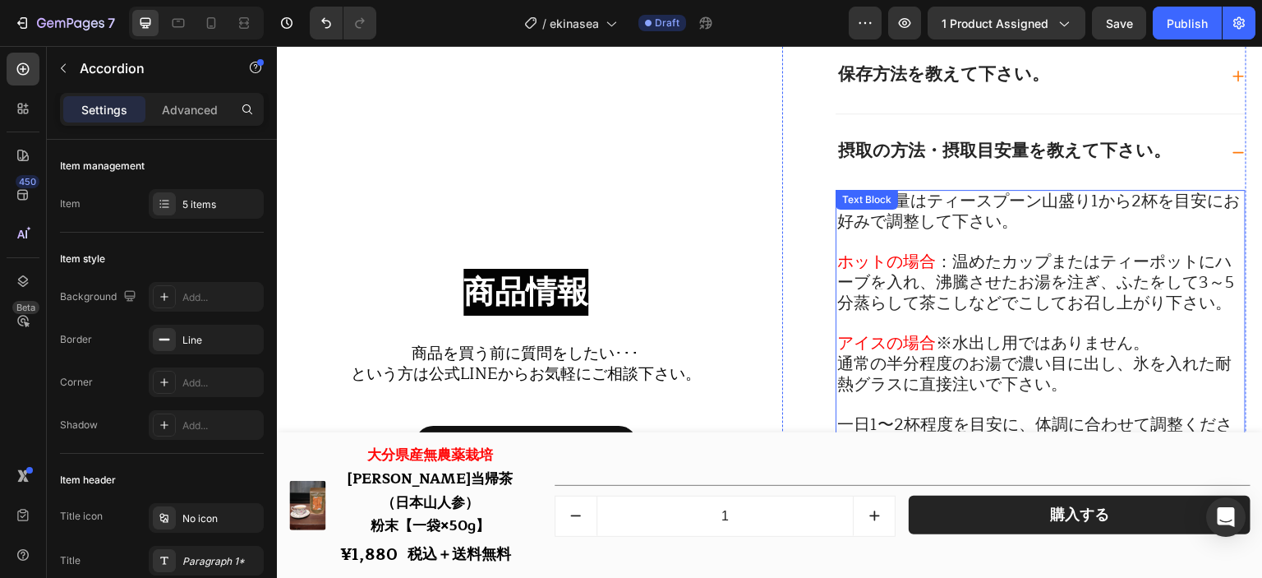
click at [1050, 284] on span "：温めたカップまたはティーポットにハーブを入れ、沸騰させたお湯を注ぎ、ふたをして3～5分蒸らして茶こしなどでこしてお召し上がり下さい。" at bounding box center [1036, 282] width 397 height 68
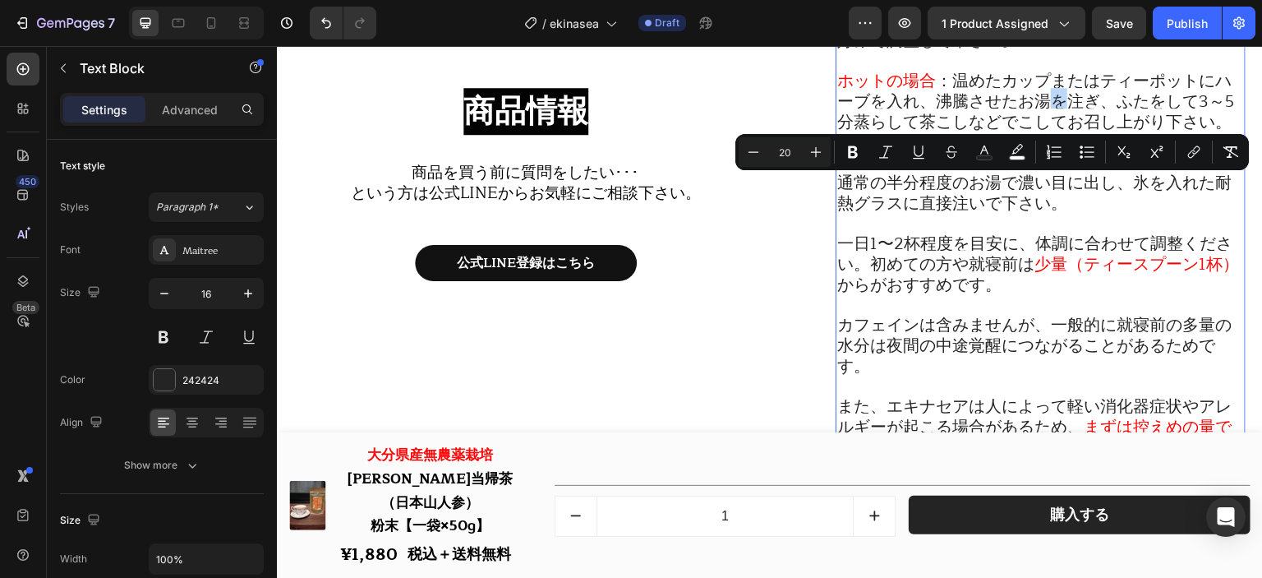
scroll to position [18890, 0]
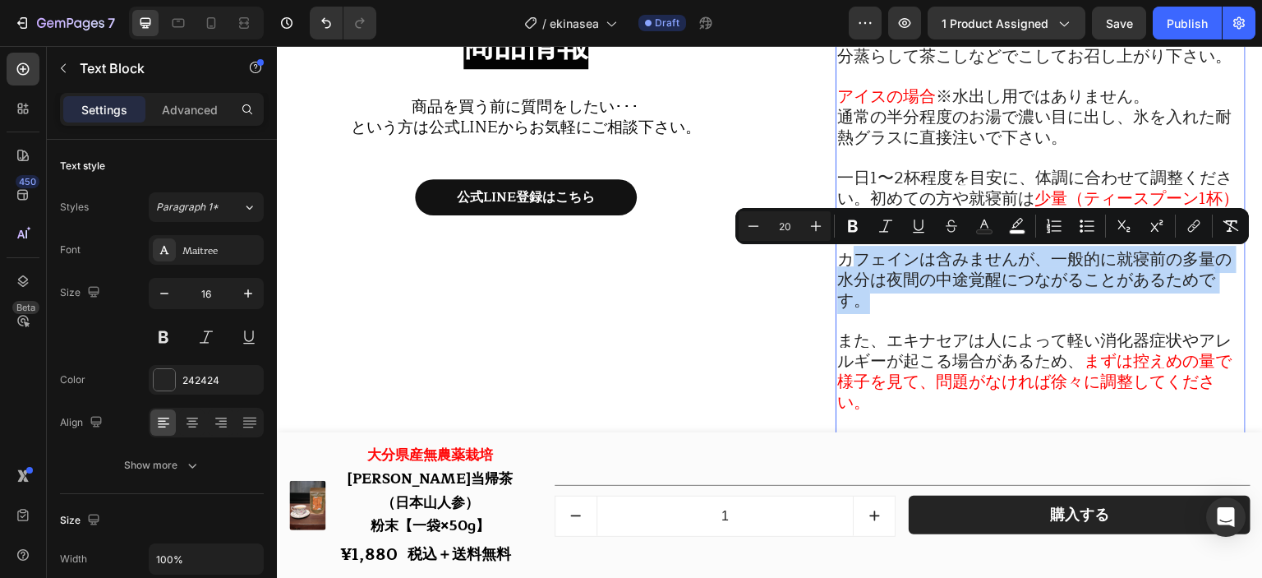
drag, startPoint x: 958, startPoint y: 303, endPoint x: 840, endPoint y: 259, distance: 126.4
click at [840, 259] on p "カフェインは含みませんが、一般的に就寝前の多量の水分は夜間の中途覚醒につながることがあるためです。" at bounding box center [1041, 281] width 407 height 62
click at [865, 279] on span "カフェインは含みませんが、一般的に就寝前の多量の水分は夜間の中途覚醒につながることがあるためです。" at bounding box center [1035, 280] width 395 height 68
click at [897, 310] on p "カフェインは含みませんが、一般的に就寝前の多量の水分は夜間の中途覚醒につながることがあるためです。" at bounding box center [1041, 281] width 407 height 62
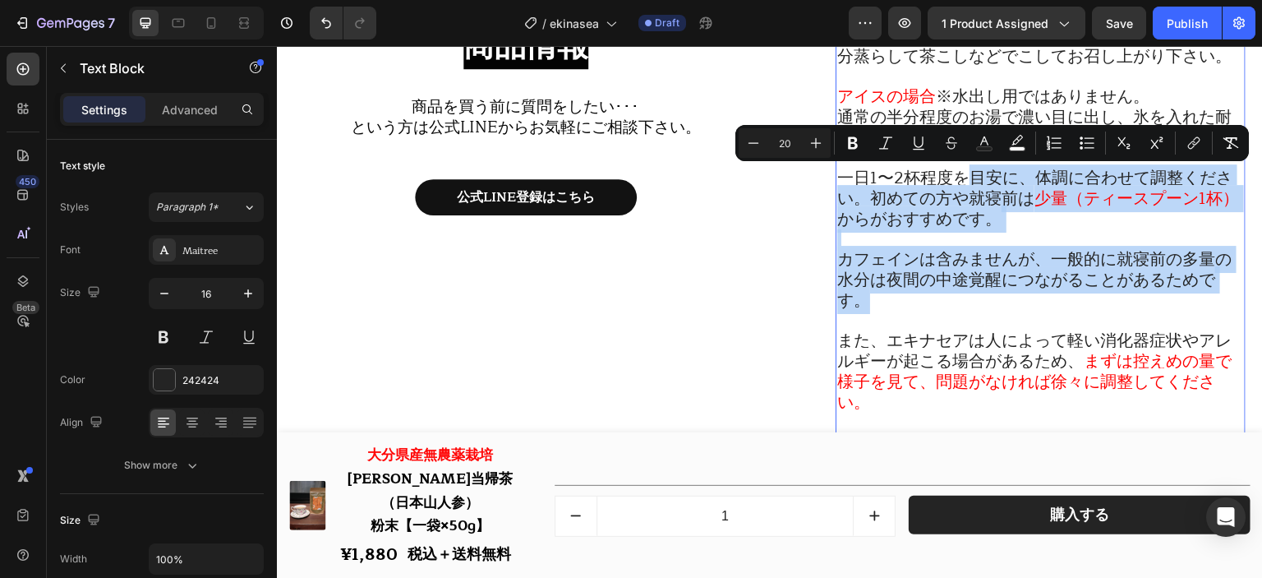
drag, startPoint x: 917, startPoint y: 312, endPoint x: 962, endPoint y: 196, distance: 124.4
click at [962, 196] on div "1人分の量はティースプーン山盛り1から2杯を目安にお好みで調整して下さい。 ホットの場合 ：温めたカップまたはティーポットにハーブを入れ、沸騰させたお湯を注ぎ…" at bounding box center [1041, 209] width 410 height 533
click at [961, 202] on span "一日1〜2杯程度を目安に、体調に合わせて調整ください。初めての方や就寝前は" at bounding box center [1035, 188] width 395 height 48
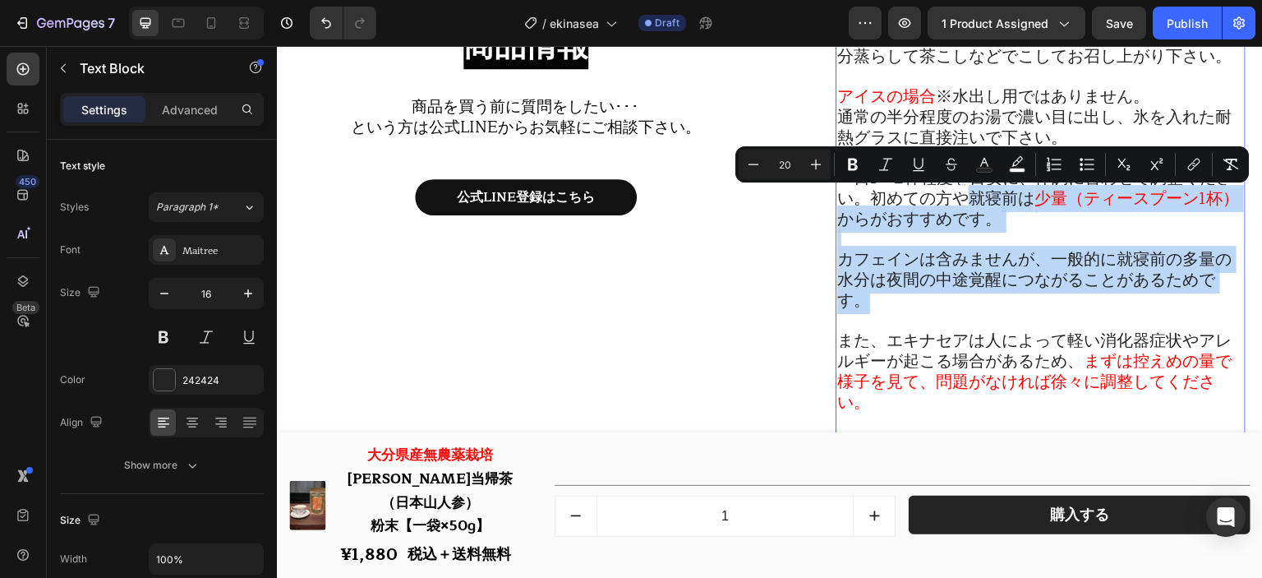
drag, startPoint x: 962, startPoint y: 207, endPoint x: 967, endPoint y: 307, distance: 99.6
click at [967, 307] on div "1人分の量はティースプーン山盛り1から2杯を目安にお好みで調整して下さい。 ホットの場合 ：温めたカップまたはティーポットにハーブを入れ、沸騰させたお湯を注ぎ…" at bounding box center [1041, 209] width 410 height 533
copy div "就寝前は 少量（ティースプーン1杯） からがおすすめです。 カフェインは含みませんが、一般的に就寝前の多量の水分は夜間の中途覚醒につながることがあるためです。"
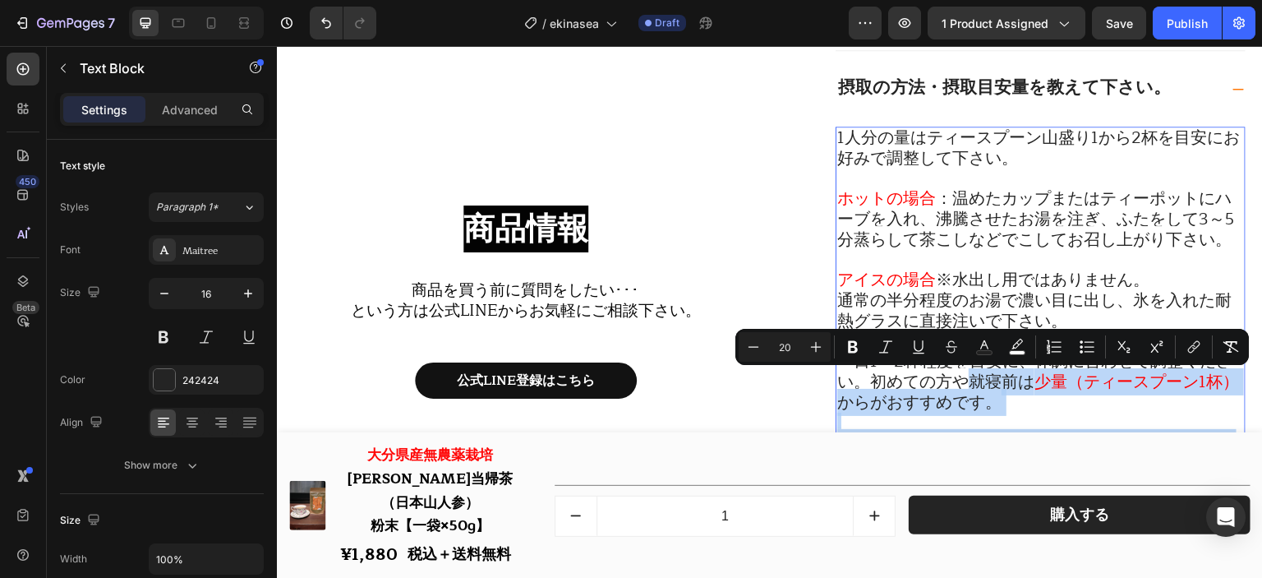
scroll to position [18725, 0]
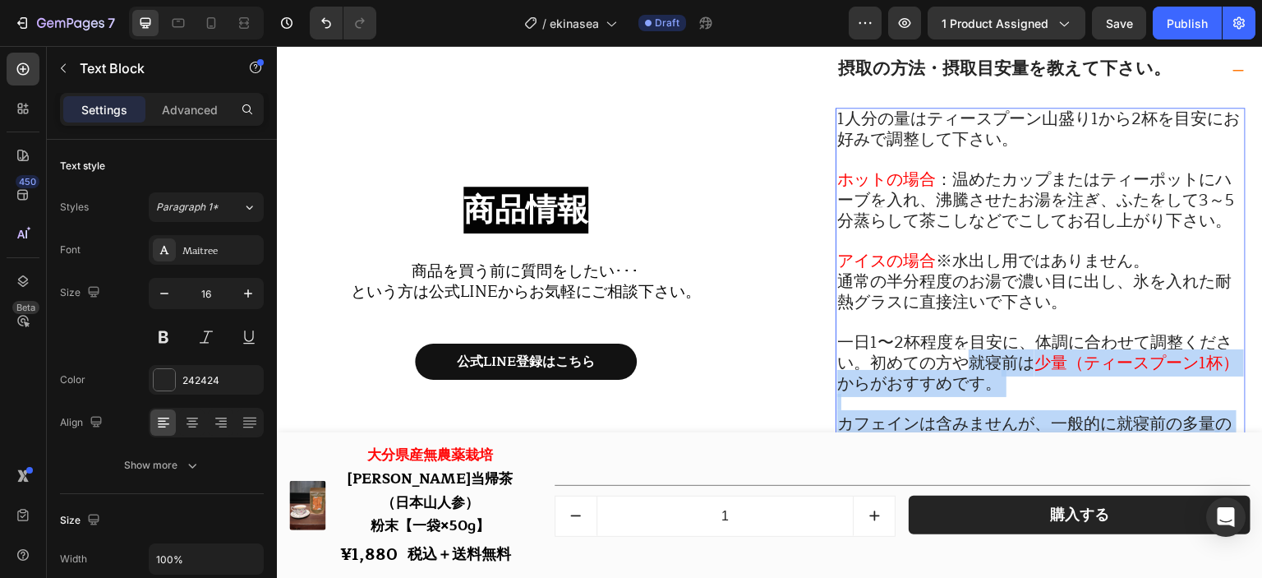
click at [1088, 264] on span "※水出し用ではありません。" at bounding box center [1043, 260] width 214 height 27
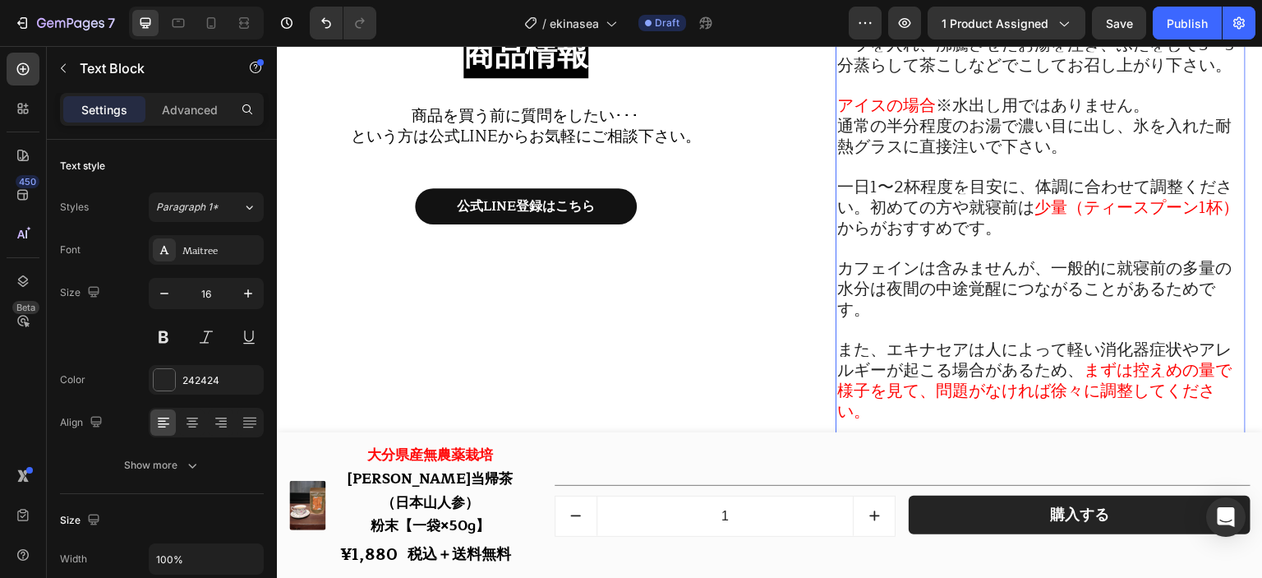
scroll to position [18890, 0]
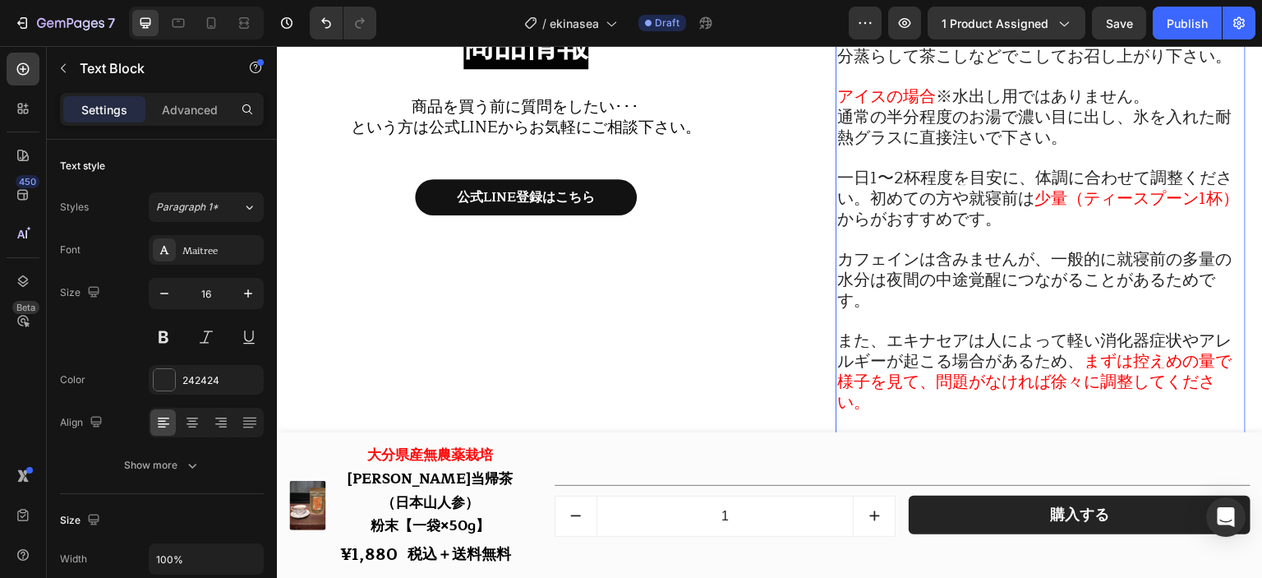
click at [959, 311] on p "カフェインは含みませんが、一般的に就寝前の多量の水分は夜間の中途覚醒につながることがあるためです。" at bounding box center [1041, 281] width 407 height 62
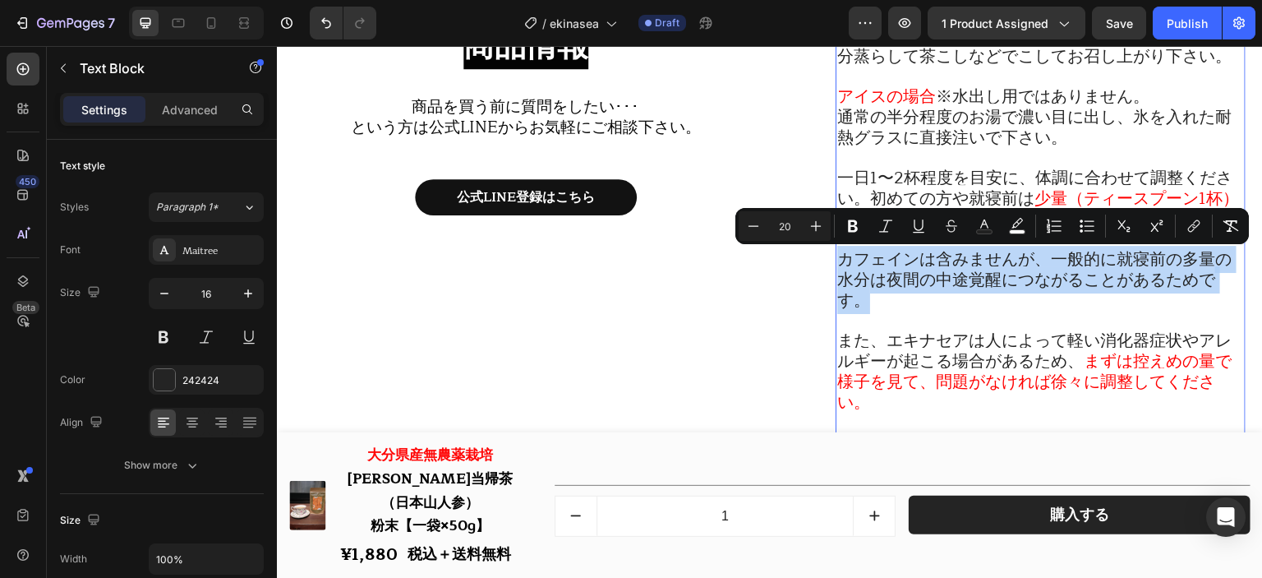
drag, startPoint x: 951, startPoint y: 308, endPoint x: 1087, endPoint y: 261, distance: 144.3
click at [836, 258] on div "1人分の量はティースプーン山盛り1から2杯を目安にお好みで調整して下さい。 ホットの場合 ：温めたカップまたはティーポットにハーブを入れ、沸騰させたお湯を注ぎ…" at bounding box center [1041, 209] width 410 height 533
click at [1034, 290] on span "カフェインは含みませんが、一般的に就寝前の多量の水分は夜間の中途覚醒につながることがあるためです。" at bounding box center [1035, 280] width 395 height 68
drag, startPoint x: 1051, startPoint y: 305, endPoint x: 1044, endPoint y: 273, distance: 32.9
click at [1044, 273] on p "カフェインは含みませんが、一般的に就寝前の多量の水分は夜間の中途覚醒につながることがあるためです。" at bounding box center [1041, 281] width 407 height 62
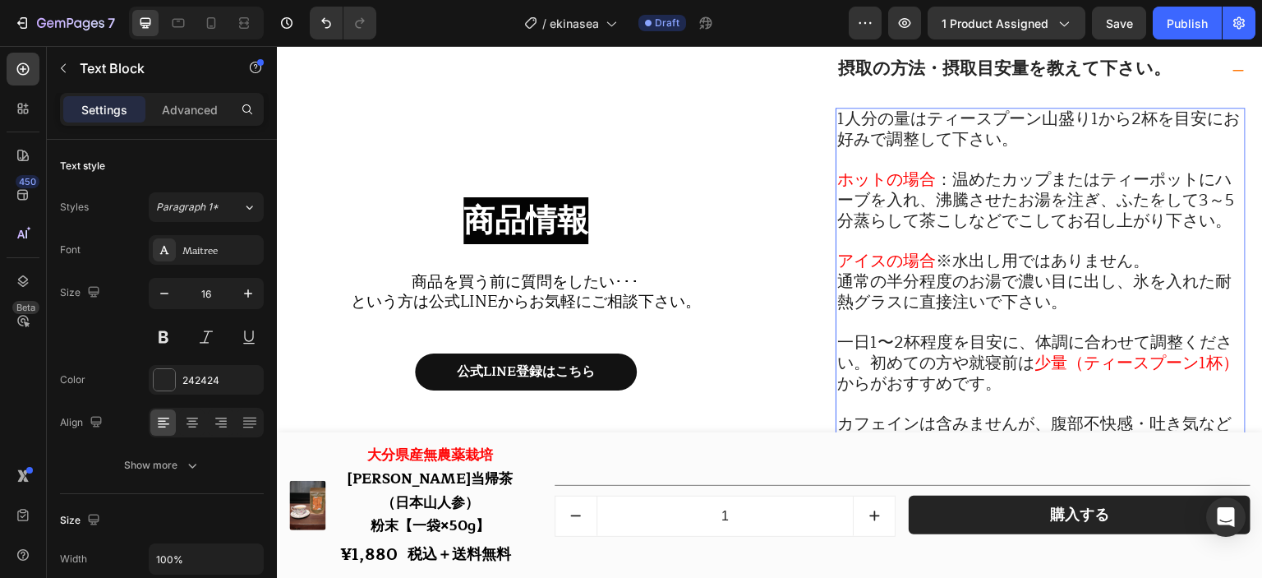
scroll to position [18972, 0]
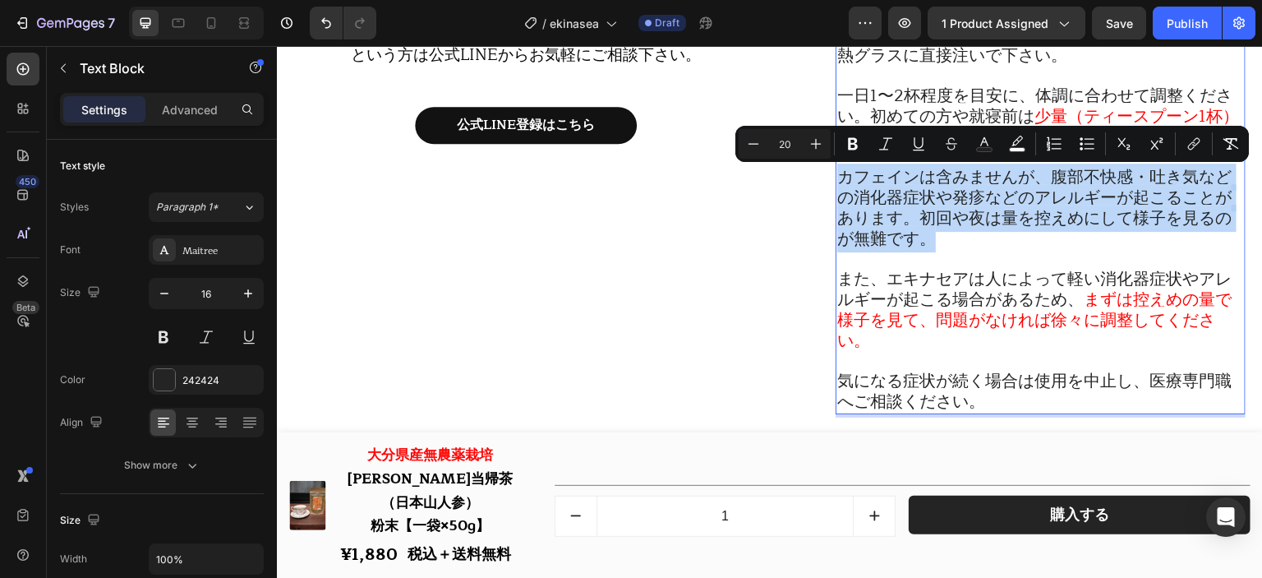
drag, startPoint x: 1031, startPoint y: 242, endPoint x: 833, endPoint y: 180, distance: 207.7
click at [838, 180] on p "カフェインは含みませんが、腹部不快感・吐き気などの消化器症状や発疹などのアレルギーが起こることがあります。初回や夜は量を控えめにして様子を見るのが無難です。" at bounding box center [1041, 209] width 407 height 82
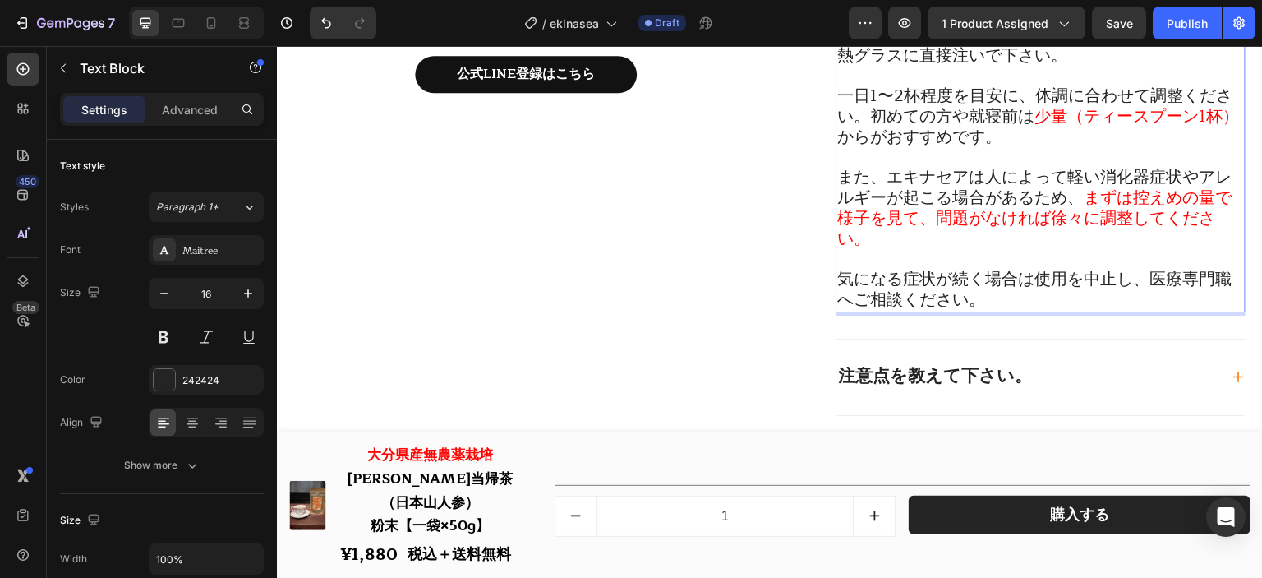
click at [1127, 203] on span "まずは控えめの量で様子を見て、問題がなければ徐々に調整してください。" at bounding box center [1035, 218] width 395 height 68
click at [329, 29] on icon "Undo/Redo" at bounding box center [326, 23] width 16 height 16
click at [352, 30] on icon "Undo/Redo" at bounding box center [360, 23] width 16 height 16
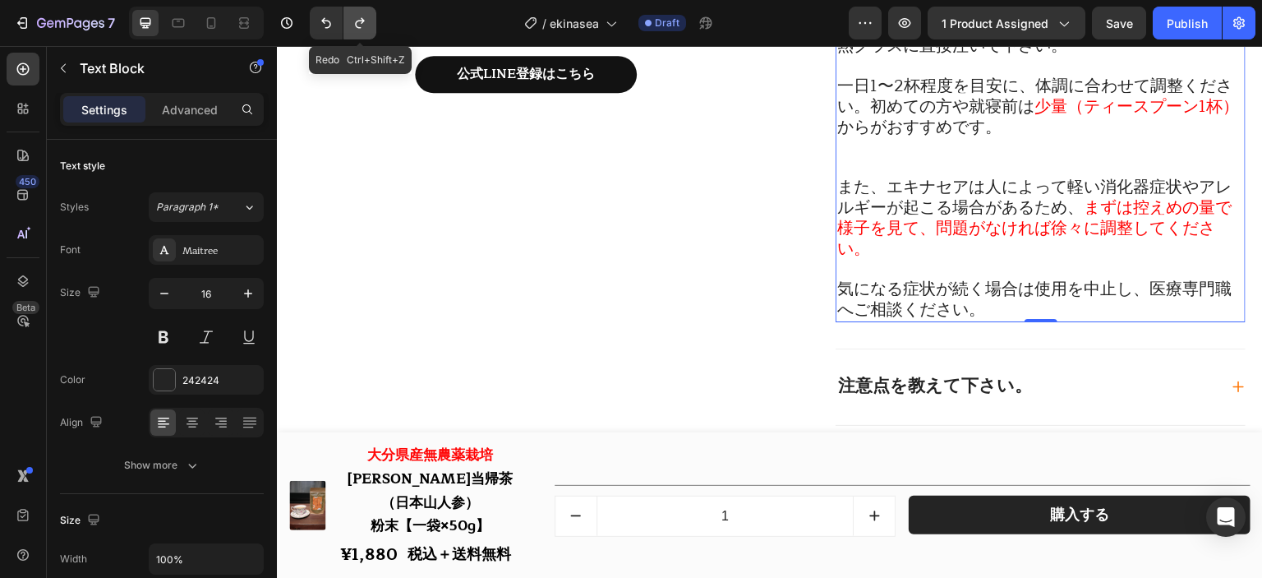
click at [353, 30] on icon "Undo/Redo" at bounding box center [360, 23] width 16 height 16
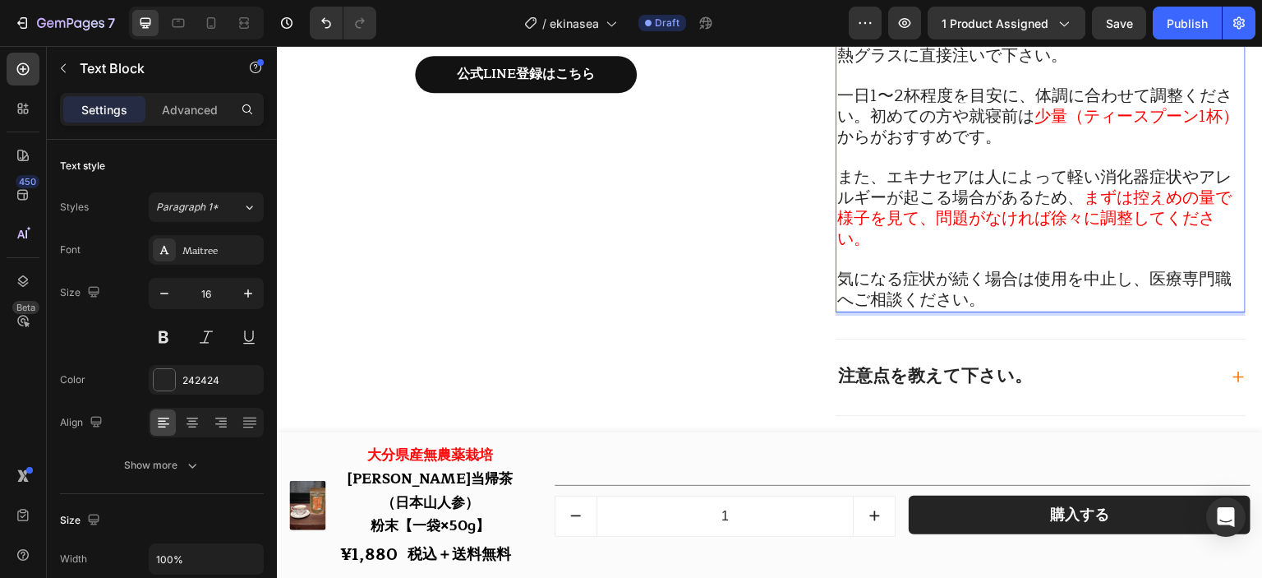
click at [1018, 164] on p "Rich Text Editor. Editing area: main" at bounding box center [1041, 158] width 407 height 20
click at [1018, 148] on p "一日1〜2杯程度を目安に、体調に合わせて調整ください。初めての方や就寝前は 少量（ティースプーン1杯） からがおすすめです。" at bounding box center [1041, 117] width 407 height 62
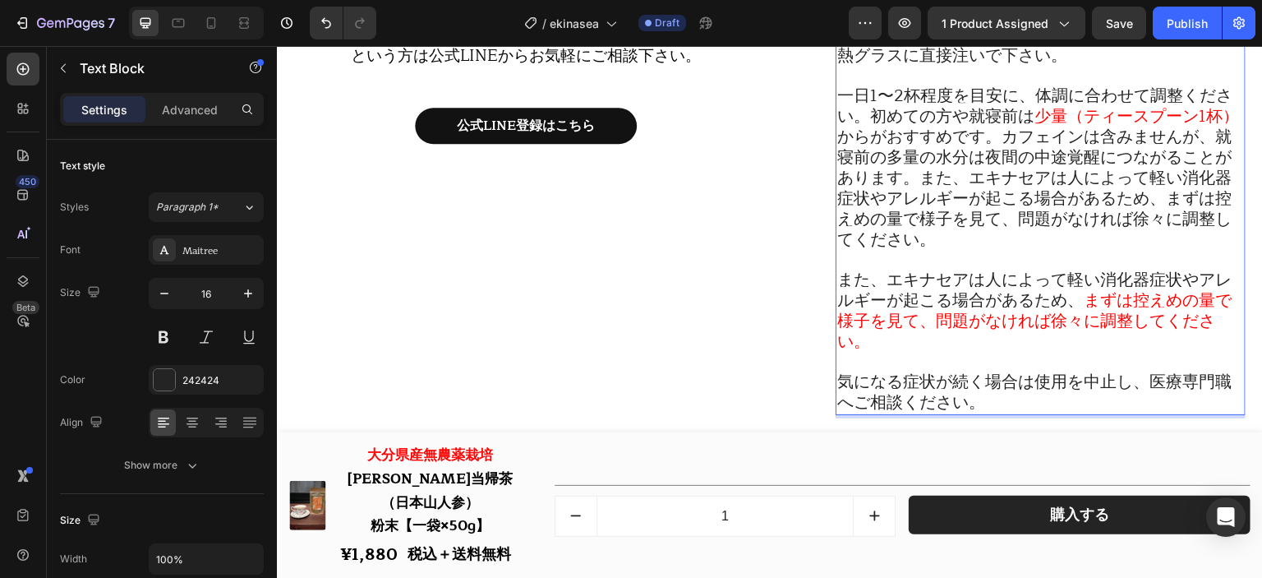
click at [990, 138] on span "からがおすすめです。カフェインは含みませんが、就寝前の多量の水分は夜間の中途覚醒につながることがあります。また、エキナセアは人によって軽い消化器症状やアレルギ…" at bounding box center [1035, 188] width 395 height 130
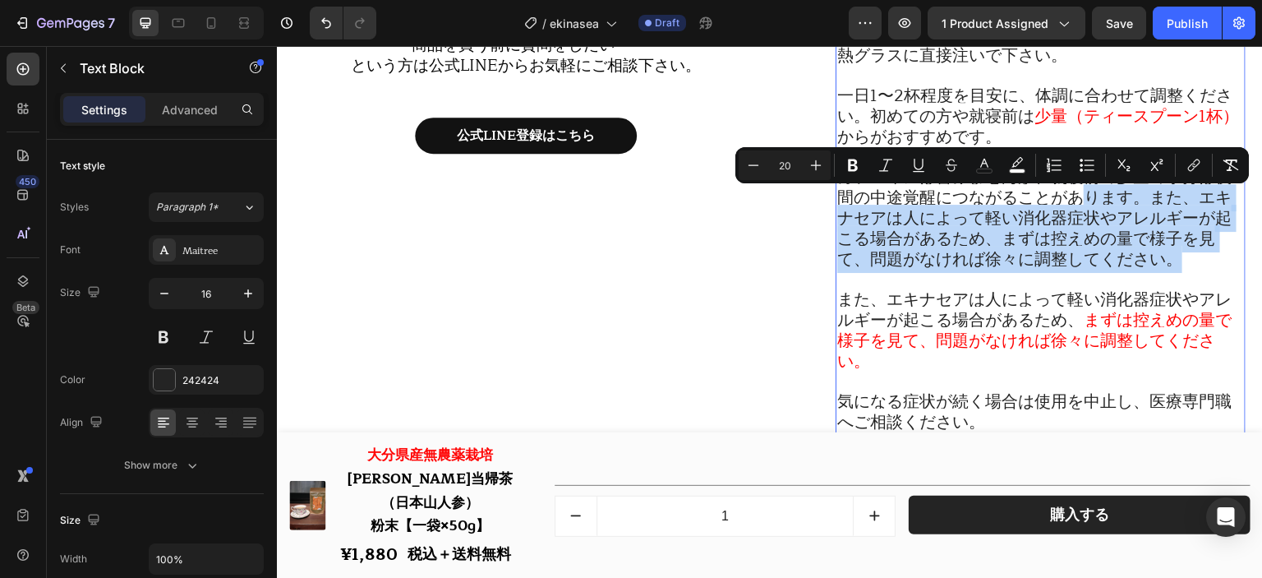
drag, startPoint x: 1083, startPoint y: 198, endPoint x: 1176, endPoint y: 272, distance: 118.7
click at [1176, 270] on p "カフェインは含みませんが、就寝前の多量の水分は夜間の中途覚醒につながることがあります。また、エキナセアは人によって軽い消化器症状やアレルギーが起こる場合がある…" at bounding box center [1041, 219] width 407 height 103
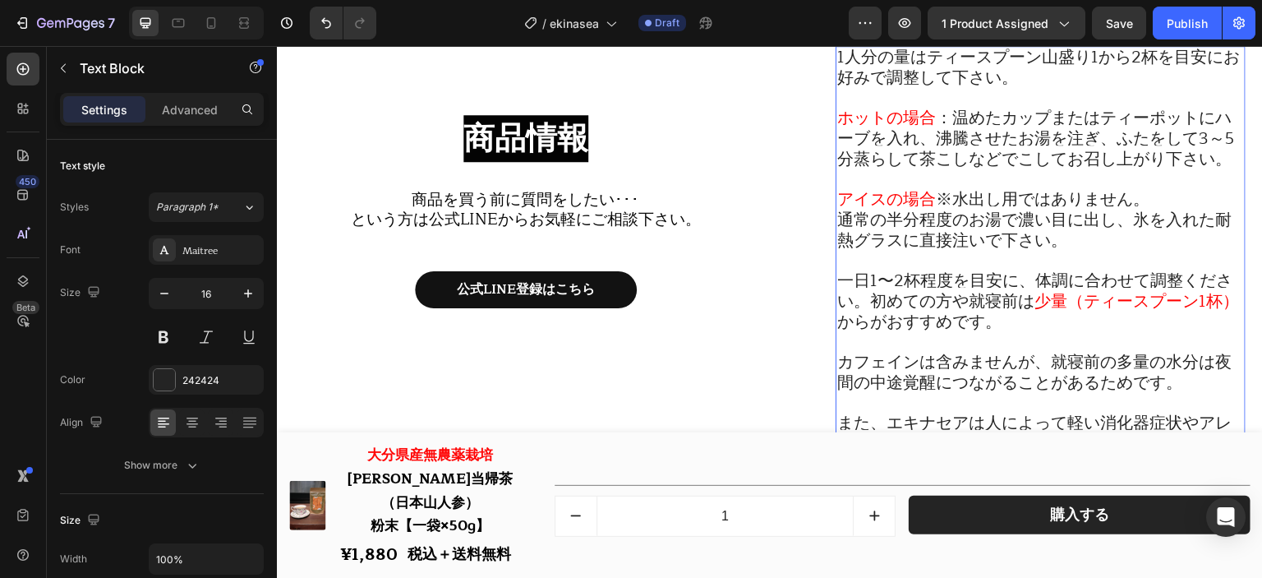
scroll to position [18951, 0]
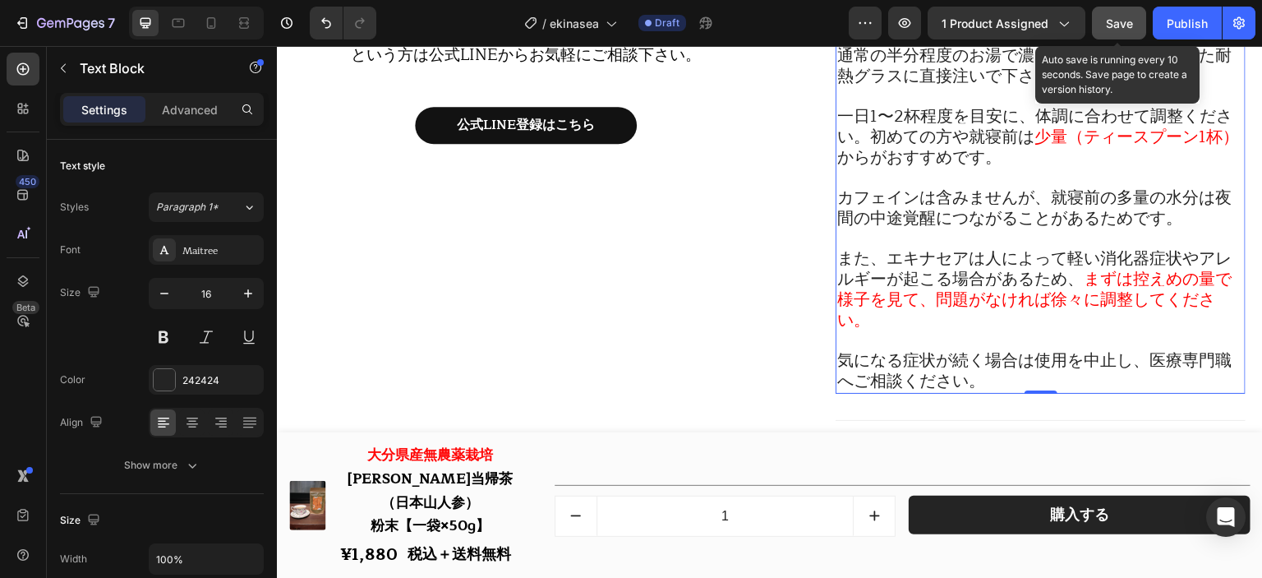
click at [1111, 15] on div "Save" at bounding box center [1119, 23] width 27 height 17
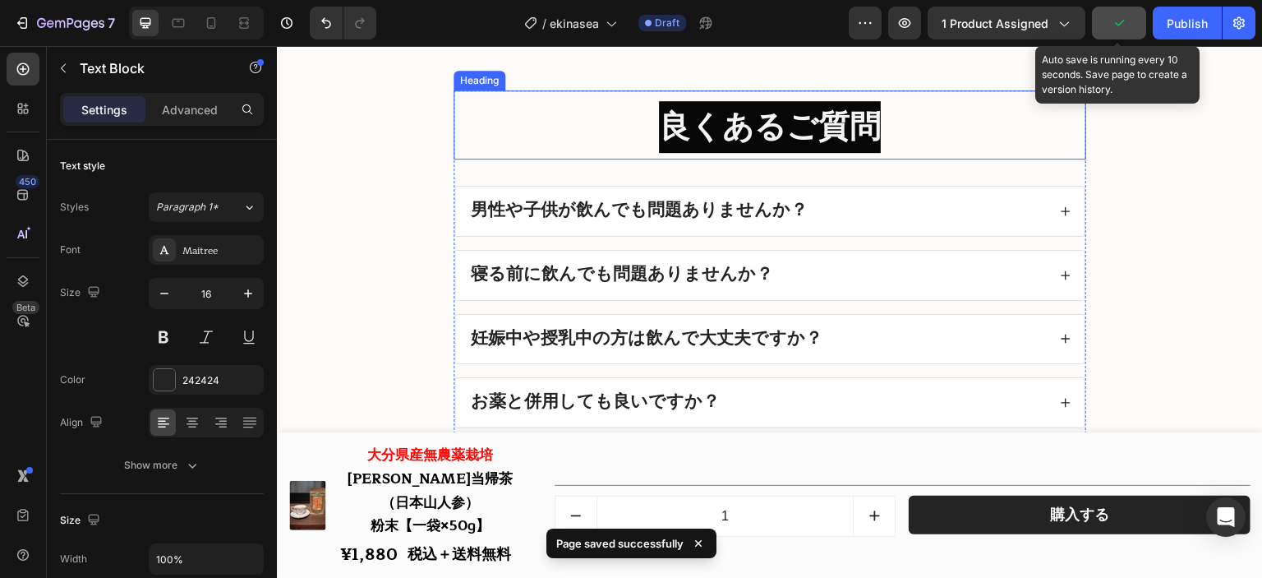
scroll to position [19609, 0]
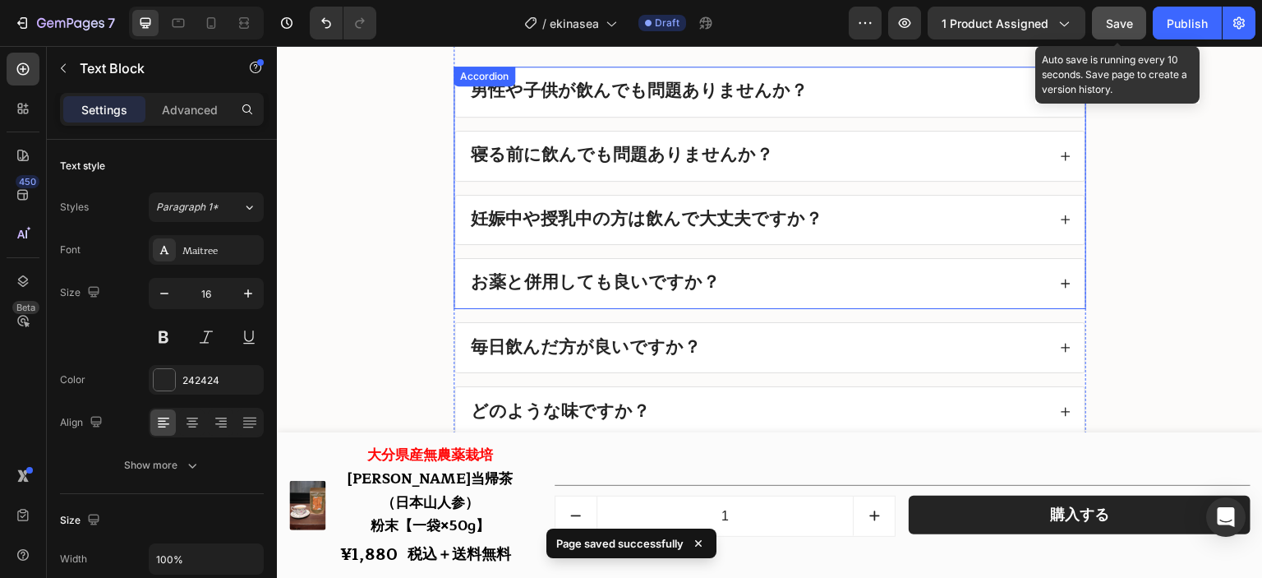
click at [815, 279] on div "お薬と併用しても良いですか？" at bounding box center [770, 283] width 630 height 49
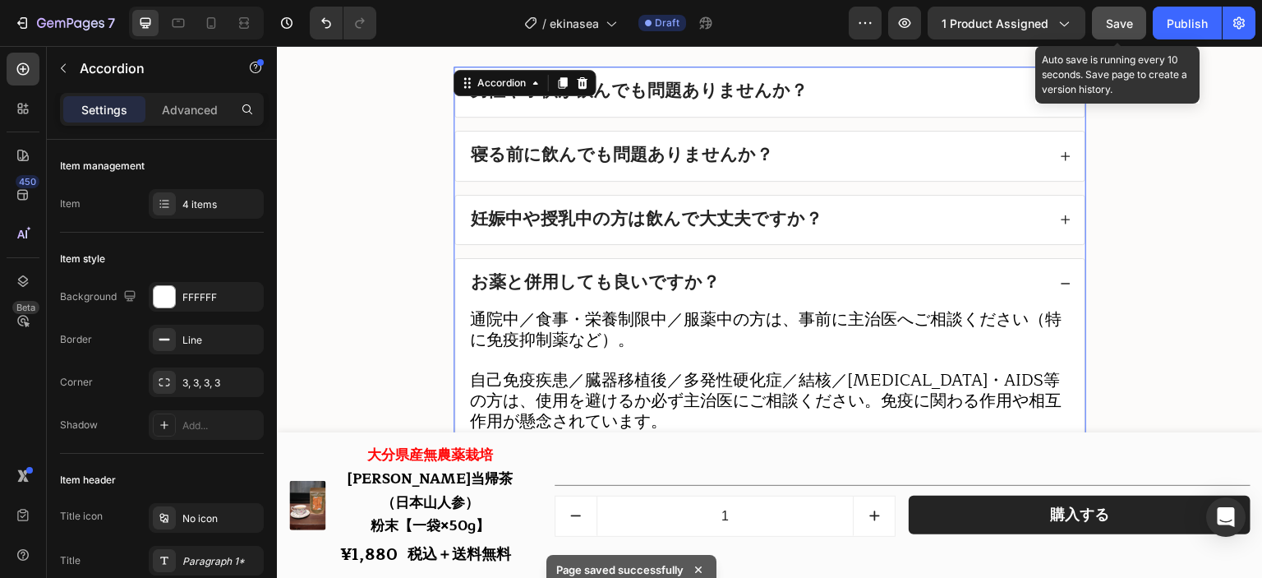
click at [815, 279] on div "お薬と併用しても良いですか？" at bounding box center [770, 283] width 630 height 49
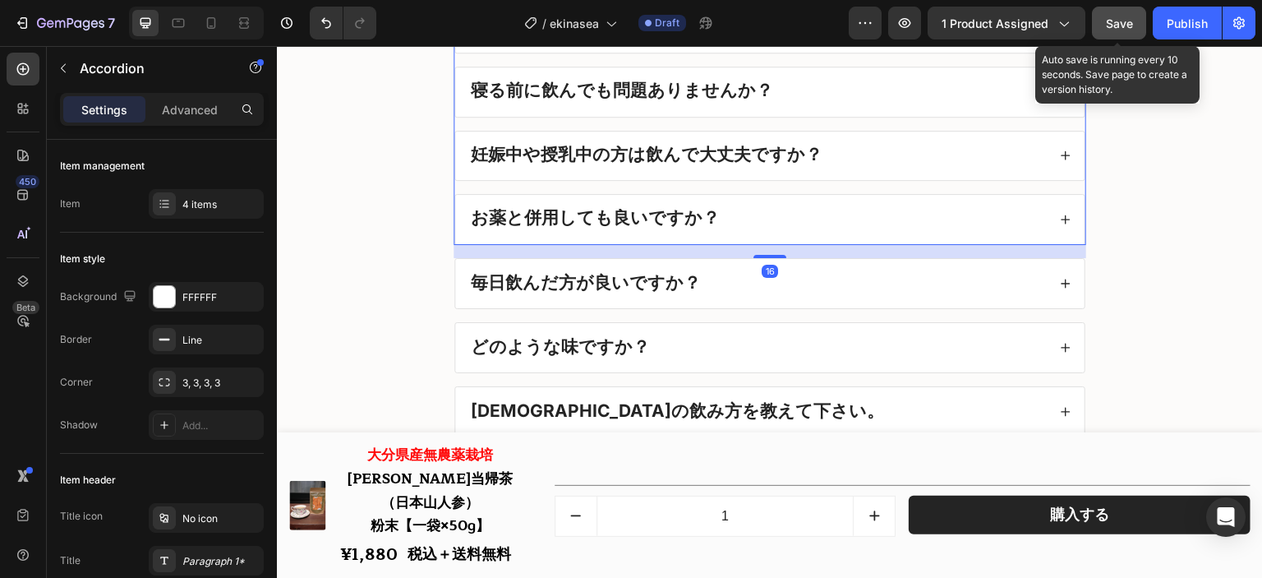
scroll to position [19691, 0]
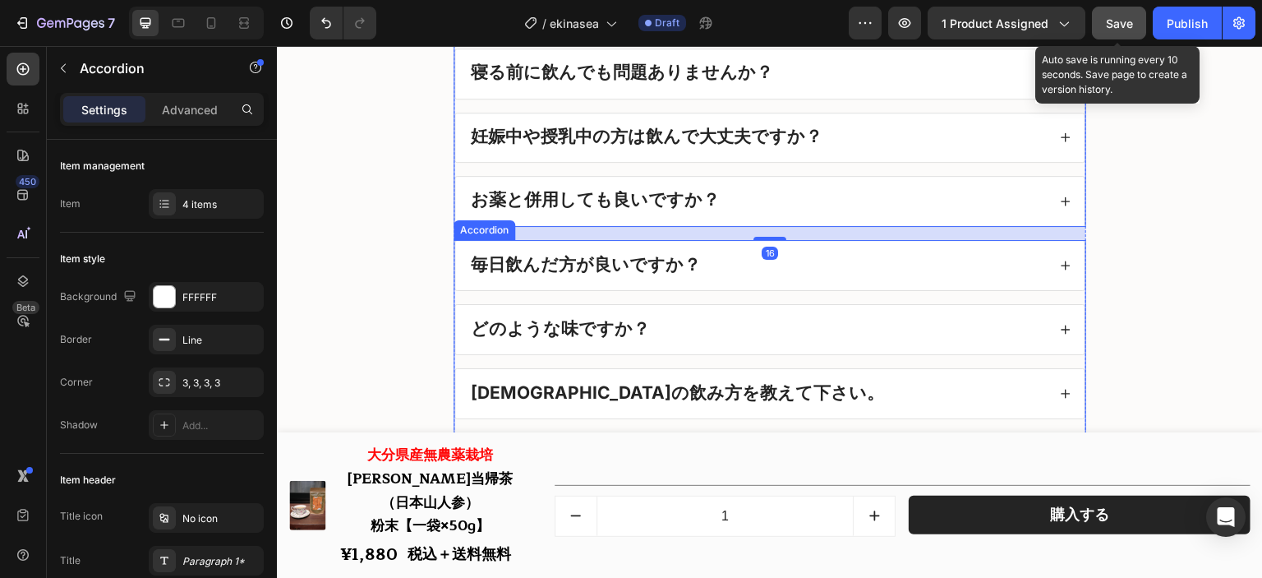
click at [830, 277] on div "毎日飲んだ方が良いですか？" at bounding box center [757, 265] width 579 height 23
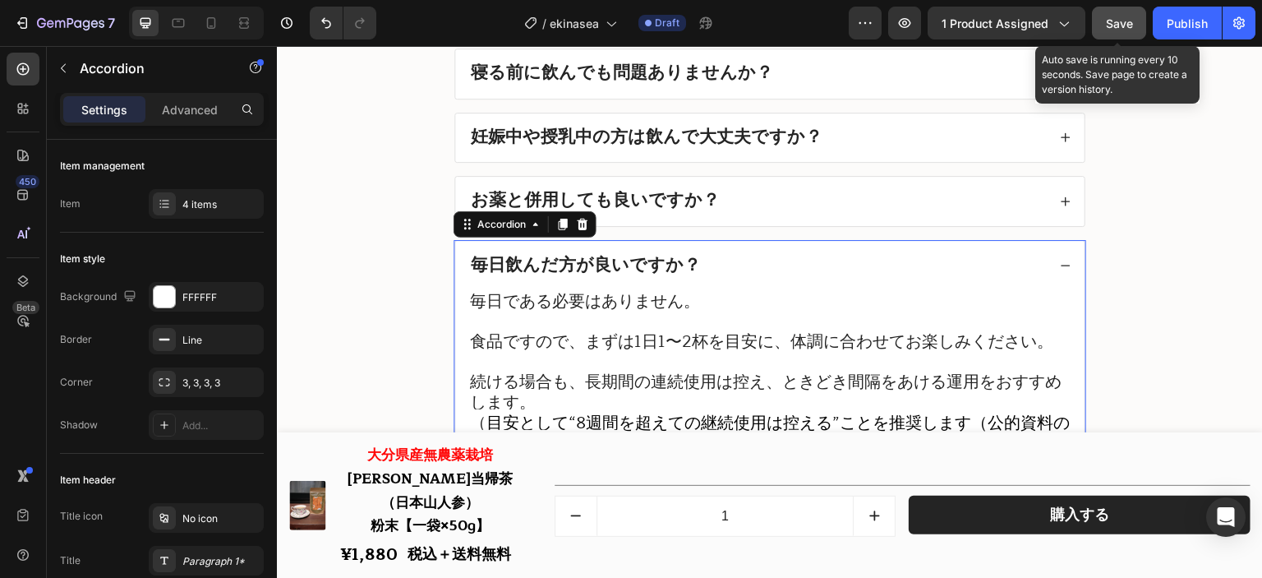
click at [829, 277] on div "毎日飲んだ方が良いですか？" at bounding box center [757, 265] width 579 height 23
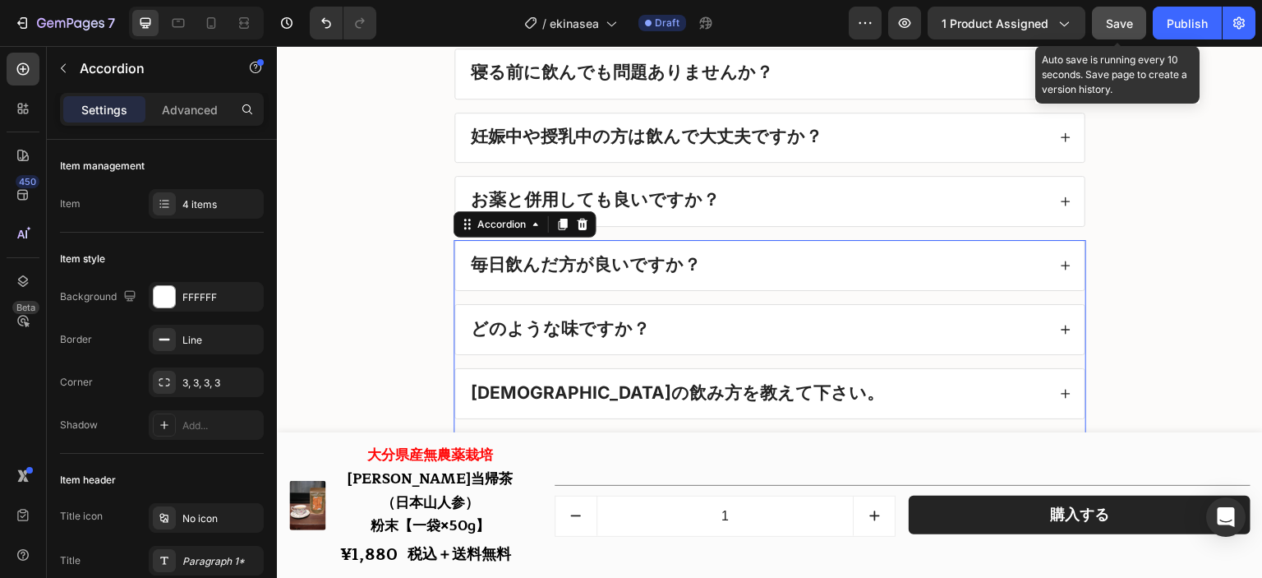
click at [829, 277] on div "毎日飲んだ方が良いですか？" at bounding box center [757, 265] width 579 height 23
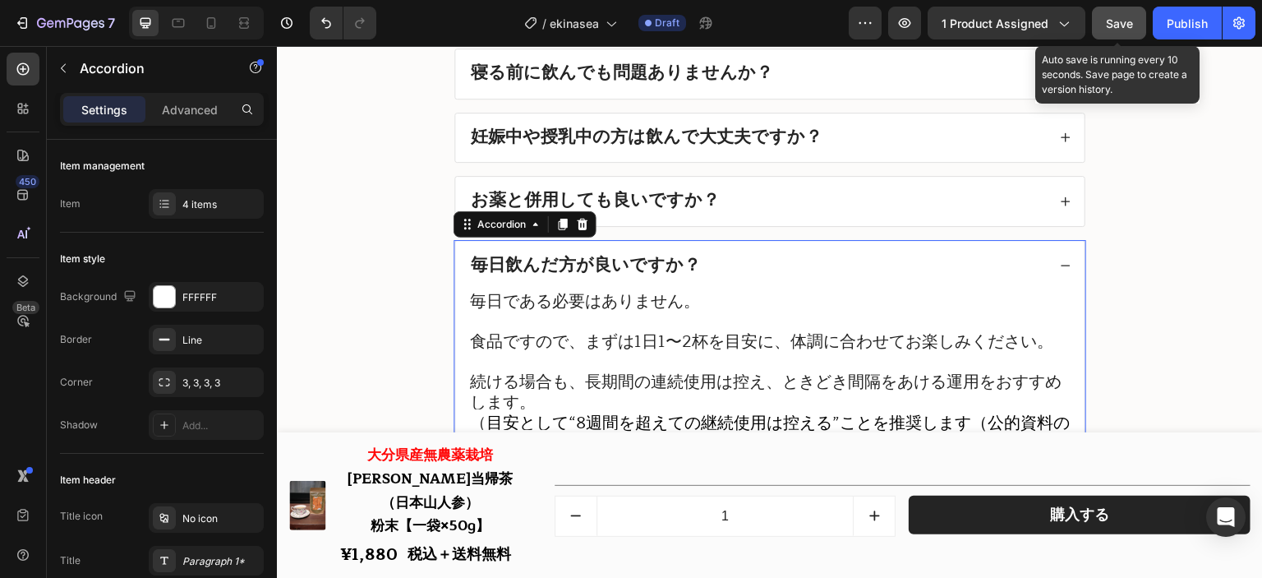
scroll to position [19773, 0]
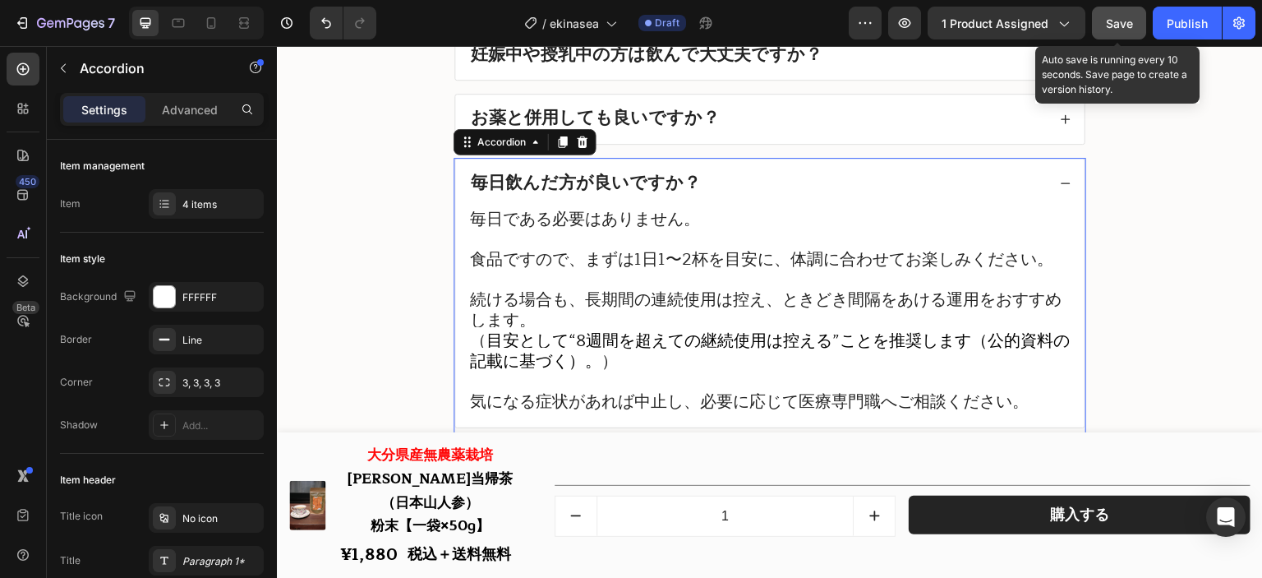
click at [820, 192] on div "毎日飲んだ方が良いですか？" at bounding box center [757, 183] width 579 height 23
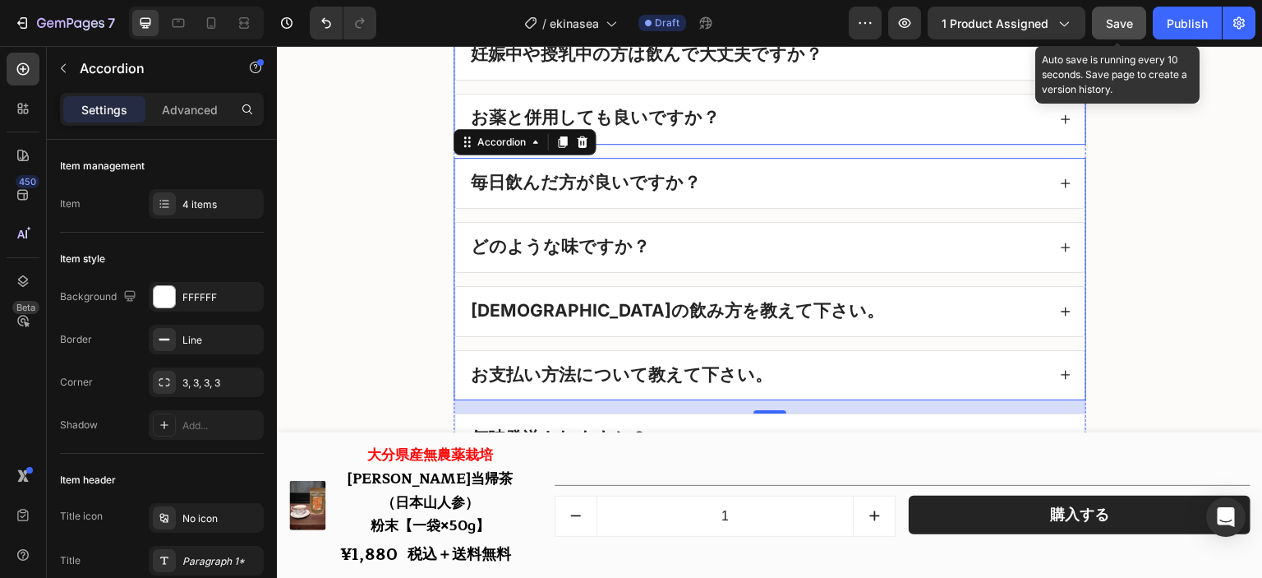
click at [823, 122] on div "お薬と併用しても良いですか？" at bounding box center [757, 119] width 579 height 23
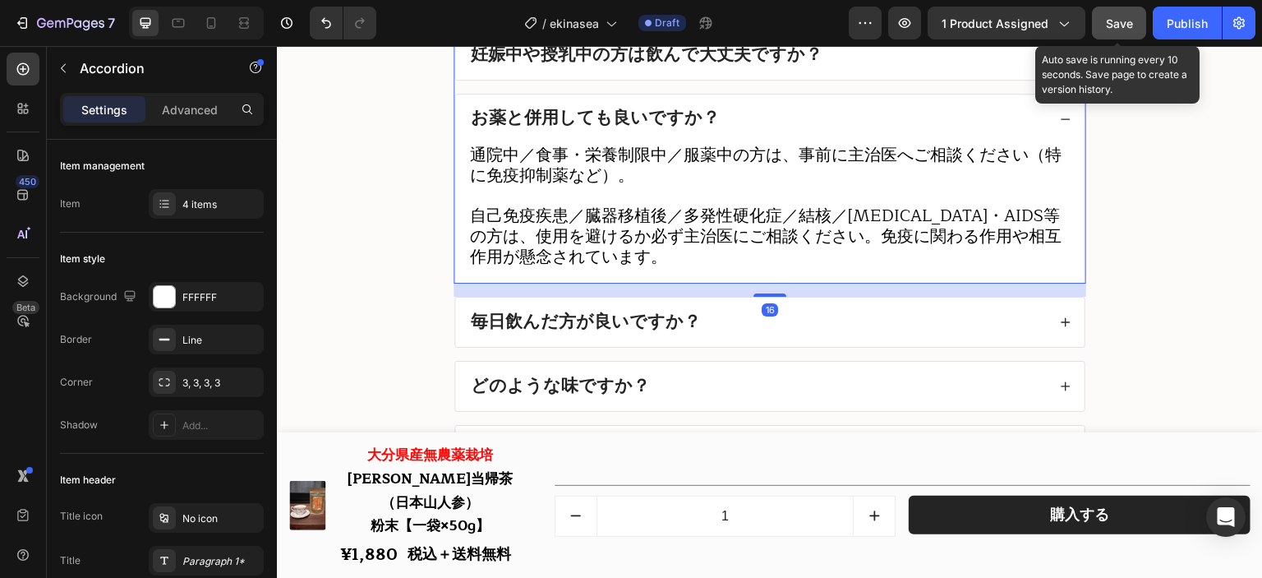
click at [823, 122] on div "お薬と併用しても良いですか？" at bounding box center [757, 119] width 579 height 23
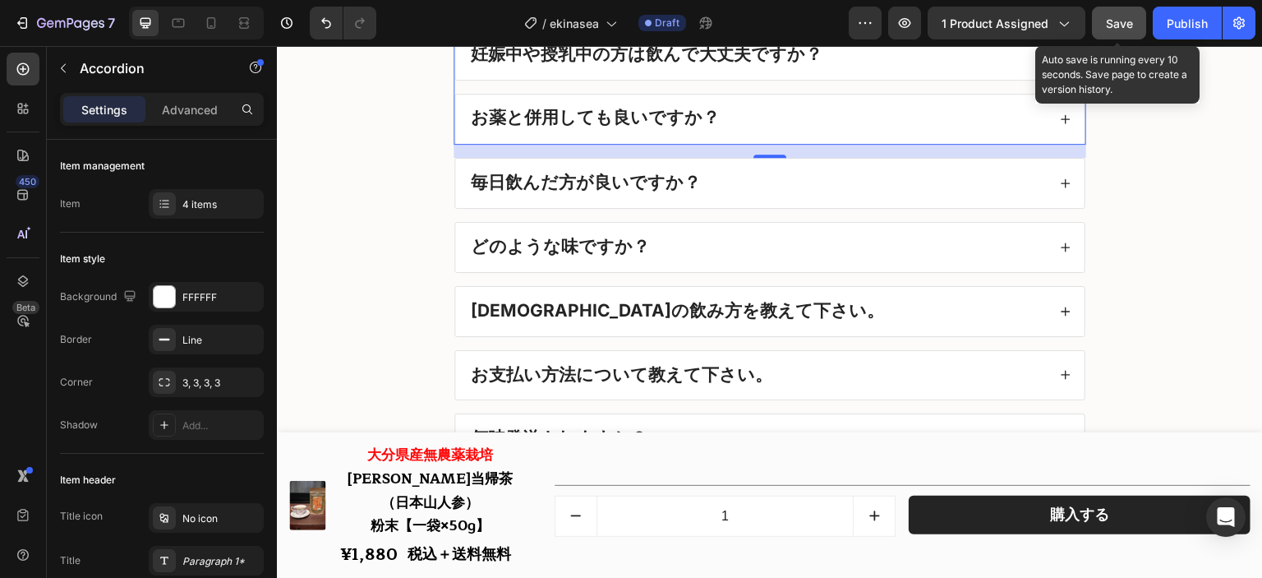
click at [1105, 12] on button "Save" at bounding box center [1119, 23] width 54 height 33
